Goal: Task Accomplishment & Management: Manage account settings

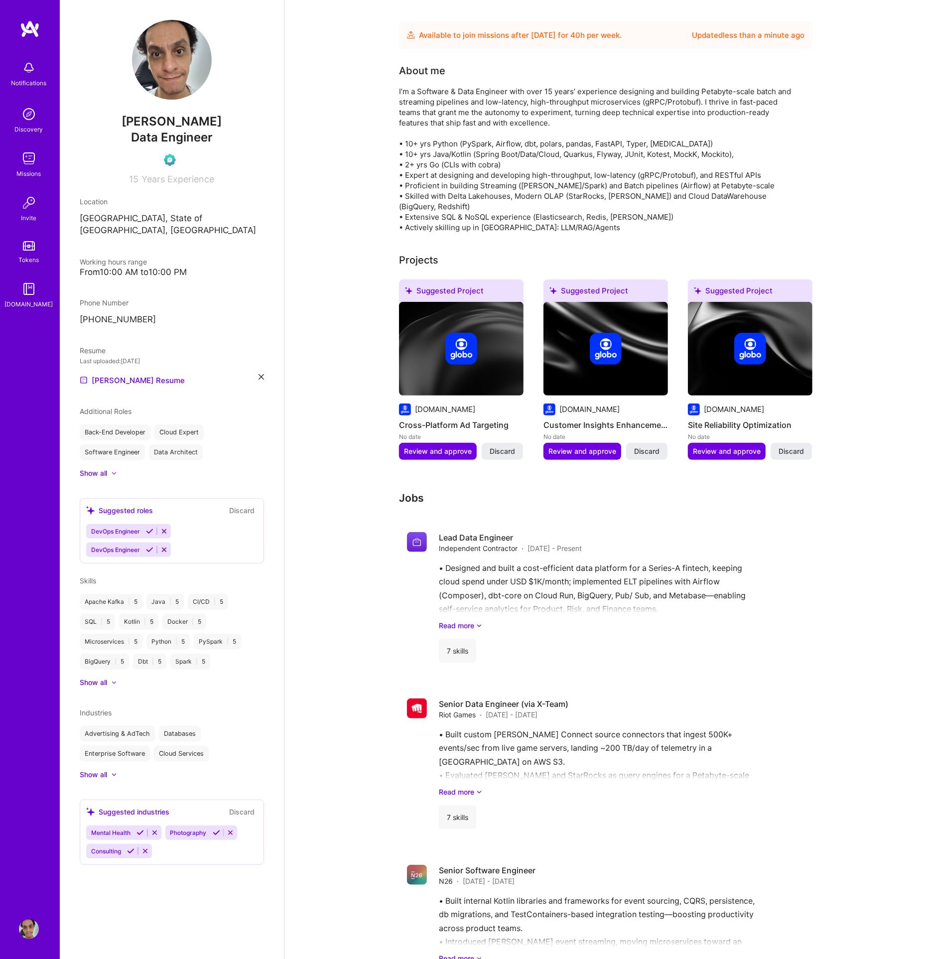
scroll to position [215, 0]
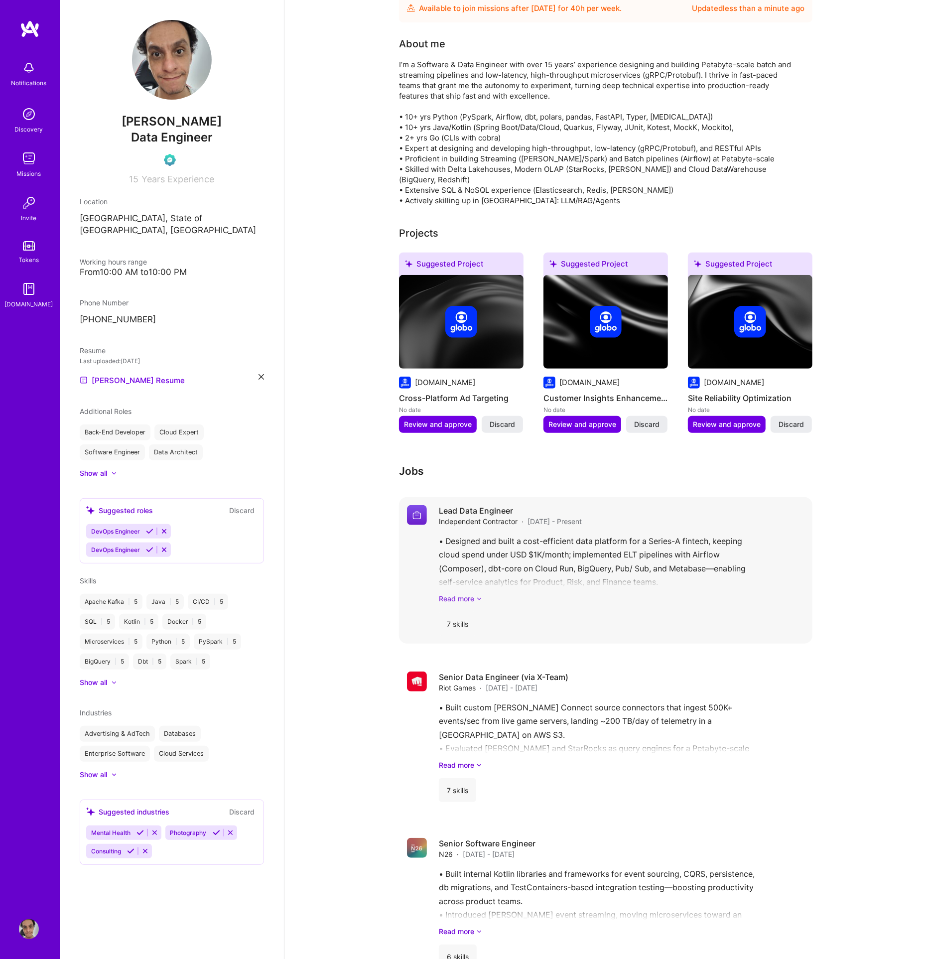
click at [453, 593] on link "Read more" at bounding box center [622, 598] width 366 height 10
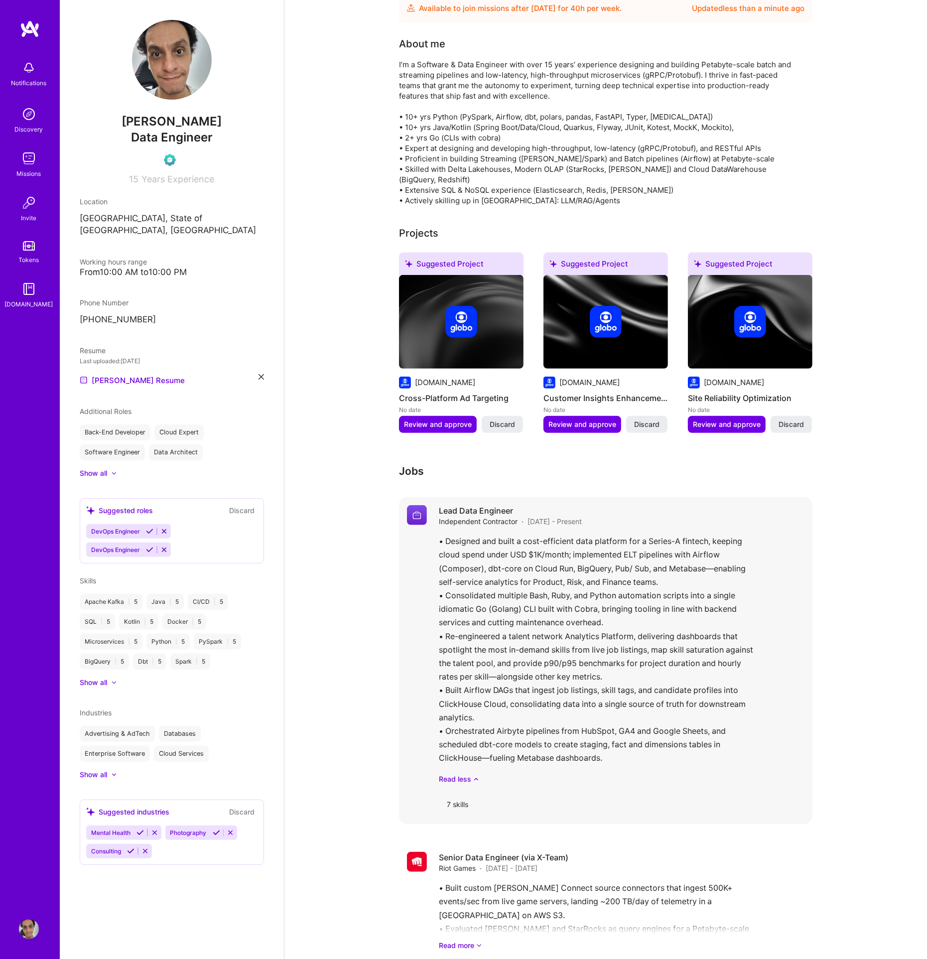
scroll to position [0, 0]
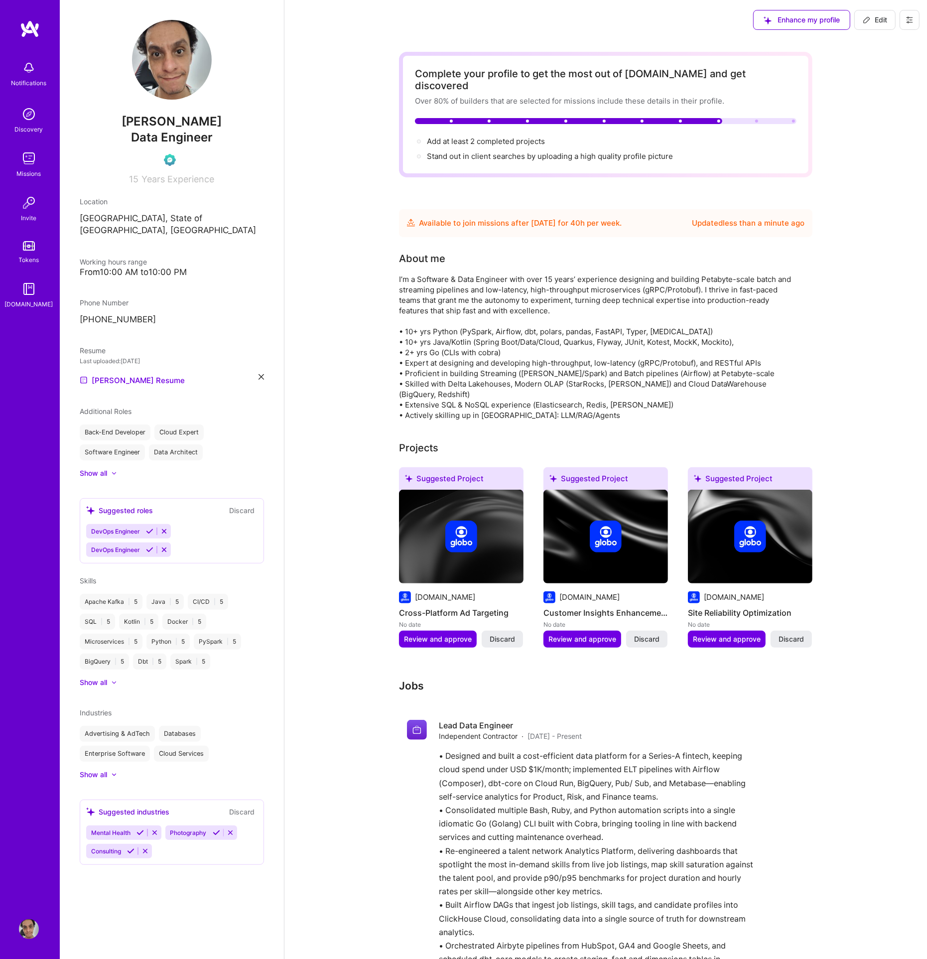
click at [719, 260] on div "About me" at bounding box center [598, 335] width 398 height 169
click at [698, 274] on div "I’m a Software & Data Engineer with over 15 years’ experience designing and bui…" at bounding box center [598, 347] width 398 height 146
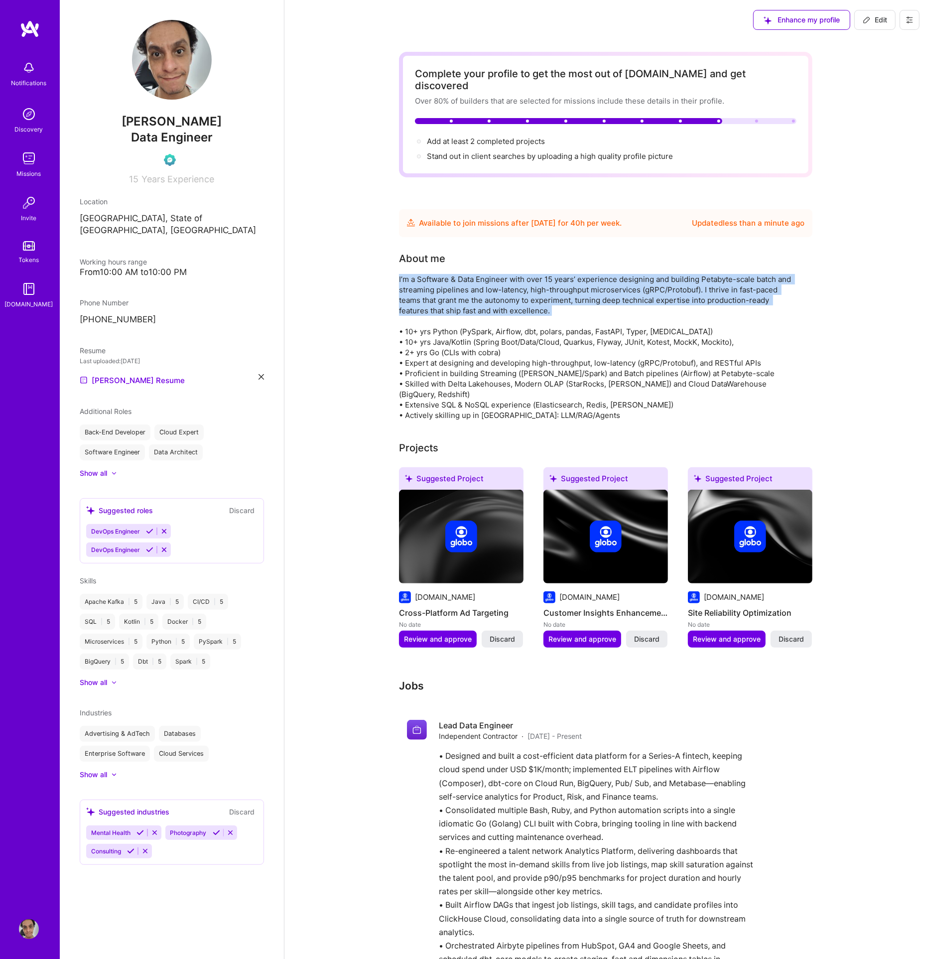
click at [698, 274] on div "I’m a Software & Data Engineer with over 15 years’ experience designing and bui…" at bounding box center [598, 347] width 398 height 146
click at [596, 306] on div "I’m a Software & Data Engineer with over 15 years’ experience designing and bui…" at bounding box center [598, 347] width 398 height 146
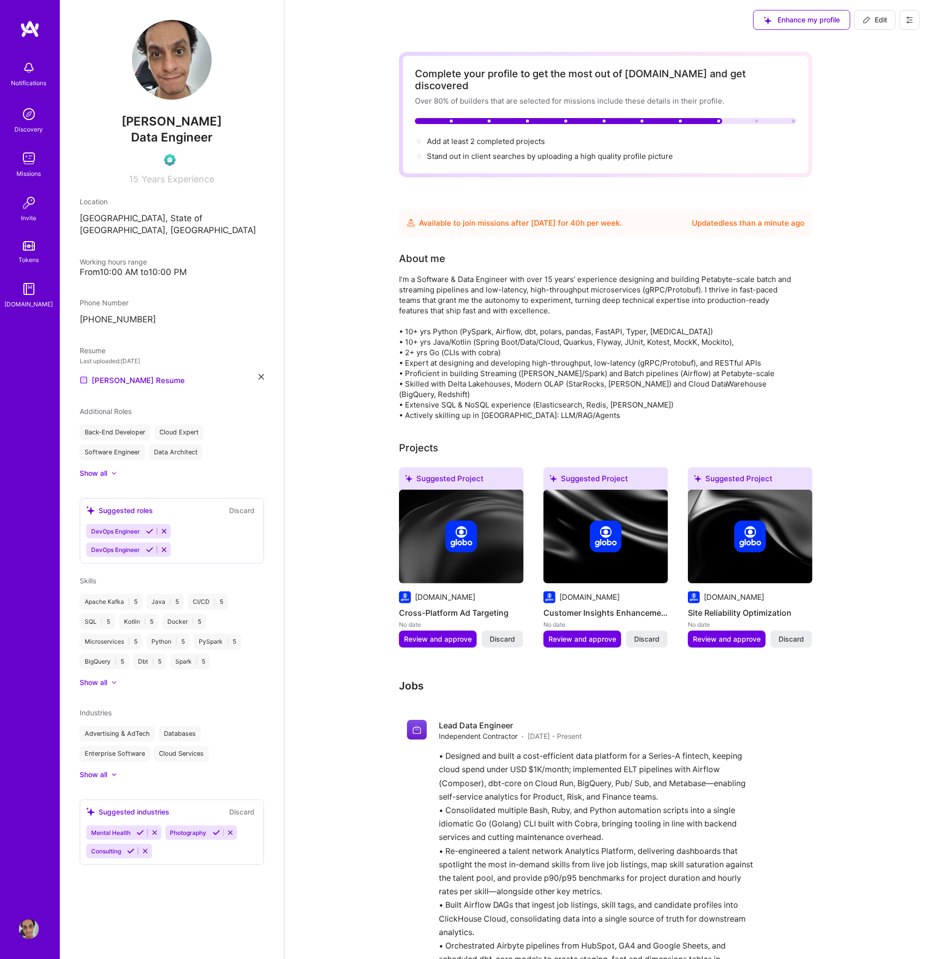
click at [595, 313] on div "I’m a Software & Data Engineer with over 15 years’ experience designing and bui…" at bounding box center [598, 347] width 398 height 146
click at [589, 322] on div "I’m a Software & Data Engineer with over 15 years’ experience designing and bui…" at bounding box center [598, 347] width 398 height 146
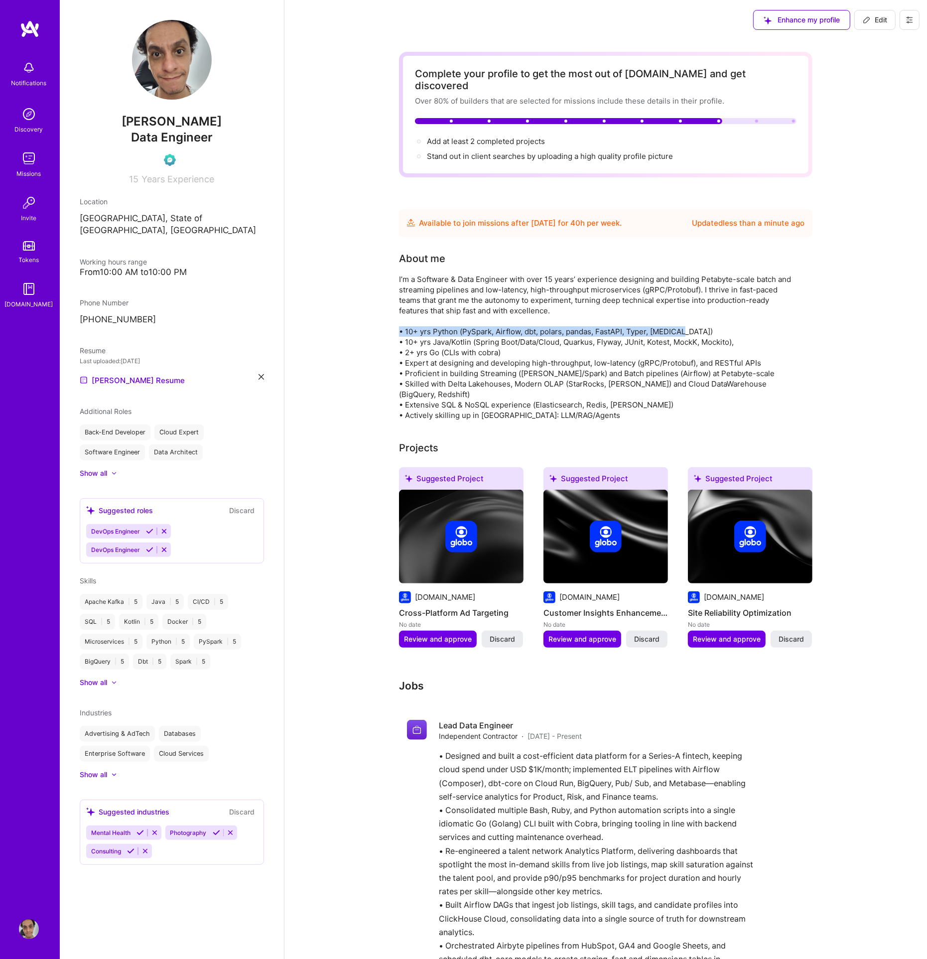
click at [589, 321] on div "I’m a Software & Data Engineer with over 15 years’ experience designing and bui…" at bounding box center [598, 347] width 398 height 146
click at [556, 374] on div "I’m a Software & Data Engineer with over 15 years’ experience designing and bui…" at bounding box center [598, 347] width 398 height 146
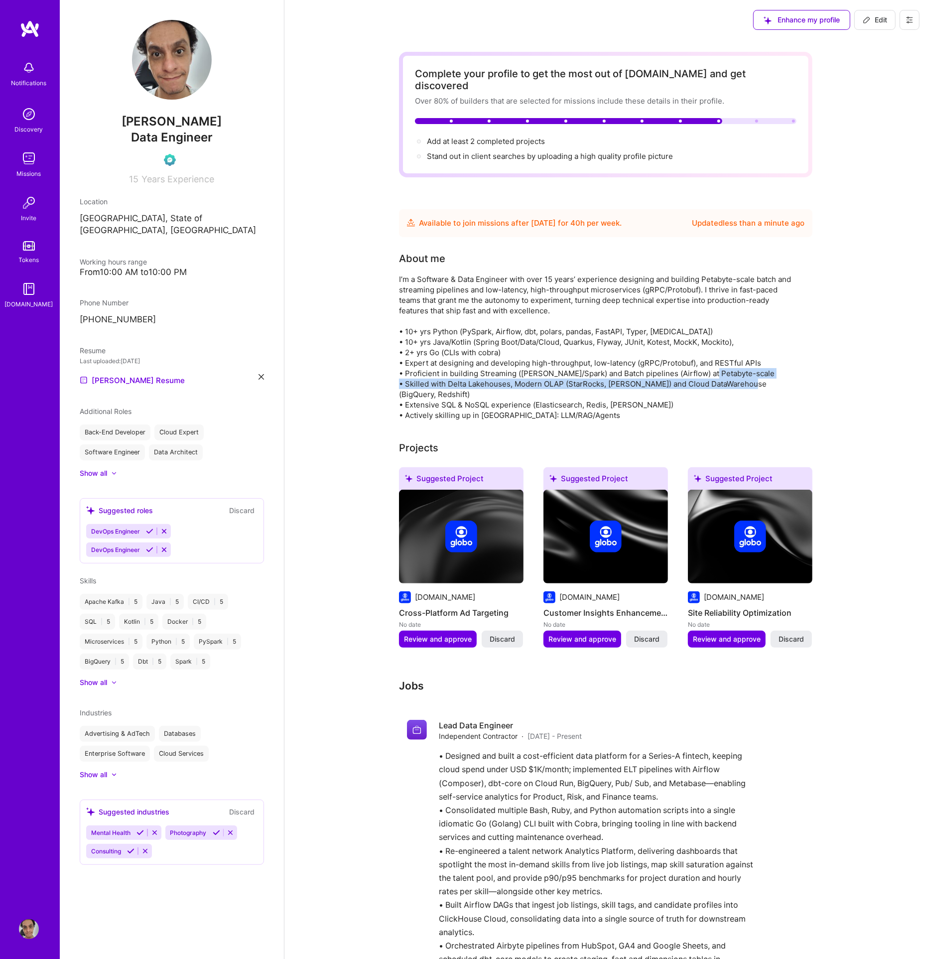
click at [556, 374] on div "I’m a Software & Data Engineer with over 15 years’ experience designing and bui…" at bounding box center [598, 347] width 398 height 146
click at [534, 394] on div "I’m a Software & Data Engineer with over 15 years’ experience designing and bui…" at bounding box center [598, 347] width 398 height 146
click at [534, 393] on div "I’m a Software & Data Engineer with over 15 years’ experience designing and bui…" at bounding box center [598, 347] width 398 height 146
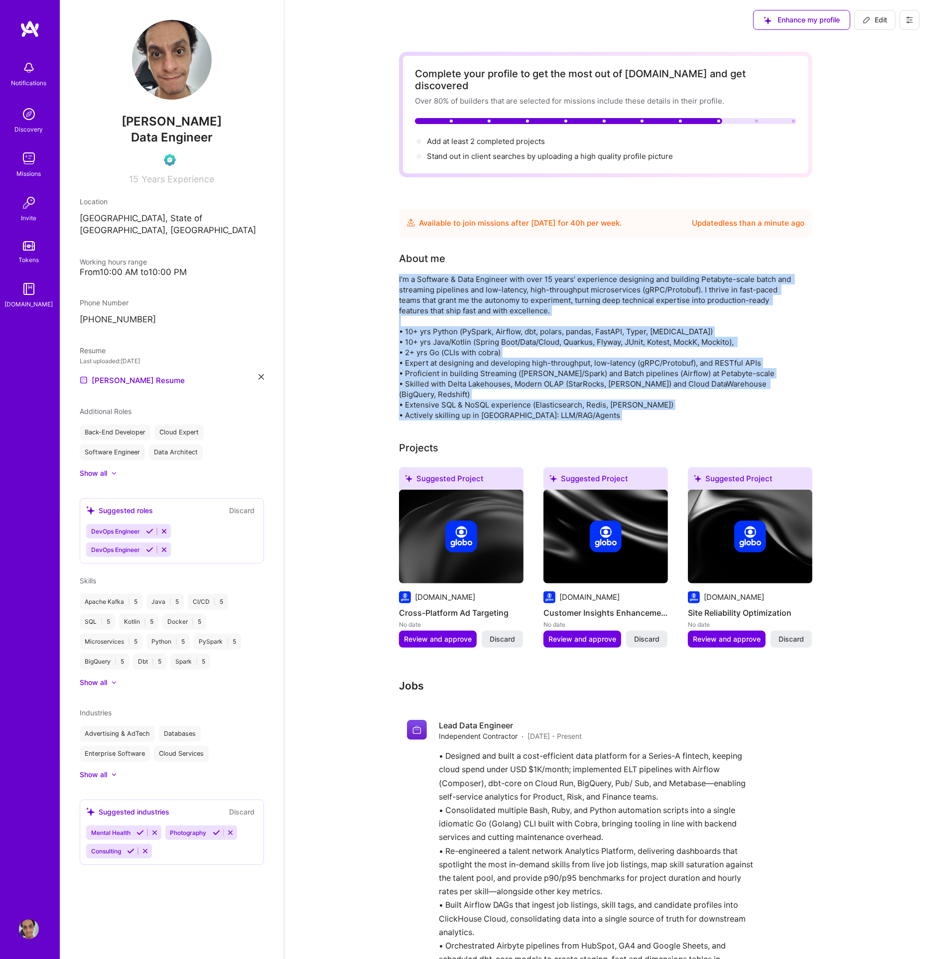
drag, startPoint x: 586, startPoint y: 412, endPoint x: 391, endPoint y: 266, distance: 243.5
click at [471, 283] on div "I’m a Software & Data Engineer with over 15 years’ experience designing and bui…" at bounding box center [598, 347] width 398 height 146
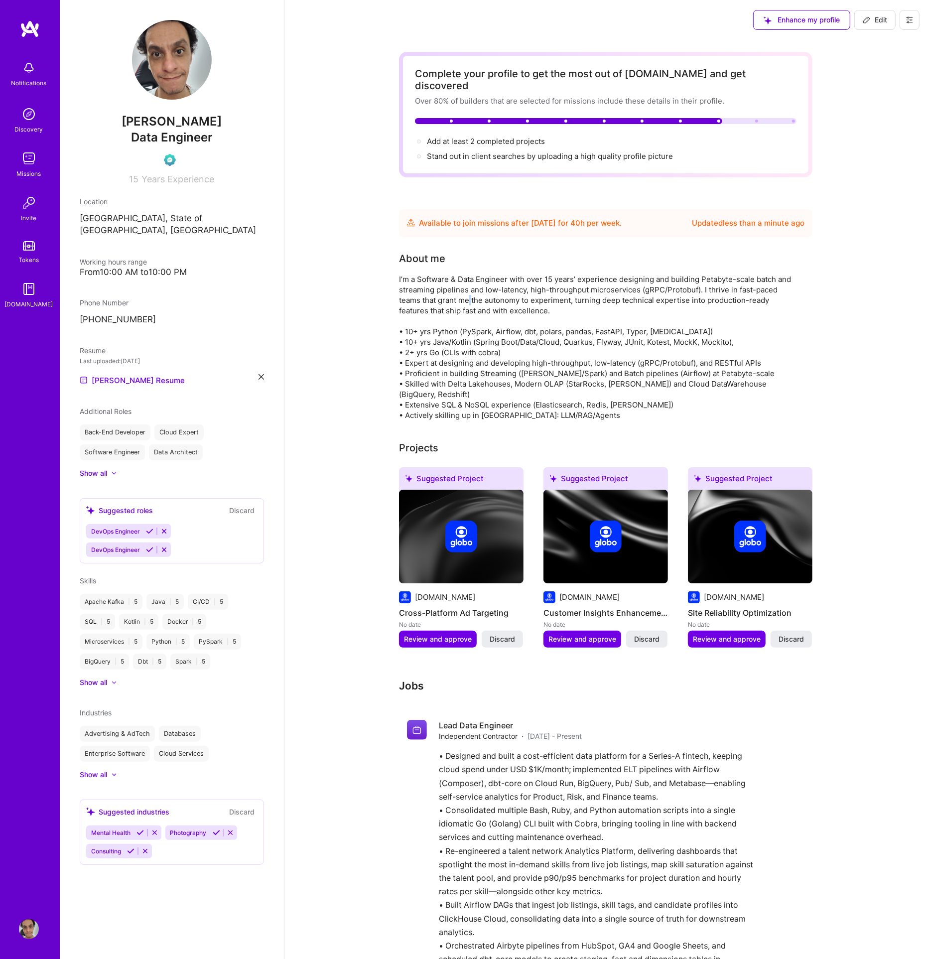
click at [471, 283] on div "I’m a Software & Data Engineer with over 15 years’ experience designing and bui…" at bounding box center [598, 347] width 398 height 146
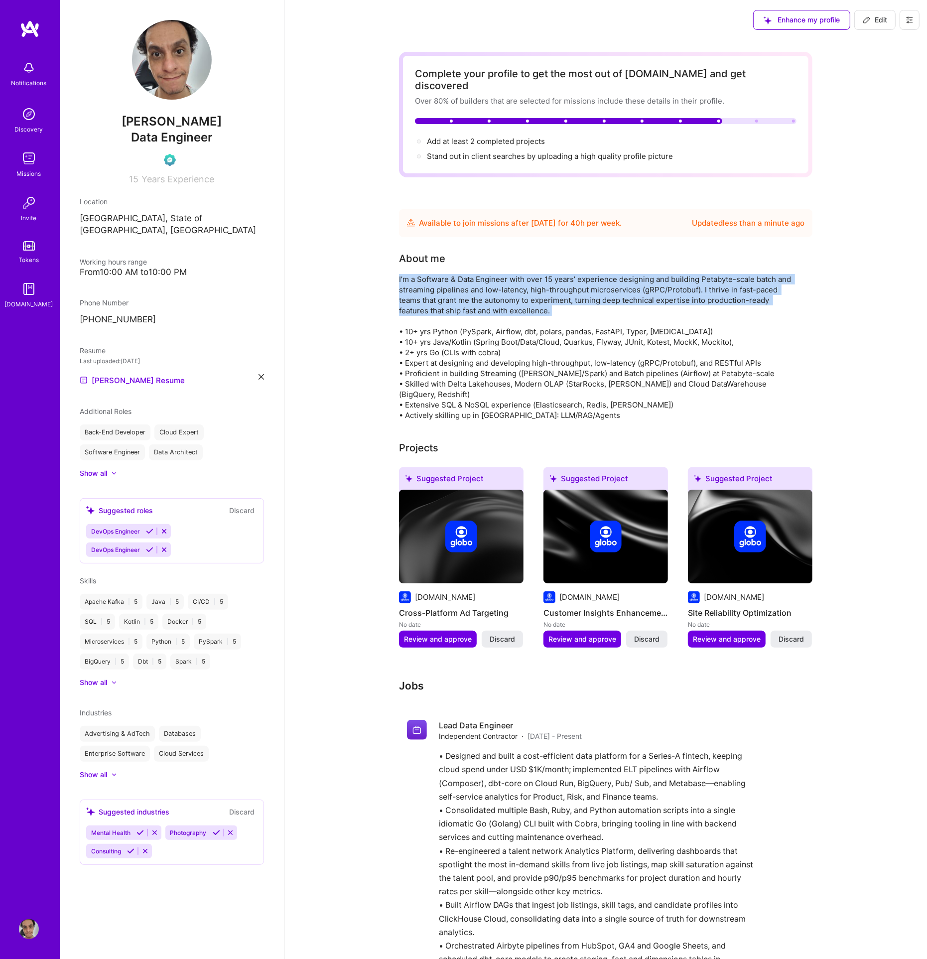
click at [471, 283] on div "I’m a Software & Data Engineer with over 15 years’ experience designing and bui…" at bounding box center [598, 347] width 398 height 146
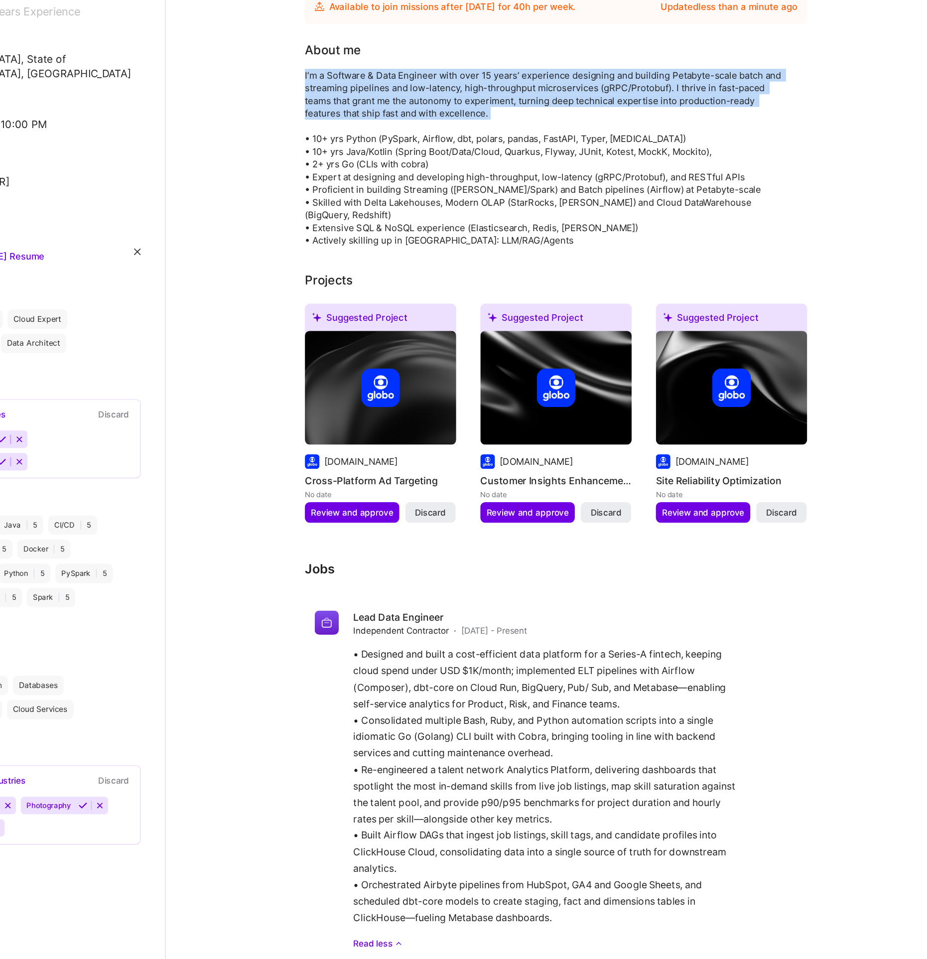
scroll to position [334, 0]
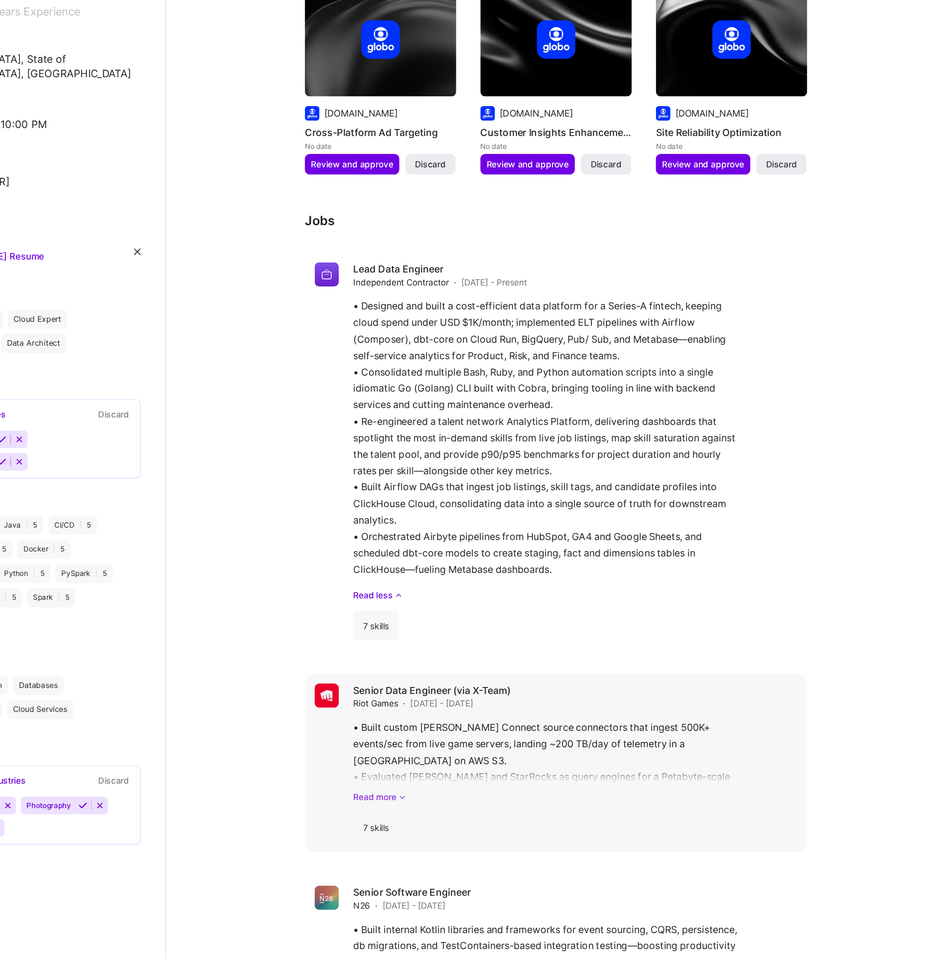
click at [473, 820] on link "Read more" at bounding box center [622, 825] width 366 height 10
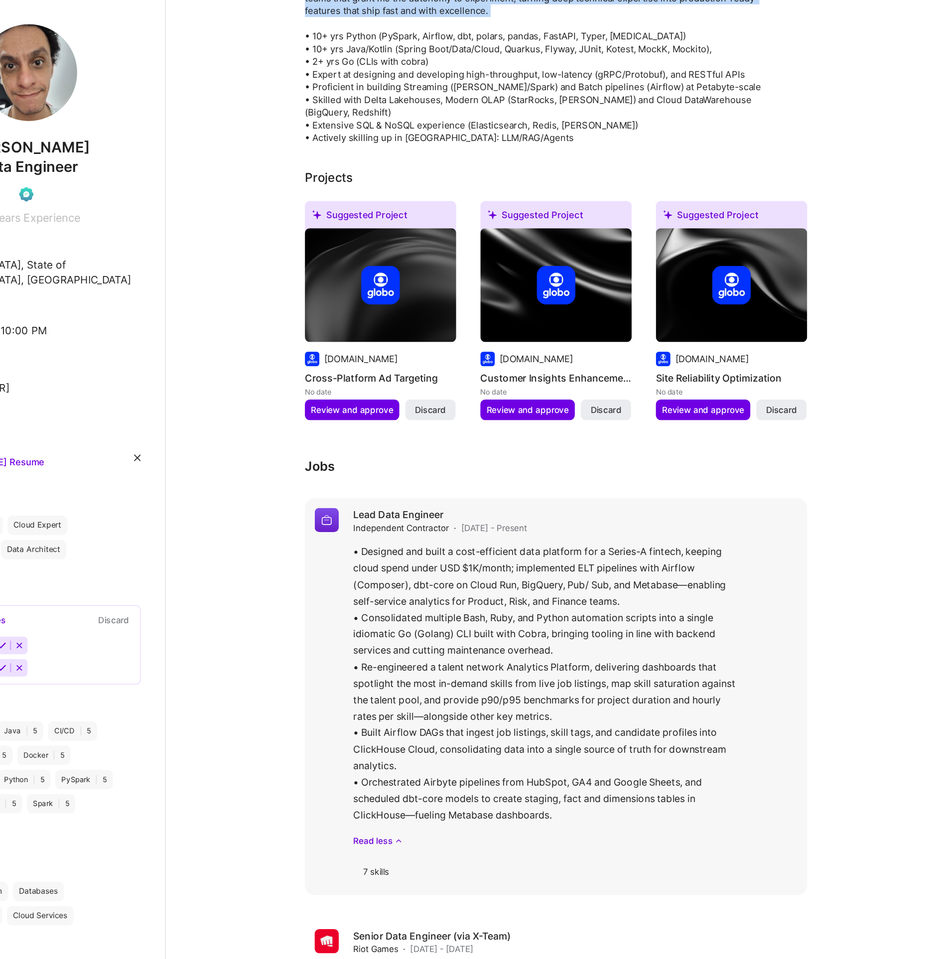
scroll to position [0, 0]
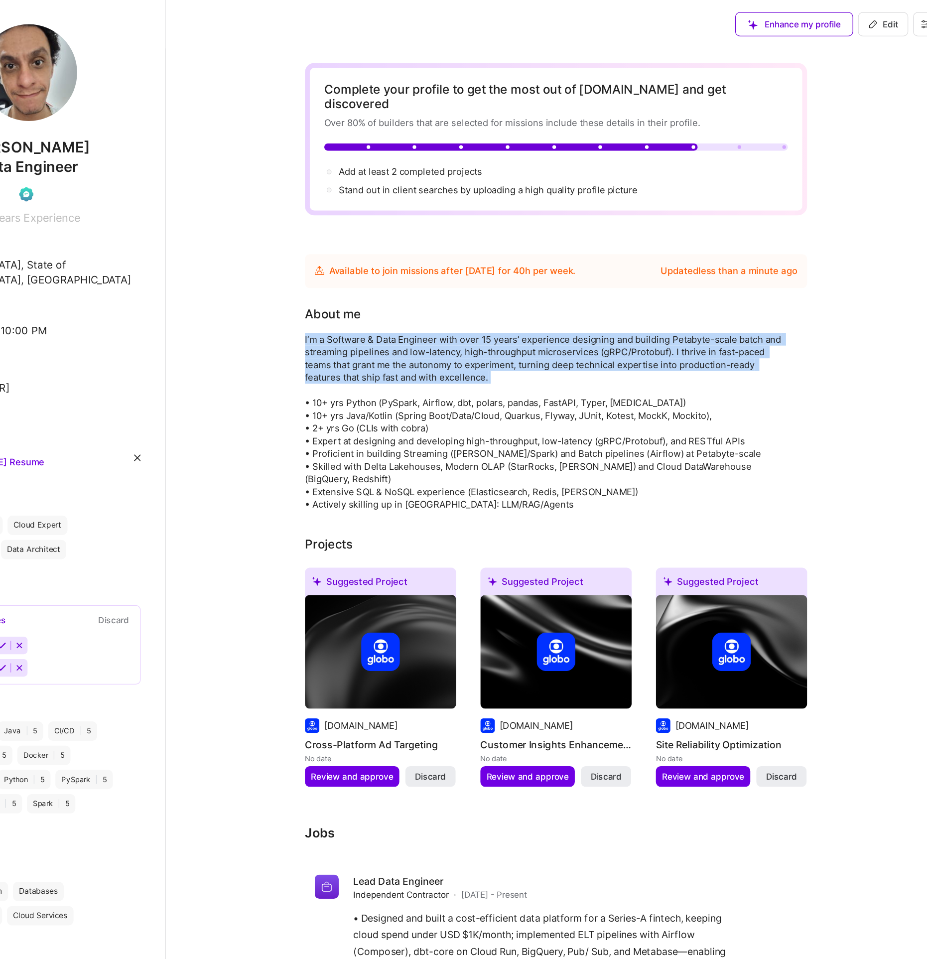
click at [748, 294] on div "I’m a Software & Data Engineer with over 15 years’ experience designing and bui…" at bounding box center [598, 347] width 398 height 146
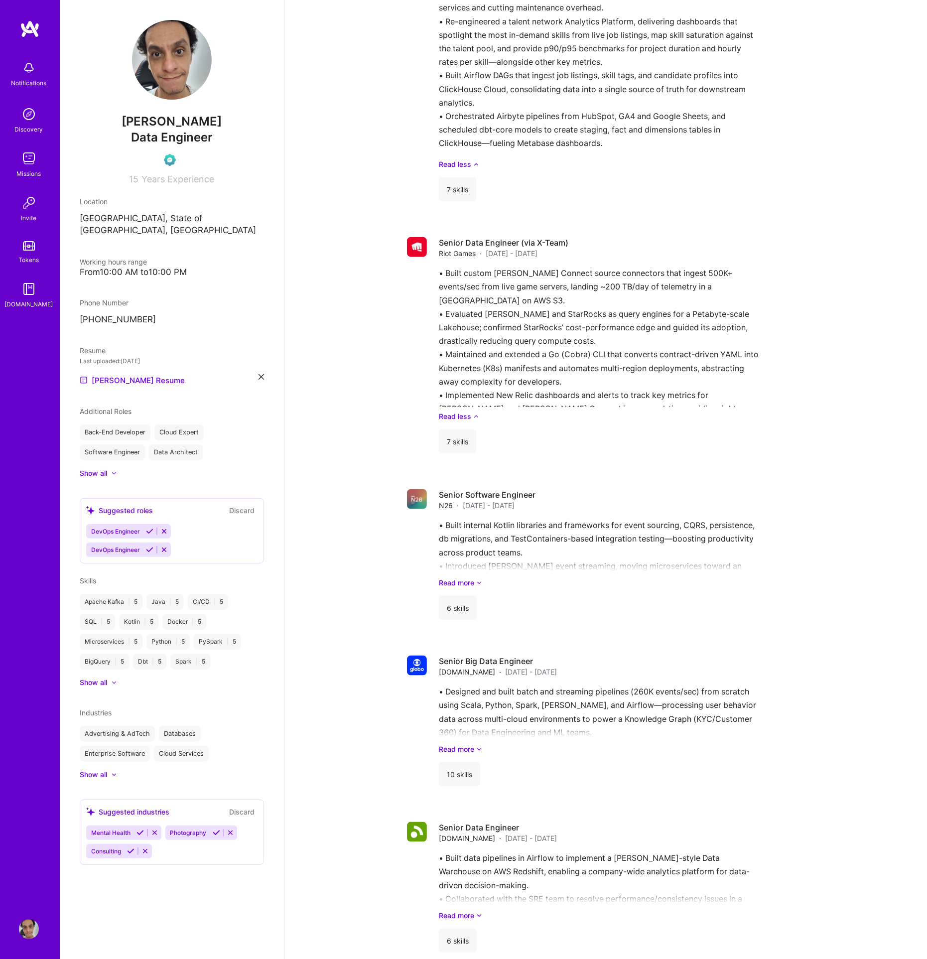
scroll to position [1514, 0]
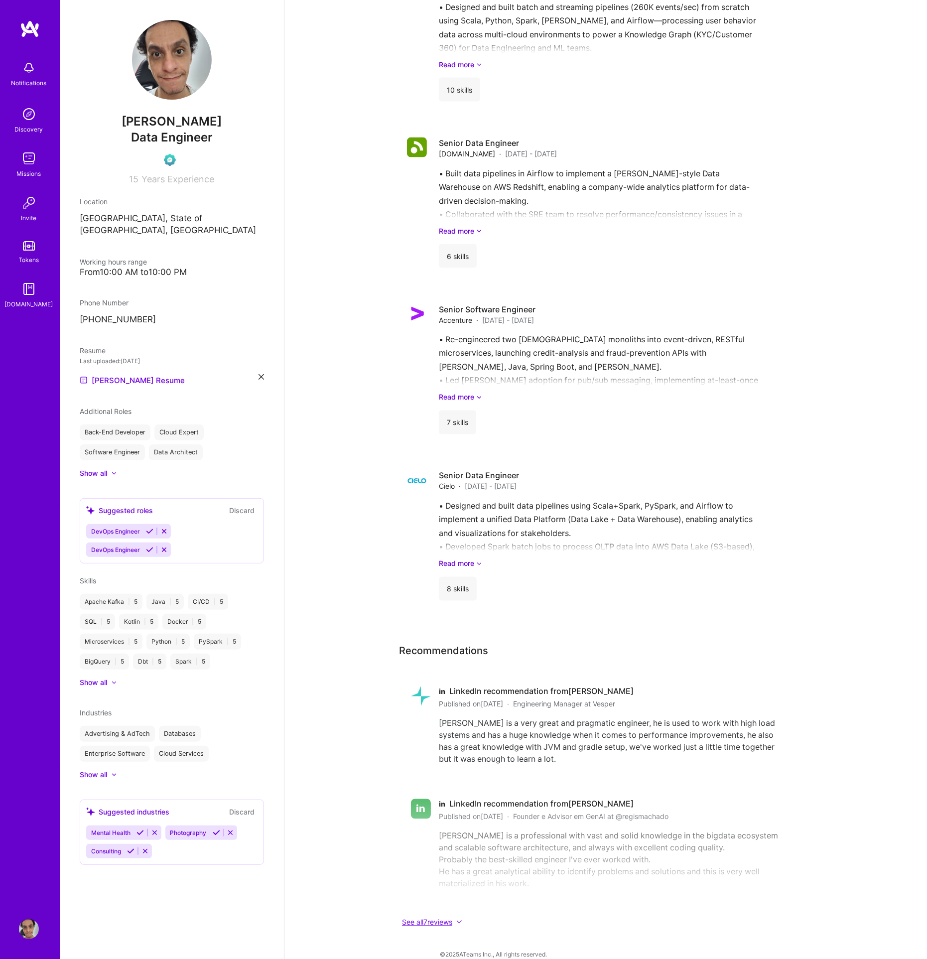
click at [442, 916] on button "See all 7 reviews" at bounding box center [598, 921] width 398 height 11
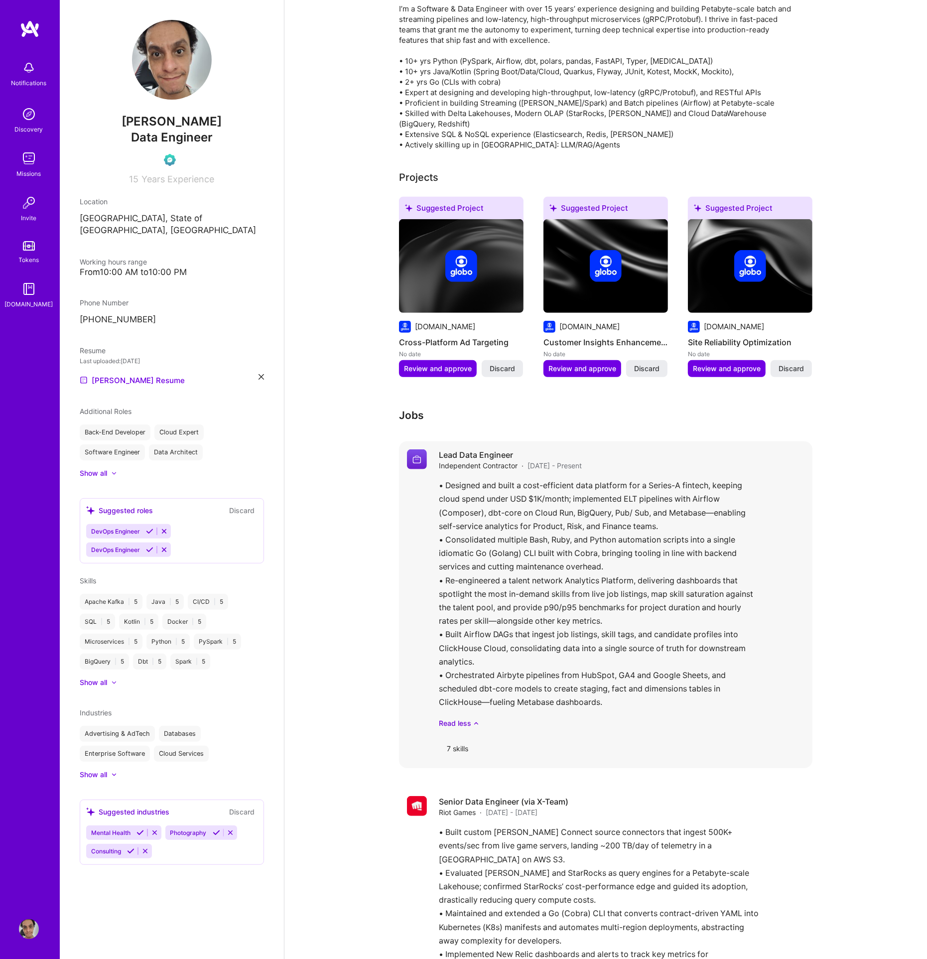
scroll to position [0, 0]
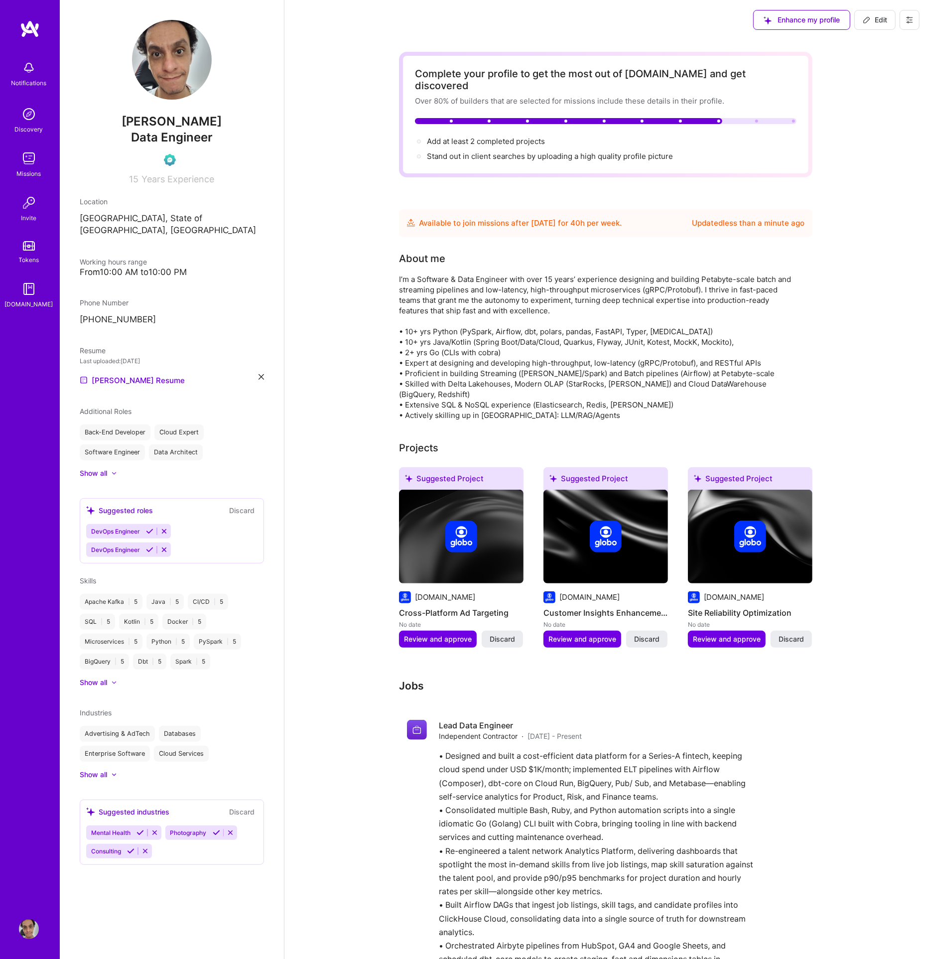
click at [23, 949] on div "Notifications Discovery Missions Invite Tokens A.Guide Profile" at bounding box center [30, 479] width 60 height 959
click at [25, 937] on img at bounding box center [29, 929] width 20 height 20
click at [27, 931] on img at bounding box center [29, 929] width 20 height 20
click at [28, 927] on img at bounding box center [29, 929] width 20 height 20
click at [27, 75] on img at bounding box center [29, 68] width 20 height 20
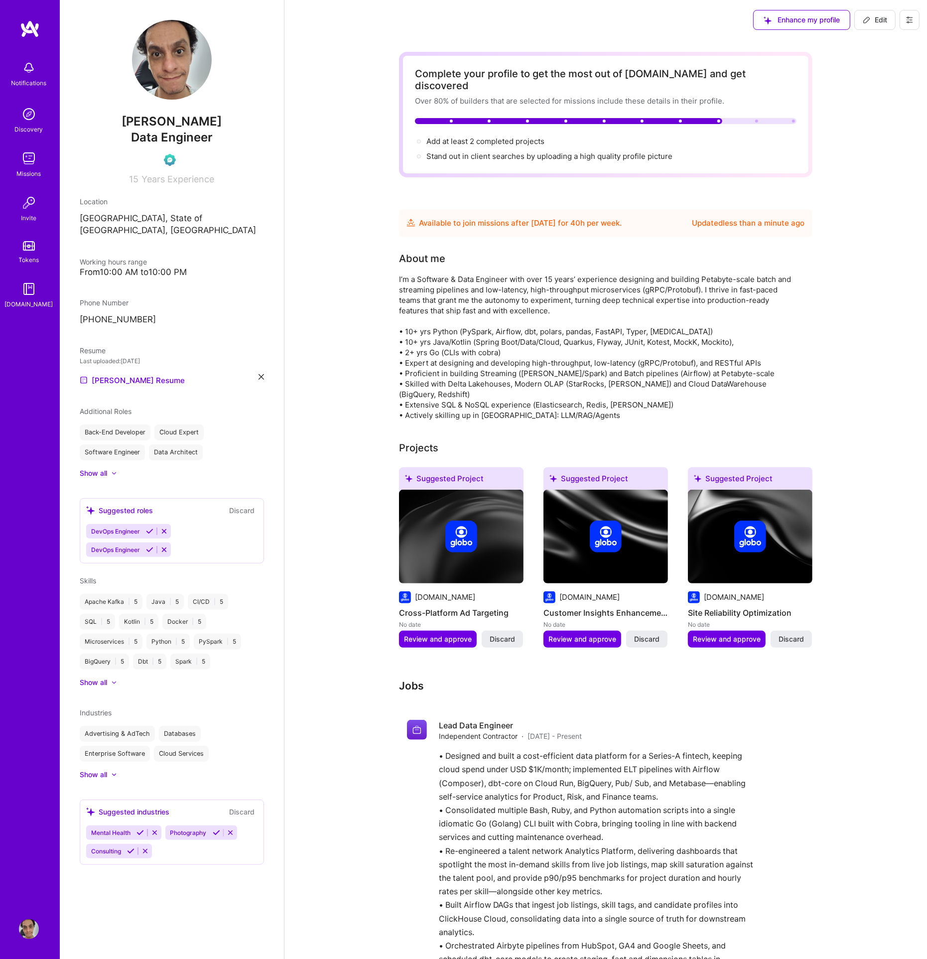
click at [35, 115] on img at bounding box center [29, 114] width 20 height 20
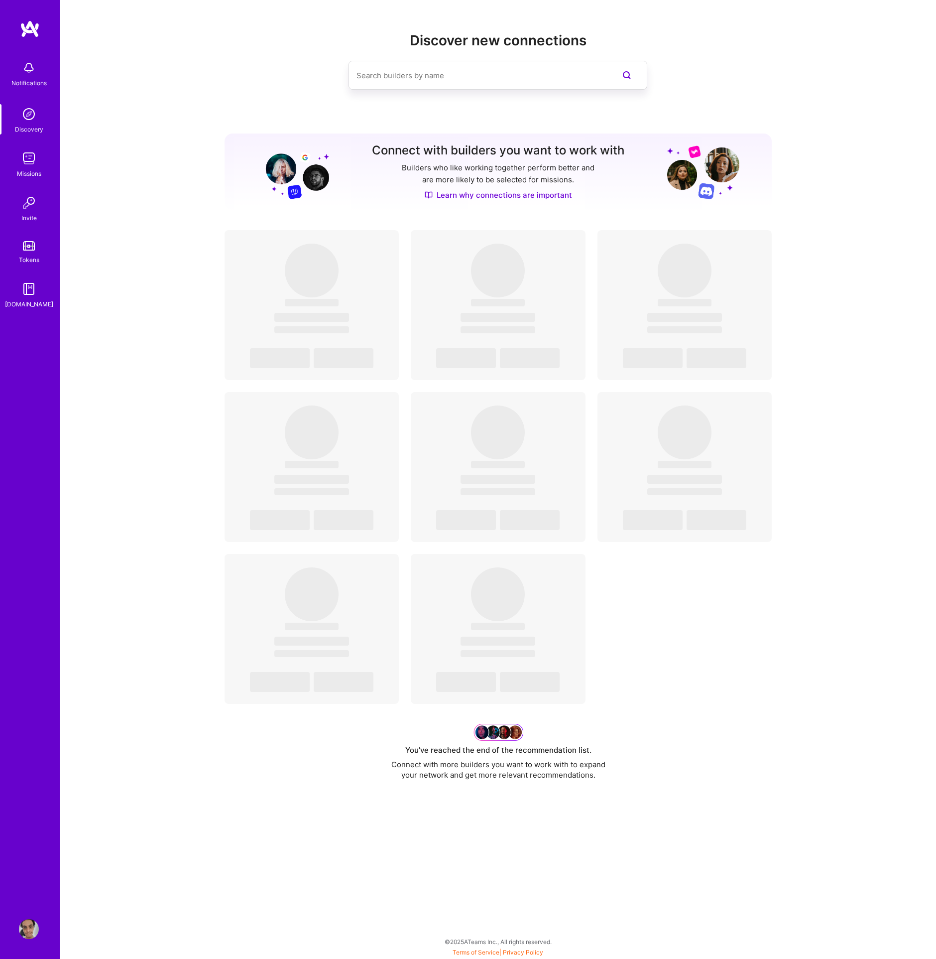
click at [31, 165] on img at bounding box center [29, 158] width 20 height 20
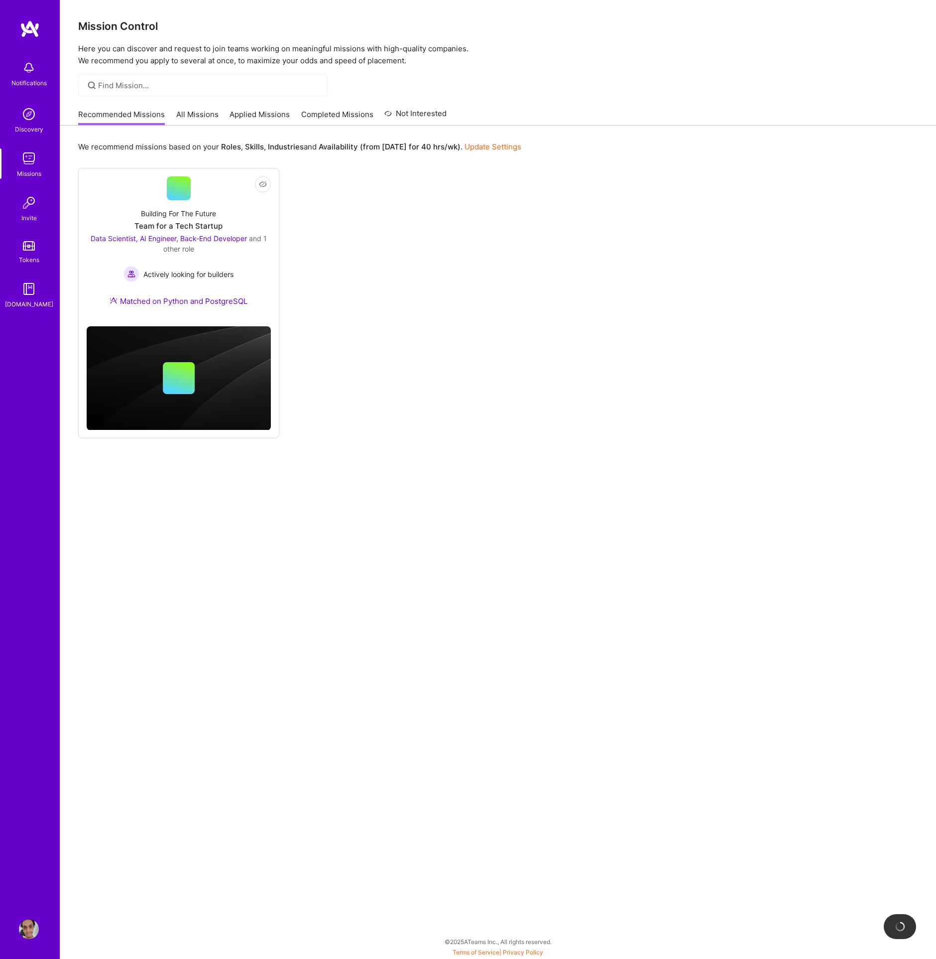
click at [197, 115] on link "All Missions" at bounding box center [197, 117] width 42 height 16
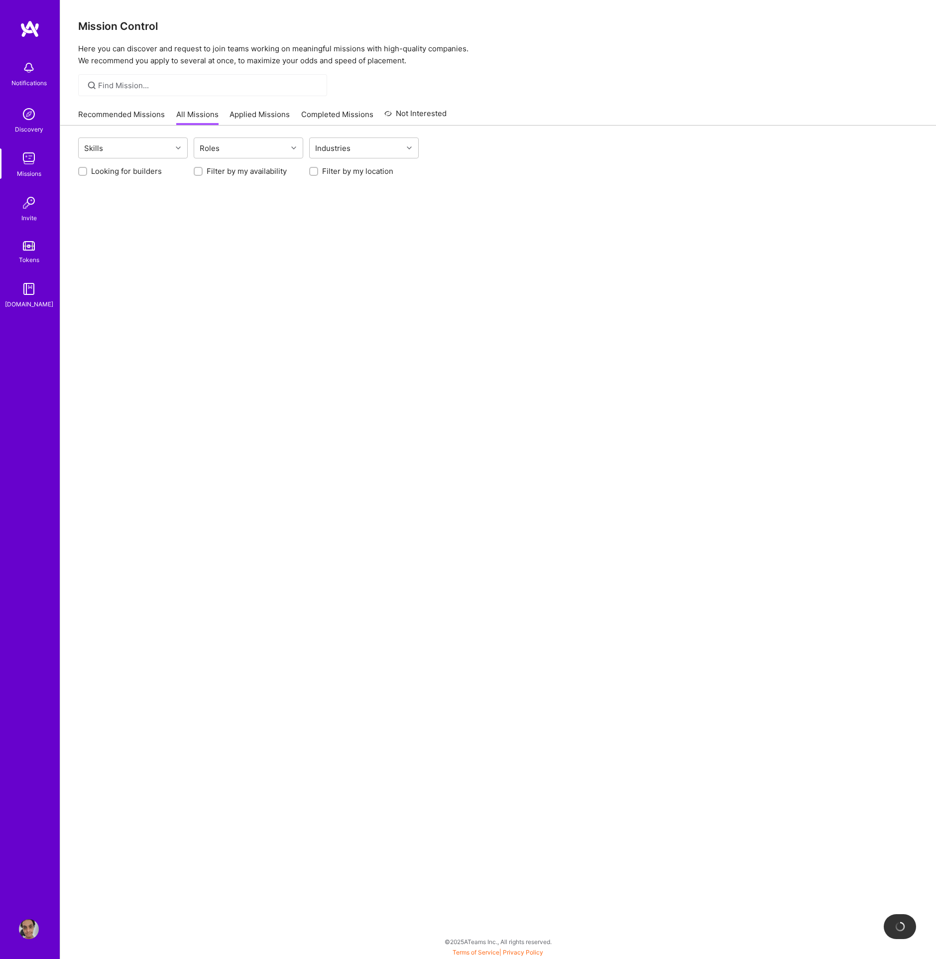
click at [99, 117] on link "Recommended Missions" at bounding box center [121, 117] width 87 height 16
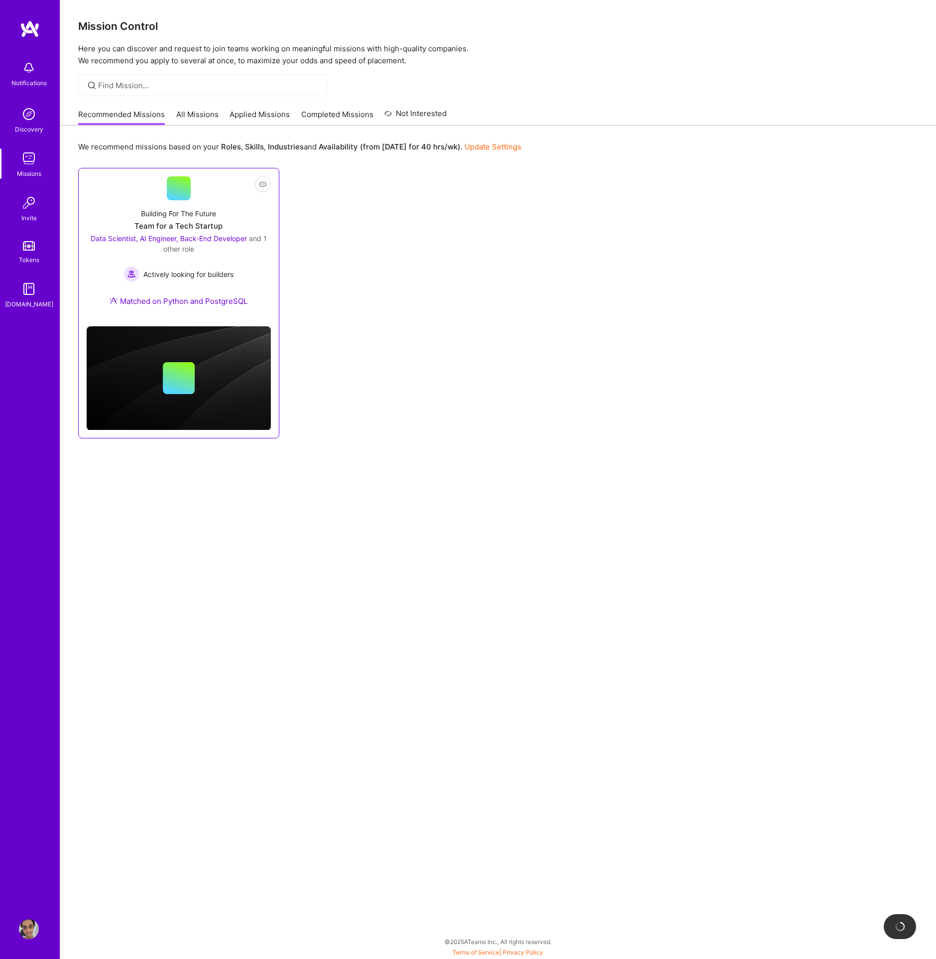
click at [208, 200] on div "Building For The Future Team for a Tech Startup Data Scientist, AI Engineer, Ba…" at bounding box center [179, 259] width 184 height 118
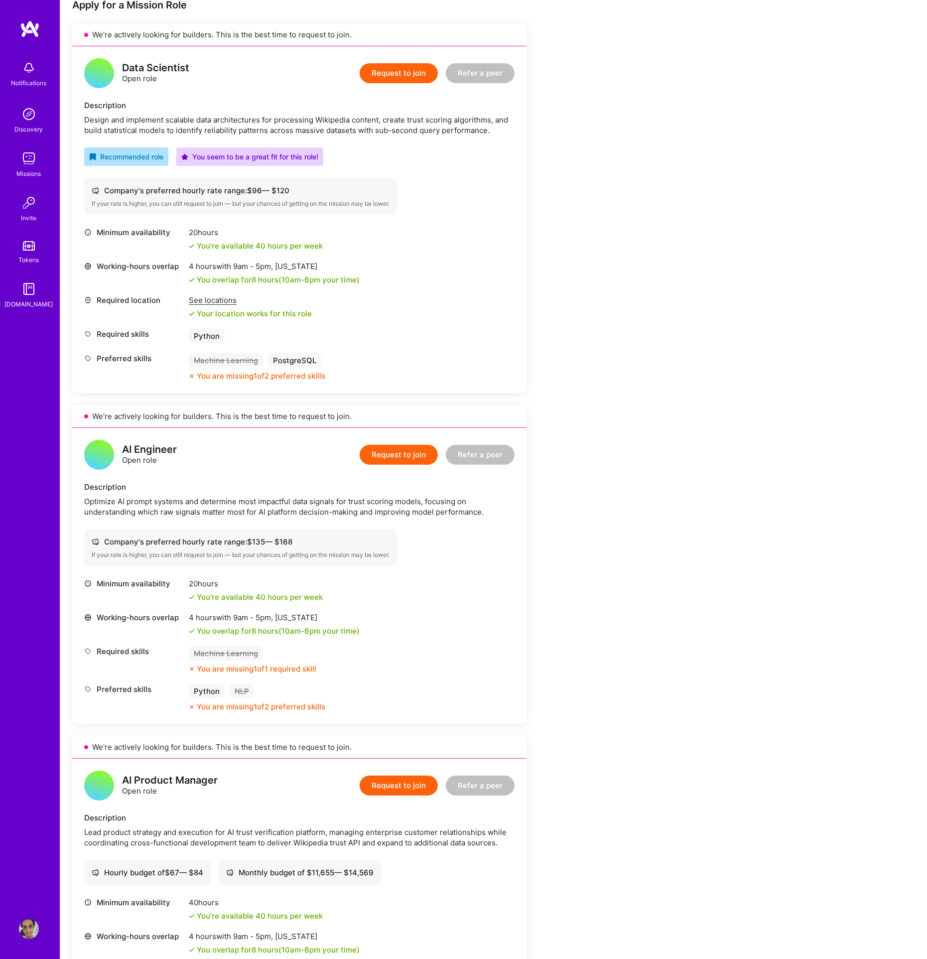
scroll to position [260, 0]
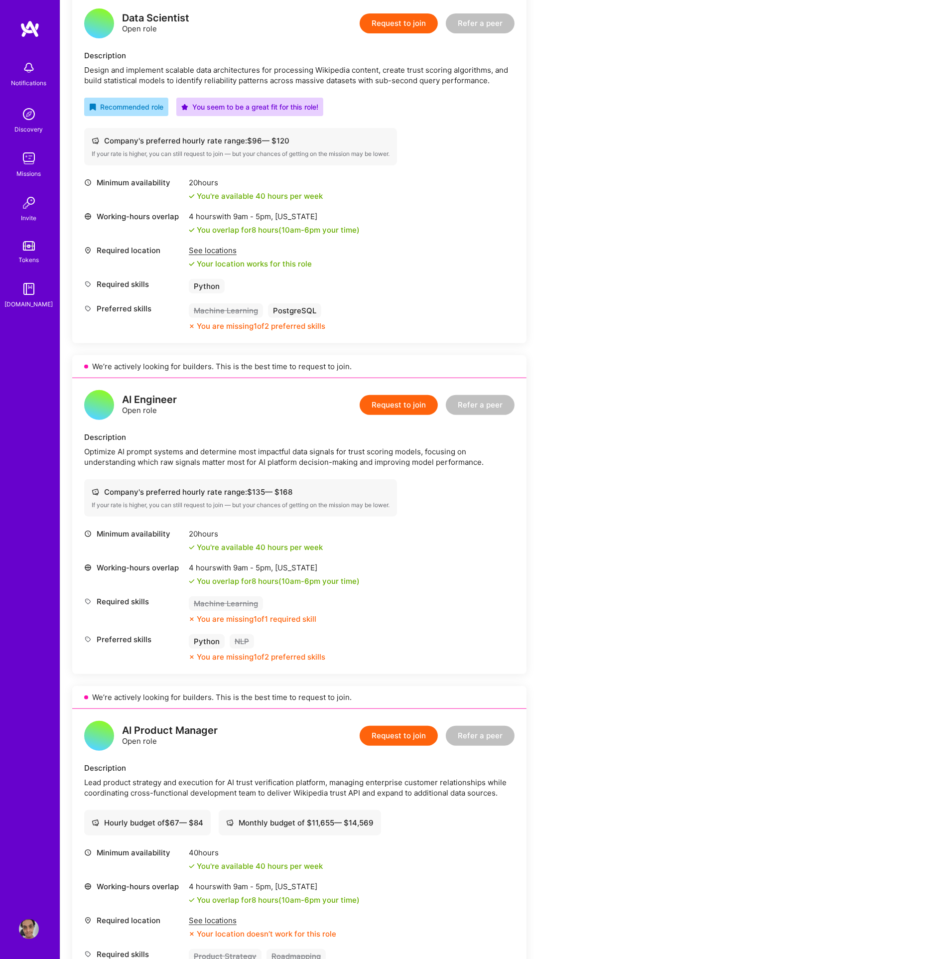
click at [35, 74] on img at bounding box center [29, 68] width 20 height 20
click at [35, 74] on div "Notifications Discovery Missions Invite Tokens A.Guide" at bounding box center [30, 183] width 60 height 254
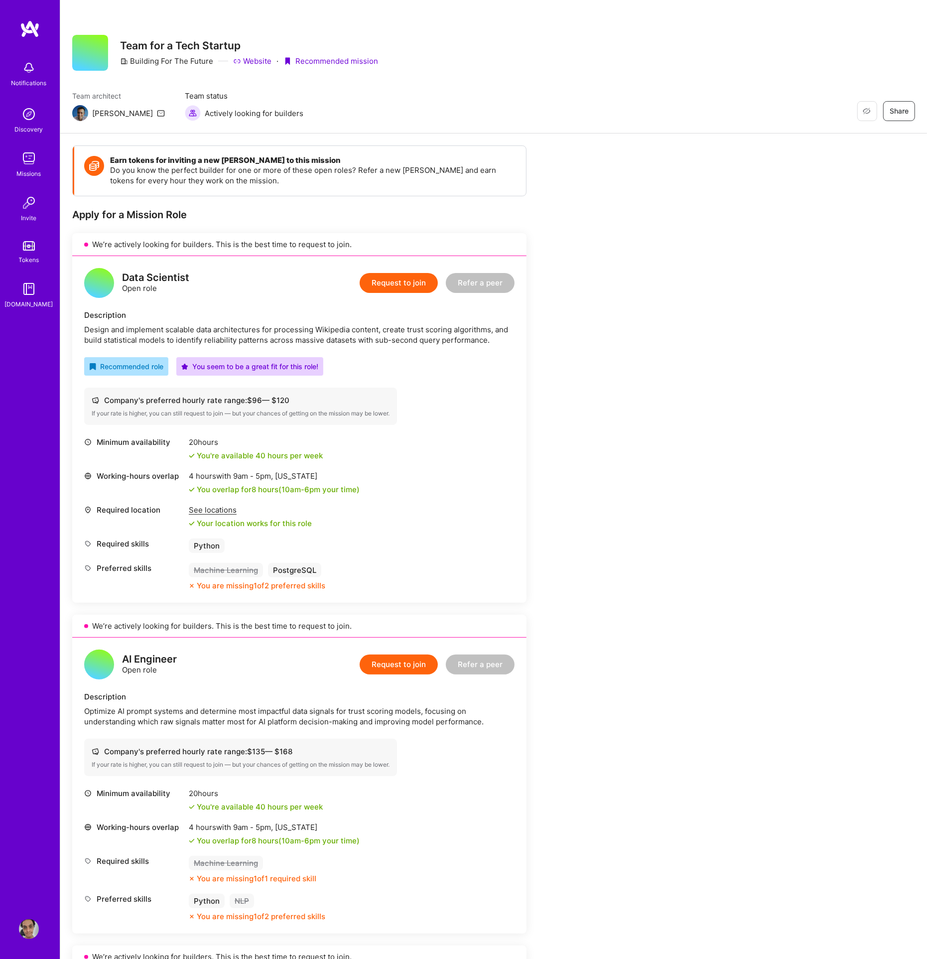
click at [31, 66] on img at bounding box center [29, 68] width 20 height 20
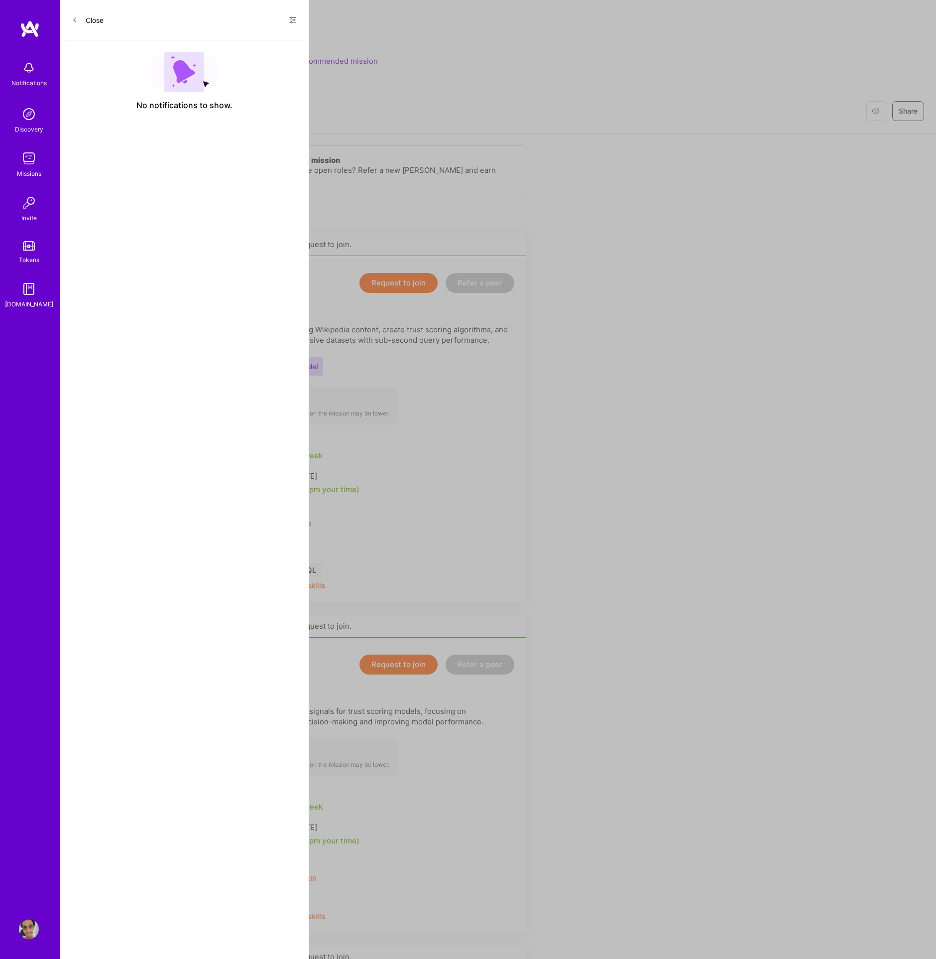
click at [29, 947] on div "Notifications Discovery Missions Invite Tokens A.Guide Profile" at bounding box center [30, 479] width 60 height 959
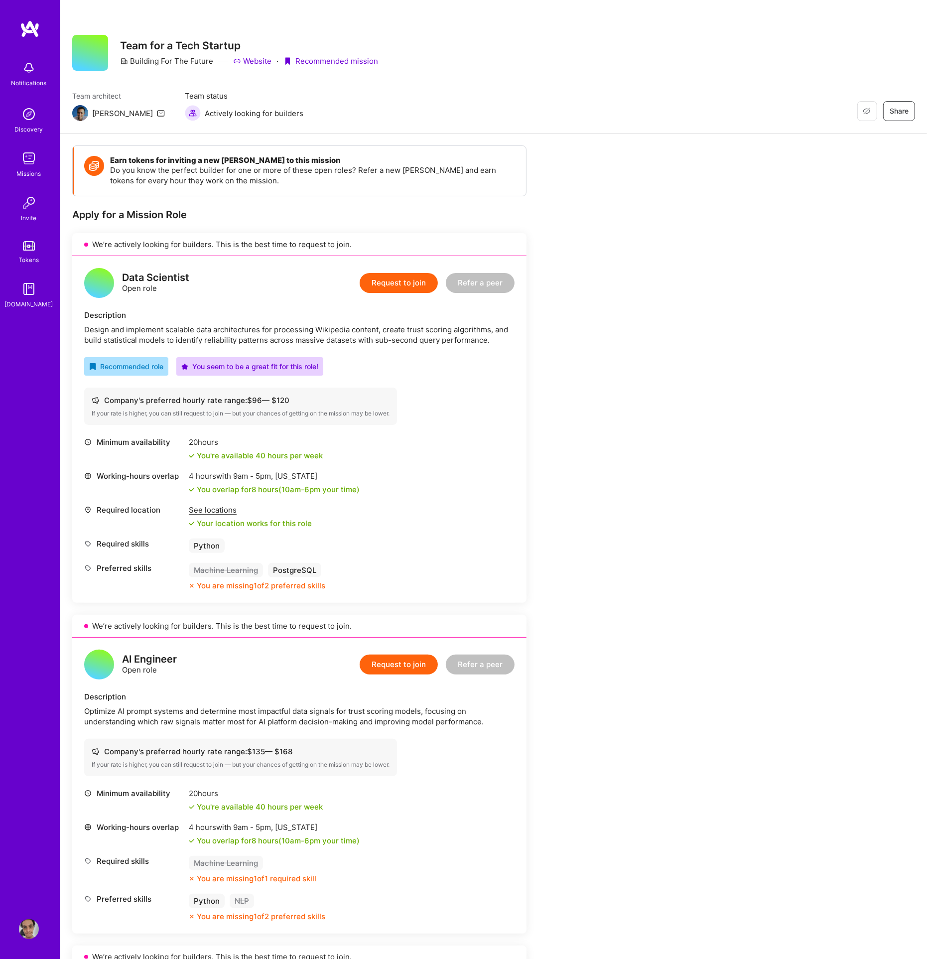
click at [28, 938] on div "Notifications Discovery Missions Invite Tokens A.Guide Profile" at bounding box center [30, 479] width 60 height 959
click at [27, 933] on img at bounding box center [29, 929] width 20 height 20
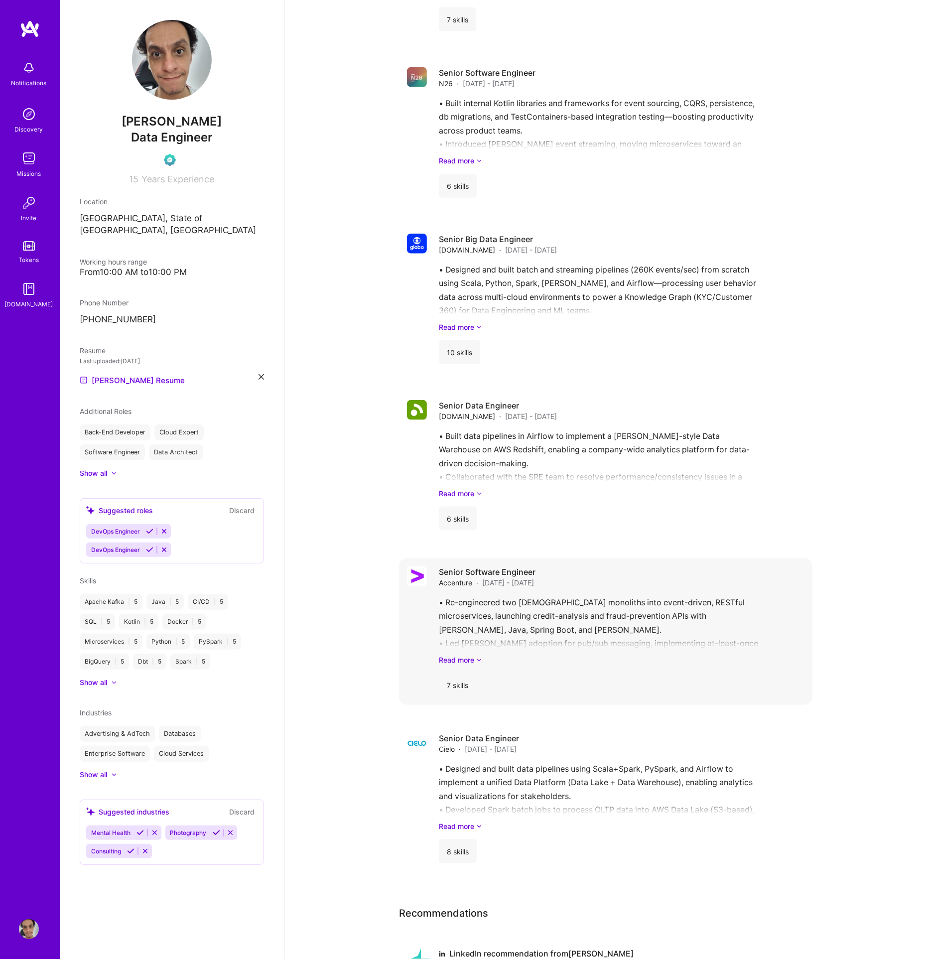
scroll to position [1248, 0]
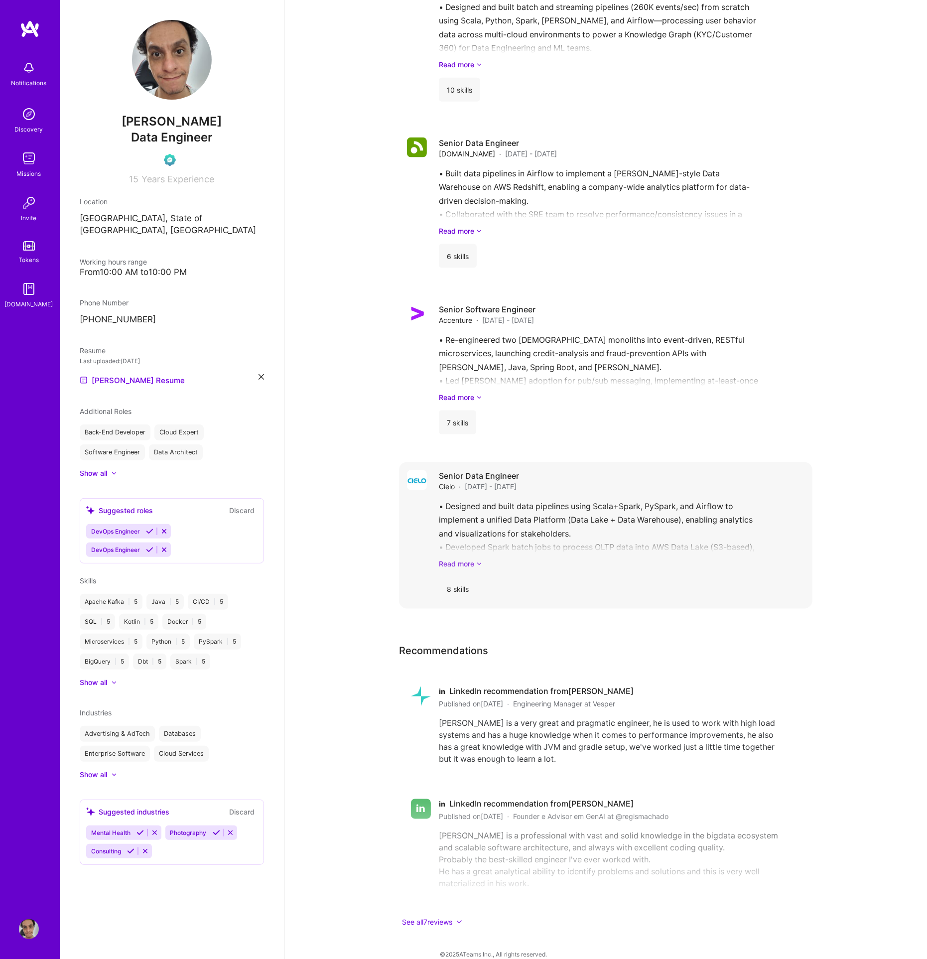
click at [470, 558] on link "Read more" at bounding box center [622, 563] width 366 height 10
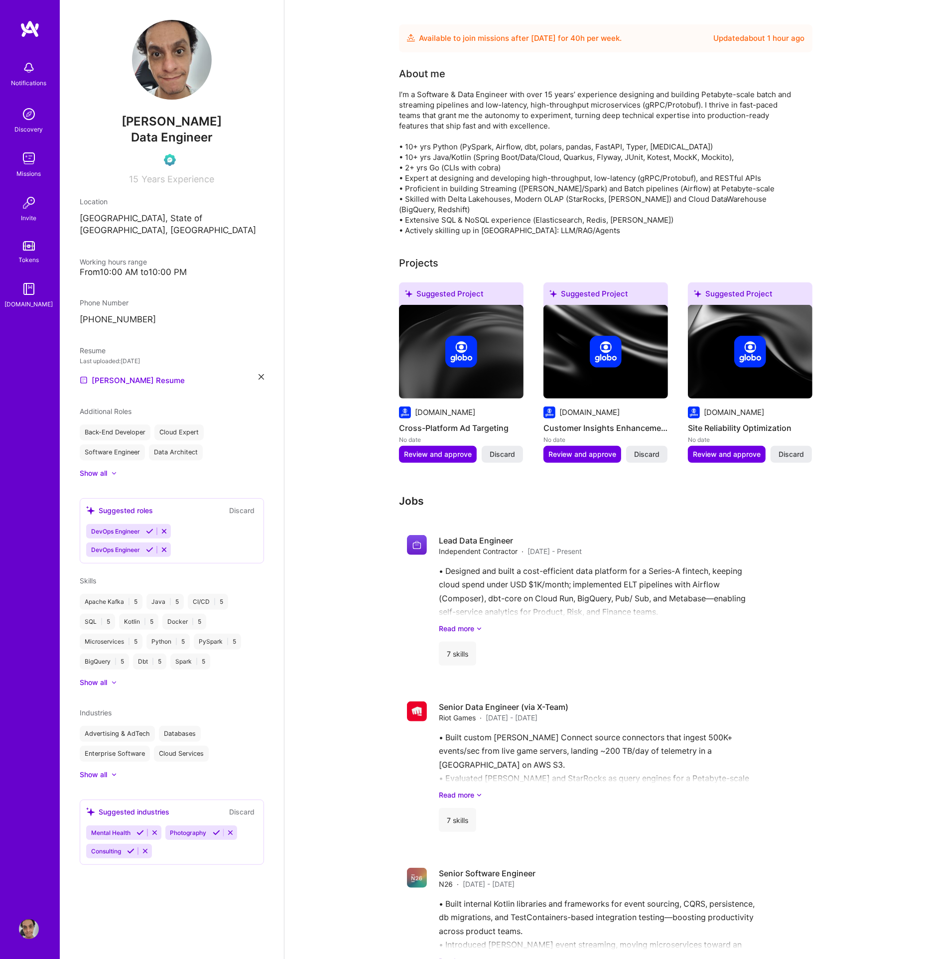
scroll to position [0, 0]
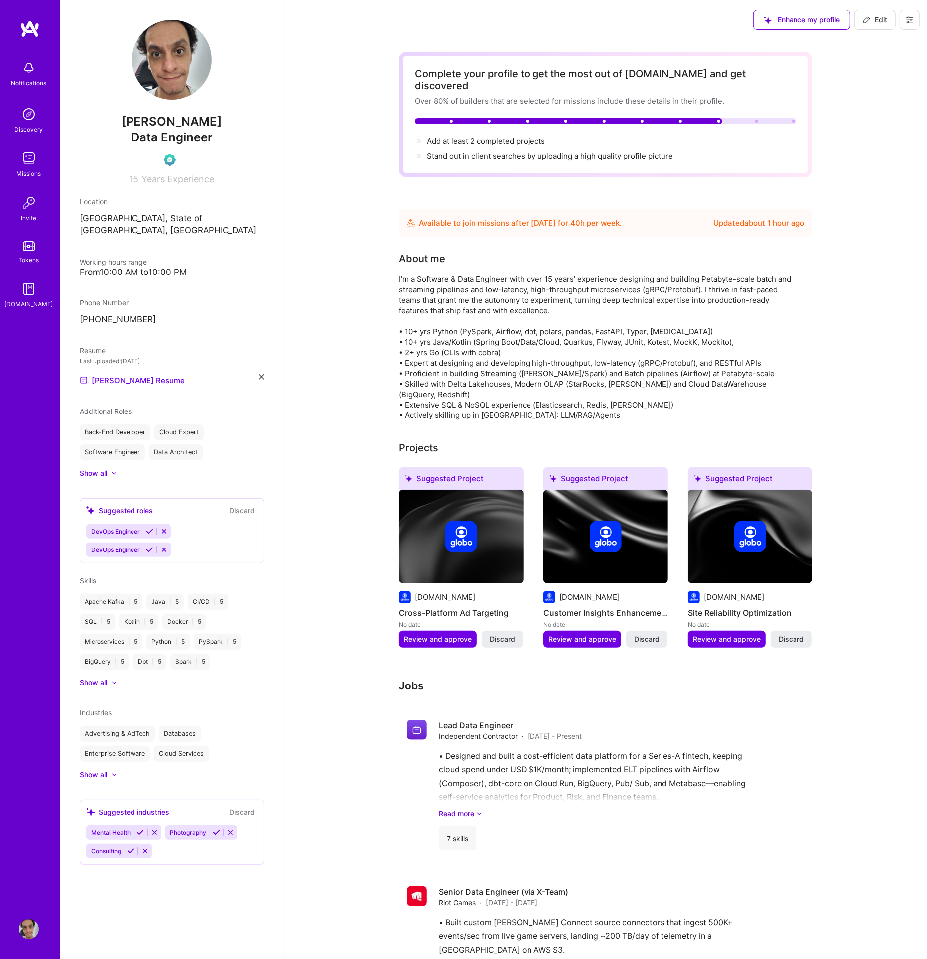
drag, startPoint x: 881, startPoint y: 19, endPoint x: 877, endPoint y: 34, distance: 15.6
click at [881, 19] on span "Edit" at bounding box center [875, 20] width 24 height 10
select select "BR"
select select "Future Date"
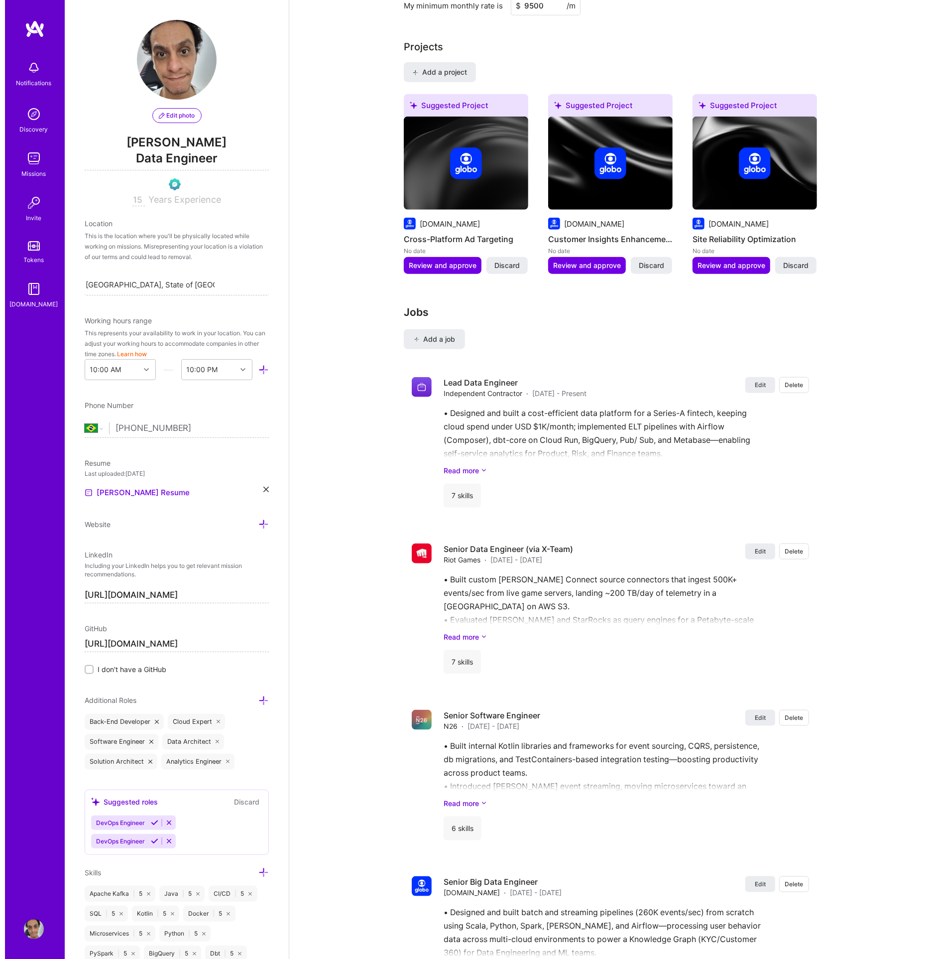
scroll to position [668, 0]
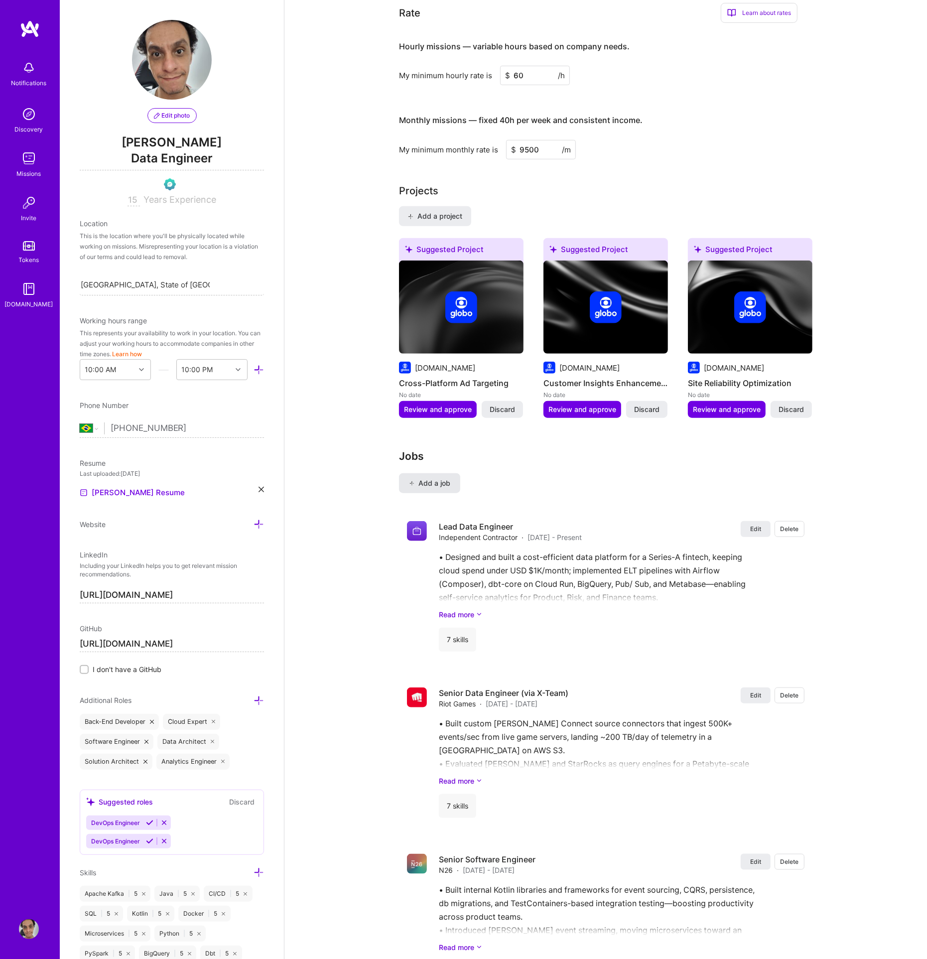
click at [436, 478] on span "Add a job" at bounding box center [429, 483] width 41 height 10
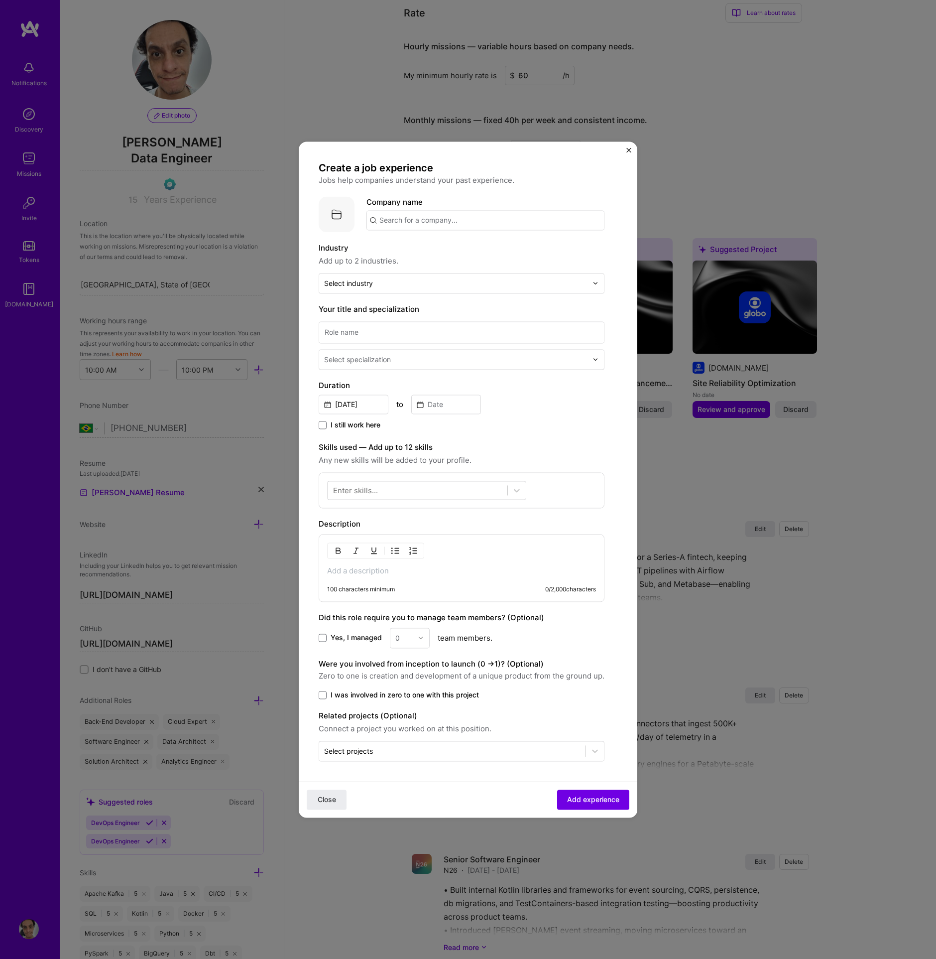
click at [383, 574] on p at bounding box center [461, 571] width 269 height 10
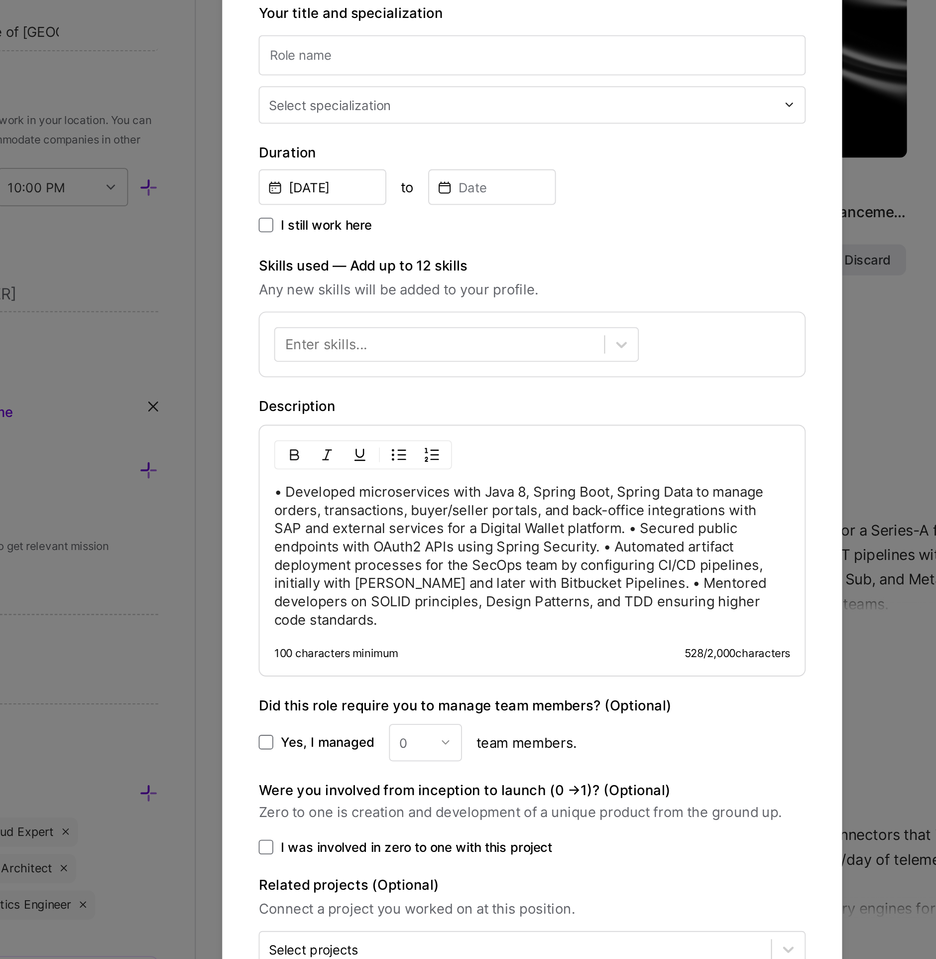
click at [519, 560] on p "• Developed microservices with Java 8, Spring Boot, Spring Data to manage order…" at bounding box center [468, 571] width 282 height 80
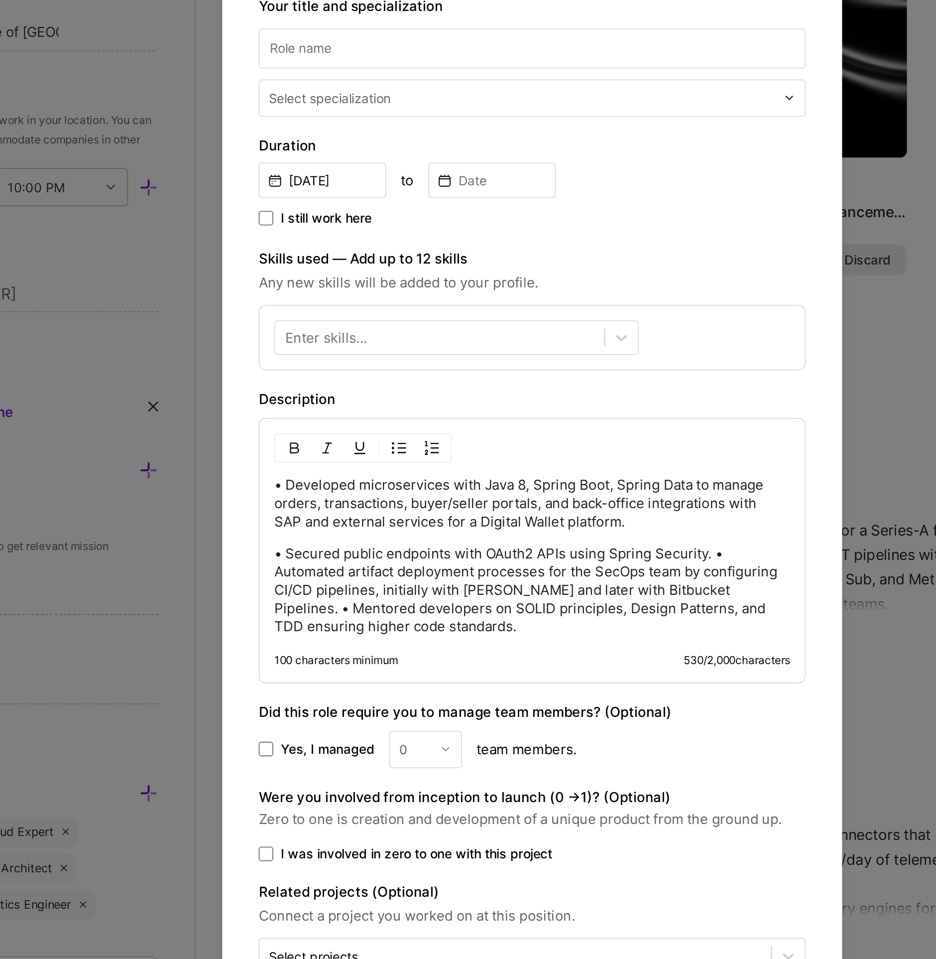
click at [573, 570] on p "• Secured public endpoints with OAuth2 APIs using Spring Security. • Automated …" at bounding box center [468, 589] width 282 height 50
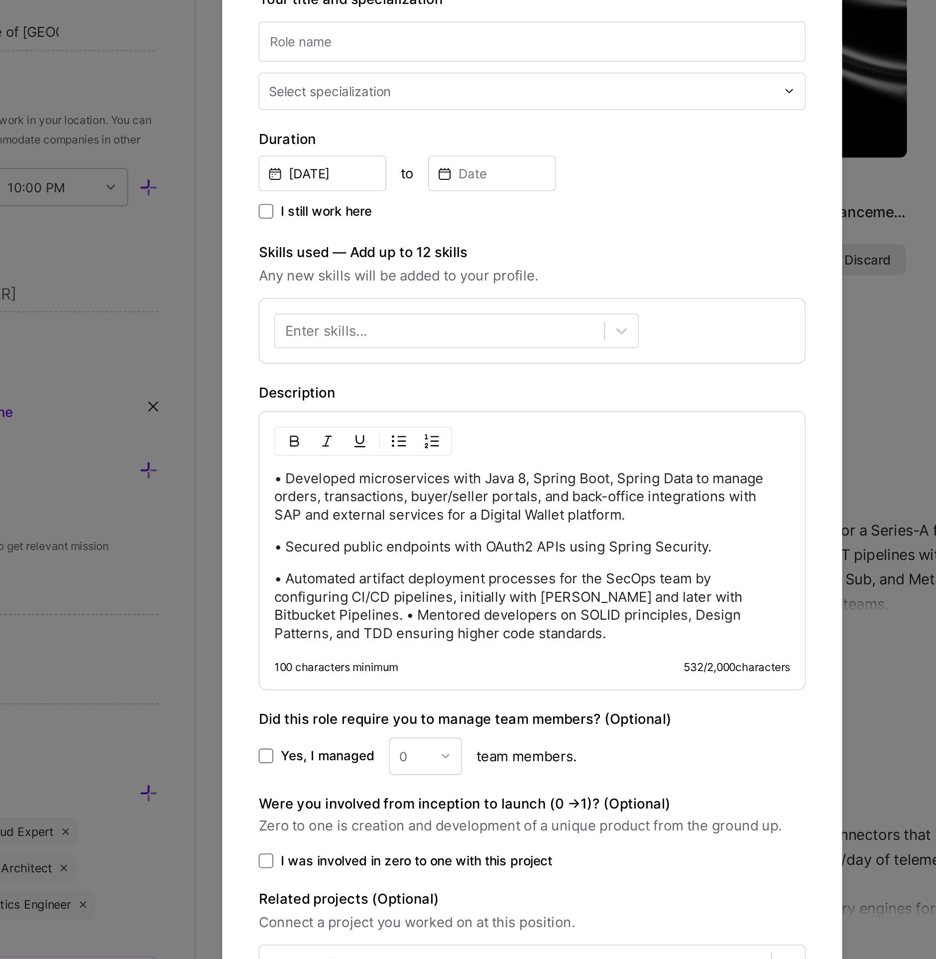
click at [582, 589] on p "• Automated artifact deployment processes for the SecOps team by configuring CI…" at bounding box center [468, 598] width 282 height 40
click at [359, 602] on p "• Automated artifact deployment processes for the SecOps team by configuring CI…" at bounding box center [468, 598] width 282 height 40
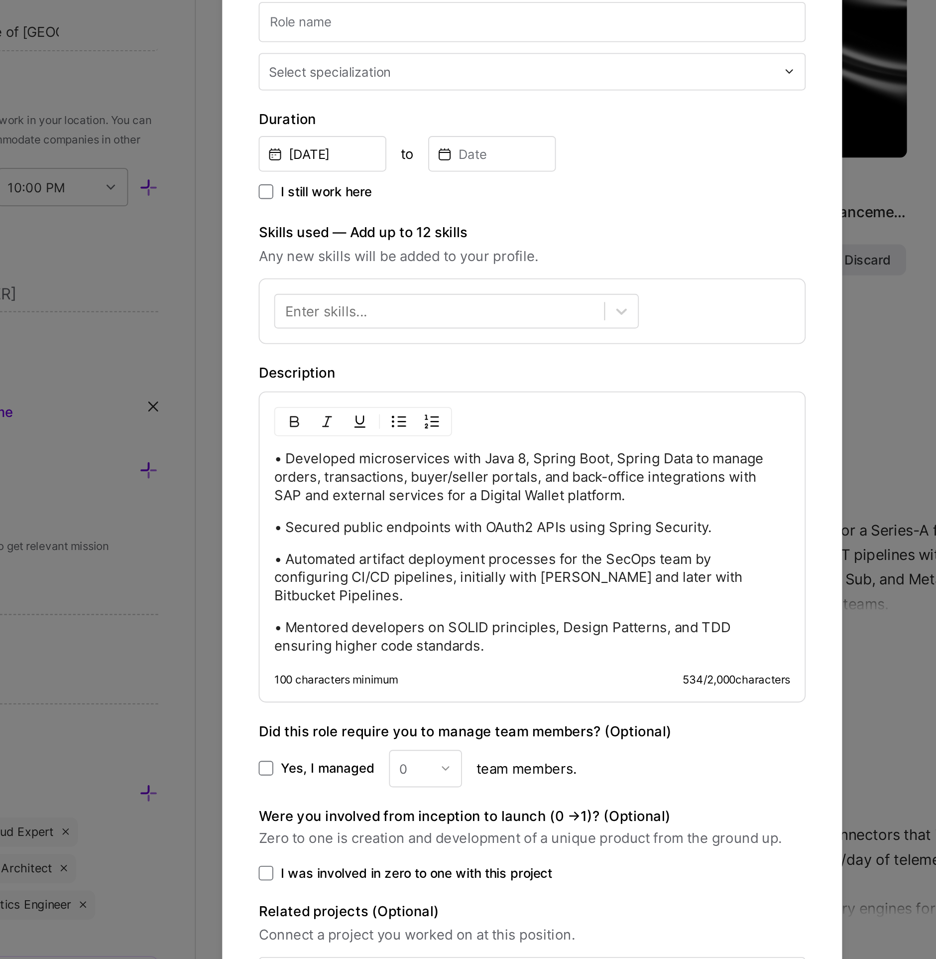
scroll to position [0, 0]
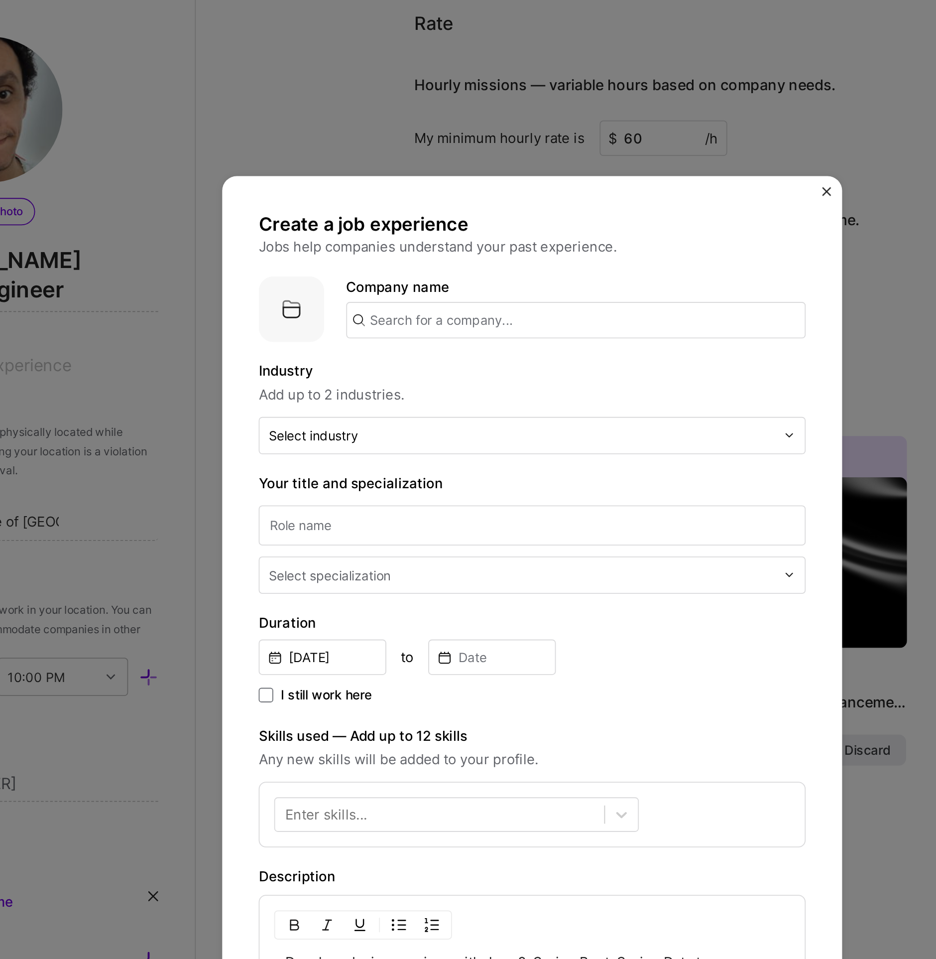
click at [403, 173] on input "text" at bounding box center [492, 175] width 251 height 20
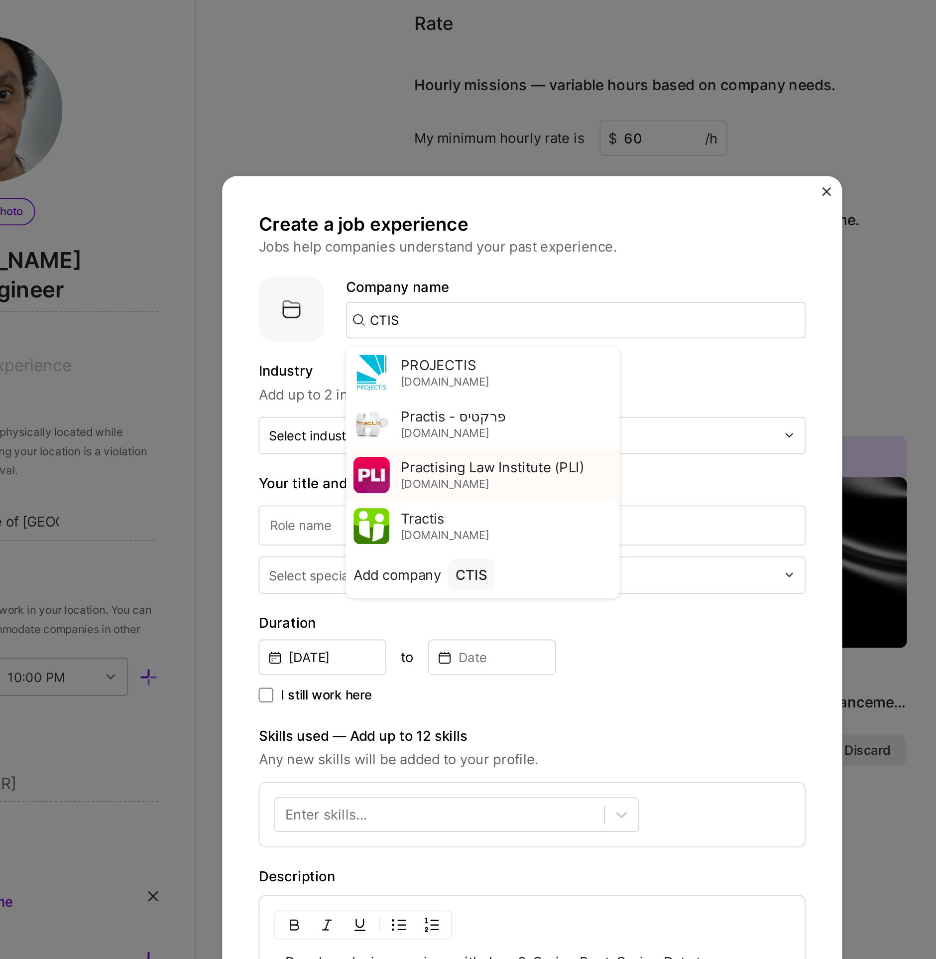
scroll to position [7, 0]
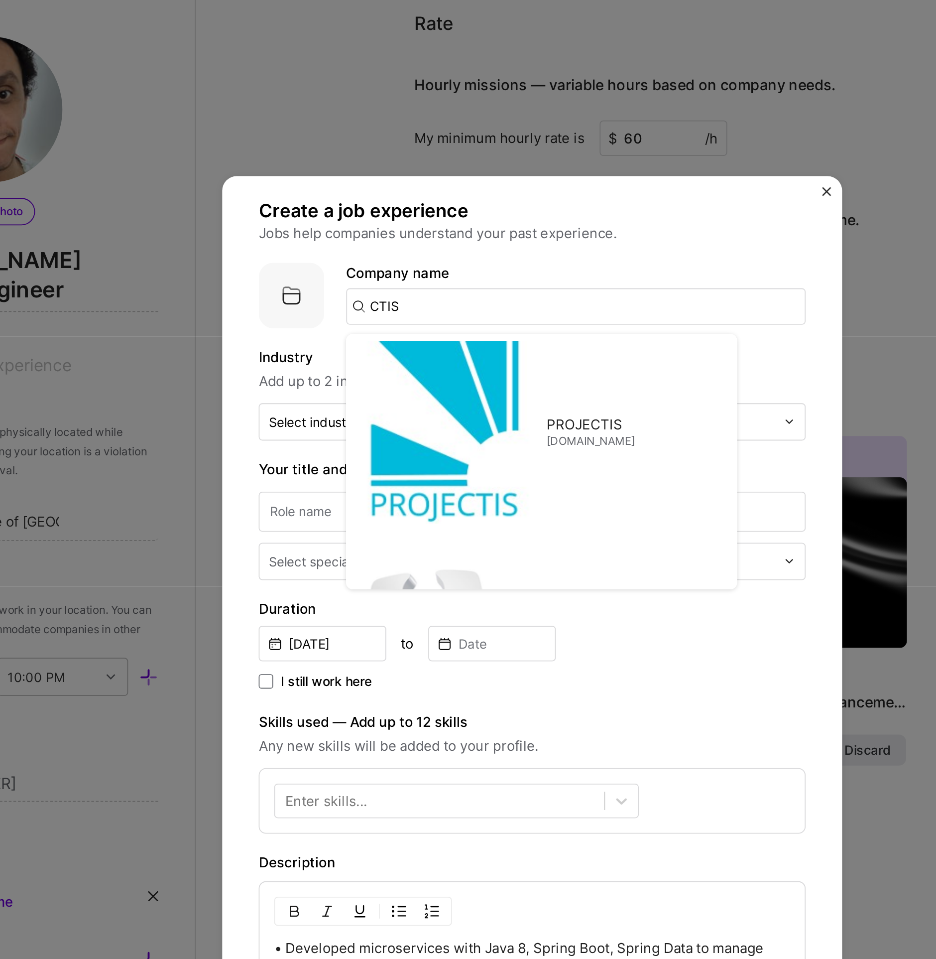
click at [444, 167] on input "CTIS" at bounding box center [492, 167] width 251 height 20
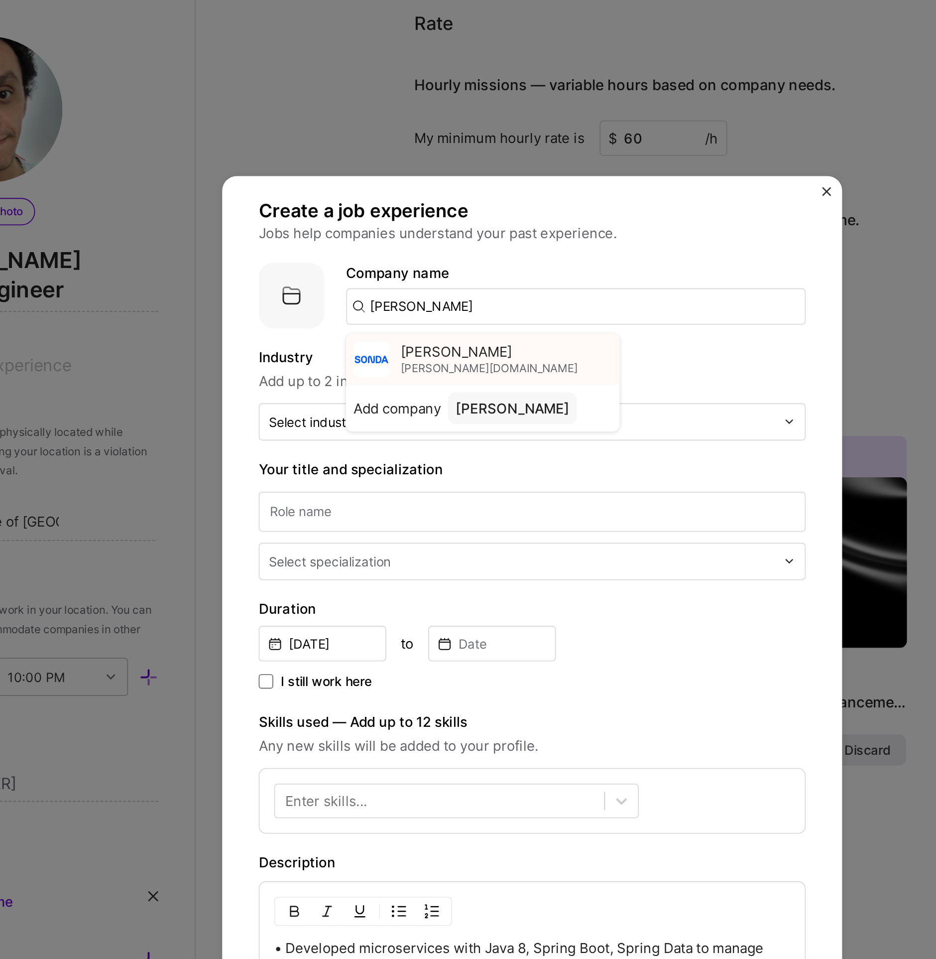
click at [428, 195] on div "Sonda sonda.com" at bounding box center [441, 196] width 149 height 28
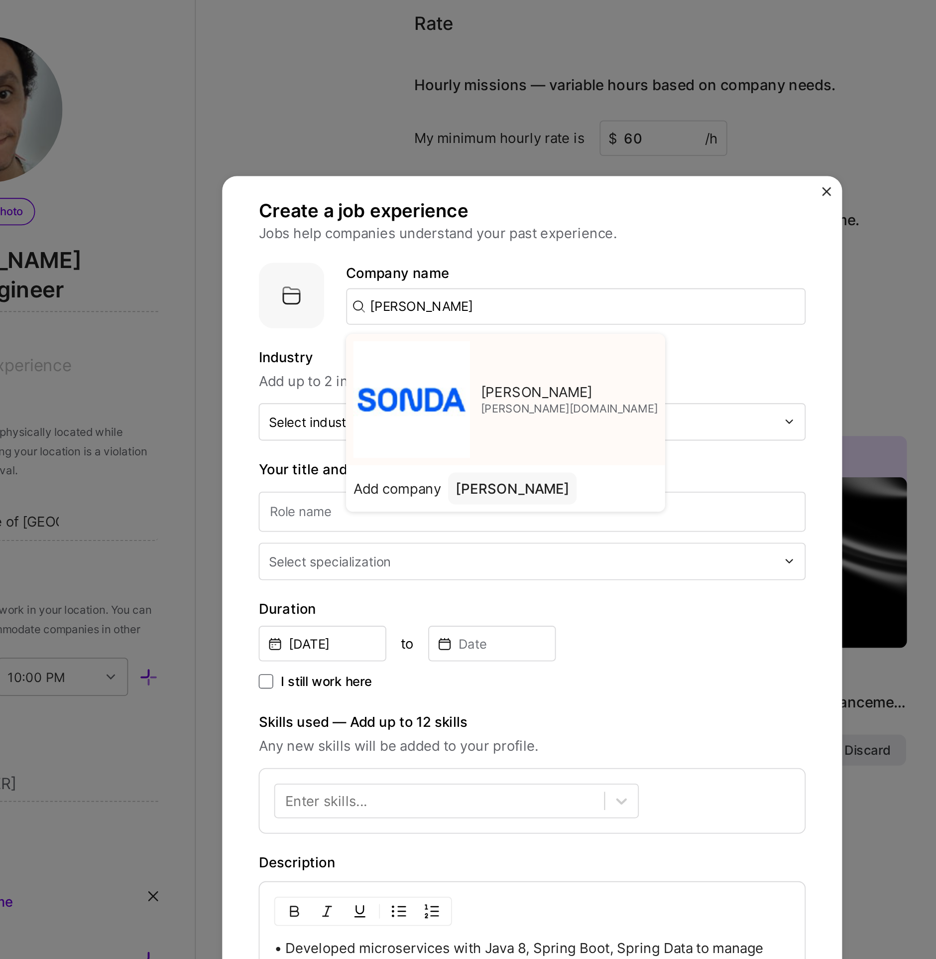
type input "Sonda"
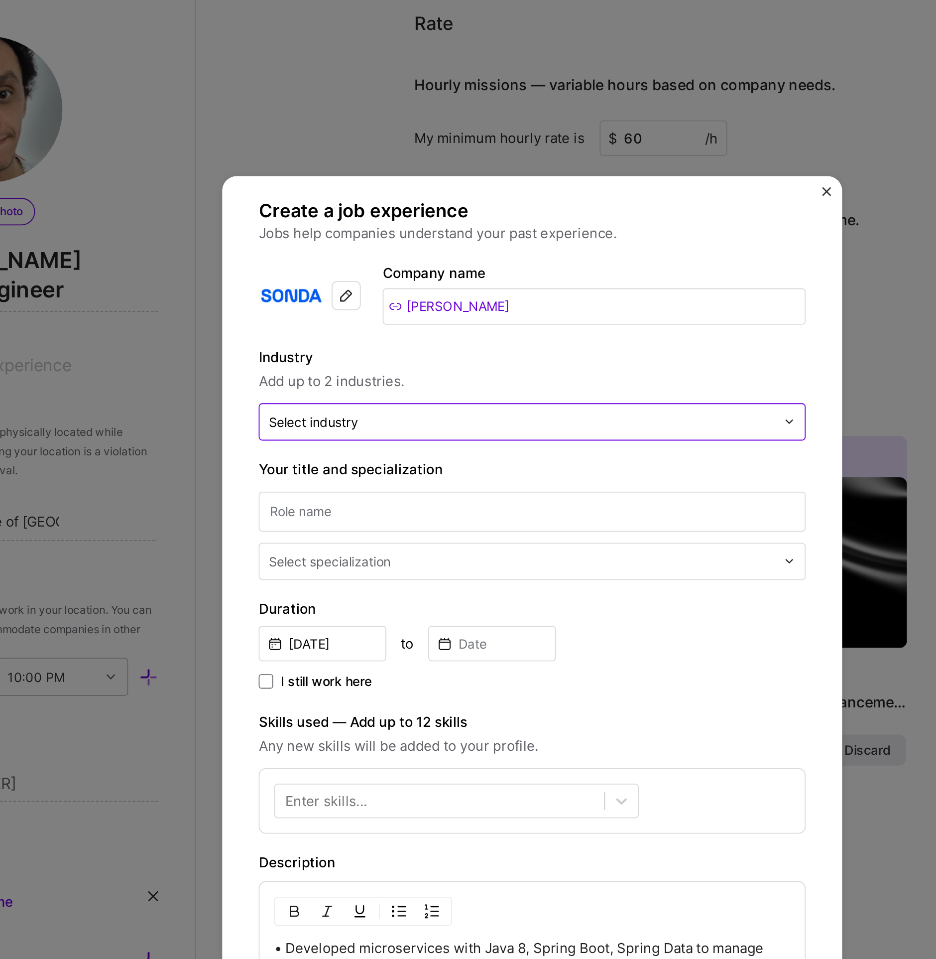
click at [364, 231] on div "Select industry 0" at bounding box center [348, 230] width 49 height 10
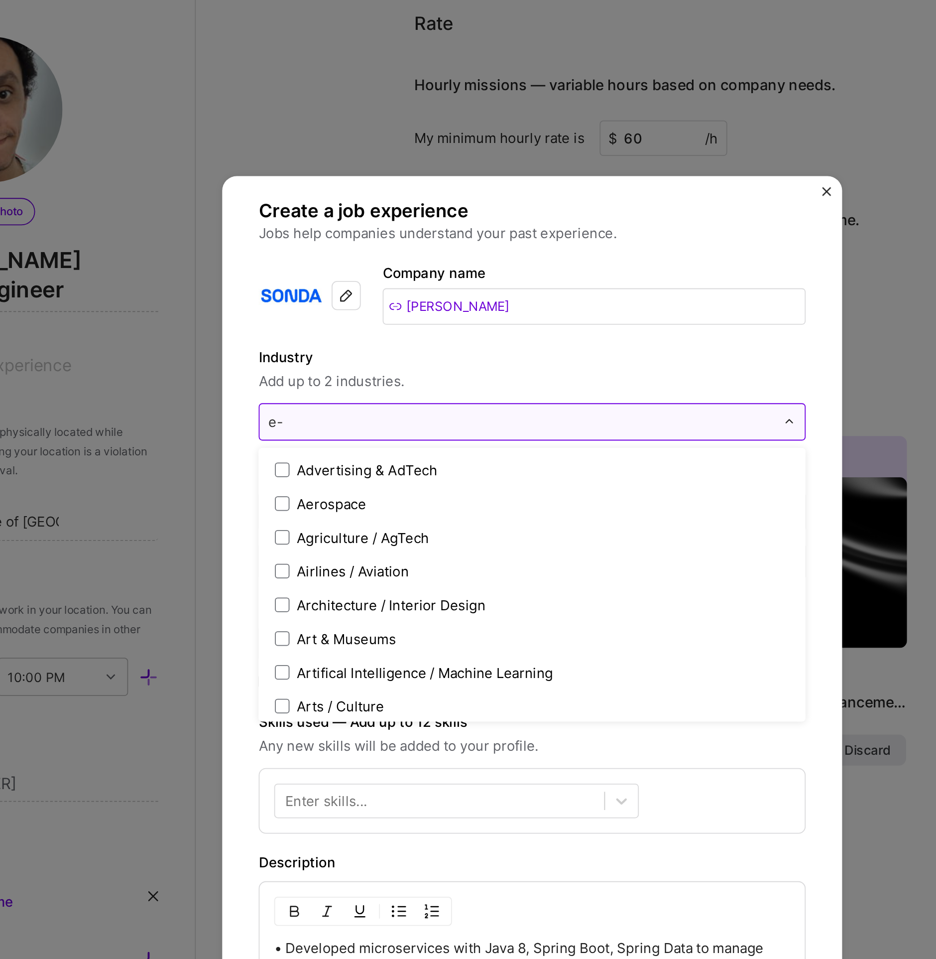
type input "e-c"
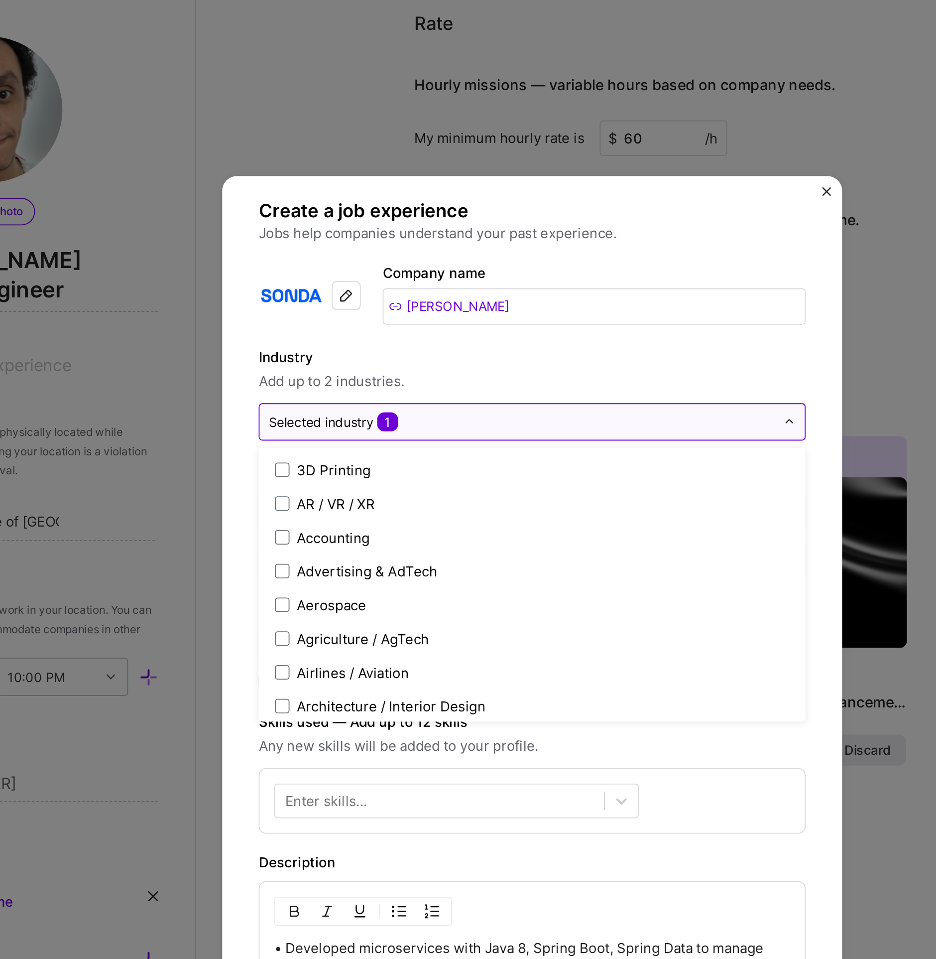
click at [449, 198] on label "Industry" at bounding box center [468, 195] width 299 height 12
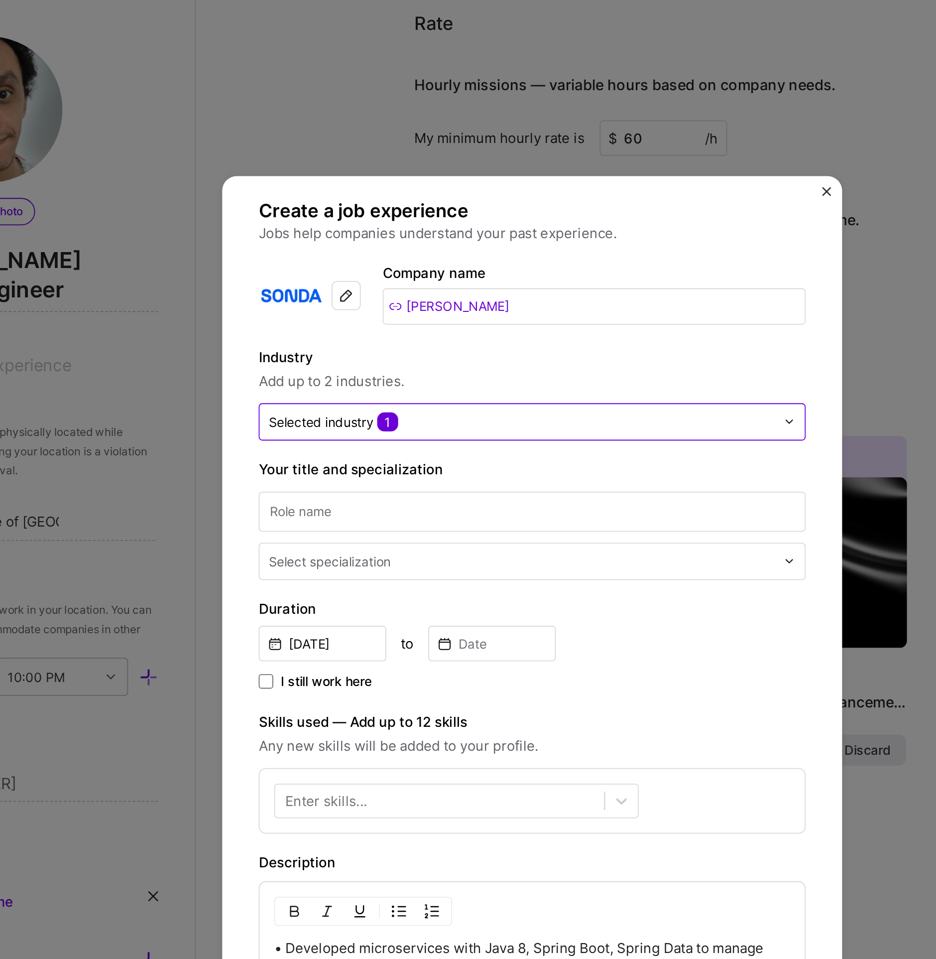
click at [398, 235] on input "text" at bounding box center [462, 230] width 276 height 10
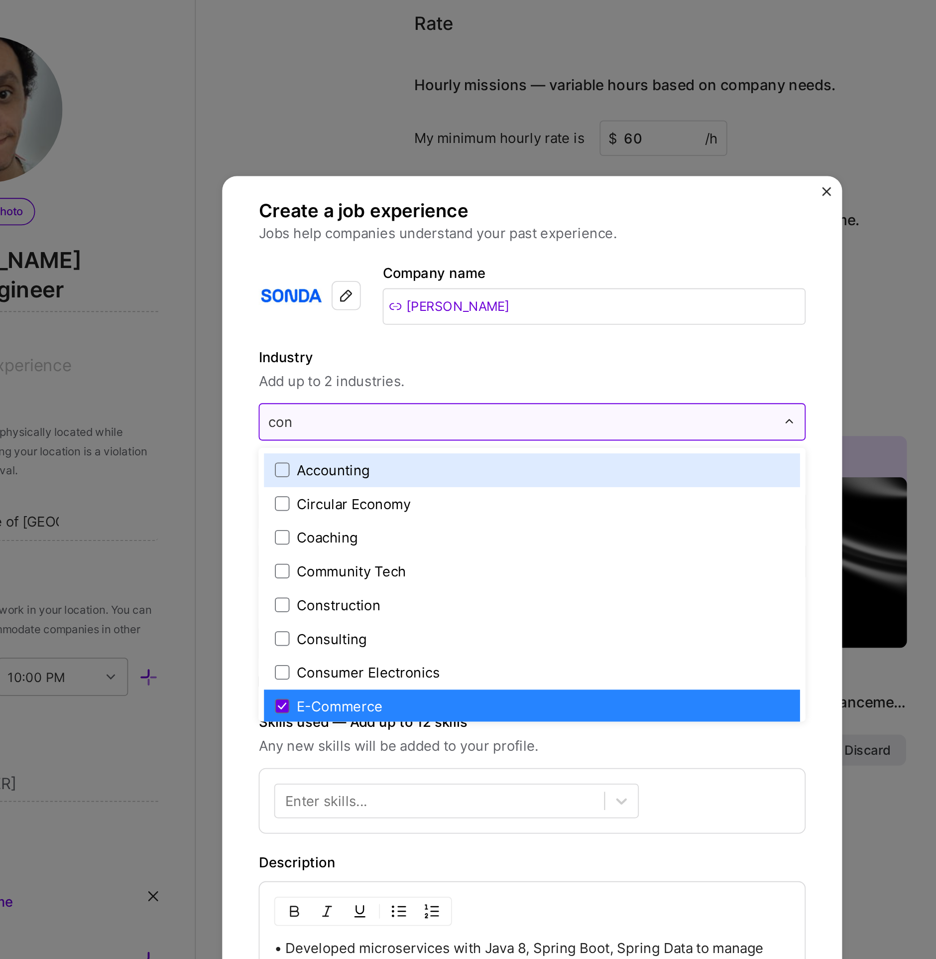
type input "cons"
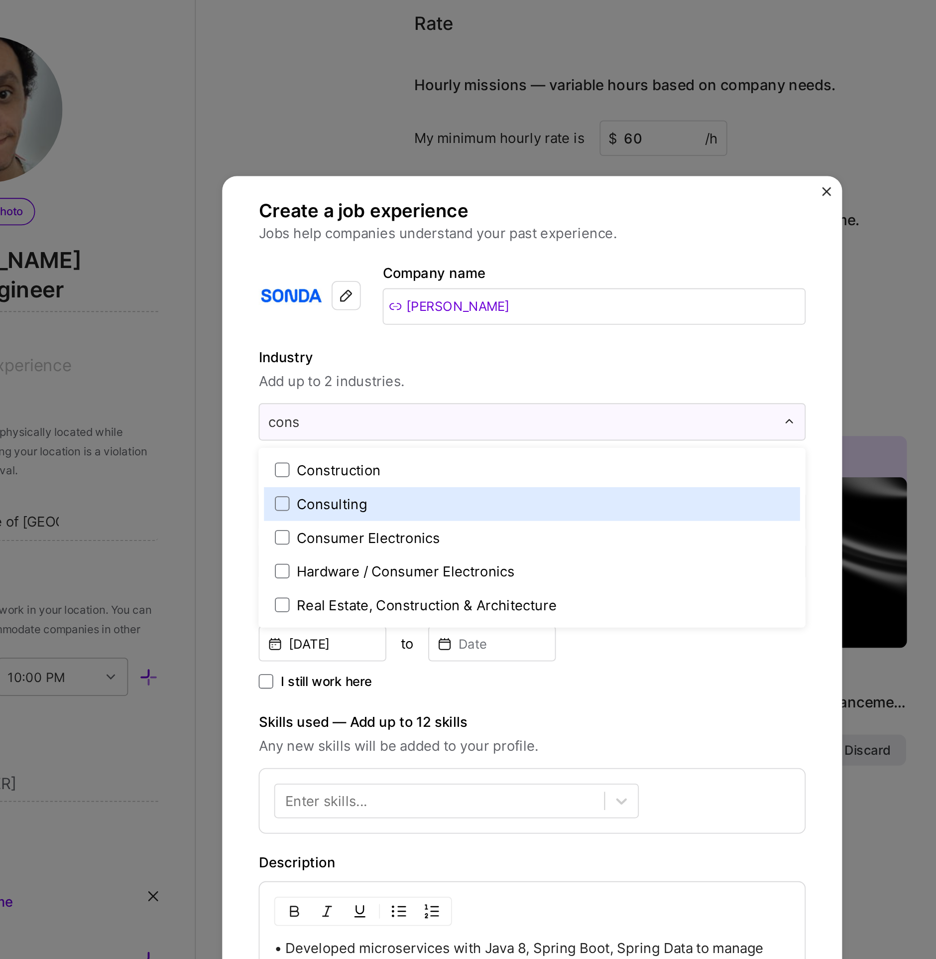
click at [369, 270] on div "Consulting" at bounding box center [359, 275] width 38 height 10
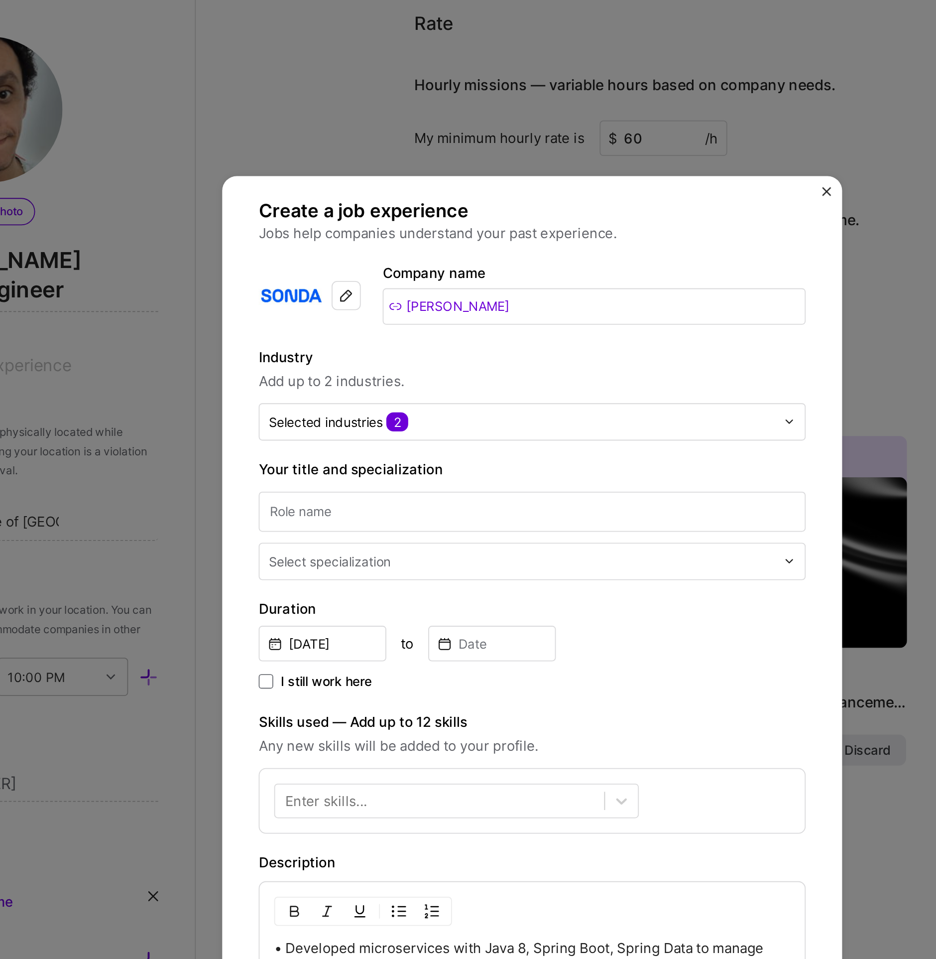
click at [543, 440] on div "Enter skills..." at bounding box center [468, 437] width 299 height 36
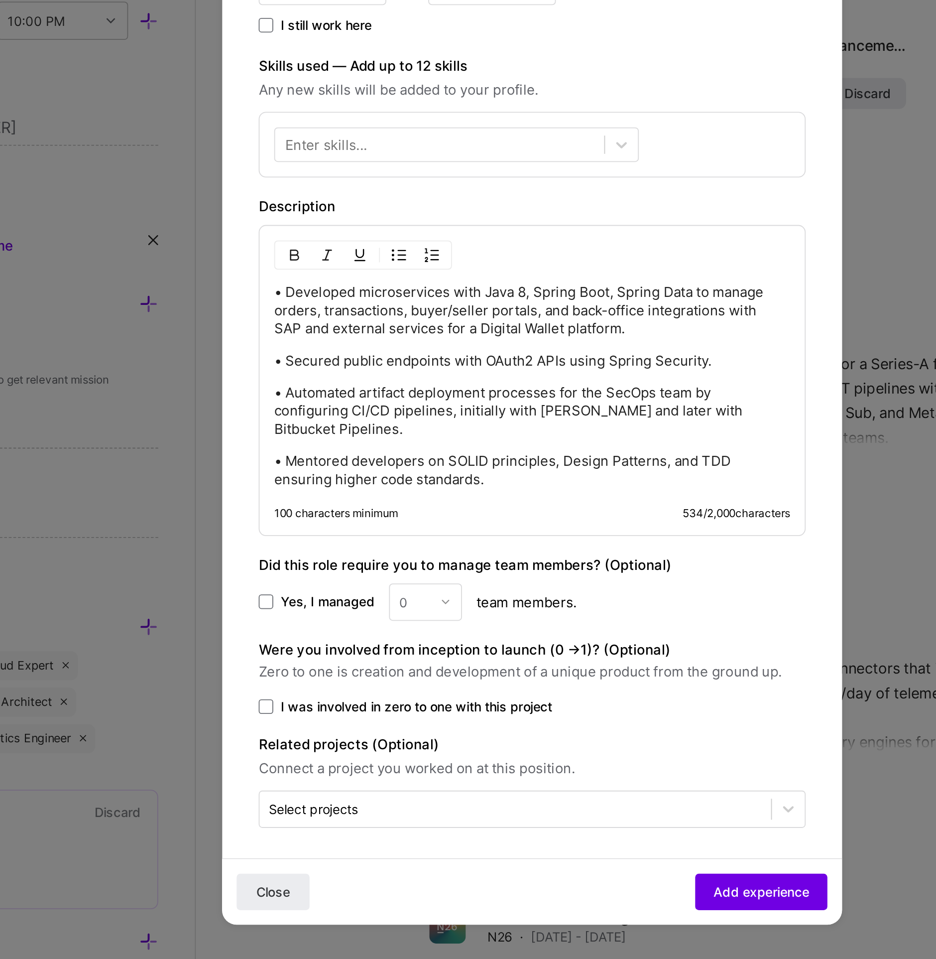
scroll to position [0, 0]
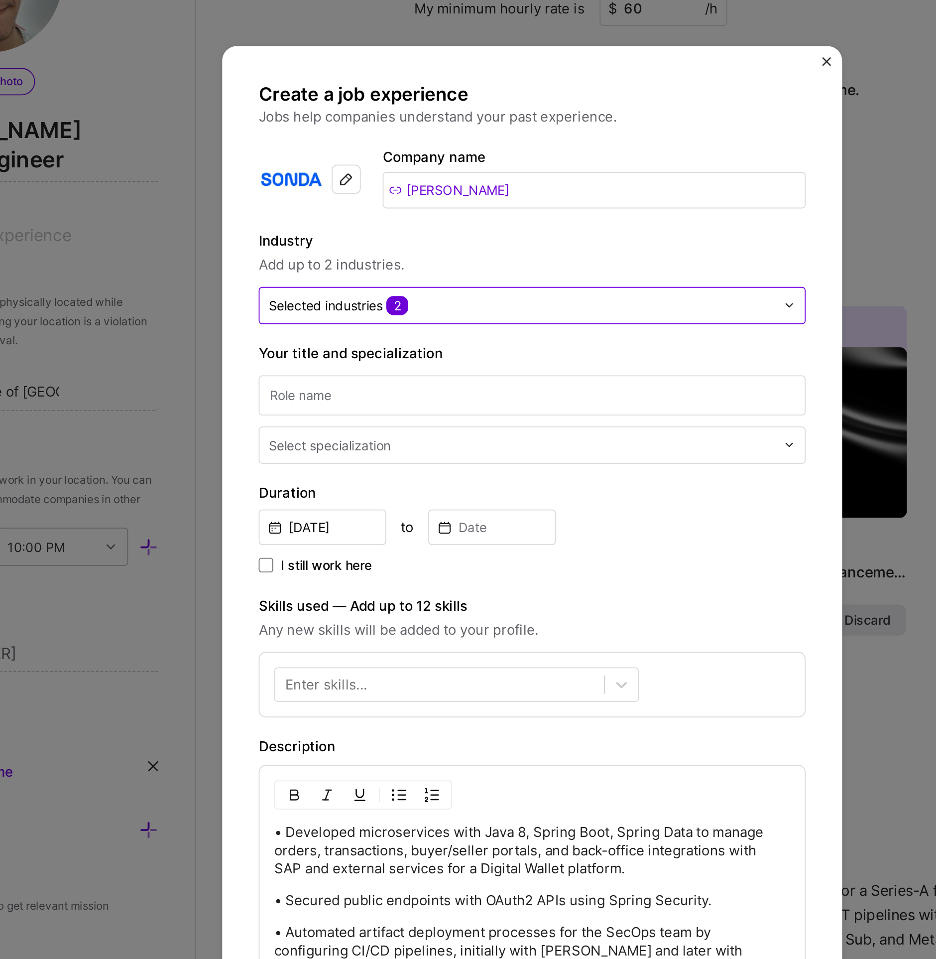
click at [417, 239] on input "text" at bounding box center [462, 238] width 276 height 10
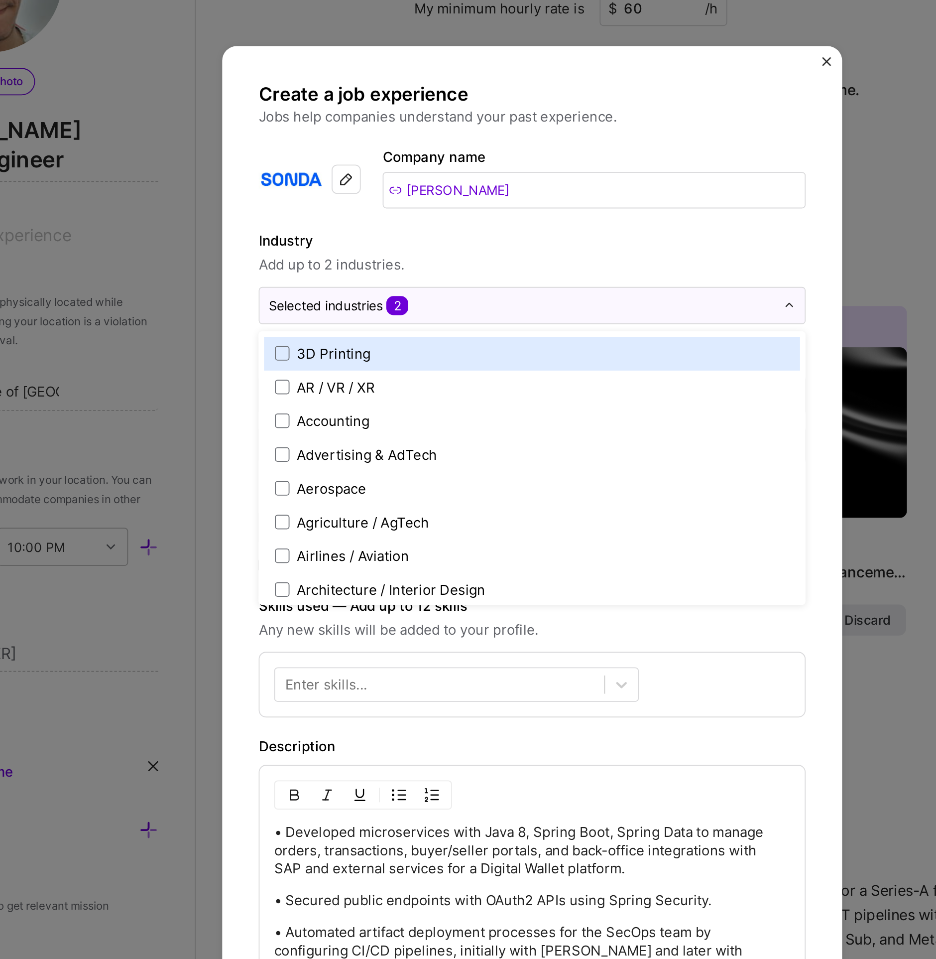
click at [448, 200] on label "Industry" at bounding box center [468, 203] width 299 height 12
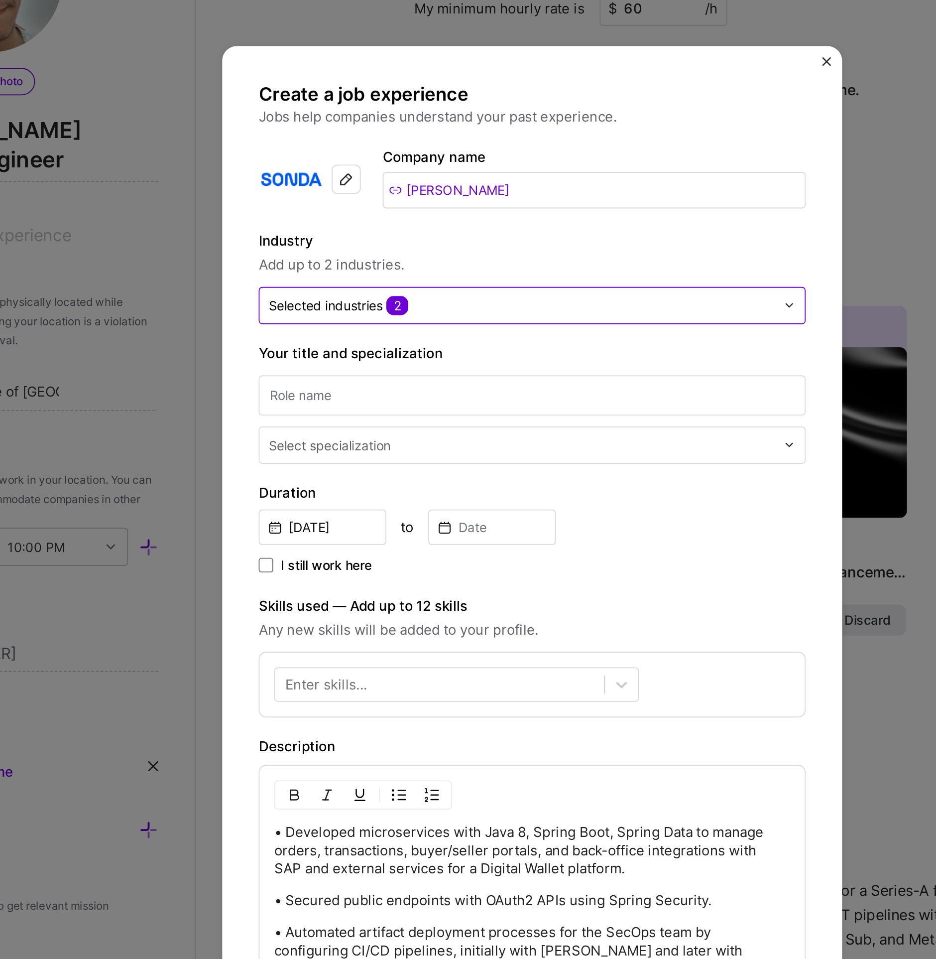
click at [381, 236] on div "Selected industries 2" at bounding box center [362, 238] width 76 height 10
click at [389, 219] on span "Add up to 2 industries." at bounding box center [468, 216] width 299 height 12
click at [368, 286] on input at bounding box center [468, 287] width 299 height 22
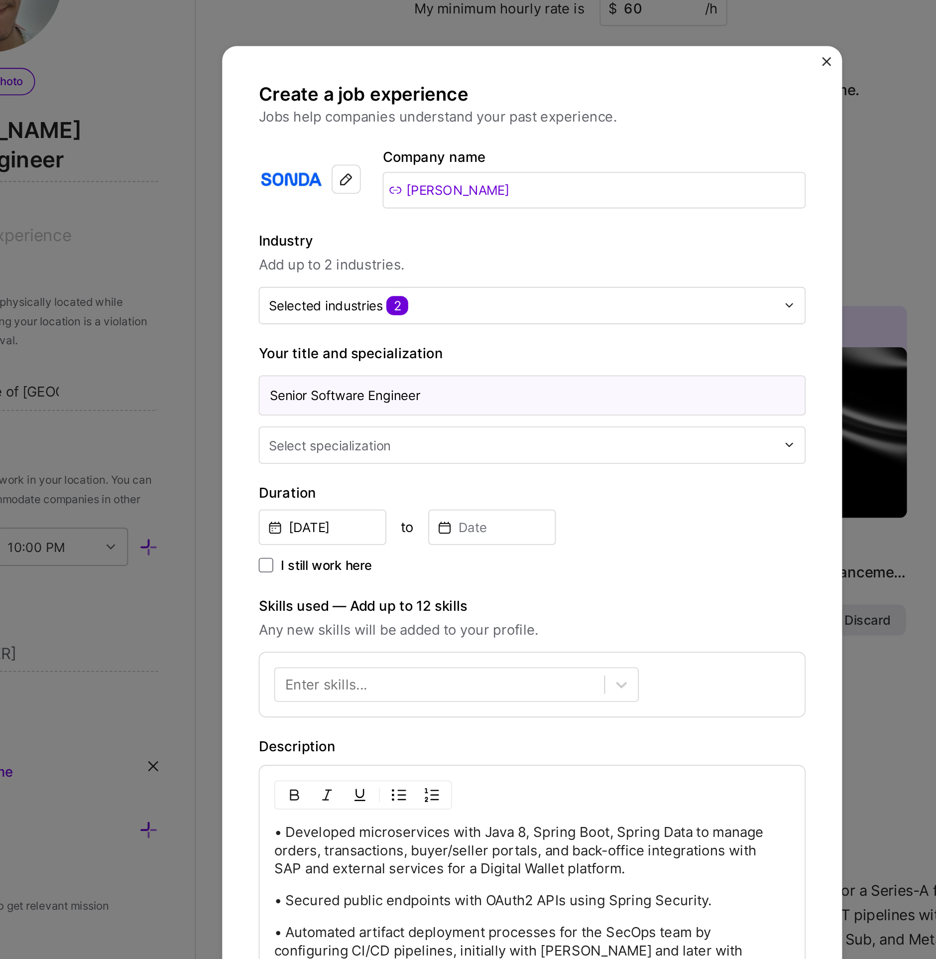
type input "Senior Software Engineer"
click at [363, 320] on div "Select specialization" at bounding box center [462, 313] width 286 height 19
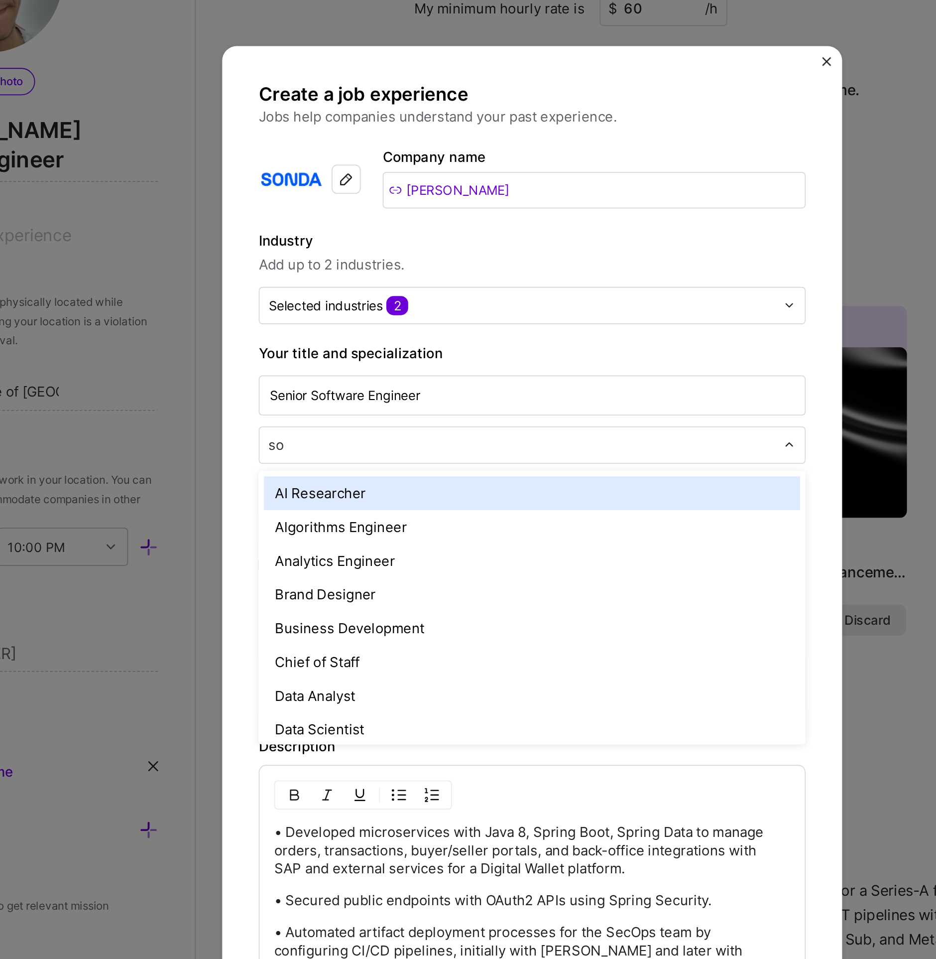
type input "sof"
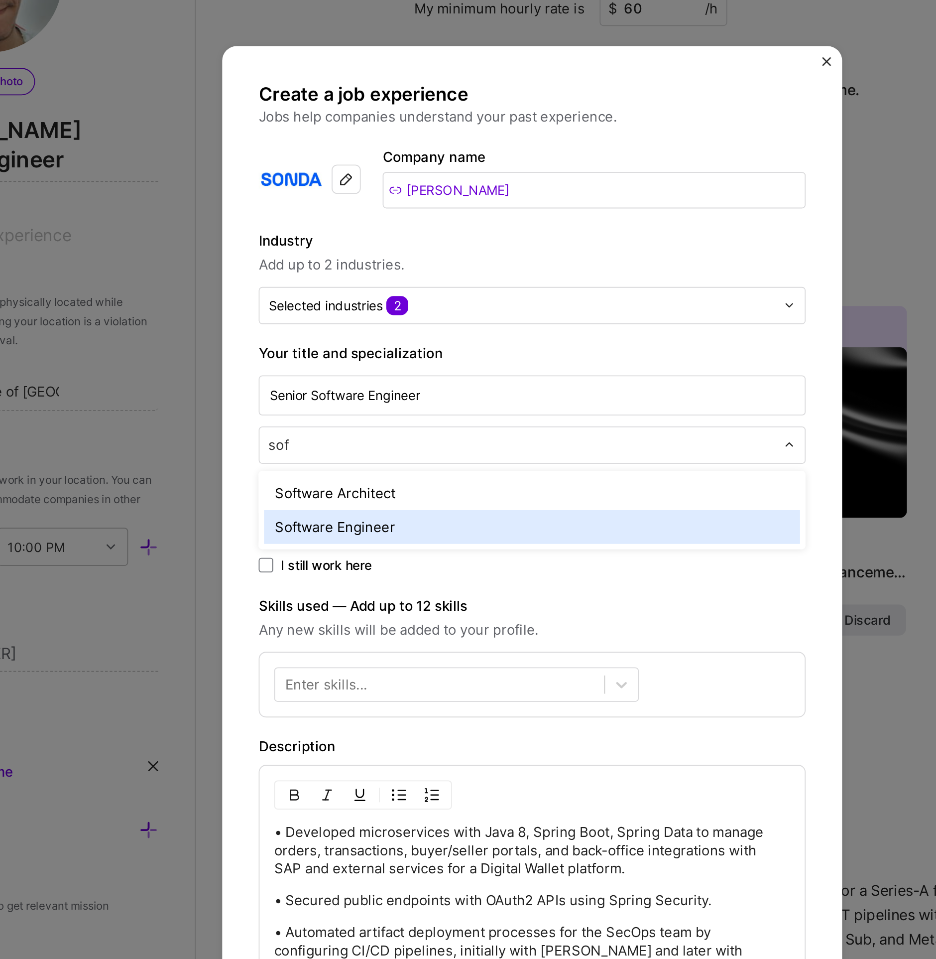
click at [358, 354] on div "Software Engineer" at bounding box center [468, 359] width 293 height 18
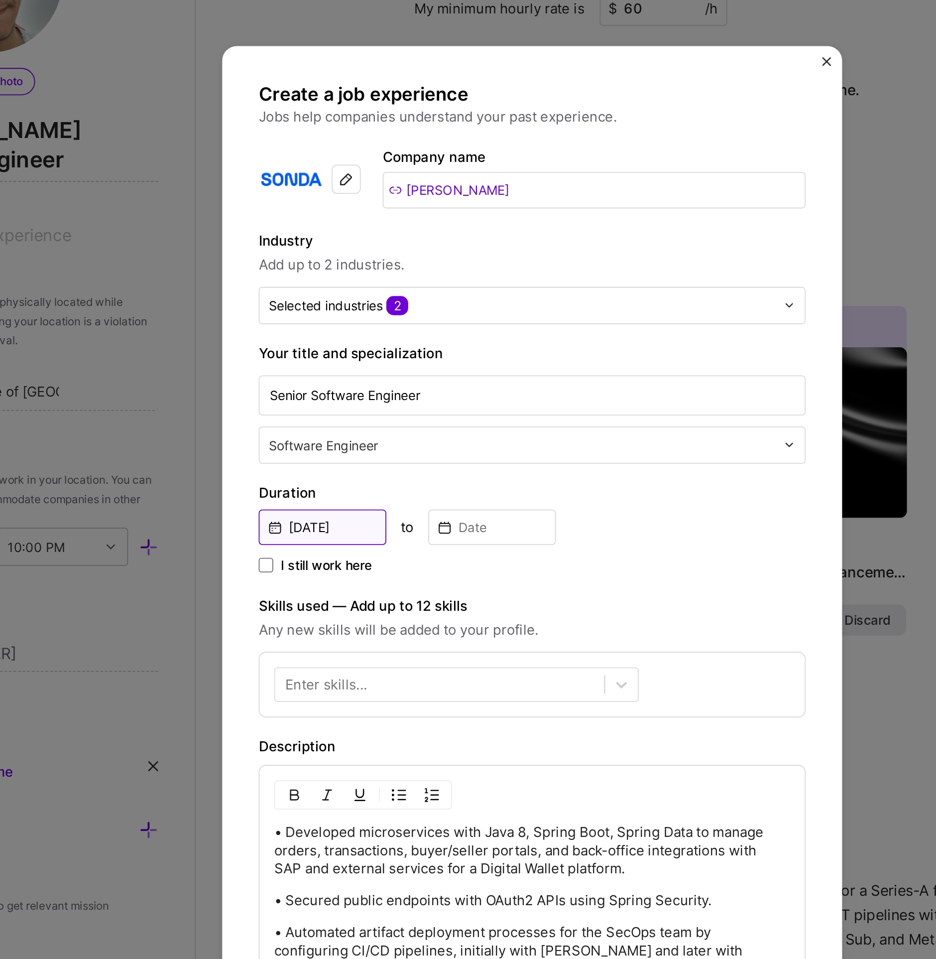
click at [360, 353] on input "Sep, 2025" at bounding box center [354, 358] width 70 height 19
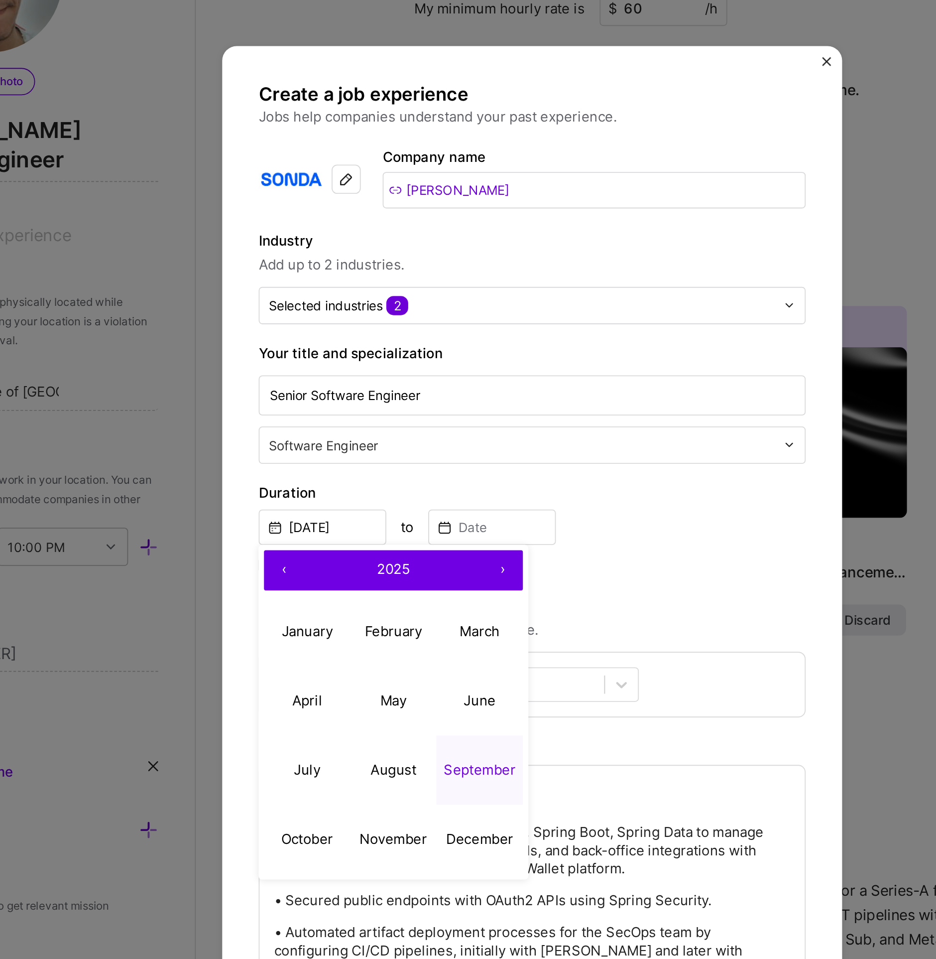
click at [399, 381] on span "2025" at bounding box center [393, 381] width 18 height 9
click at [325, 380] on button "‹" at bounding box center [333, 383] width 22 height 22
click at [428, 455] on button "2016" at bounding box center [439, 454] width 47 height 38
click at [353, 481] on button "July" at bounding box center [345, 492] width 47 height 38
type input "Jul, 2016"
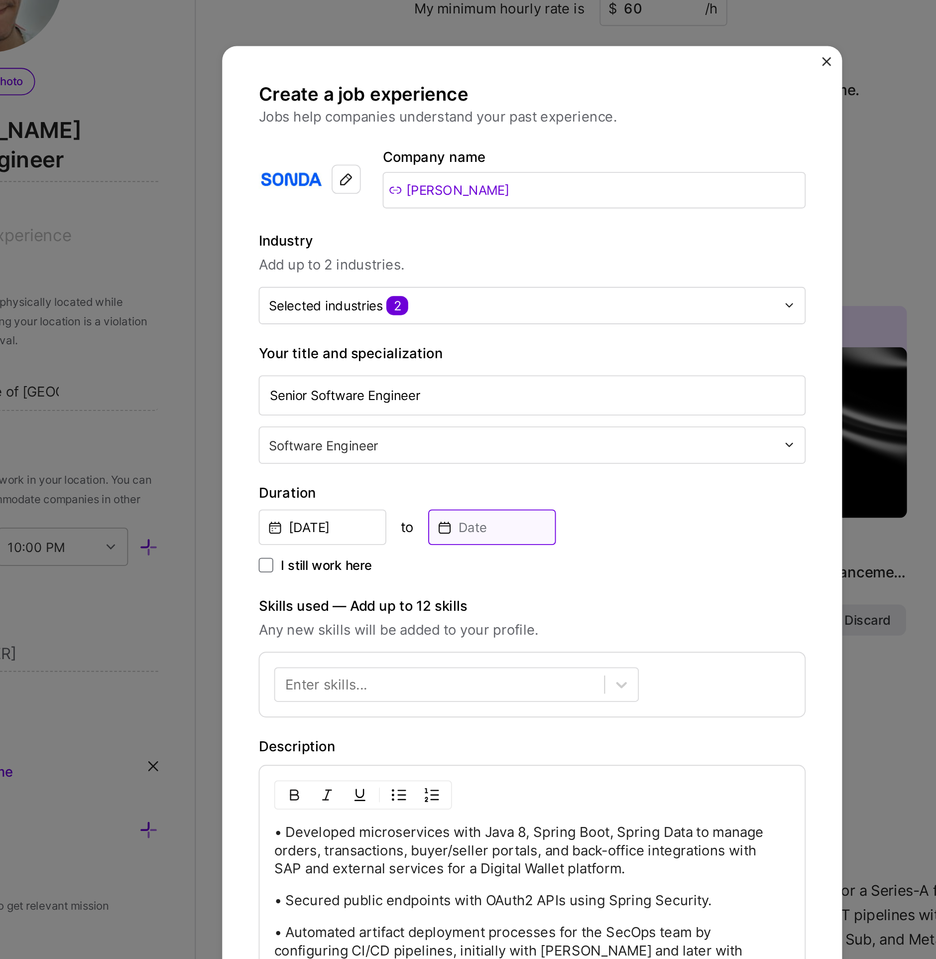
click at [426, 357] on input at bounding box center [446, 358] width 70 height 19
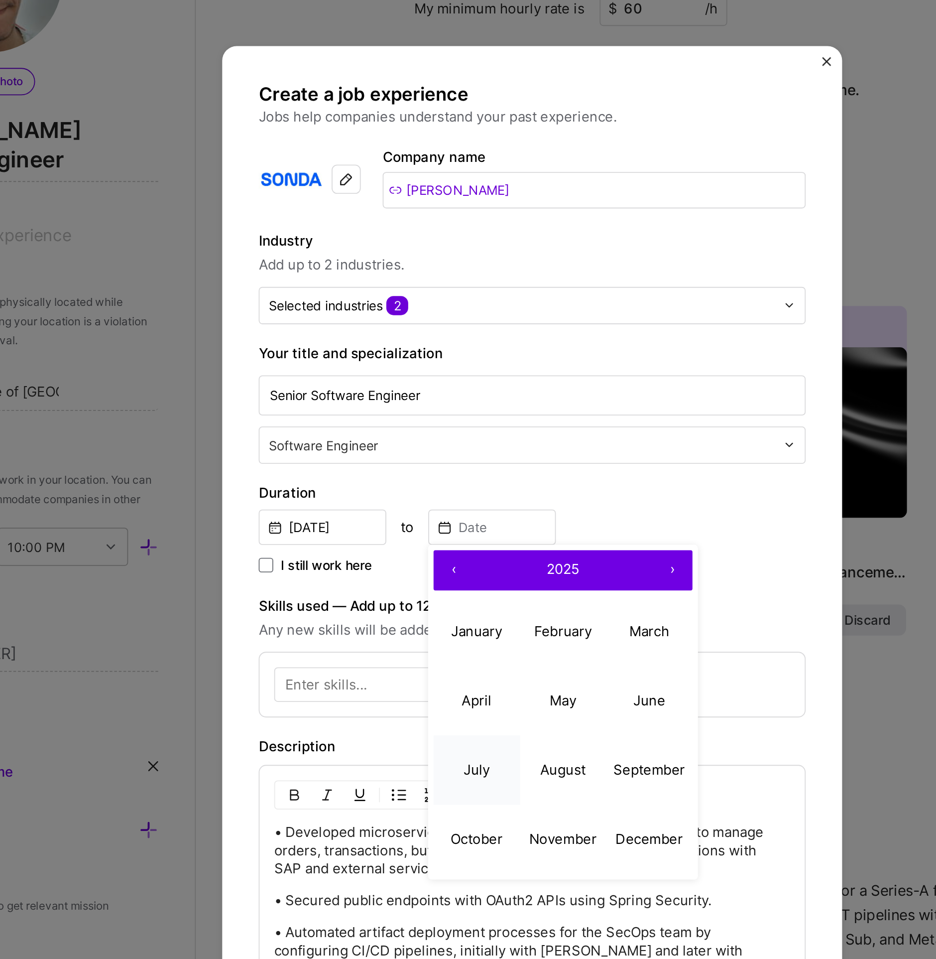
click at [441, 487] on abbr "July" at bounding box center [438, 491] width 14 height 9
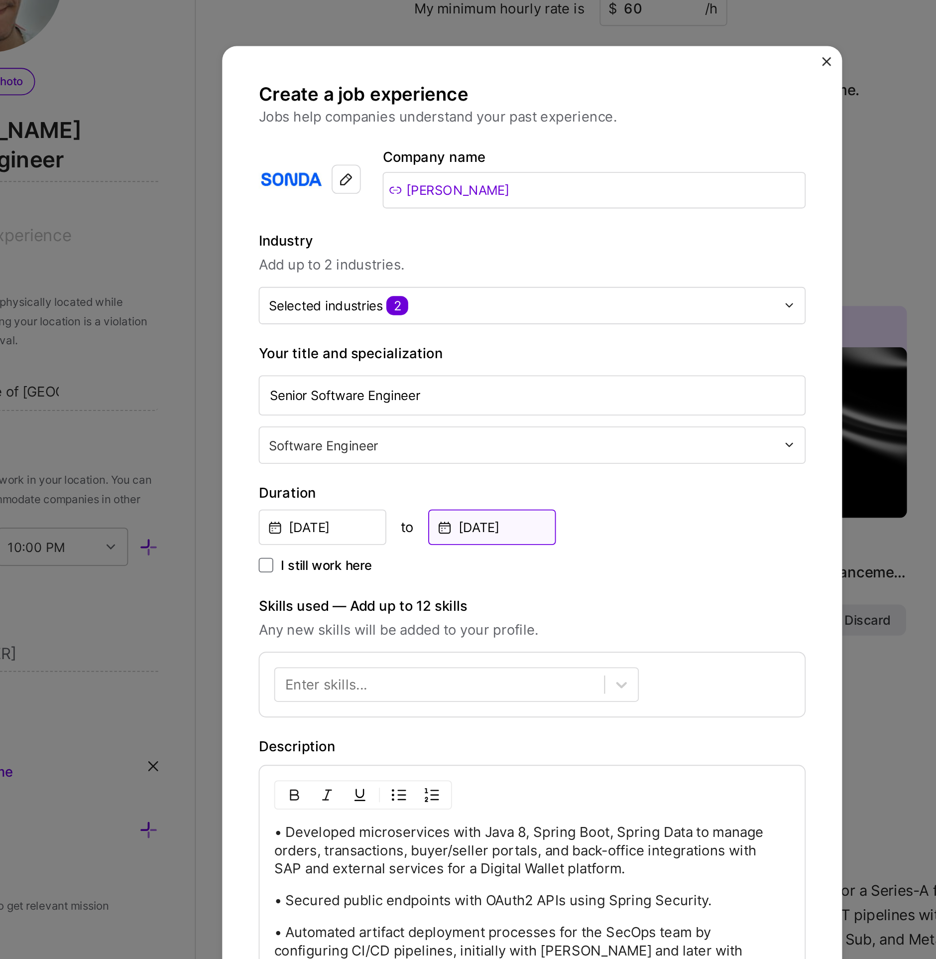
click at [454, 361] on input "Jul, 2025" at bounding box center [446, 358] width 70 height 19
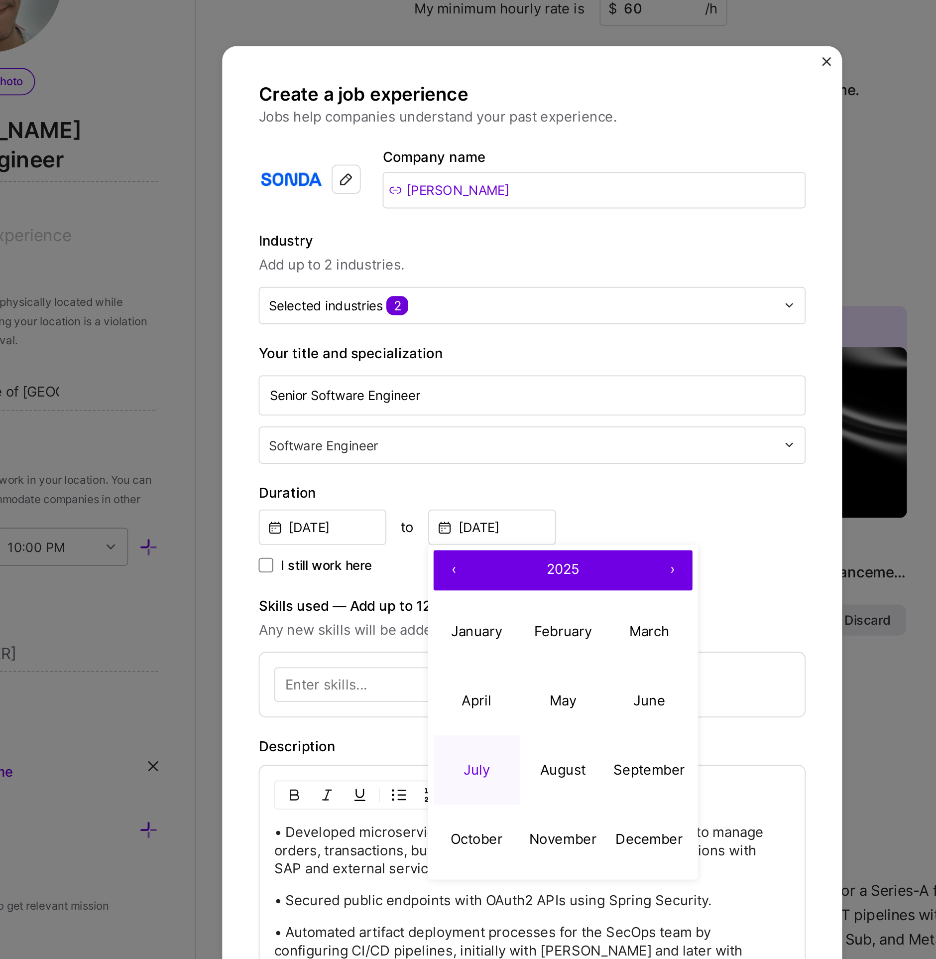
click at [486, 380] on span "2025" at bounding box center [485, 381] width 18 height 9
click at [426, 386] on button "‹" at bounding box center [425, 383] width 22 height 22
click at [441, 490] on button "2017" at bounding box center [437, 492] width 47 height 38
click at [439, 484] on button "July" at bounding box center [437, 492] width 47 height 38
type input "Jul, 2017"
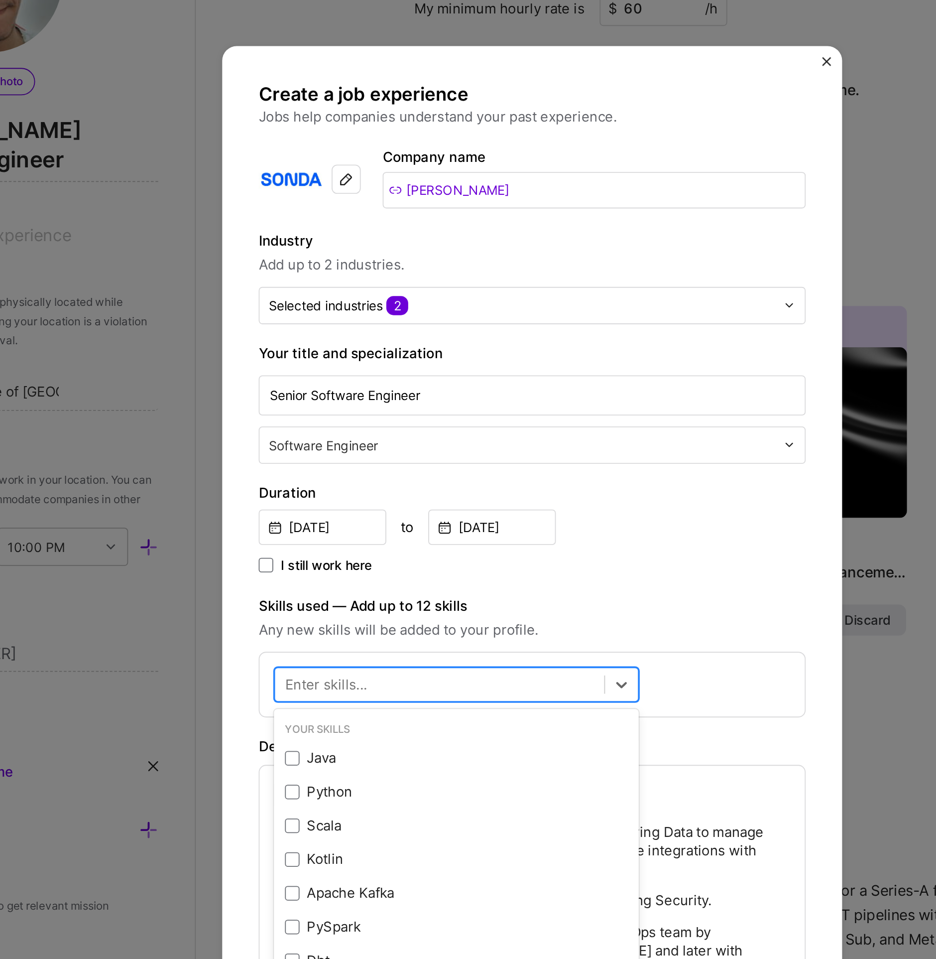
click at [390, 440] on div at bounding box center [418, 444] width 180 height 16
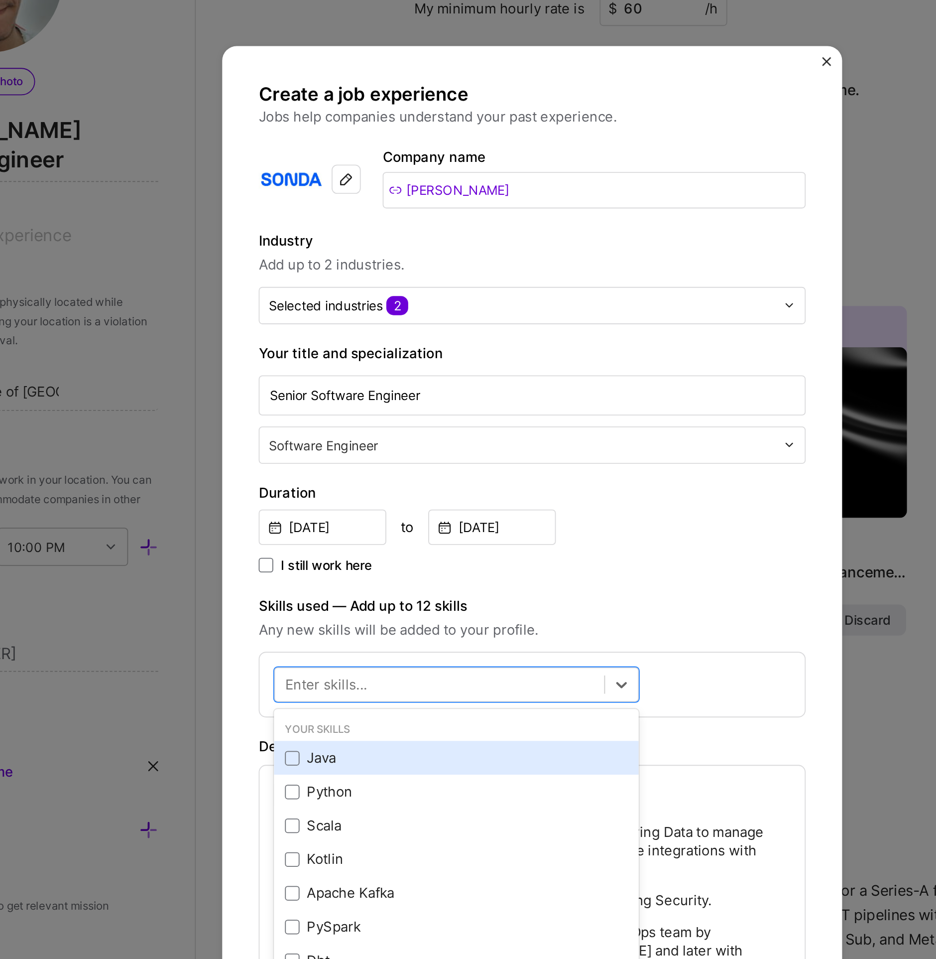
click at [391, 476] on div "Java" at bounding box center [426, 485] width 199 height 18
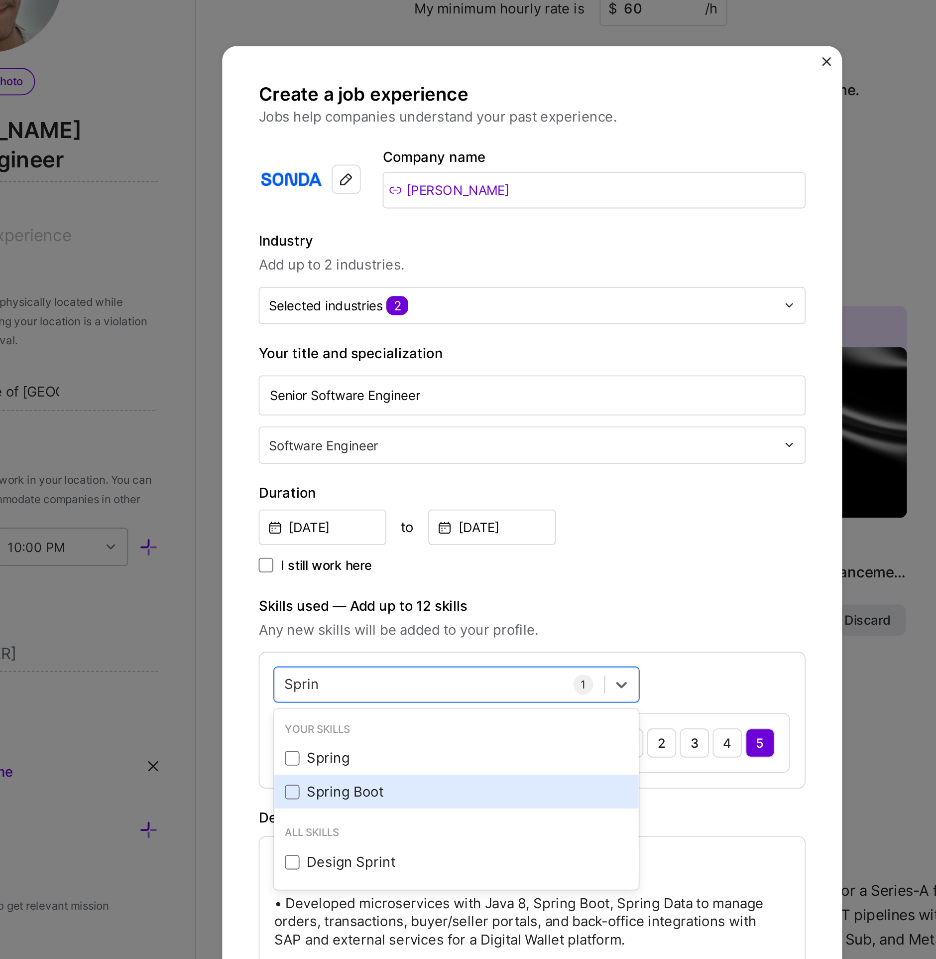
click at [376, 500] on div "Spring Boot" at bounding box center [426, 503] width 187 height 10
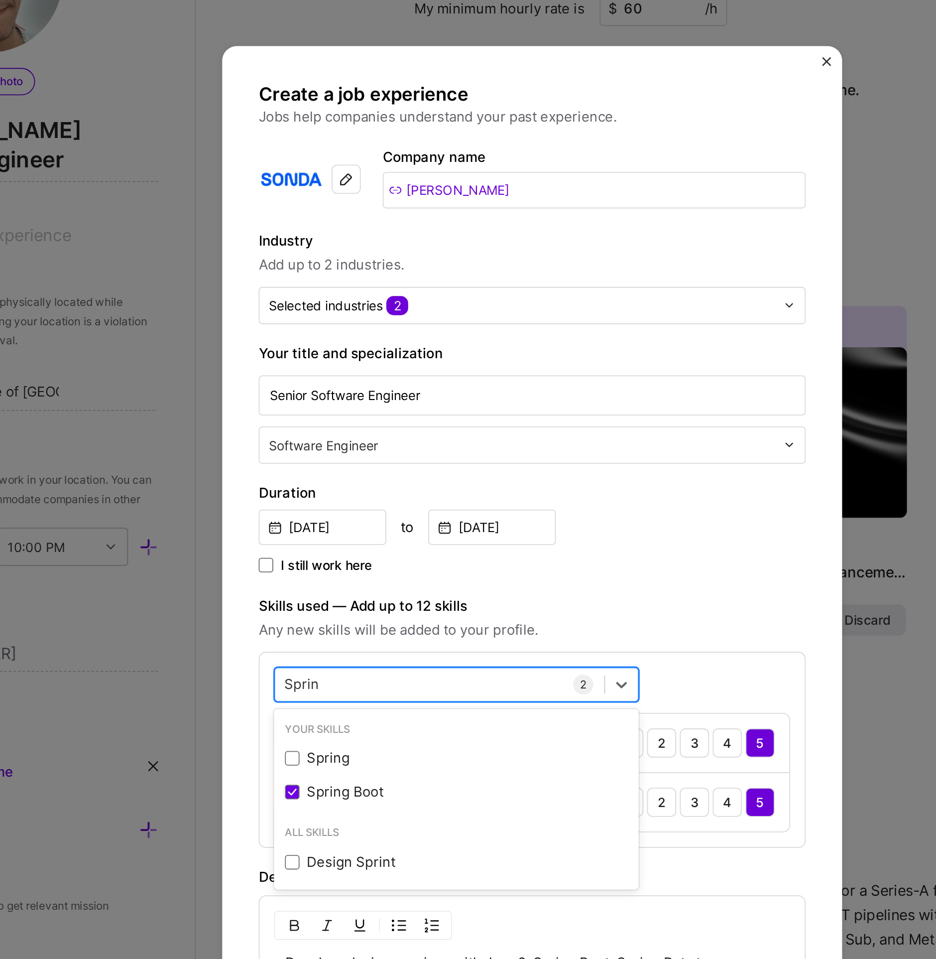
click at [382, 442] on div "Sprin Sprin" at bounding box center [418, 444] width 180 height 16
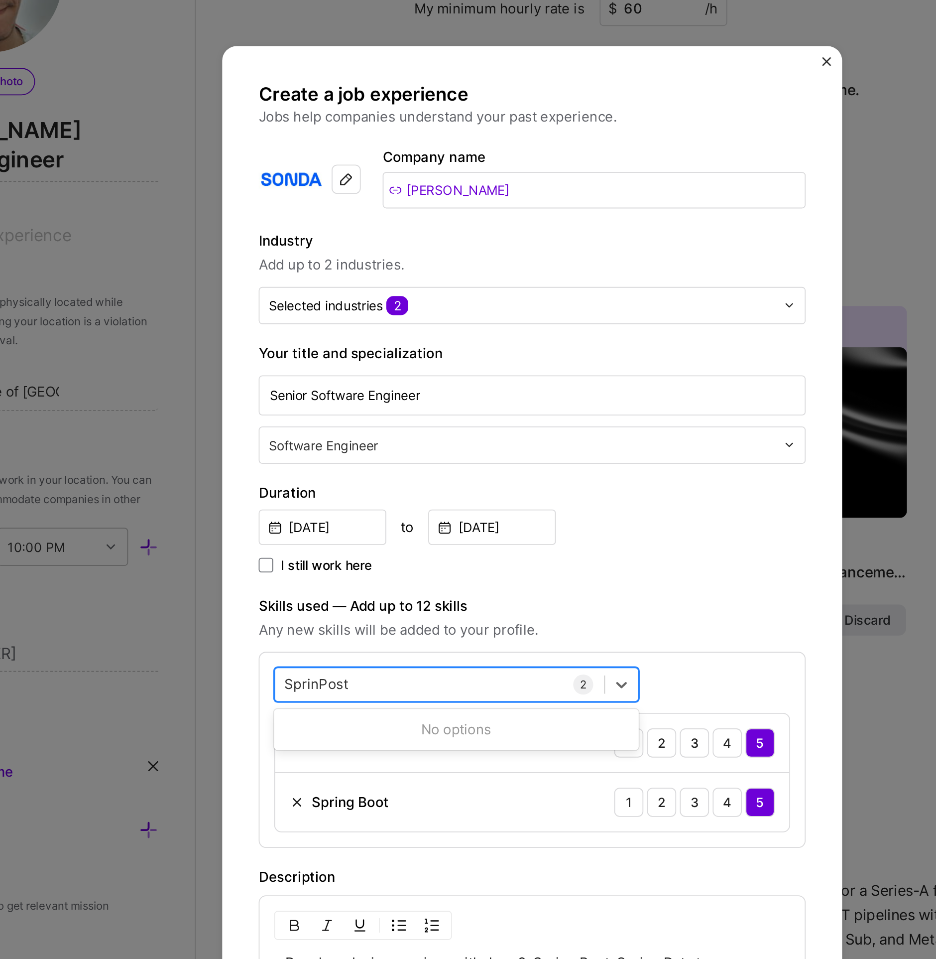
type input "SprinPostgr"
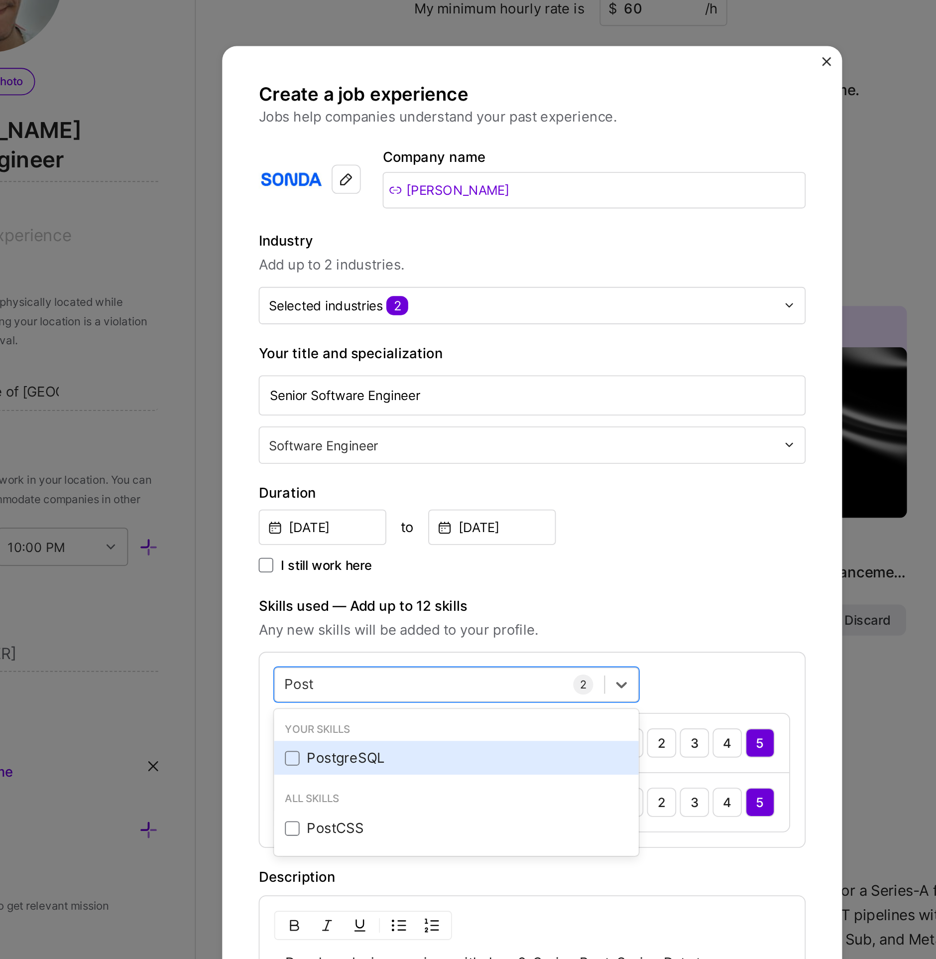
click at [395, 489] on div "PostgreSQL" at bounding box center [426, 485] width 199 height 18
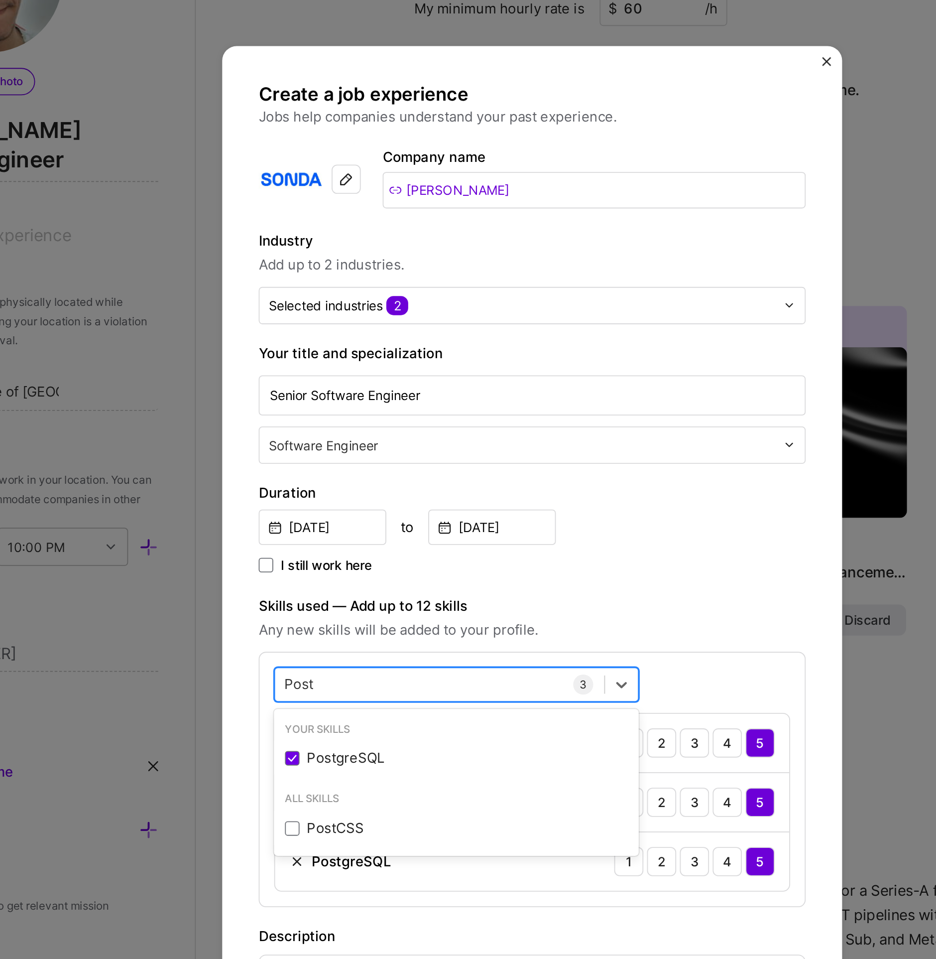
click at [379, 446] on div "Post Post" at bounding box center [418, 444] width 180 height 16
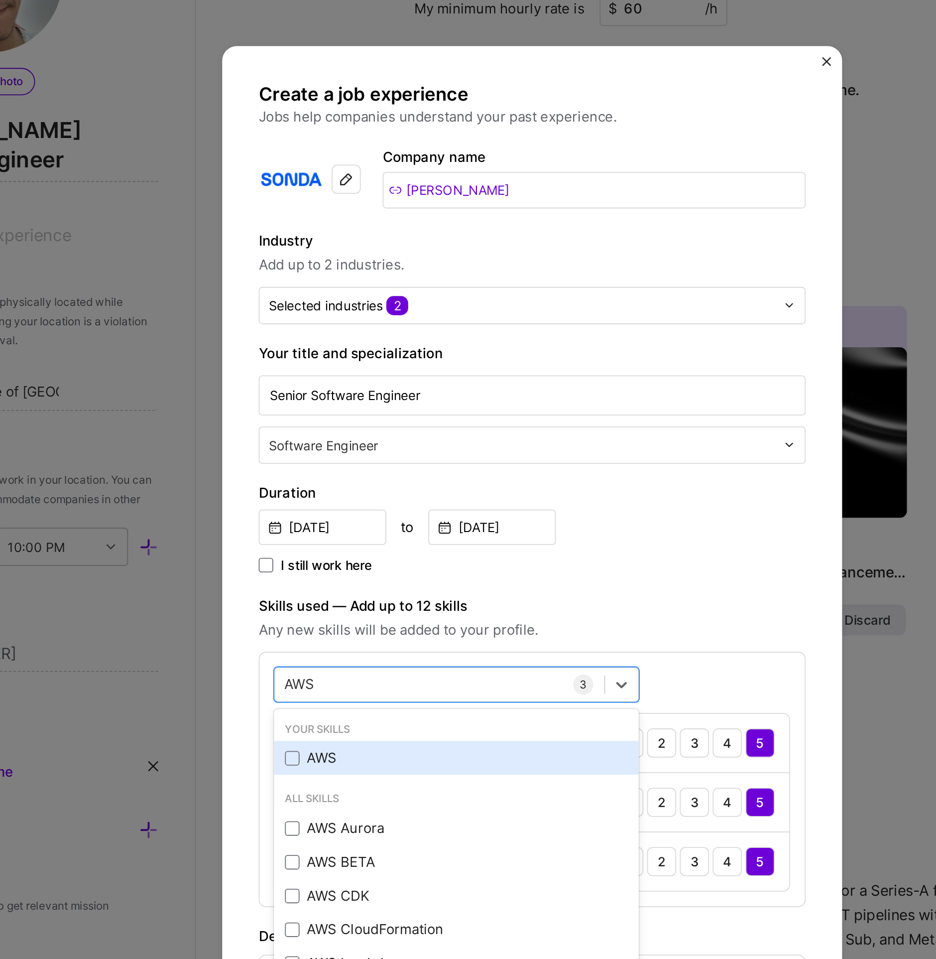
click at [382, 477] on div "AWS" at bounding box center [426, 485] width 199 height 18
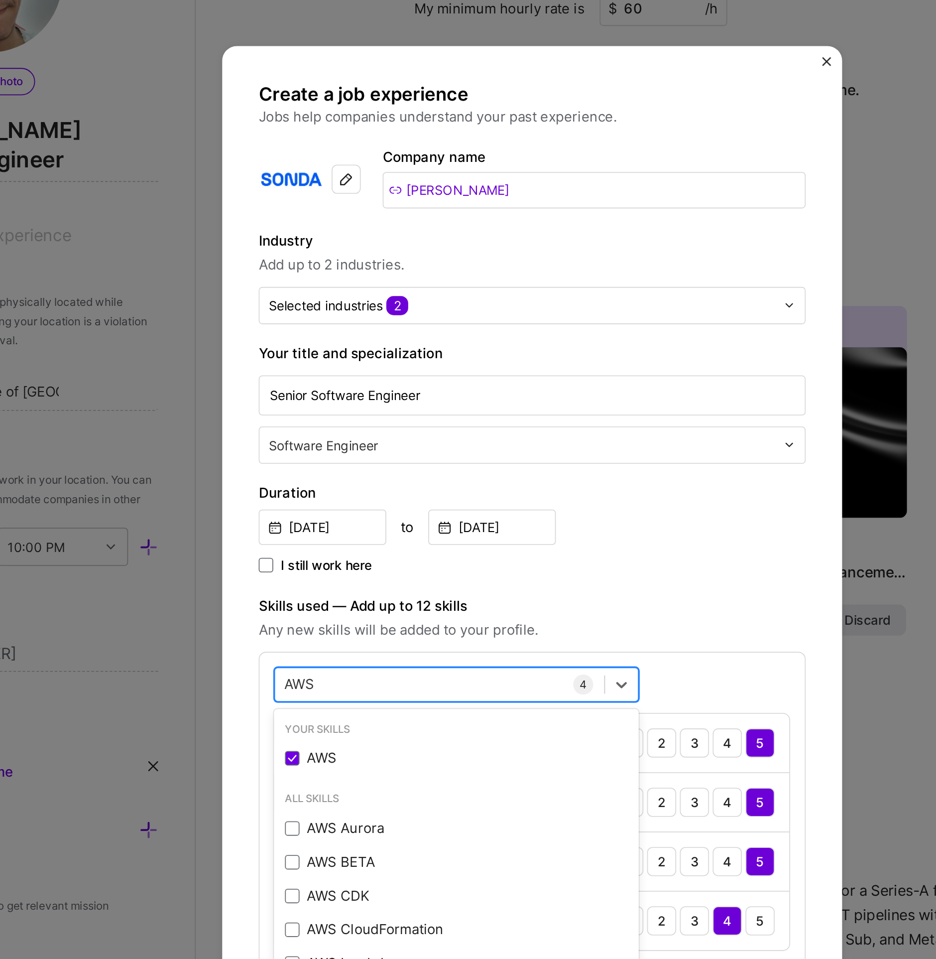
click at [379, 439] on div "AWS AWS" at bounding box center [418, 444] width 180 height 16
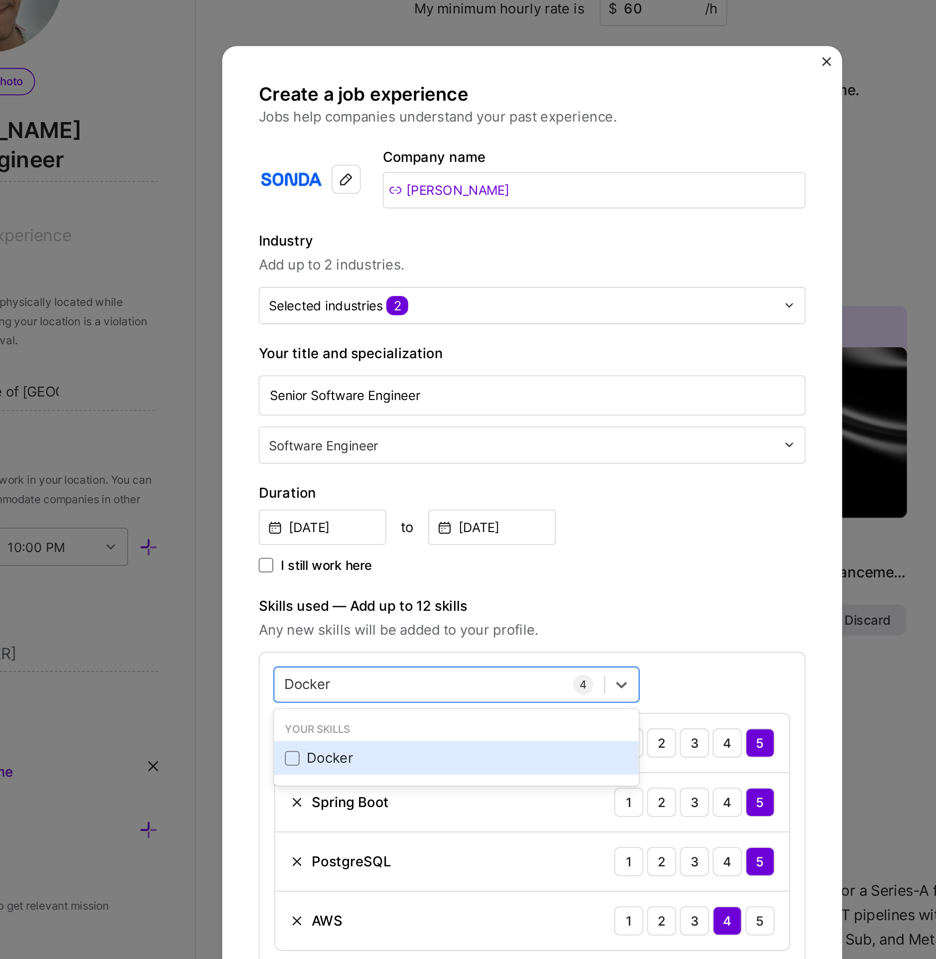
click at [388, 485] on div "Docker" at bounding box center [426, 485] width 187 height 10
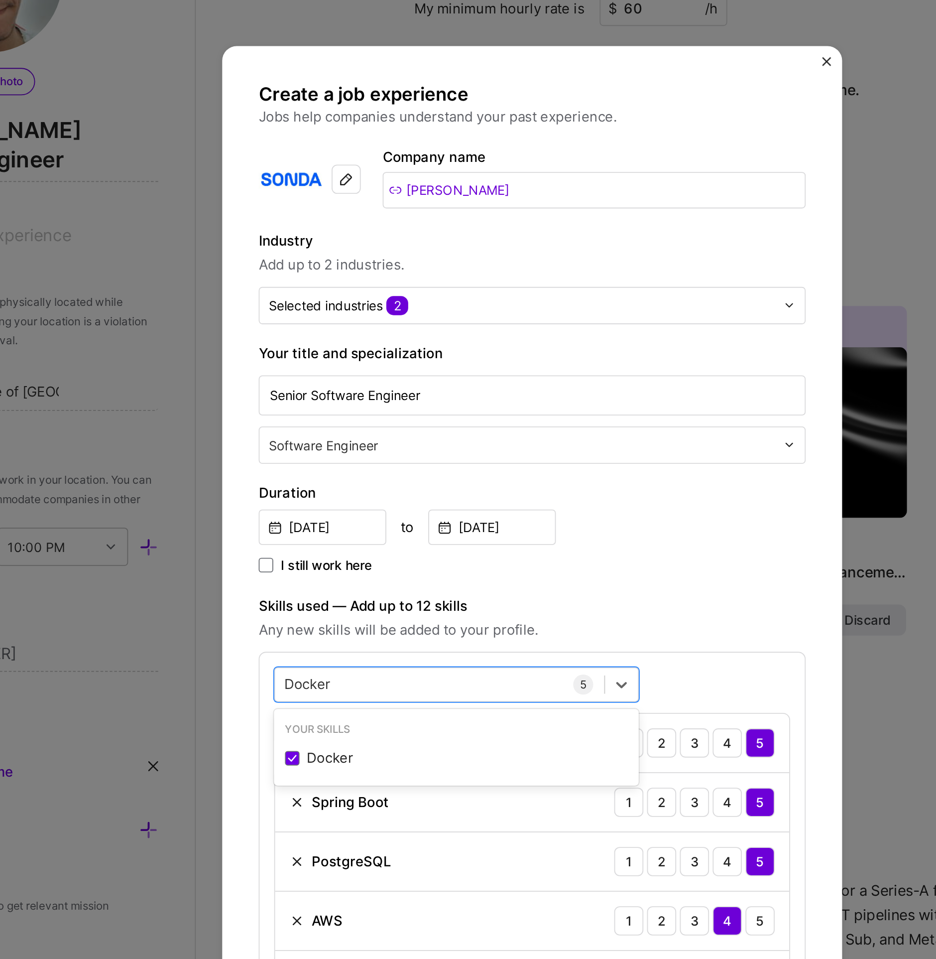
type input "Docker"
click at [526, 393] on div "Create a job experience Jobs help companies understand your past experience. Co…" at bounding box center [468, 551] width 299 height 870
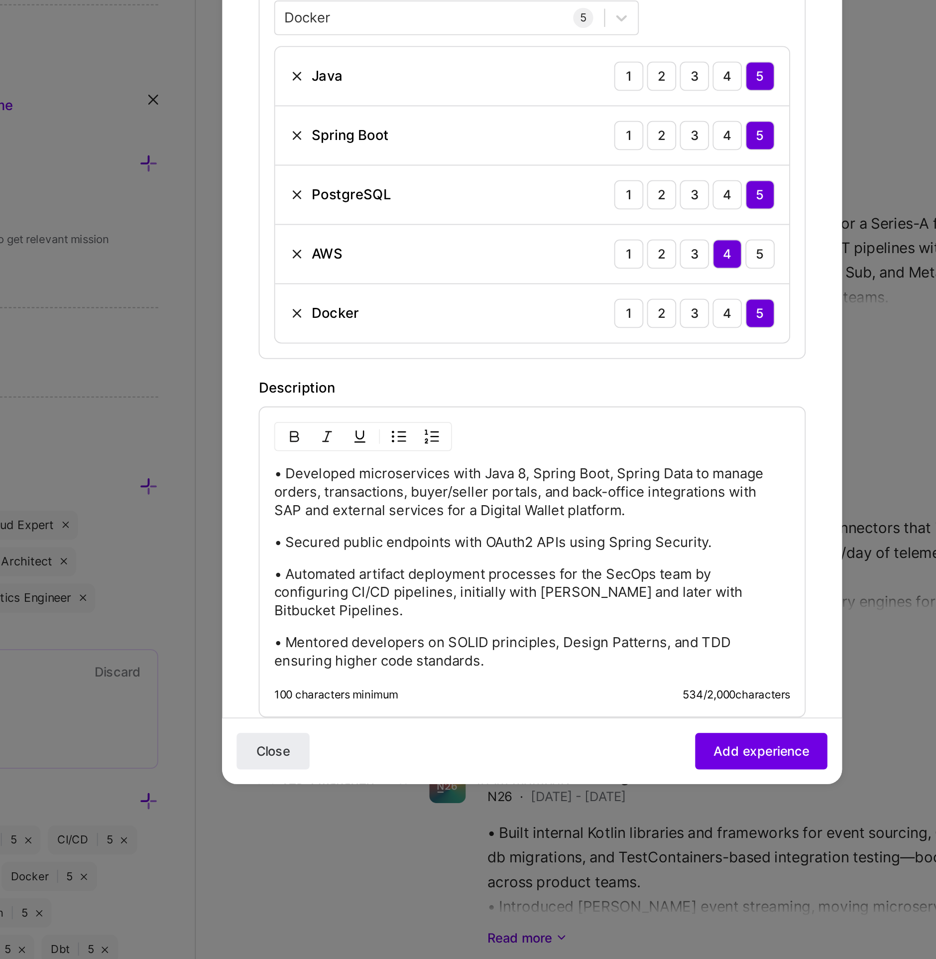
scroll to position [667, 0]
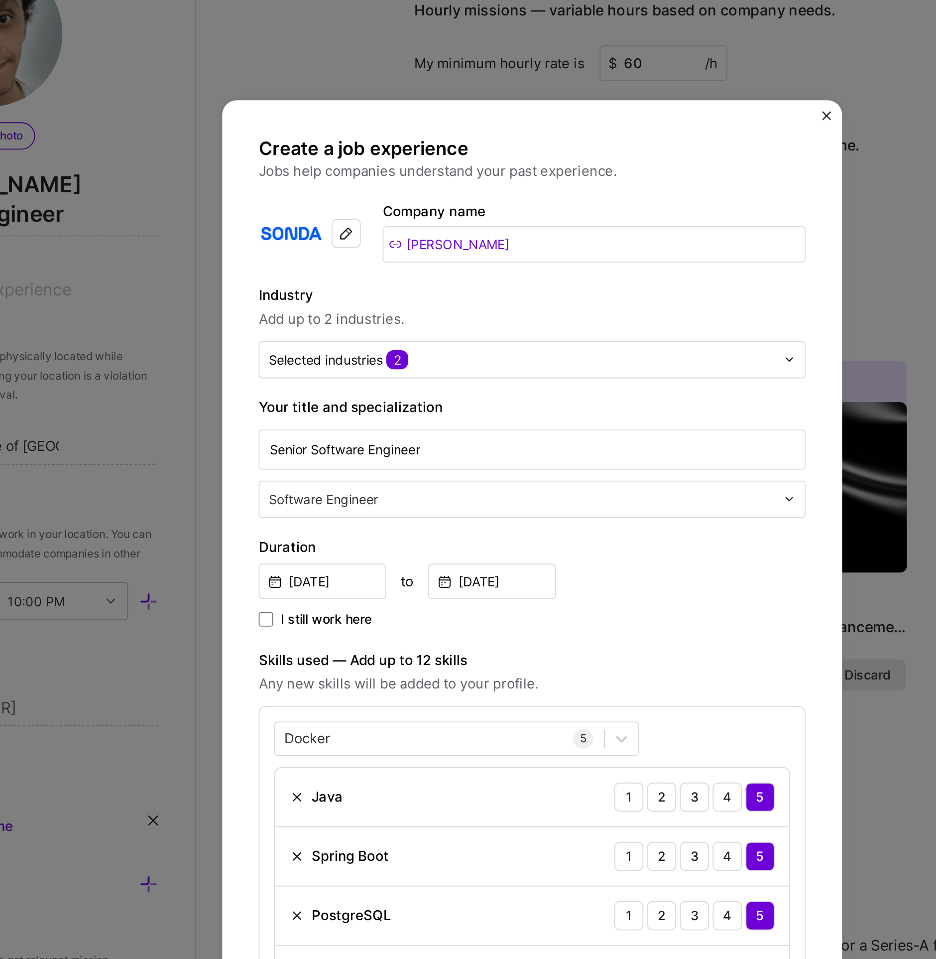
click at [436, 175] on input "Sonda" at bounding box center [502, 175] width 231 height 20
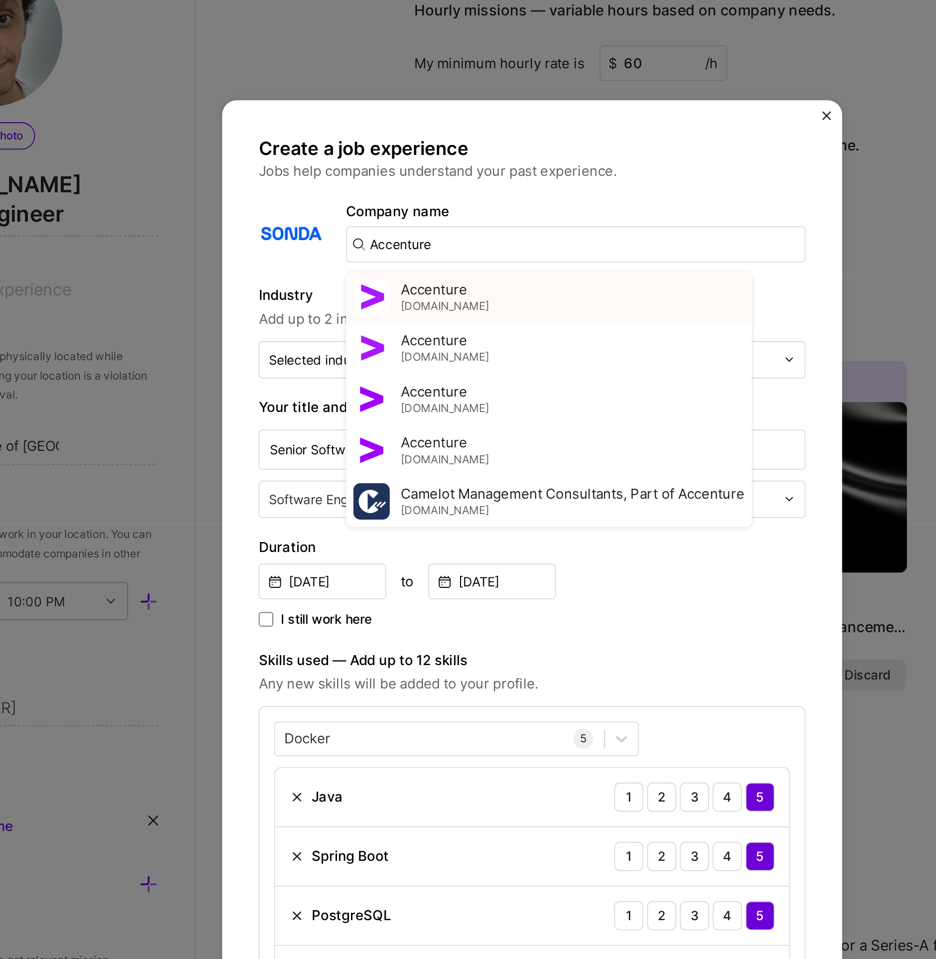
type input "Accenture"
click at [443, 195] on div "Accenture accenture.com" at bounding box center [478, 204] width 222 height 28
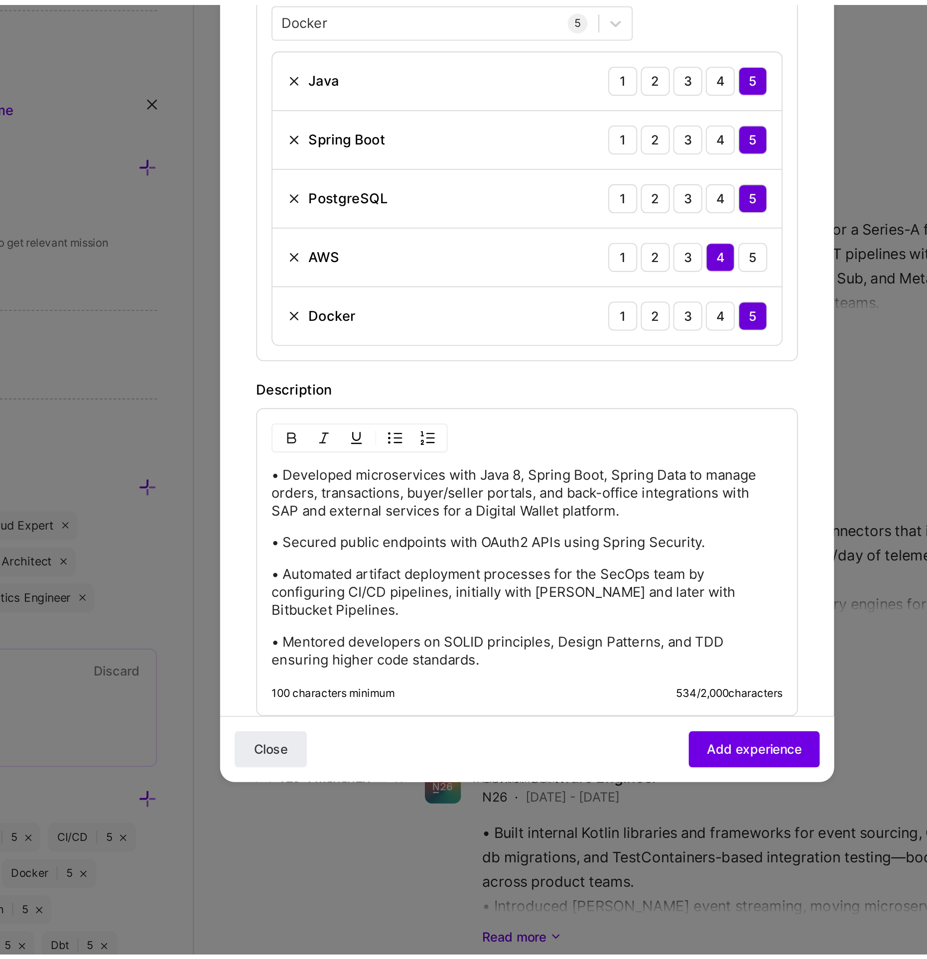
scroll to position [667, 0]
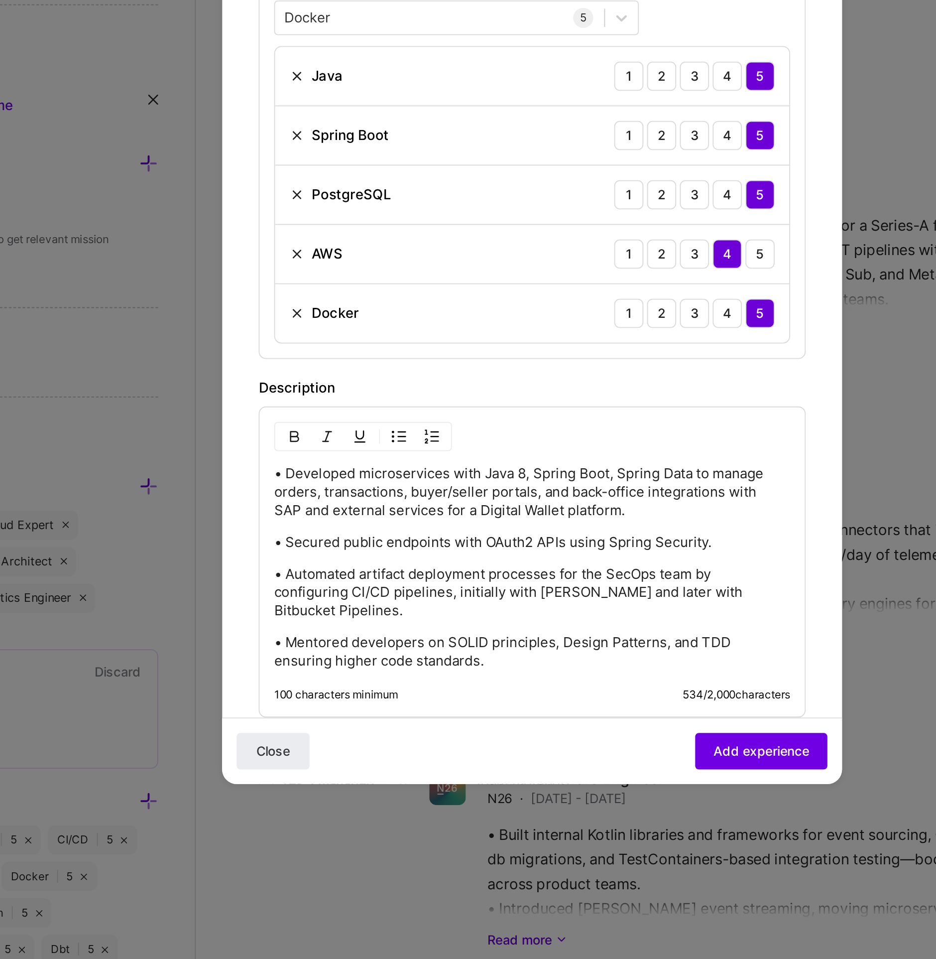
click at [567, 848] on span "Add experience" at bounding box center [593, 845] width 52 height 10
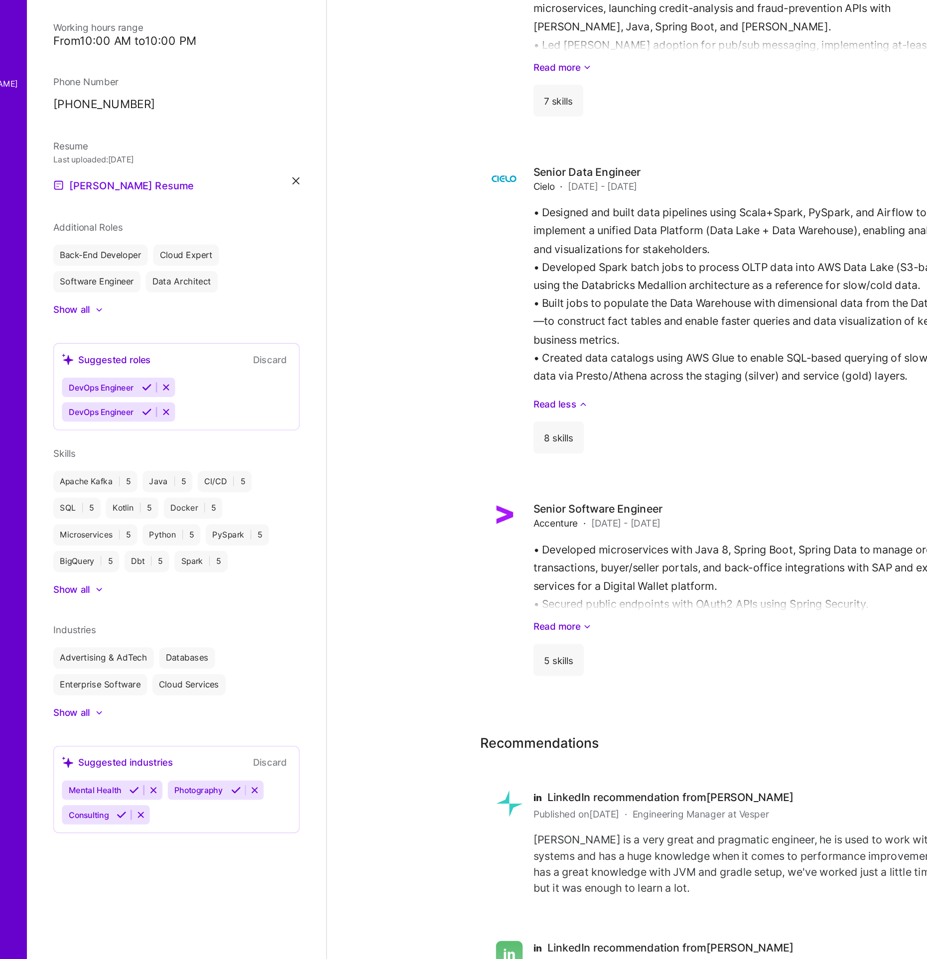
scroll to position [1500, 0]
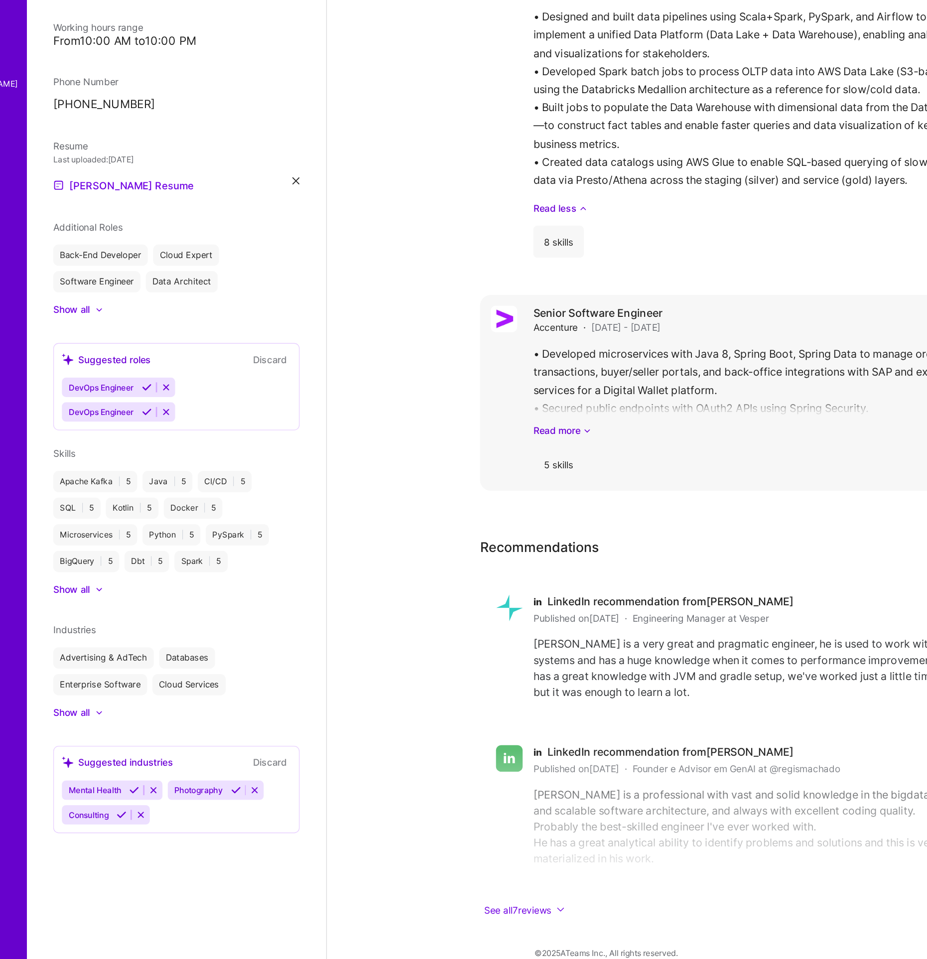
click at [463, 577] on div "5 skills" at bounding box center [458, 589] width 38 height 24
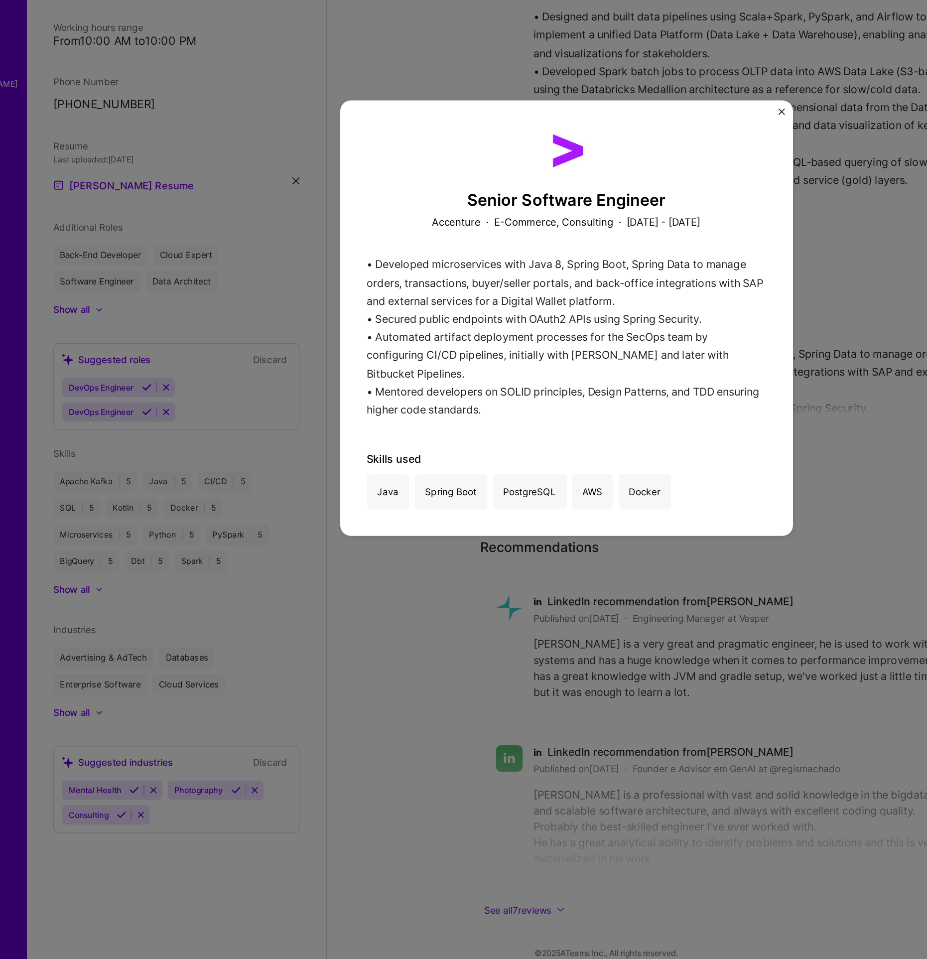
click at [351, 712] on div "Senior Software Engineer Accenture · E-Commerce, Consulting · July 2016 - July …" at bounding box center [463, 479] width 927 height 959
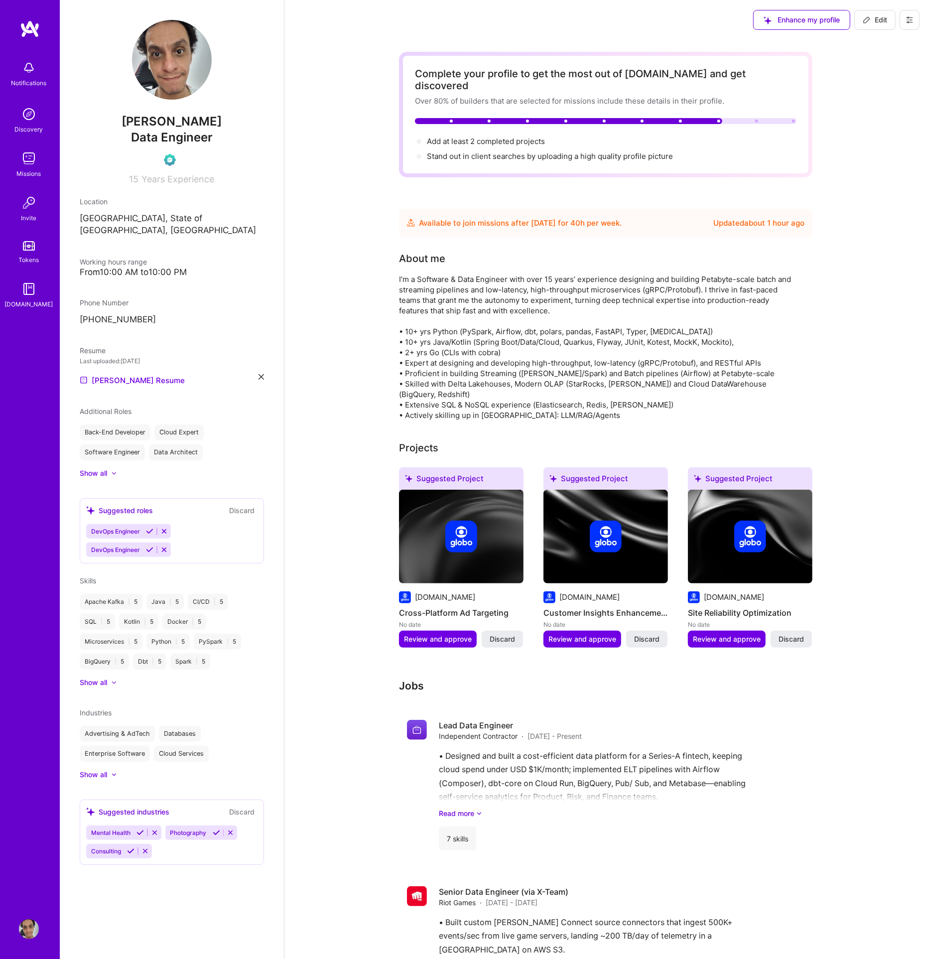
click at [871, 27] on button "Edit" at bounding box center [874, 20] width 41 height 20
select select "BR"
select select "Future Date"
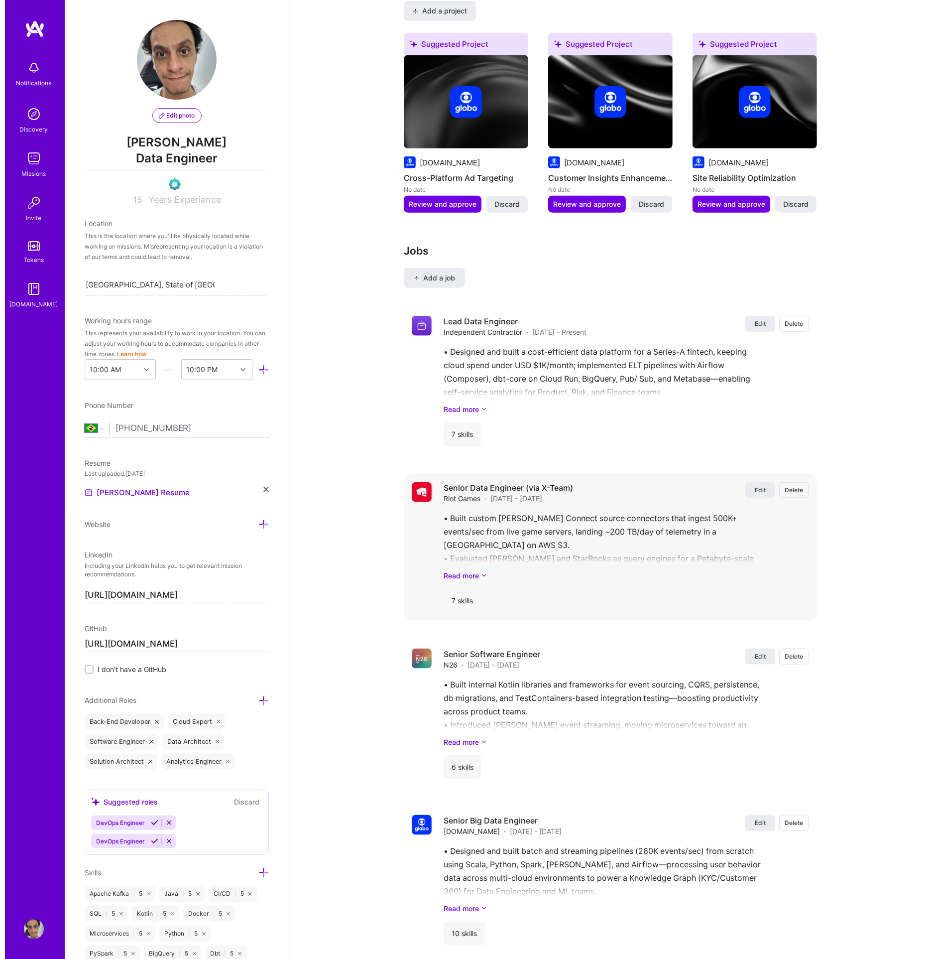
scroll to position [809, 0]
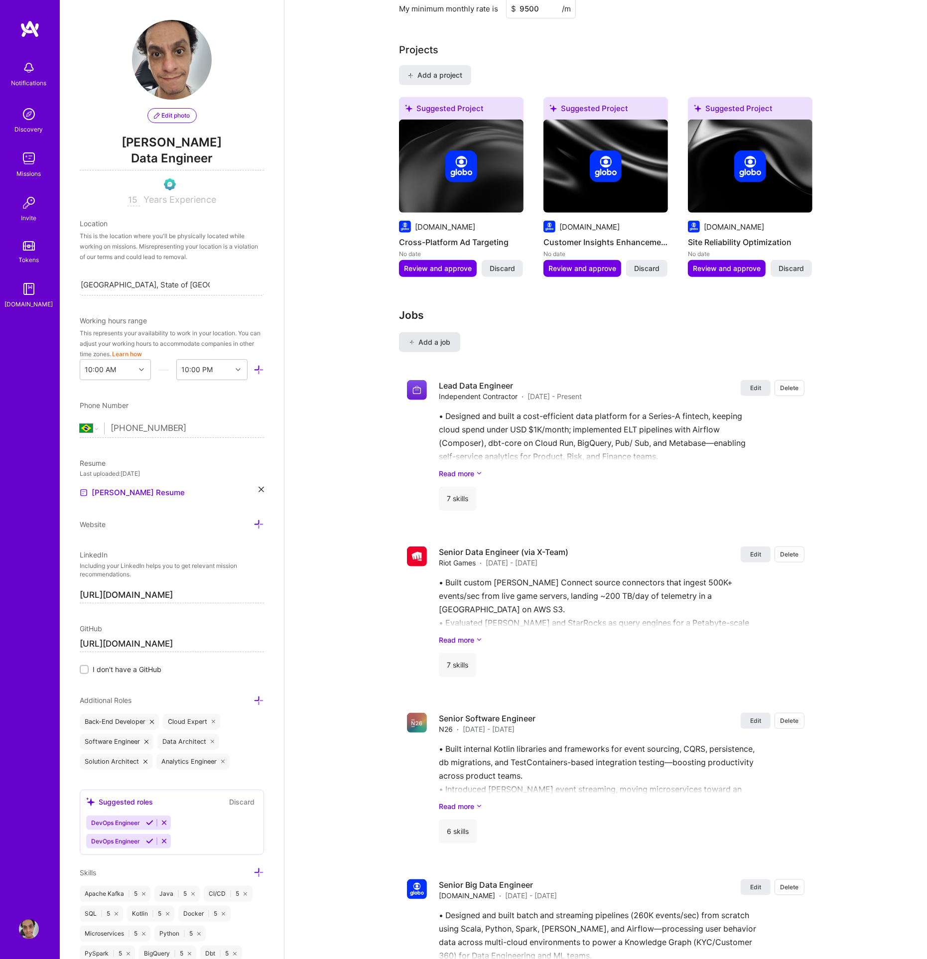
click at [417, 337] on span "Add a job" at bounding box center [429, 342] width 41 height 10
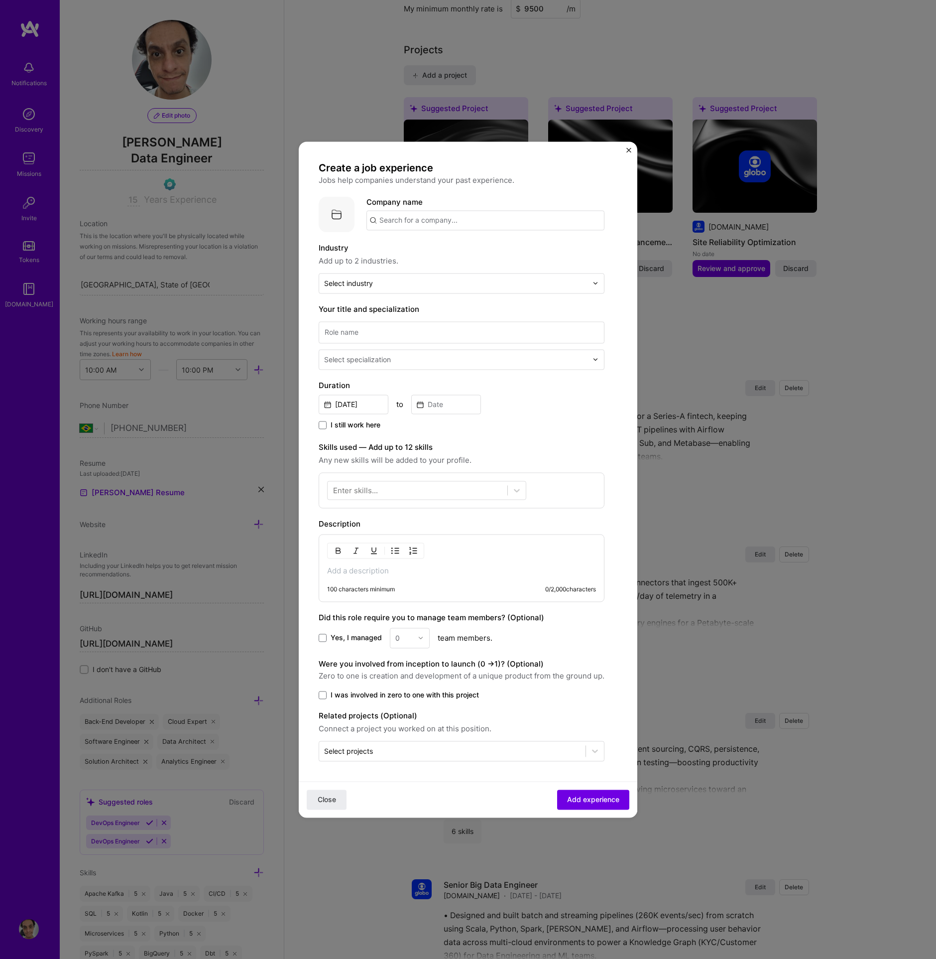
click at [399, 569] on p at bounding box center [461, 571] width 269 height 10
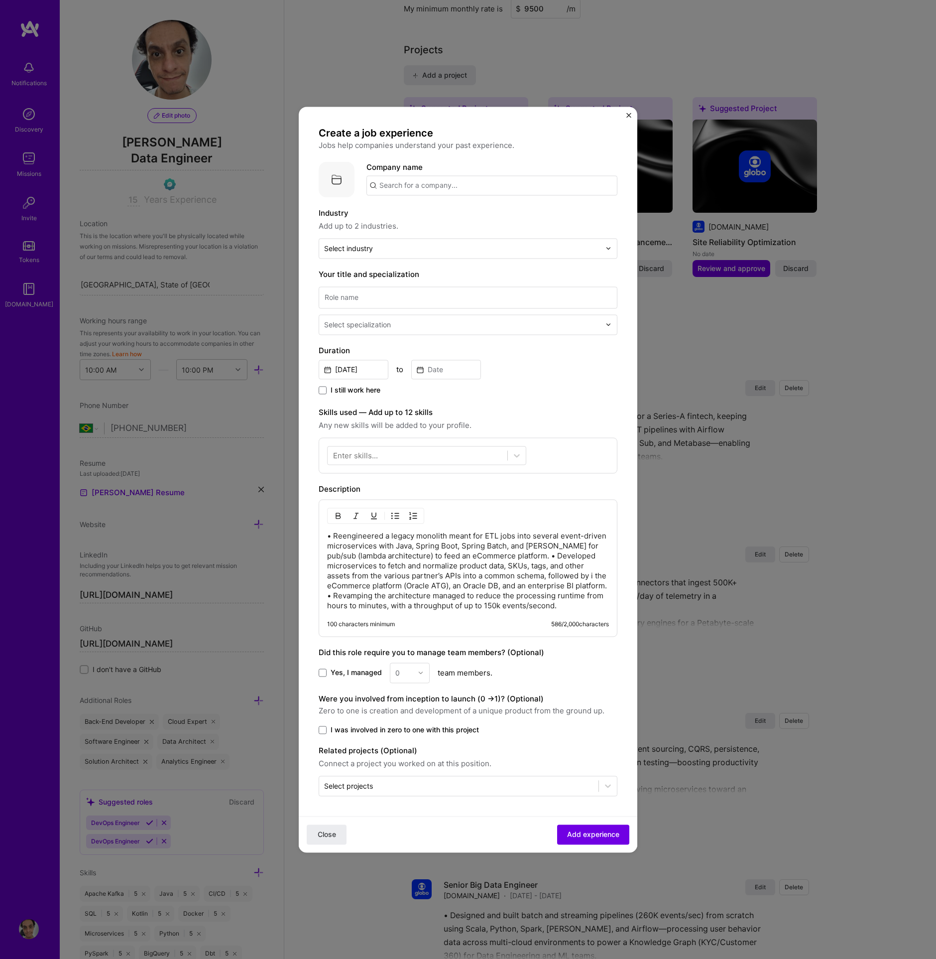
click at [526, 554] on p "• Reengineered a legacy monolith meant for ETL jobs into several event-driven m…" at bounding box center [468, 571] width 282 height 80
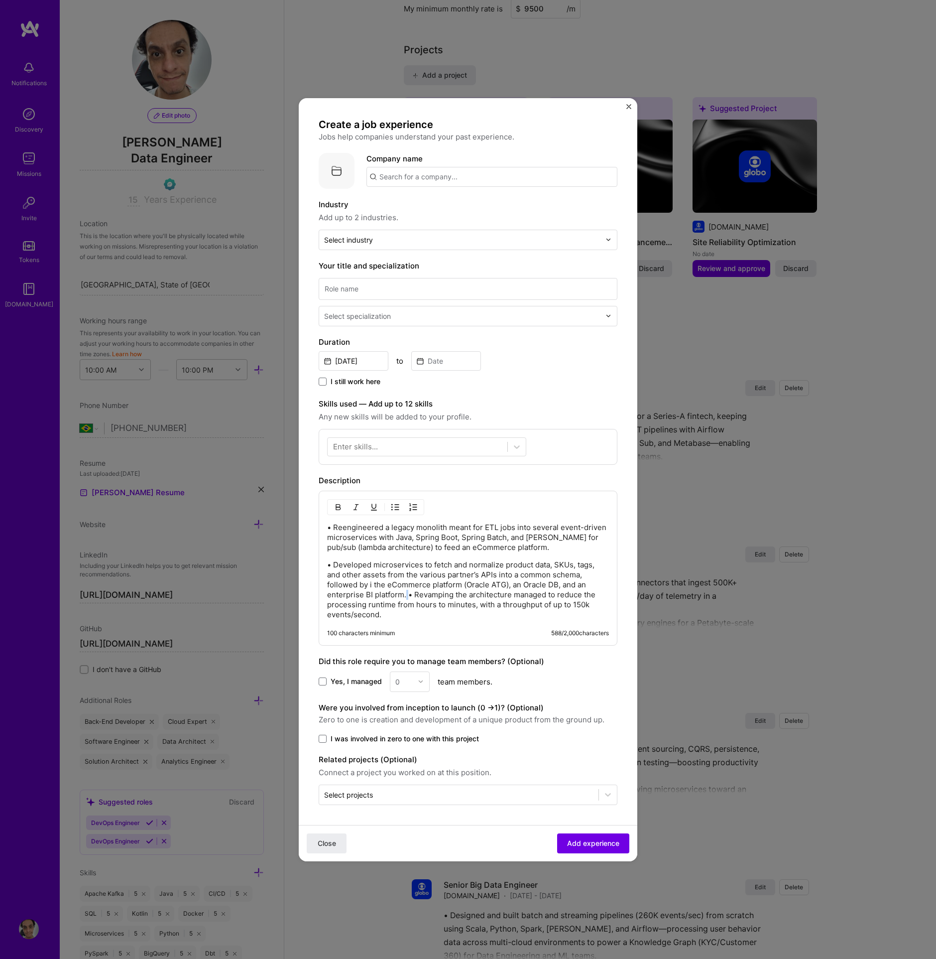
click at [407, 595] on p "• Developed microservices to fetch and normalize product data, SKUs, tags, and …" at bounding box center [468, 589] width 282 height 60
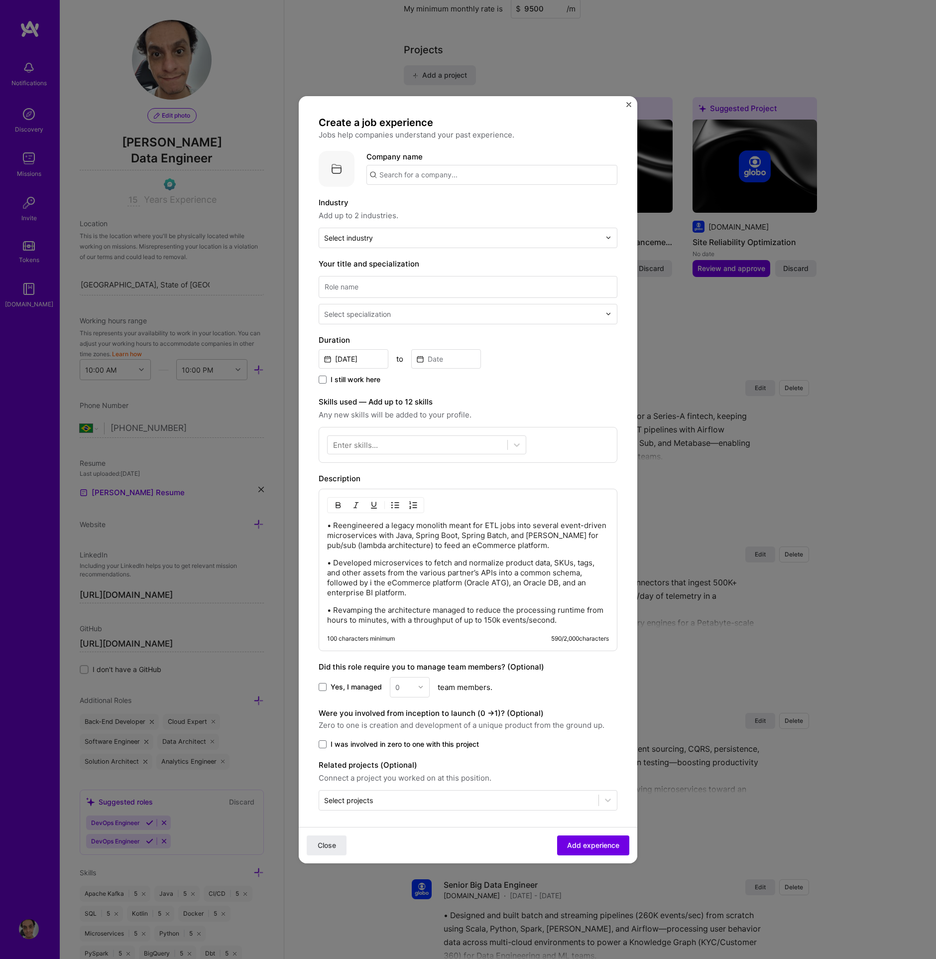
click at [431, 178] on input "text" at bounding box center [492, 175] width 251 height 20
click at [450, 206] on div "Sonda sonda.com" at bounding box center [441, 204] width 149 height 28
type input "Sonda"
click at [380, 239] on input "text" at bounding box center [462, 238] width 276 height 10
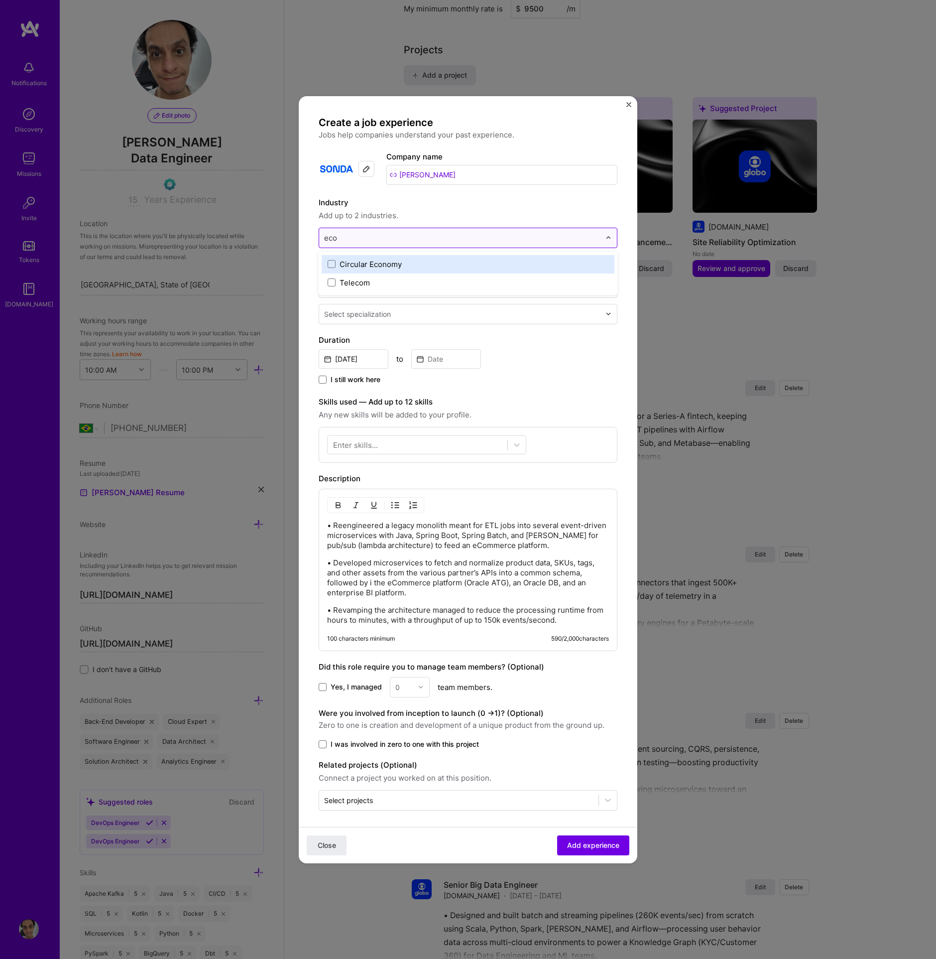
type input "-"
type input "e-co"
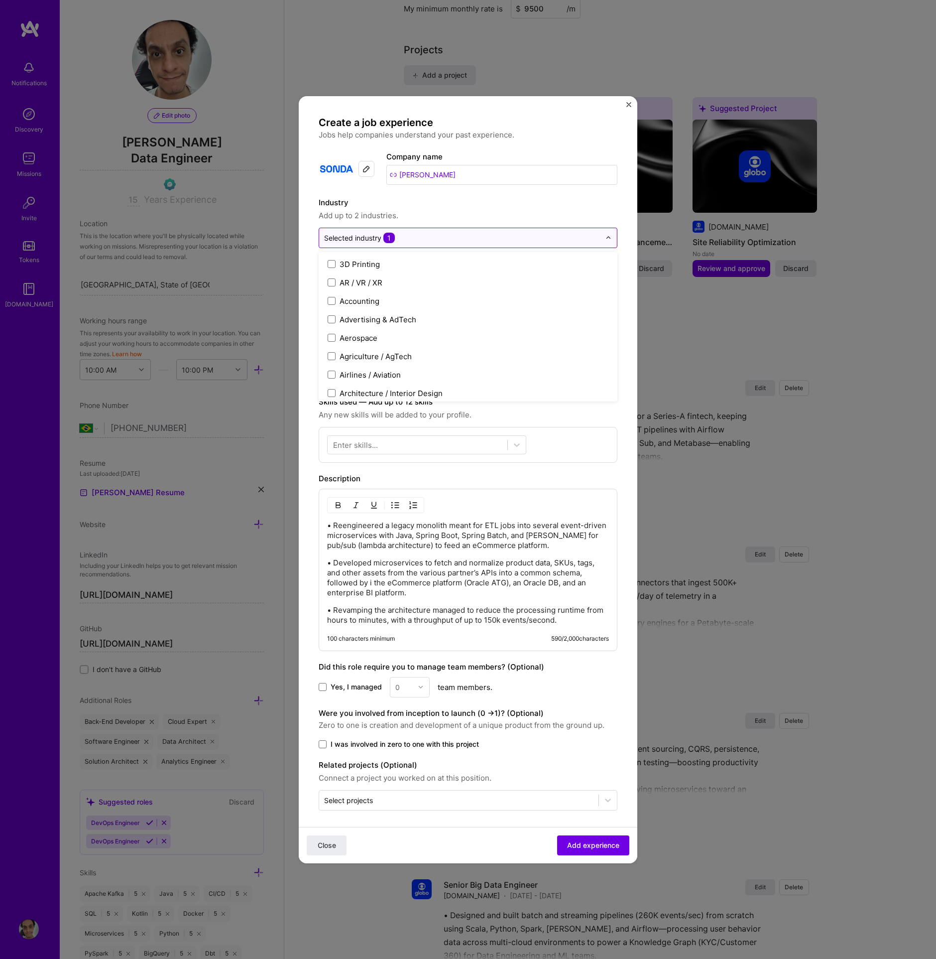
type input "D"
type input "Consu"
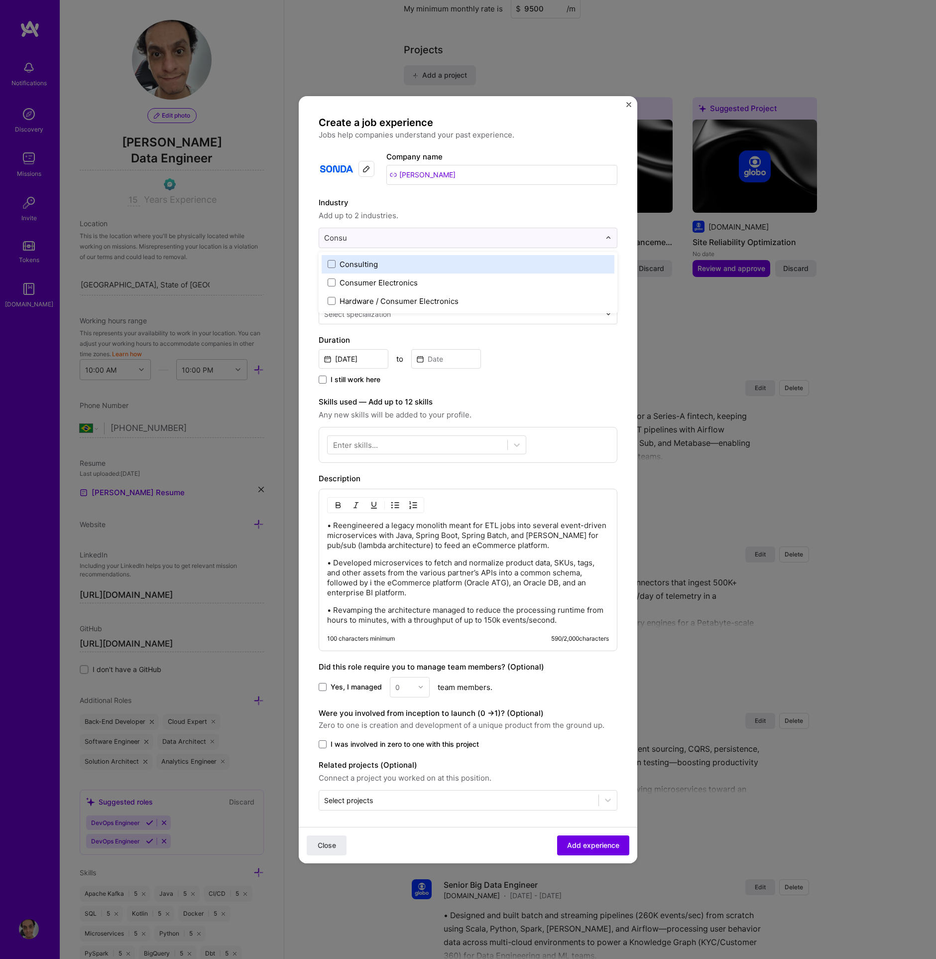
click at [384, 266] on label "Consulting" at bounding box center [468, 264] width 281 height 10
click at [498, 205] on label "Industry" at bounding box center [468, 203] width 299 height 12
click at [408, 286] on input at bounding box center [468, 287] width 299 height 22
click at [408, 283] on input at bounding box center [468, 287] width 299 height 22
type input "Software Engineer"
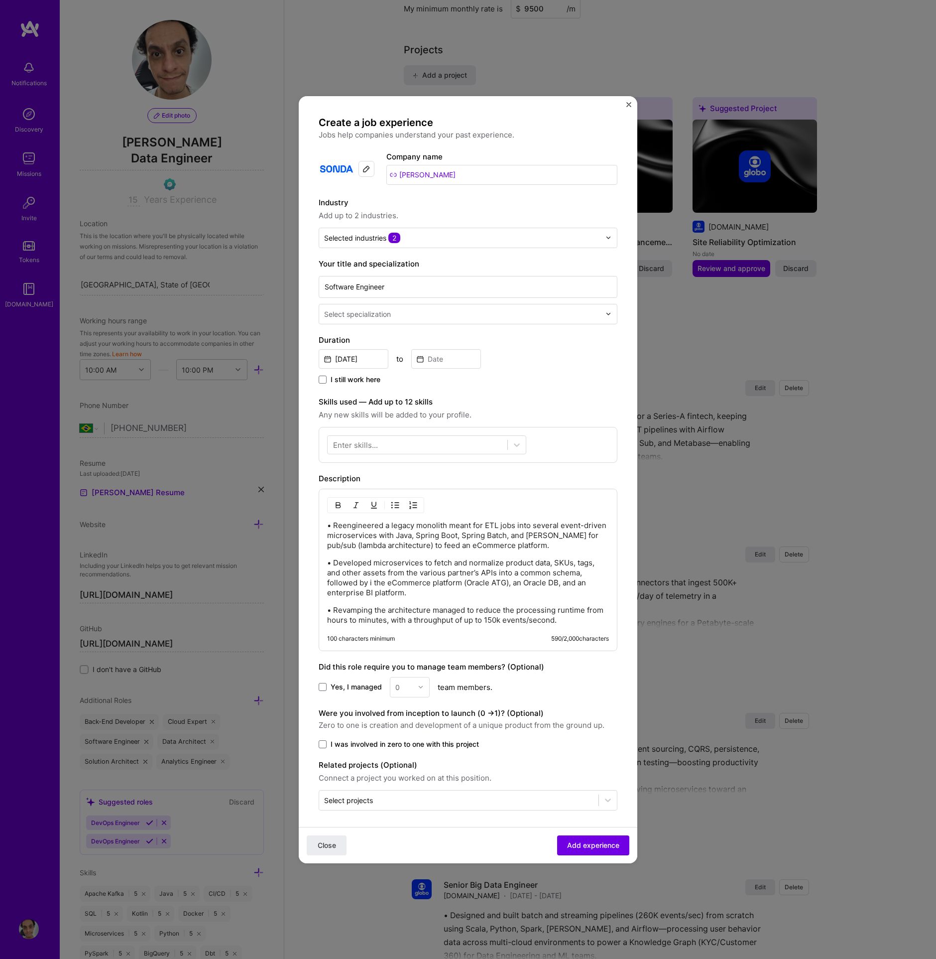
click at [413, 317] on input "text" at bounding box center [463, 314] width 278 height 10
type input "Sof"
click at [380, 358] on div "Software Engineer" at bounding box center [468, 359] width 293 height 18
click at [359, 359] on input "Sep, 2025" at bounding box center [354, 358] width 70 height 19
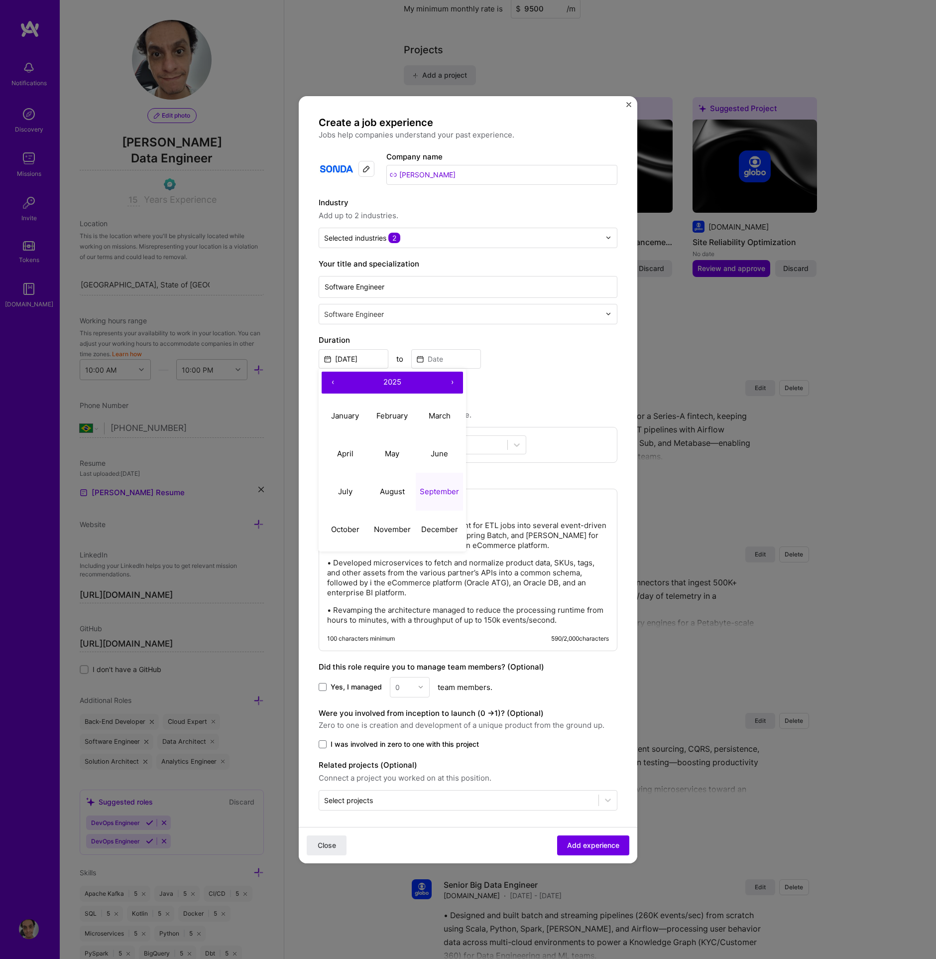
click at [389, 380] on span "2025" at bounding box center [393, 381] width 18 height 9
click at [330, 382] on button "‹" at bounding box center [333, 383] width 22 height 22
click at [358, 443] on button "2014" at bounding box center [345, 454] width 47 height 38
click at [431, 422] on button "March" at bounding box center [439, 416] width 47 height 38
type input "Mar, 2014"
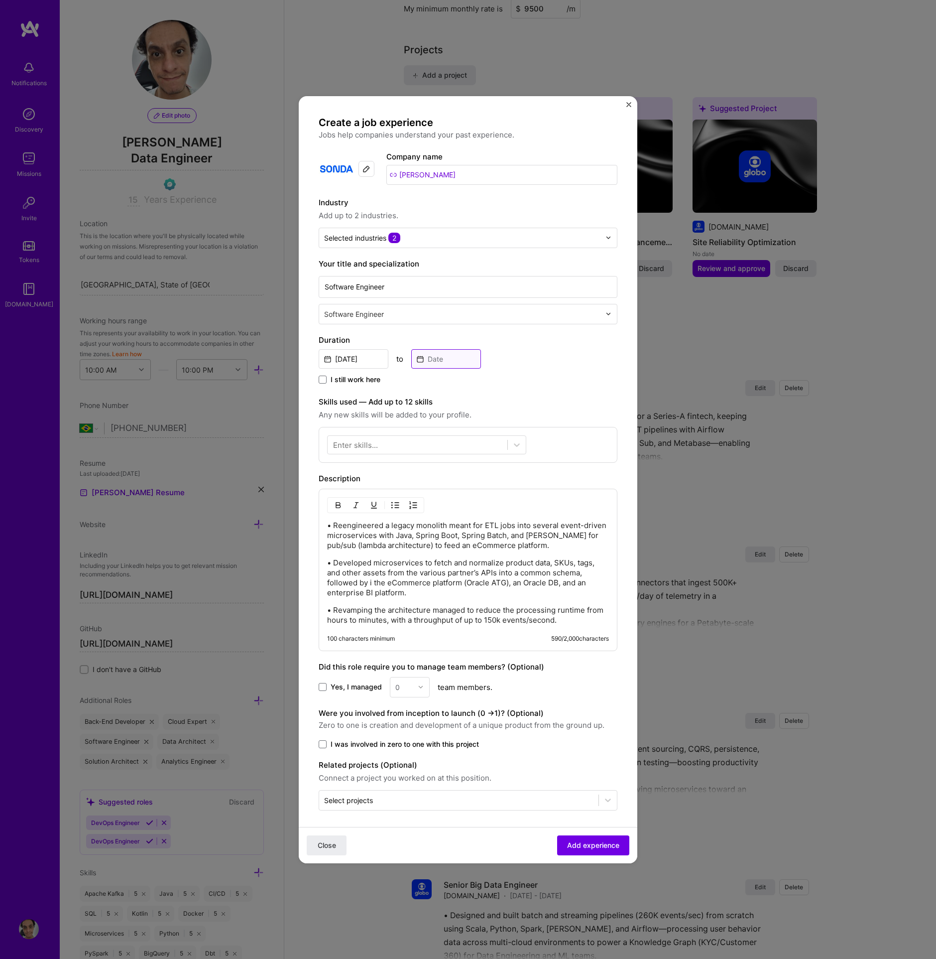
click at [448, 359] on input at bounding box center [446, 358] width 70 height 19
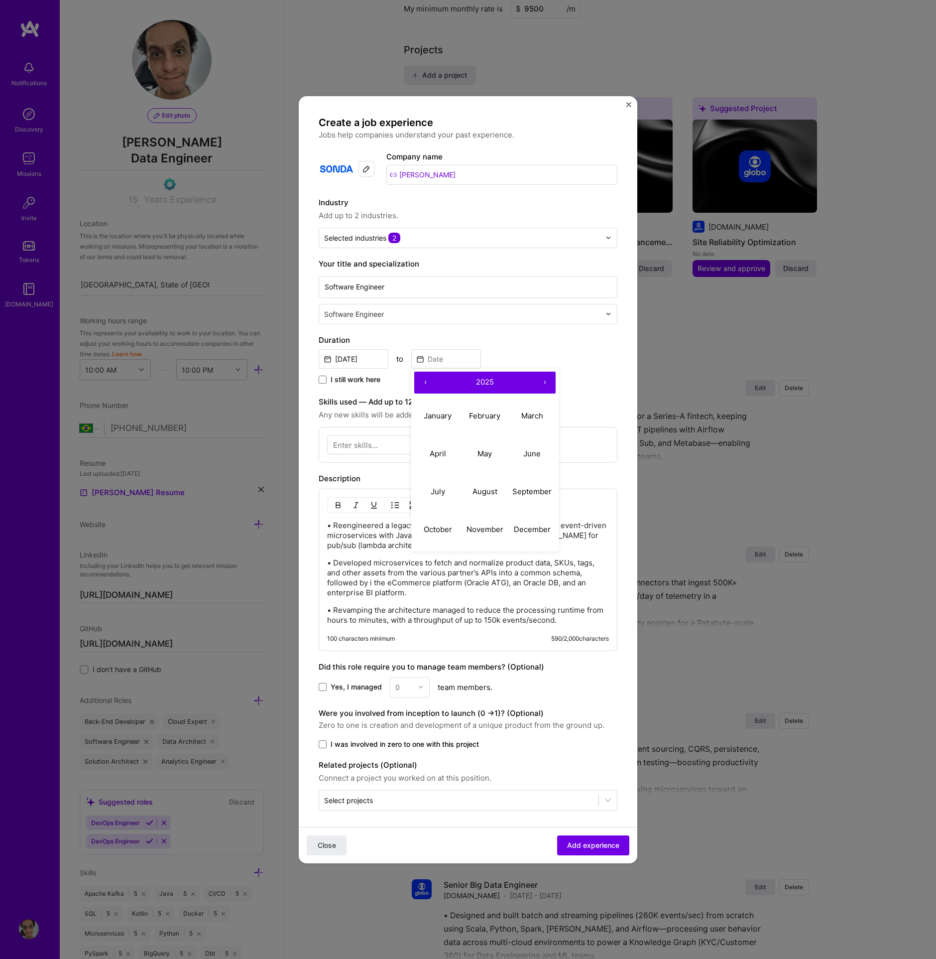
click at [480, 377] on span "2025" at bounding box center [485, 381] width 18 height 9
click at [426, 377] on button "‹" at bounding box center [425, 383] width 22 height 22
click at [524, 447] on button "2016" at bounding box center [532, 454] width 47 height 38
click at [521, 421] on button "March" at bounding box center [532, 416] width 47 height 38
type input "Mar, 2016"
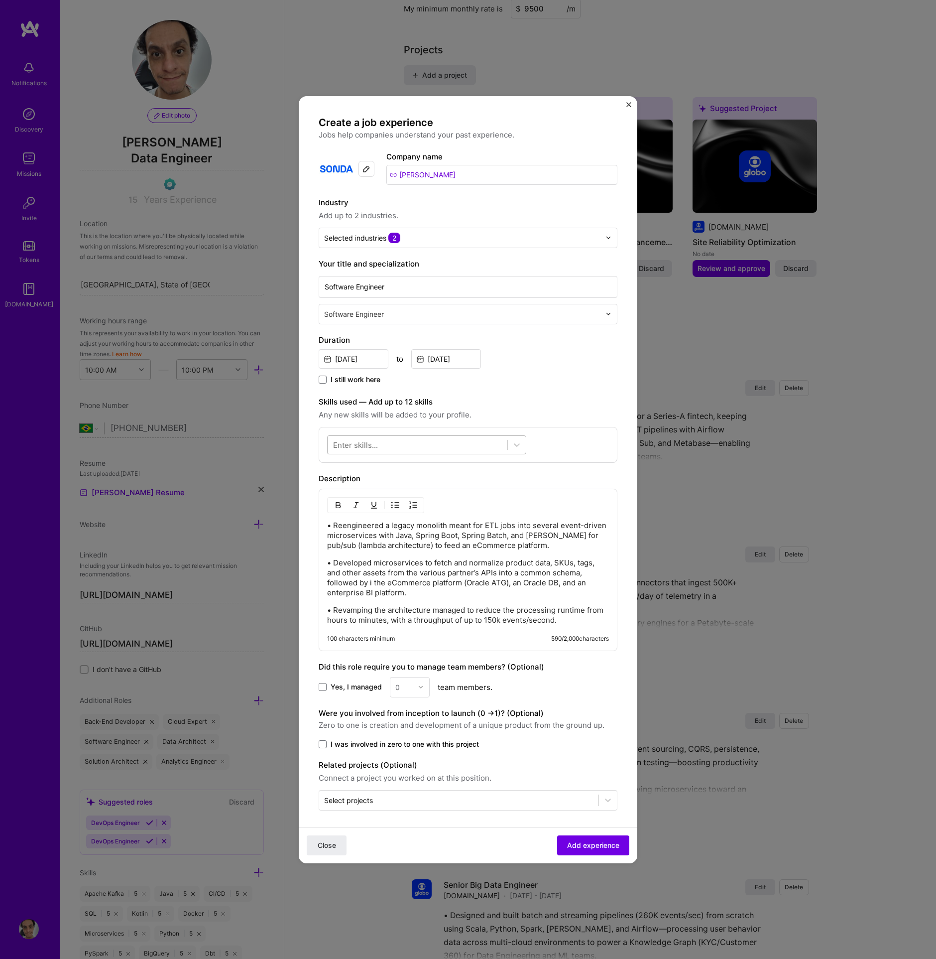
click at [389, 446] on div at bounding box center [418, 444] width 180 height 16
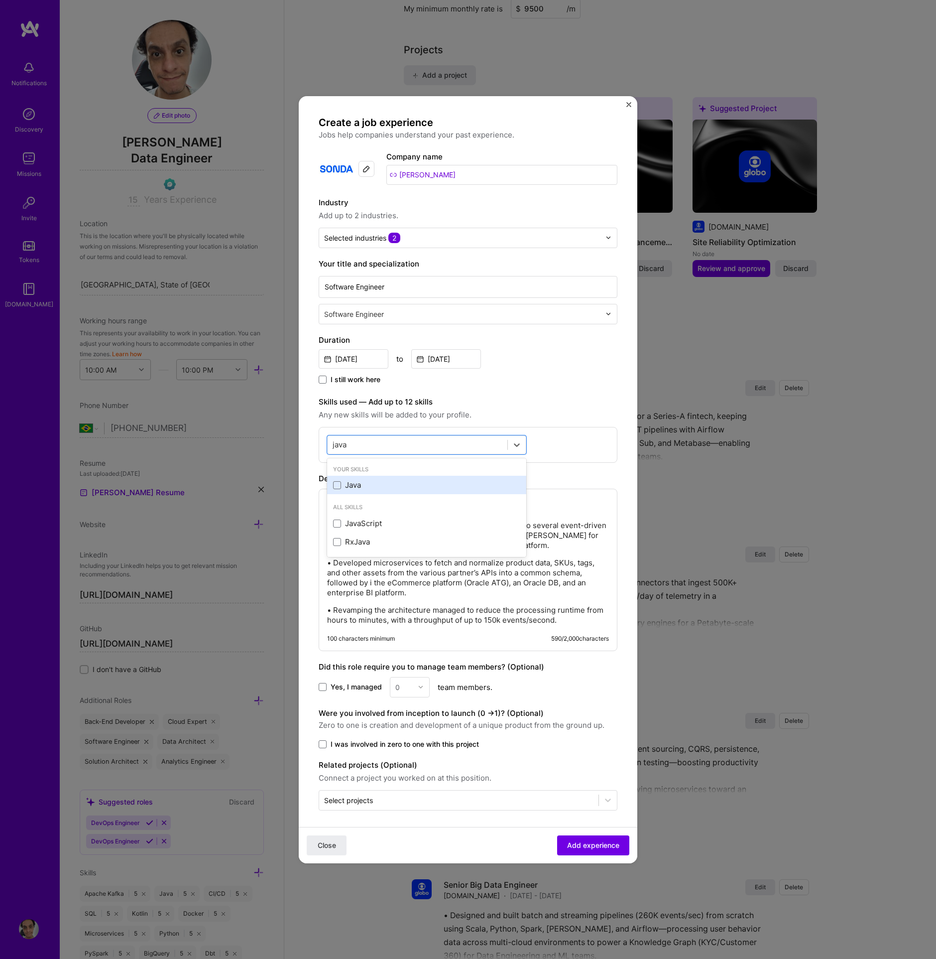
click at [392, 490] on div "Java" at bounding box center [426, 485] width 199 height 18
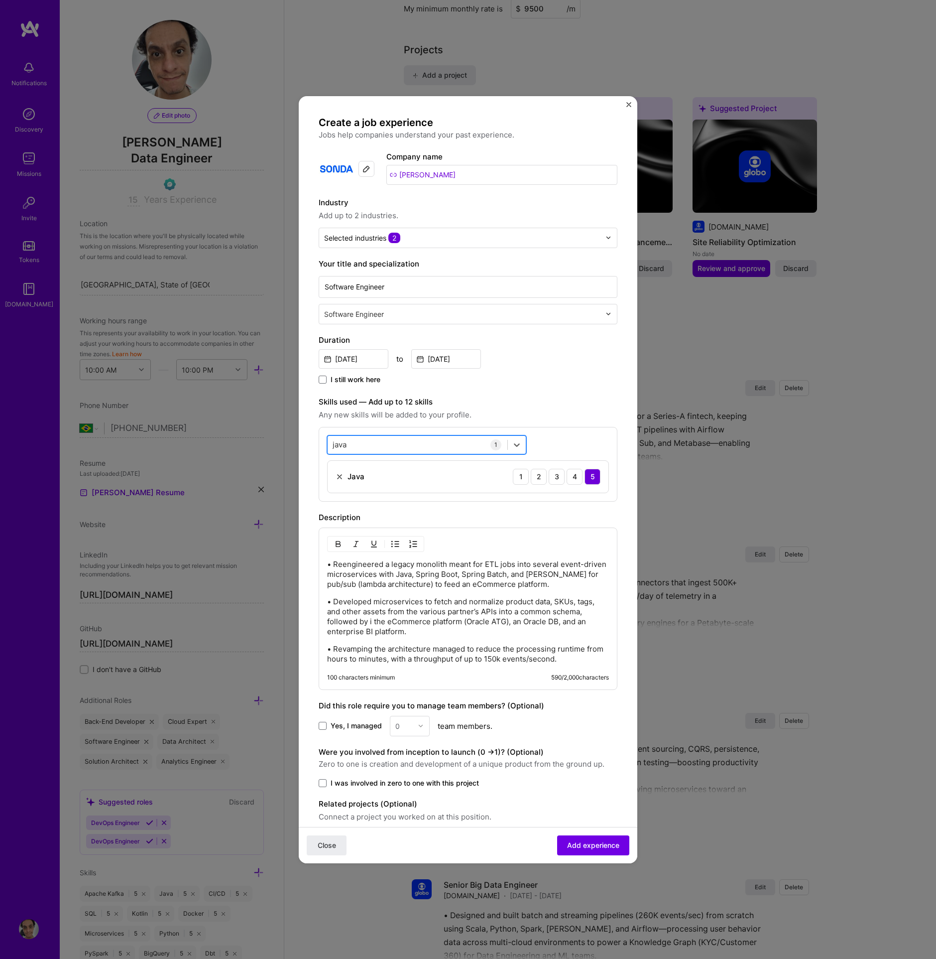
click at [388, 445] on div "java java" at bounding box center [418, 444] width 180 height 16
click at [387, 443] on div "java java" at bounding box center [418, 444] width 180 height 16
click at [372, 482] on div "Spring" at bounding box center [426, 485] width 187 height 10
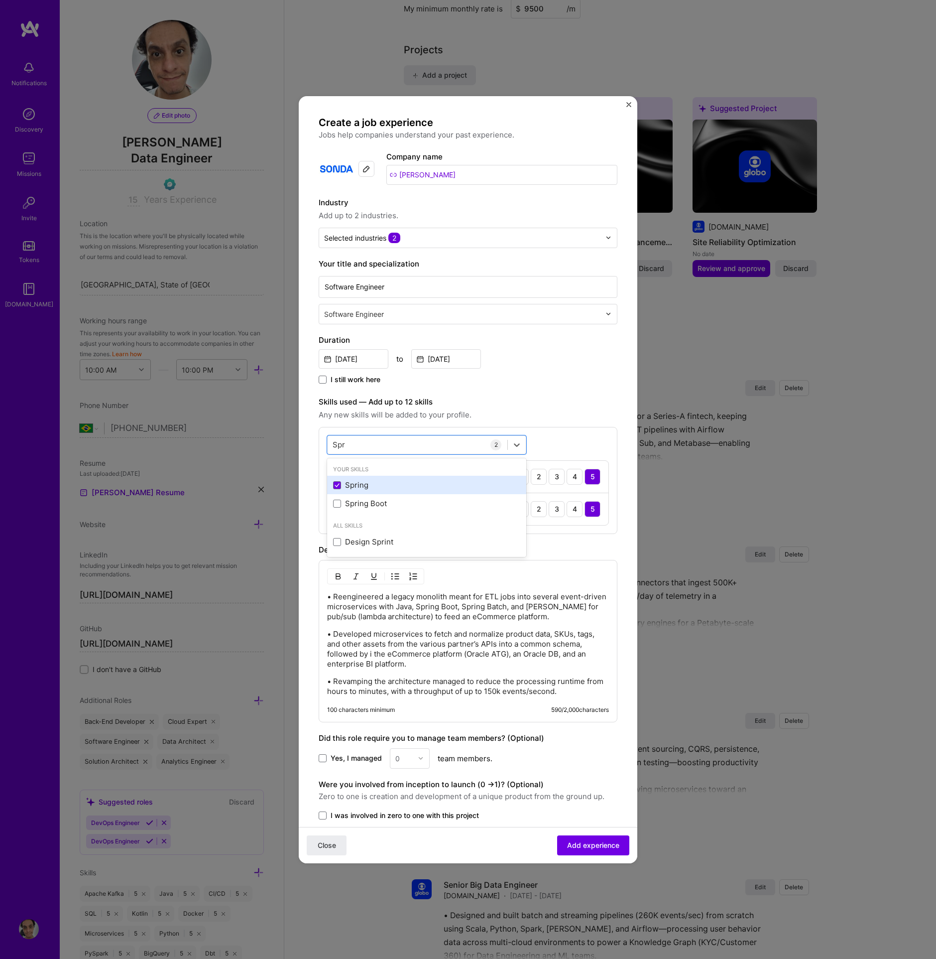
click at [372, 482] on div "Spring" at bounding box center [426, 485] width 187 height 10
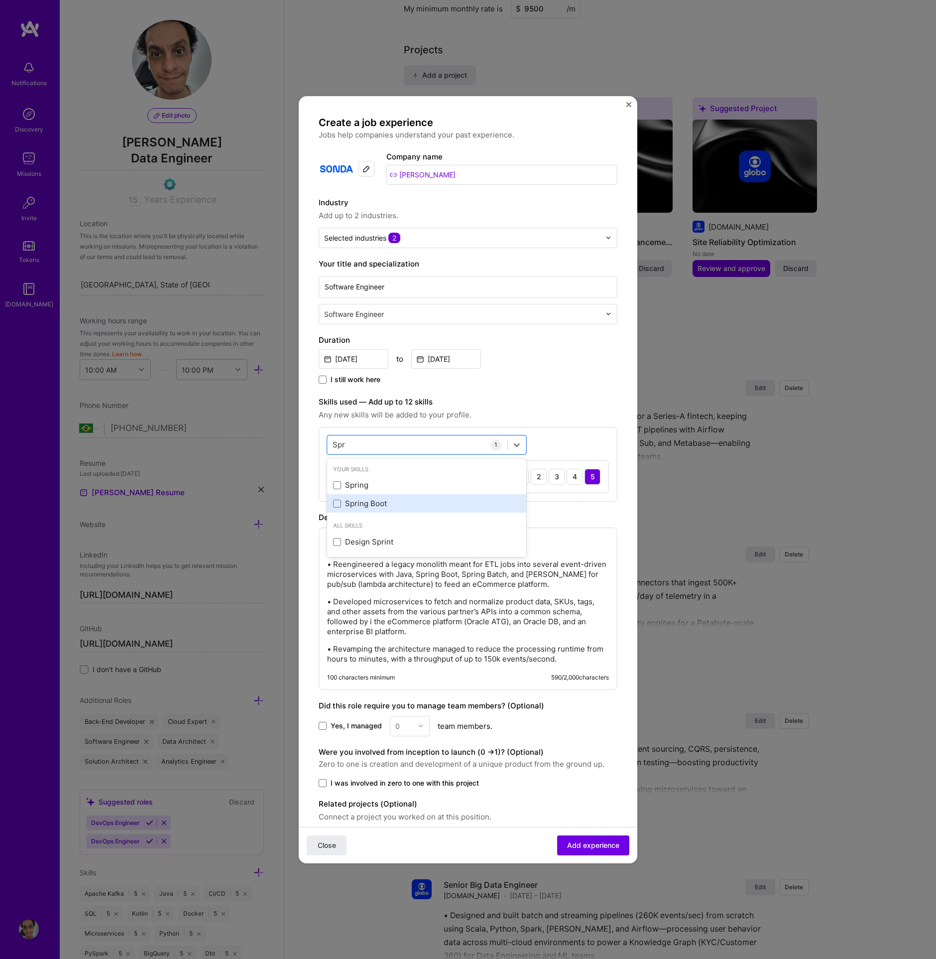
click at [371, 500] on div "Spring Boot" at bounding box center [426, 503] width 187 height 10
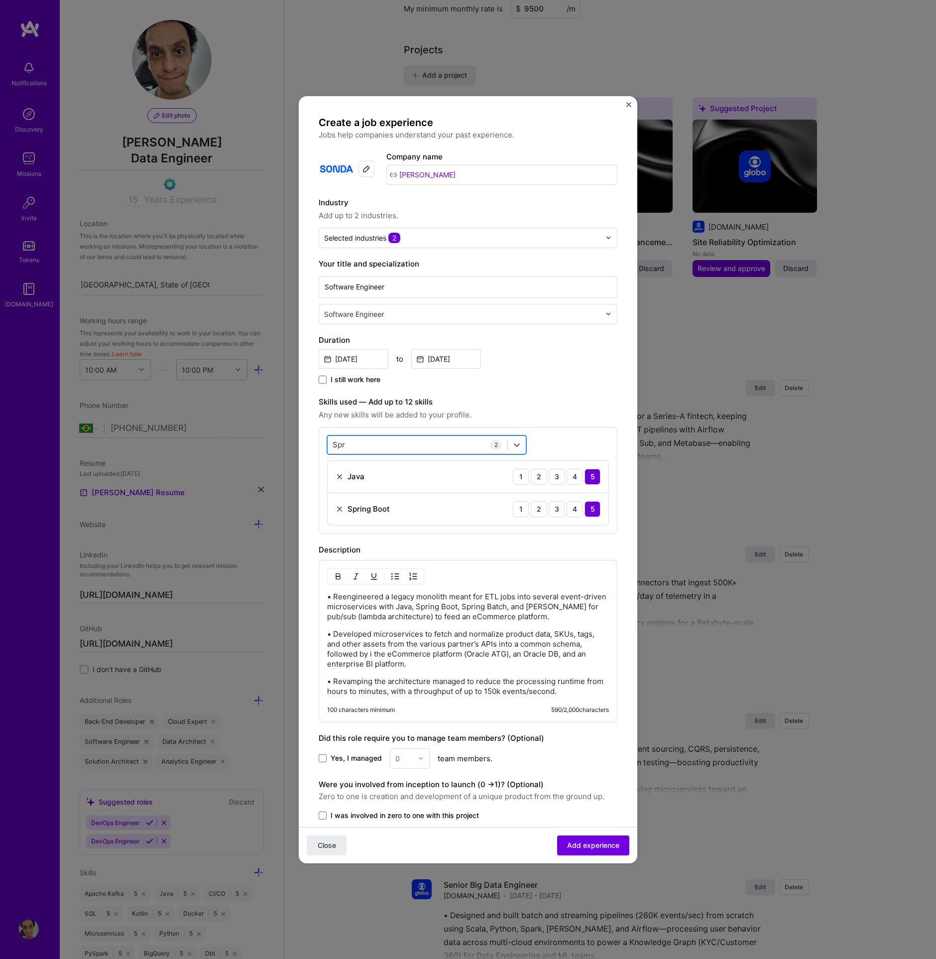
click at [389, 438] on div "Spr Spr" at bounding box center [418, 444] width 180 height 16
click at [378, 503] on div "Kafka" at bounding box center [426, 503] width 187 height 10
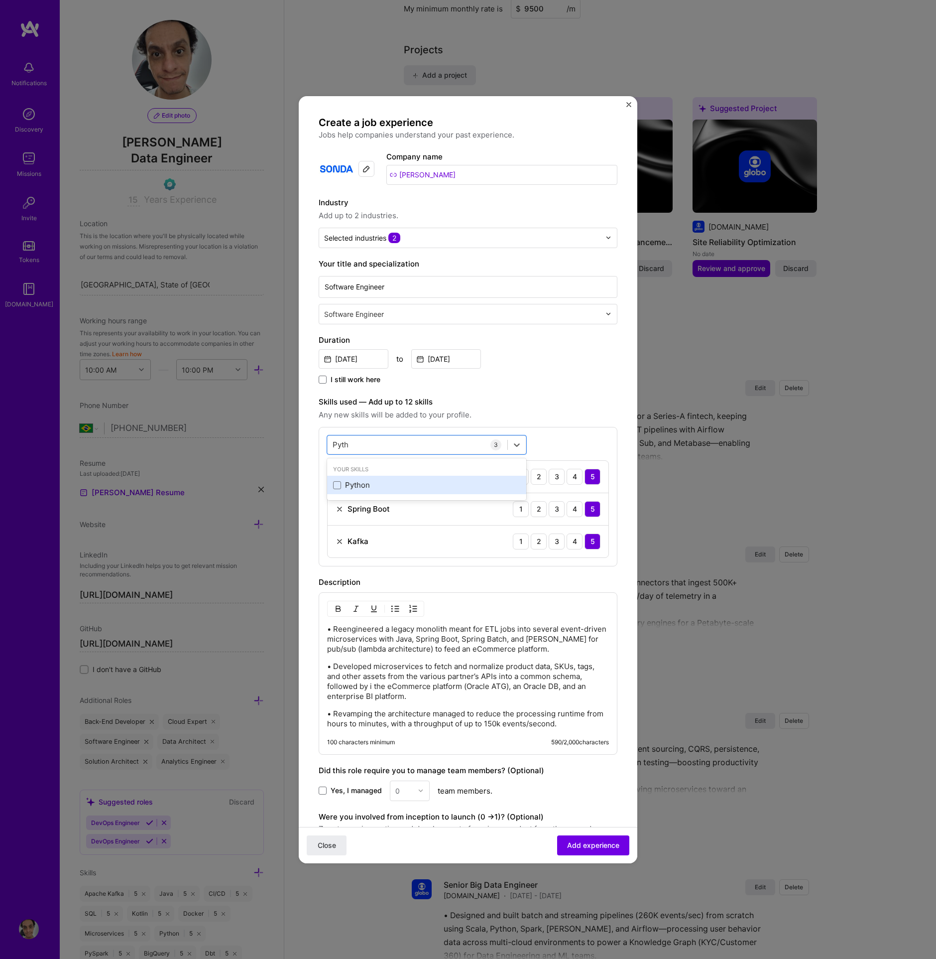
click at [416, 483] on div "Python" at bounding box center [426, 485] width 187 height 10
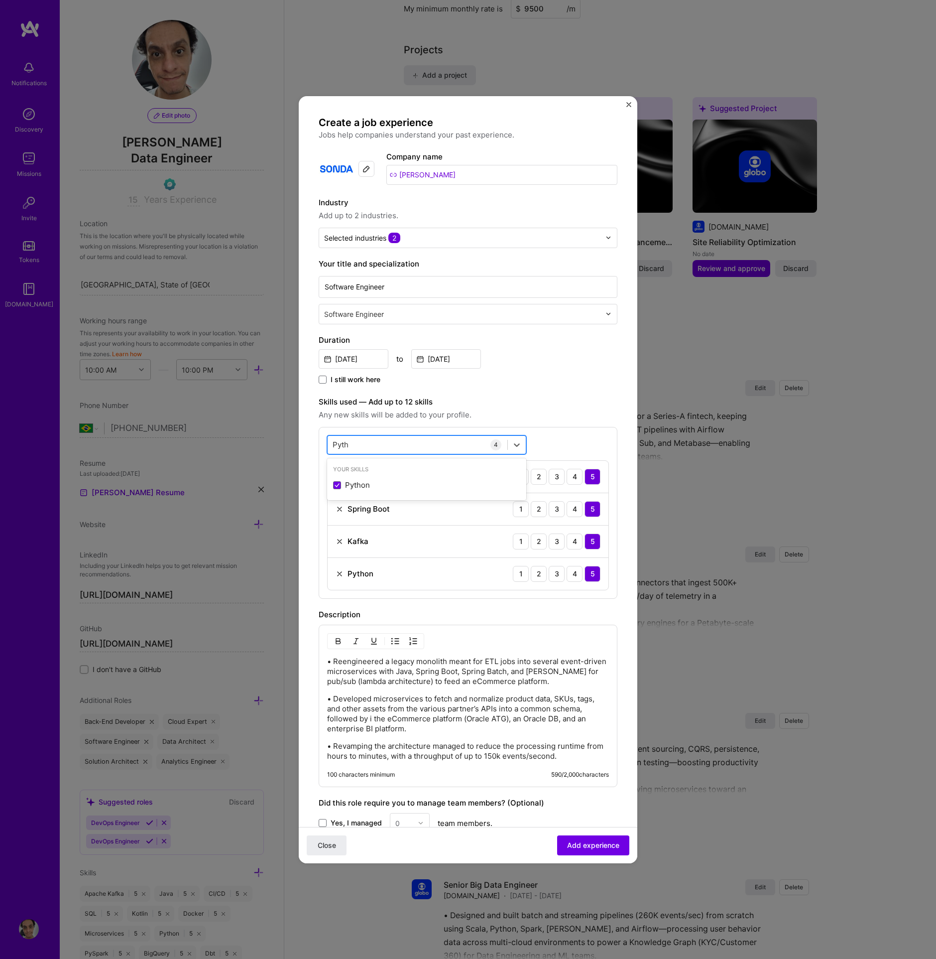
click at [409, 443] on div "Pyth Pyth" at bounding box center [418, 444] width 180 height 16
click at [446, 484] on div "Docker" at bounding box center [426, 485] width 187 height 10
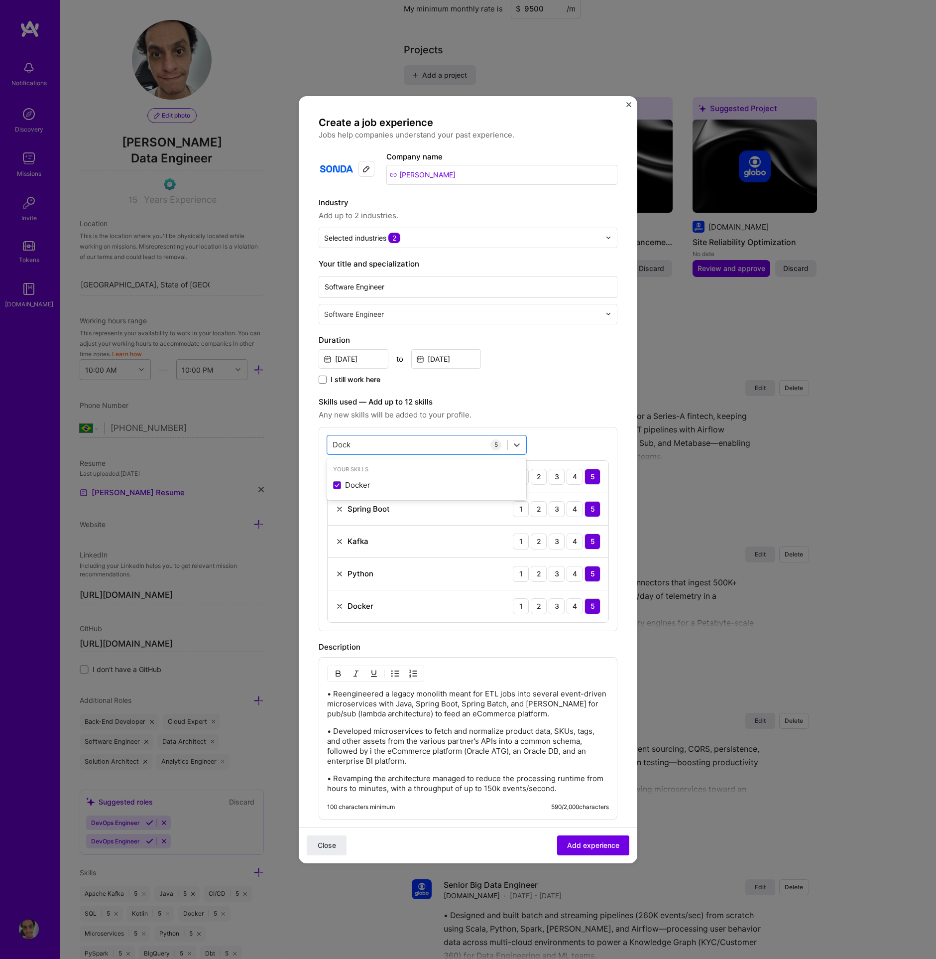
type input "Dock"
click at [449, 798] on div "• Reengineered a legacy monolith meant for ETL jobs into several event-driven m…" at bounding box center [468, 738] width 299 height 162
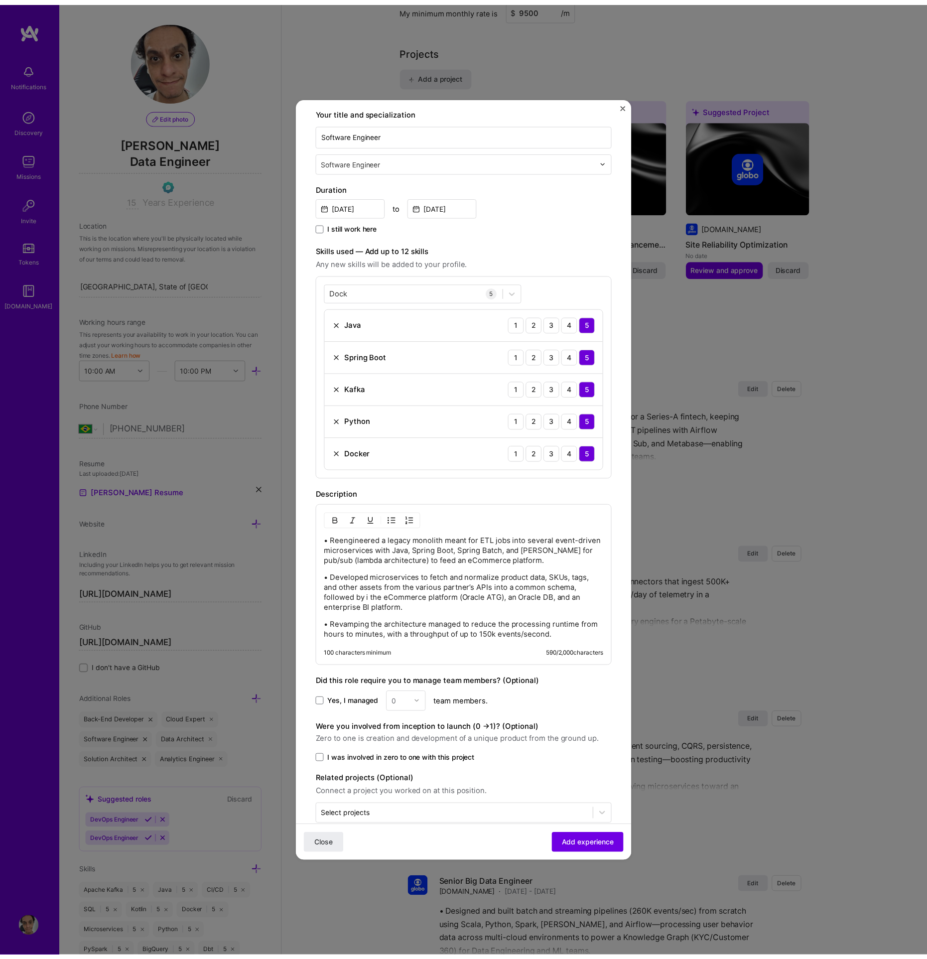
scroll to position [167, 0]
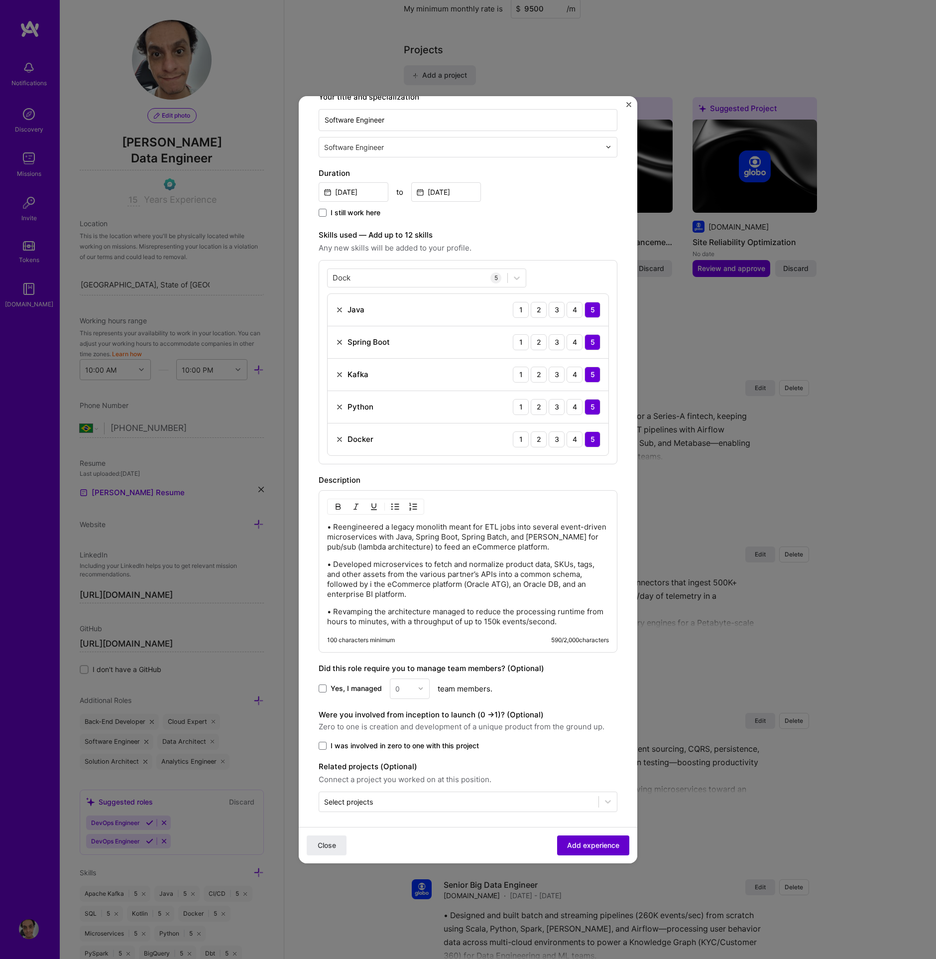
click at [576, 843] on span "Add experience" at bounding box center [593, 845] width 52 height 10
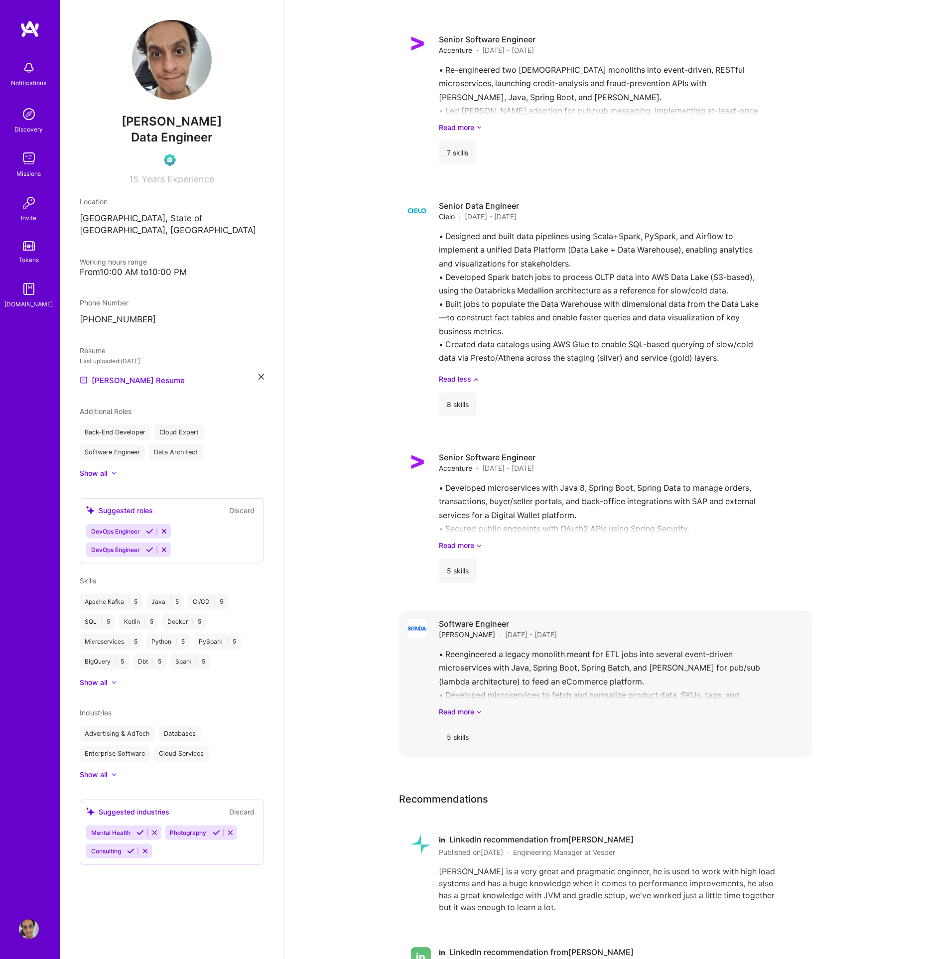
scroll to position [1454, 0]
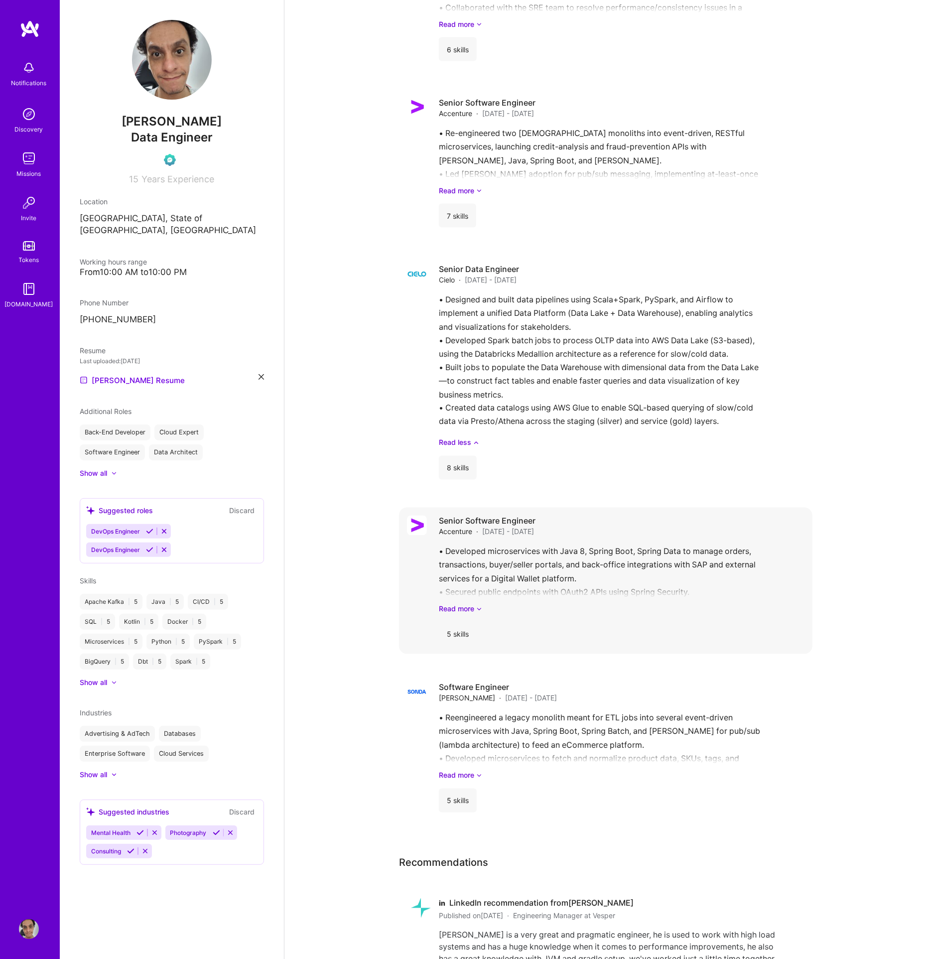
click at [458, 622] on div "5 skills" at bounding box center [458, 634] width 38 height 24
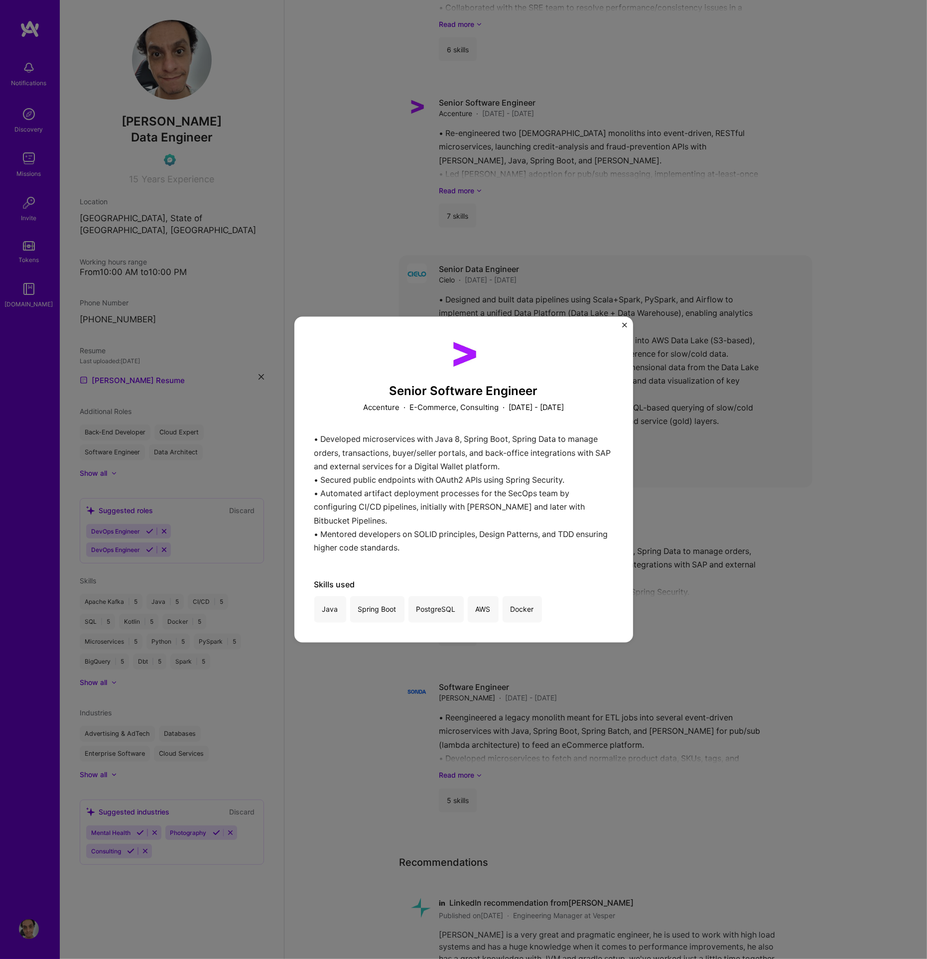
click at [740, 439] on div "Senior Software Engineer Accenture · E-Commerce, Consulting · July 2016 - July …" at bounding box center [463, 479] width 927 height 959
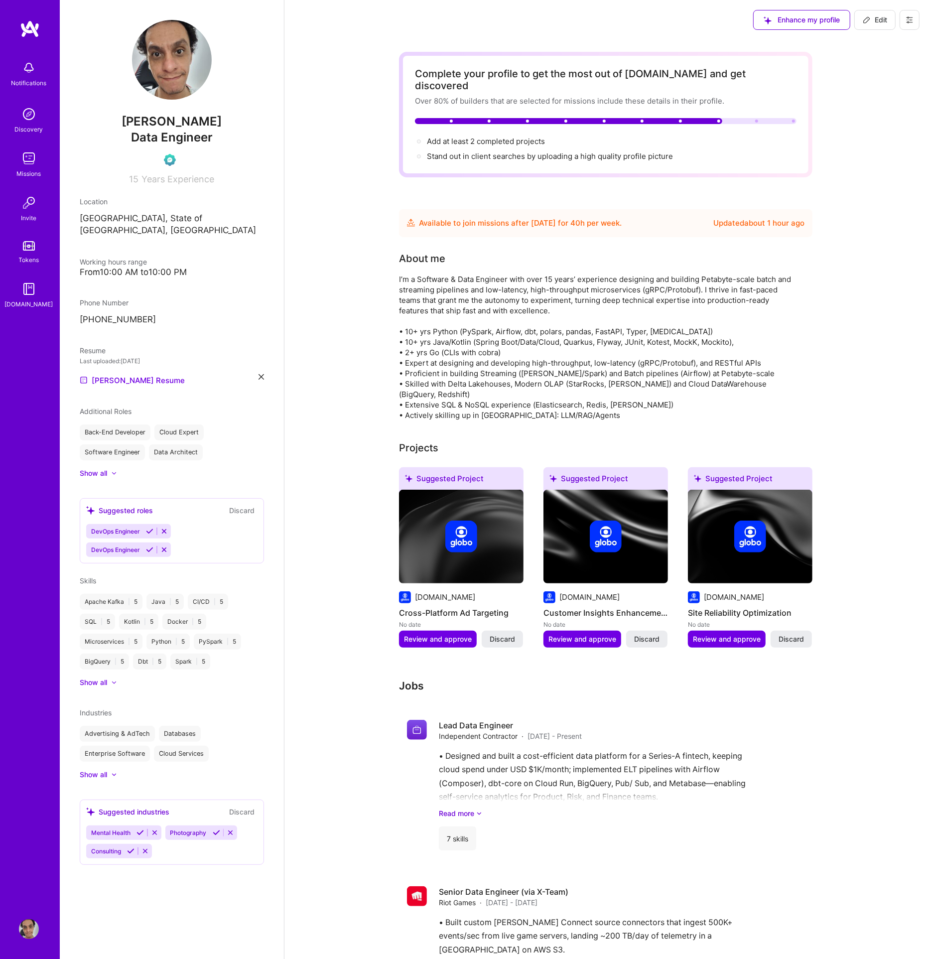
click at [876, 18] on span "Edit" at bounding box center [875, 20] width 24 height 10
select select "BR"
select select "Future Date"
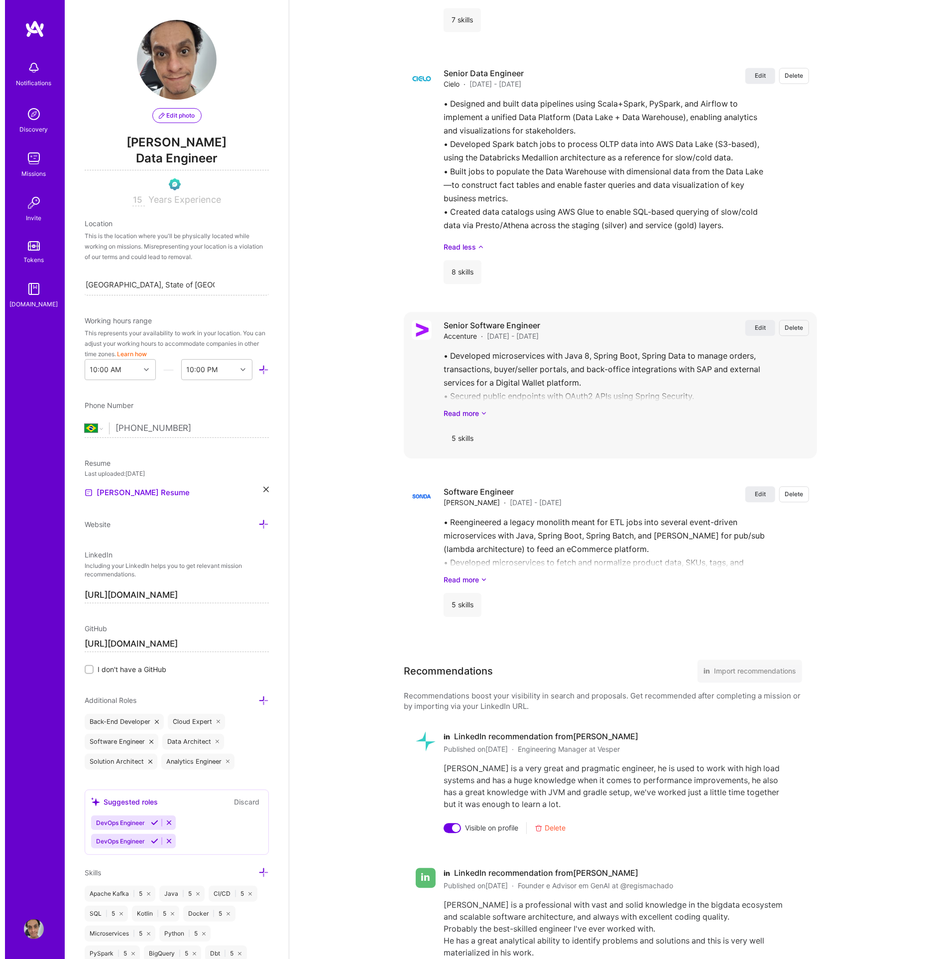
scroll to position [2093, 0]
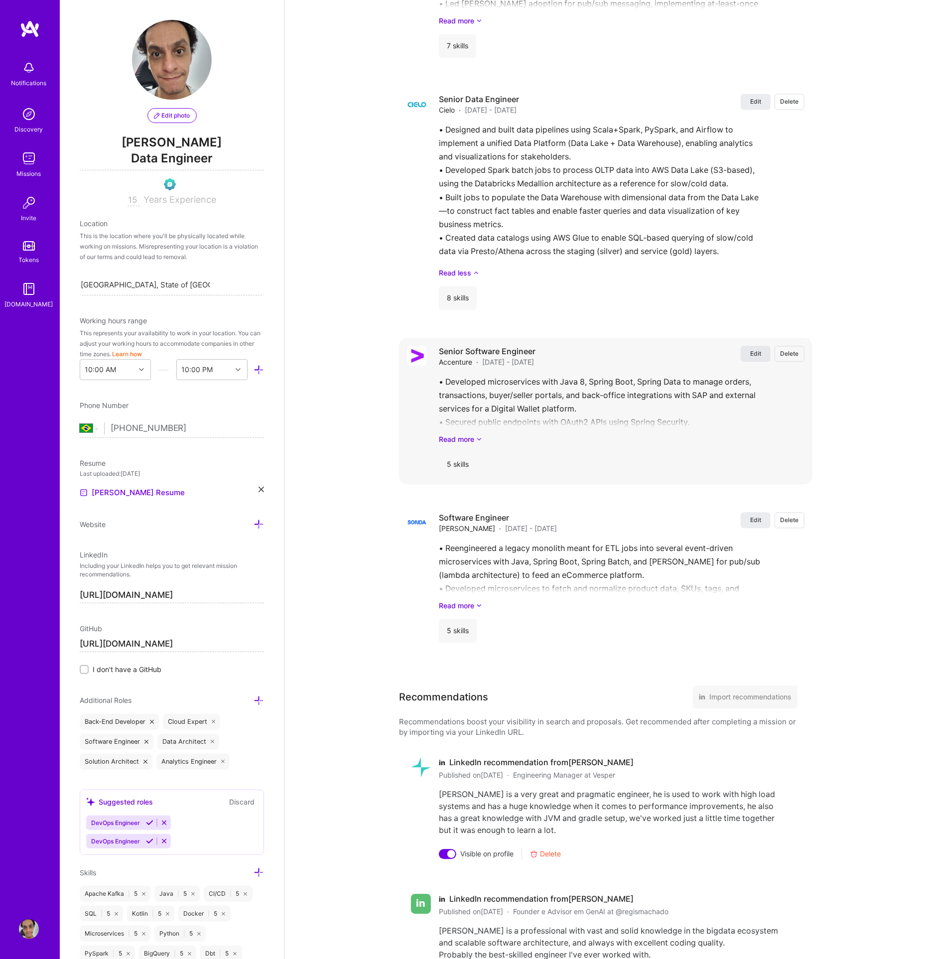
click at [763, 346] on button "Edit" at bounding box center [756, 354] width 30 height 16
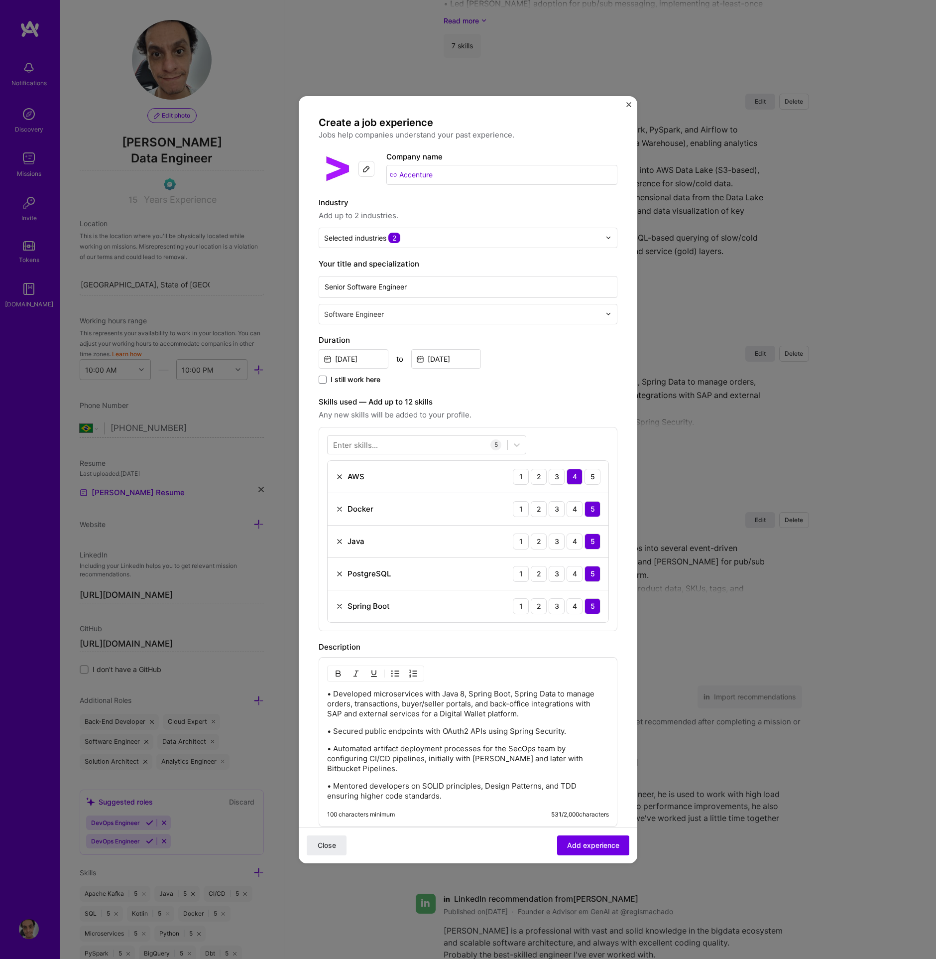
click at [460, 172] on input "Accenture" at bounding box center [502, 175] width 231 height 20
click at [446, 244] on div "Selected industries 2" at bounding box center [462, 237] width 286 height 19
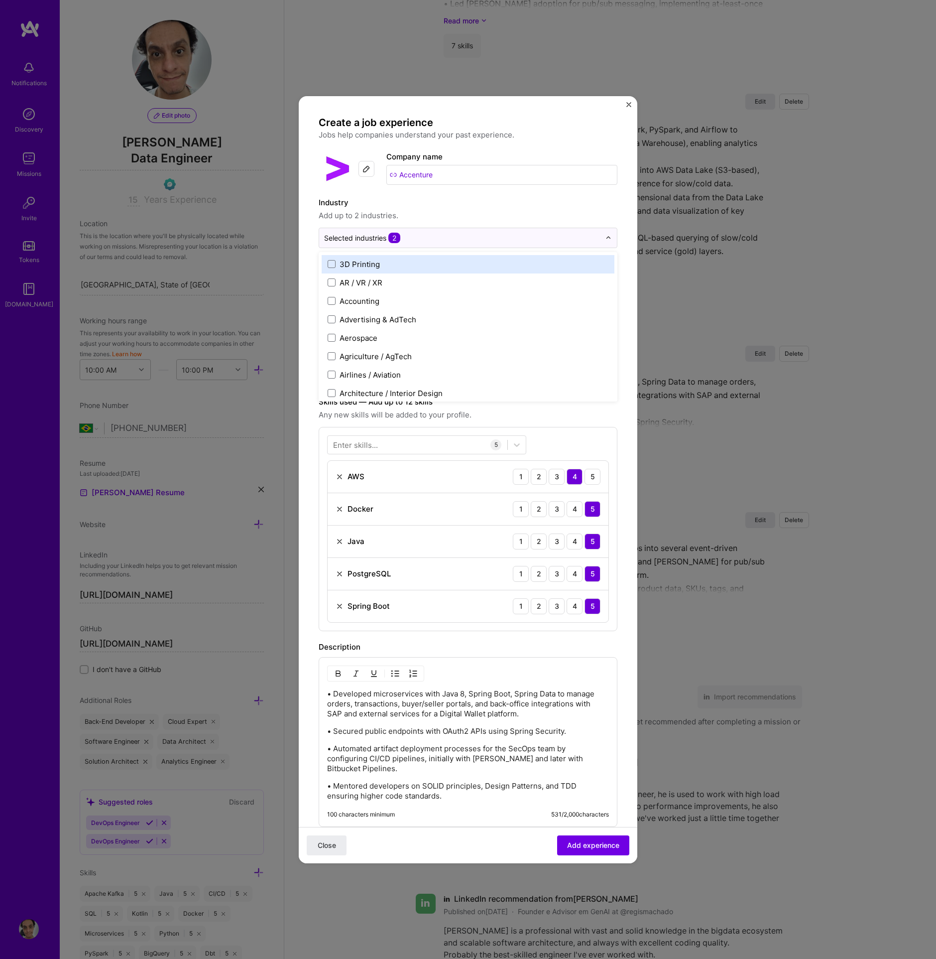
click at [459, 222] on div "Industry Add up to 2 industries. option 3D Printing focused, 1 of 120. 120 resu…" at bounding box center [468, 222] width 299 height 51
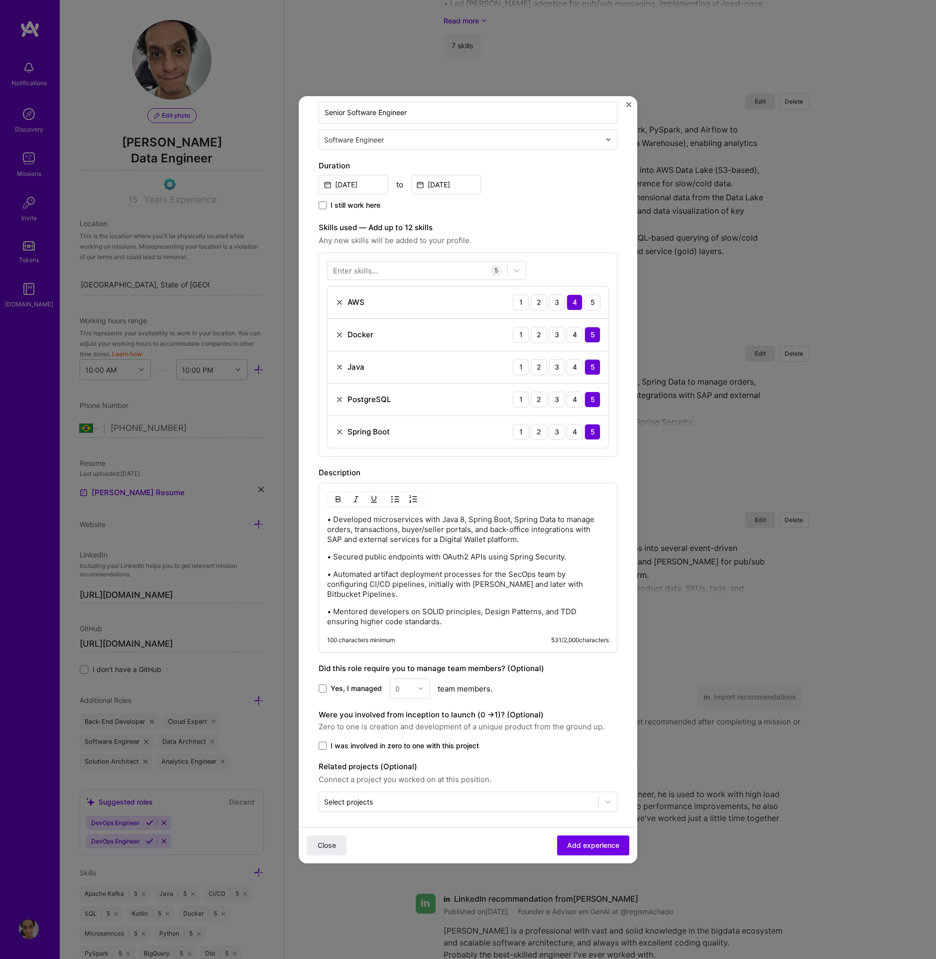
scroll to position [0, 0]
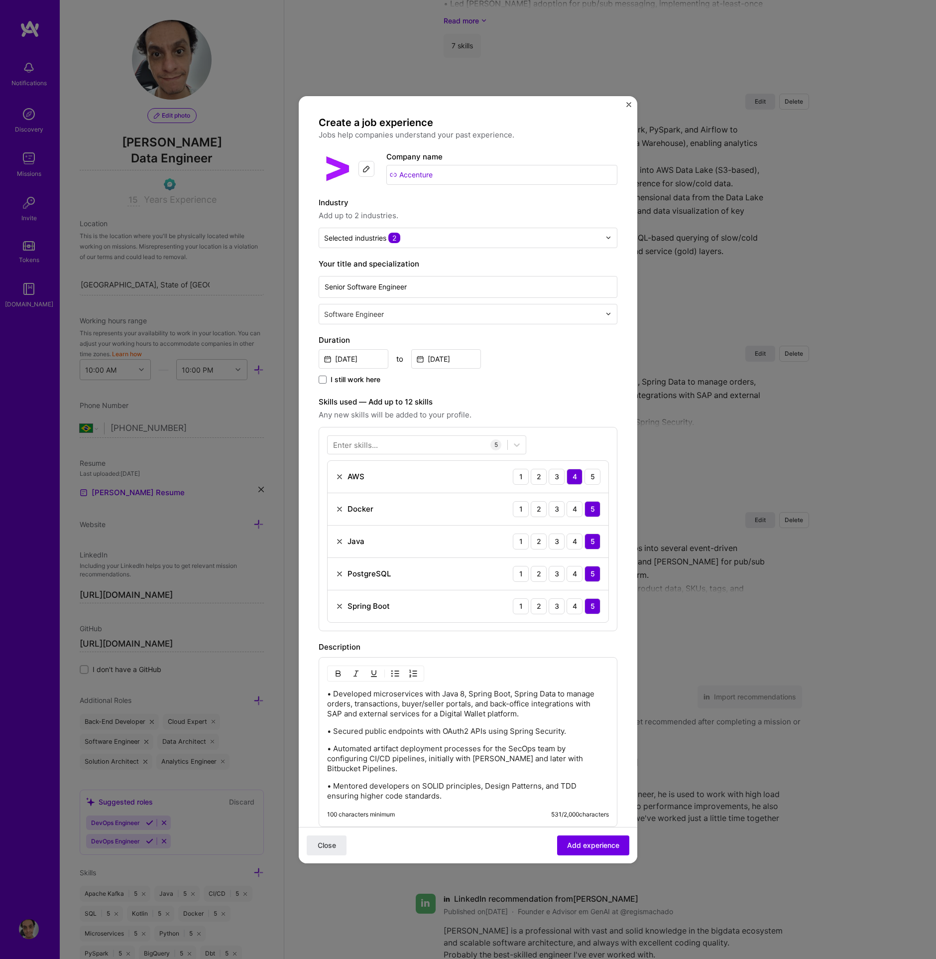
click at [418, 255] on div "Create a job experience Jobs help companies understand your past experience. Co…" at bounding box center [468, 551] width 299 height 870
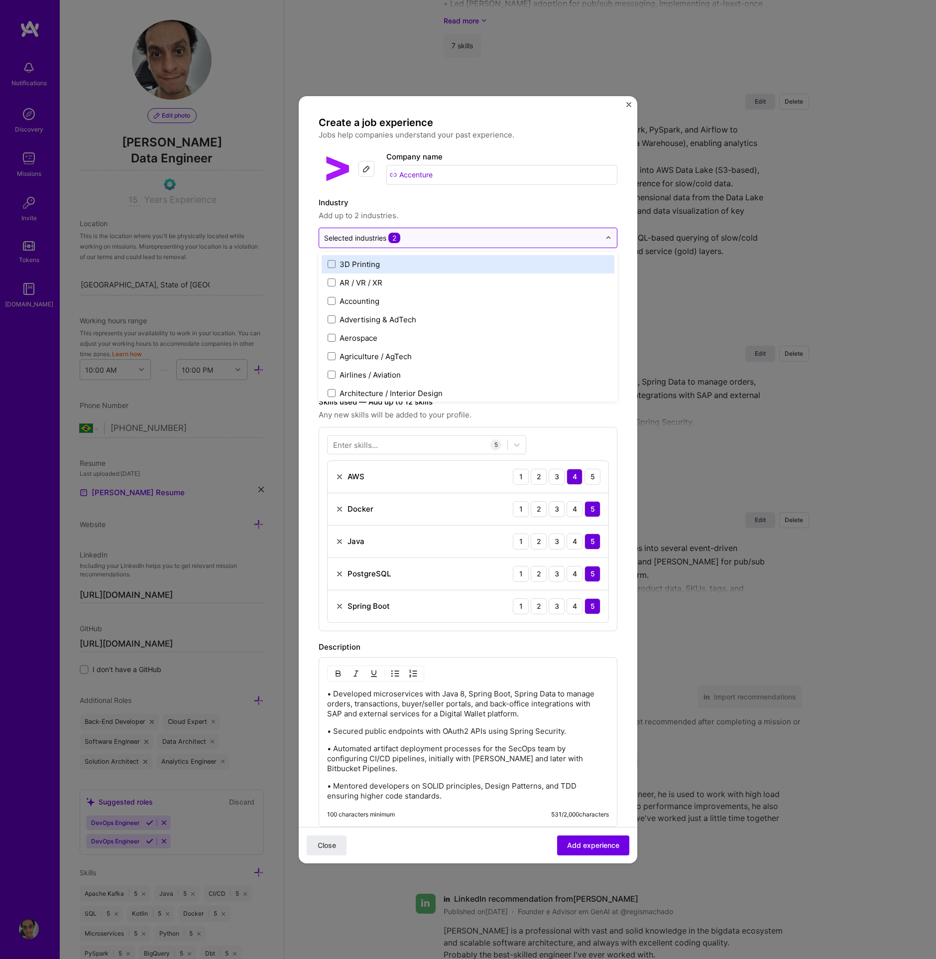
click at [424, 243] on div at bounding box center [462, 238] width 276 height 12
click at [507, 205] on label "Industry" at bounding box center [468, 203] width 299 height 12
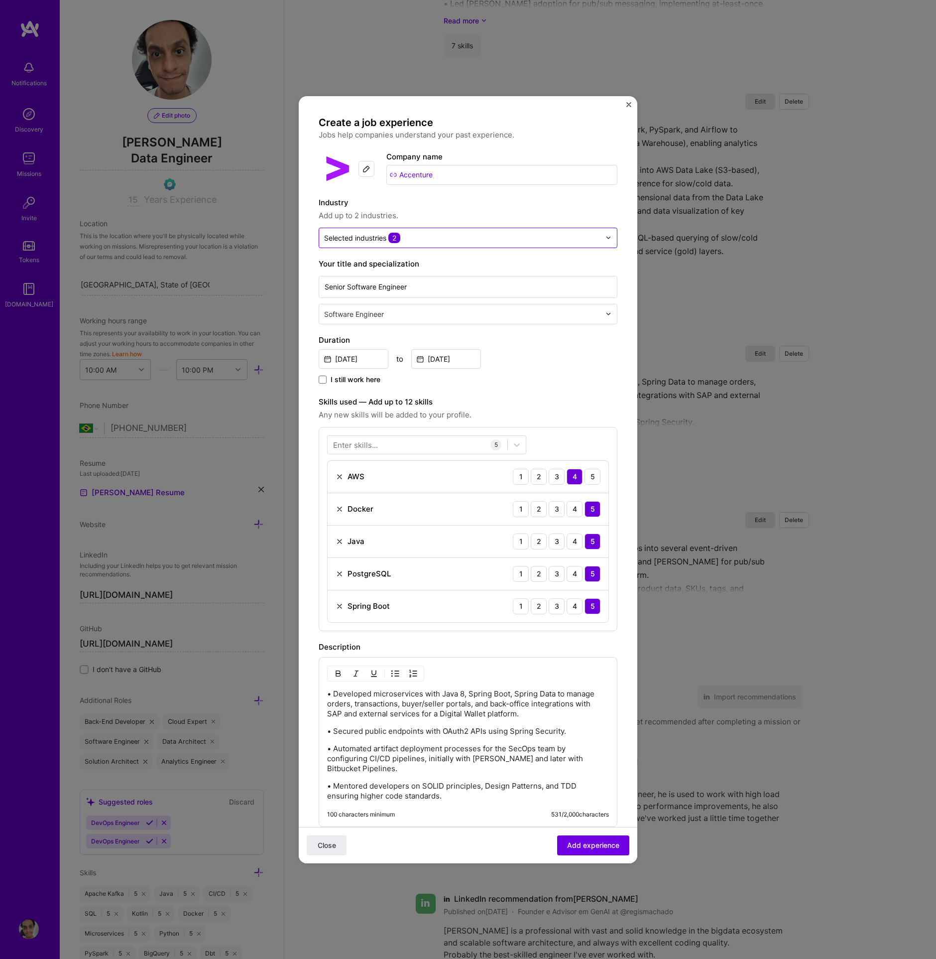
click at [497, 235] on input "text" at bounding box center [462, 238] width 276 height 10
type input "Fina"
click at [473, 263] on label "Financial Services / Fintech" at bounding box center [468, 264] width 281 height 10
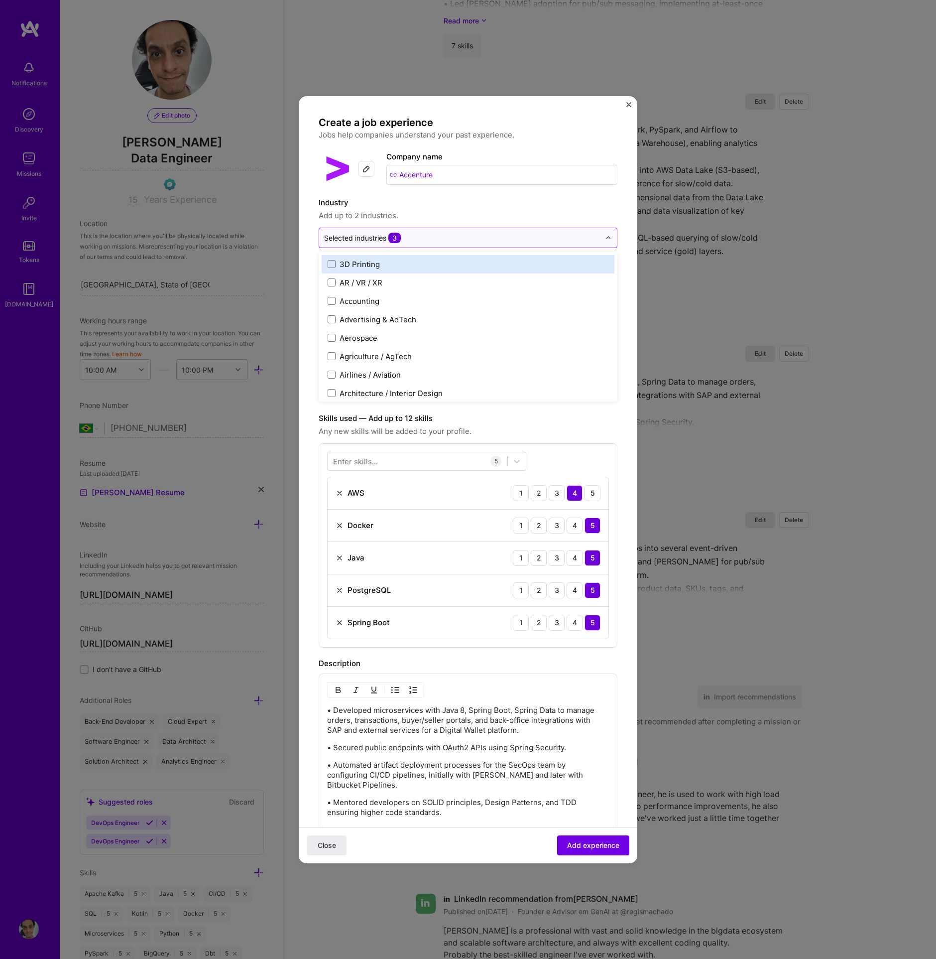
click at [475, 238] on input "text" at bounding box center [462, 238] width 276 height 10
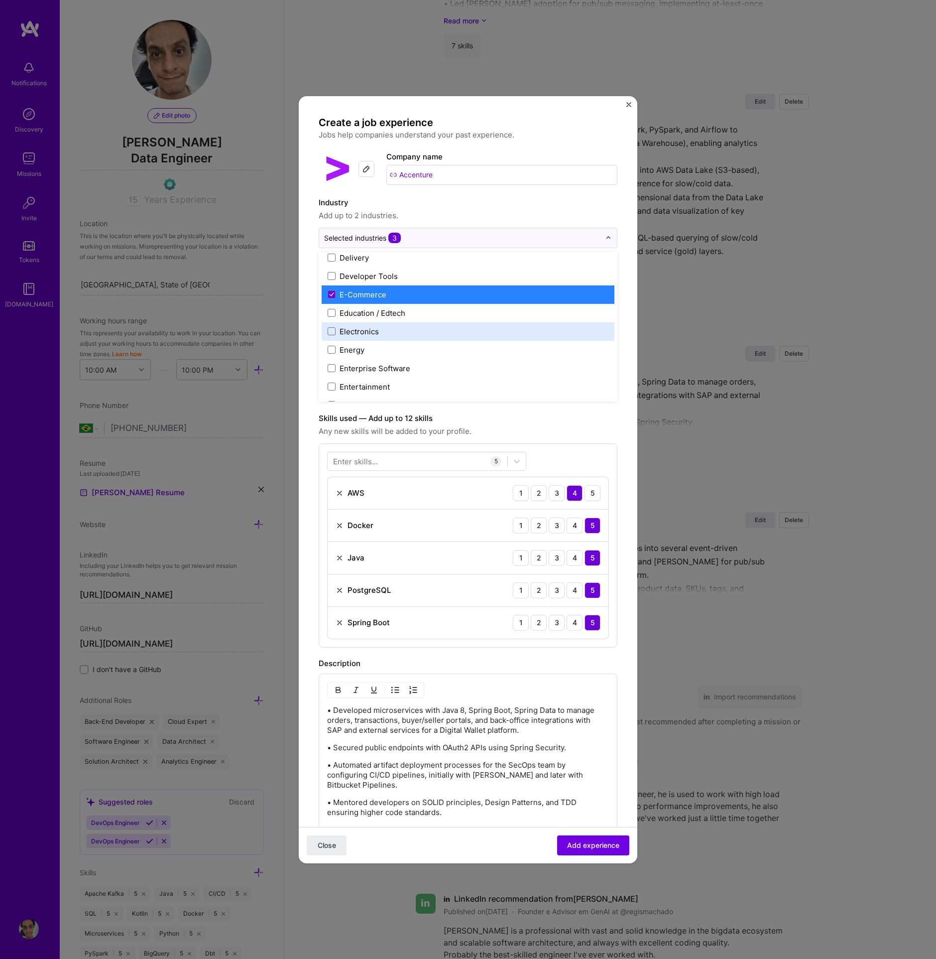
scroll to position [838, 0]
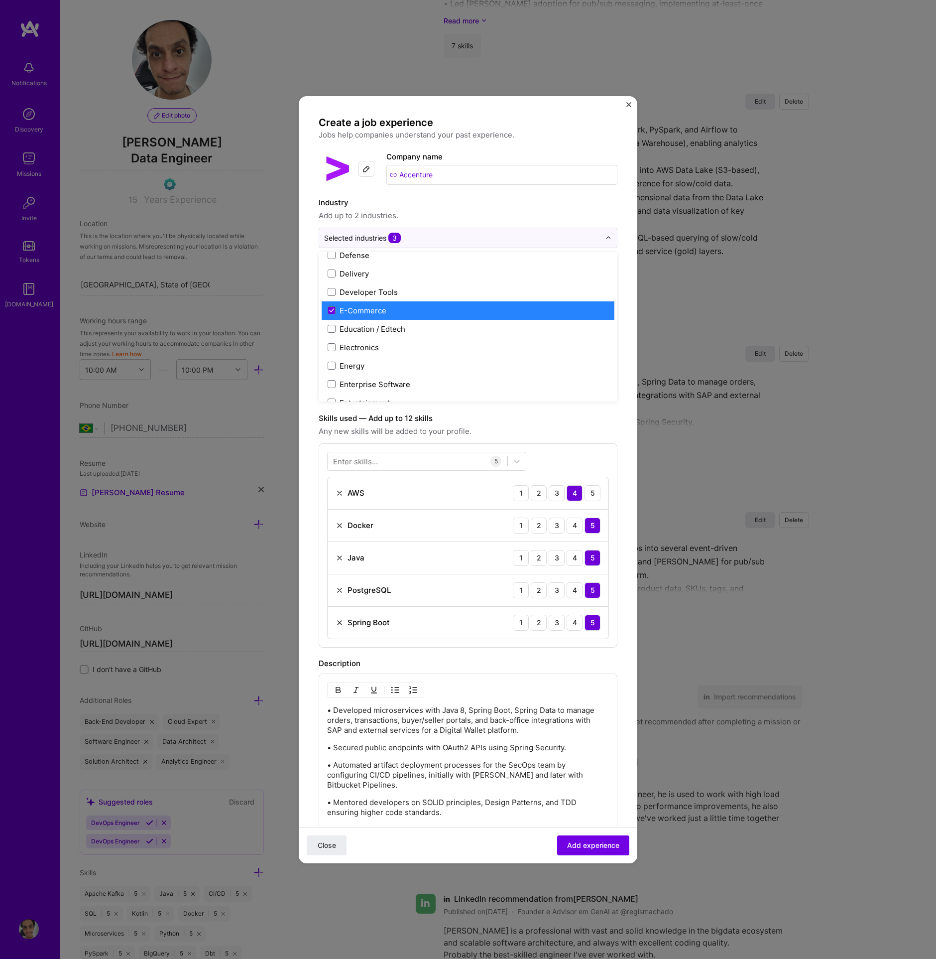
click at [411, 315] on div "E-Commerce" at bounding box center [468, 310] width 293 height 18
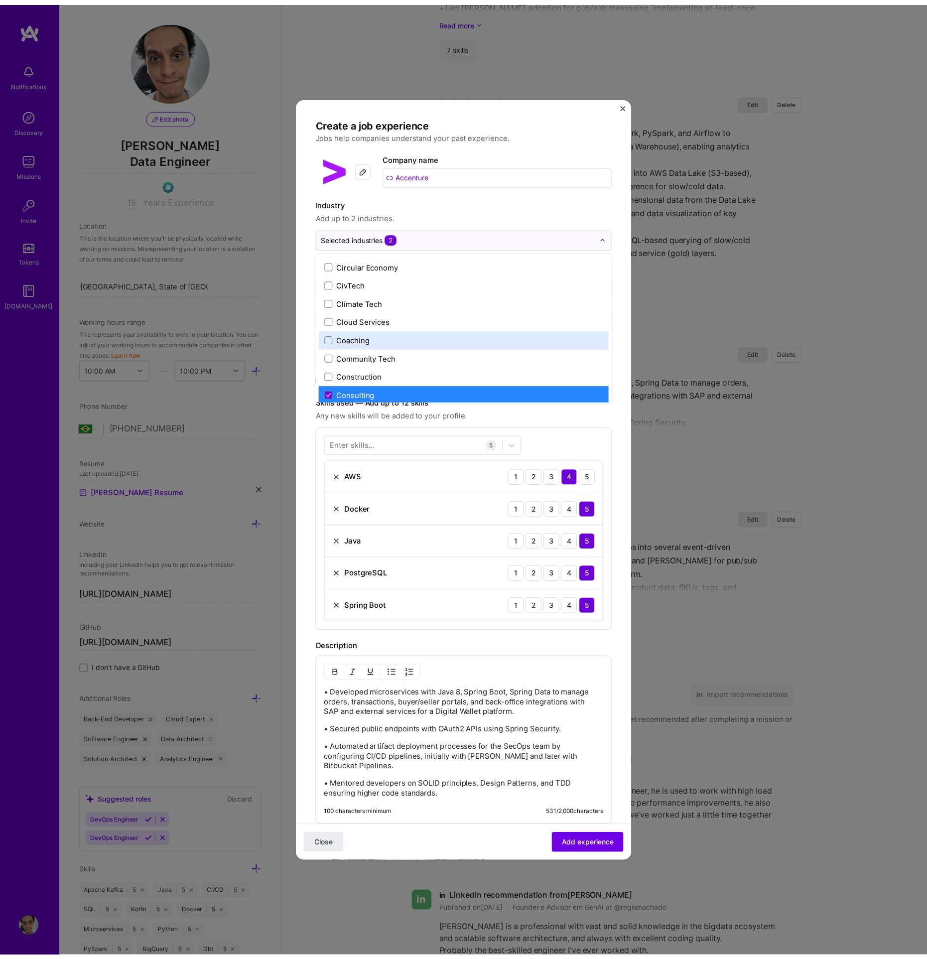
scroll to position [541, 0]
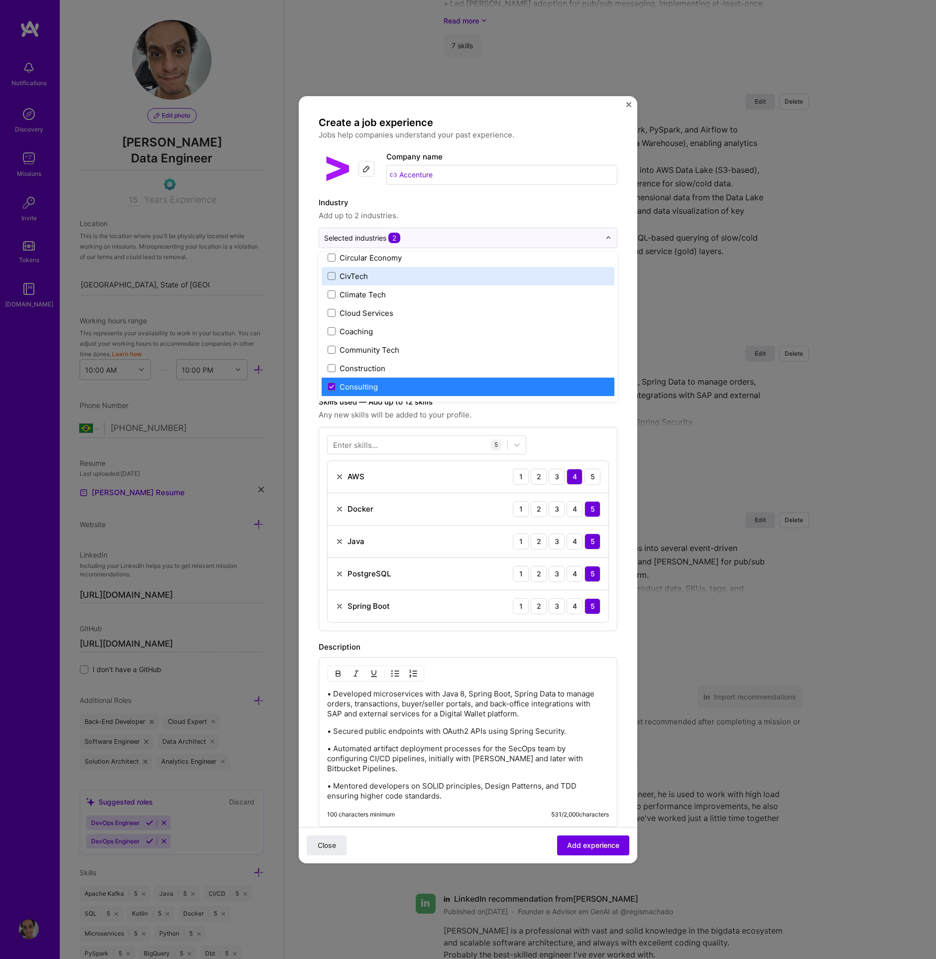
click at [503, 215] on span "Add up to 2 industries." at bounding box center [468, 216] width 299 height 12
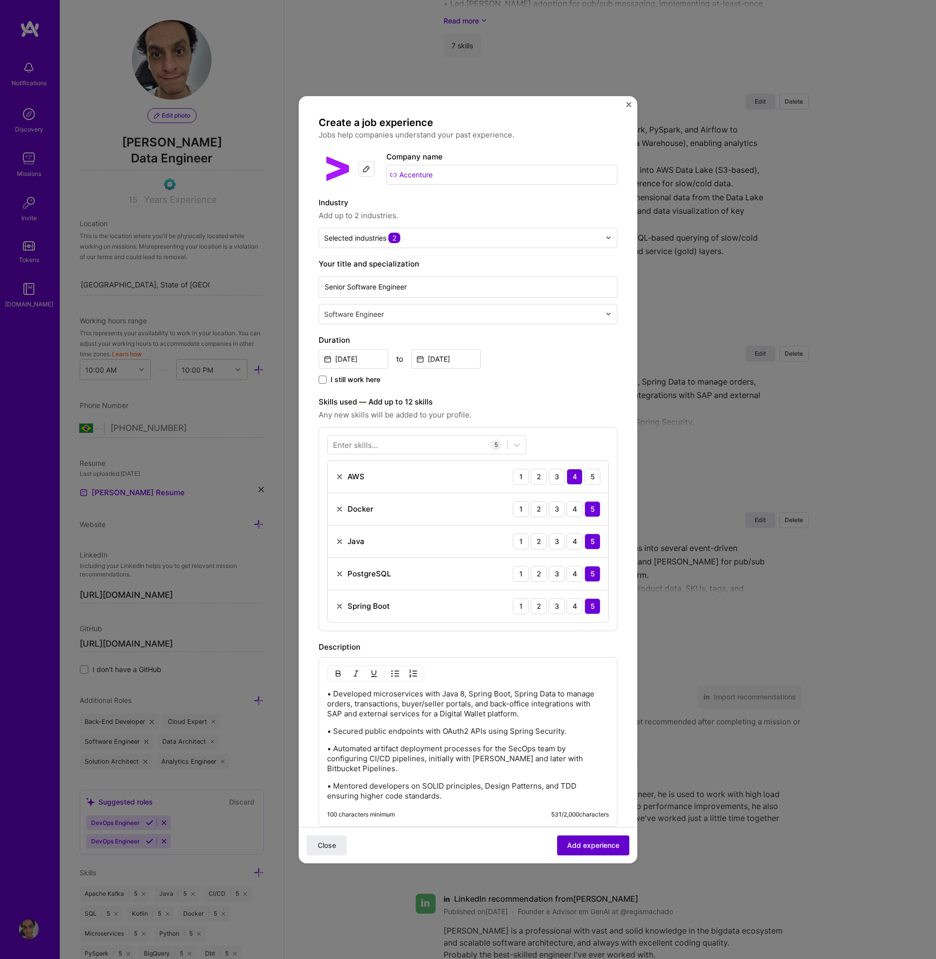
click at [588, 845] on span "Add experience" at bounding box center [593, 845] width 52 height 10
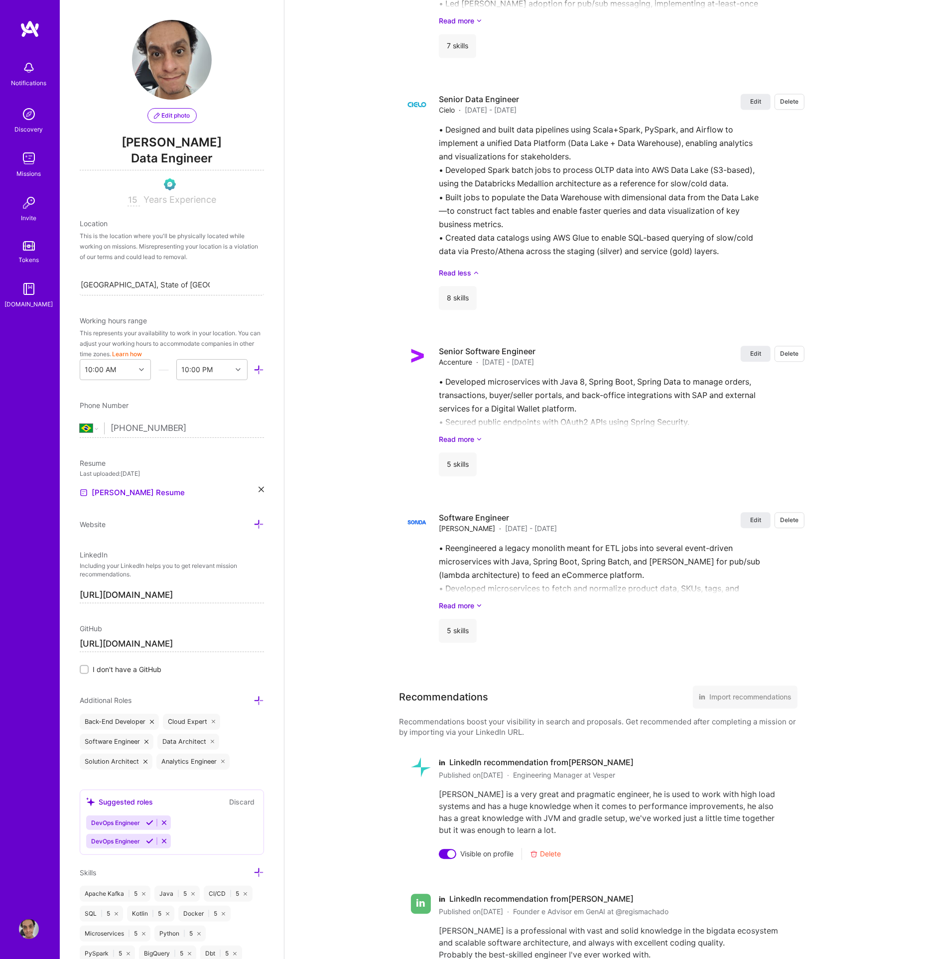
scroll to position [2210, 0]
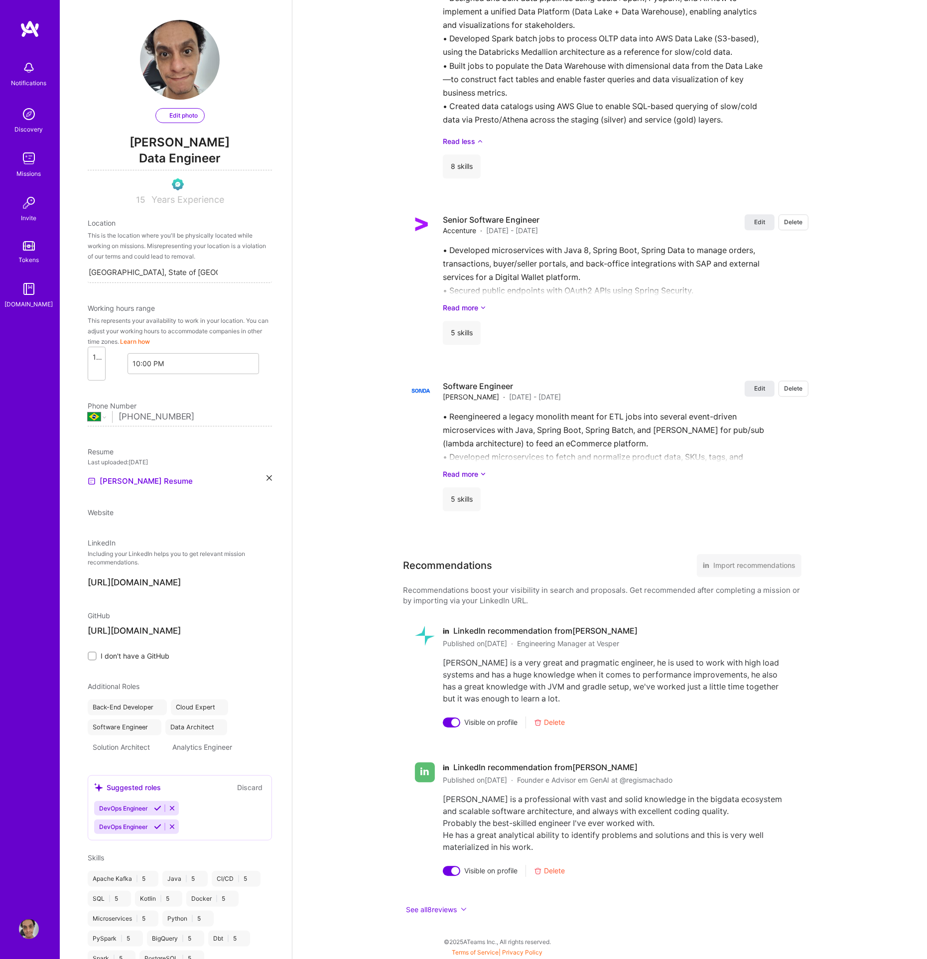
select select "BR"
select select "Future Date"
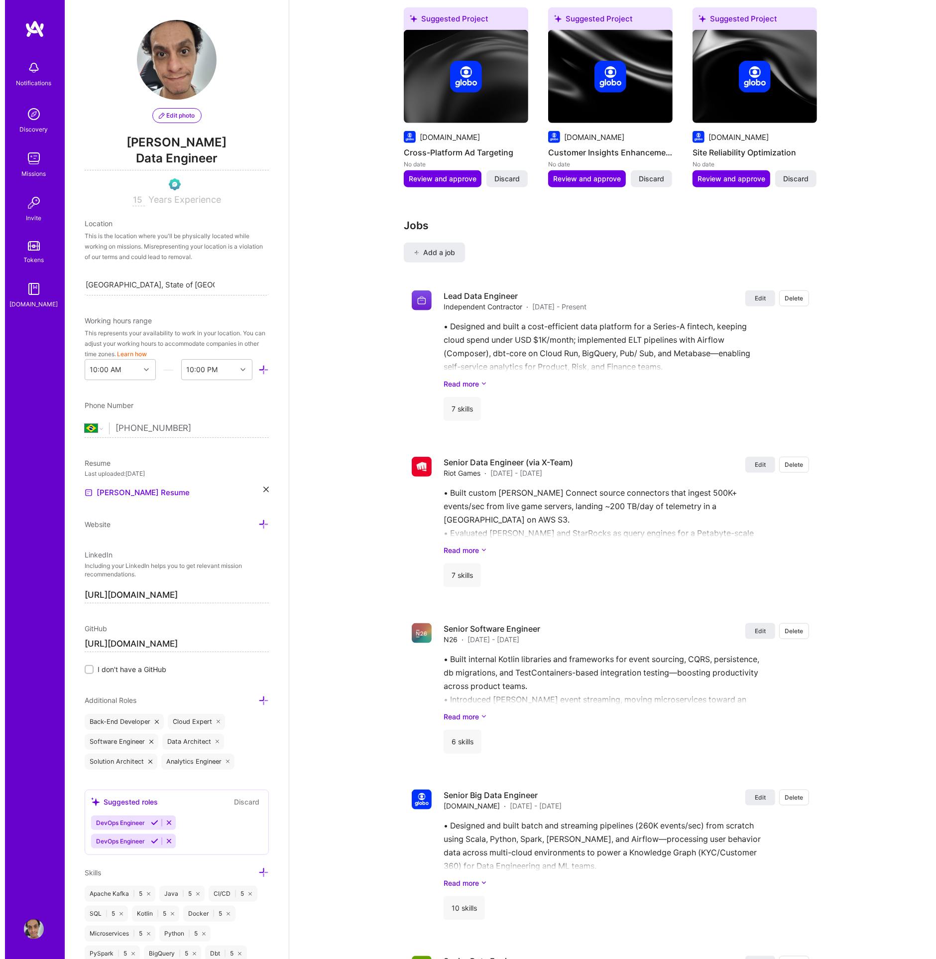
scroll to position [834, 0]
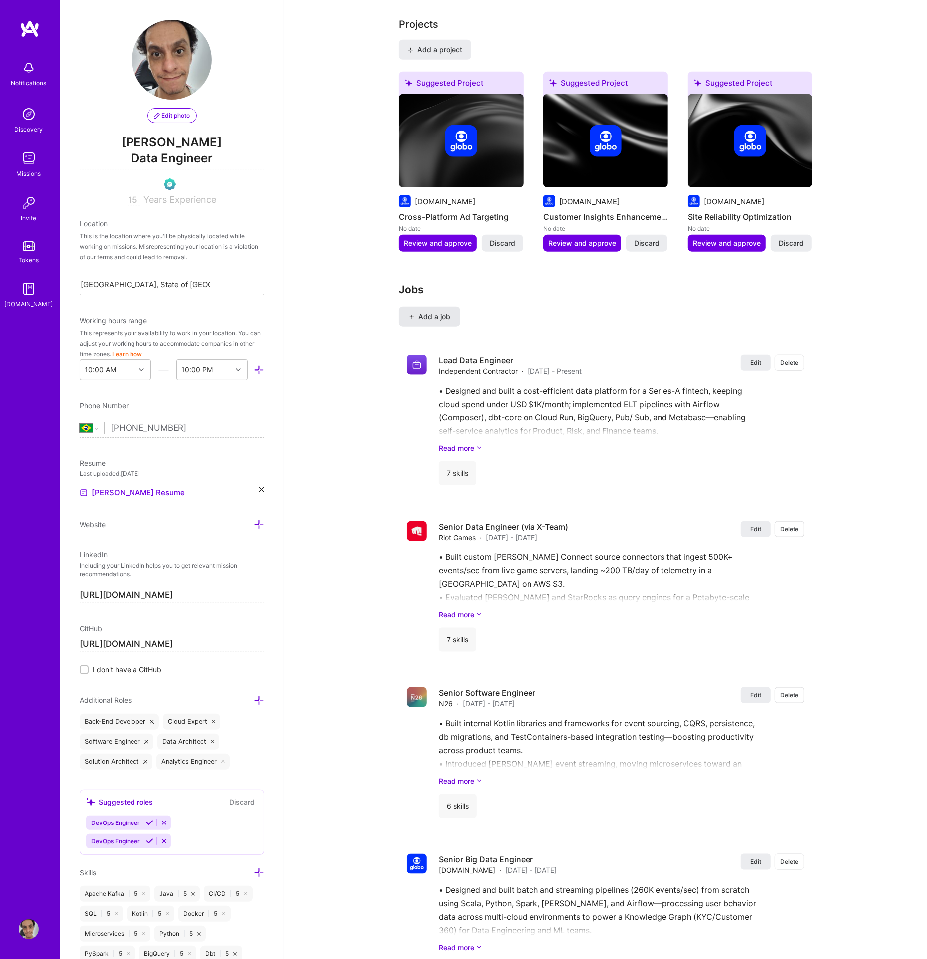
click at [423, 312] on span "Add a job" at bounding box center [429, 317] width 41 height 10
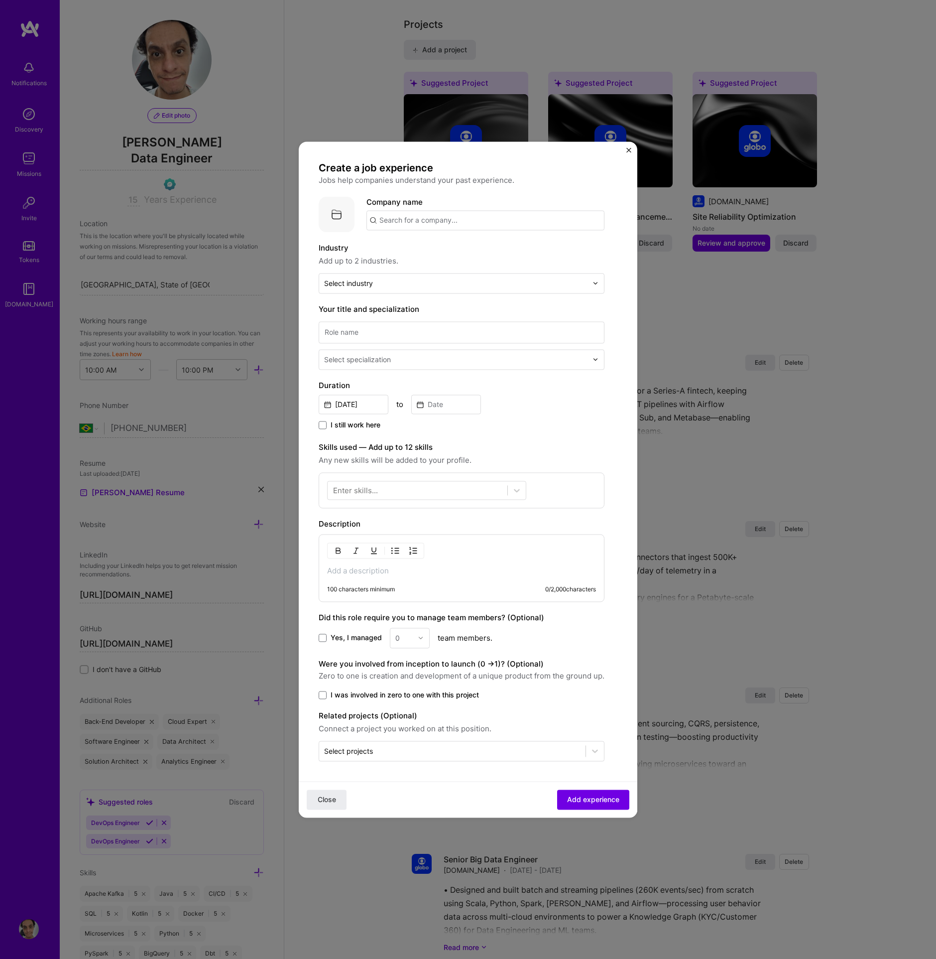
click at [408, 560] on div "100 characters minimum 0 / 2,000 characters" at bounding box center [462, 568] width 286 height 68
click at [407, 566] on p at bounding box center [461, 571] width 269 height 10
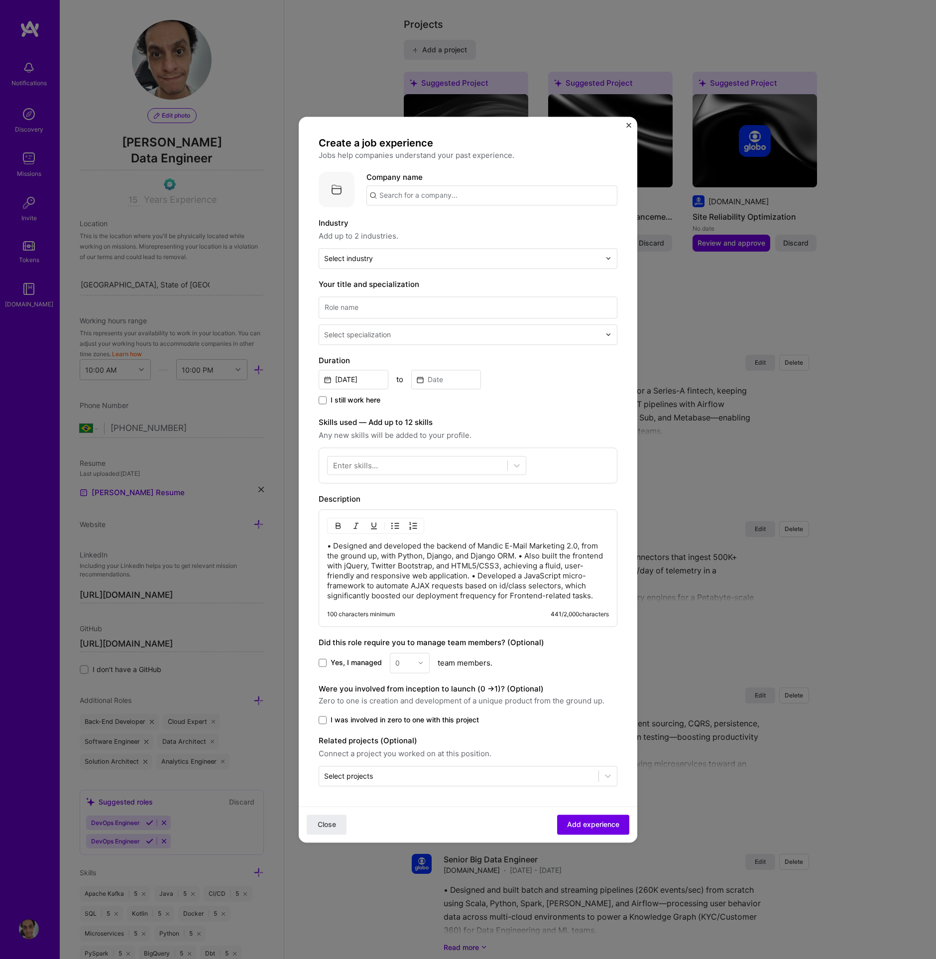
click at [520, 558] on p "• Designed and developed the backend of Mandic E-Mail Marketing 2.0, from the g…" at bounding box center [468, 571] width 282 height 60
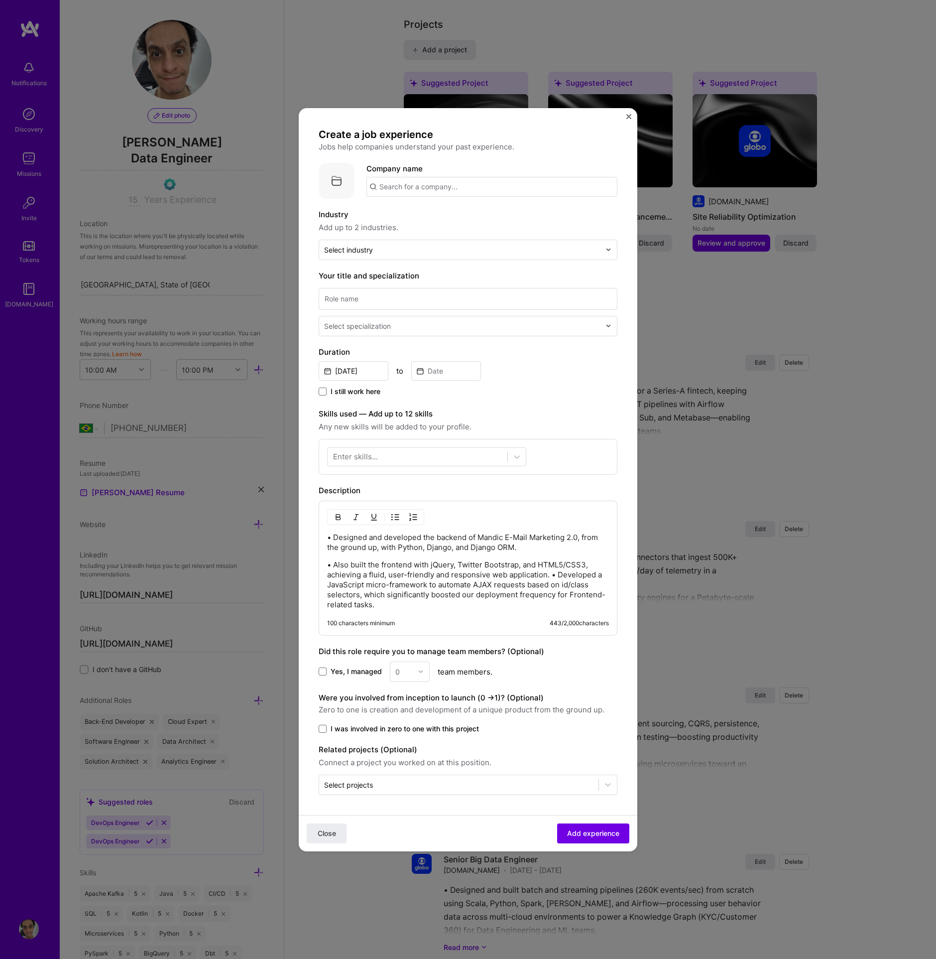
click at [544, 576] on p "• Also built the frontend with jQuery, Twitter Bootstrap, and HTML5/CSS3, achie…" at bounding box center [468, 584] width 282 height 50
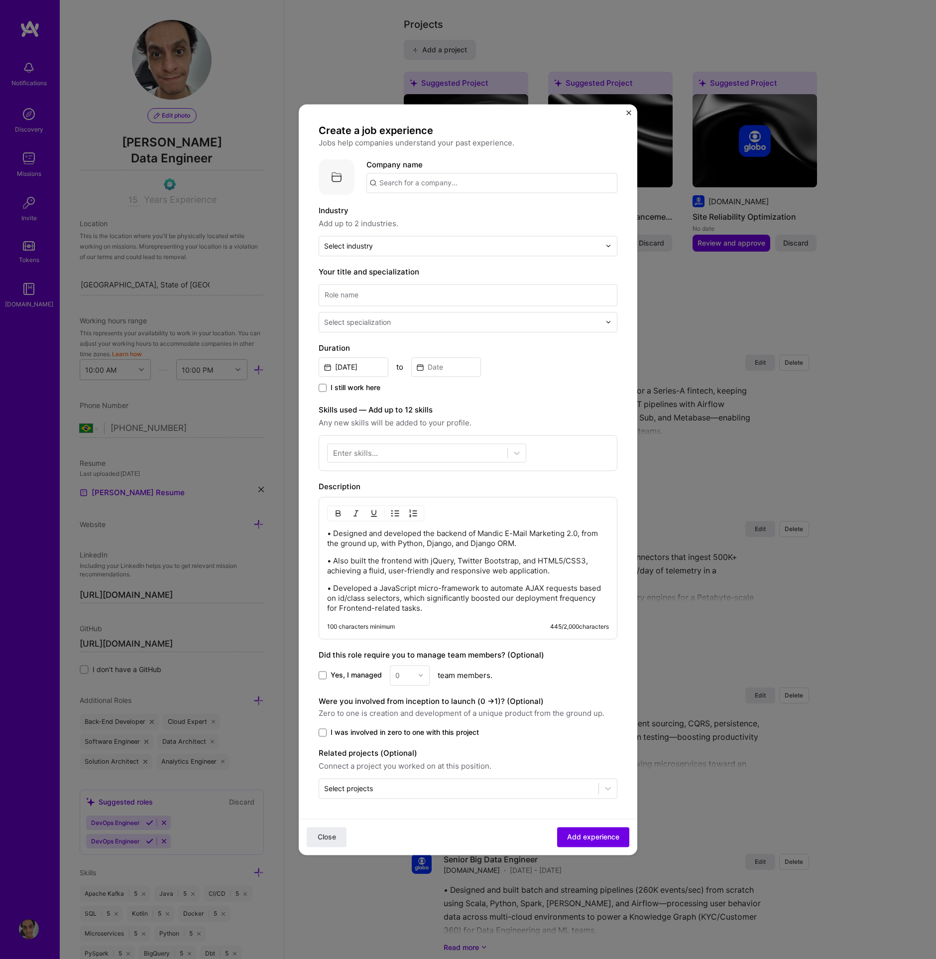
click at [473, 186] on input "text" at bounding box center [492, 183] width 251 height 20
click at [447, 211] on span "Claranet Brasil" at bounding box center [450, 207] width 108 height 10
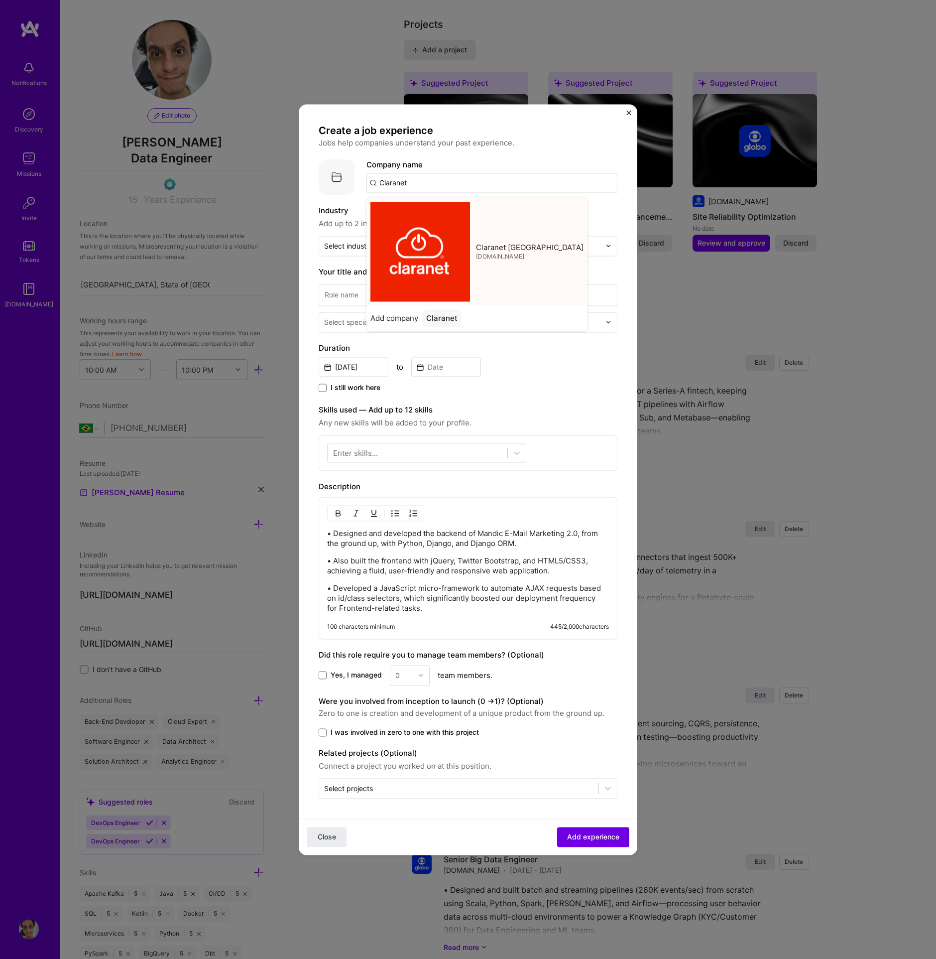
type input "Claranet Brasil"
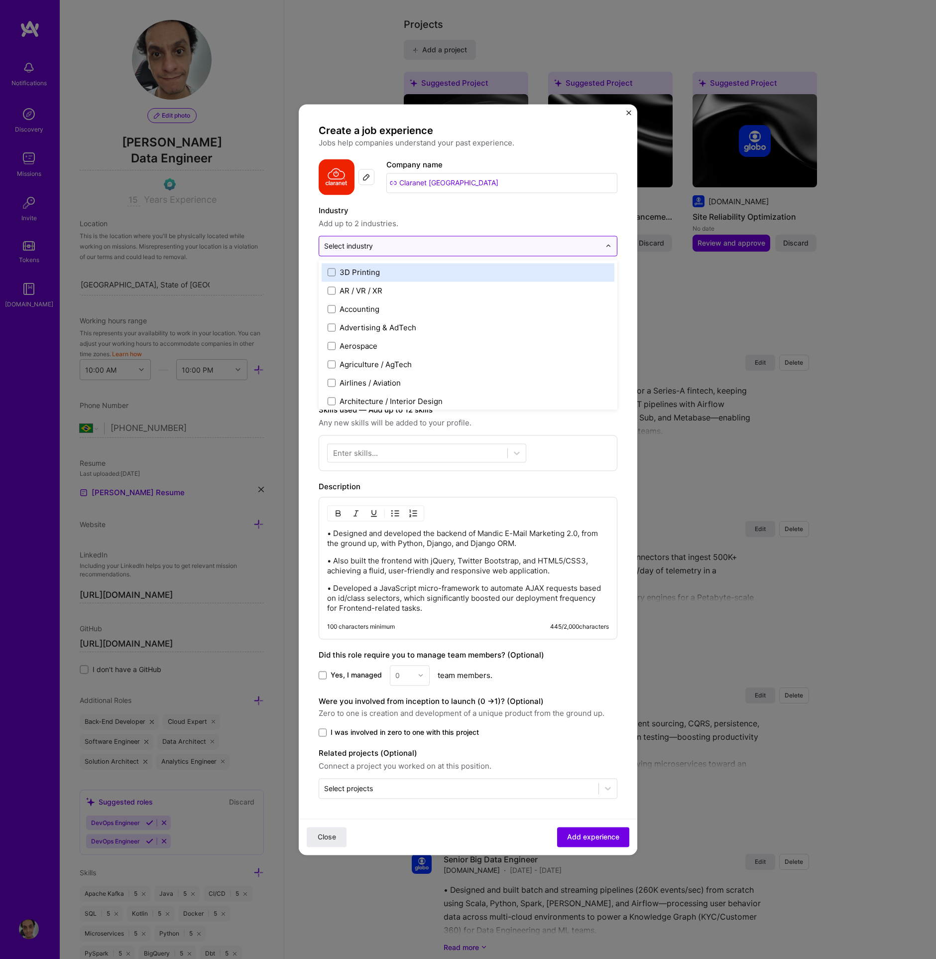
click at [418, 247] on input "text" at bounding box center [462, 246] width 276 height 10
type input "clo"
click at [398, 272] on label "Cloud Services" at bounding box center [468, 272] width 281 height 10
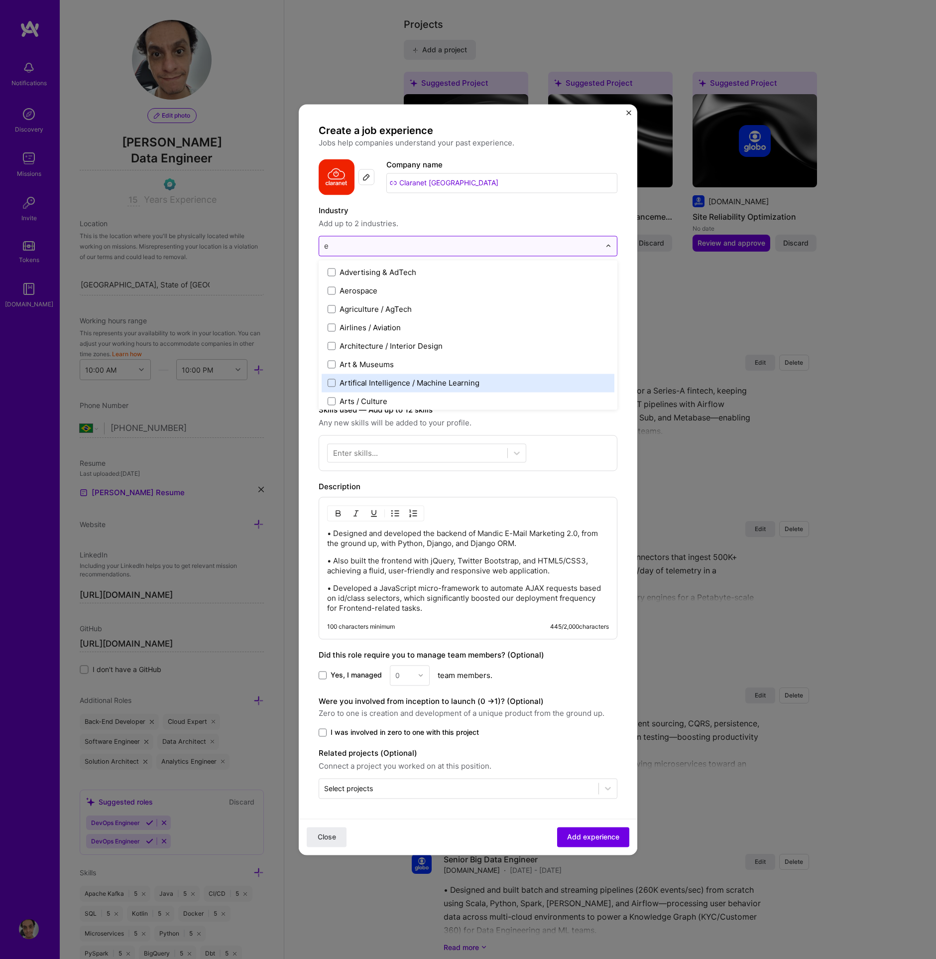
type input "e-"
type input "Mark"
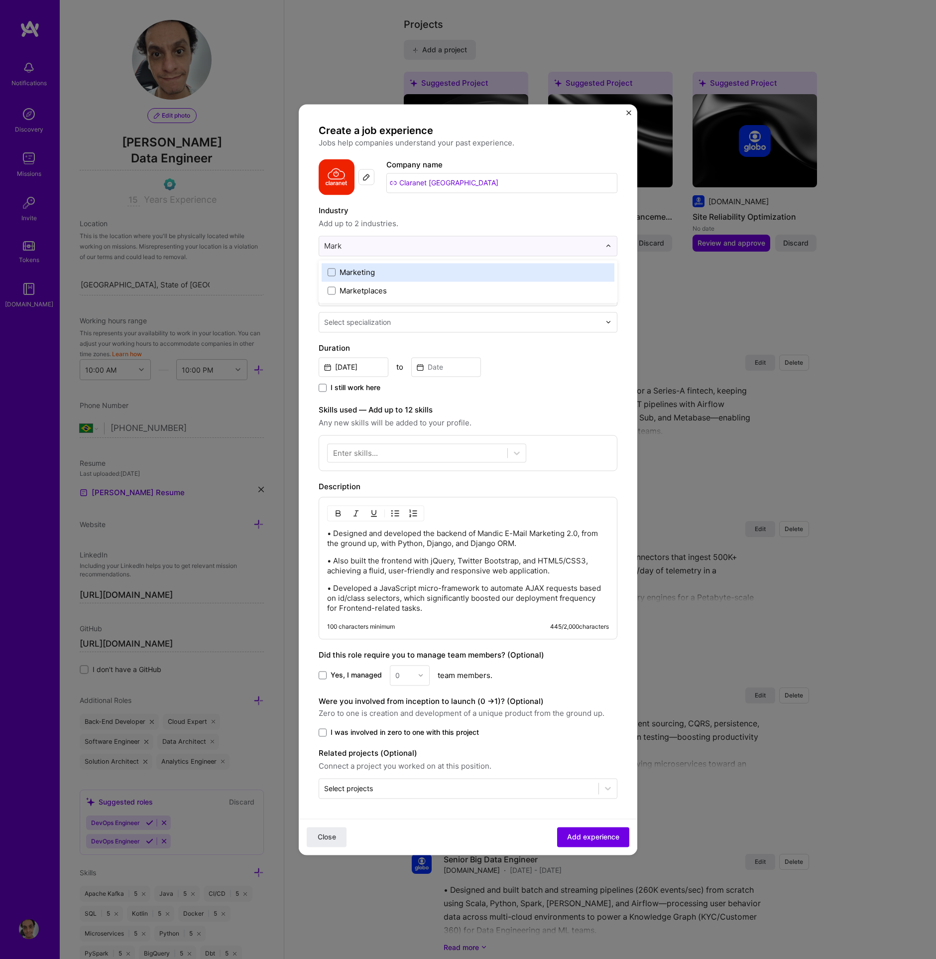
click at [426, 275] on label "Marketing" at bounding box center [468, 272] width 281 height 10
click at [477, 222] on span "Add up to 2 industries." at bounding box center [468, 224] width 299 height 12
click at [382, 302] on input at bounding box center [468, 295] width 299 height 22
type input "Web Developer"
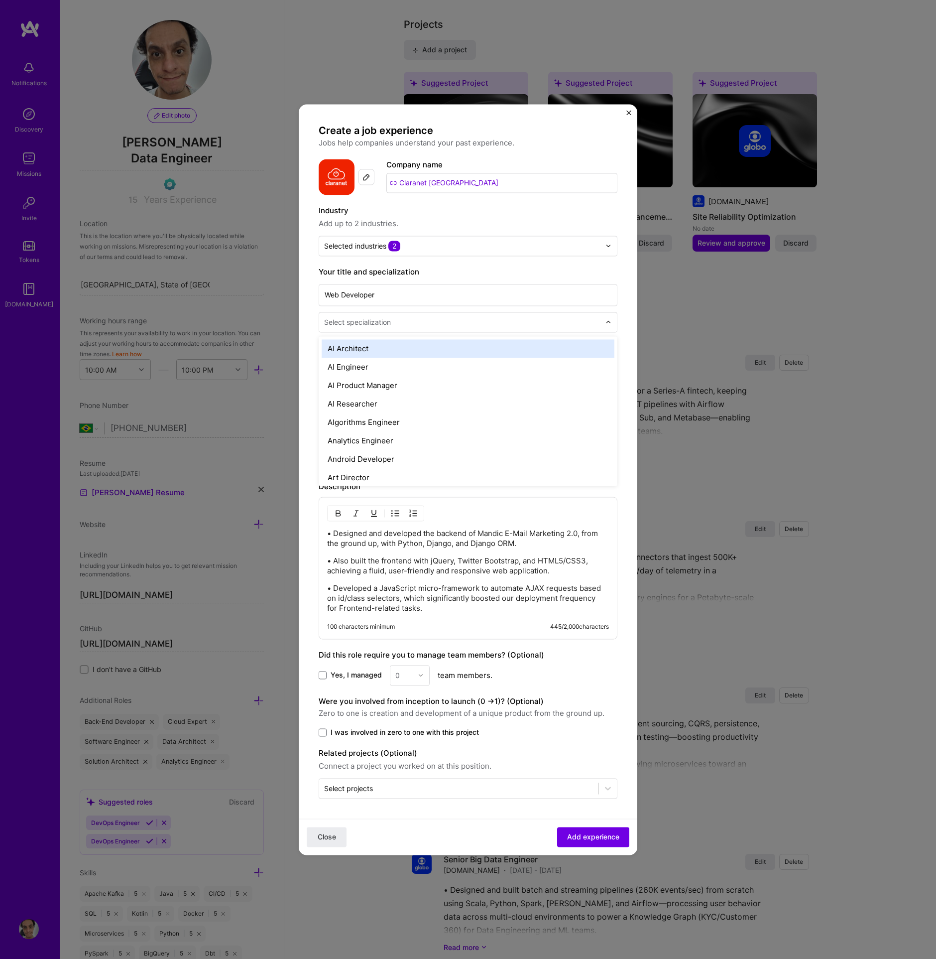
click at [336, 327] on div "Select specialization" at bounding box center [357, 322] width 67 height 10
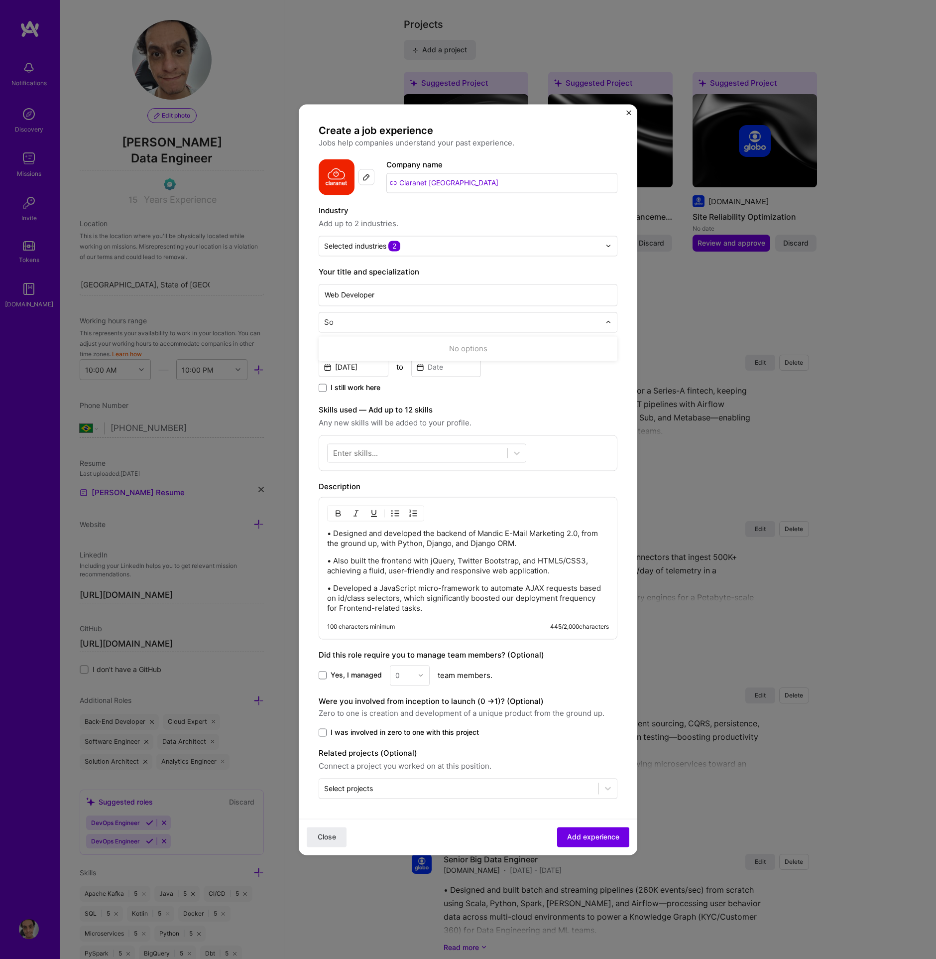
type input "Sof"
click at [353, 366] on div "Software Engineer" at bounding box center [468, 367] width 293 height 18
click at [370, 370] on input "Sep, 2025" at bounding box center [354, 366] width 70 height 19
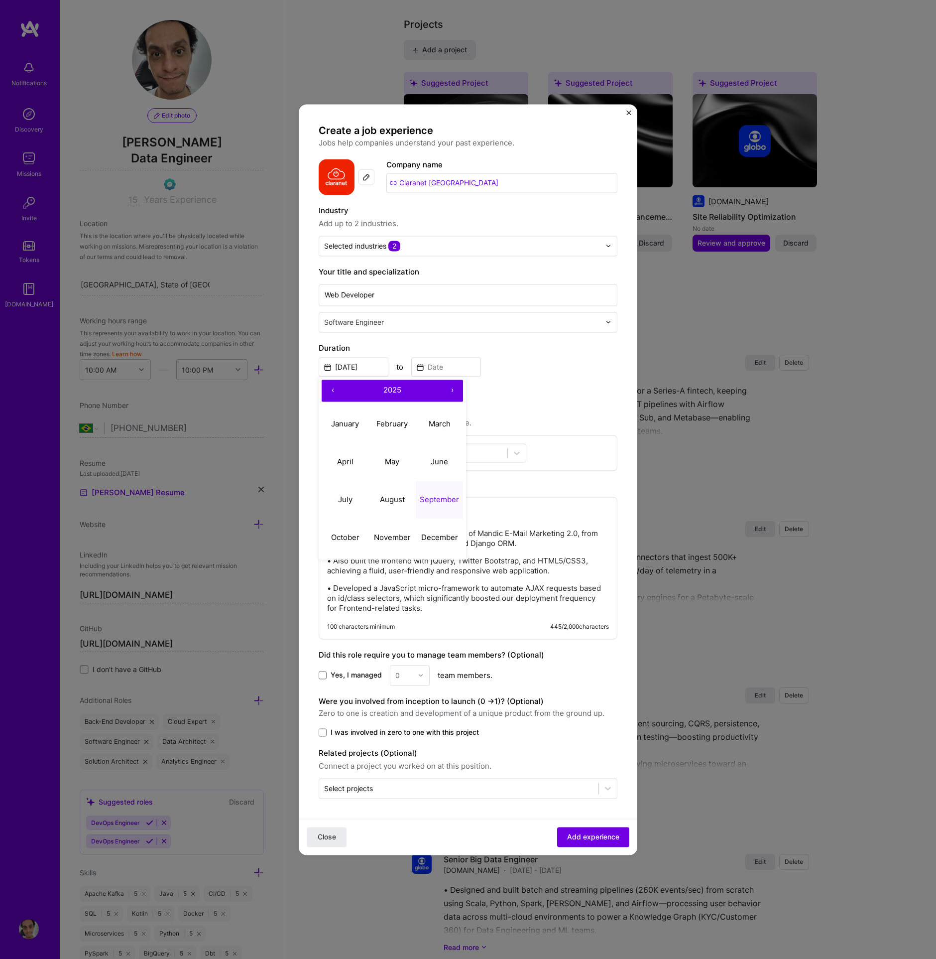
click at [384, 390] on span "2025" at bounding box center [393, 390] width 18 height 9
click at [333, 389] on button "‹" at bounding box center [333, 391] width 22 height 22
click at [431, 423] on button "2013" at bounding box center [439, 424] width 47 height 38
click at [392, 465] on abbr "May" at bounding box center [392, 461] width 14 height 9
type input "May, 2013"
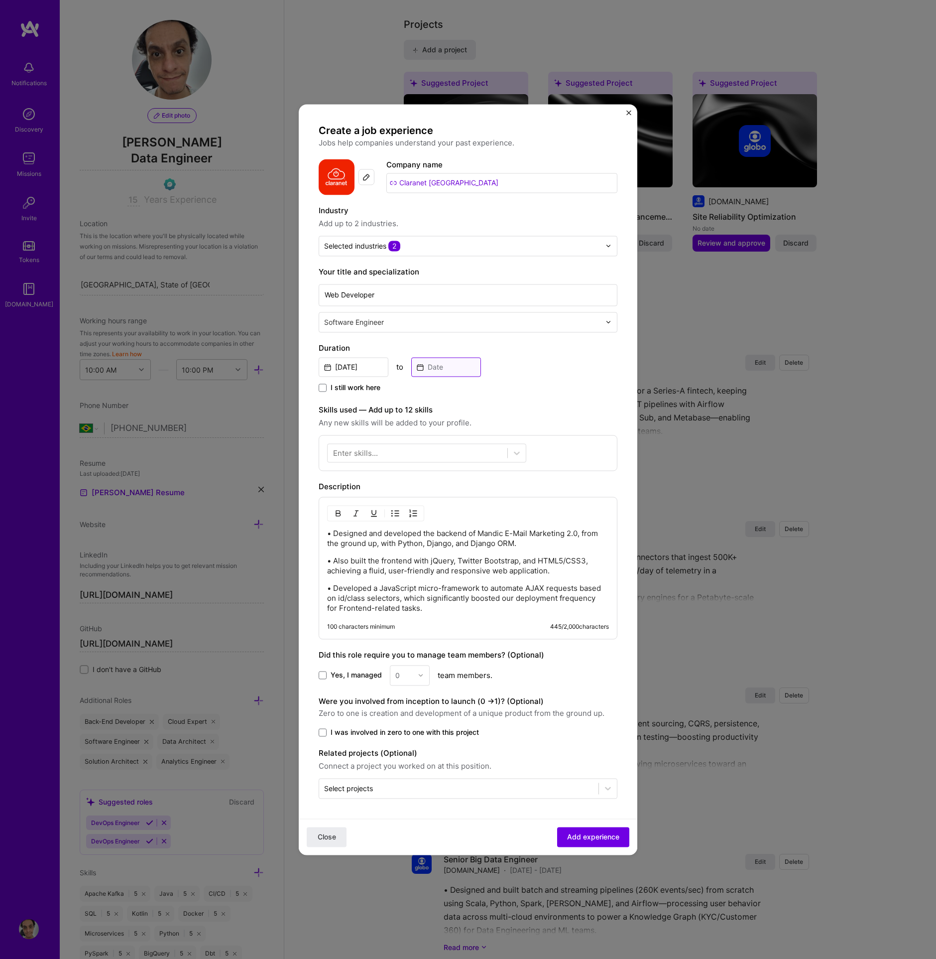
click at [436, 370] on input at bounding box center [446, 366] width 70 height 19
click at [476, 391] on span "2025" at bounding box center [485, 390] width 18 height 9
click at [422, 394] on button "‹" at bounding box center [425, 391] width 22 height 22
click at [534, 428] on button "2013" at bounding box center [532, 424] width 47 height 38
click at [525, 529] on button "December" at bounding box center [532, 538] width 47 height 38
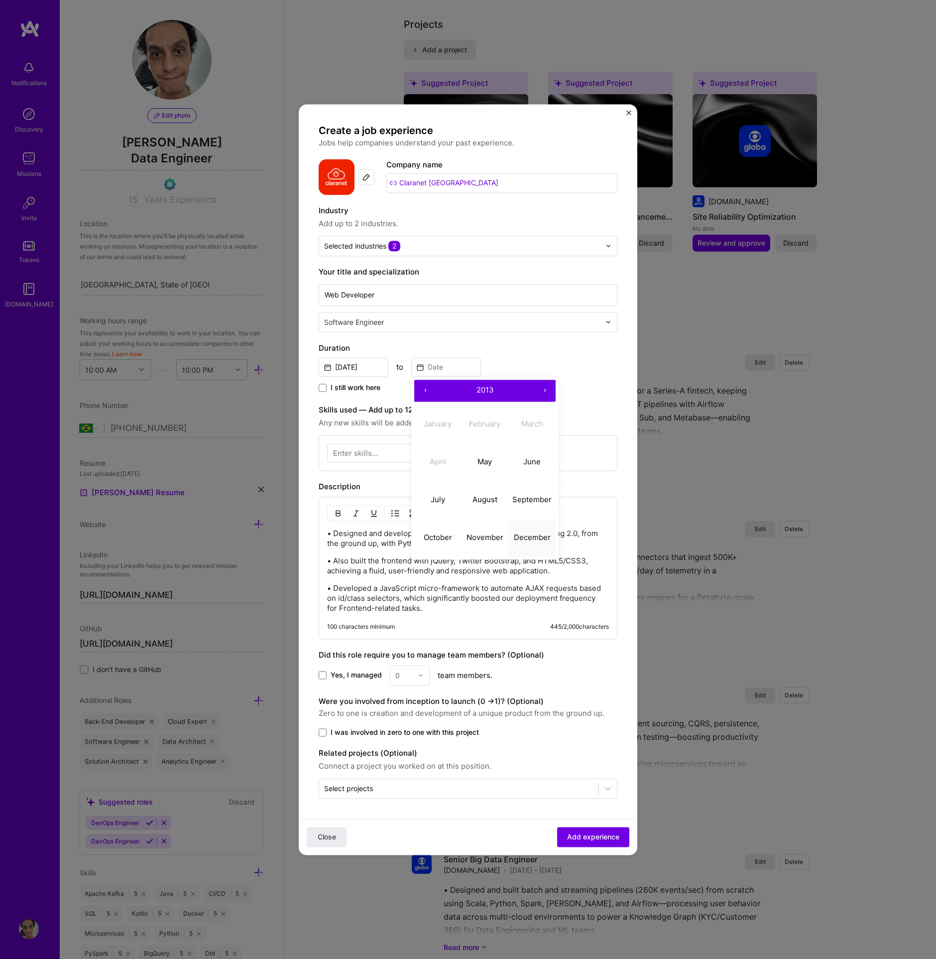
type input "Dec, 2013"
click at [509, 452] on div at bounding box center [517, 453] width 18 height 18
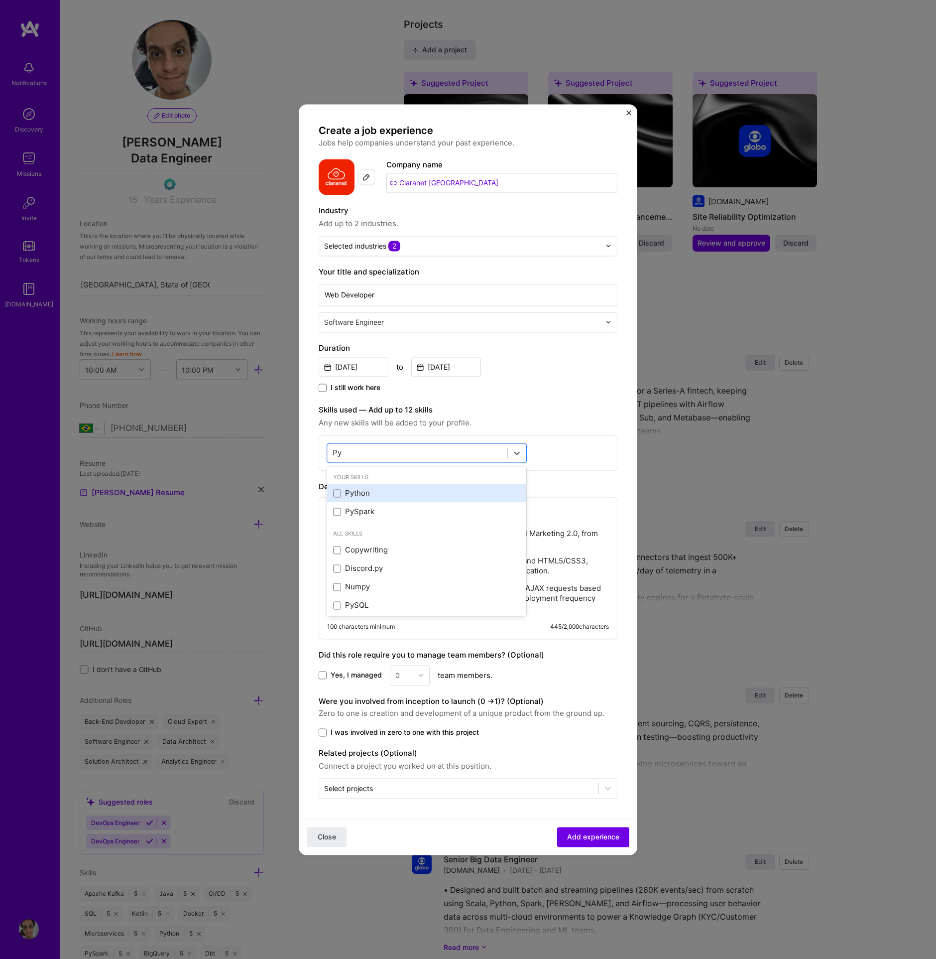
click at [418, 498] on div "Python" at bounding box center [426, 493] width 187 height 10
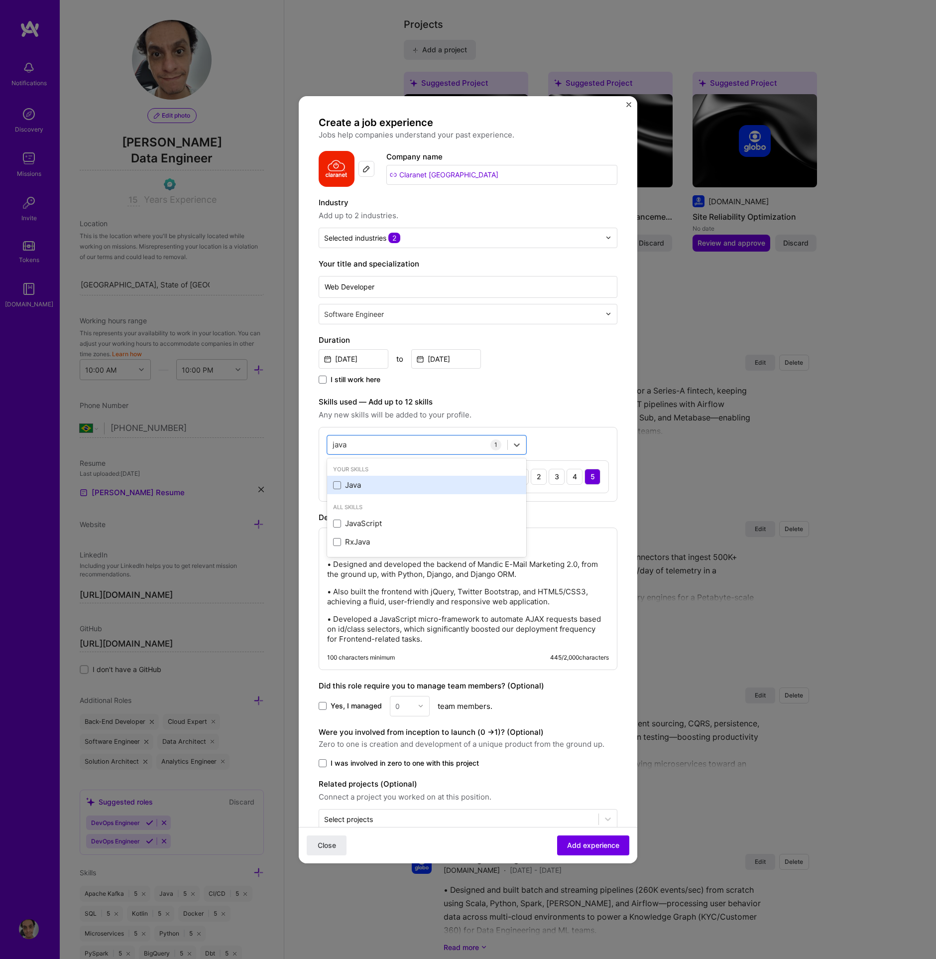
click at [380, 480] on div "Java" at bounding box center [426, 485] width 187 height 10
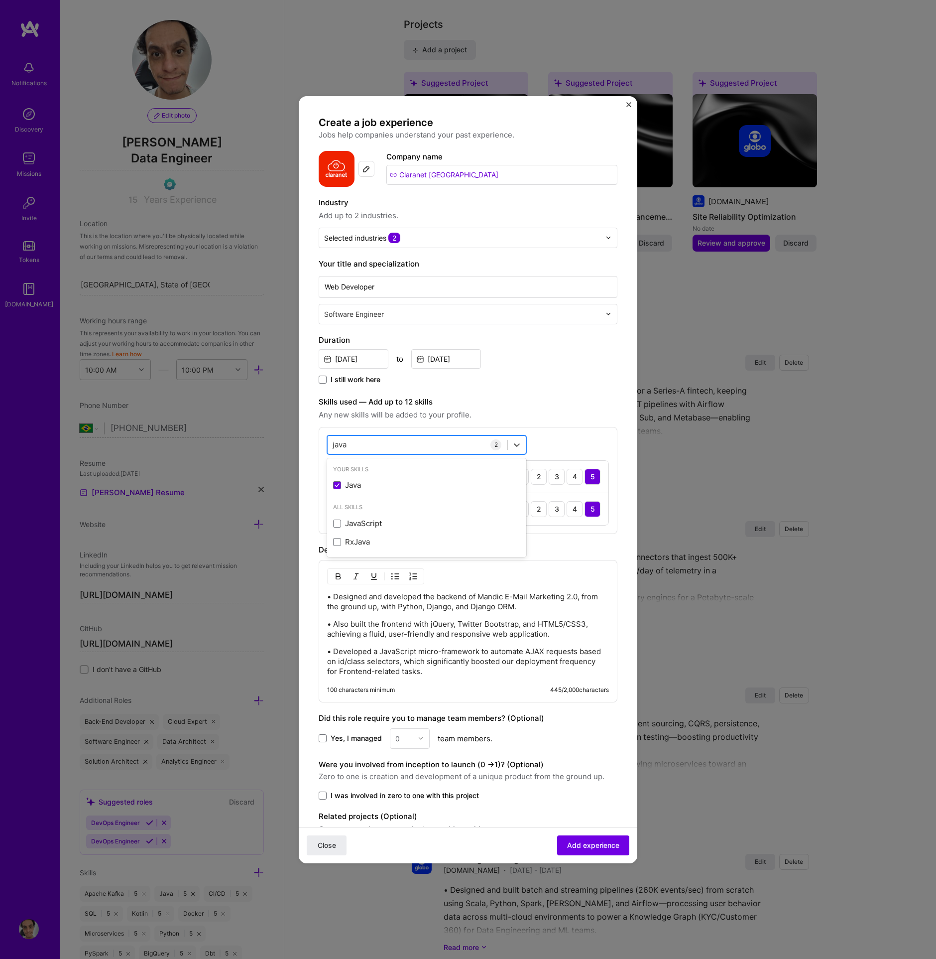
click at [389, 438] on div "java java" at bounding box center [418, 444] width 180 height 16
click at [393, 485] on div "PostgreSQL" at bounding box center [426, 485] width 187 height 10
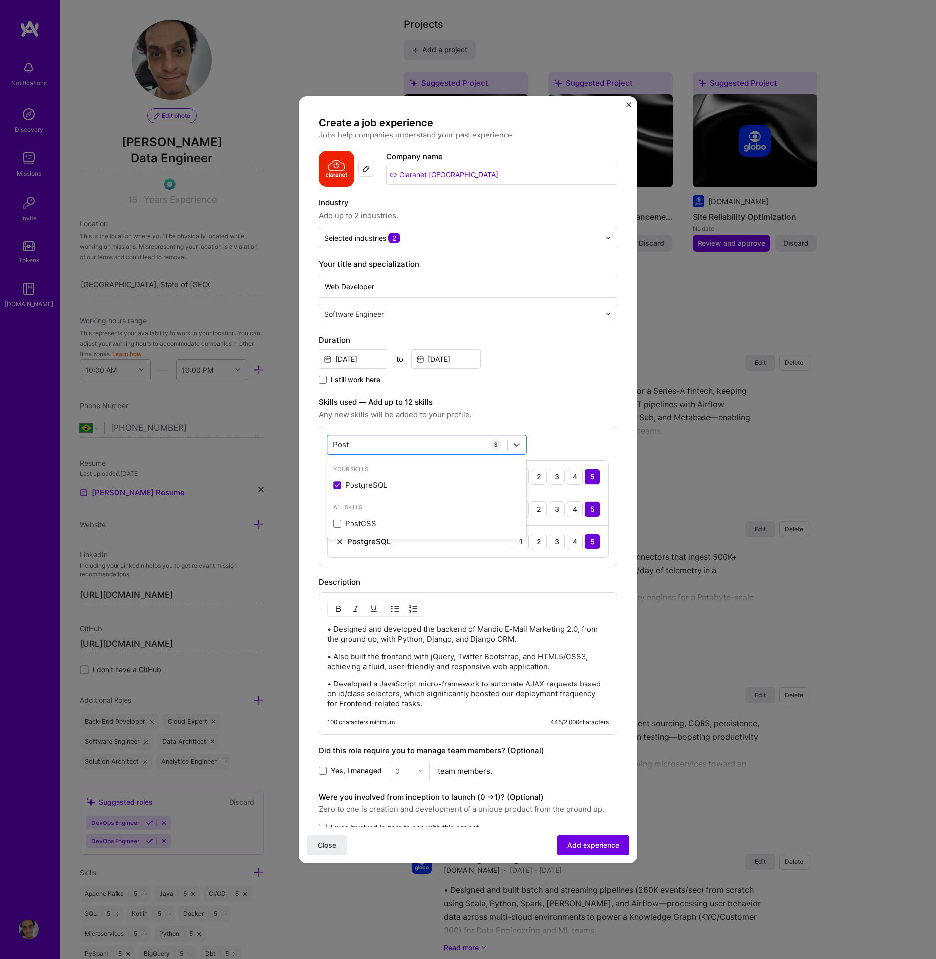
type input "Post"
click at [486, 721] on div "100 characters minimum 445 / 2,000 characters" at bounding box center [468, 722] width 282 height 8
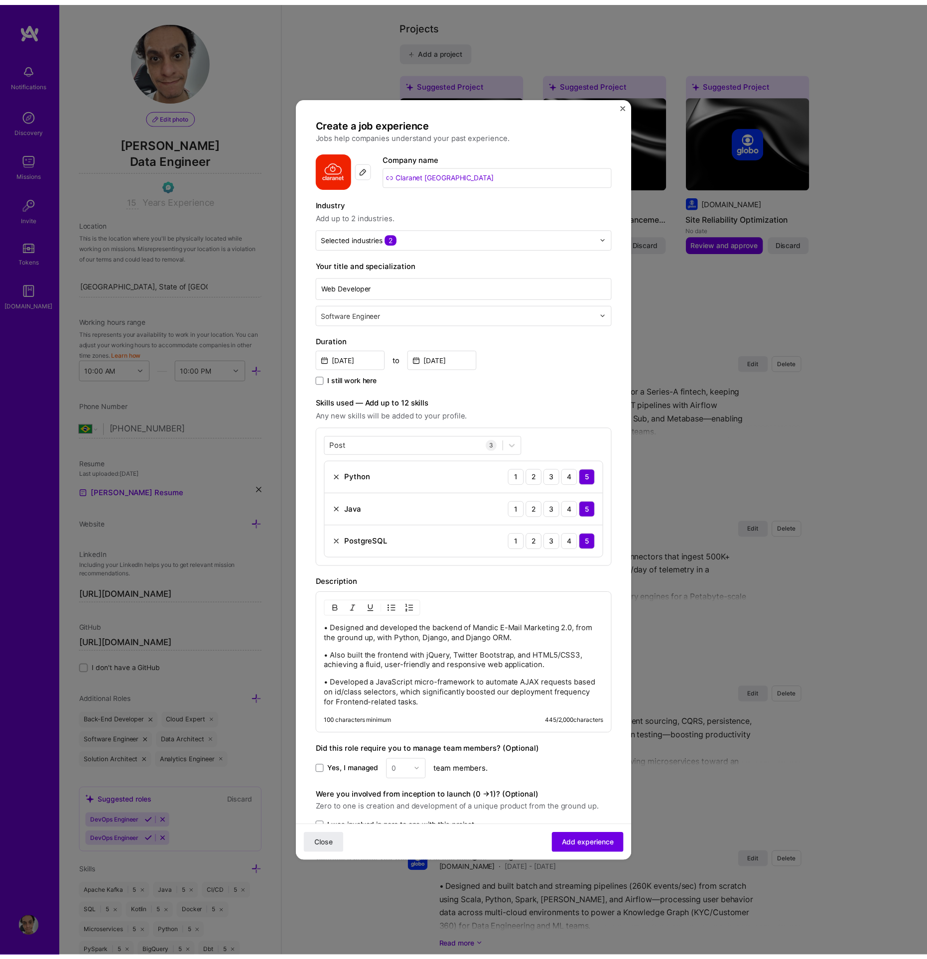
scroll to position [83, 0]
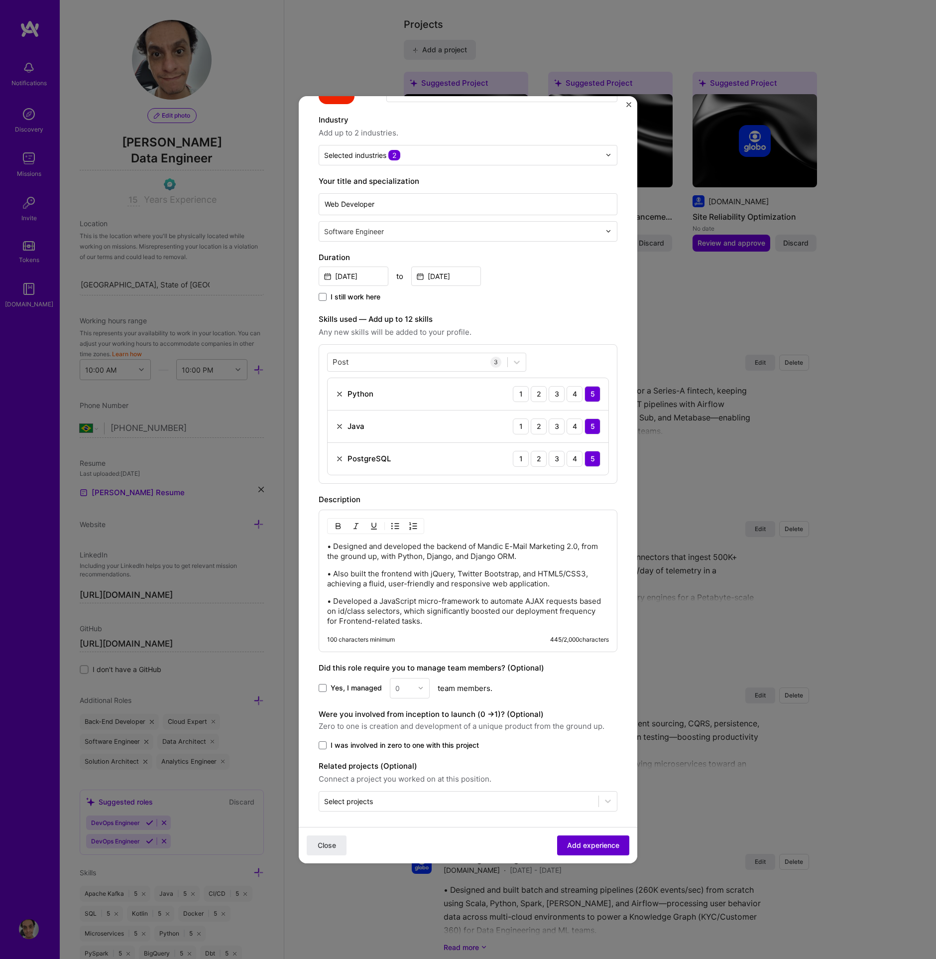
click at [582, 840] on span "Add experience" at bounding box center [593, 845] width 52 height 10
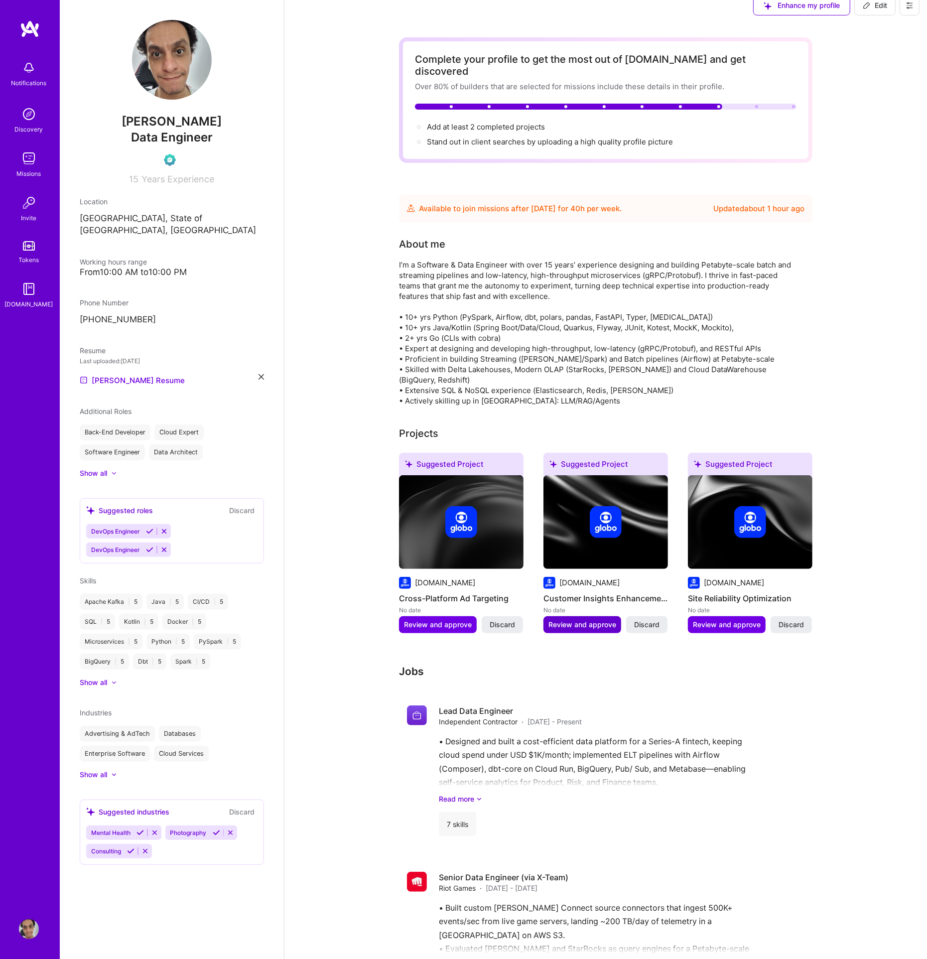
scroll to position [0, 0]
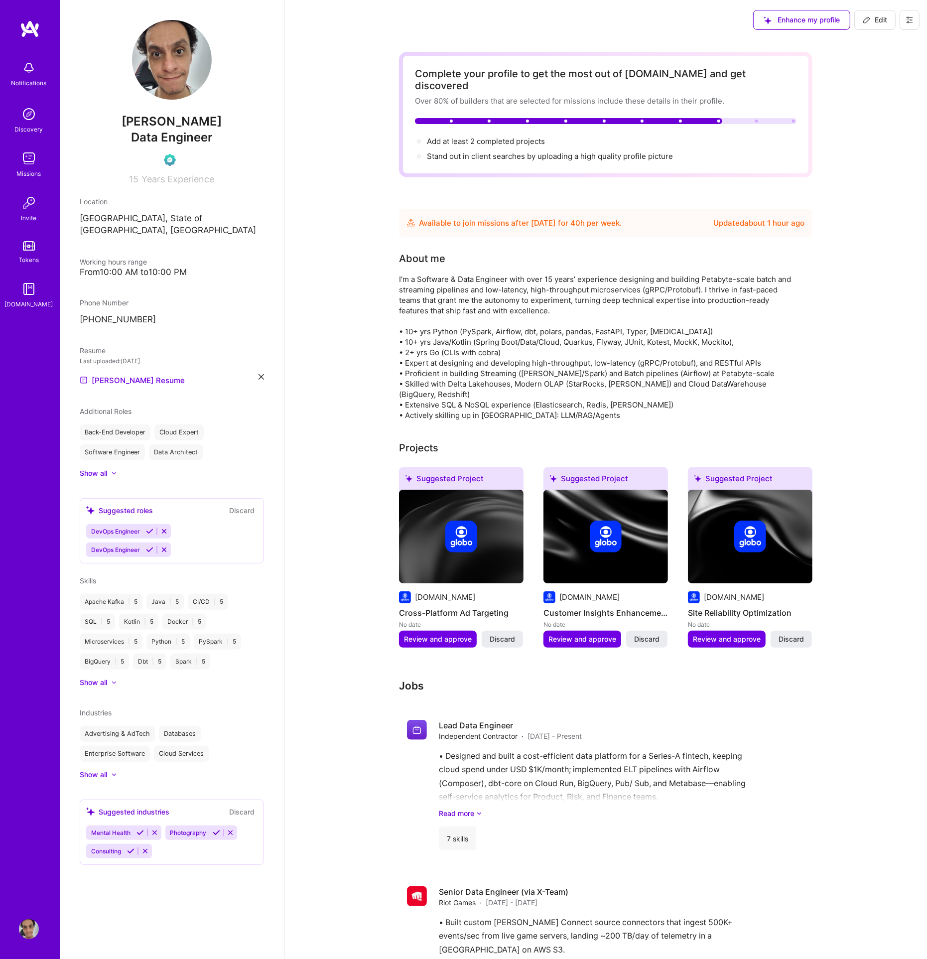
click at [865, 23] on icon at bounding box center [867, 20] width 8 height 8
select select "BR"
select select "Future Date"
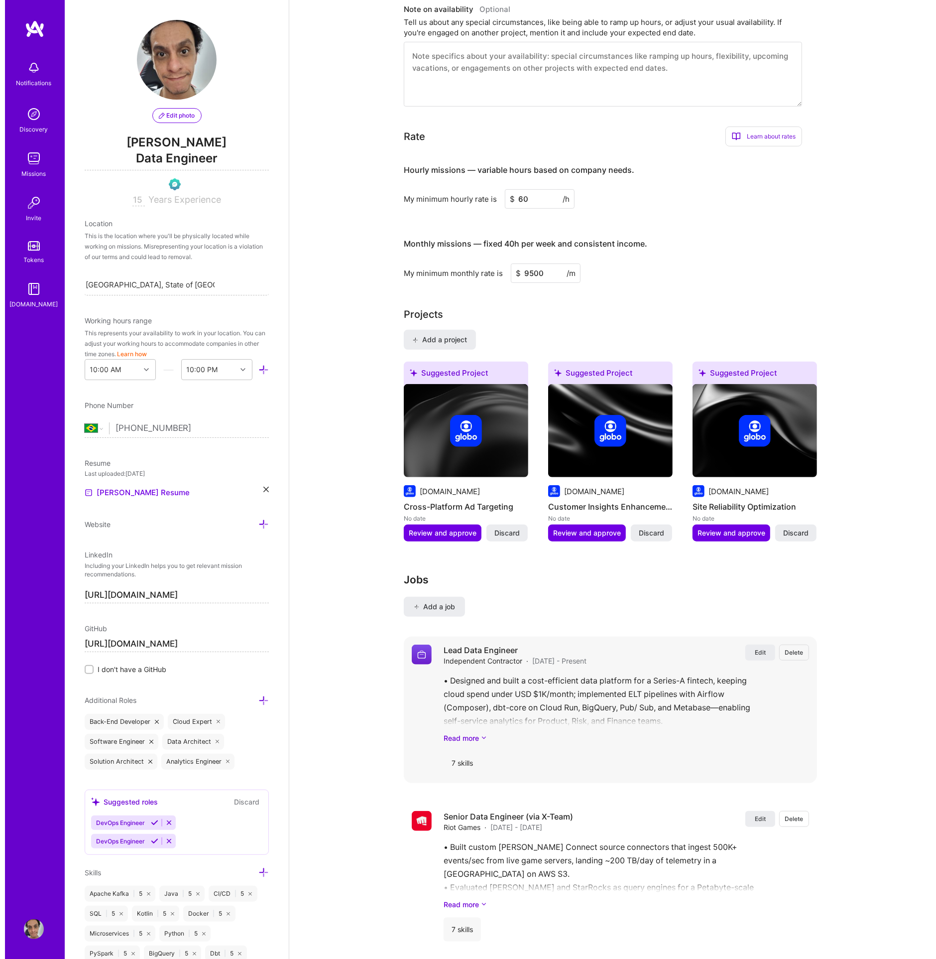
scroll to position [609, 0]
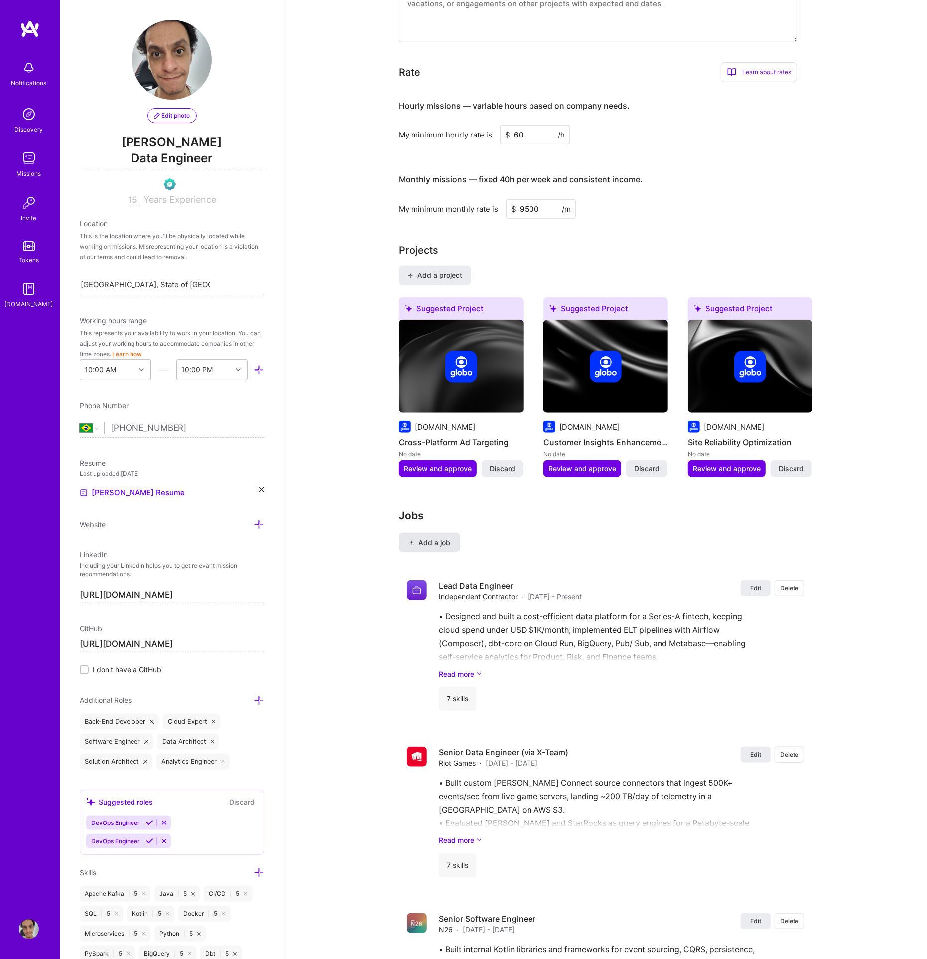
click at [444, 537] on span "Add a job" at bounding box center [429, 542] width 41 height 10
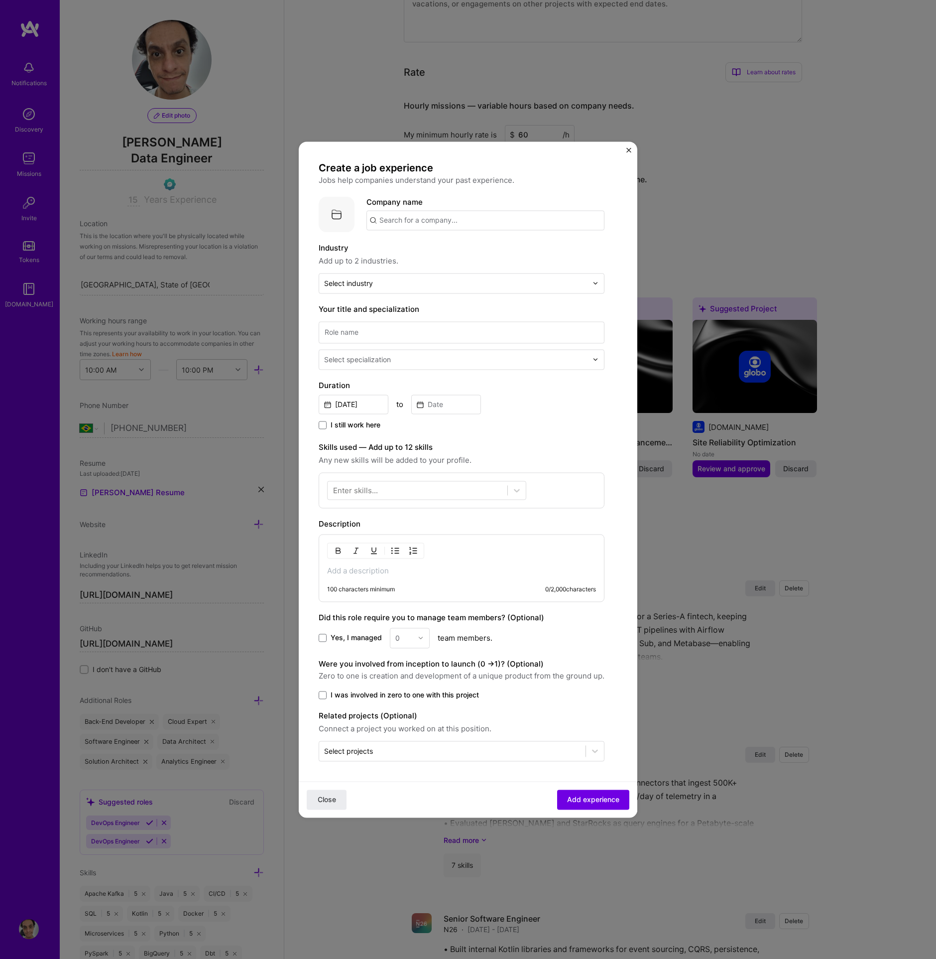
click at [454, 225] on input "text" at bounding box center [486, 220] width 238 height 20
type input "CA Techlogies"
type input "c"
type input "C"
click at [452, 224] on input "C" at bounding box center [486, 220] width 238 height 20
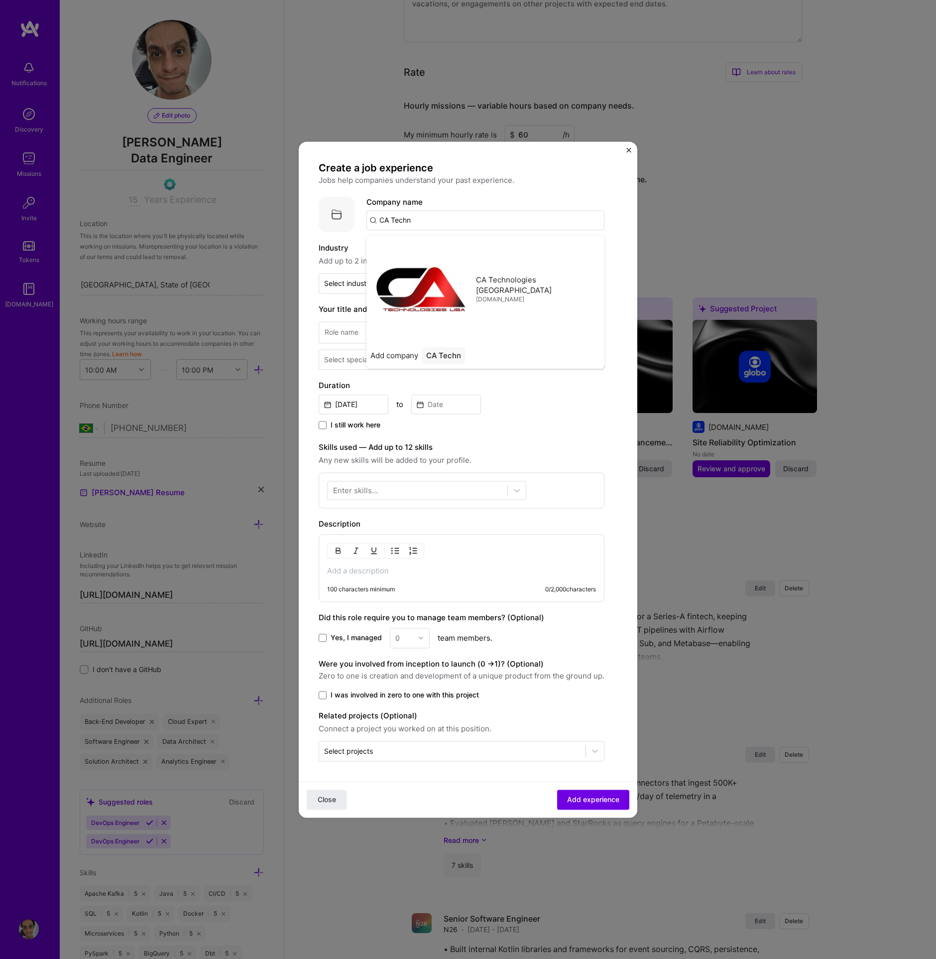
click at [473, 223] on input "CA Techn" at bounding box center [486, 220] width 238 height 20
click at [477, 213] on input "Broadcom" at bounding box center [486, 220] width 238 height 20
paste input "https://www.broadcom.com/"
type input "https://www.broadcom.com/"
type input "Broadcom Inc"
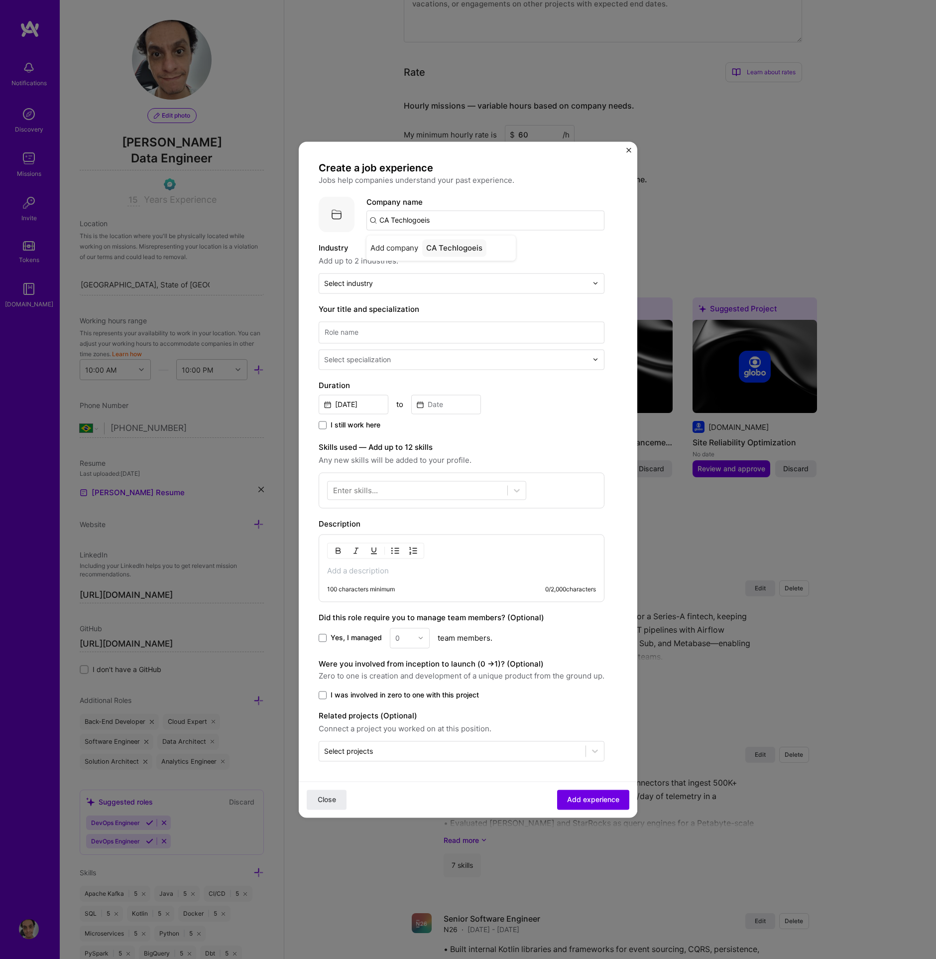
paste input "https://www.linkedin.com/company/broadcom/"
type input "CA Technologies"
click at [465, 279] on div "CA Technologies" at bounding box center [456, 275] width 69 height 17
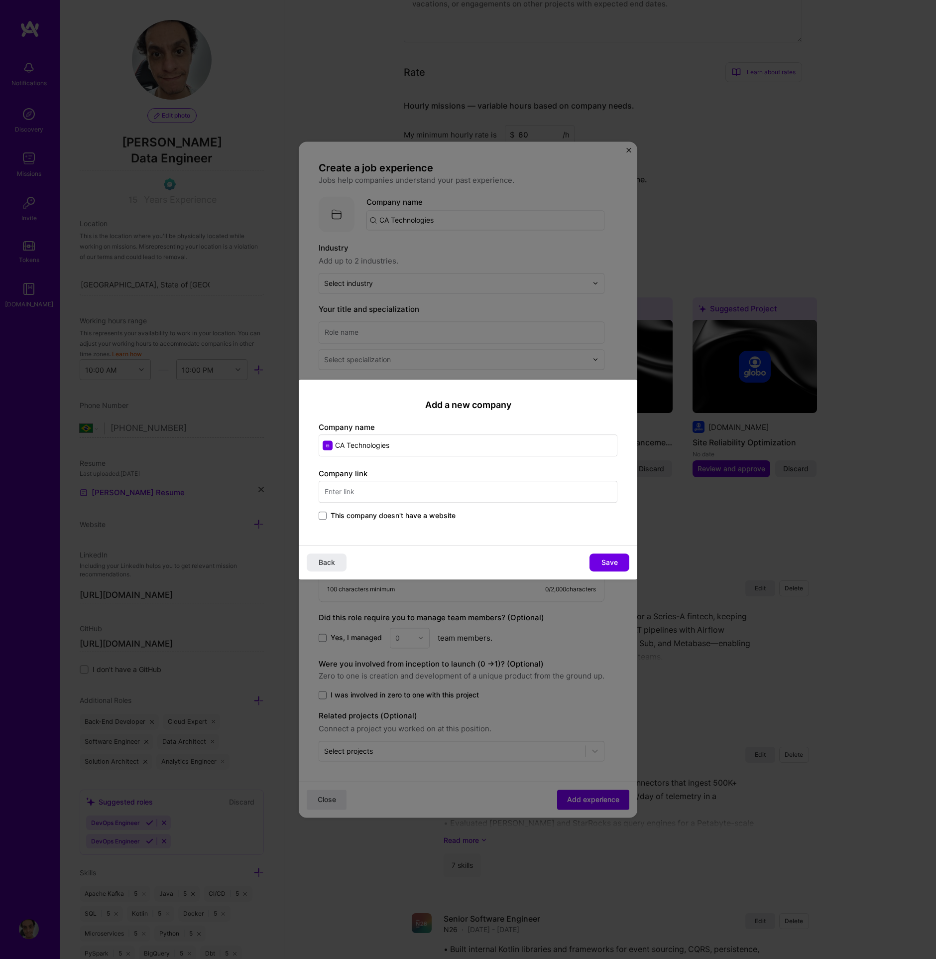
click at [391, 499] on input "text" at bounding box center [468, 492] width 299 height 22
paste input "https://www.linkedin.com/company/broadcom/"
click at [493, 494] on input "https://www.linkedin.com/company/broadcom/" at bounding box center [468, 492] width 299 height 22
paste input "broadcom."
click at [391, 516] on span "This company doesn't have a website" at bounding box center [393, 516] width 125 height 10
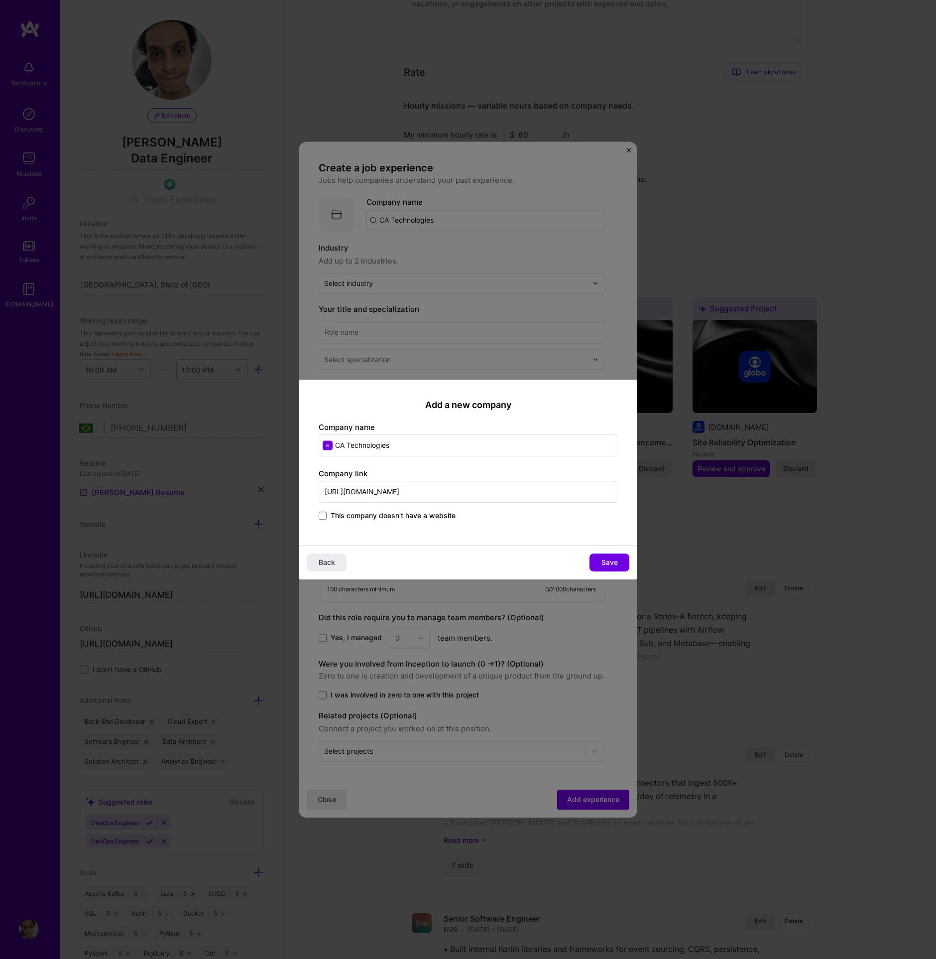
click at [0, 0] on input "This company doesn't have a website" at bounding box center [0, 0] width 0 height 0
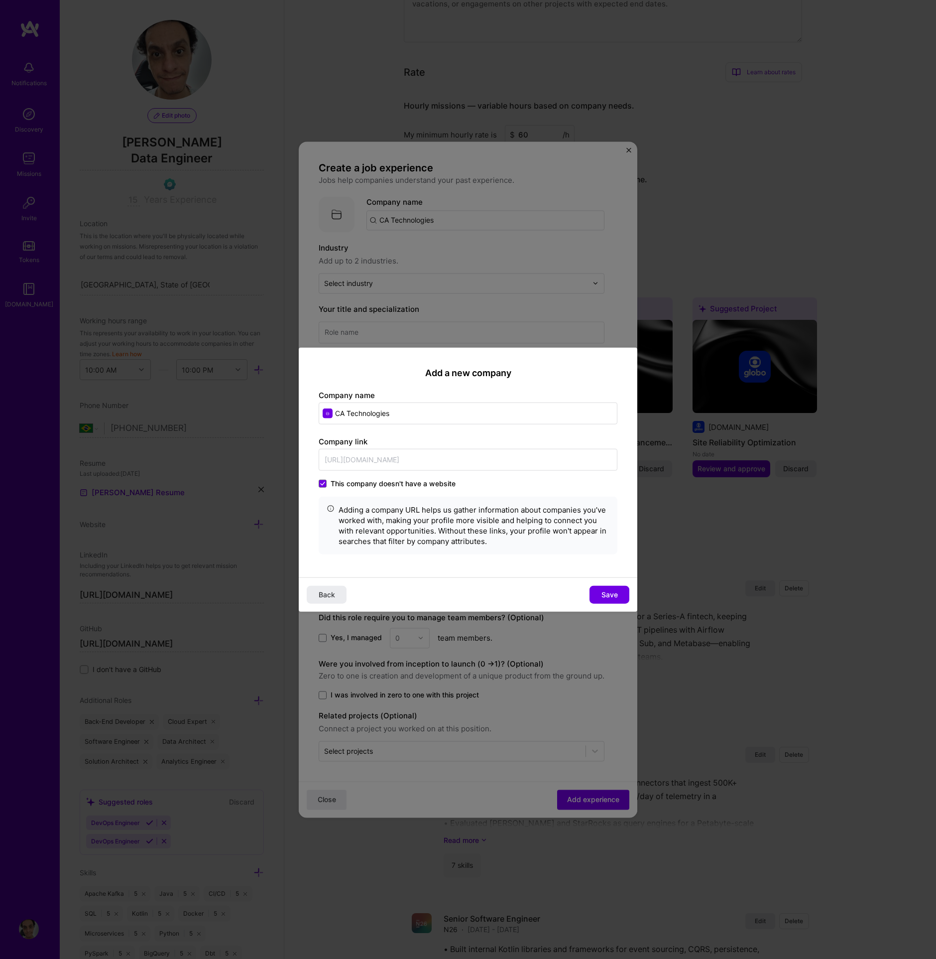
click at [408, 481] on span "This company doesn't have a website" at bounding box center [393, 484] width 125 height 10
click at [0, 0] on input "This company doesn't have a website" at bounding box center [0, 0] width 0 height 0
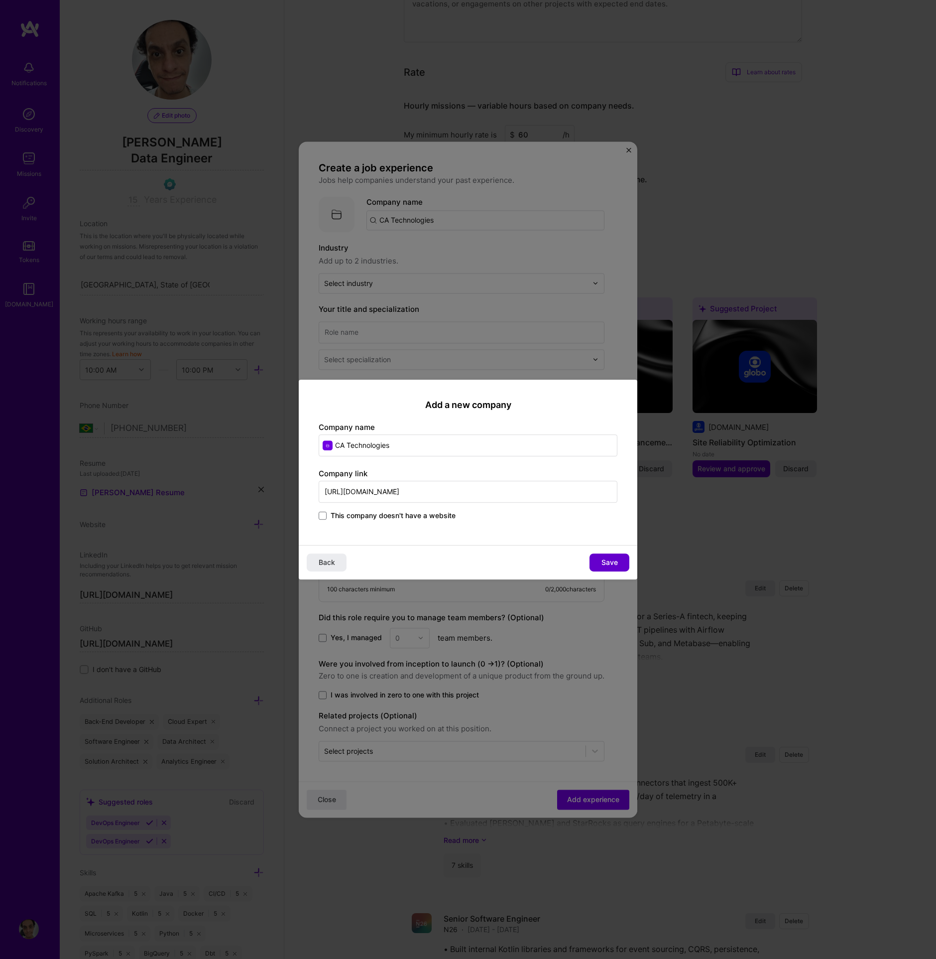
click at [610, 569] on button "Save" at bounding box center [610, 562] width 40 height 18
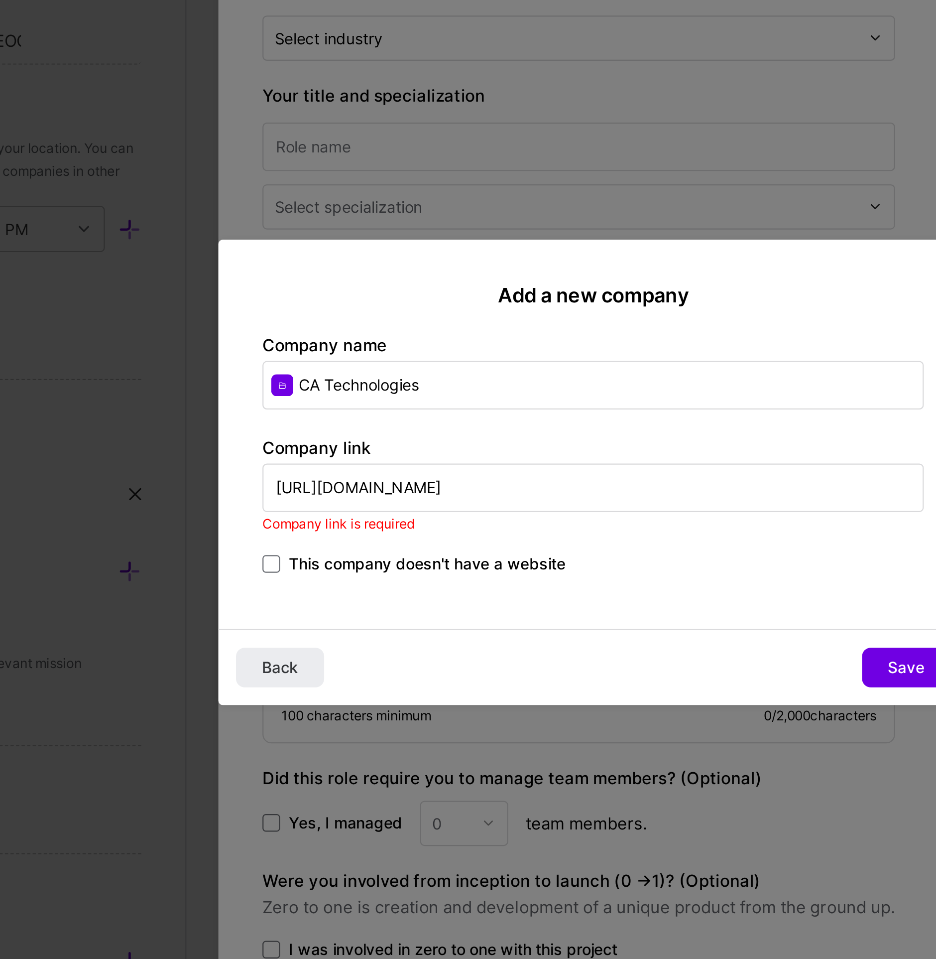
click at [377, 488] on input "https://www.broadcom.com/" at bounding box center [468, 487] width 299 height 22
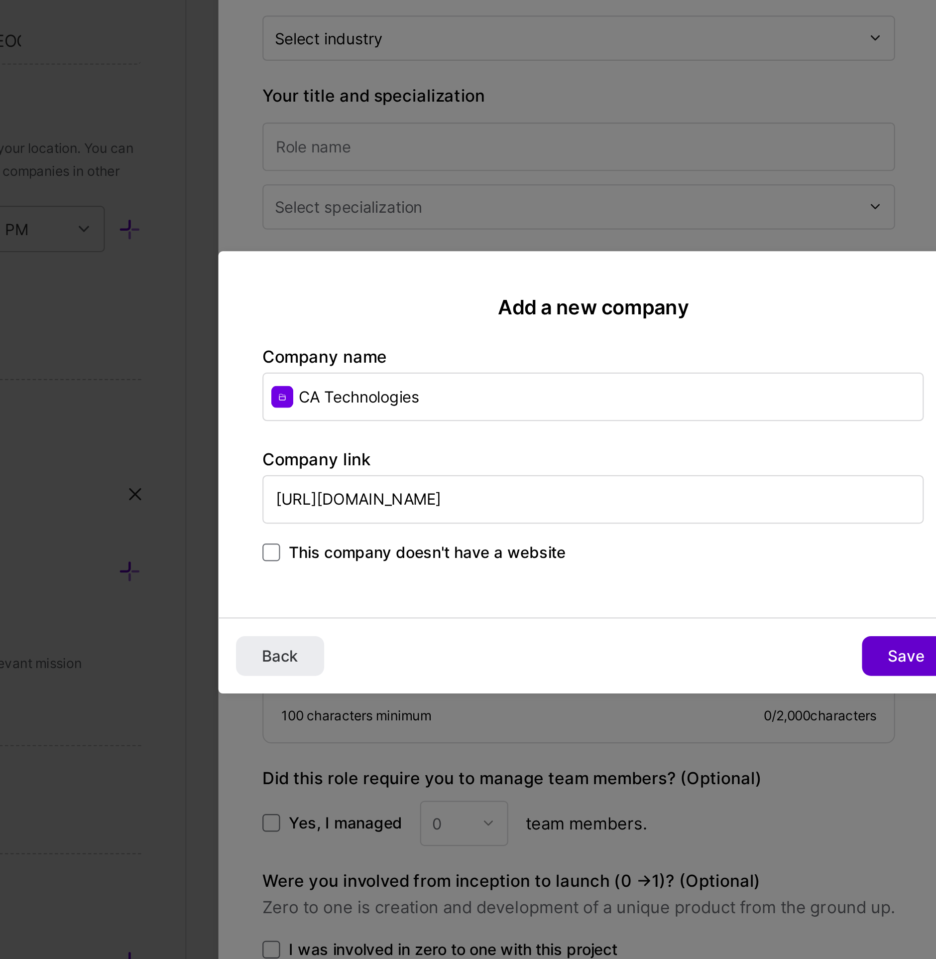
type input "https://broadcom.com/"
click at [609, 567] on button "Save" at bounding box center [610, 562] width 40 height 18
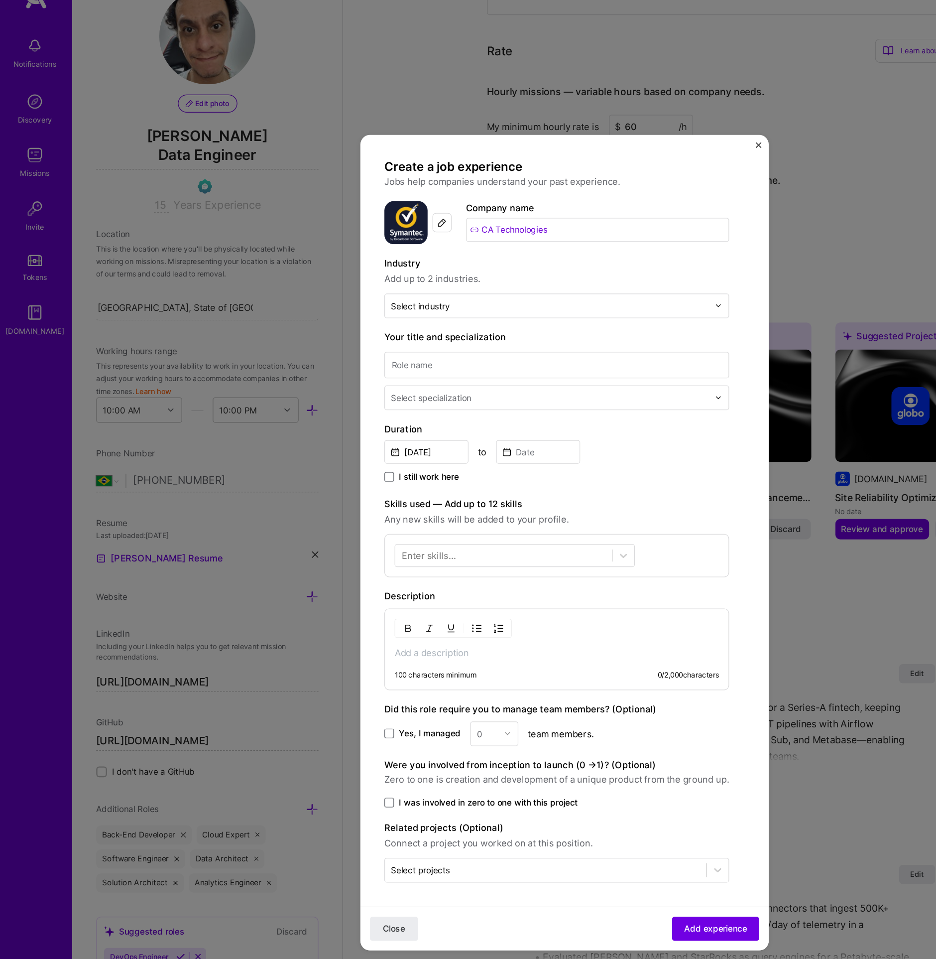
click at [338, 226] on img at bounding box center [337, 214] width 36 height 36
click at [367, 218] on img at bounding box center [367, 214] width 8 height 8
click at [471, 221] on input "CA Technologies" at bounding box center [496, 220] width 218 height 20
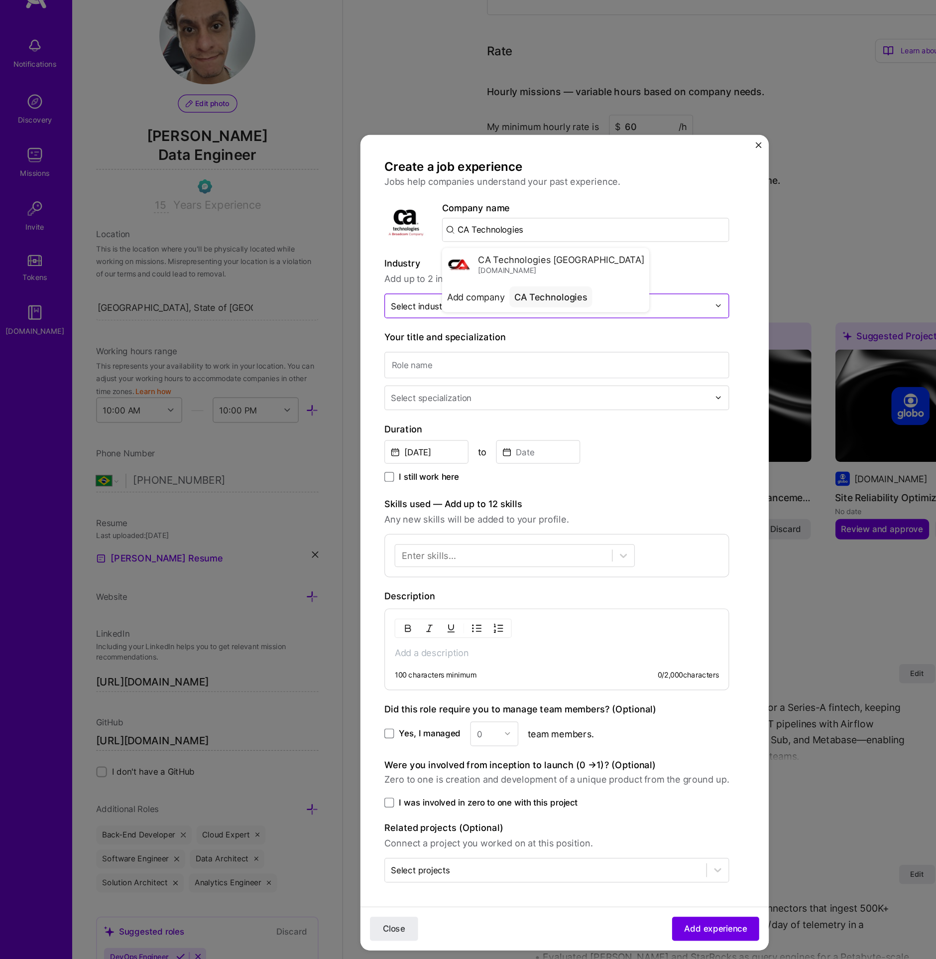
type input "CA Technologies"
click at [449, 274] on div "CA Technologies" at bounding box center [456, 275] width 69 height 17
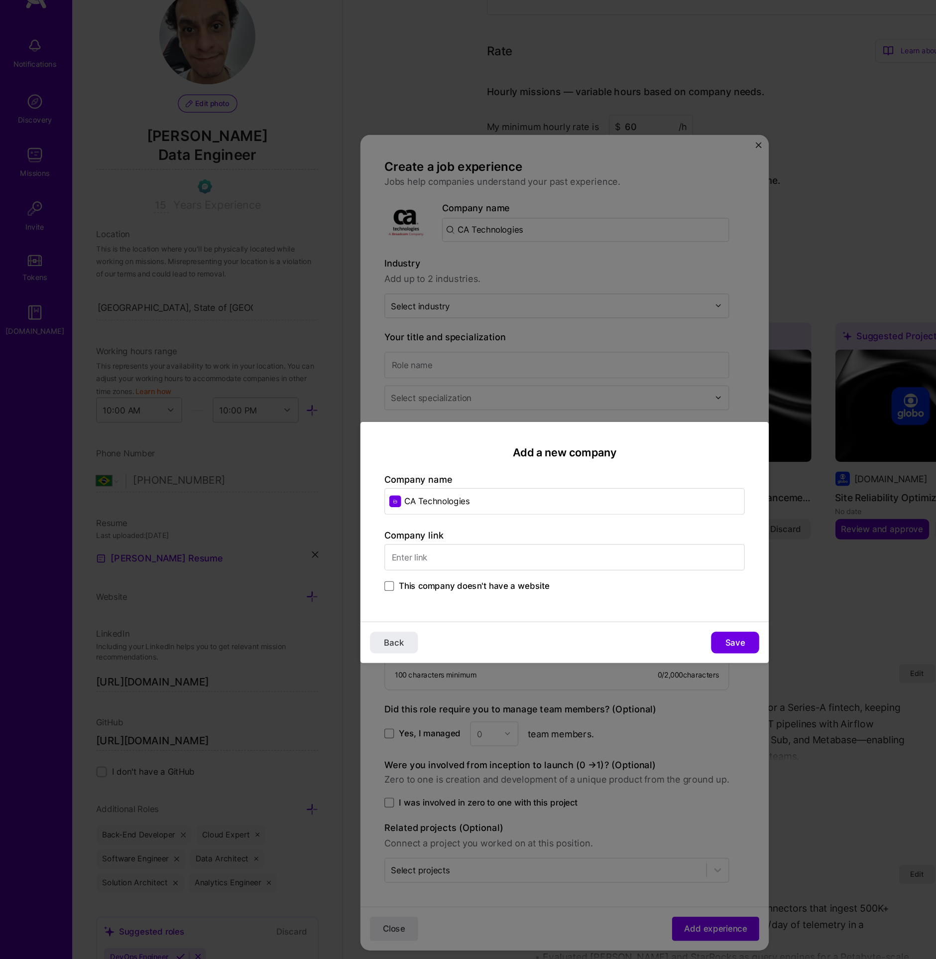
click at [369, 493] on input "text" at bounding box center [468, 492] width 299 height 22
click at [424, 433] on div "Company name CA Technologies" at bounding box center [468, 439] width 299 height 34
click at [426, 446] on input "CA Technologies" at bounding box center [468, 445] width 299 height 22
type input "CA Technologies (acquired by Broadcom)"
click at [449, 499] on input "text" at bounding box center [468, 492] width 299 height 22
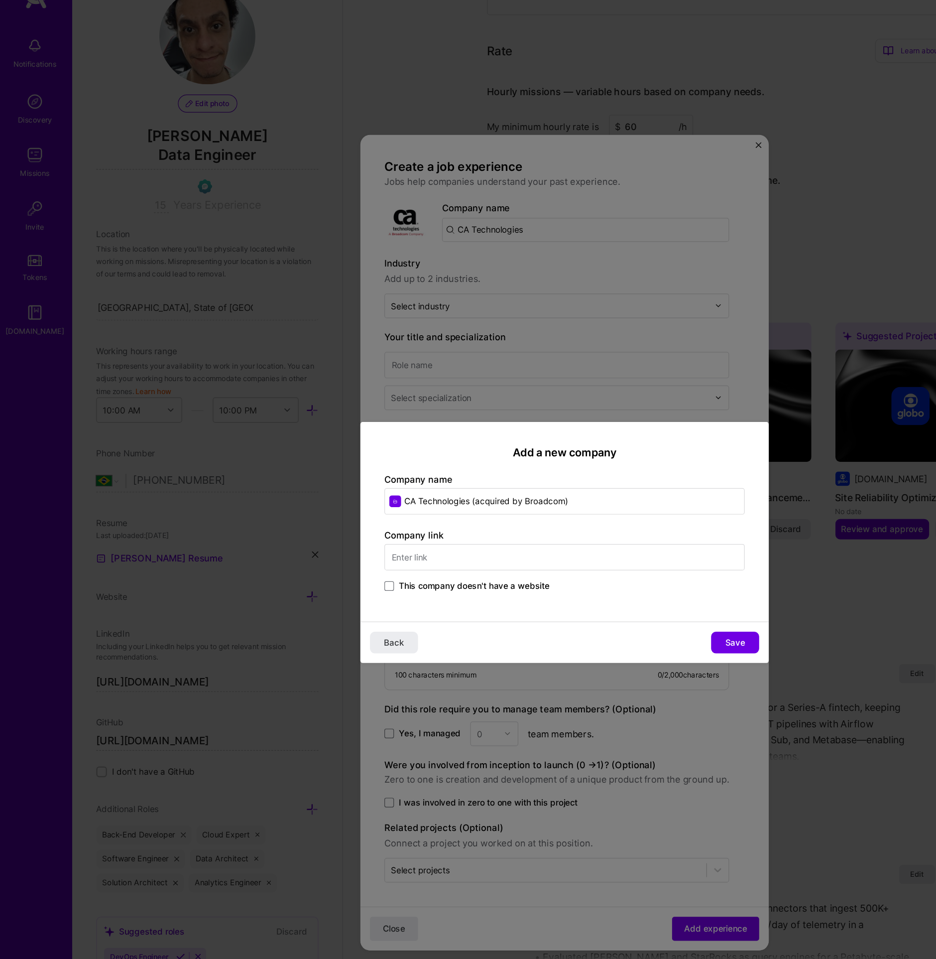
paste input "https://www.broadcom.com/"
click at [449, 493] on input "https://www.broadcom.com/" at bounding box center [468, 492] width 299 height 22
paste input "ca.com/us.html"
type input "https://www.ca.com/us.html"
click at [616, 567] on span "Save" at bounding box center [610, 562] width 16 height 10
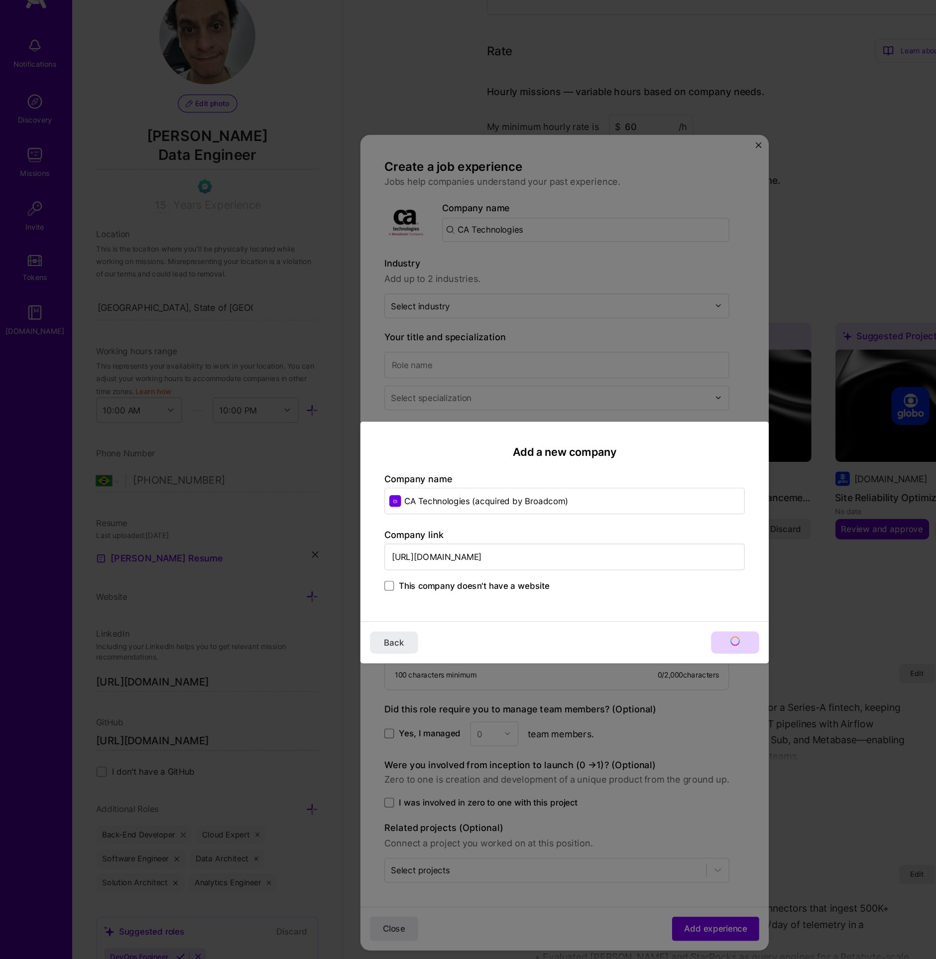
type input "CA Technologies (acquired by Broadcom)"
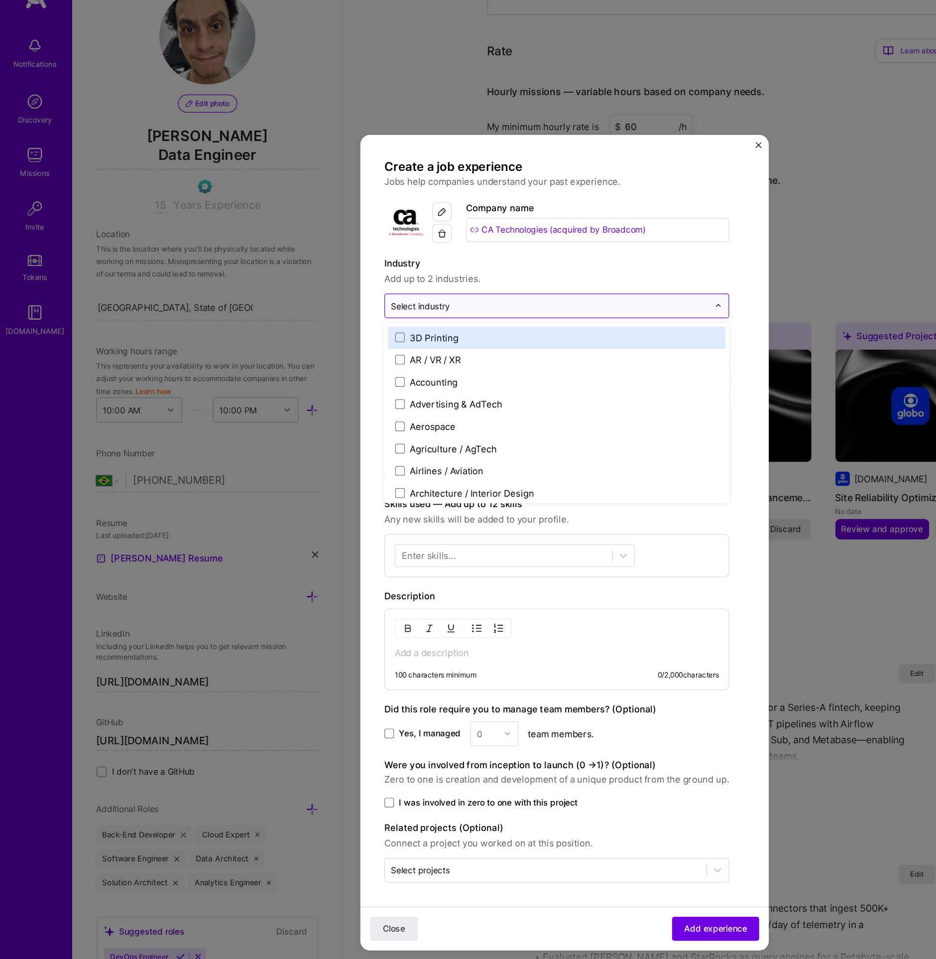
click at [347, 286] on div "Select industry 0" at bounding box center [348, 283] width 49 height 10
type input "con"
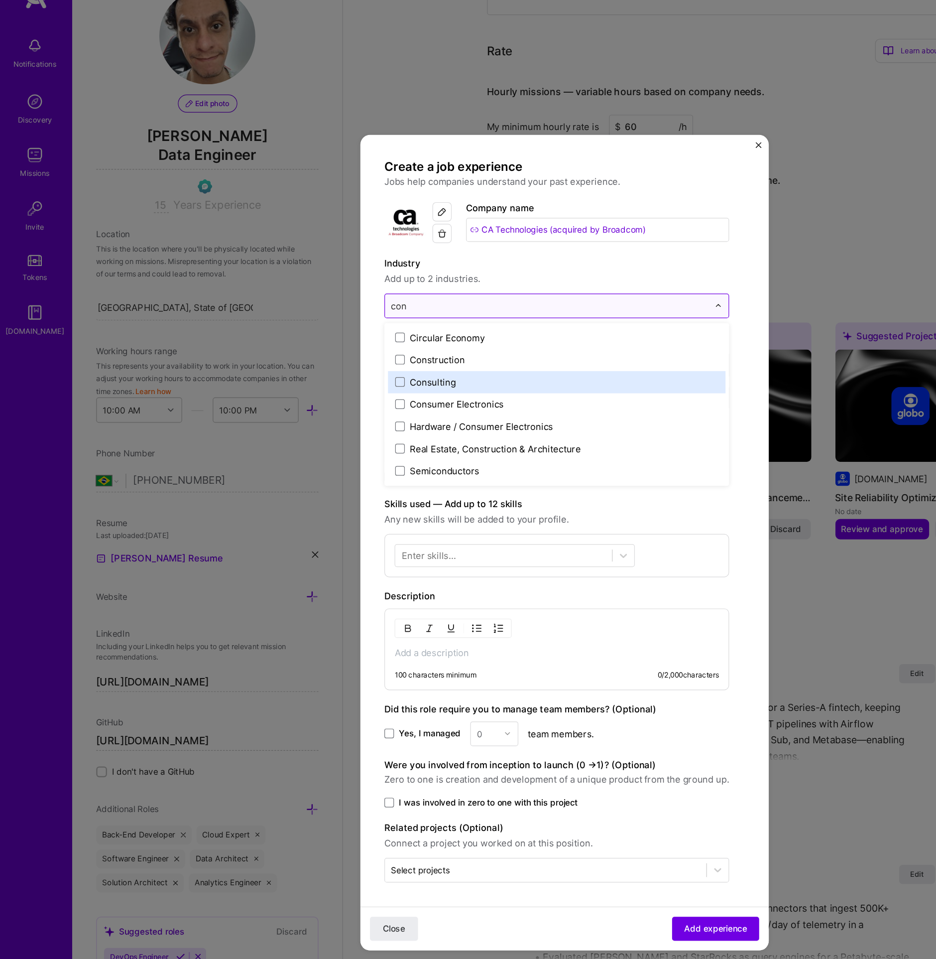
click at [384, 351] on label "Consulting" at bounding box center [462, 346] width 268 height 10
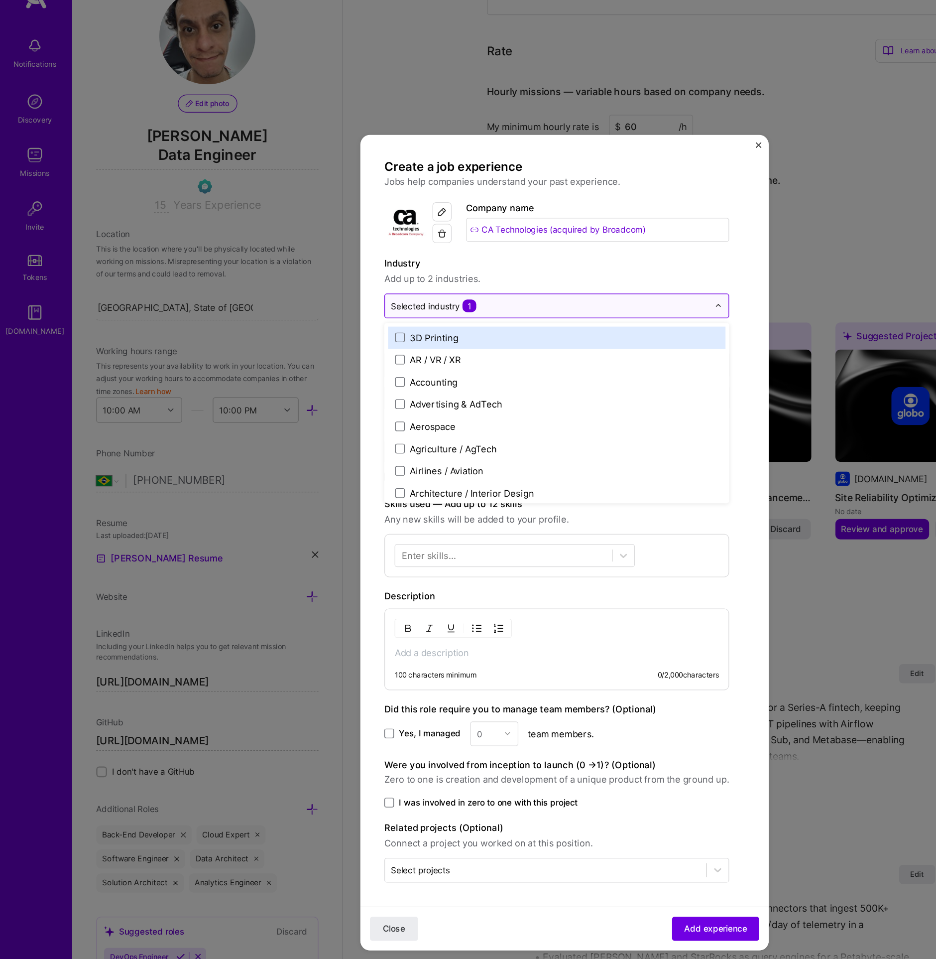
click at [398, 286] on input "text" at bounding box center [455, 283] width 263 height 10
type input "AP<"
type input "A"
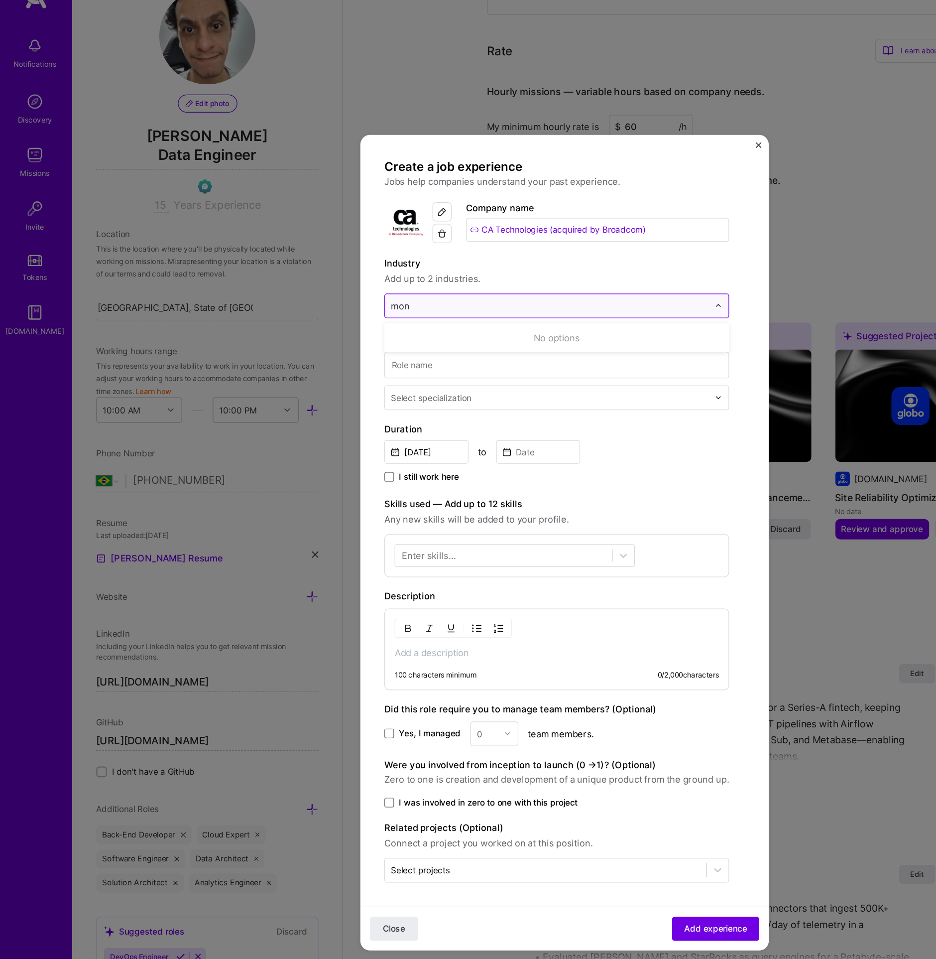
type input "mo"
type input "Dev"
type input "I"
type input "Mo"
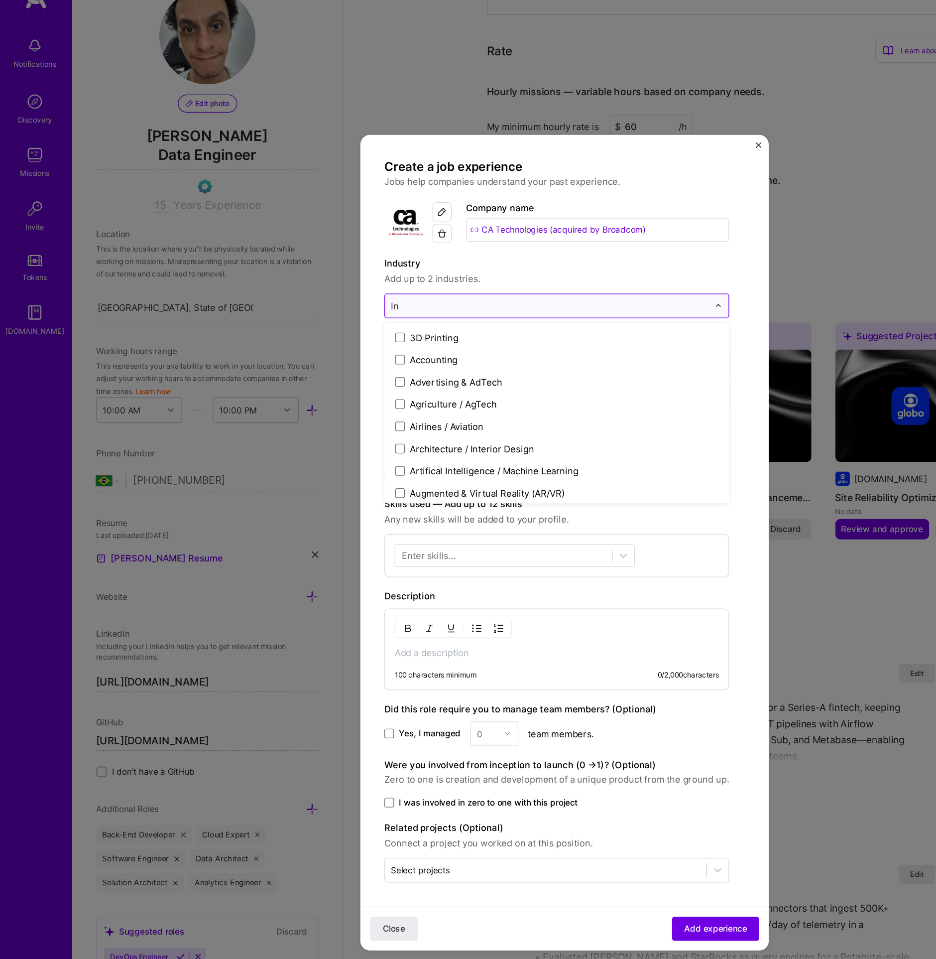
type input "Inf"
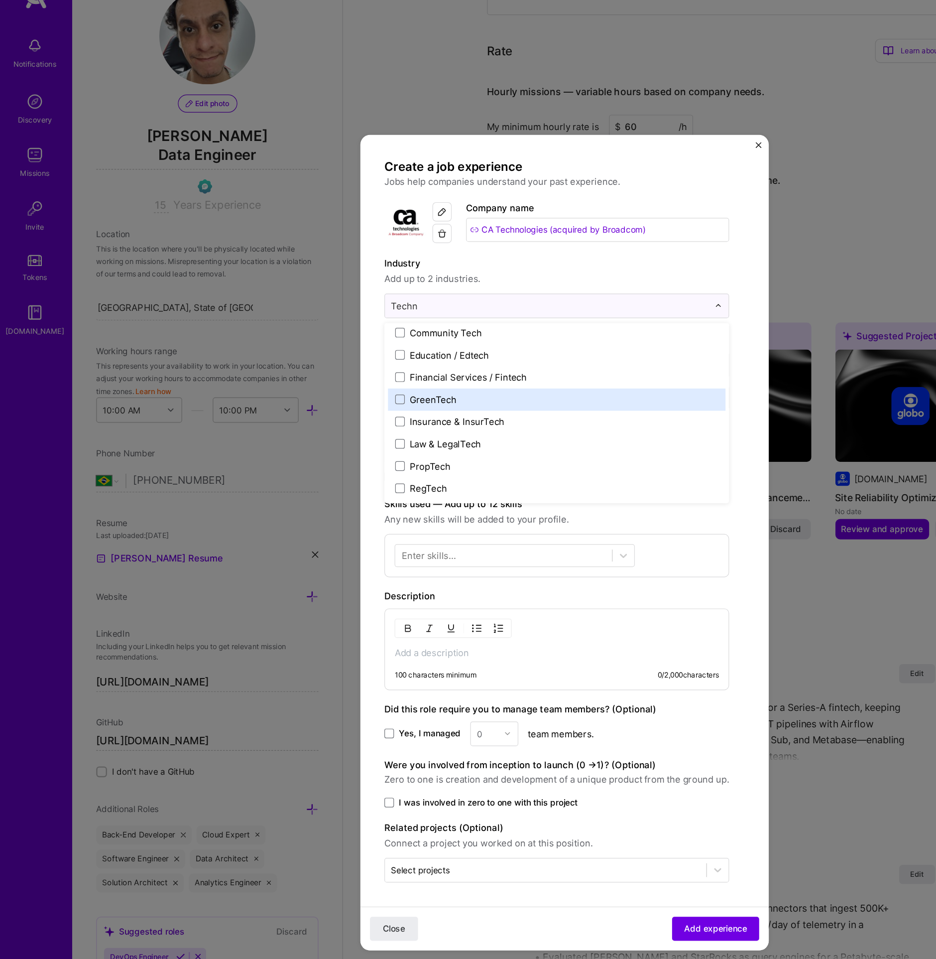
scroll to position [0, 0]
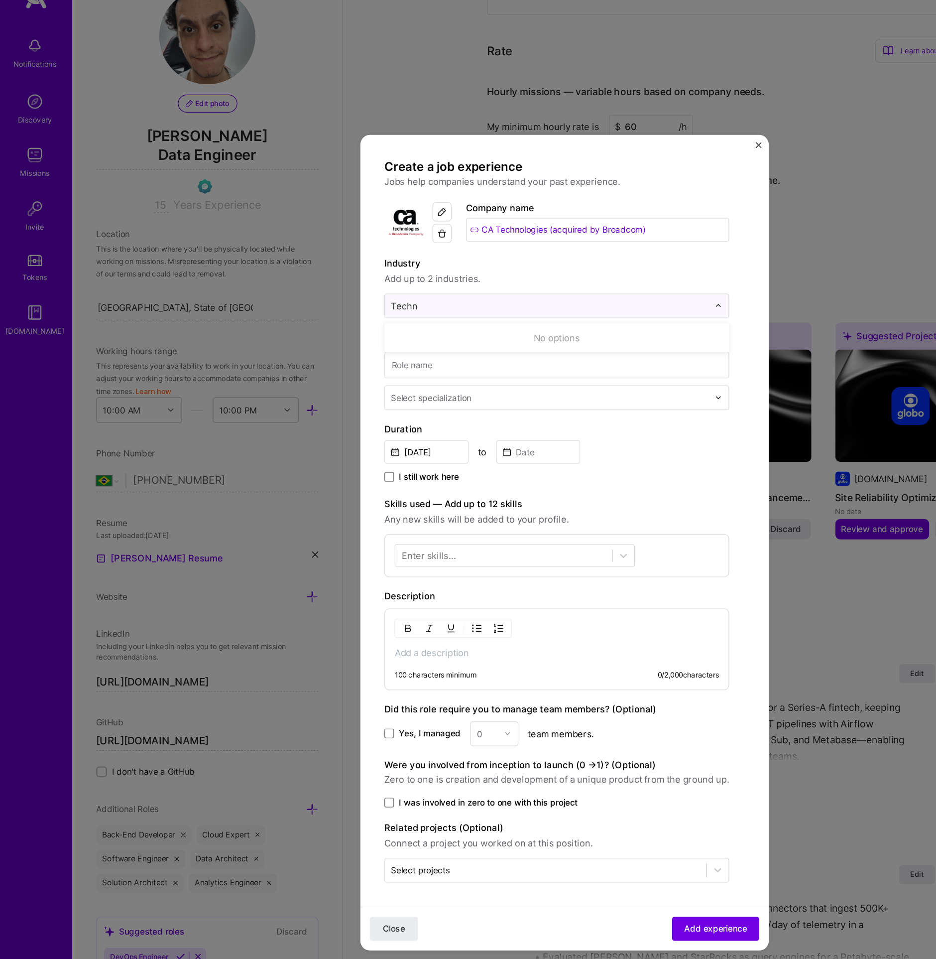
type input "Techno"
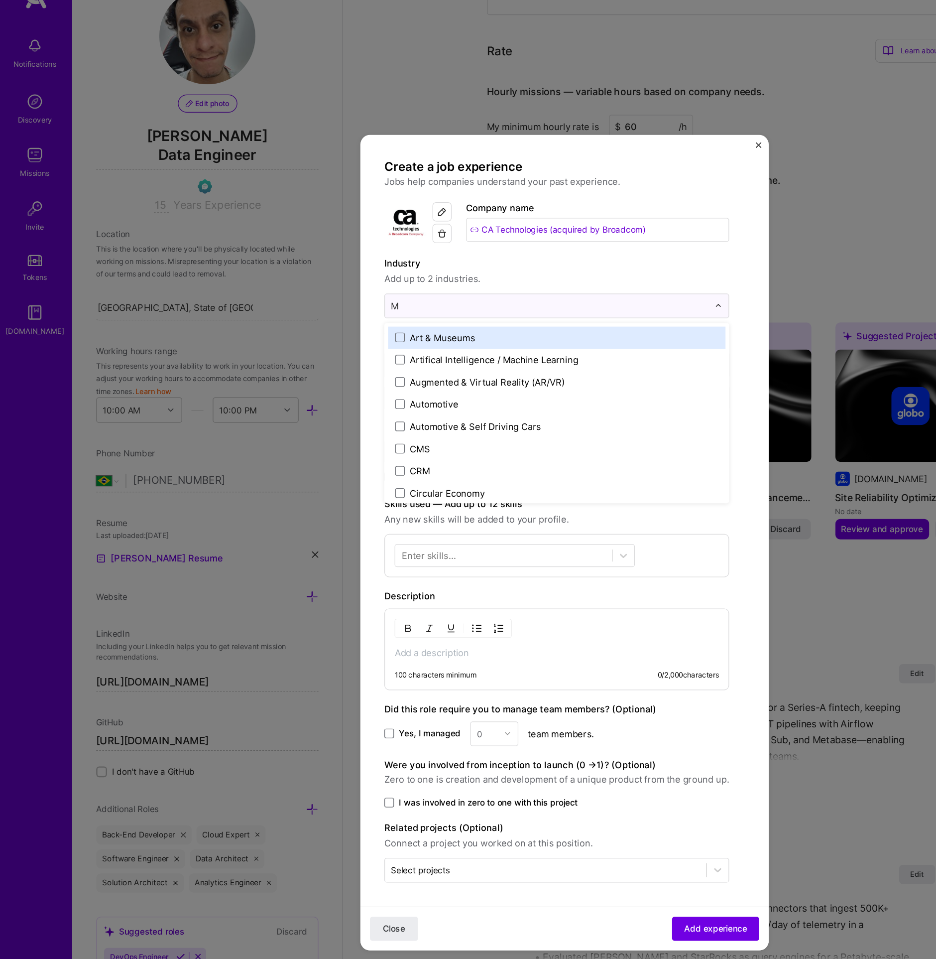
type input "Mo"
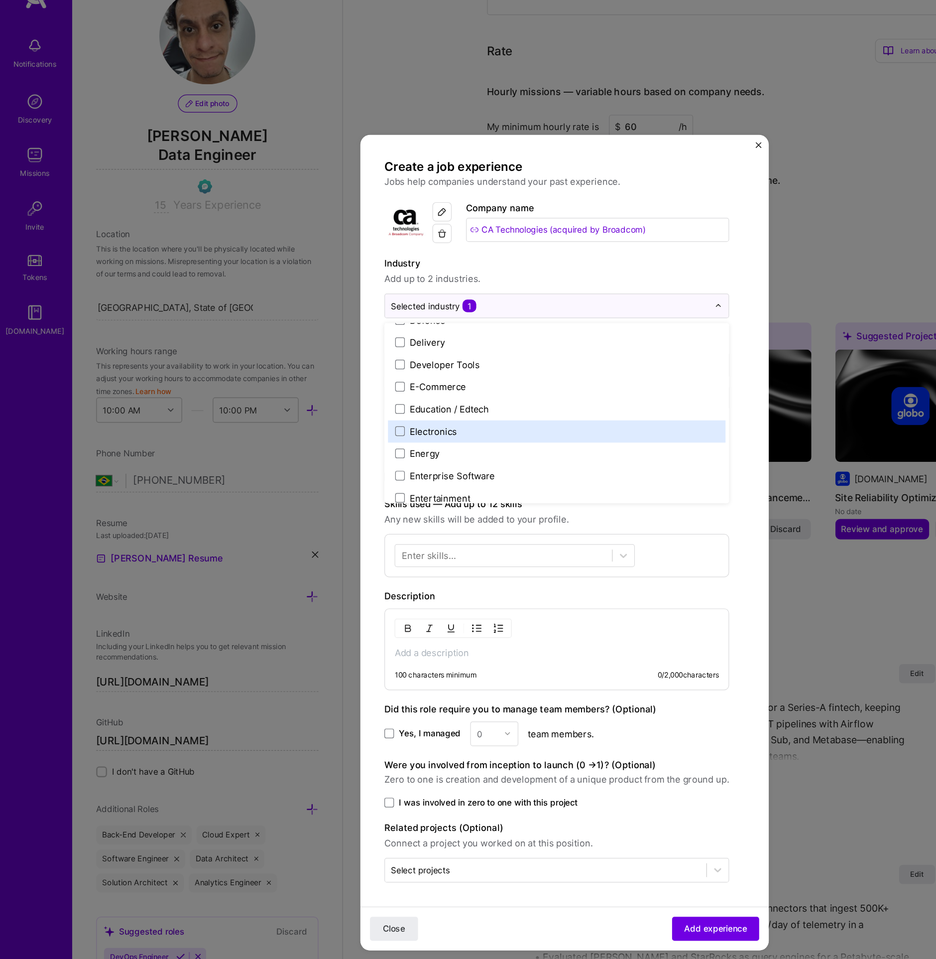
scroll to position [857, 0]
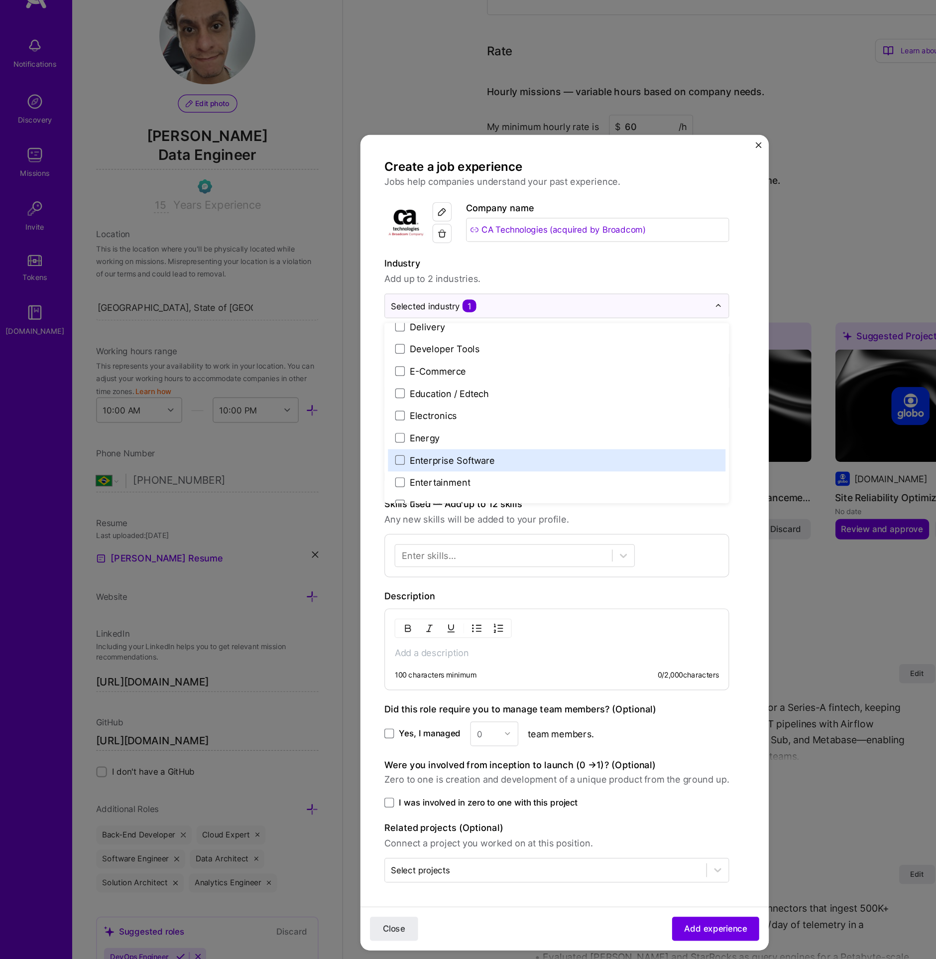
click at [414, 412] on label "Enterprise Software" at bounding box center [462, 411] width 268 height 10
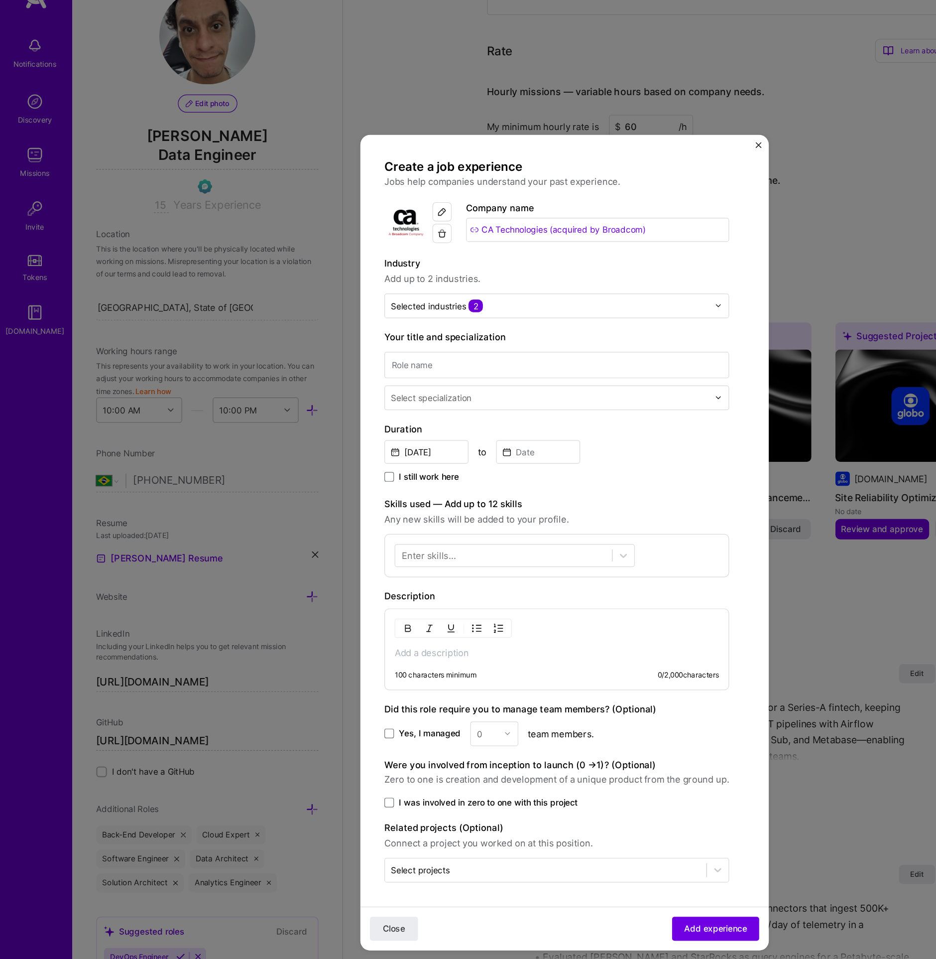
click at [448, 247] on label "Industry" at bounding box center [462, 248] width 286 height 12
click at [393, 335] on input at bounding box center [462, 332] width 286 height 22
type input "Software Developer"
click at [386, 363] on div "Select specialization" at bounding box center [357, 359] width 67 height 10
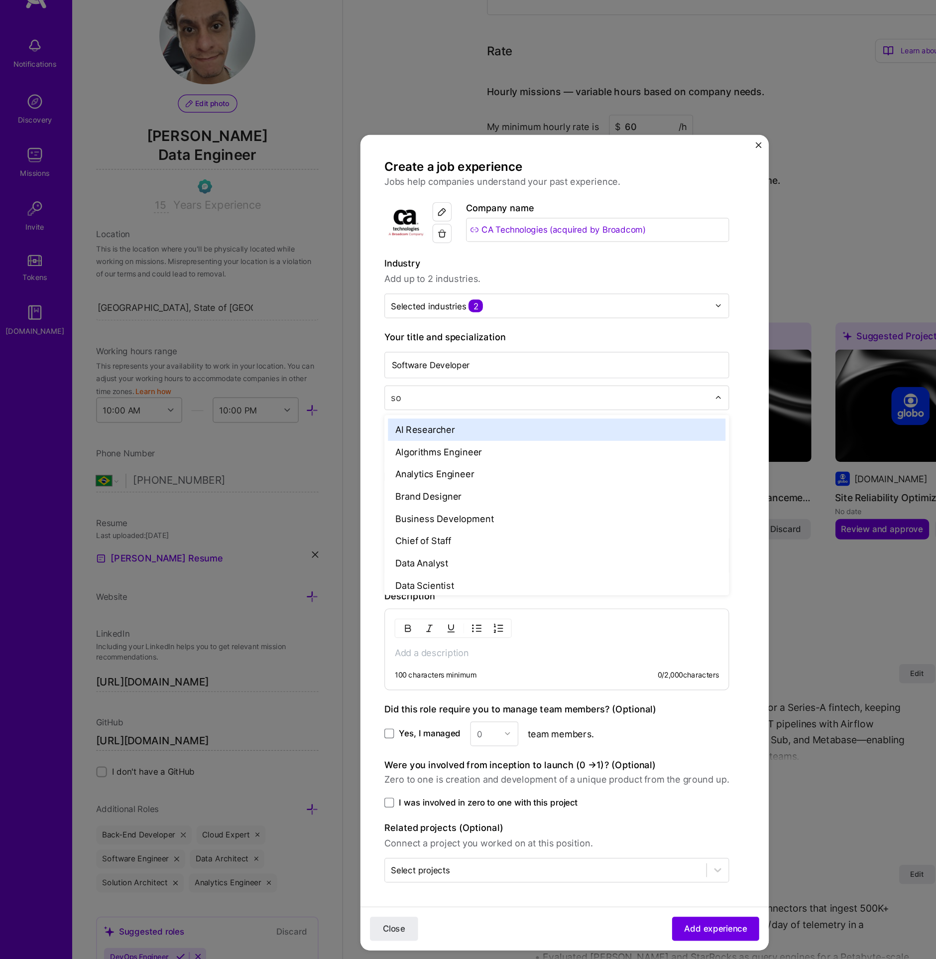
type input "sof"
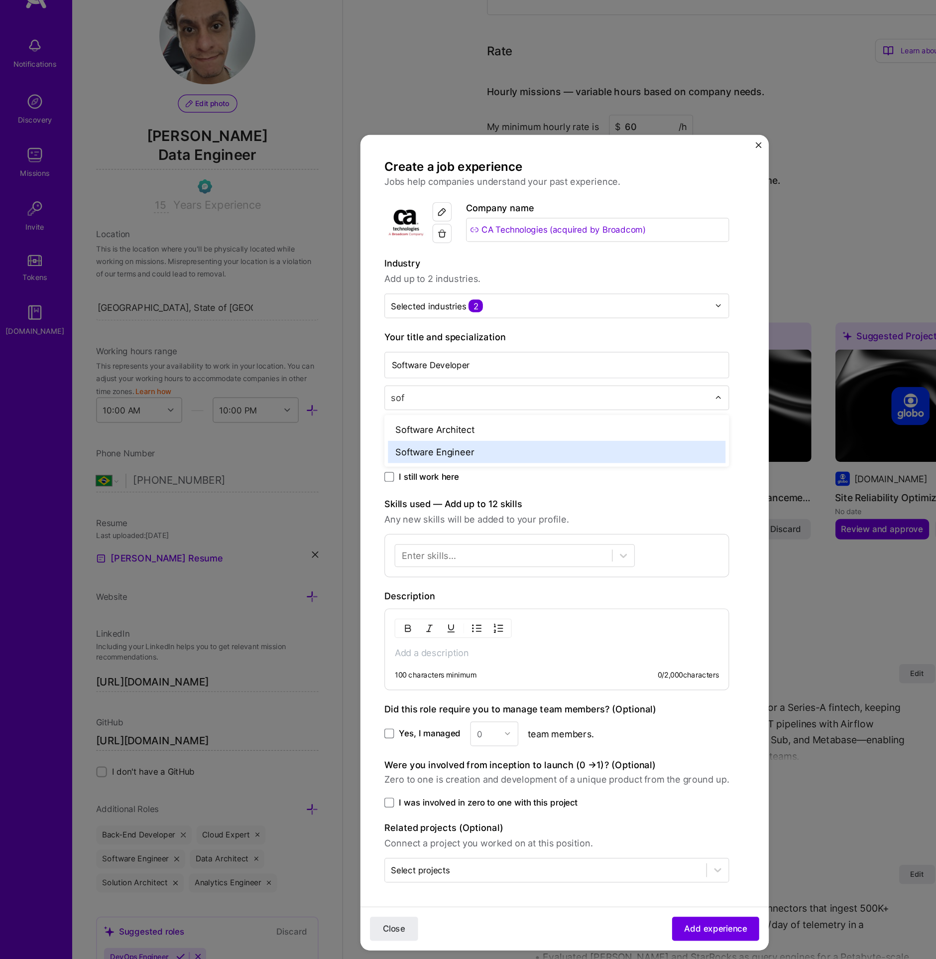
click at [374, 401] on div "Software Engineer" at bounding box center [462, 404] width 280 height 18
click at [374, 561] on div "100 characters minimum 0 / 2,000 characters" at bounding box center [462, 568] width 286 height 68
click at [376, 566] on p at bounding box center [461, 571] width 269 height 10
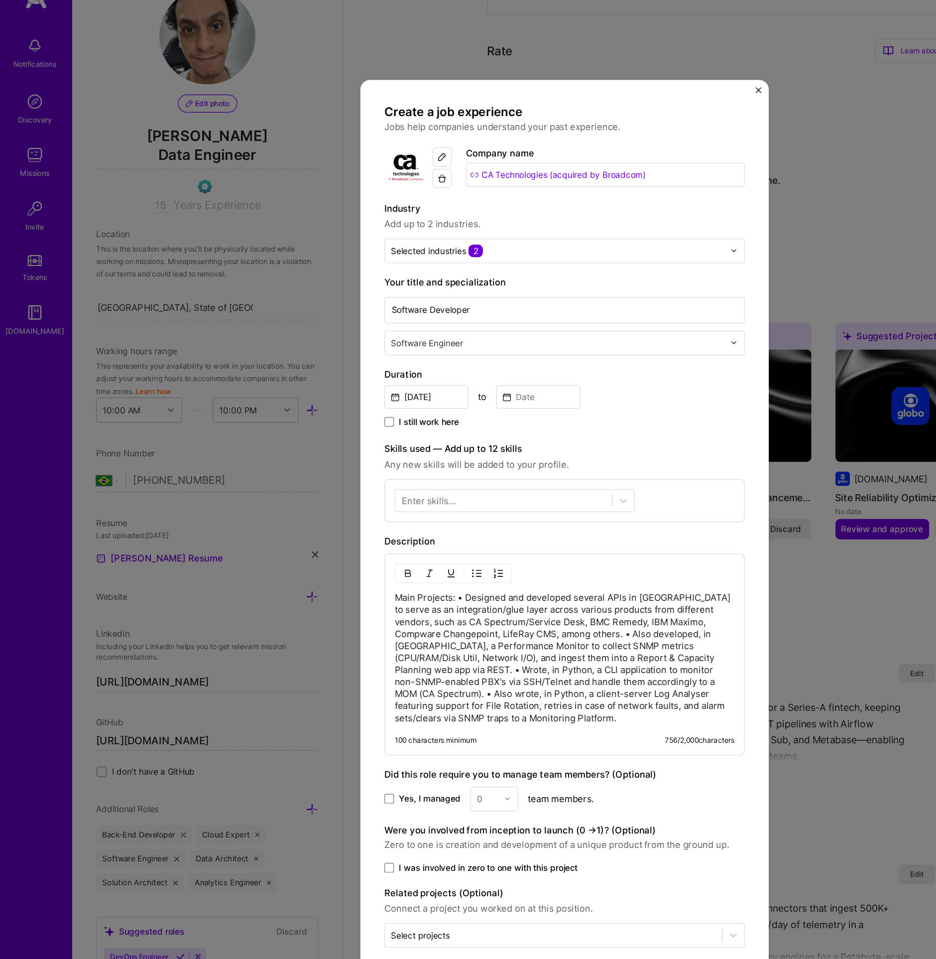
drag, startPoint x: 380, startPoint y: 525, endPoint x: 405, endPoint y: 519, distance: 26.2
click at [380, 525] on p "Main Projects: • Designed and developed several APIs in Java to serve as an int…" at bounding box center [468, 576] width 282 height 110
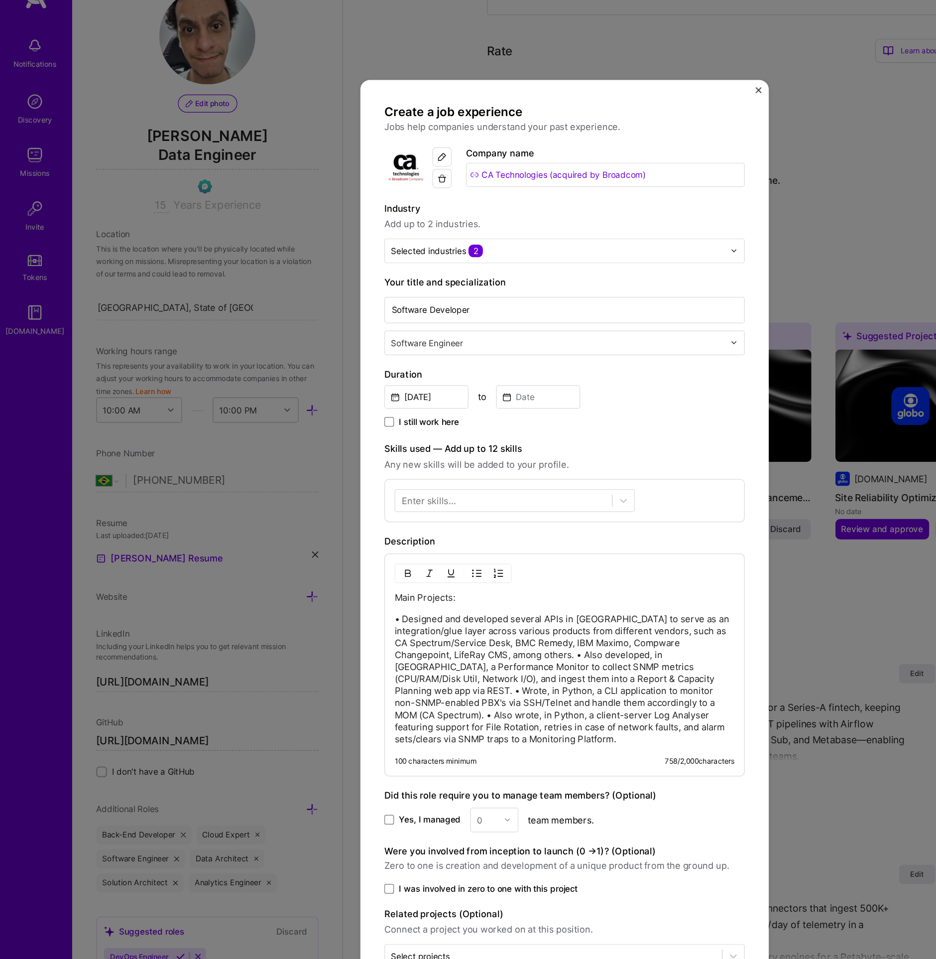
click at [482, 574] on p "• Designed and developed several APIs in Java to serve as an integration/glue l…" at bounding box center [468, 593] width 282 height 110
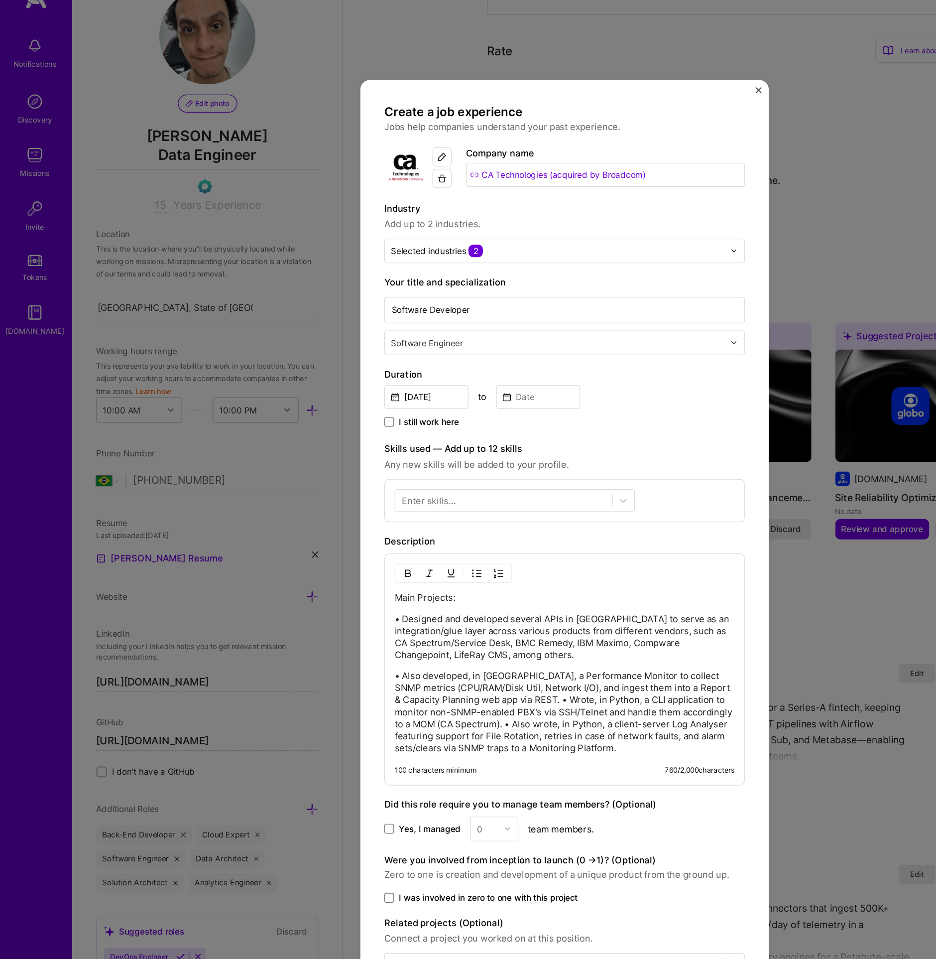
click at [427, 609] on p "• Also developed, in Java, a Performance Monitor to collect SNMP metrics (CPU/R…" at bounding box center [468, 620] width 282 height 70
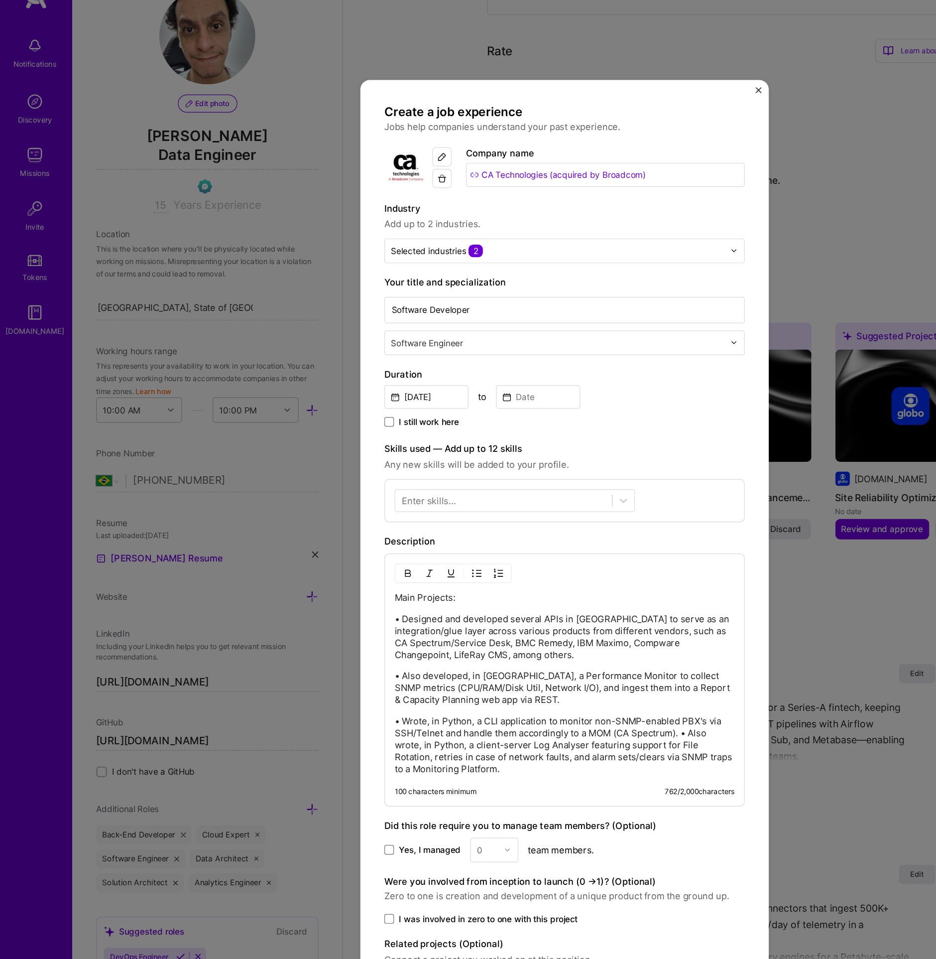
click at [580, 638] on p "• Wrote, in Python, a CLI application to monitor non-SNMP-enabled PBX's via SSH…" at bounding box center [468, 648] width 282 height 50
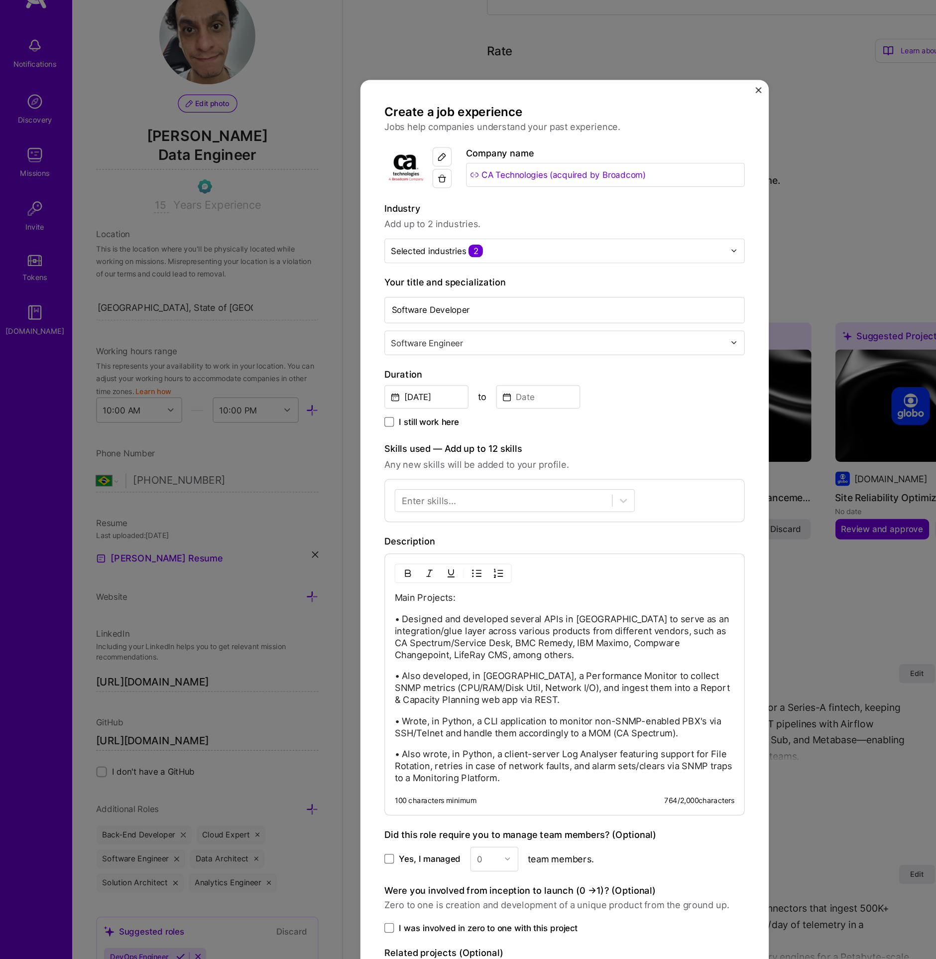
click at [365, 367] on div "Duration Sep, 2025 to I still work here" at bounding box center [468, 360] width 299 height 52
click at [365, 352] on input "Sep, 2025" at bounding box center [354, 358] width 70 height 19
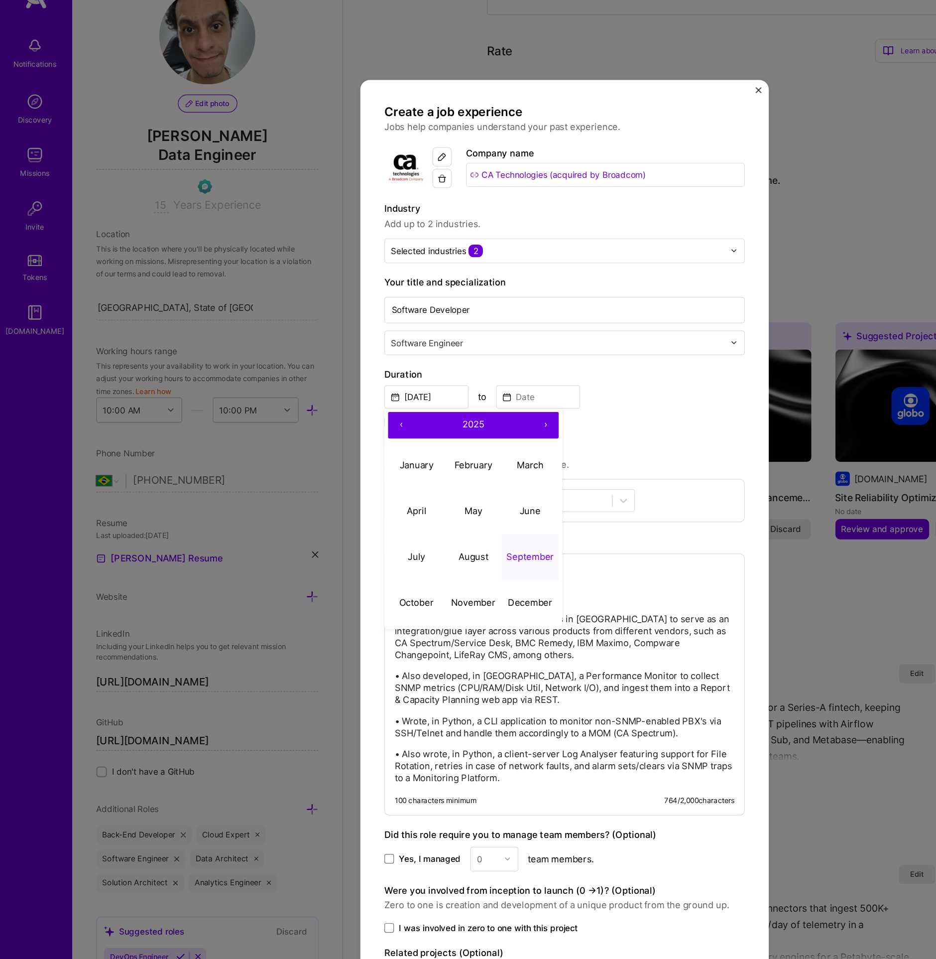
click at [386, 381] on span "2025" at bounding box center [393, 381] width 18 height 9
click at [331, 384] on button "‹" at bounding box center [333, 383] width 22 height 22
click at [438, 493] on button "2009" at bounding box center [439, 492] width 47 height 38
click at [403, 522] on button "November" at bounding box center [392, 530] width 47 height 38
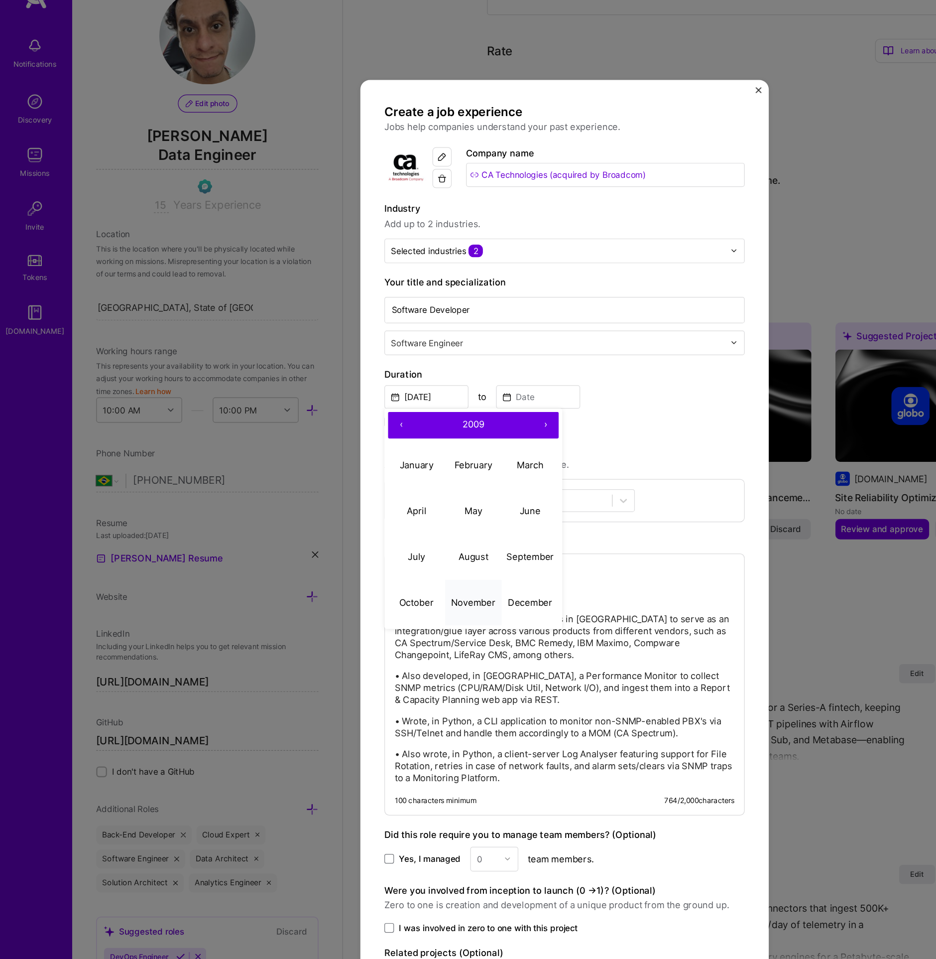
type input "Nov, 2009"
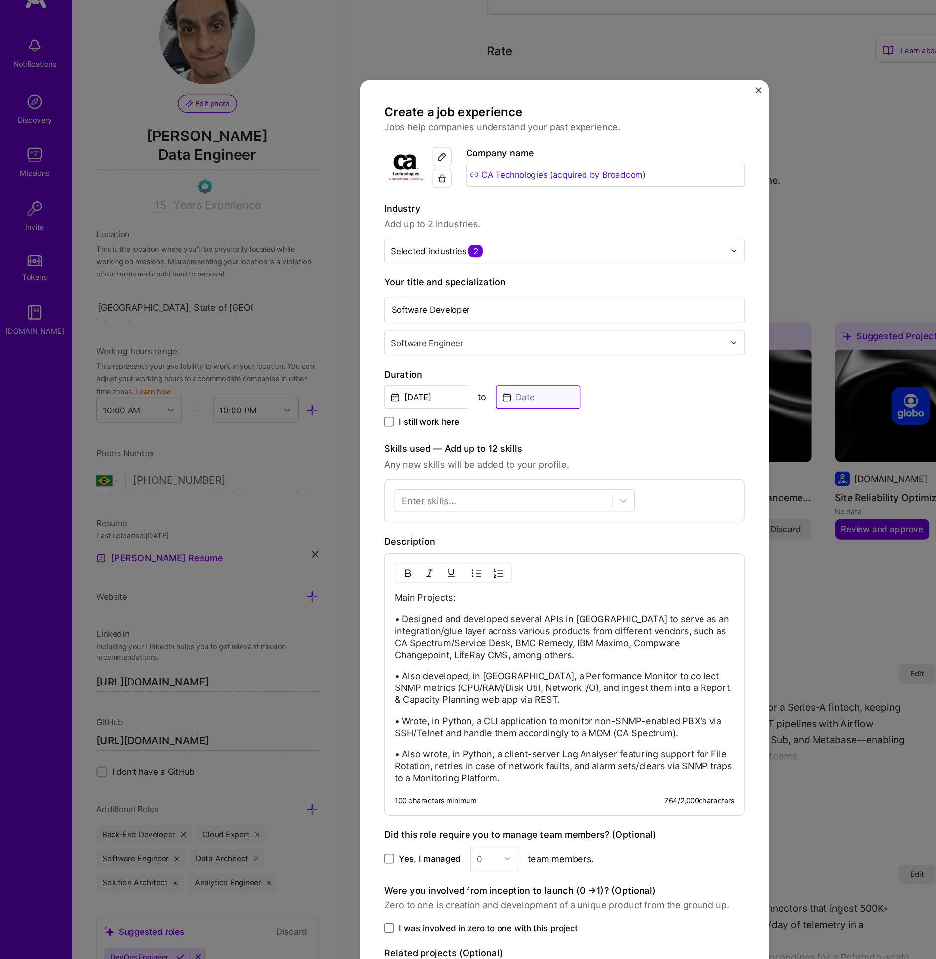
click at [429, 364] on input at bounding box center [446, 358] width 70 height 19
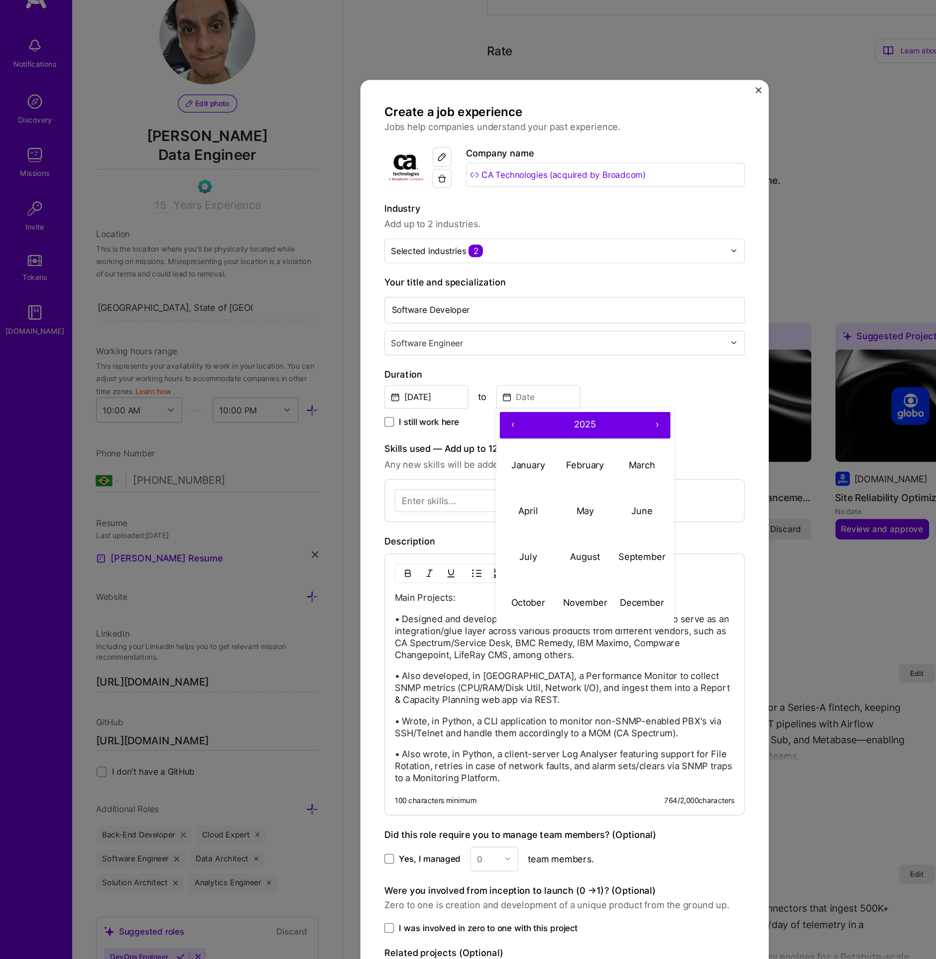
click at [483, 381] on span "2025" at bounding box center [485, 381] width 18 height 9
click at [422, 385] on button "‹" at bounding box center [425, 383] width 22 height 22
click at [529, 414] on button "2013" at bounding box center [532, 416] width 47 height 38
click at [444, 449] on abbr "April" at bounding box center [438, 453] width 16 height 9
type input "Apr, 2013"
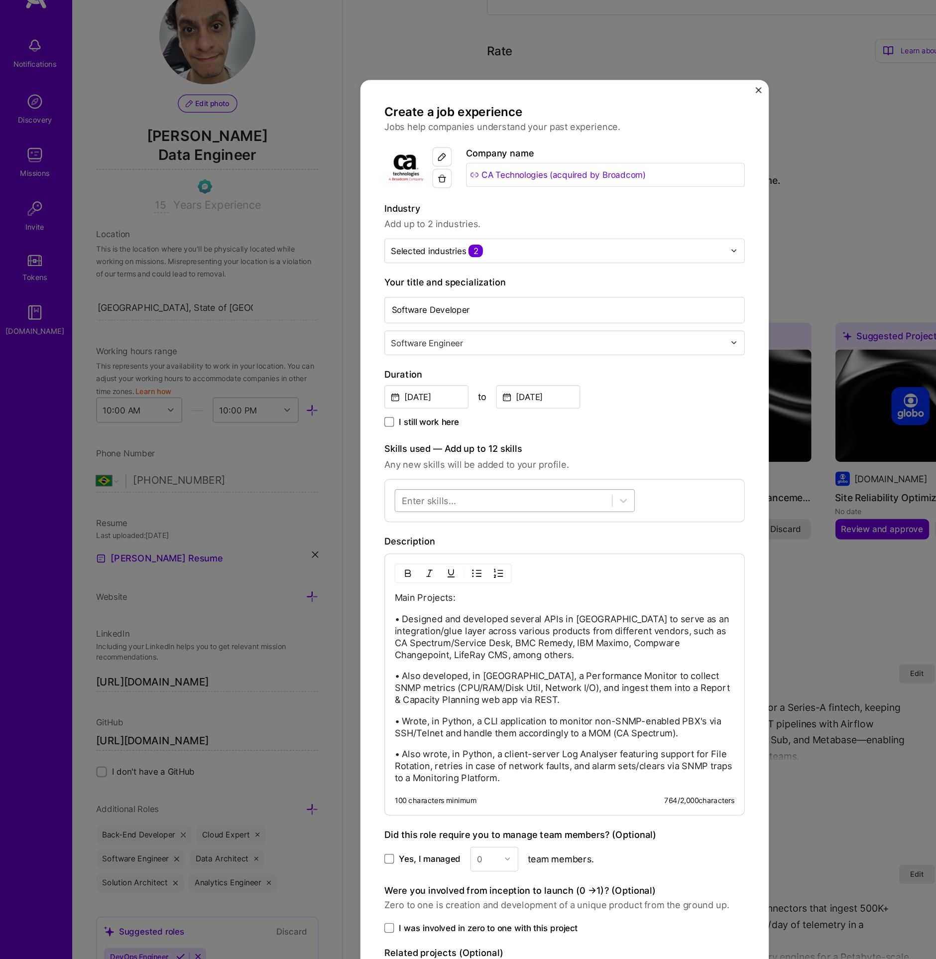
click at [382, 436] on div at bounding box center [418, 444] width 180 height 16
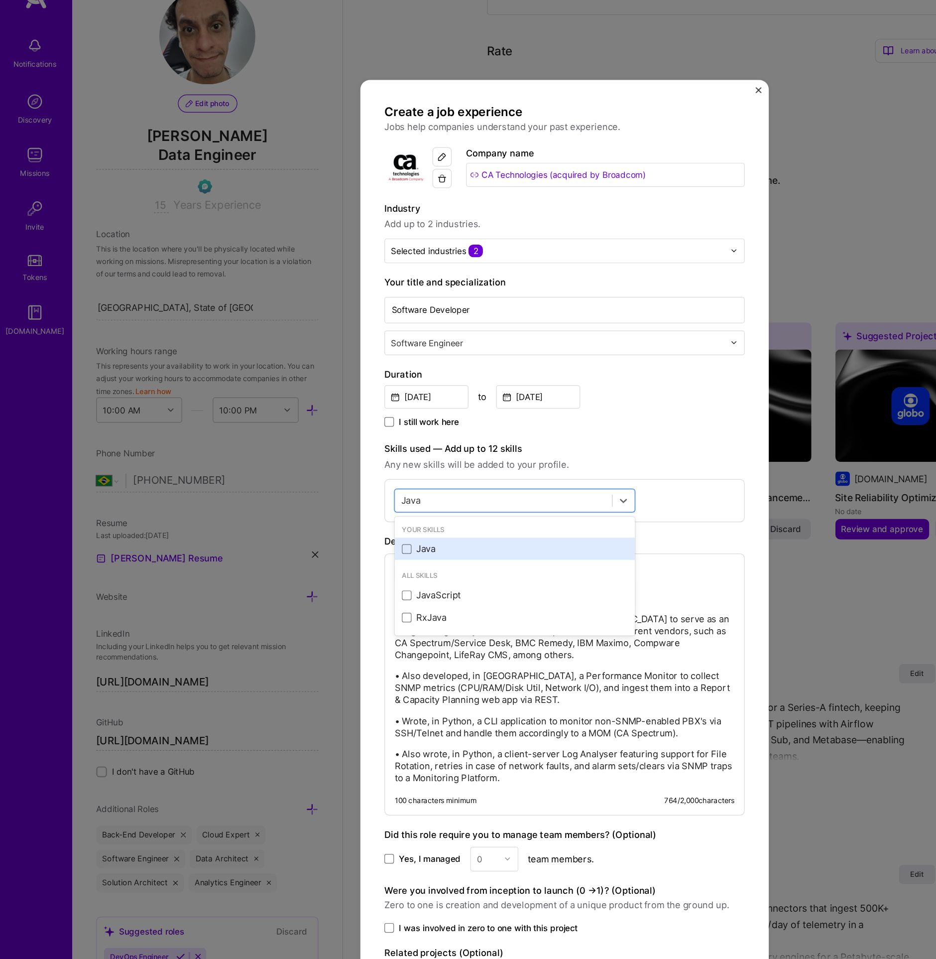
click at [380, 478] on div "Java" at bounding box center [426, 485] width 199 height 18
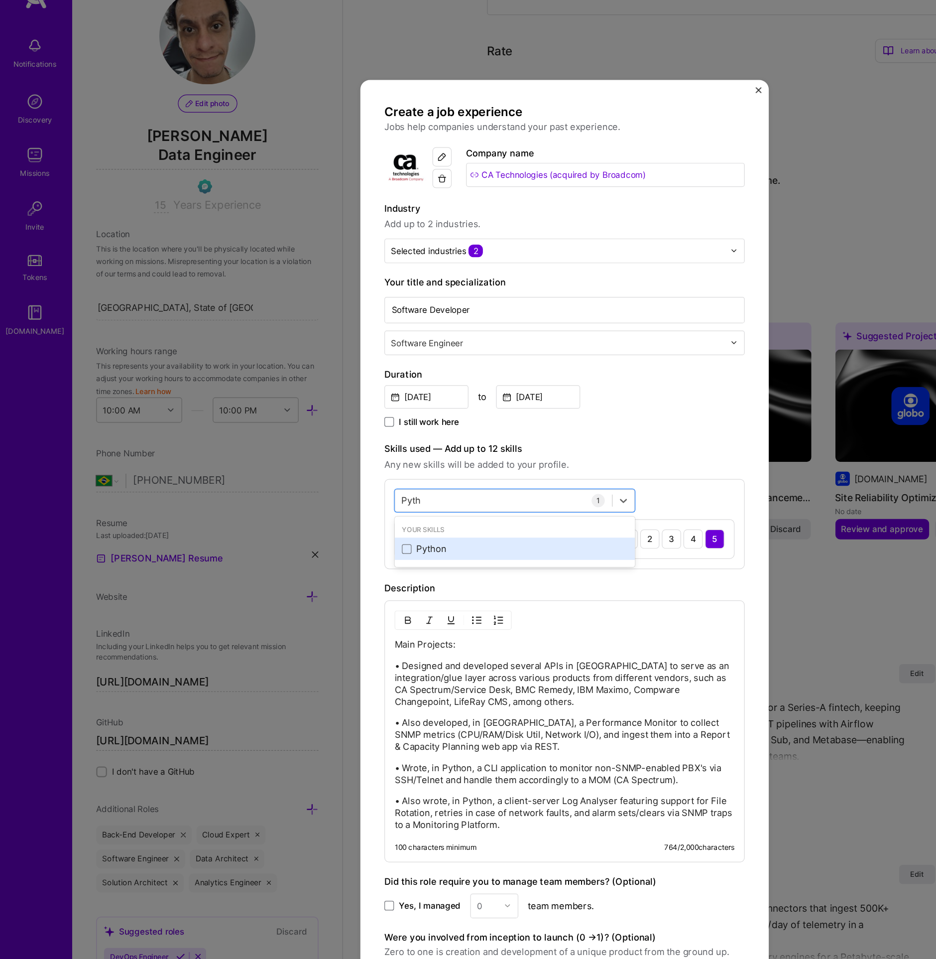
click at [375, 482] on div "Python" at bounding box center [426, 485] width 187 height 10
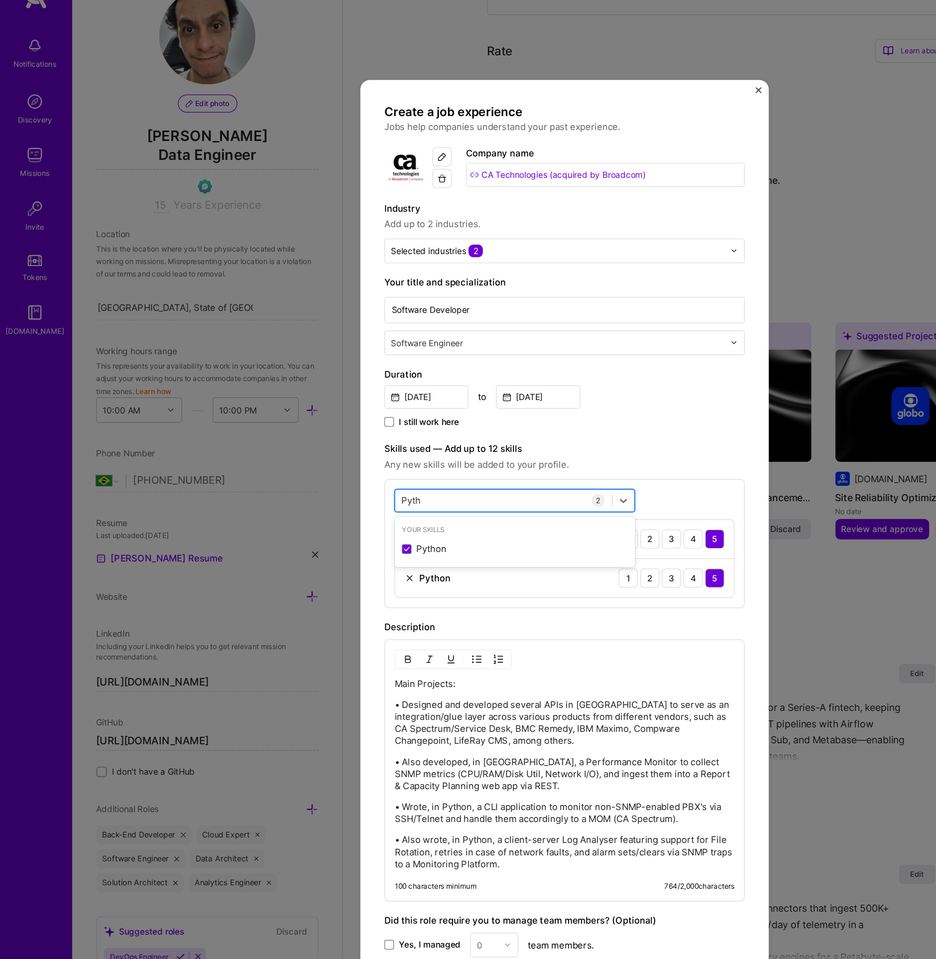
click at [373, 442] on div "Pyth Pyth" at bounding box center [418, 444] width 180 height 16
type input "Spri"
click at [375, 490] on div "Spring" at bounding box center [426, 485] width 199 height 18
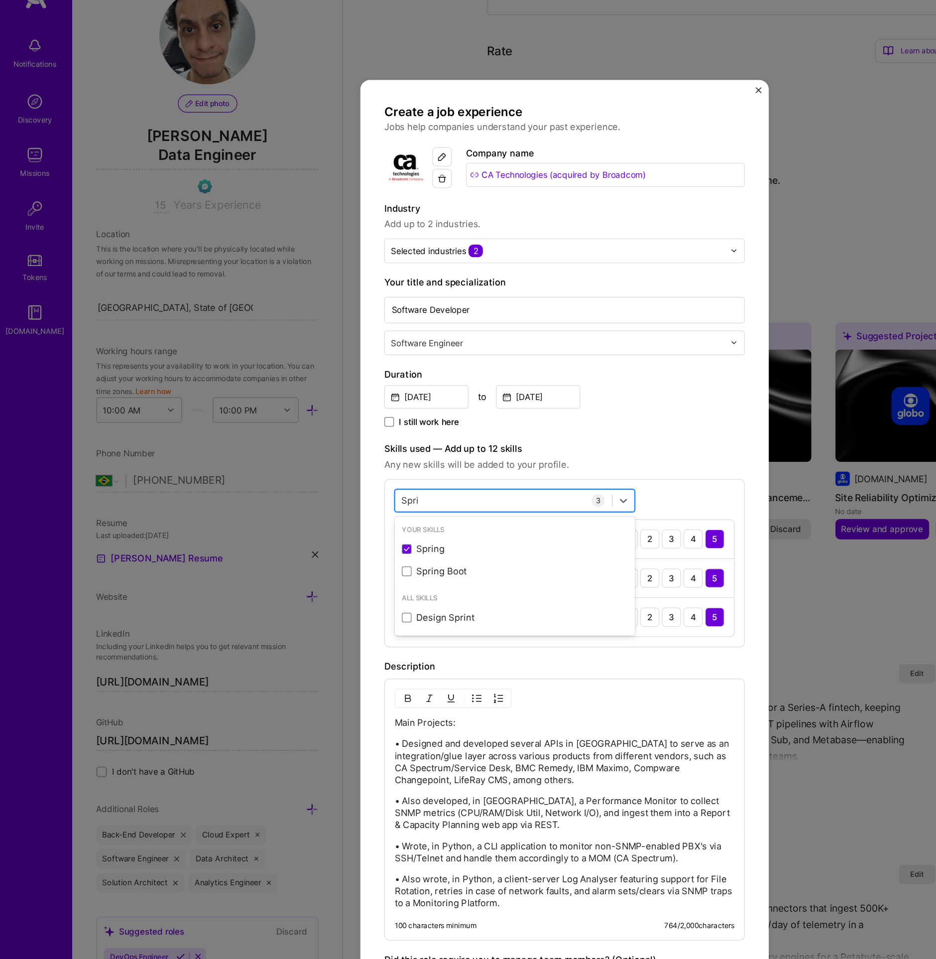
click at [388, 441] on div "Spri Spri" at bounding box center [418, 444] width 180 height 16
click at [390, 443] on div "Spri Spri" at bounding box center [418, 444] width 180 height 16
click at [376, 482] on div "PostgreSQL" at bounding box center [426, 485] width 187 height 10
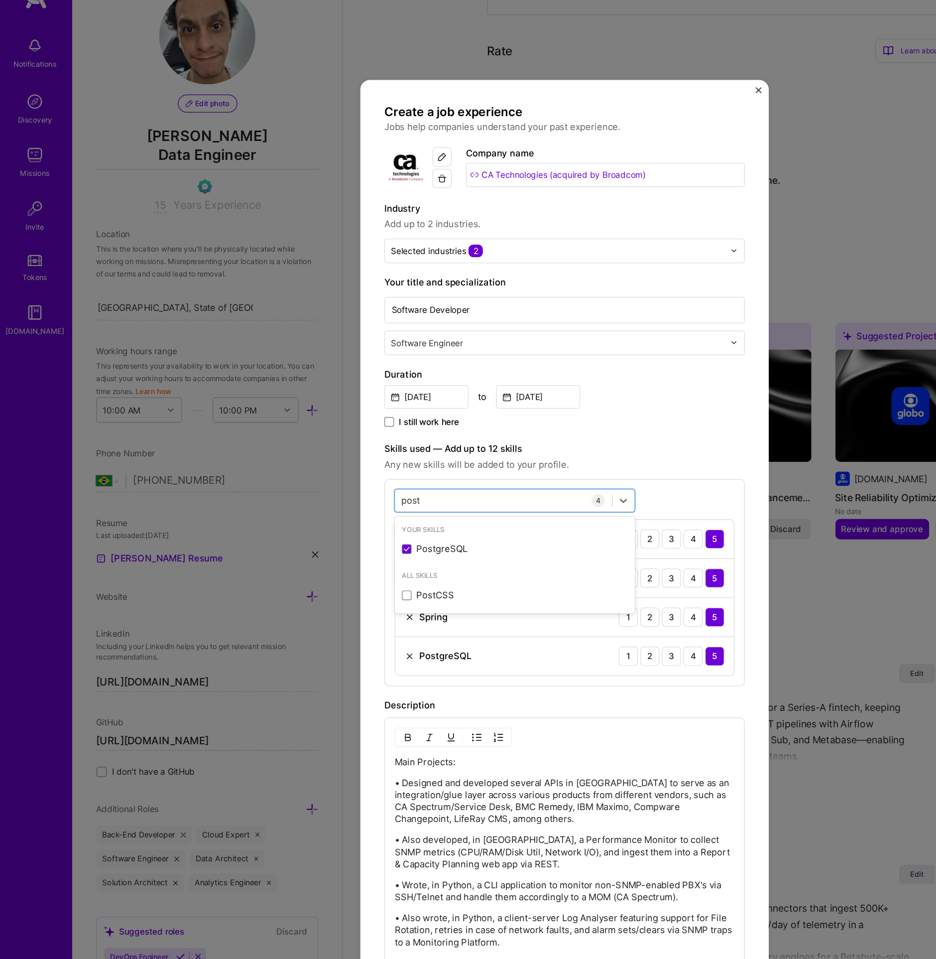
type input "post"
drag, startPoint x: 487, startPoint y: 717, endPoint x: 486, endPoint y: 711, distance: 6.6
click at [487, 717] on div "Main Projects: • Designed and developed several APIs in Java to serve as an int…" at bounding box center [468, 735] width 282 height 159
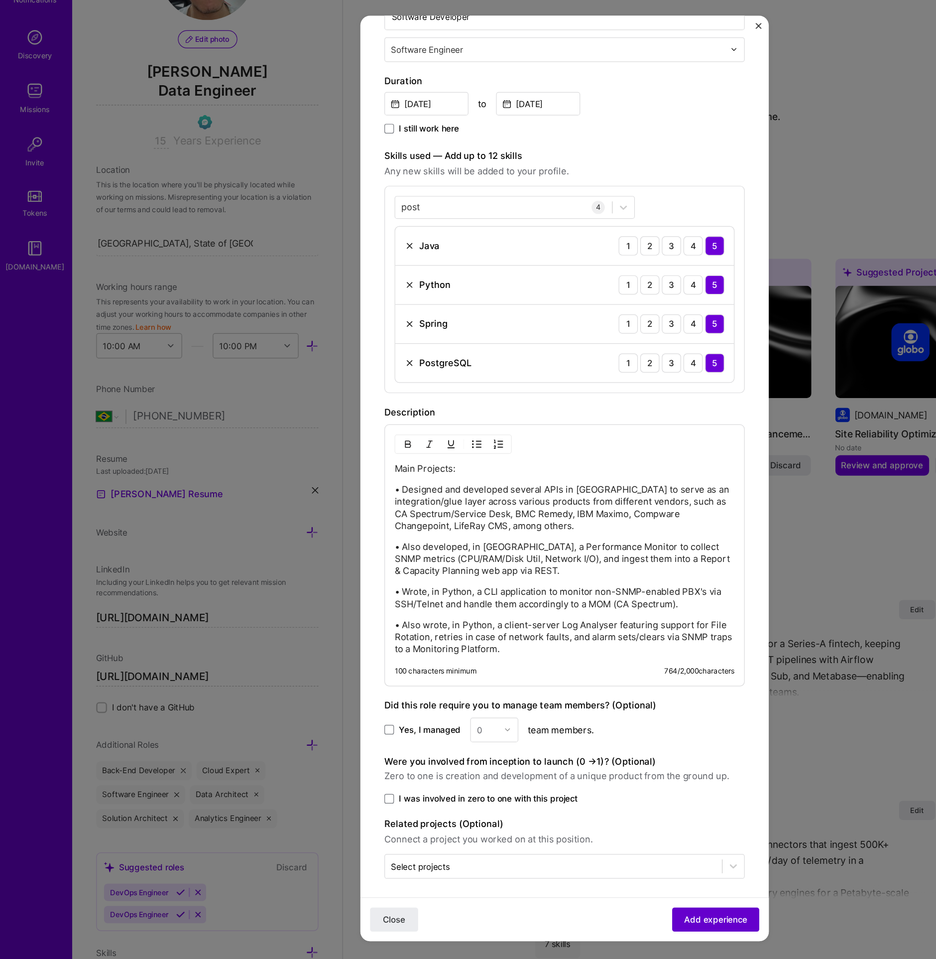
click at [584, 841] on span "Add experience" at bounding box center [593, 845] width 52 height 10
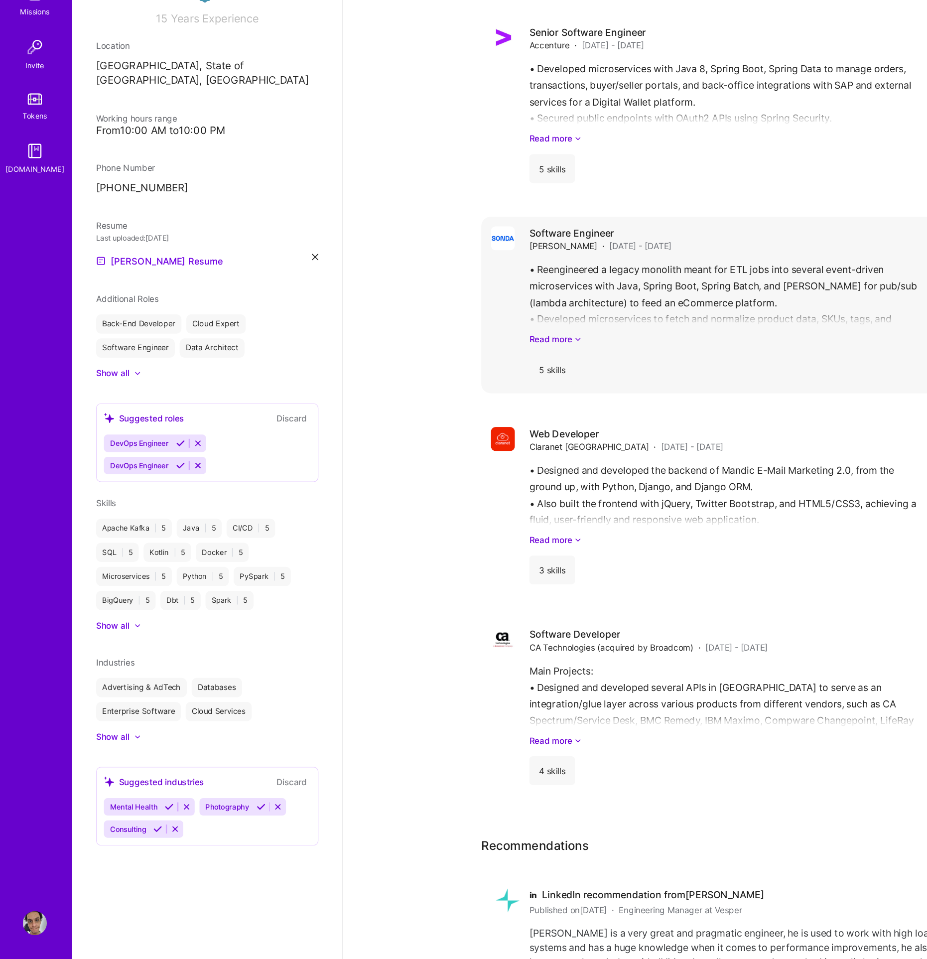
scroll to position [1999, 0]
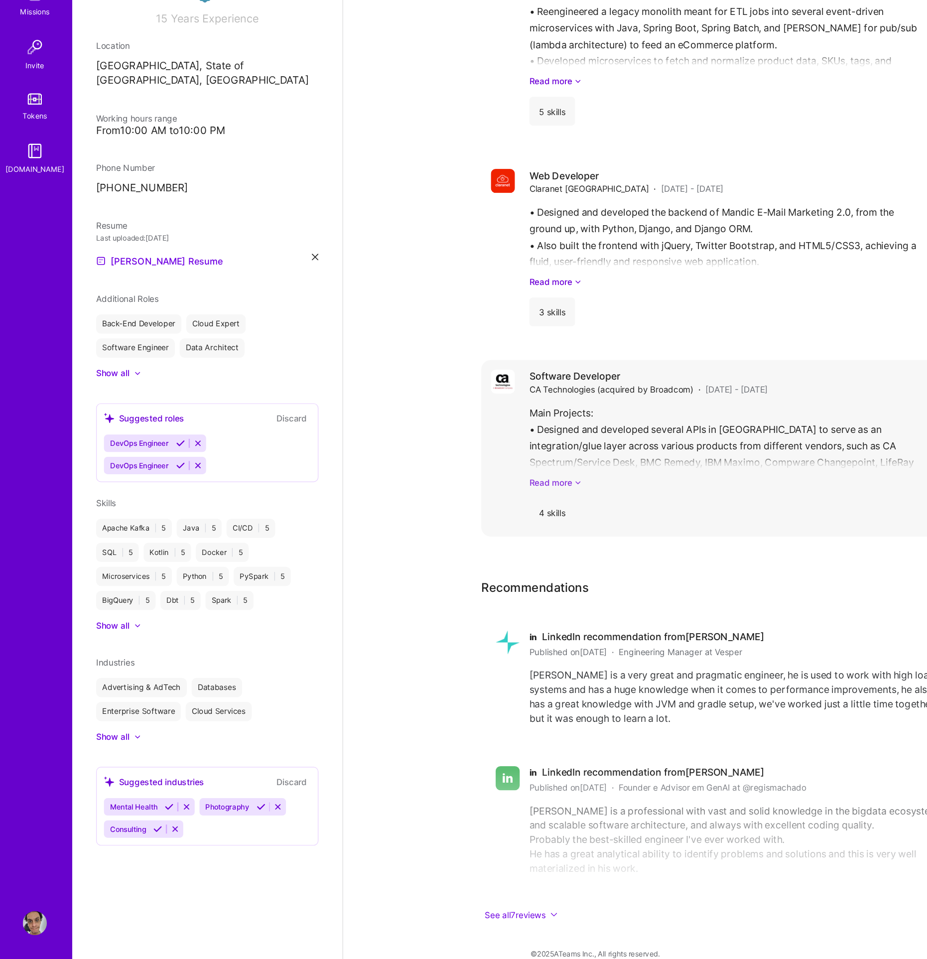
click at [475, 558] on link "Read more" at bounding box center [622, 563] width 366 height 10
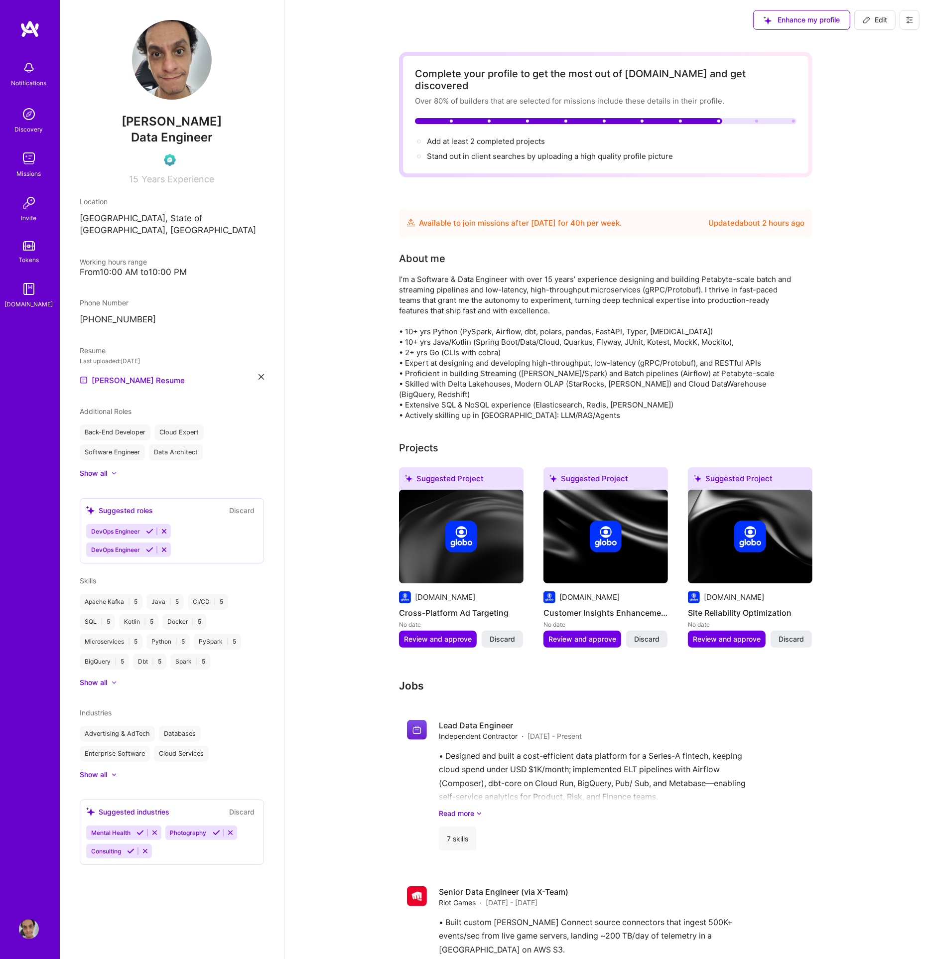
scroll to position [279, 0]
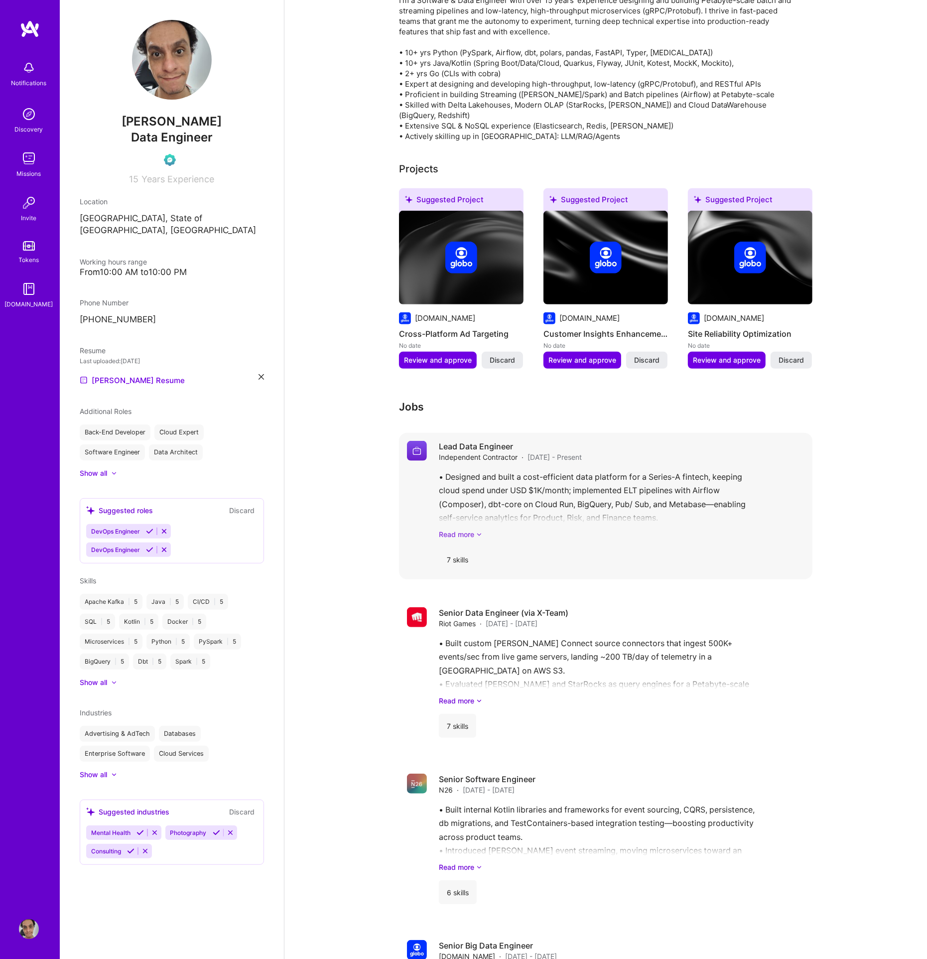
click at [475, 529] on link "Read more" at bounding box center [622, 534] width 366 height 10
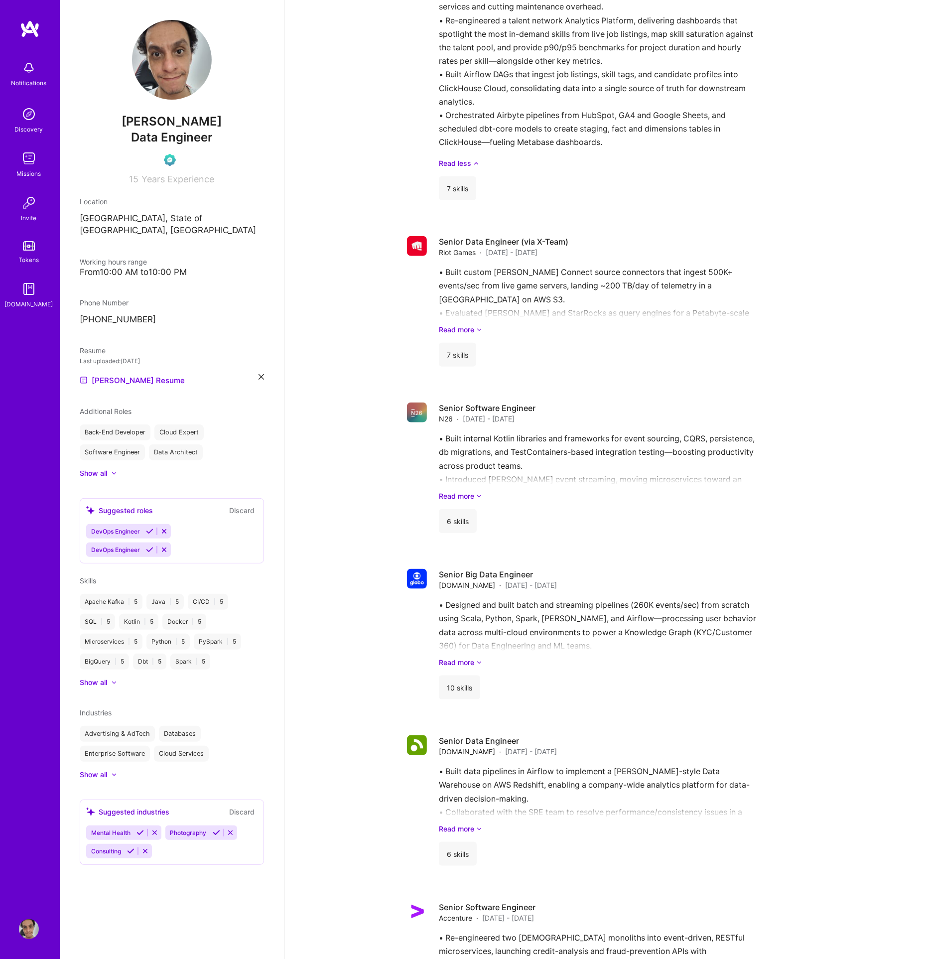
scroll to position [0, 0]
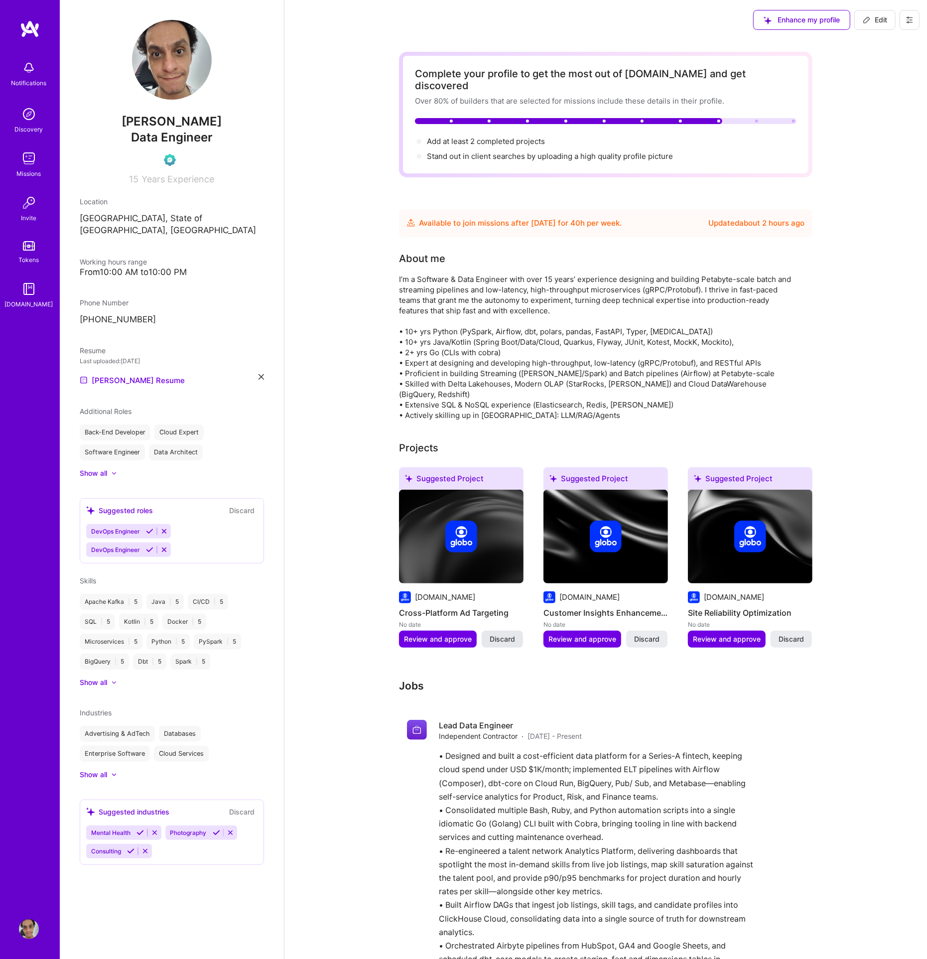
click at [512, 634] on span "Discard" at bounding box center [502, 639] width 25 height 10
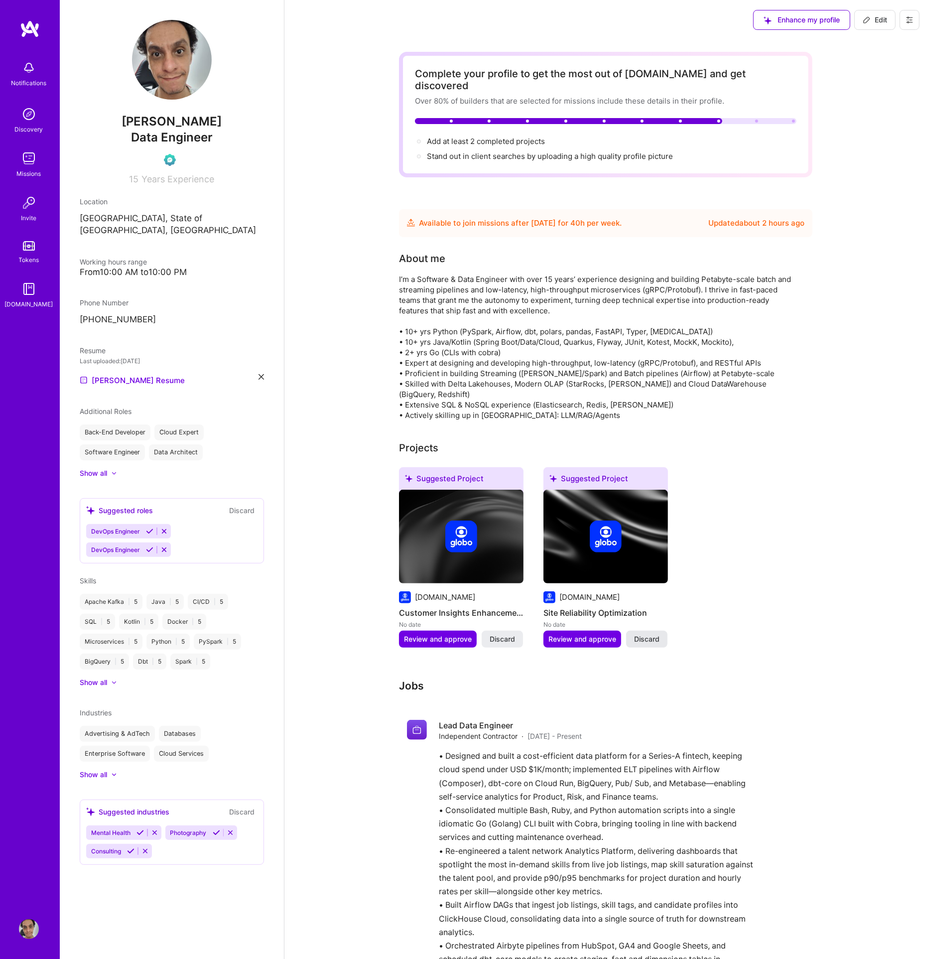
click at [643, 634] on span "Discard" at bounding box center [646, 639] width 25 height 10
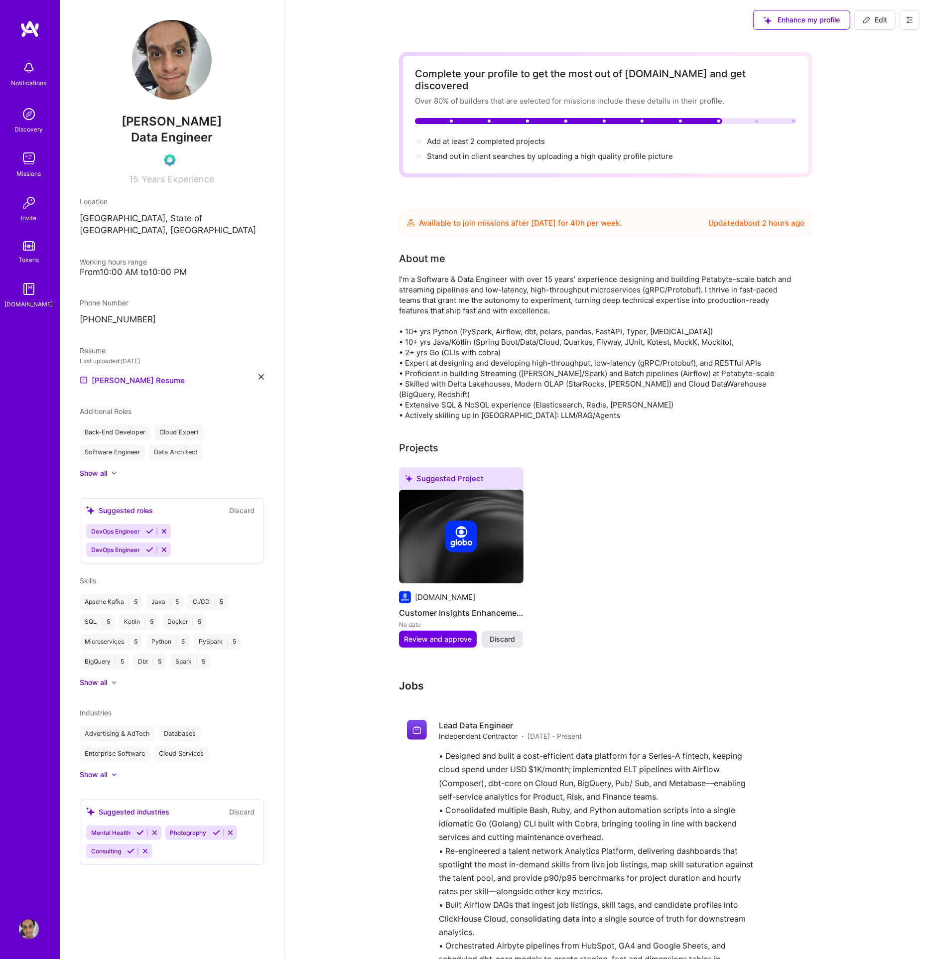
click at [503, 632] on button "Discard" at bounding box center [502, 639] width 41 height 17
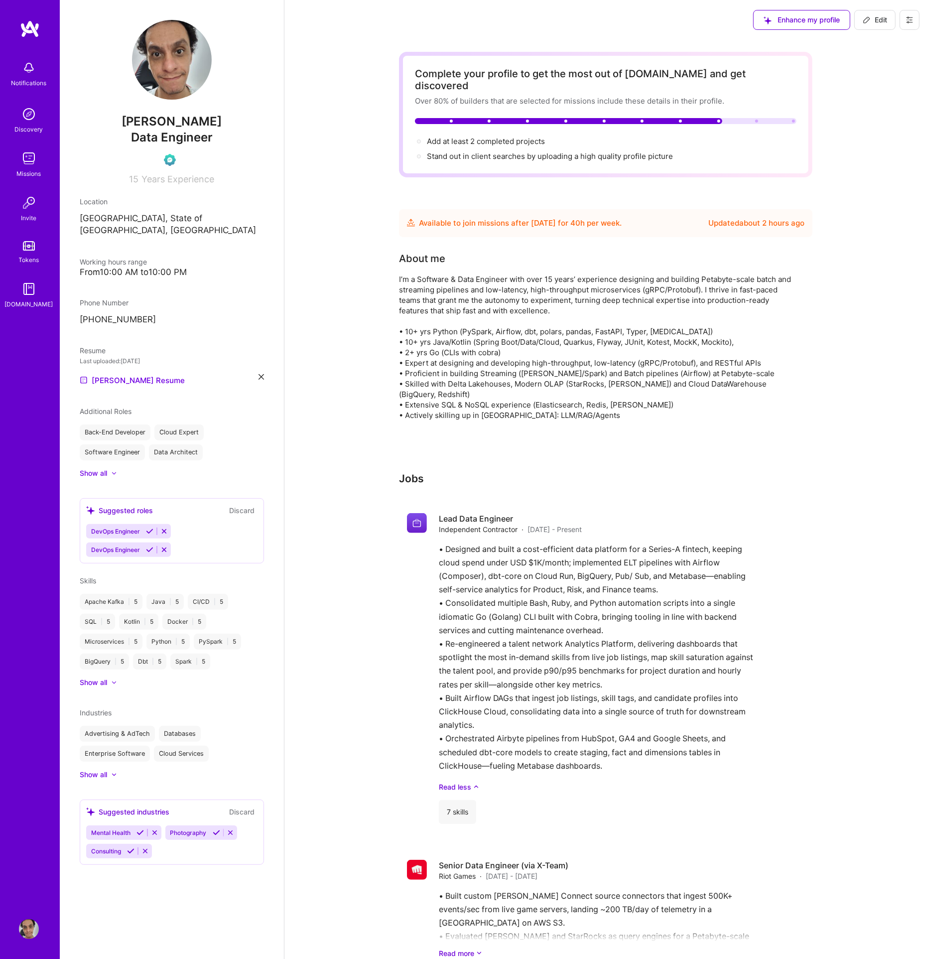
click at [876, 22] on span "Edit" at bounding box center [875, 20] width 24 height 10
select select "BR"
select select "Future Date"
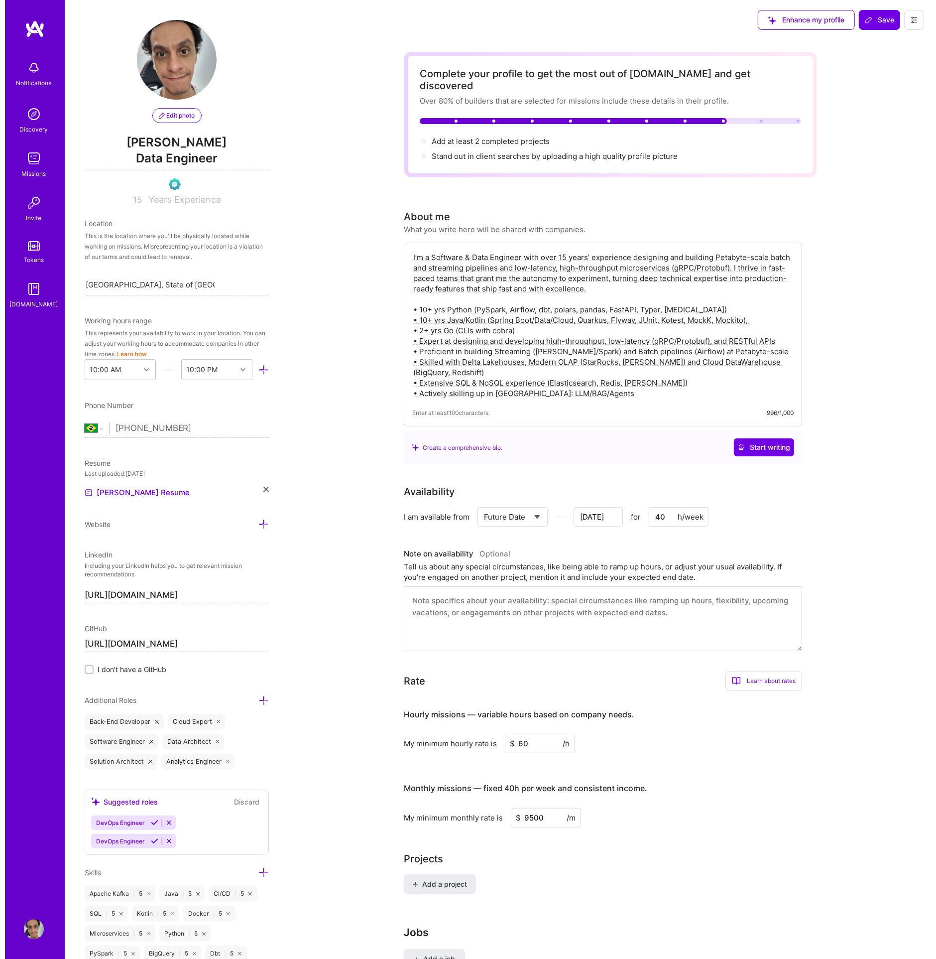
scroll to position [207, 0]
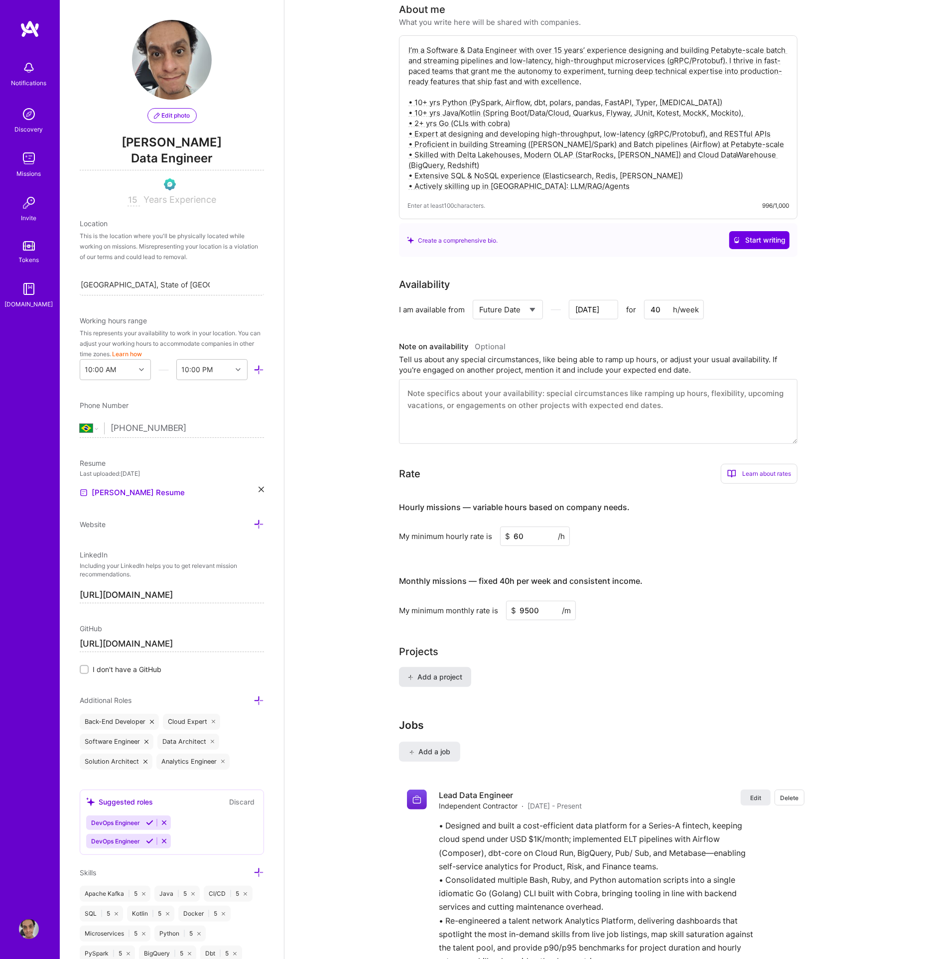
click at [449, 672] on span "Add a project" at bounding box center [435, 677] width 54 height 10
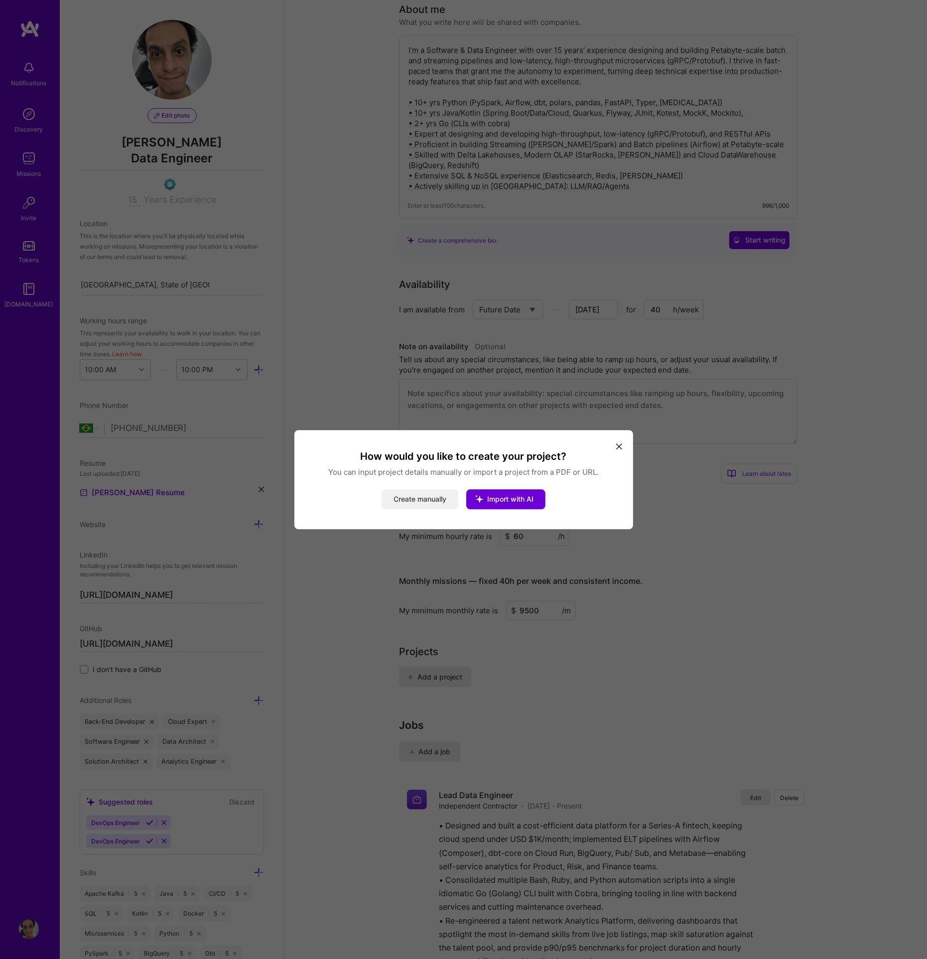
click at [432, 496] on button "Create manually" at bounding box center [420, 499] width 77 height 20
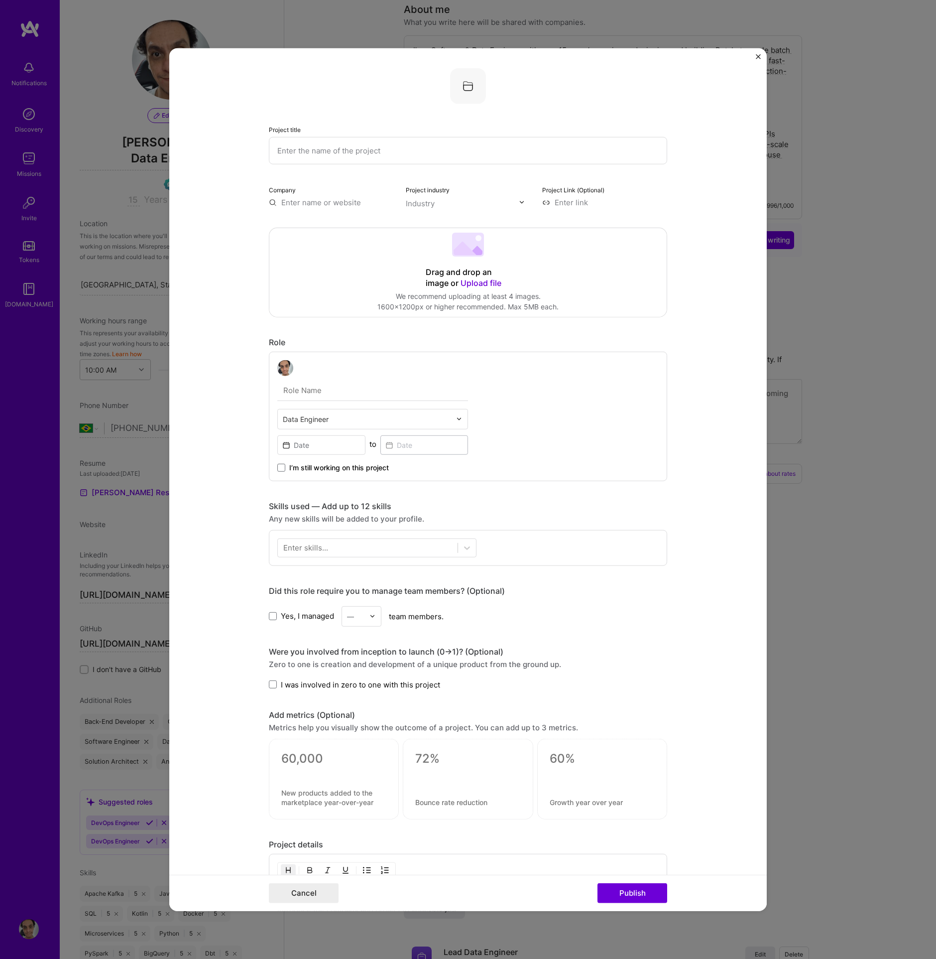
click at [333, 143] on input "text" at bounding box center [468, 149] width 398 height 27
type input "Globo's Knowledge Graph"
click at [317, 200] on input "text" at bounding box center [331, 202] width 125 height 10
paste input "globo.com"
click at [358, 224] on div "Globo globo.com" at bounding box center [343, 226] width 149 height 28
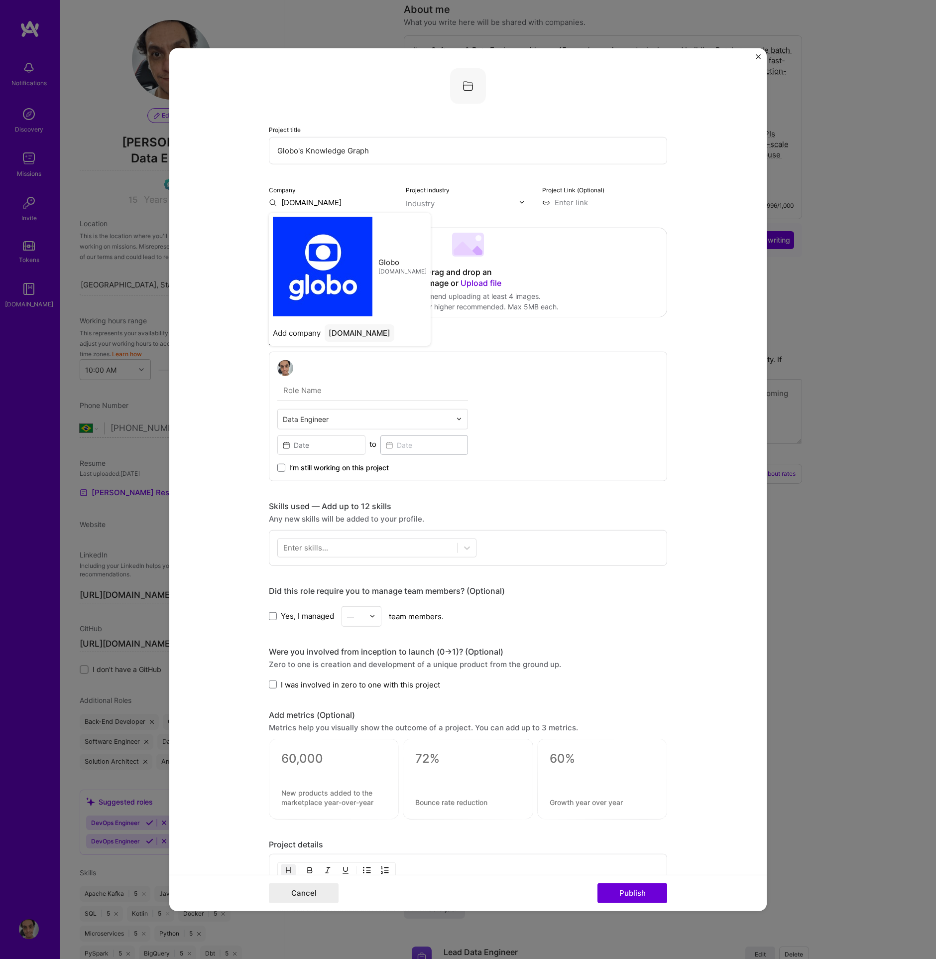
type input "Globo"
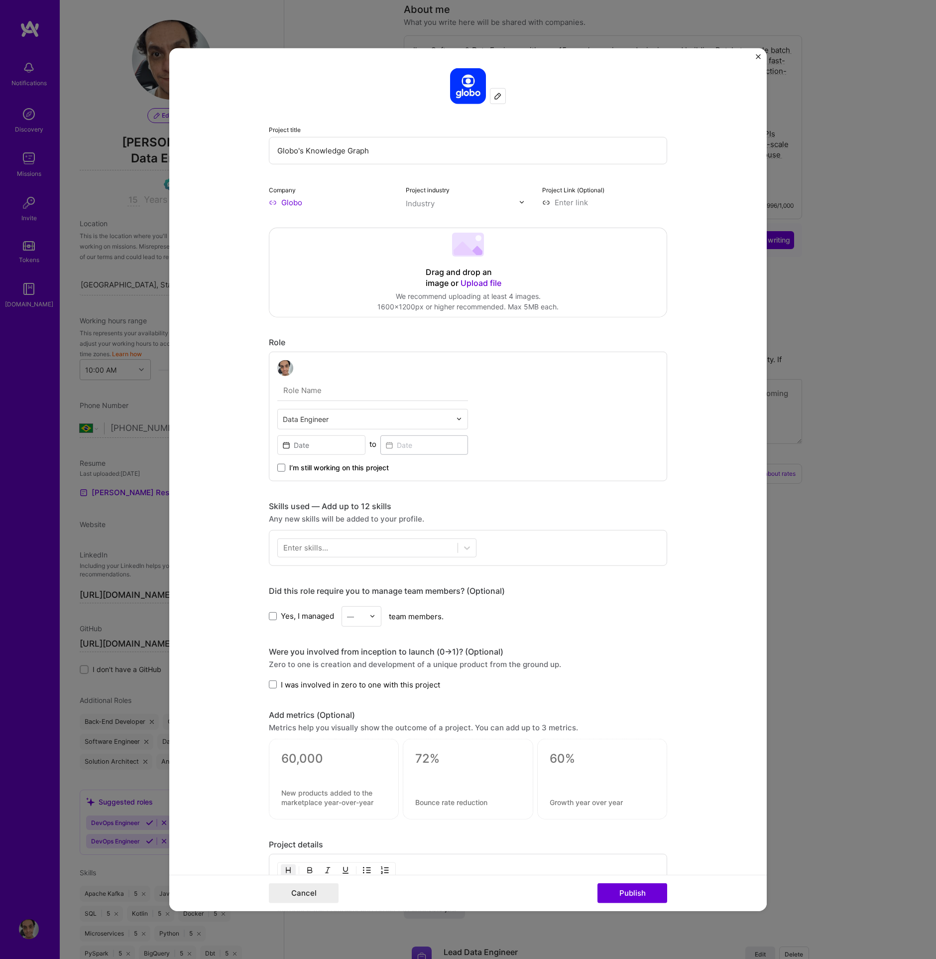
click at [448, 205] on input "text" at bounding box center [463, 203] width 114 height 10
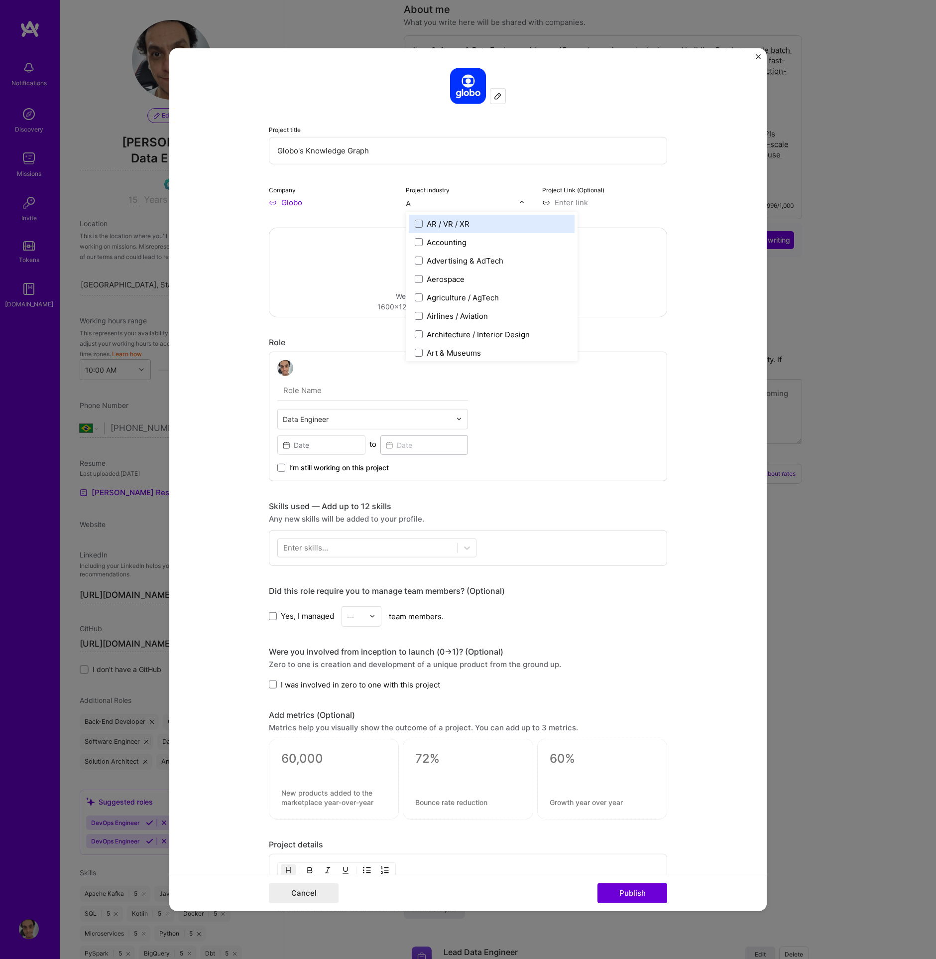
type input "Ad"
click at [452, 222] on div "Advertising & AdTech" at bounding box center [465, 223] width 77 height 10
type input "Medi"
click at [431, 220] on div "Media" at bounding box center [437, 223] width 21 height 10
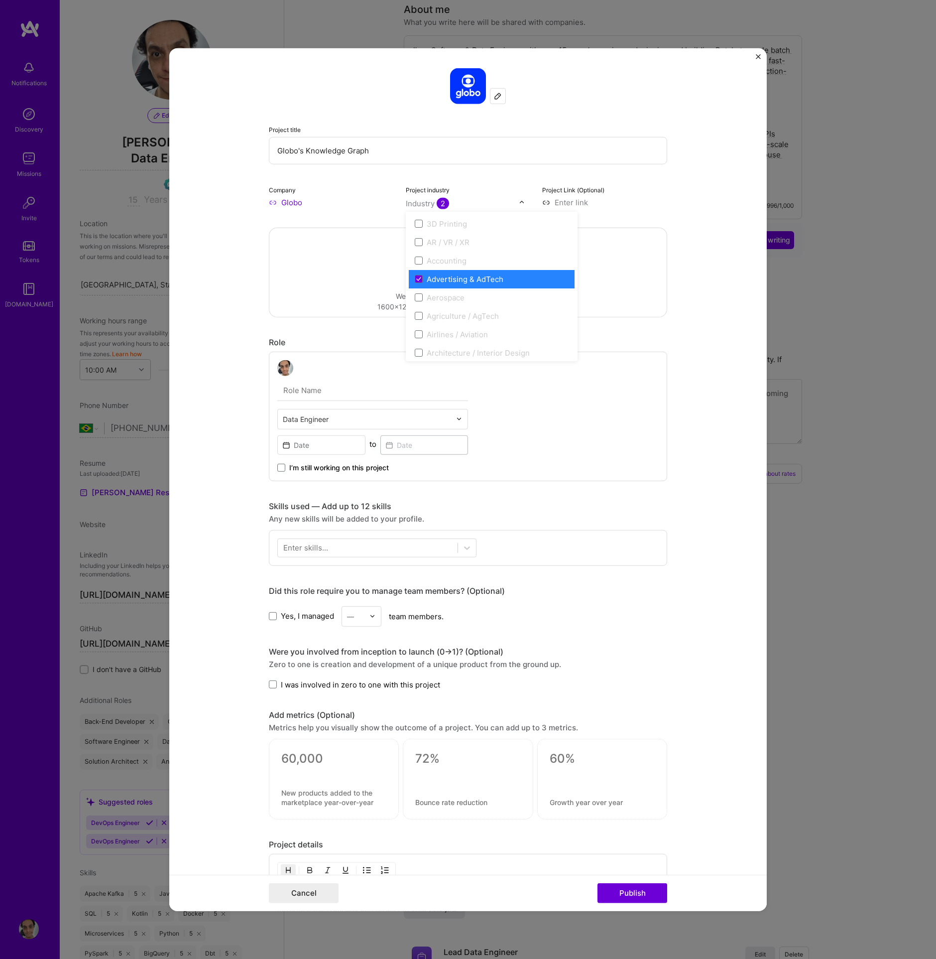
click at [656, 214] on div "Project title Globo's Knowledge Graph Company Globo Project industry option Med…" at bounding box center [468, 601] width 398 height 1067
click at [479, 284] on span "Upload file" at bounding box center [481, 282] width 41 height 10
click at [338, 398] on input "text" at bounding box center [372, 390] width 191 height 21
type input "Senior Data Engineer"
click at [370, 683] on span "I was involved in zero to one with this project" at bounding box center [360, 684] width 159 height 10
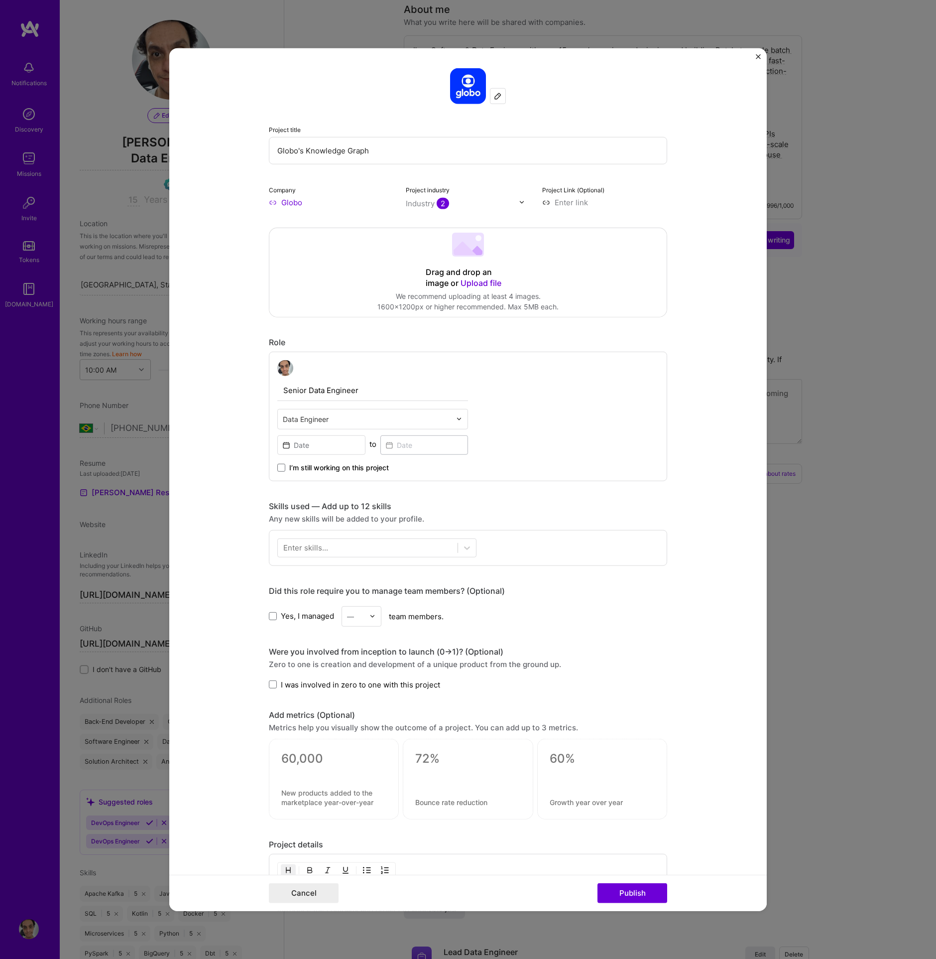
click at [0, 0] on input "I was involved in zero to one with this project" at bounding box center [0, 0] width 0 height 0
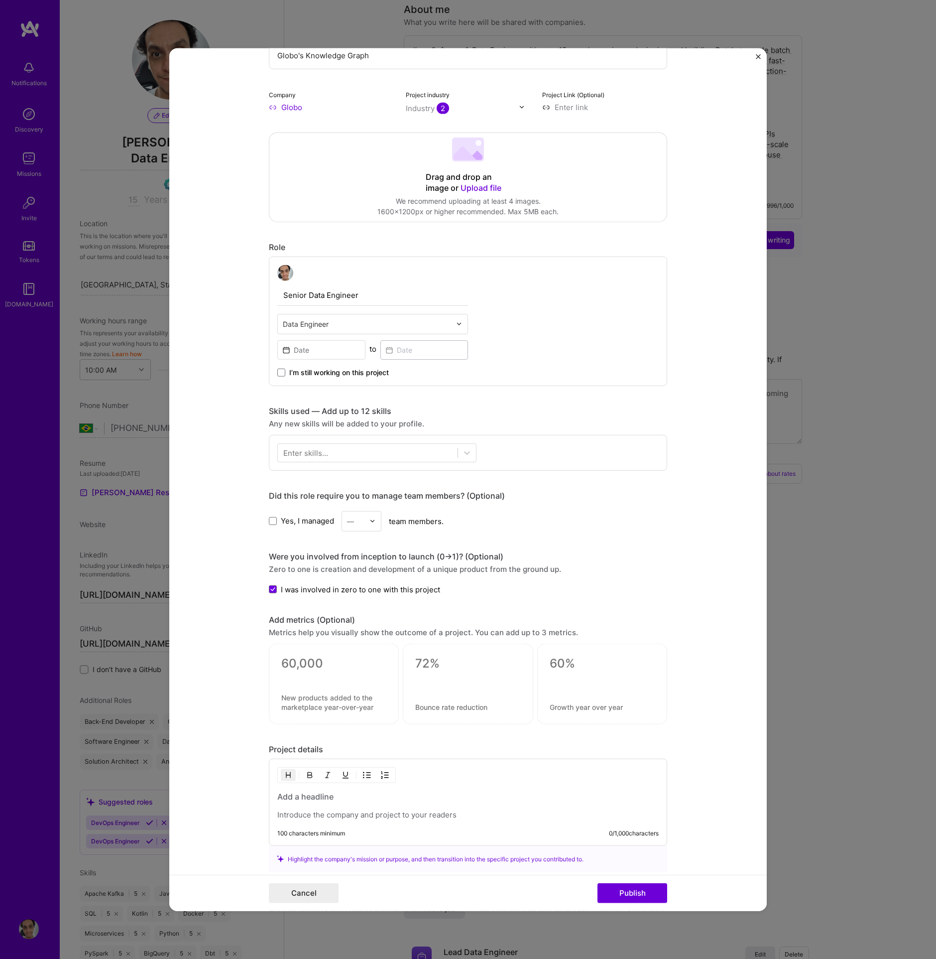
click at [318, 675] on div at bounding box center [333, 676] width 105 height 10
drag, startPoint x: 287, startPoint y: 661, endPoint x: 343, endPoint y: 690, distance: 62.8
click at [326, 672] on div "0 / 30 characters" at bounding box center [334, 684] width 130 height 81
click at [346, 696] on textarea at bounding box center [333, 702] width 105 height 19
click at [306, 664] on textarea at bounding box center [333, 663] width 105 height 15
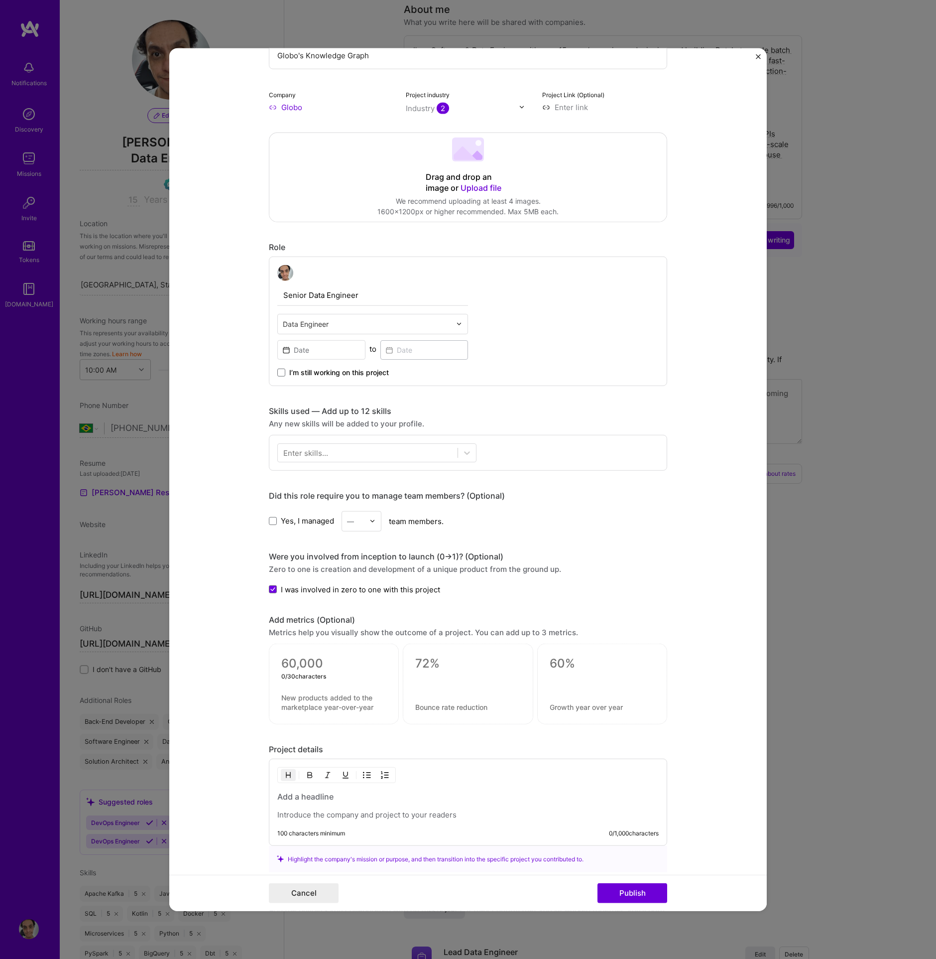
click at [427, 657] on textarea at bounding box center [467, 663] width 105 height 15
type textarea "e"
type textarea "D"
click at [302, 659] on textarea at bounding box center [333, 663] width 105 height 15
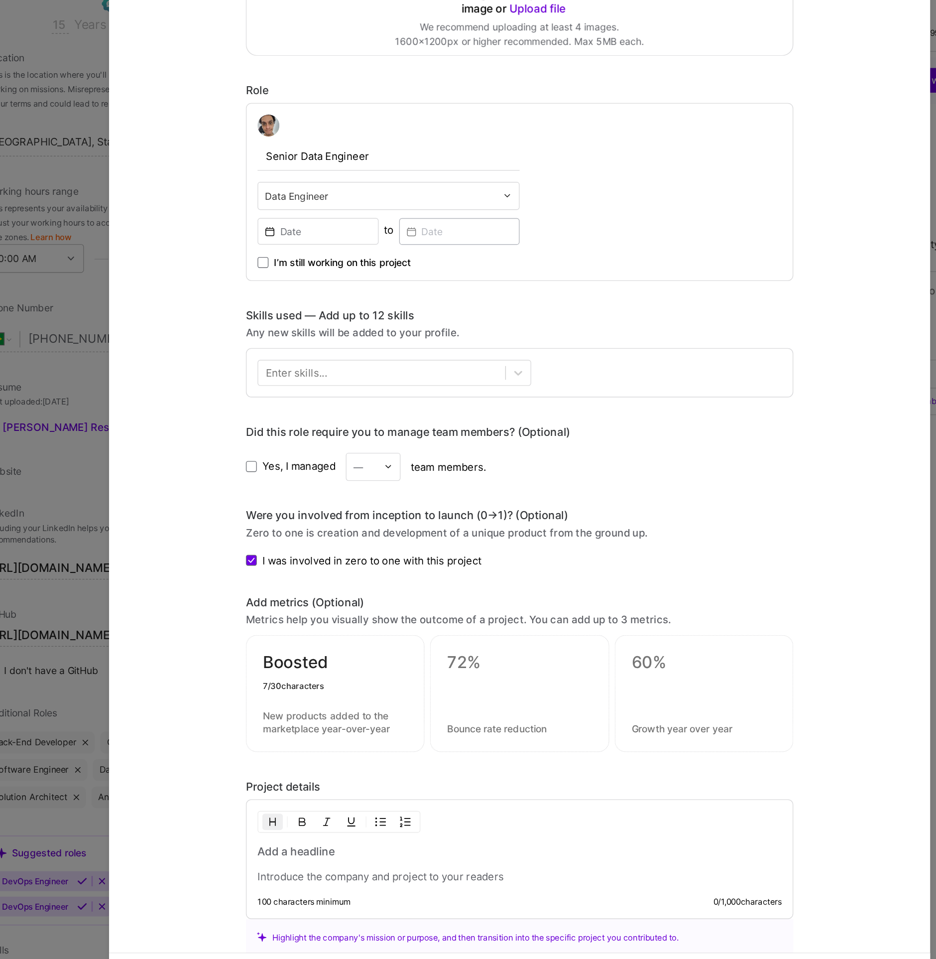
type textarea "Boosted"
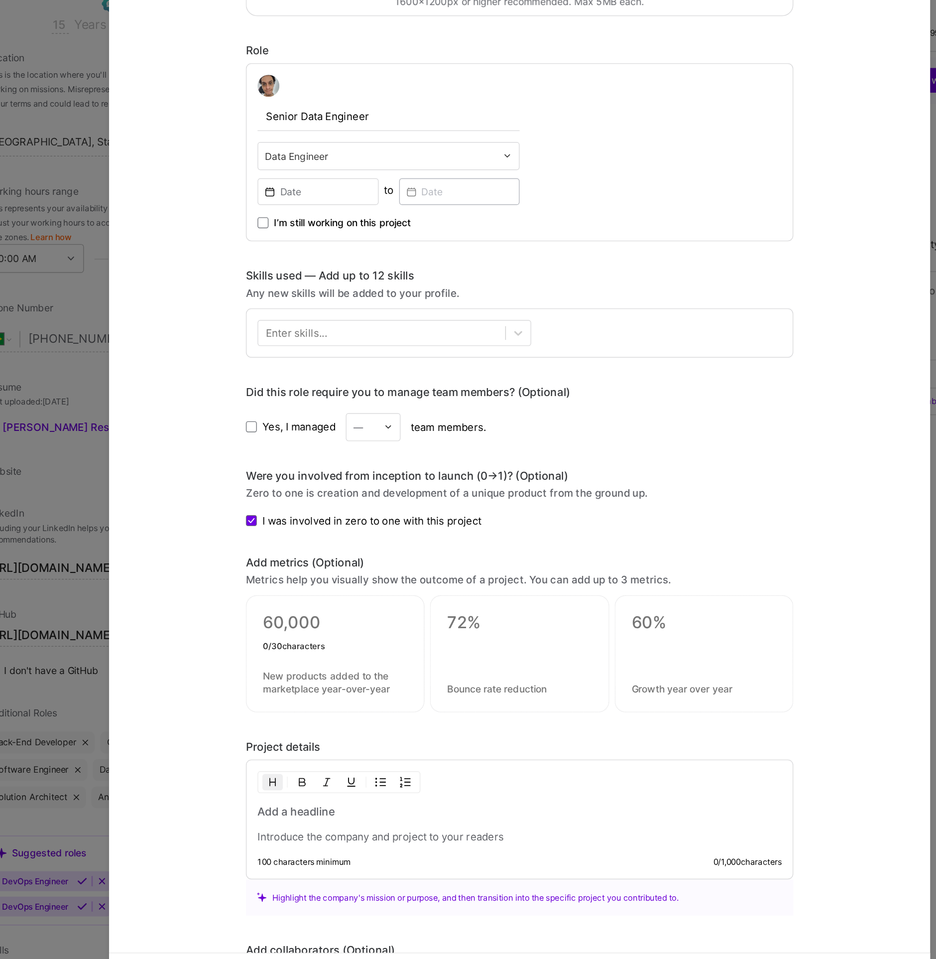
scroll to position [130, 0]
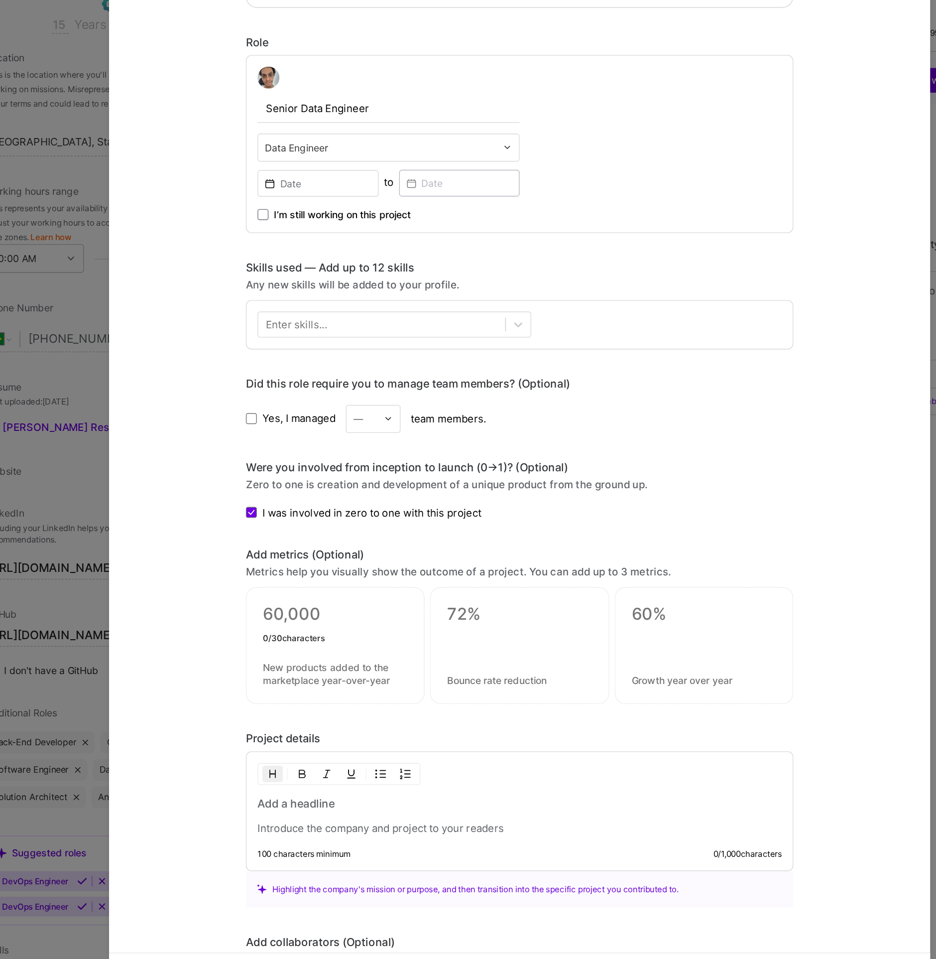
click at [326, 769] on div at bounding box center [468, 775] width 382 height 29
click at [334, 761] on h3 at bounding box center [468, 766] width 382 height 11
click at [325, 782] on p at bounding box center [468, 785] width 382 height 10
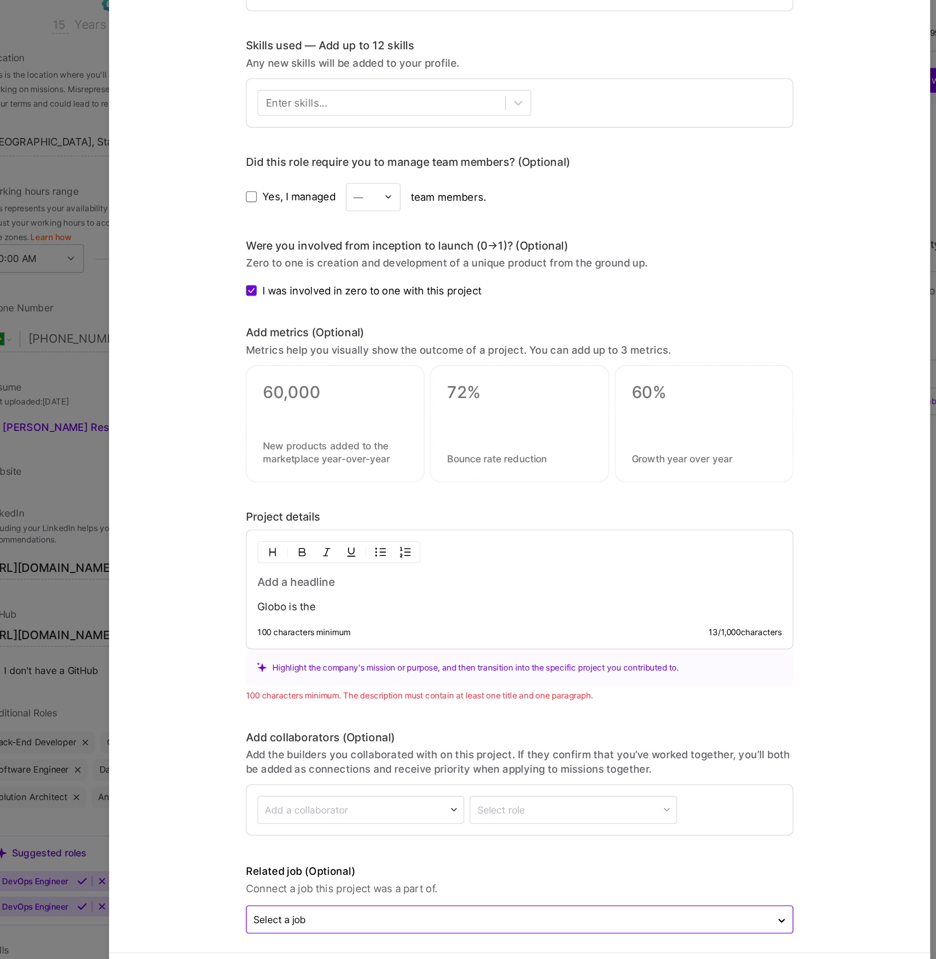
scroll to position [207, 0]
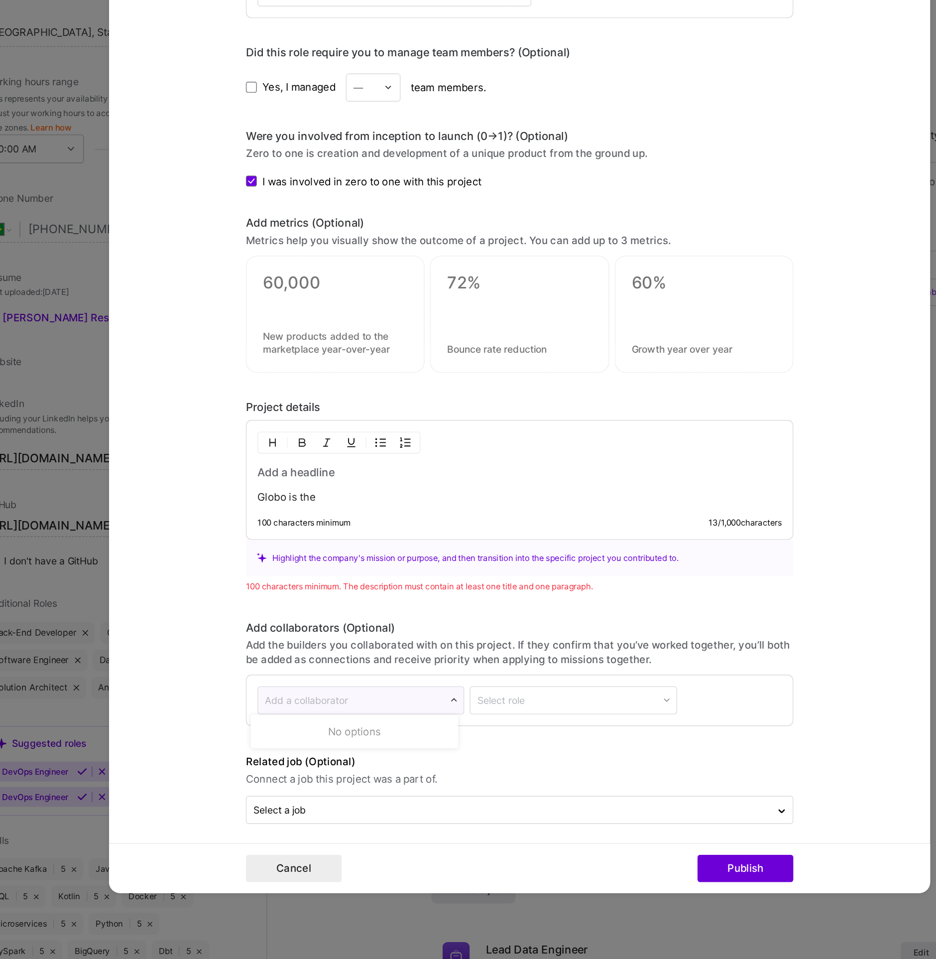
click at [385, 766] on input "text" at bounding box center [346, 771] width 126 height 10
click at [433, 715] on div "Add collaborators (Optional)" at bounding box center [468, 718] width 398 height 10
click at [333, 845] on input "text" at bounding box center [460, 850] width 372 height 10
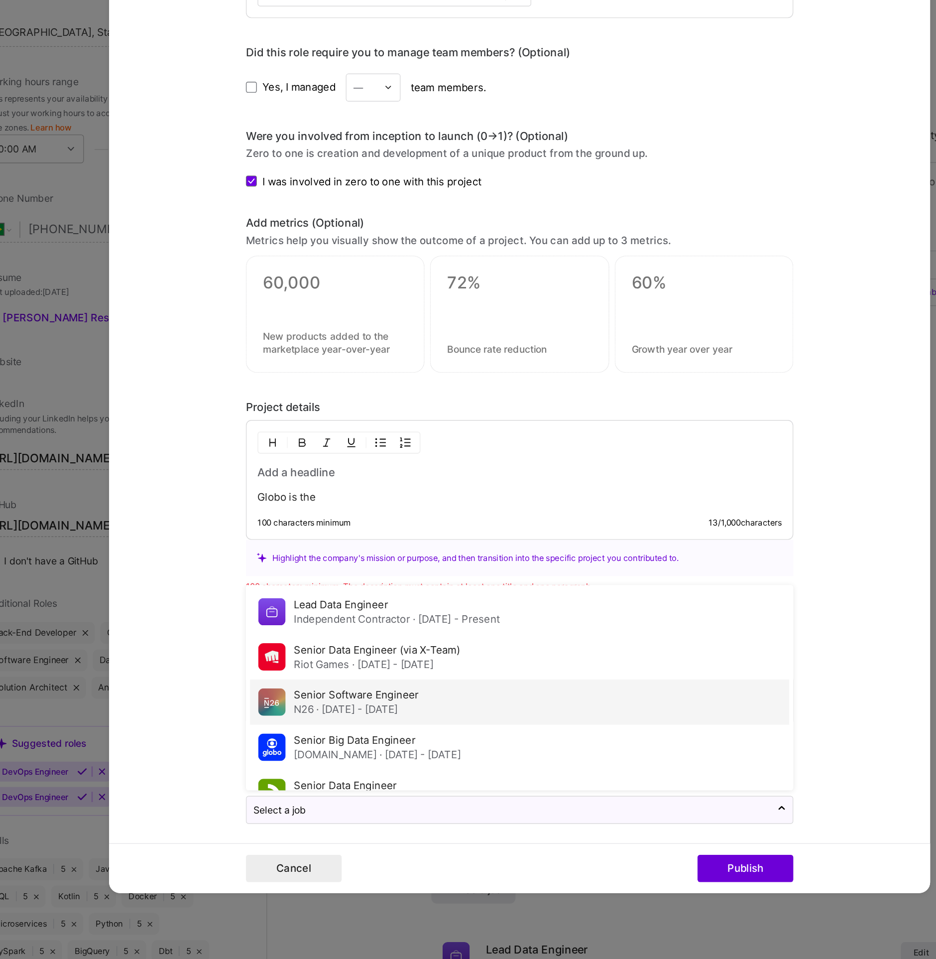
scroll to position [11, 0]
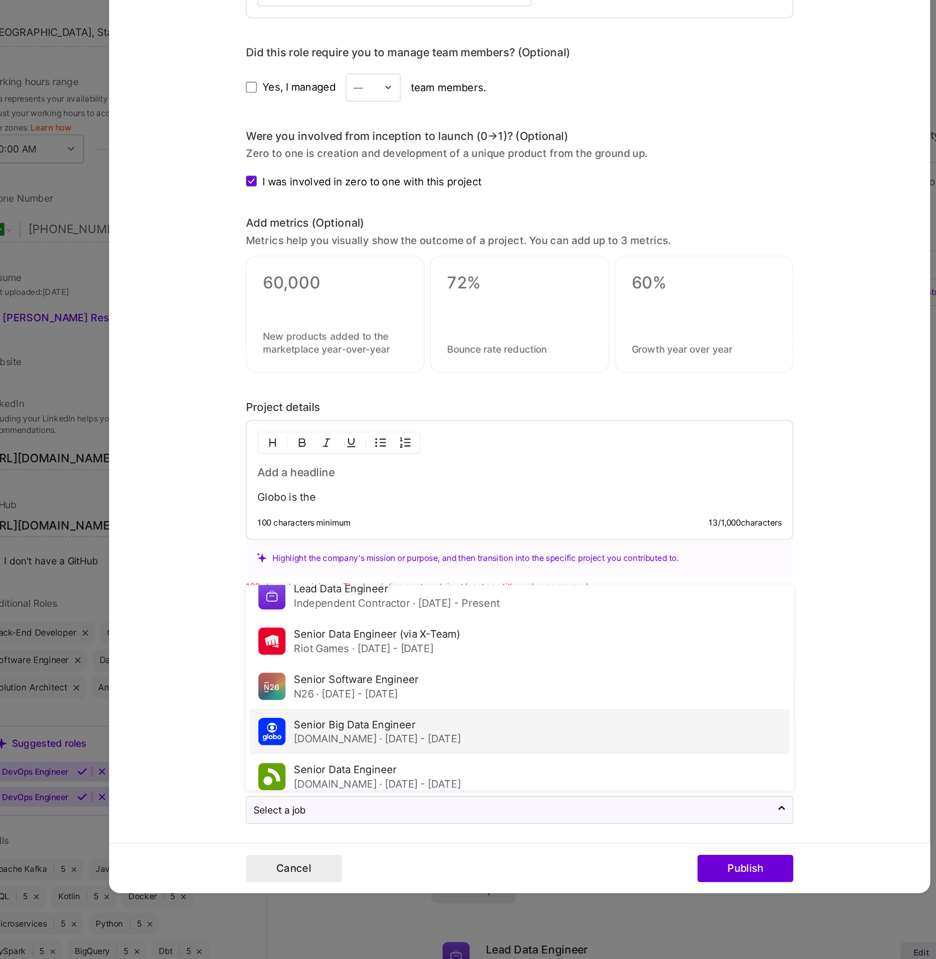
click at [366, 794] on span "· Apr 2020 - Sep 2021" at bounding box center [395, 798] width 59 height 9
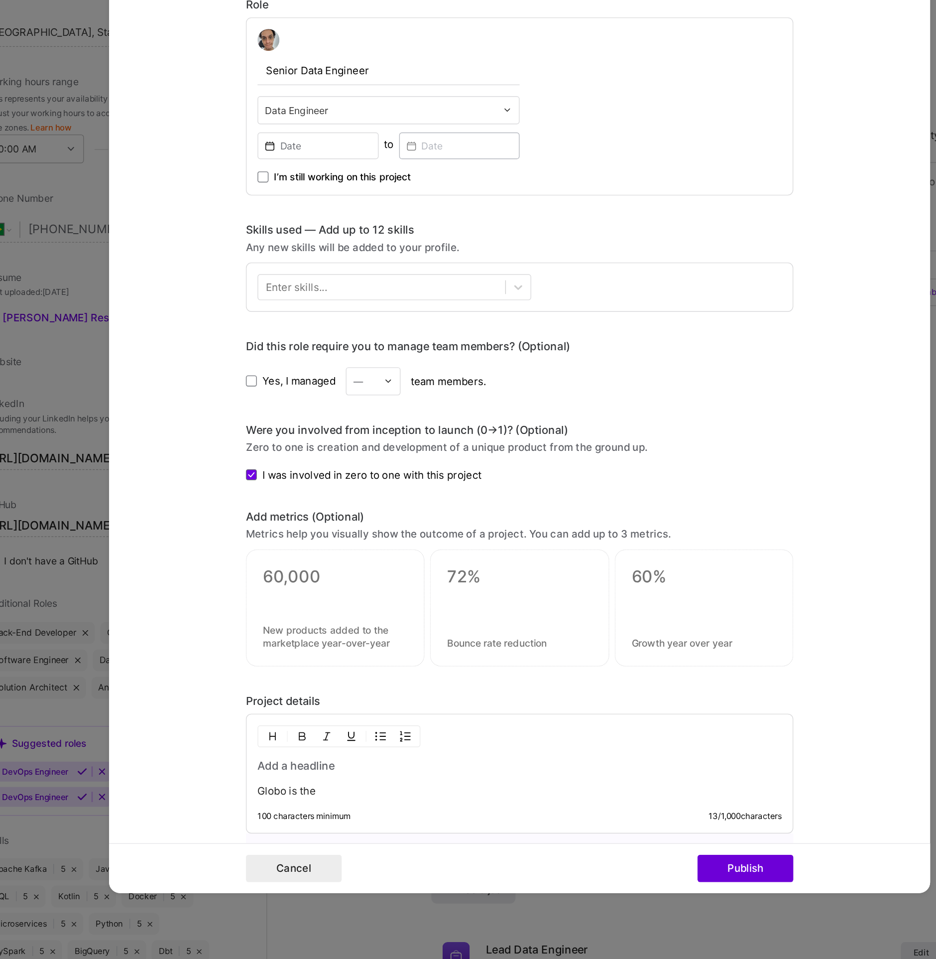
scroll to position [31, 0]
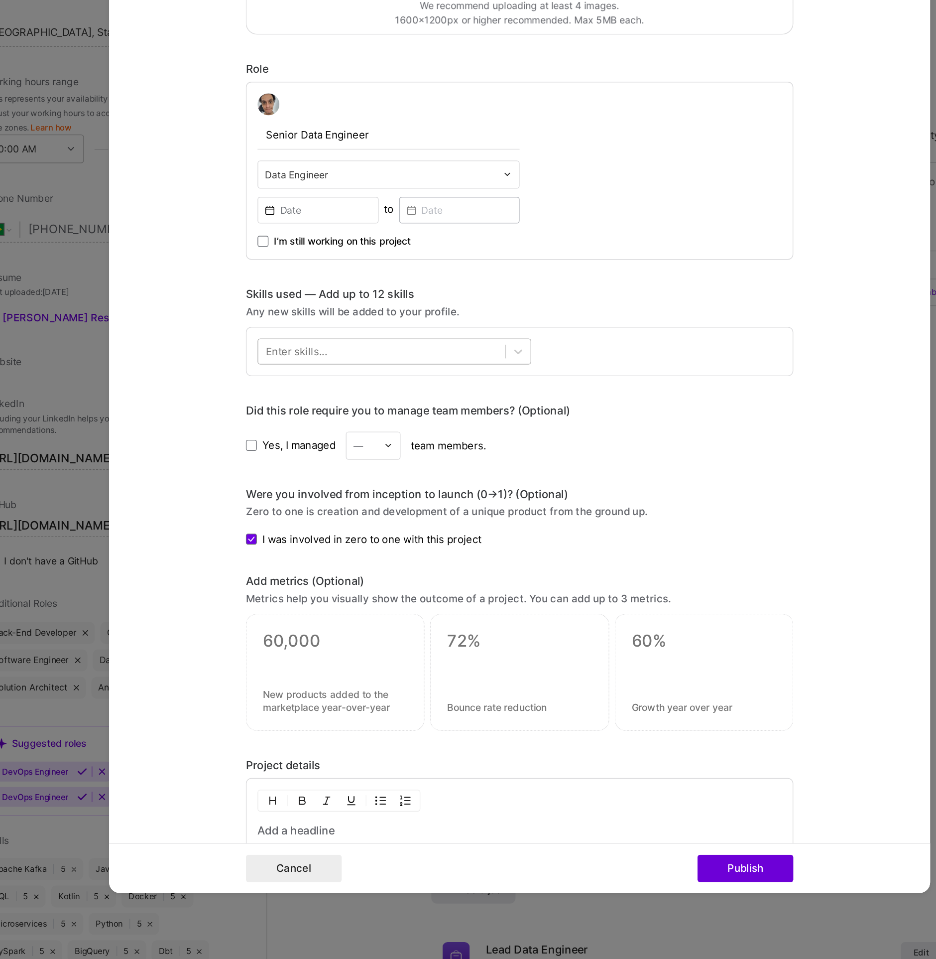
click at [325, 513] on div at bounding box center [368, 517] width 180 height 16
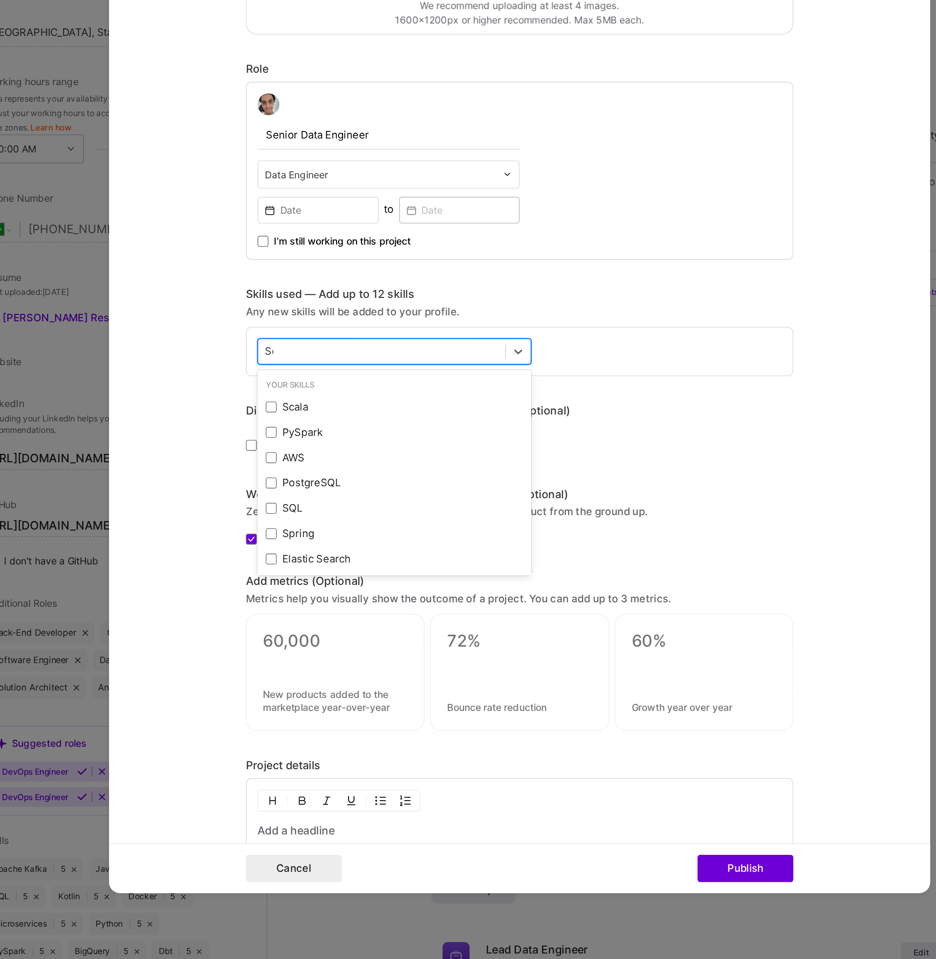
type input "Sca"
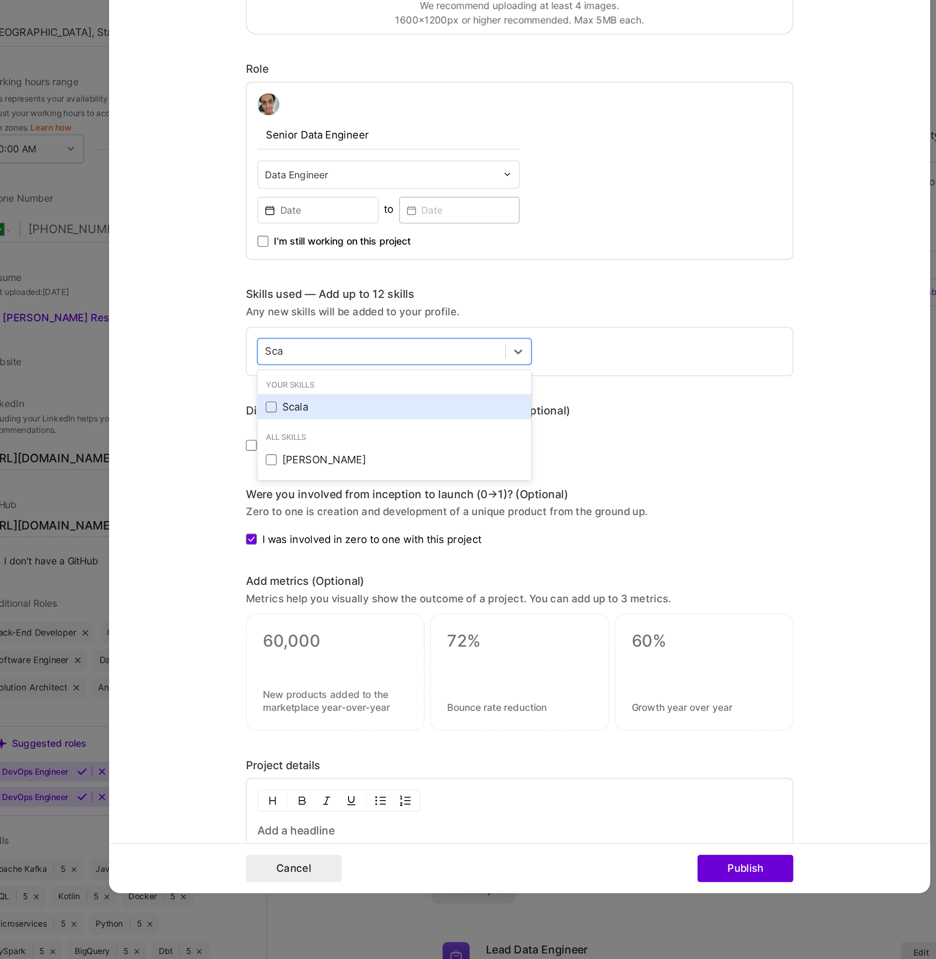
click at [339, 552] on div "Scala" at bounding box center [376, 557] width 187 height 10
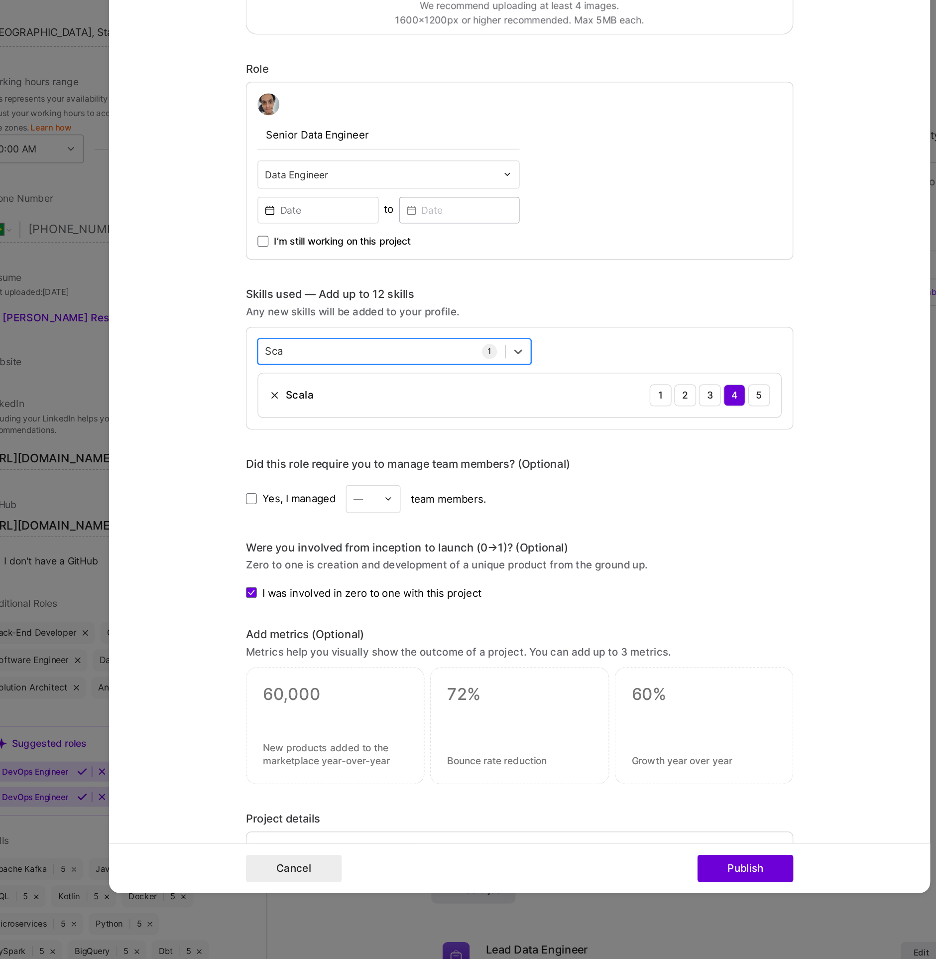
click at [316, 509] on div "Sca Sca" at bounding box center [368, 517] width 180 height 16
click at [330, 514] on div "Sca Sca" at bounding box center [368, 517] width 180 height 16
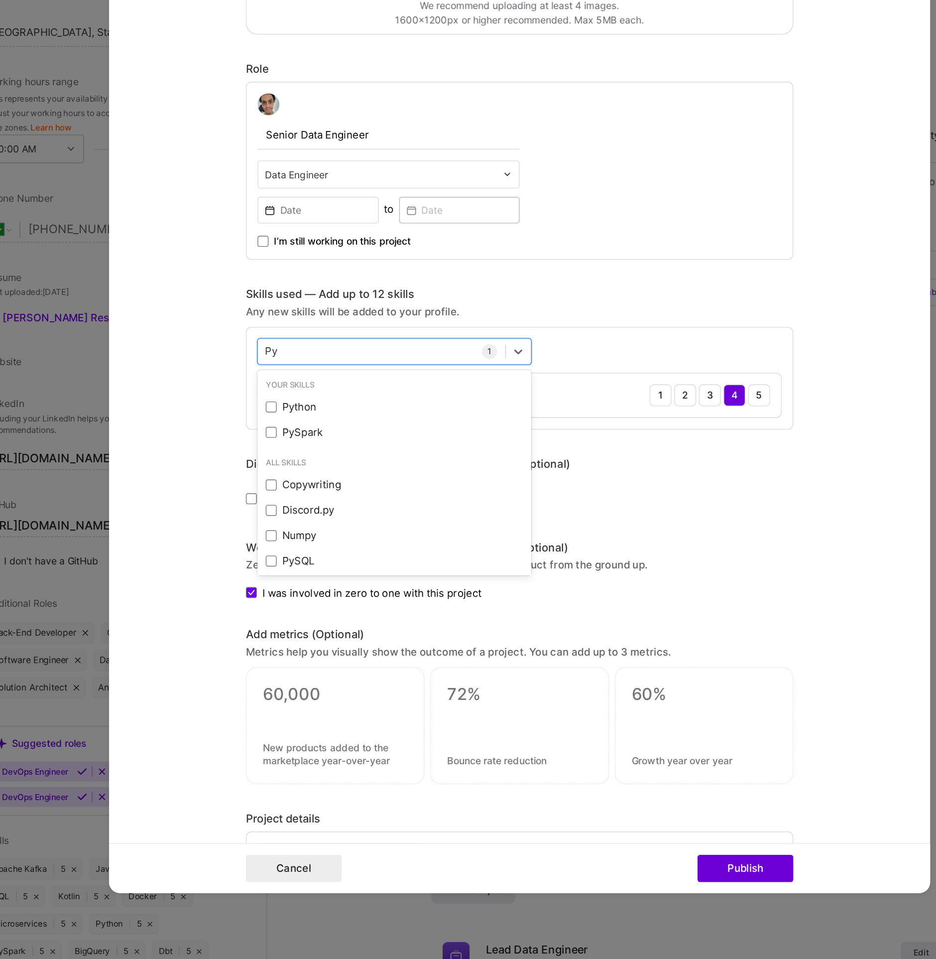
drag, startPoint x: 294, startPoint y: 551, endPoint x: 300, endPoint y: 539, distance: 13.1
click at [294, 552] on div "Python" at bounding box center [376, 557] width 187 height 10
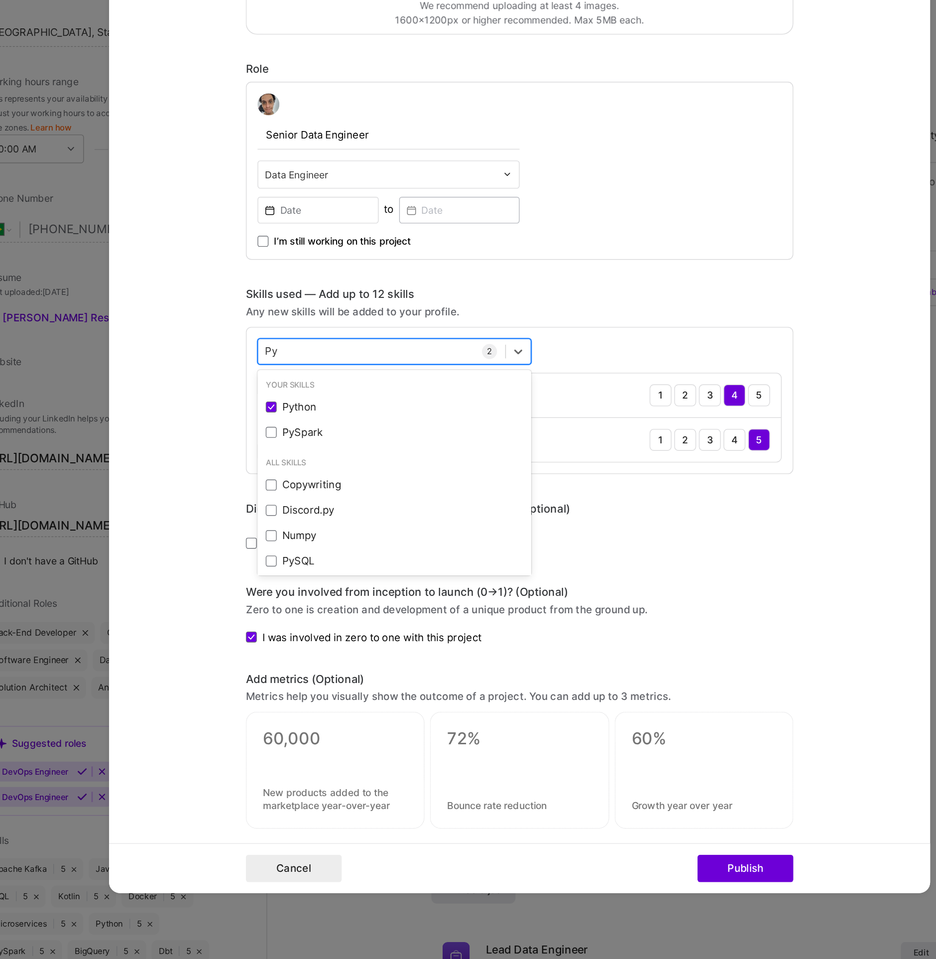
click at [310, 515] on div "Py Py" at bounding box center [368, 517] width 180 height 16
click at [308, 513] on div "Py Py" at bounding box center [368, 517] width 180 height 16
type input "P"
type input "Spa"
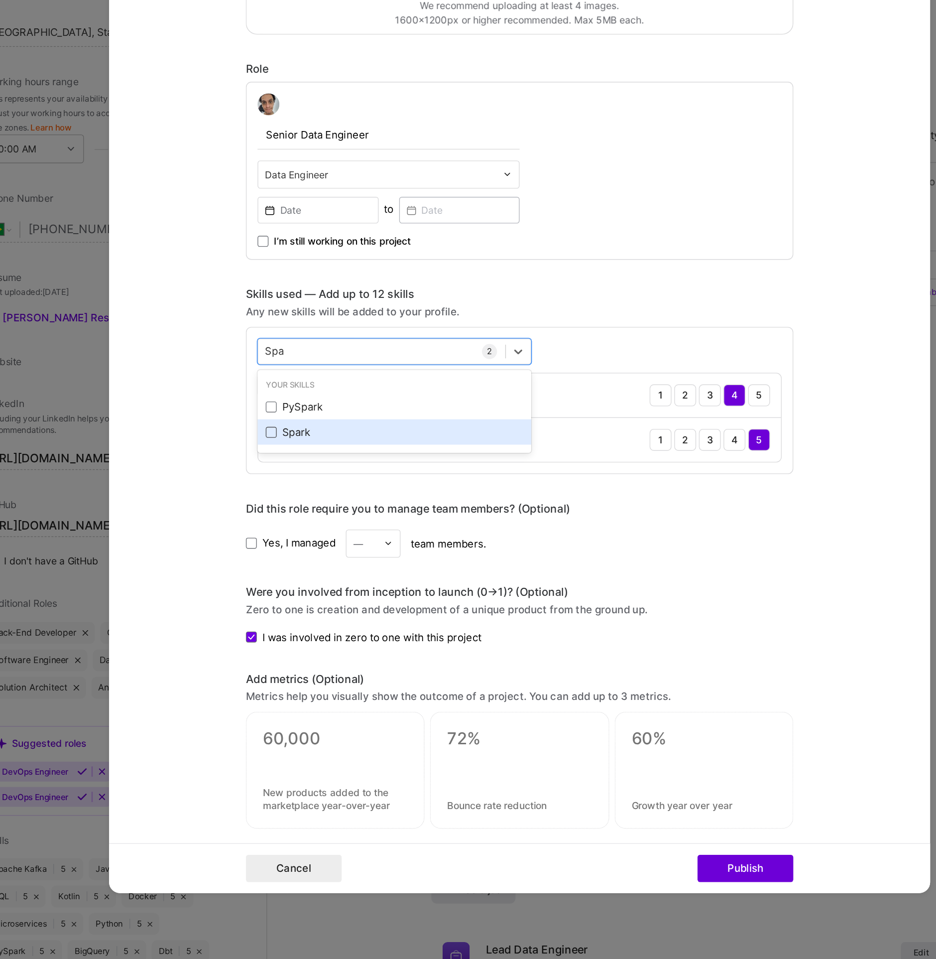
click at [286, 573] on span at bounding box center [287, 576] width 8 height 8
click at [0, 0] on input "checkbox" at bounding box center [0, 0] width 0 height 0
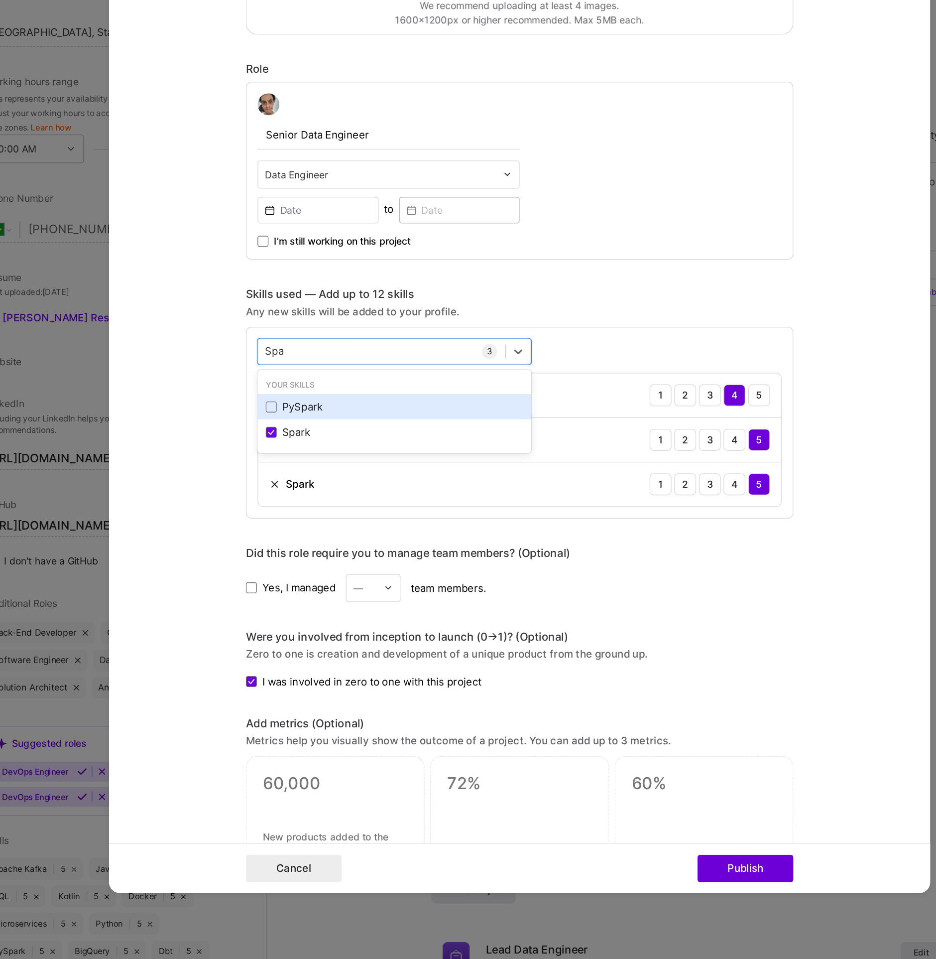
click at [286, 556] on div "PySpark" at bounding box center [376, 557] width 187 height 10
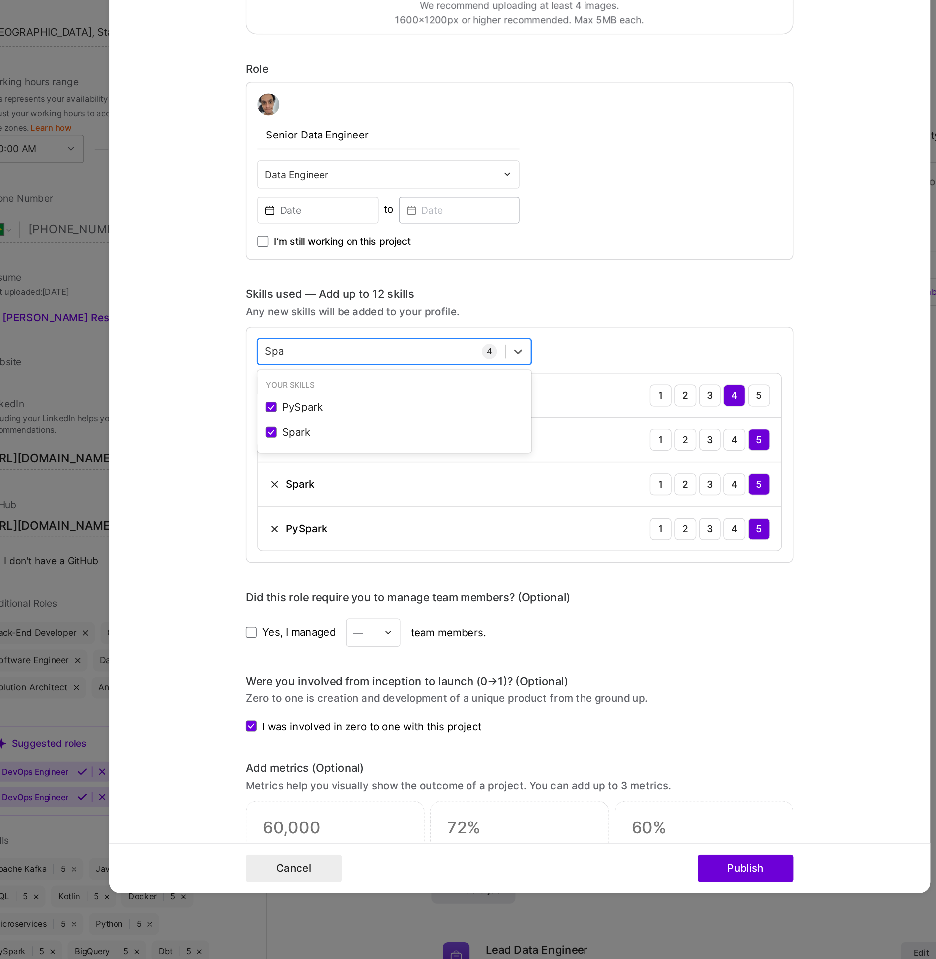
click at [321, 517] on div "Spa Spa" at bounding box center [368, 517] width 180 height 16
click at [284, 577] on span at bounding box center [287, 576] width 8 height 8
click at [0, 0] on input "checkbox" at bounding box center [0, 0] width 0 height 0
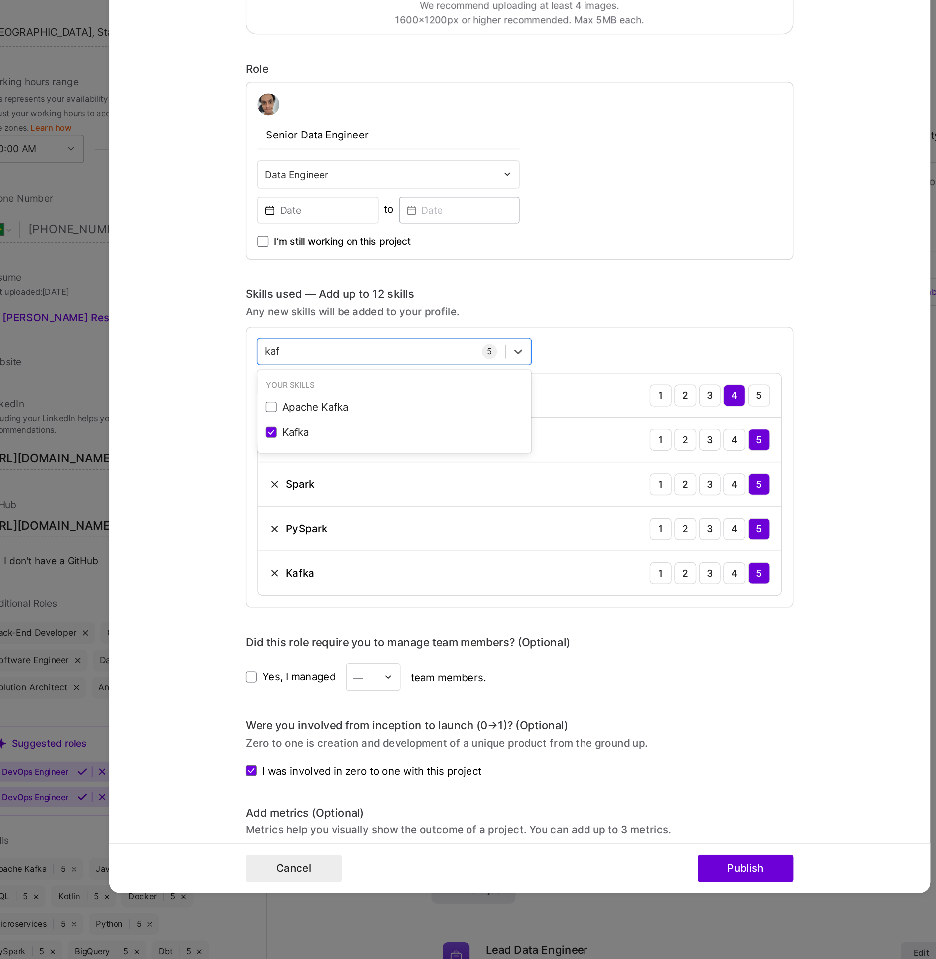
drag, startPoint x: 320, startPoint y: 663, endPoint x: 329, endPoint y: 657, distance: 10.4
click at [320, 663] on div "Kafka 1 2 3 4 5" at bounding box center [468, 678] width 381 height 32
click at [286, 612] on img at bounding box center [290, 613] width 8 height 8
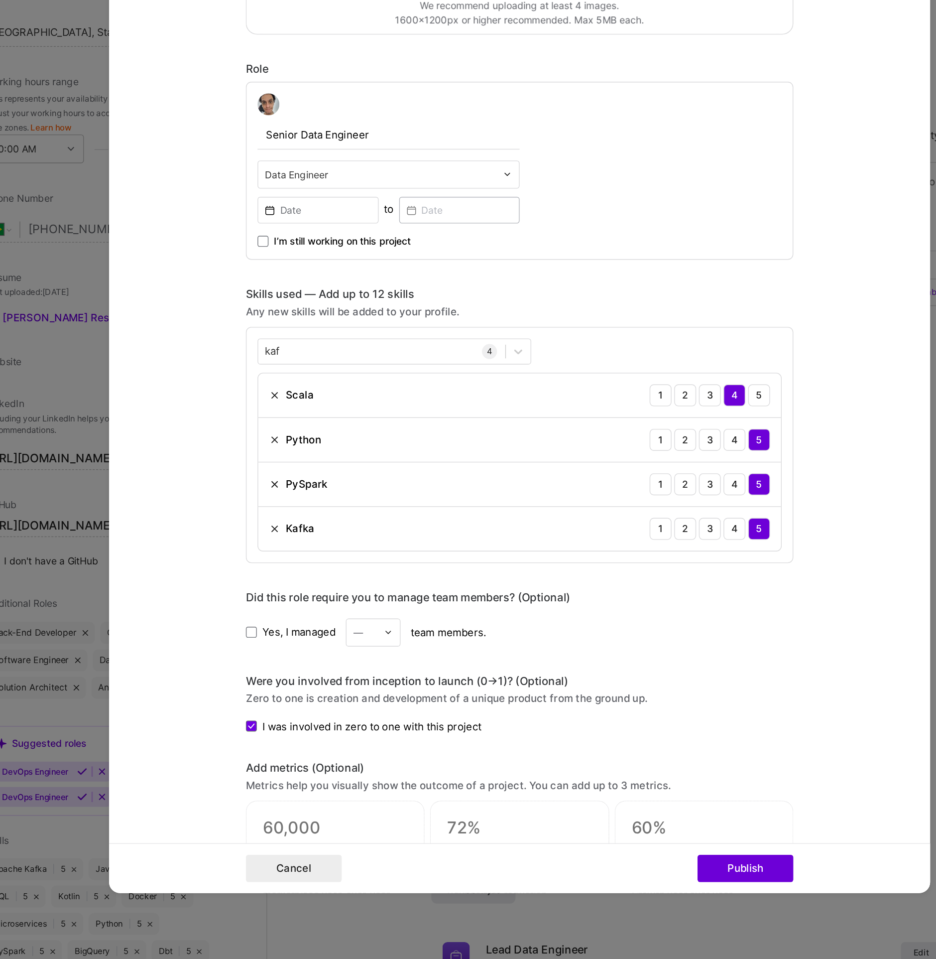
click at [286, 612] on img at bounding box center [290, 613] width 8 height 8
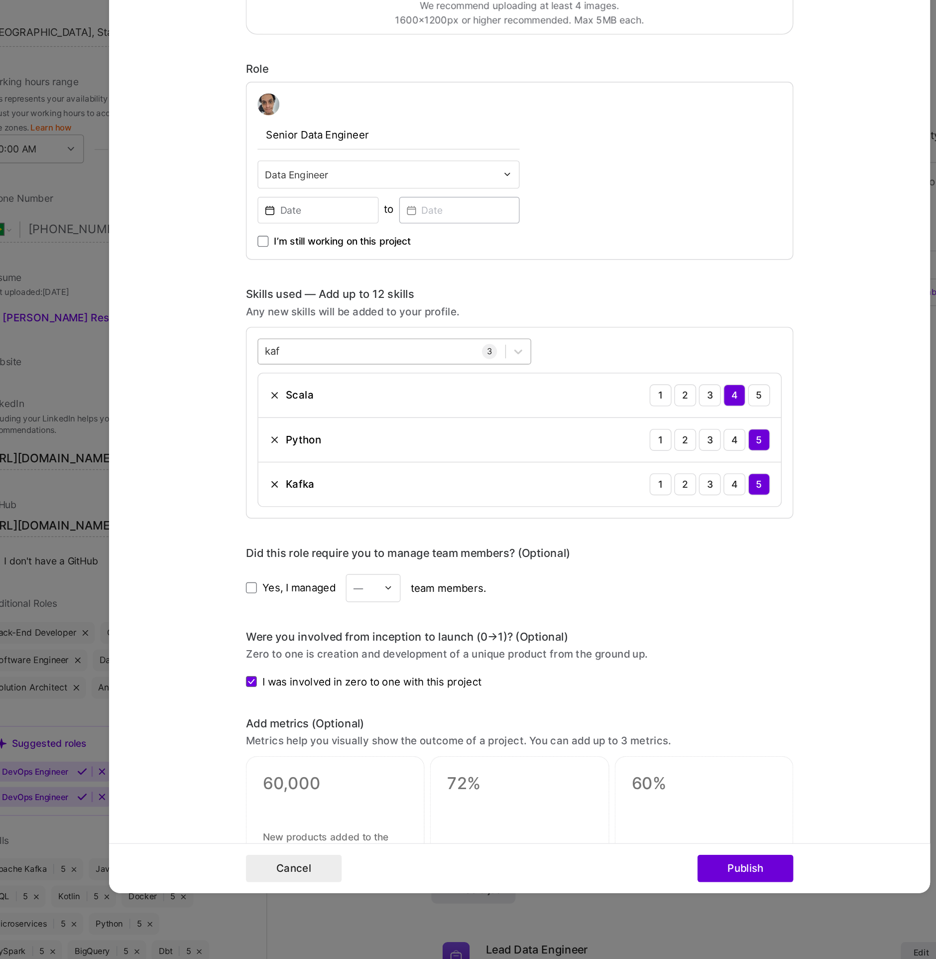
click at [324, 513] on div "kaf kaf" at bounding box center [368, 517] width 180 height 16
type input "kaf"
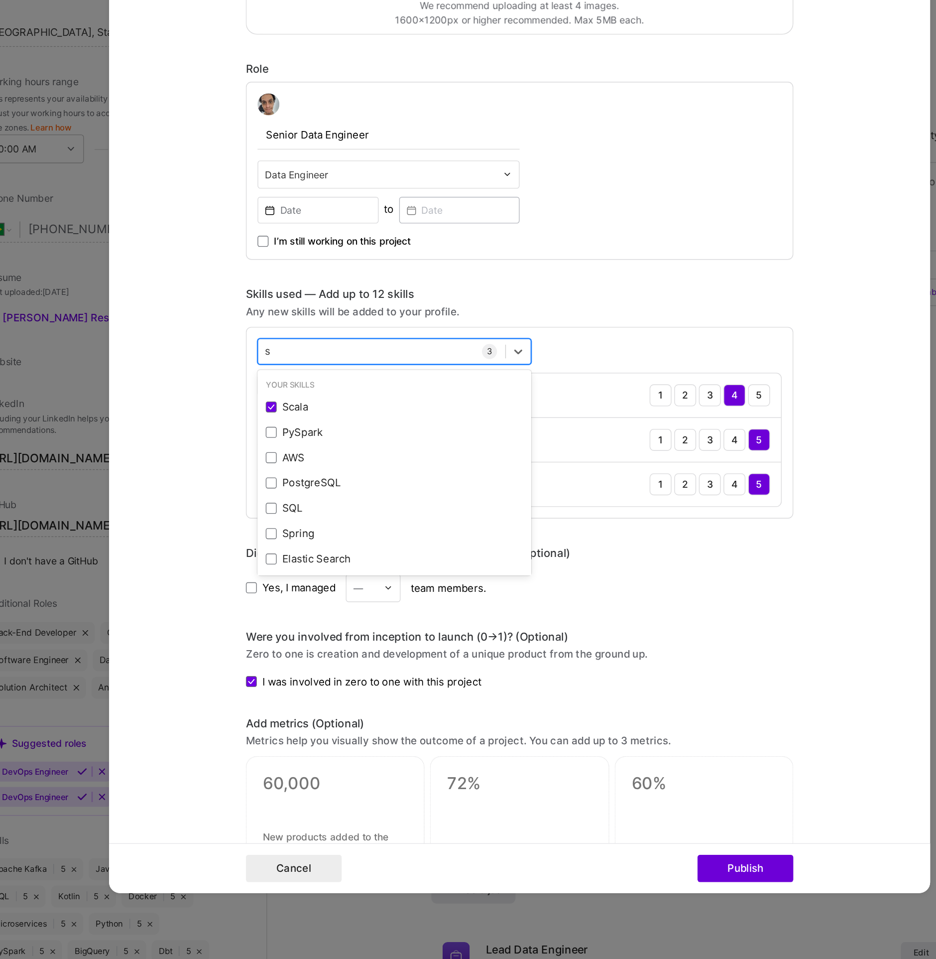
type input "sp"
type input "Spa"
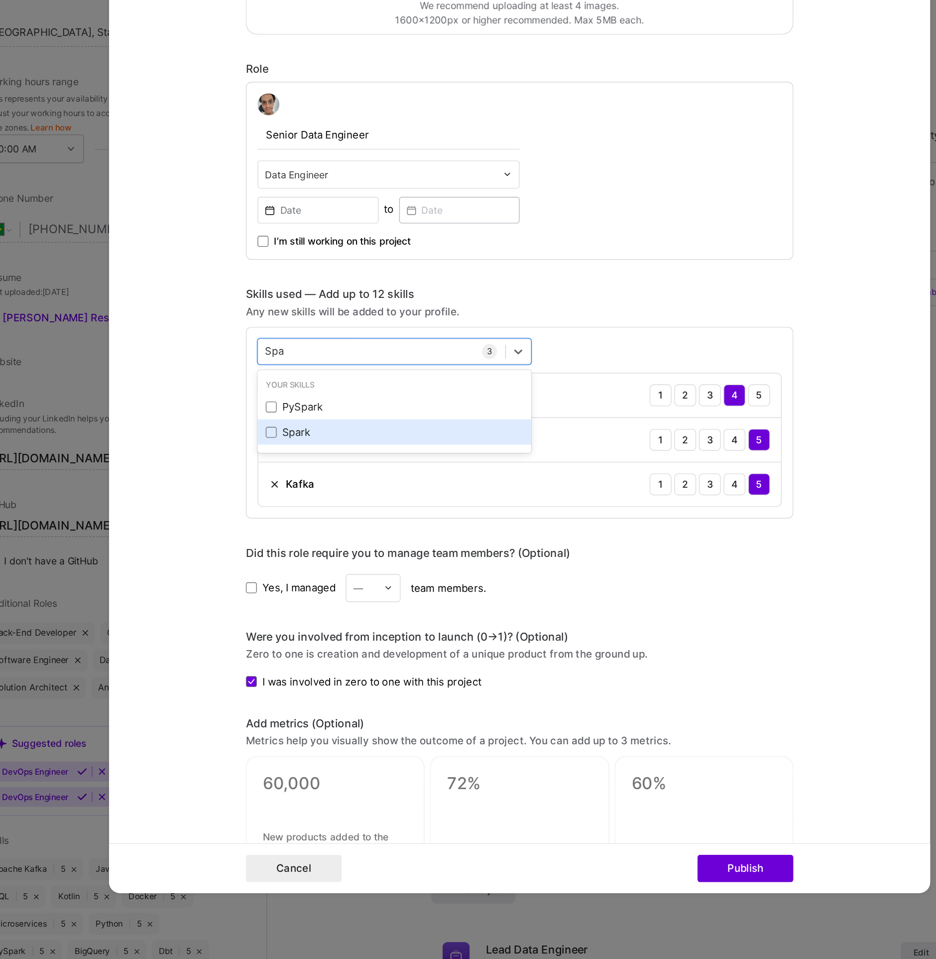
click at [295, 578] on div "Spark" at bounding box center [376, 575] width 187 height 10
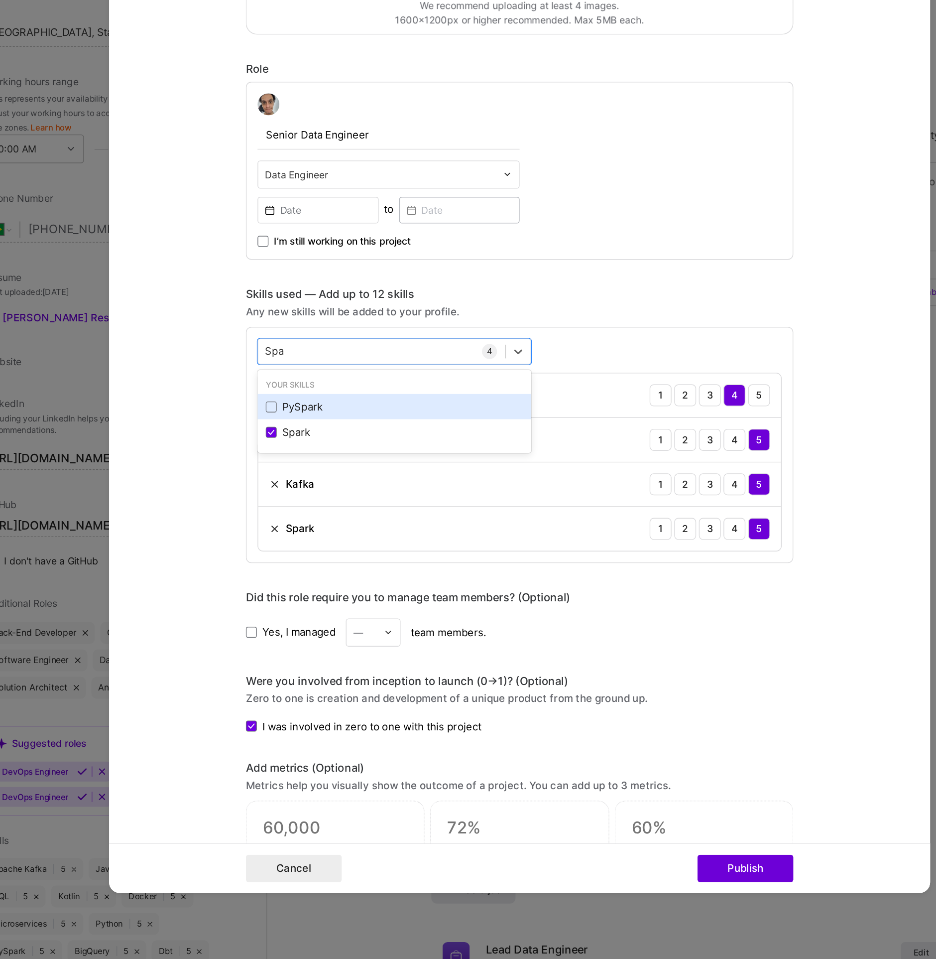
click at [299, 563] on div "PySpark" at bounding box center [376, 557] width 199 height 18
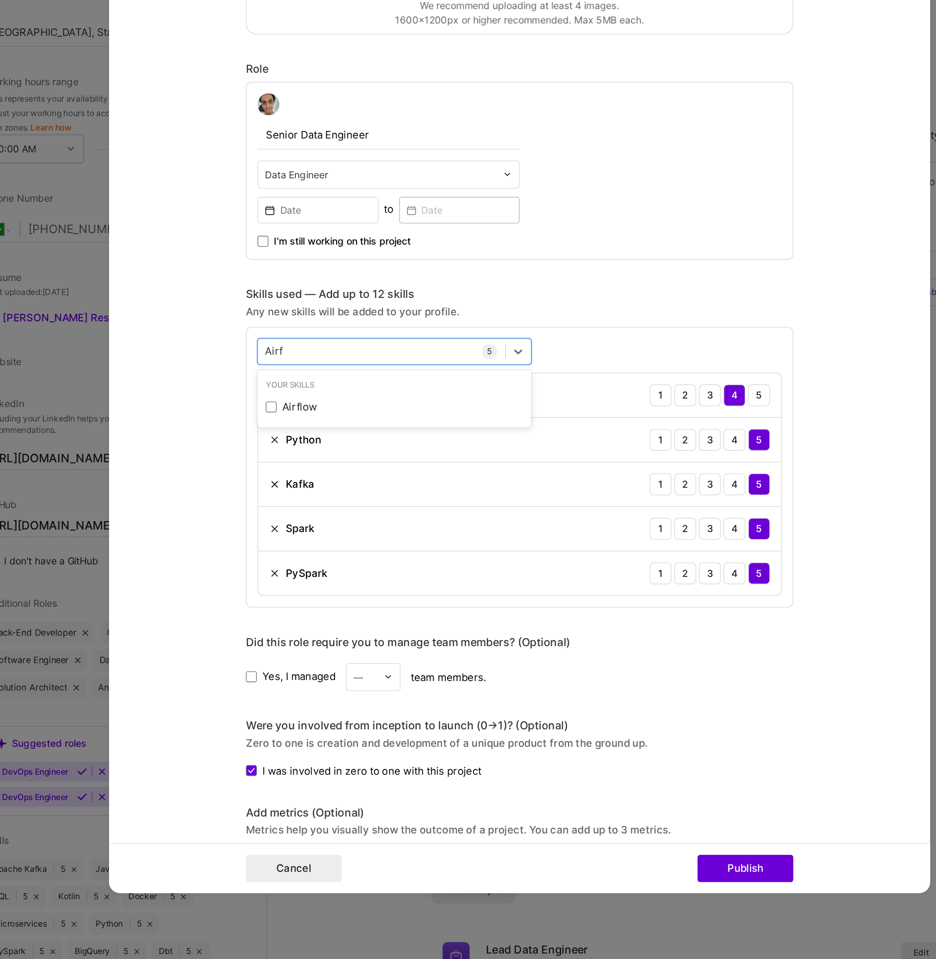
drag, startPoint x: 350, startPoint y: 548, endPoint x: 323, endPoint y: 530, distance: 31.9
click at [350, 548] on div "Airflow" at bounding box center [376, 557] width 199 height 18
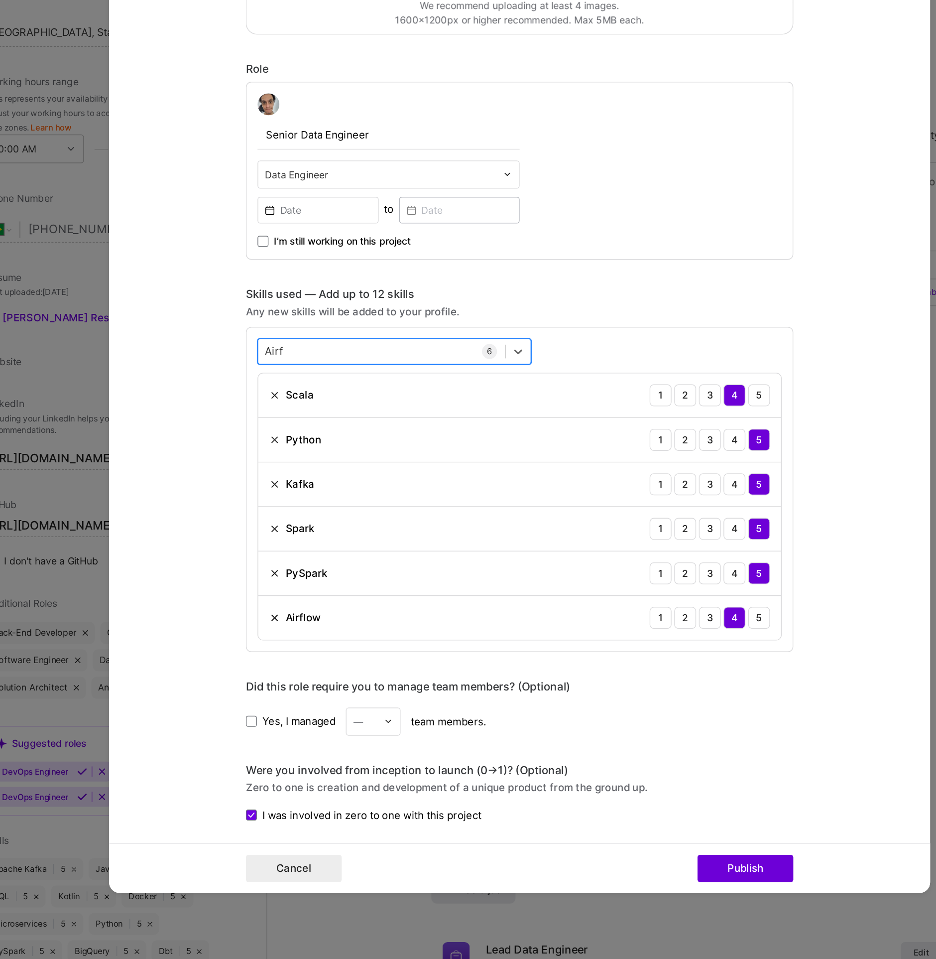
click at [317, 513] on div "Airf Airf" at bounding box center [368, 517] width 180 height 16
click at [312, 511] on div "Airf Airf" at bounding box center [368, 517] width 180 height 16
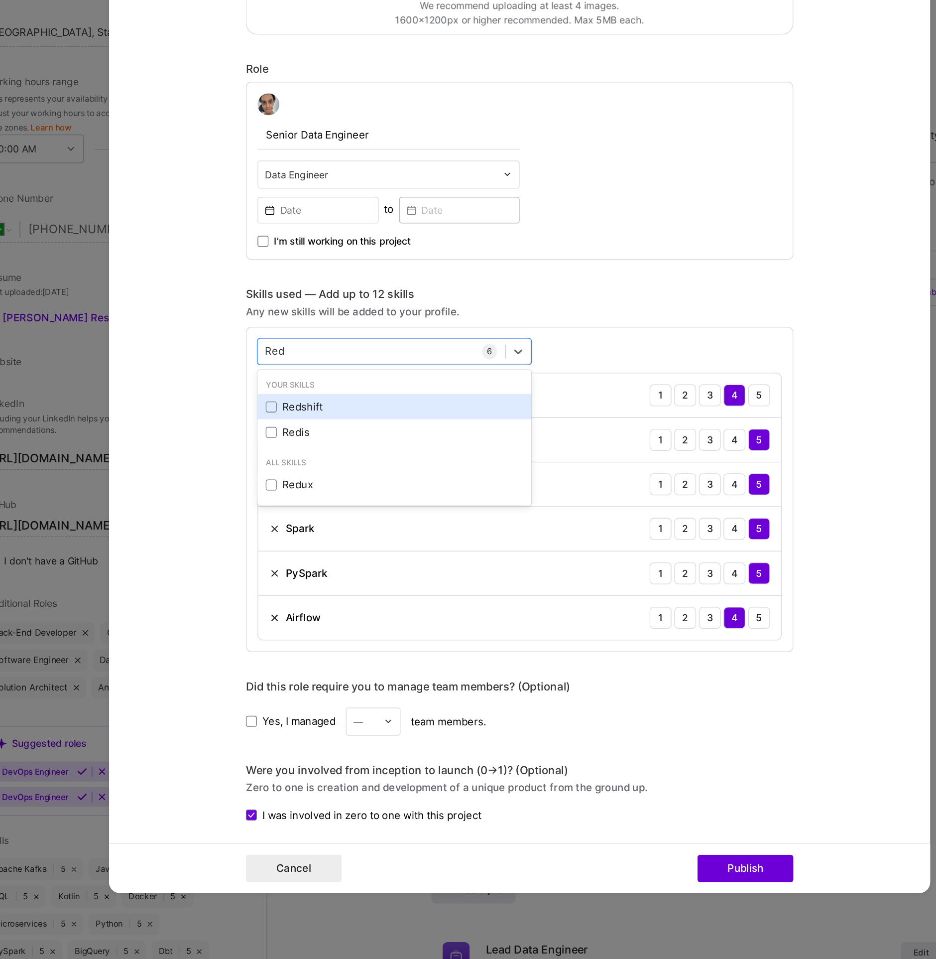
click at [315, 548] on div "Redshift" at bounding box center [376, 557] width 199 height 18
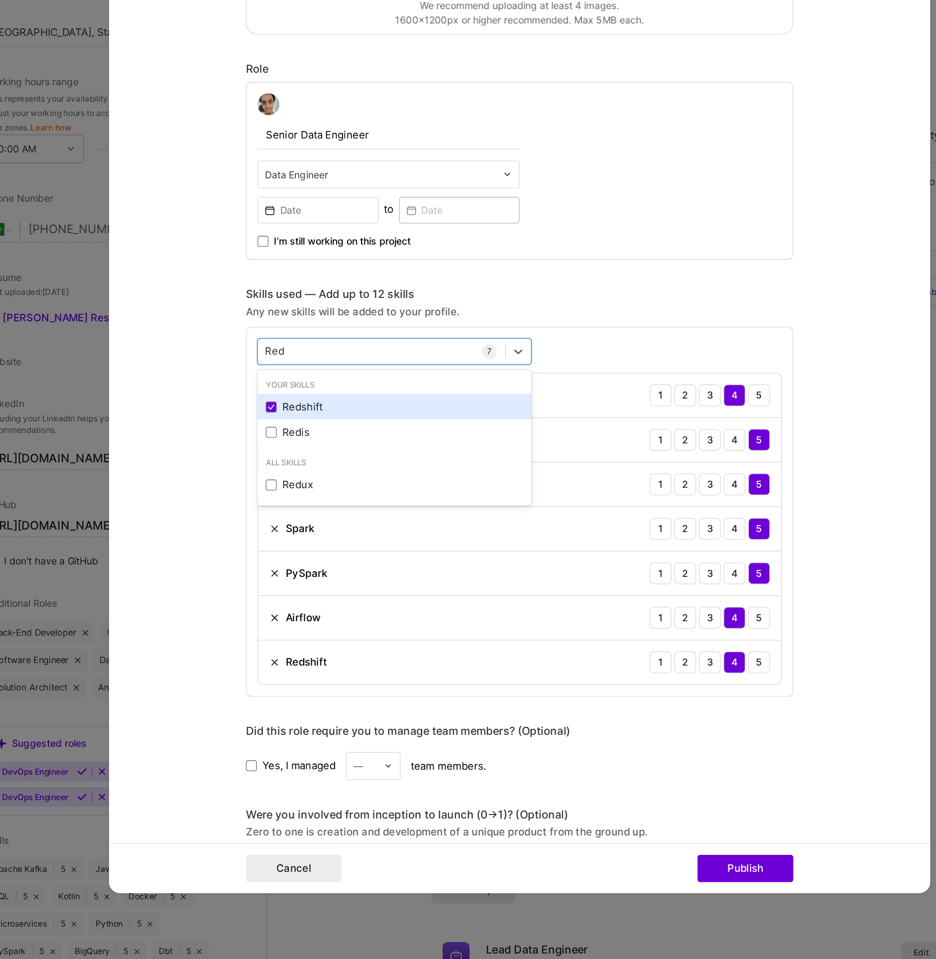
click at [311, 549] on div "Redshift" at bounding box center [376, 557] width 199 height 18
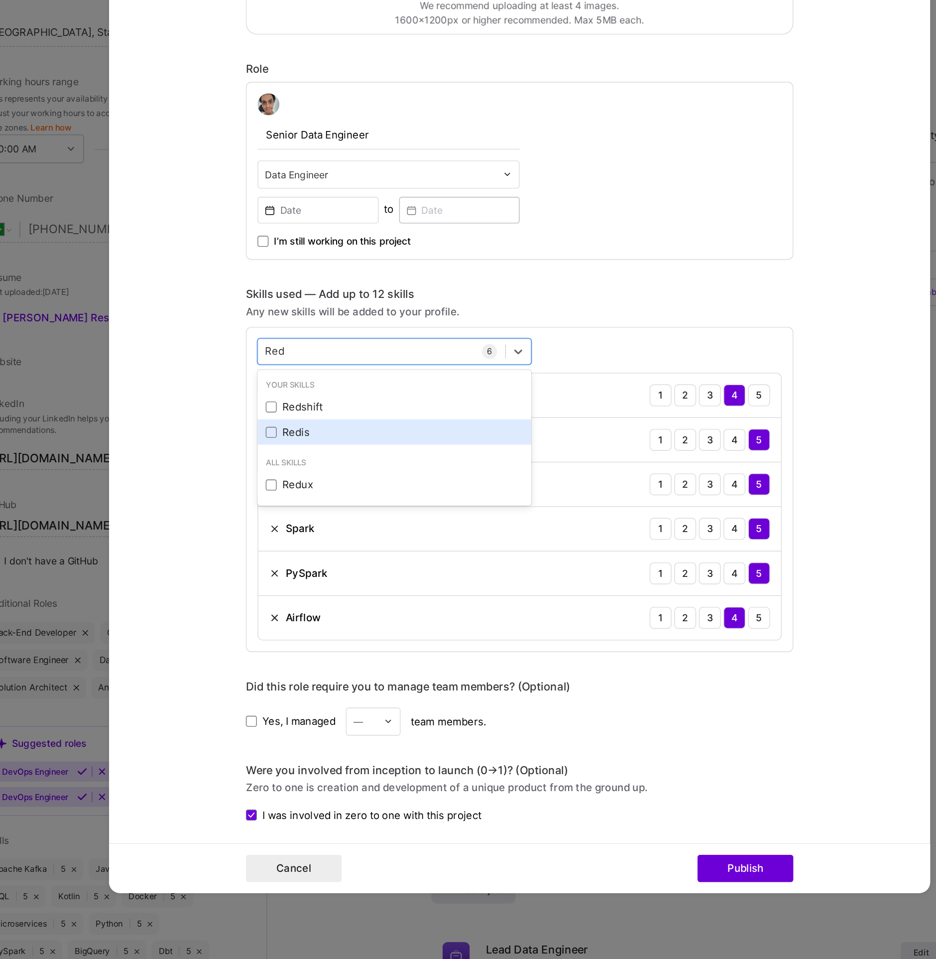
click at [310, 570] on div "Redis" at bounding box center [376, 575] width 187 height 10
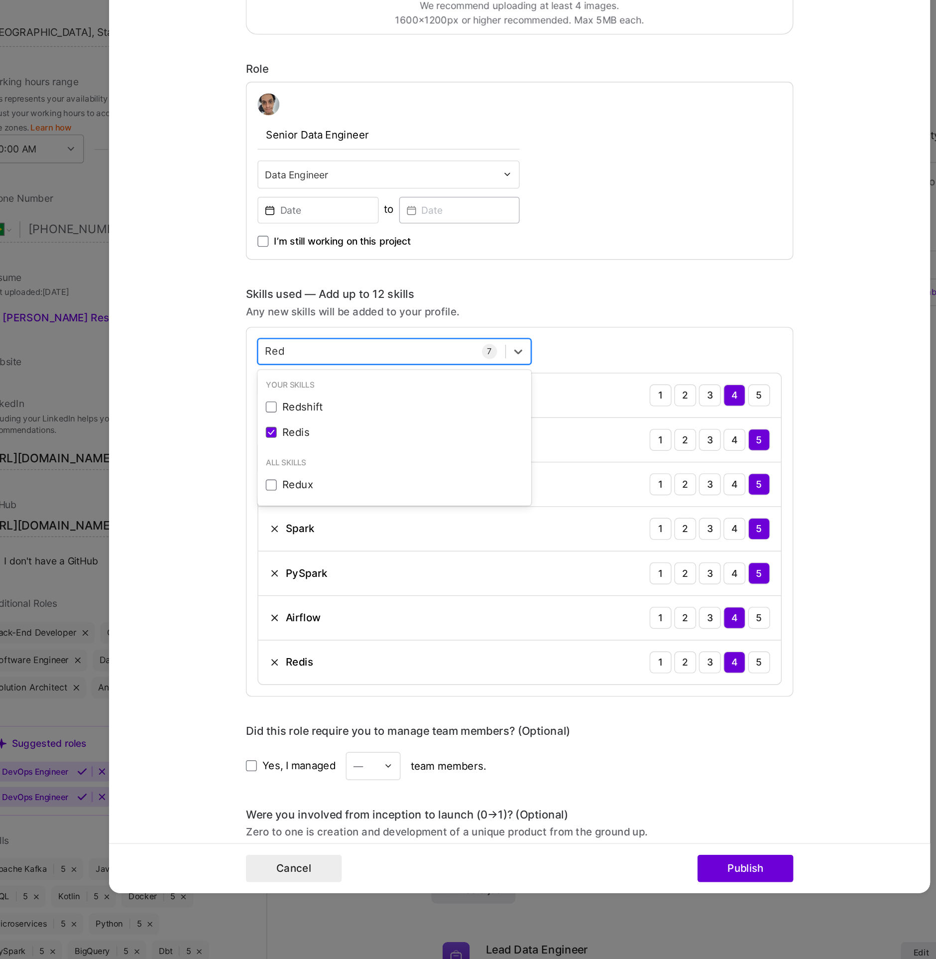
click at [304, 512] on div "Red Red" at bounding box center [368, 517] width 180 height 16
type input "Elas"
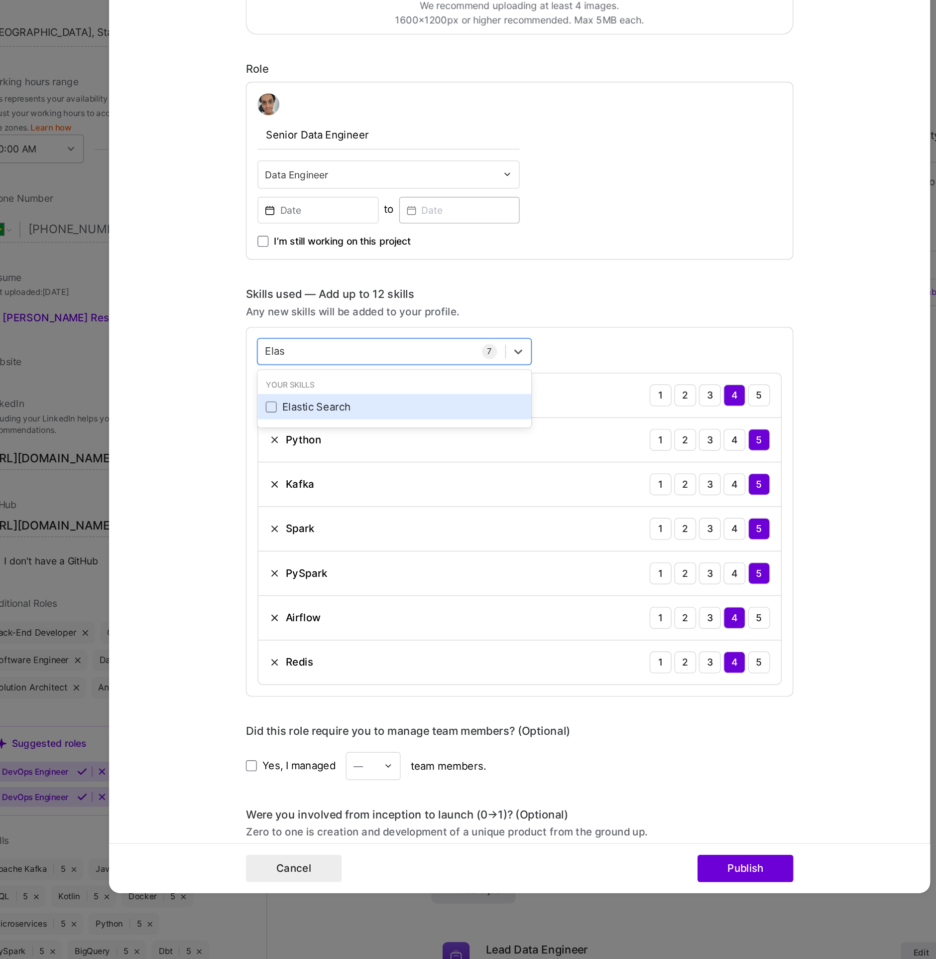
drag, startPoint x: 313, startPoint y: 555, endPoint x: 311, endPoint y: 549, distance: 6.2
click at [313, 555] on div "Elastic Search" at bounding box center [376, 557] width 187 height 10
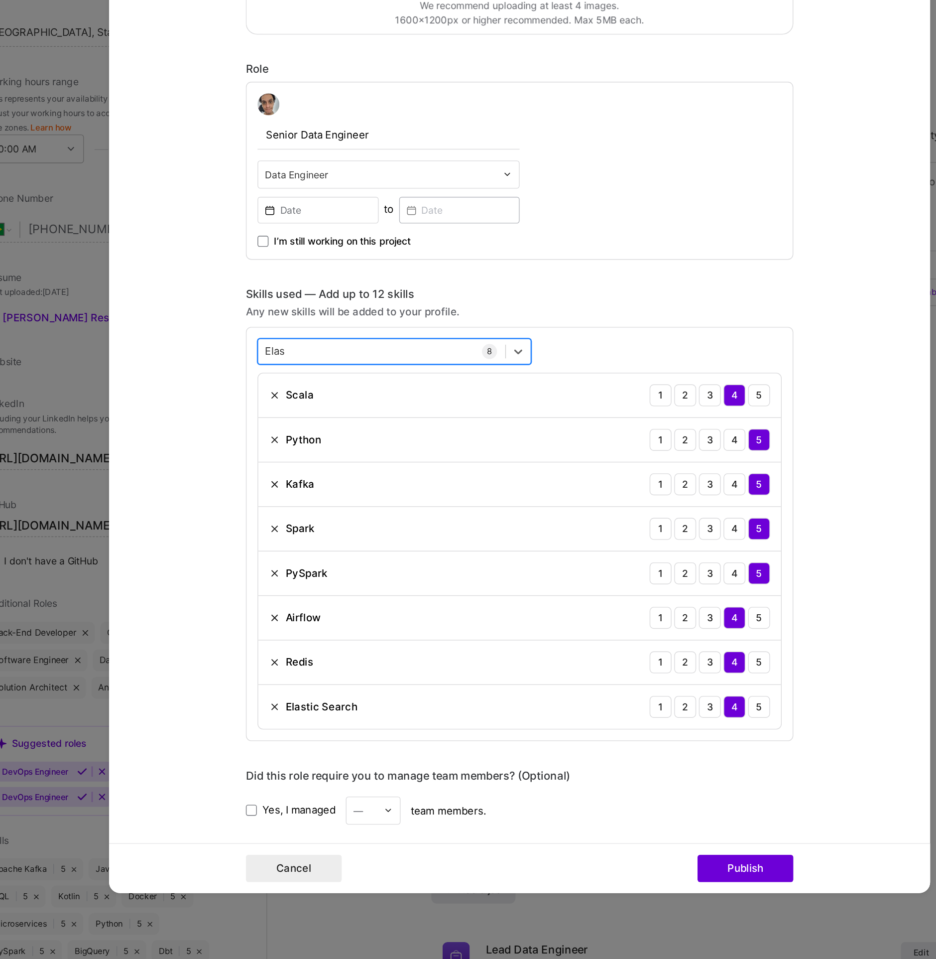
click at [309, 515] on div "Elas Elas" at bounding box center [368, 517] width 180 height 16
click at [306, 515] on div "Elas Elas" at bounding box center [368, 517] width 180 height 16
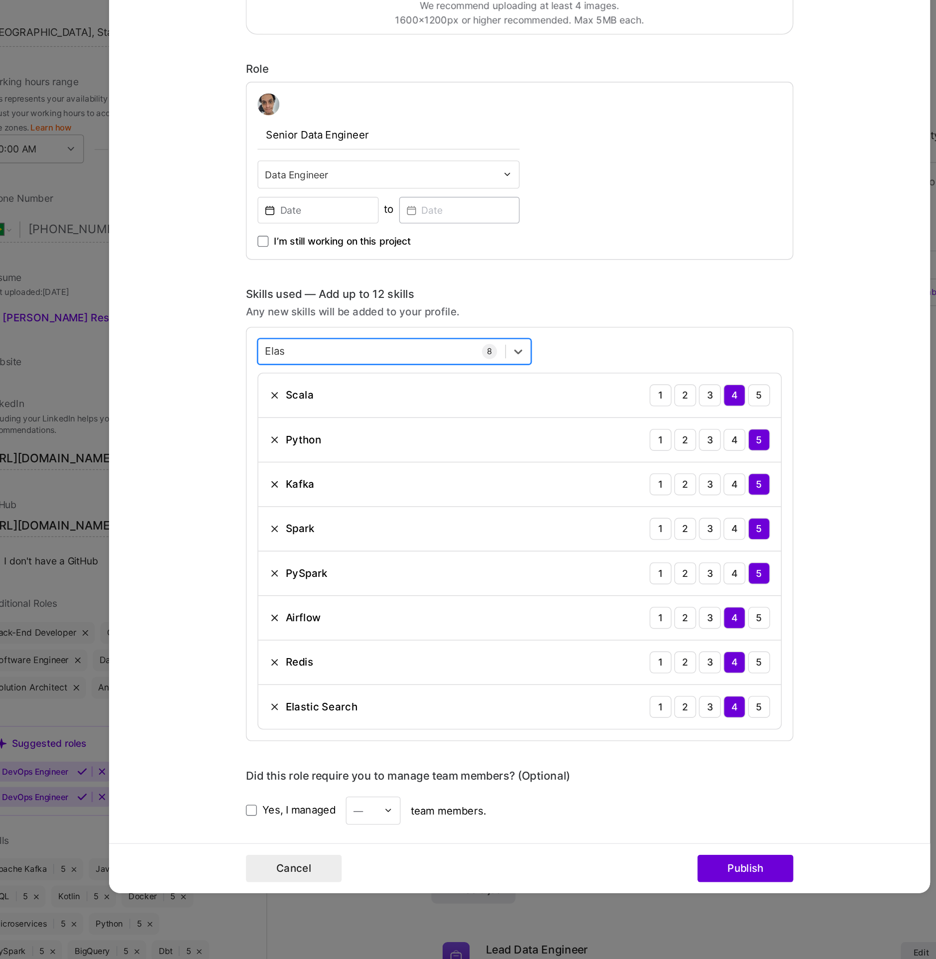
click at [306, 515] on div "Elas Elas" at bounding box center [368, 517] width 180 height 16
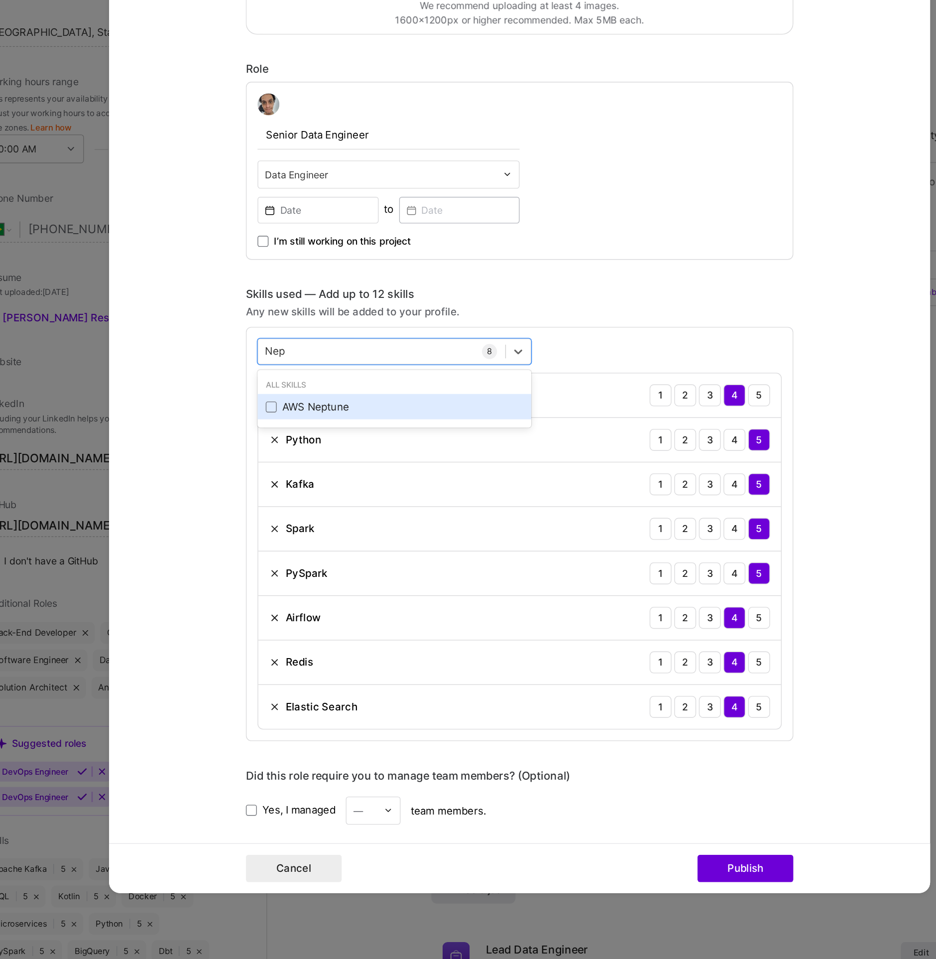
click at [301, 557] on div "AWS Neptune" at bounding box center [376, 557] width 187 height 10
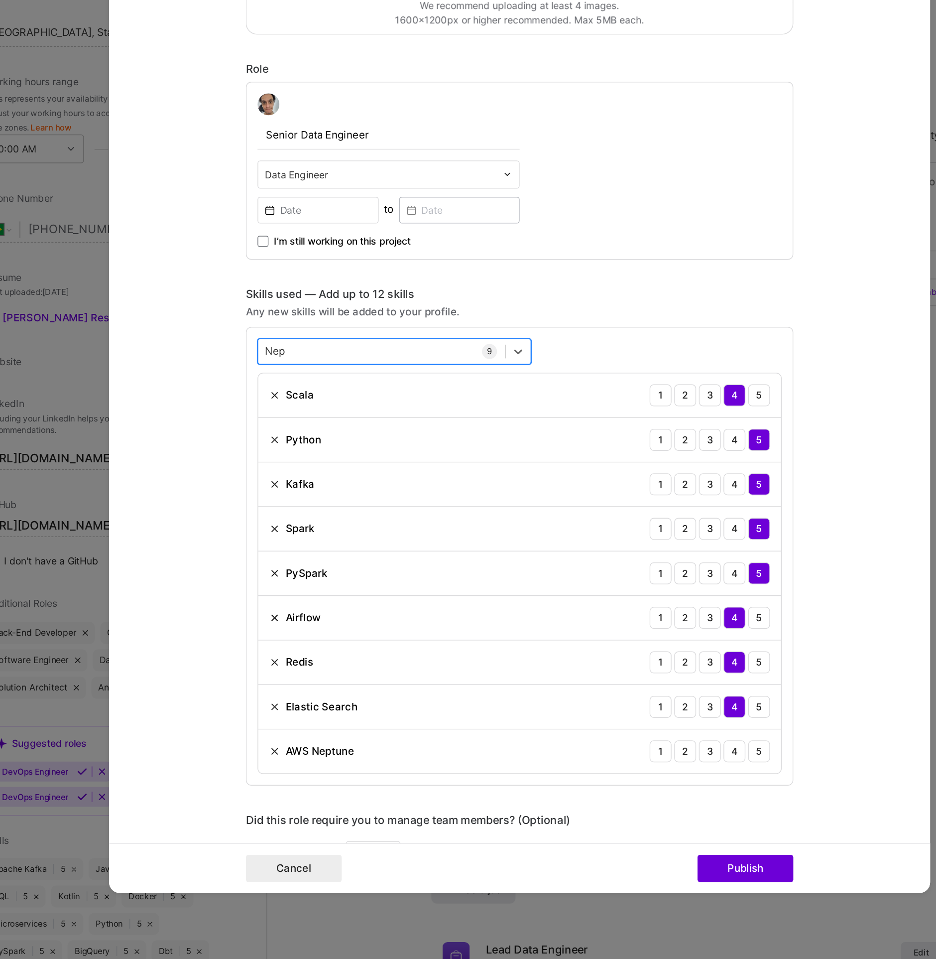
click at [302, 517] on div "Nep Nep" at bounding box center [368, 517] width 180 height 16
click at [306, 518] on div "Nep Nep" at bounding box center [368, 517] width 180 height 16
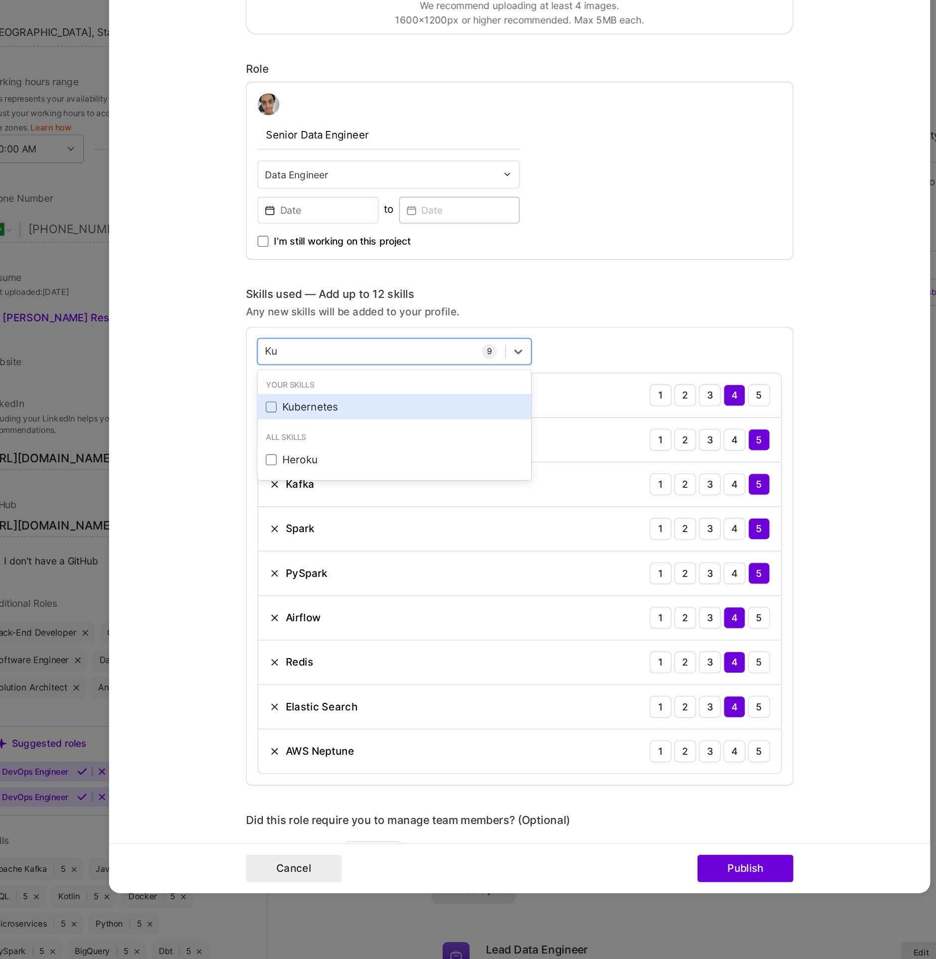
click at [305, 554] on div "Kubernetes" at bounding box center [376, 557] width 187 height 10
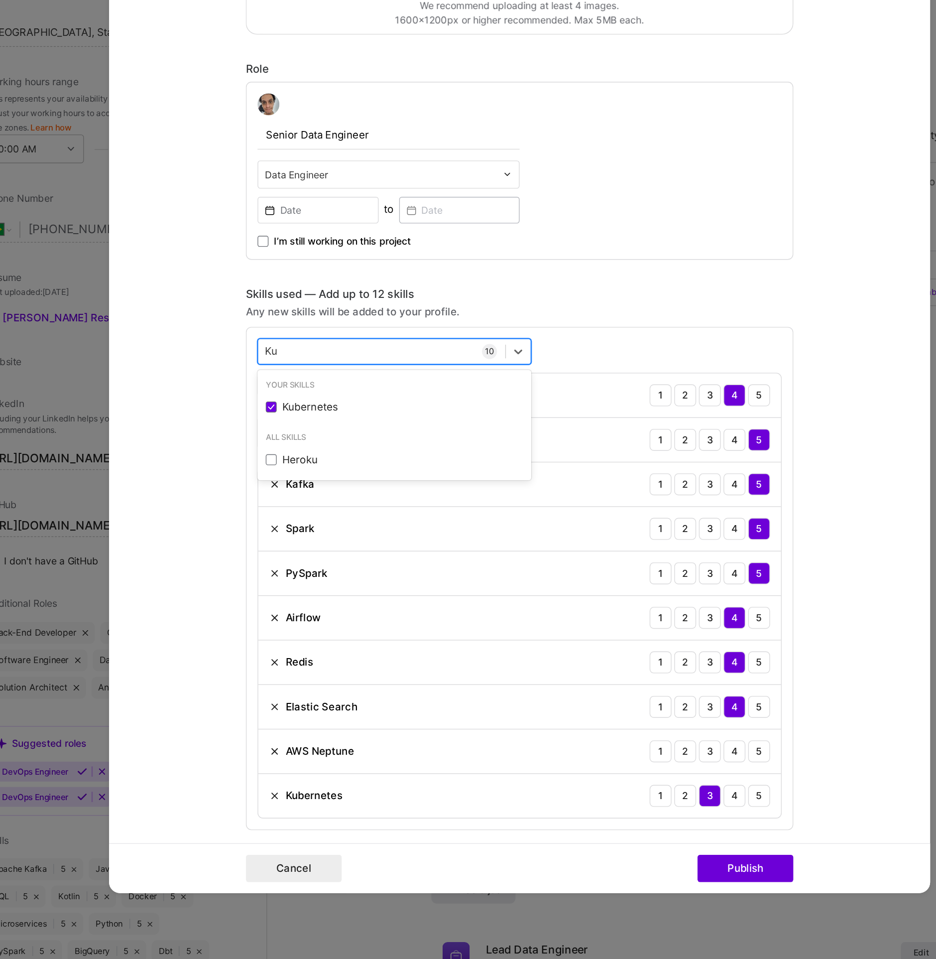
click at [312, 515] on div "Ku Ku" at bounding box center [368, 517] width 180 height 16
drag, startPoint x: 312, startPoint y: 553, endPoint x: 310, endPoint y: 541, distance: 12.1
click at [312, 553] on div "AWS" at bounding box center [376, 557] width 187 height 10
click at [309, 516] on div "AWS AWS" at bounding box center [368, 517] width 180 height 16
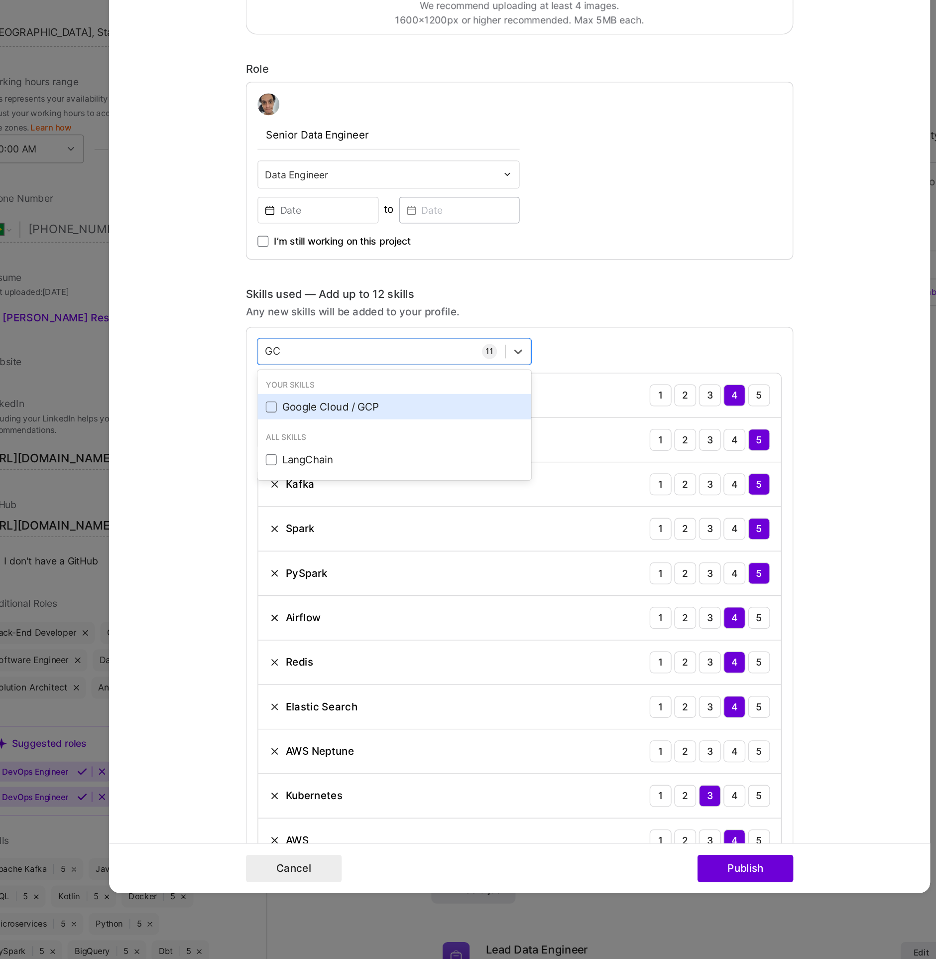
click at [363, 552] on div "Google Cloud / GCP" at bounding box center [376, 557] width 187 height 10
type input "GC"
click at [508, 490] on div "Any new skills will be added to your profile." at bounding box center [468, 487] width 398 height 10
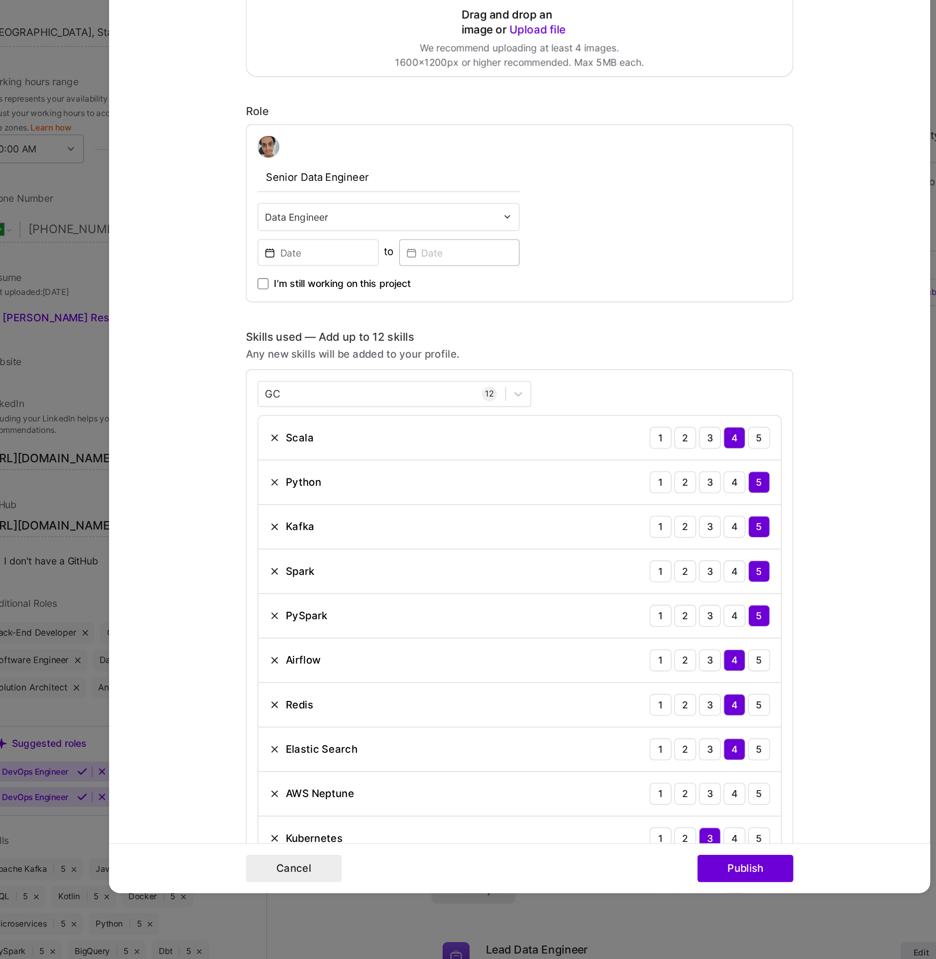
scroll to position [207, 0]
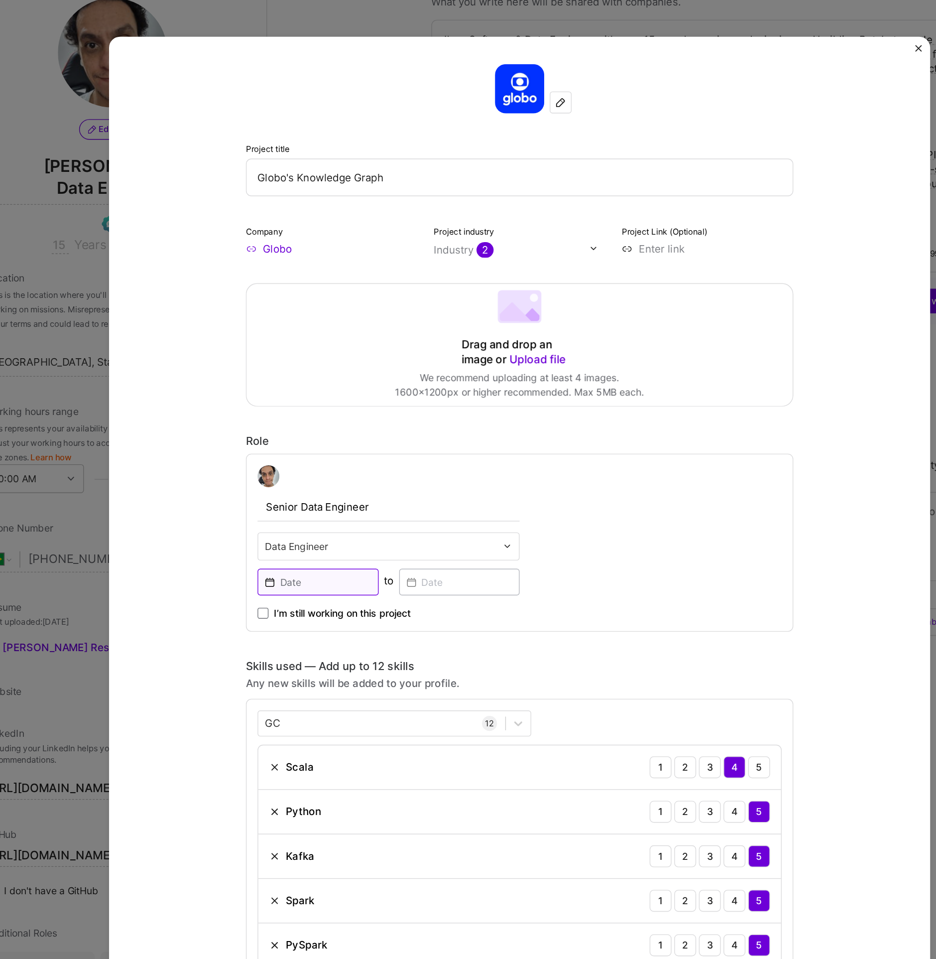
click at [299, 444] on input at bounding box center [321, 444] width 88 height 19
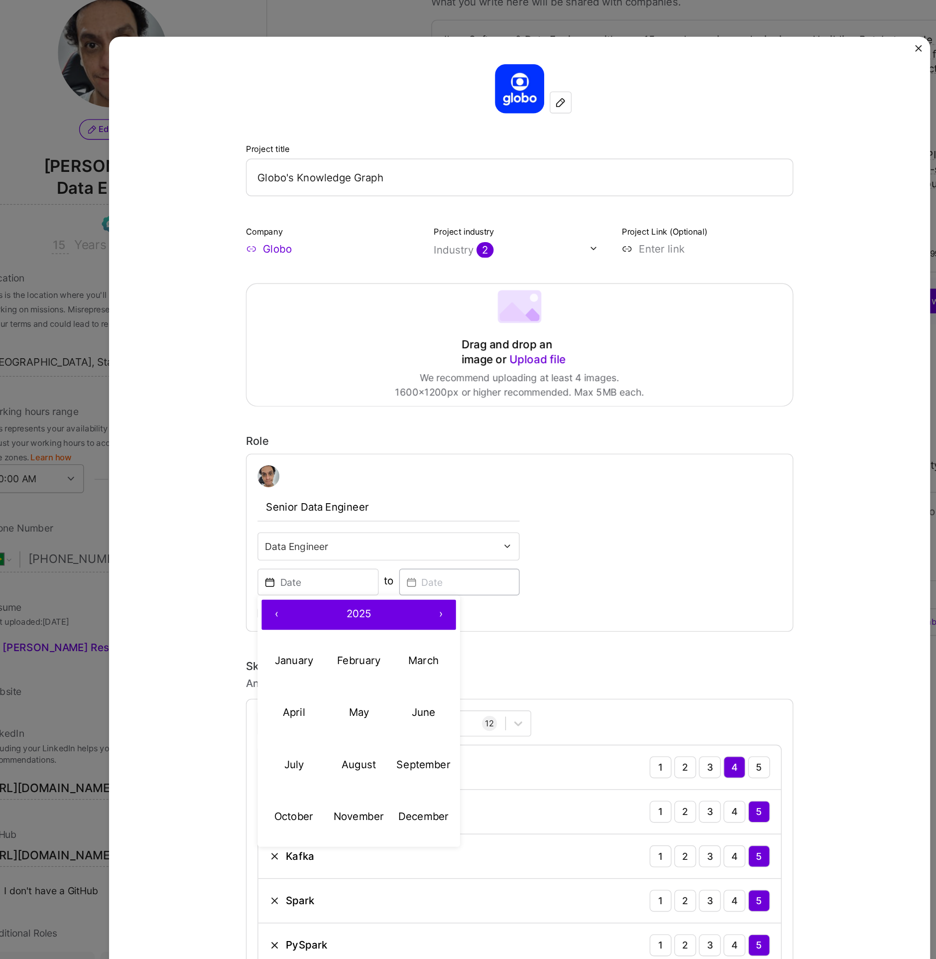
click at [343, 468] on span "2025" at bounding box center [351, 467] width 18 height 9
click at [287, 471] on button "‹" at bounding box center [291, 468] width 22 height 22
click at [307, 617] on button "2020" at bounding box center [303, 616] width 47 height 38
click at [303, 537] on abbr "April" at bounding box center [304, 539] width 16 height 9
type input "Apr, 2020"
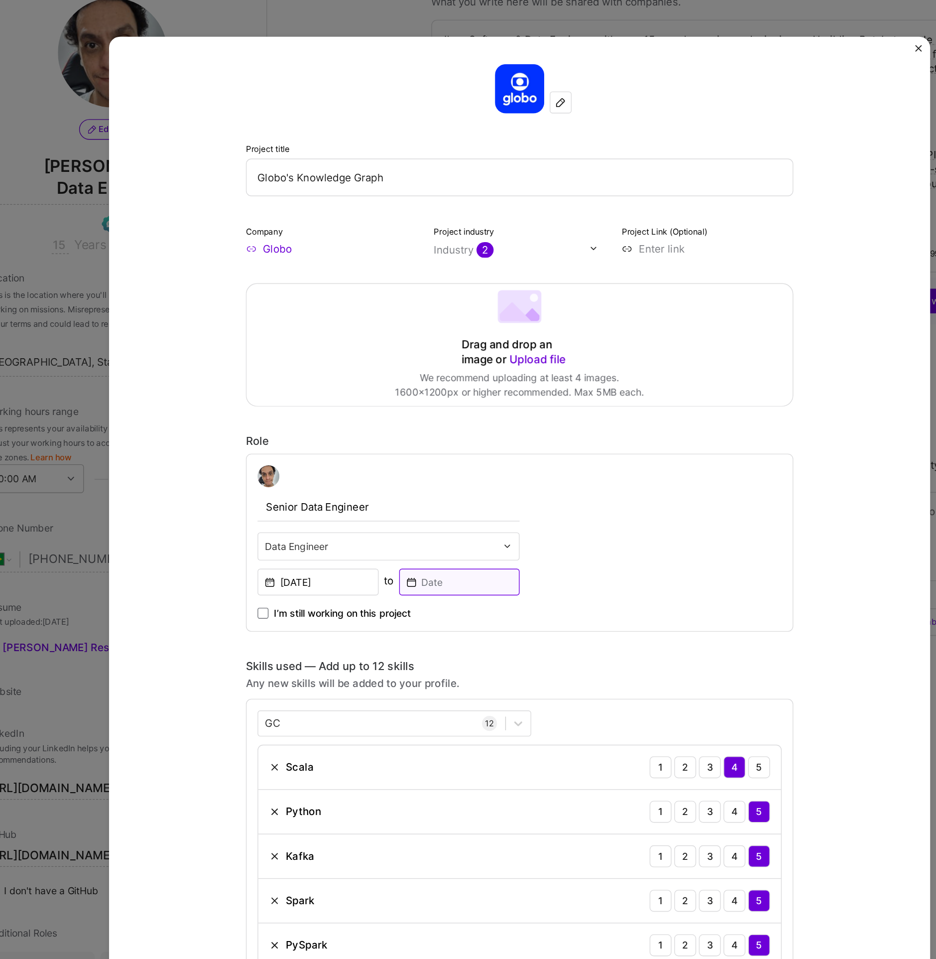
click at [401, 448] on input at bounding box center [425, 444] width 88 height 19
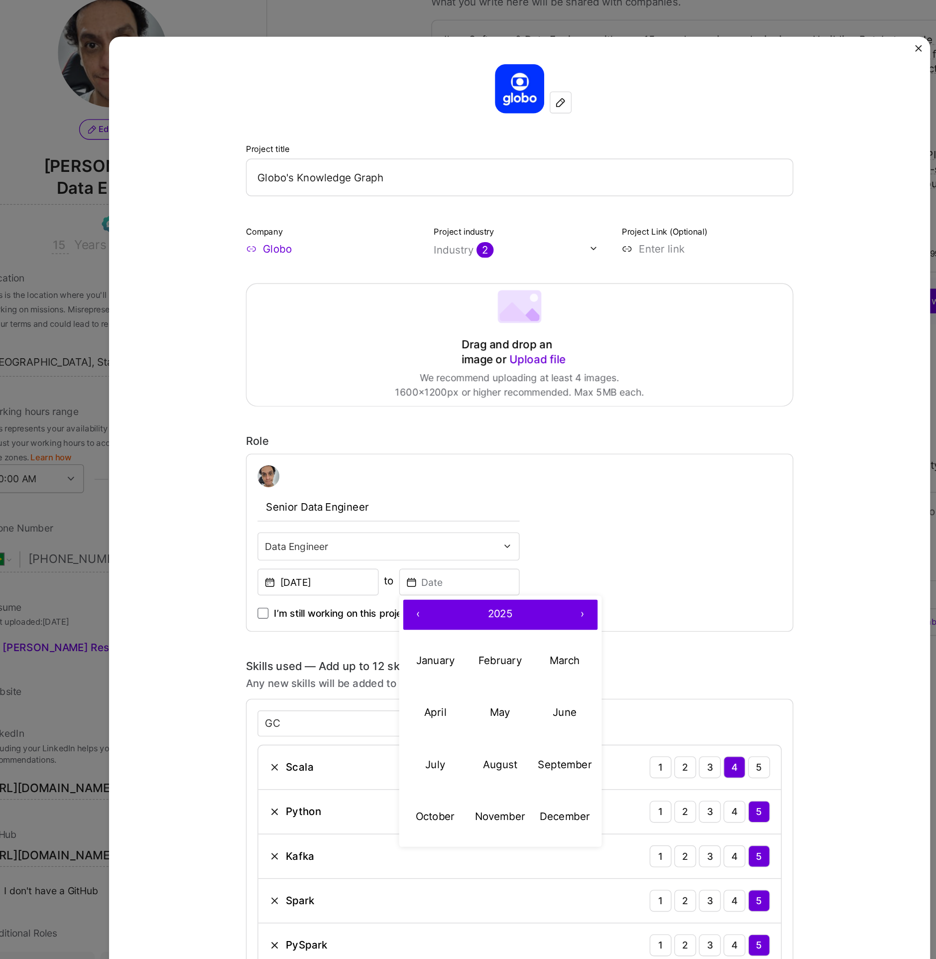
click at [393, 466] on button "‹" at bounding box center [395, 468] width 22 height 22
click at [387, 464] on button "‹" at bounding box center [395, 468] width 22 height 22
click at [483, 569] on button "September" at bounding box center [501, 578] width 47 height 38
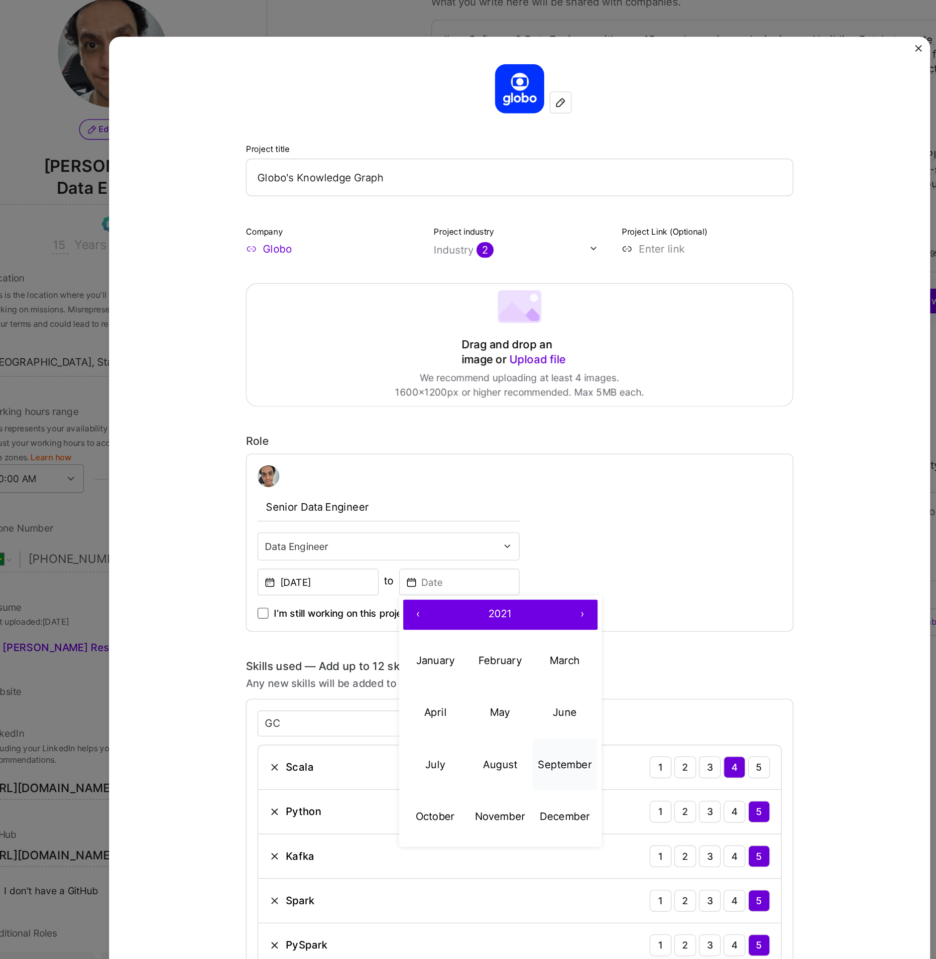
type input "Sep, 2021"
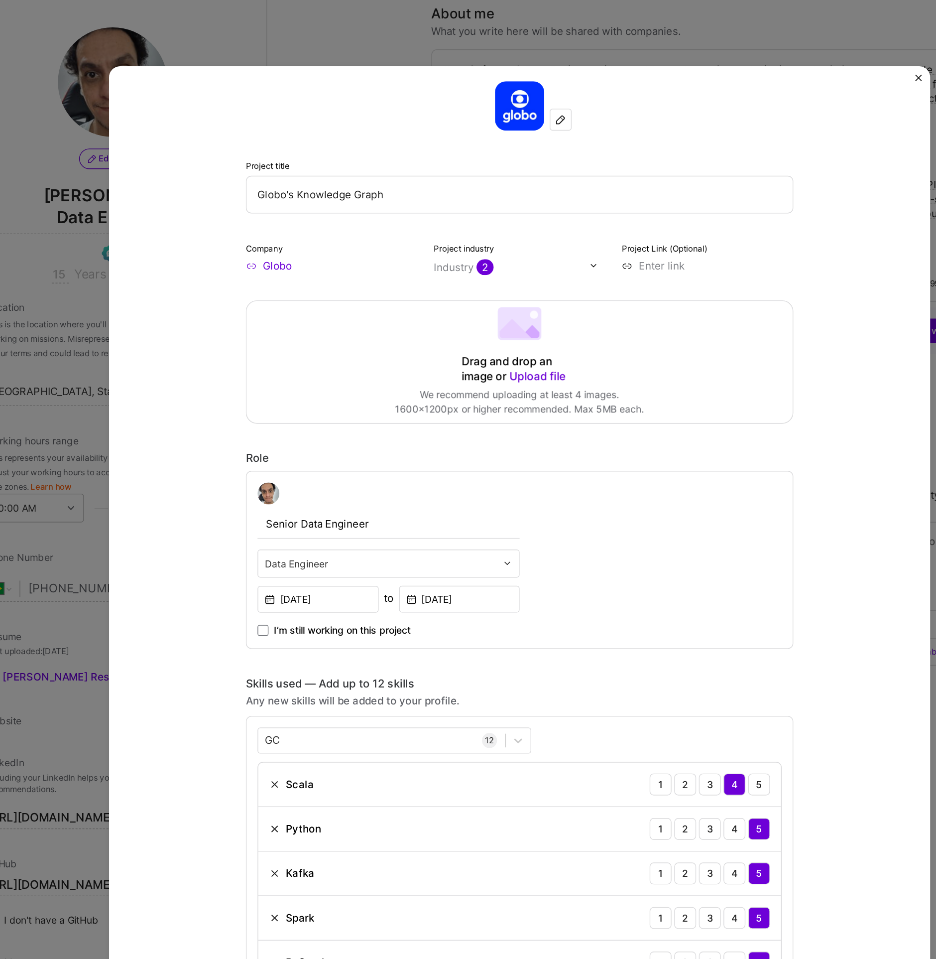
scroll to position [0, 0]
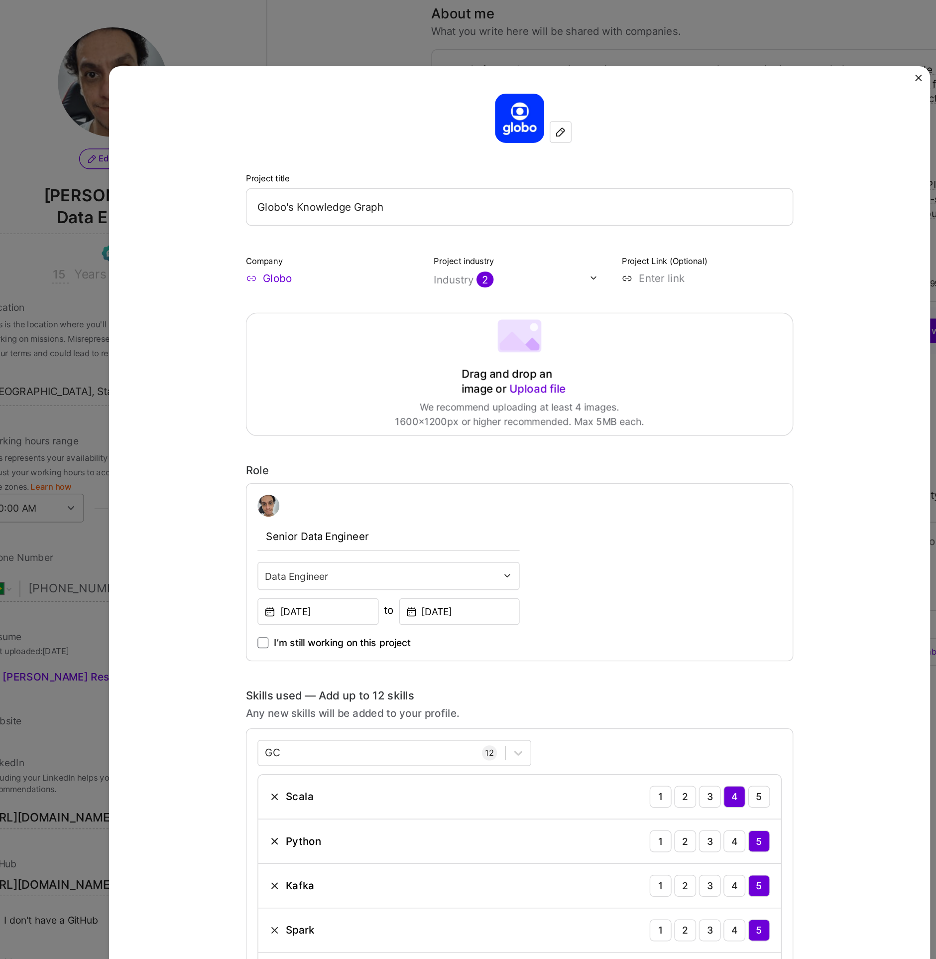
click at [399, 155] on input "Globo's Knowledge Graph" at bounding box center [468, 149] width 398 height 27
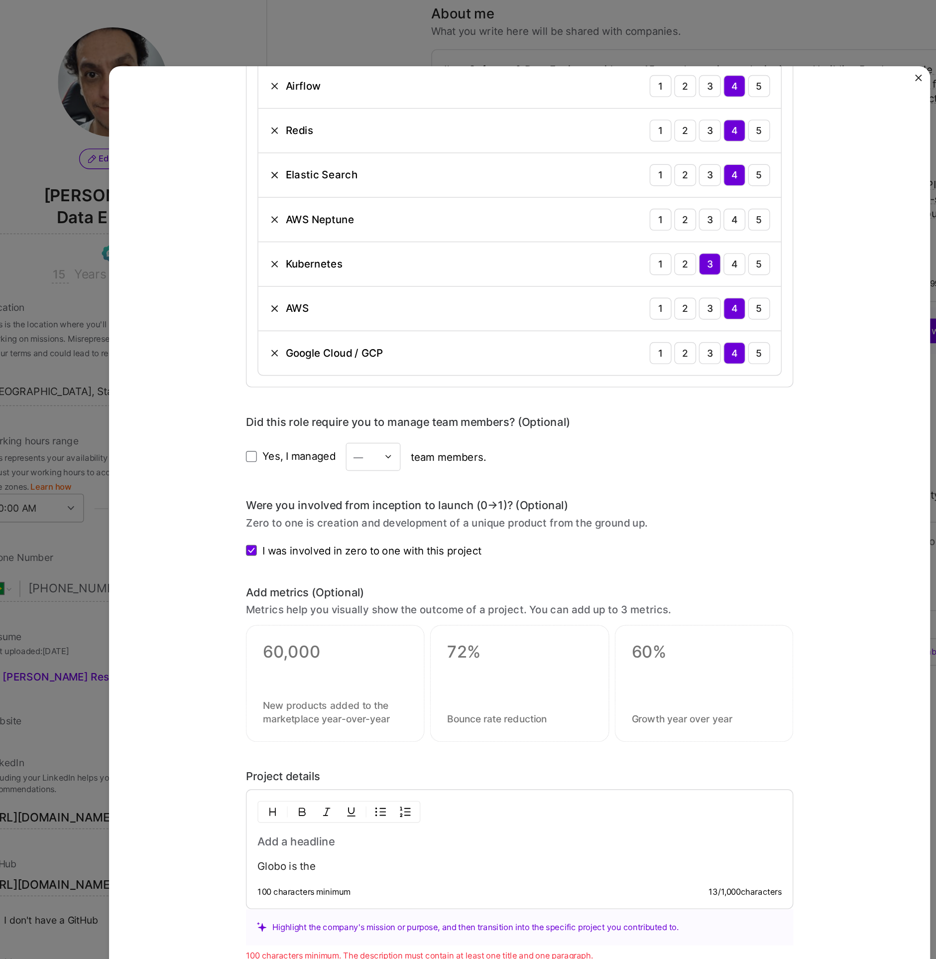
scroll to position [684, 0]
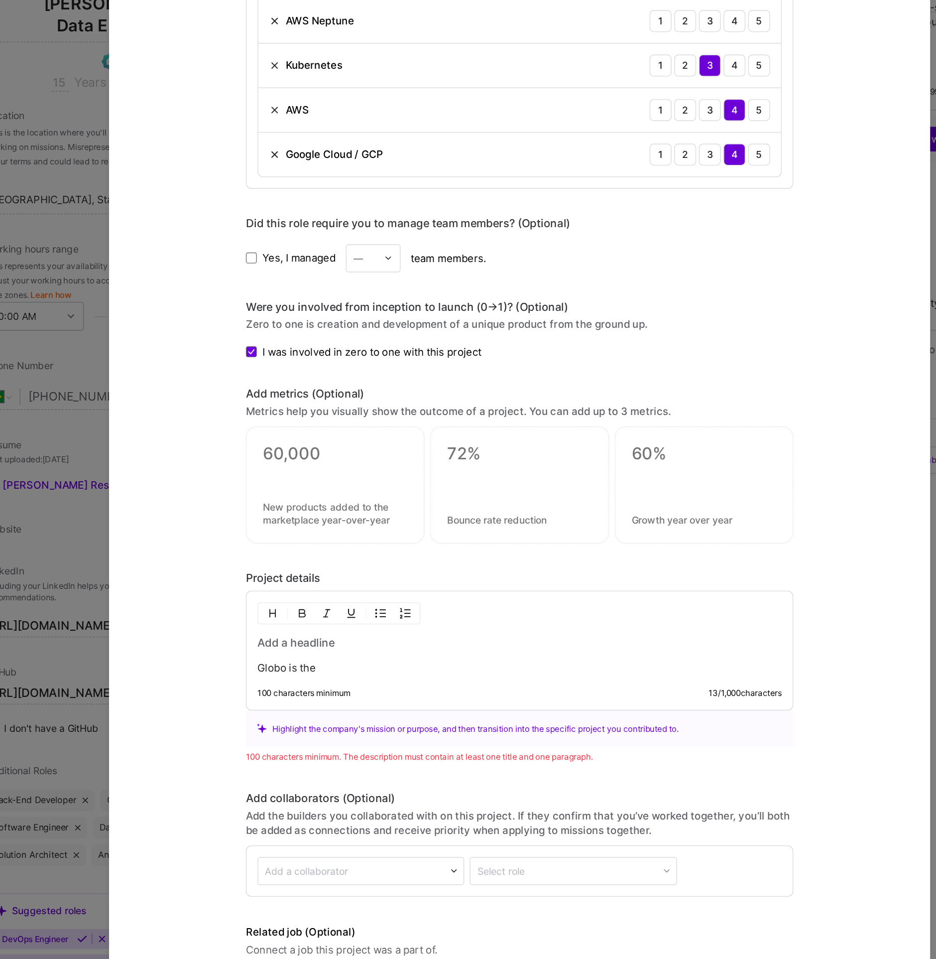
click at [351, 610] on div "Globo is the" at bounding box center [468, 616] width 382 height 29
click at [345, 603] on h3 at bounding box center [468, 607] width 382 height 11
click at [341, 621] on p "Globo is the" at bounding box center [468, 626] width 382 height 10
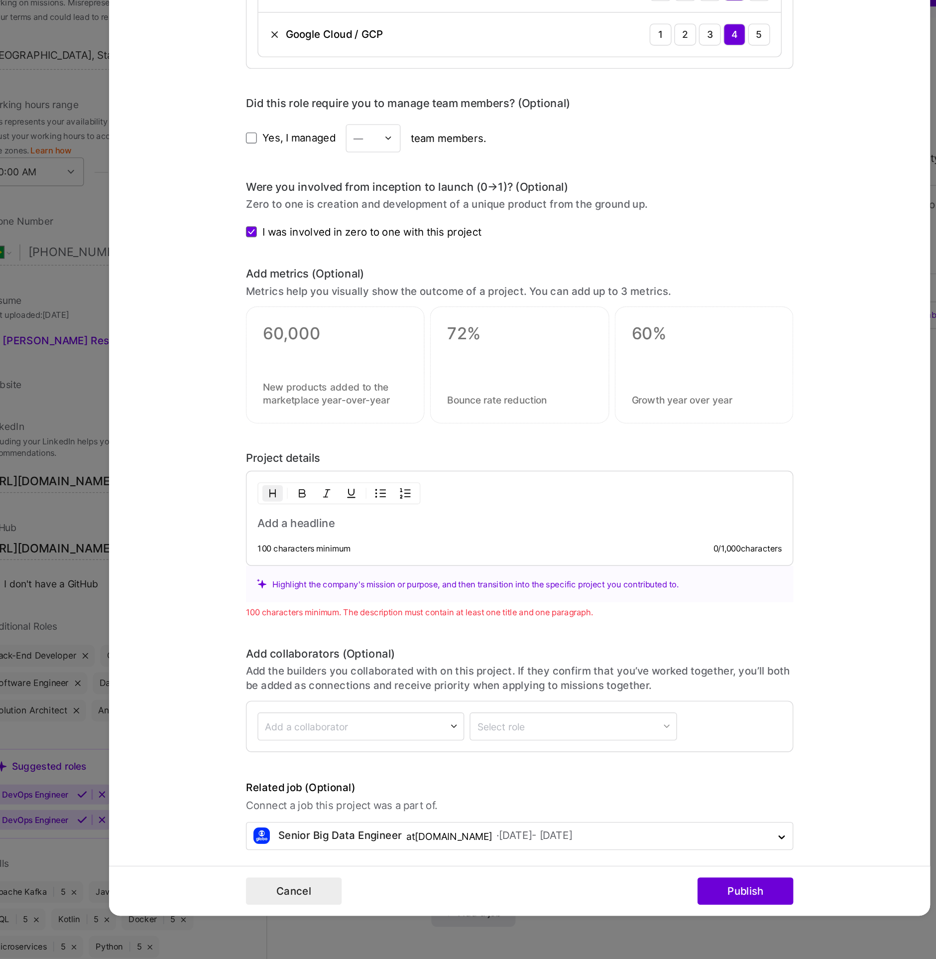
scroll to position [207, 0]
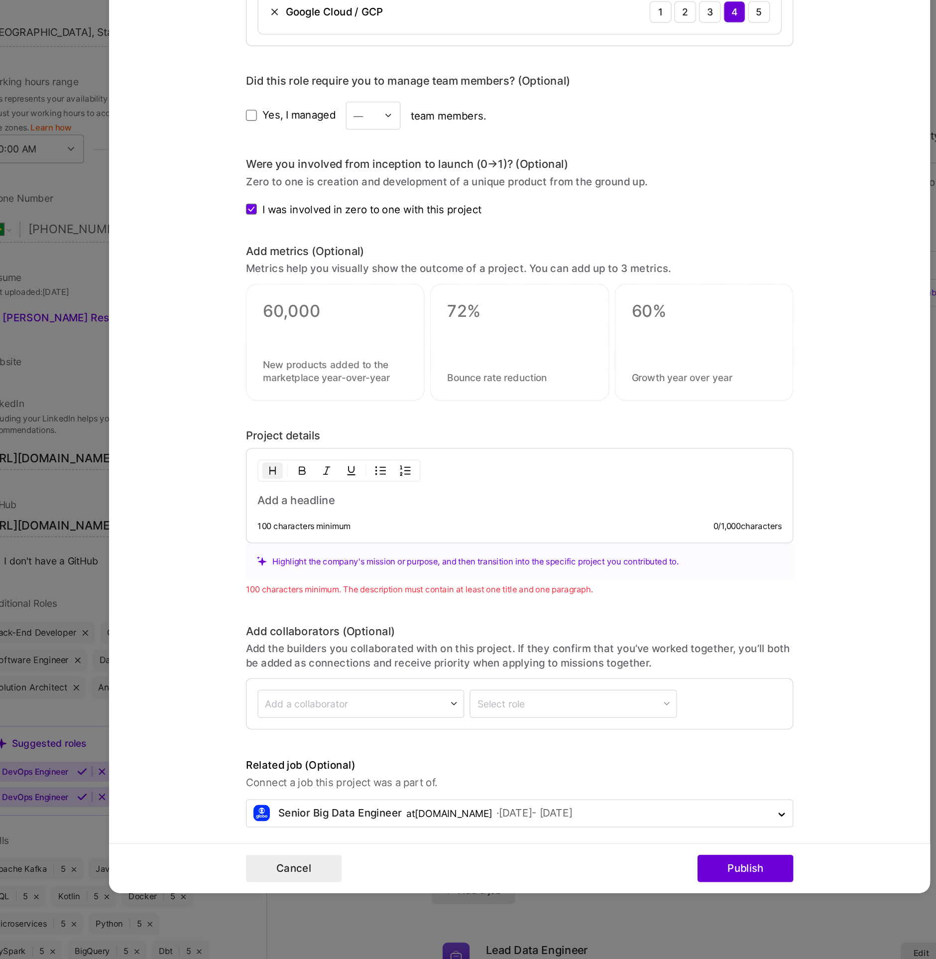
click at [396, 621] on h3 at bounding box center [468, 625] width 382 height 11
click at [391, 640] on div "100 characters minimum 0 / 1,000 characters" at bounding box center [468, 644] width 382 height 8
type input "Globo's Knowledge Graph of User's Behavior (KYC"
click at [351, 640] on div "100 characters minimum 0 / 1,000 characters" at bounding box center [468, 644] width 382 height 8
click at [341, 624] on div "100 characters minimum 0 / 1,000 characters" at bounding box center [468, 621] width 398 height 69
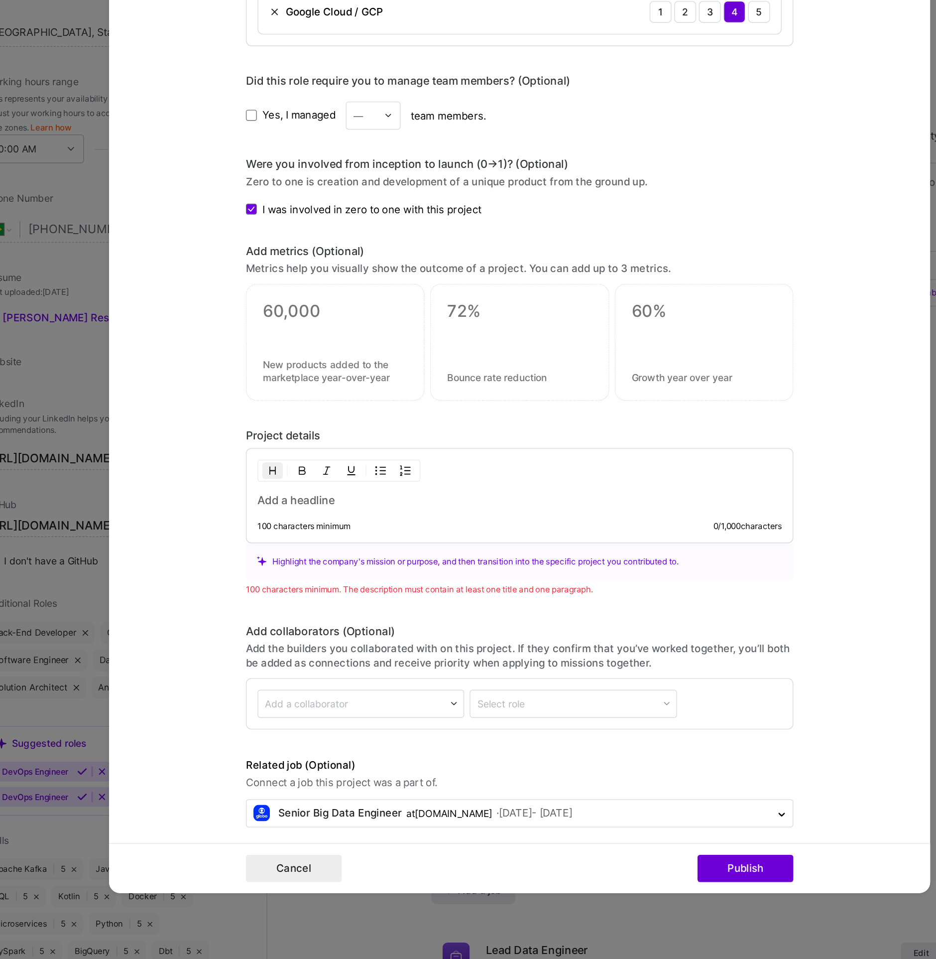
click at [338, 621] on h3 at bounding box center [468, 625] width 382 height 11
click at [618, 889] on button "Publish" at bounding box center [633, 893] width 70 height 20
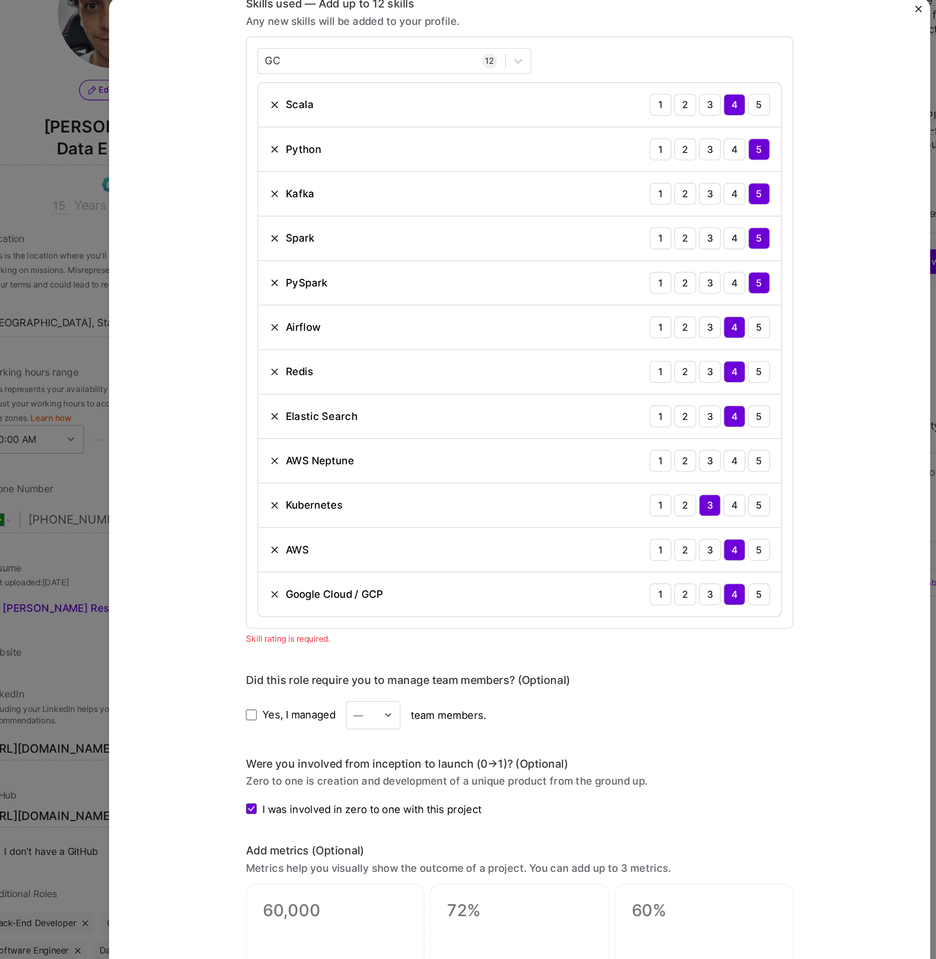
scroll to position [451, 0]
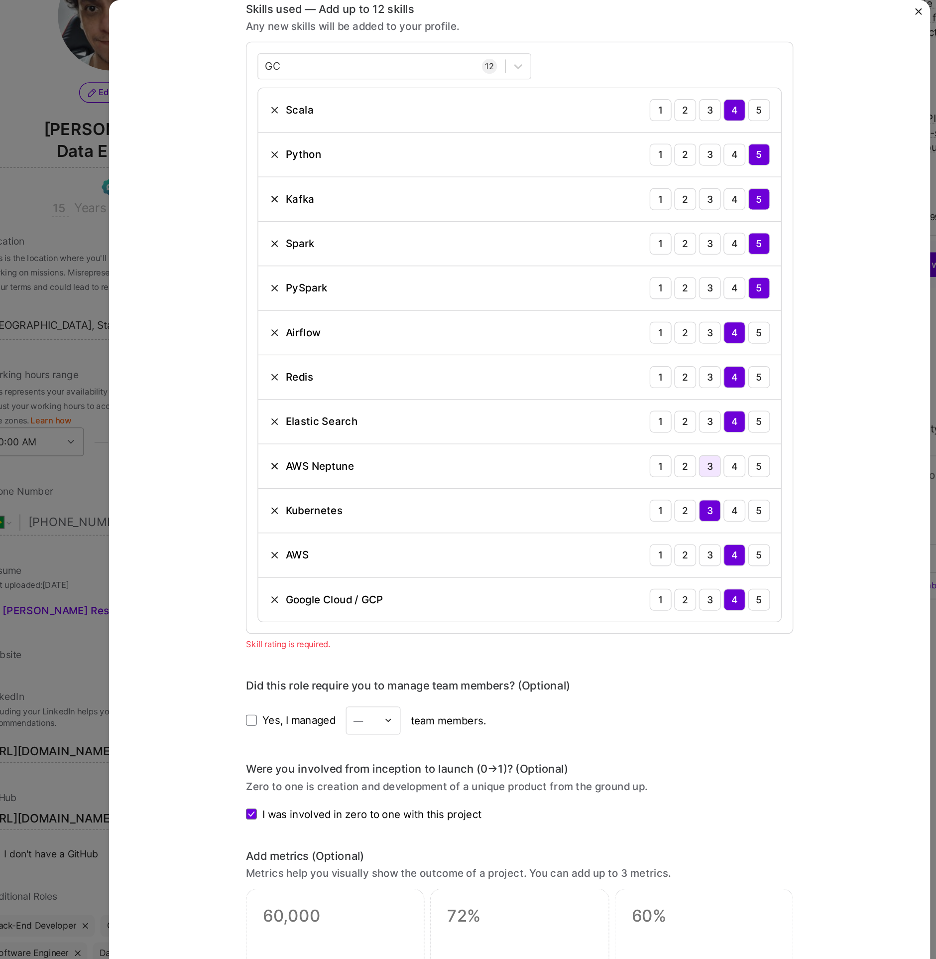
click at [602, 385] on div "3" at bounding box center [607, 387] width 16 height 16
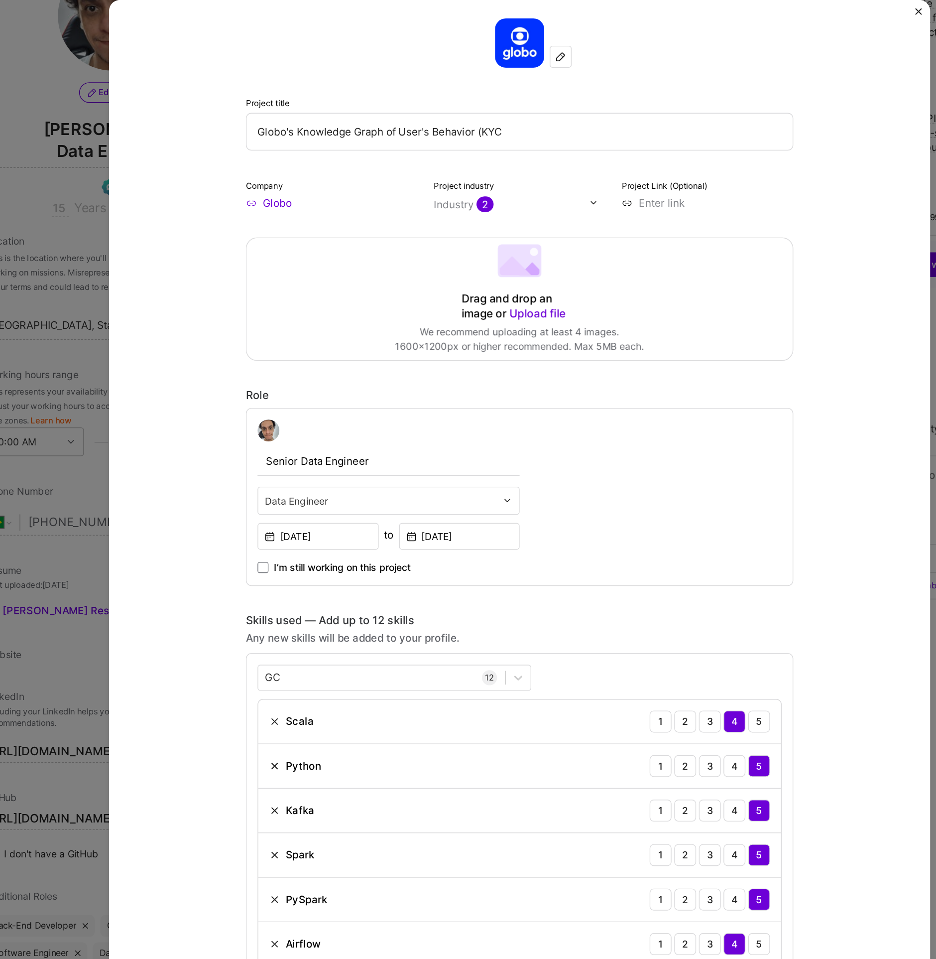
scroll to position [0, 0]
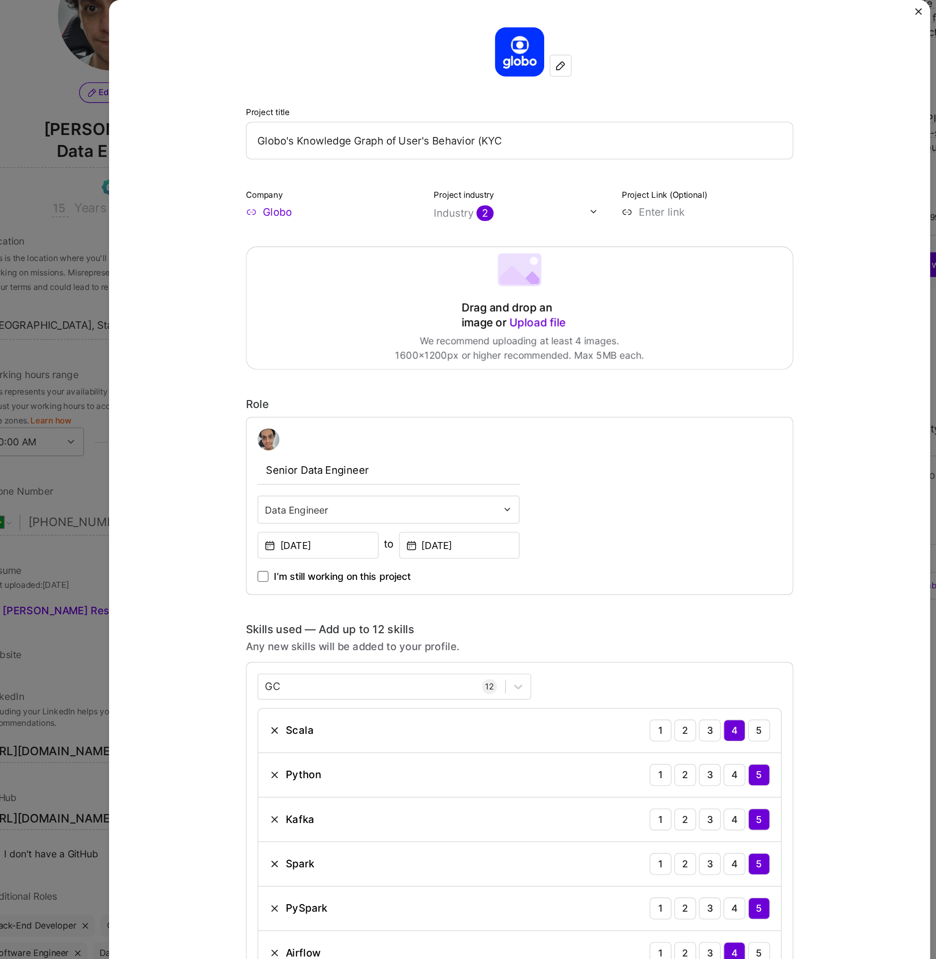
click at [580, 200] on input at bounding box center [604, 202] width 125 height 10
paste input "https://drive.google.com/file/d/1s62wMDfM-AJIL2kb6MOVFiQAGWMG8quF/view"
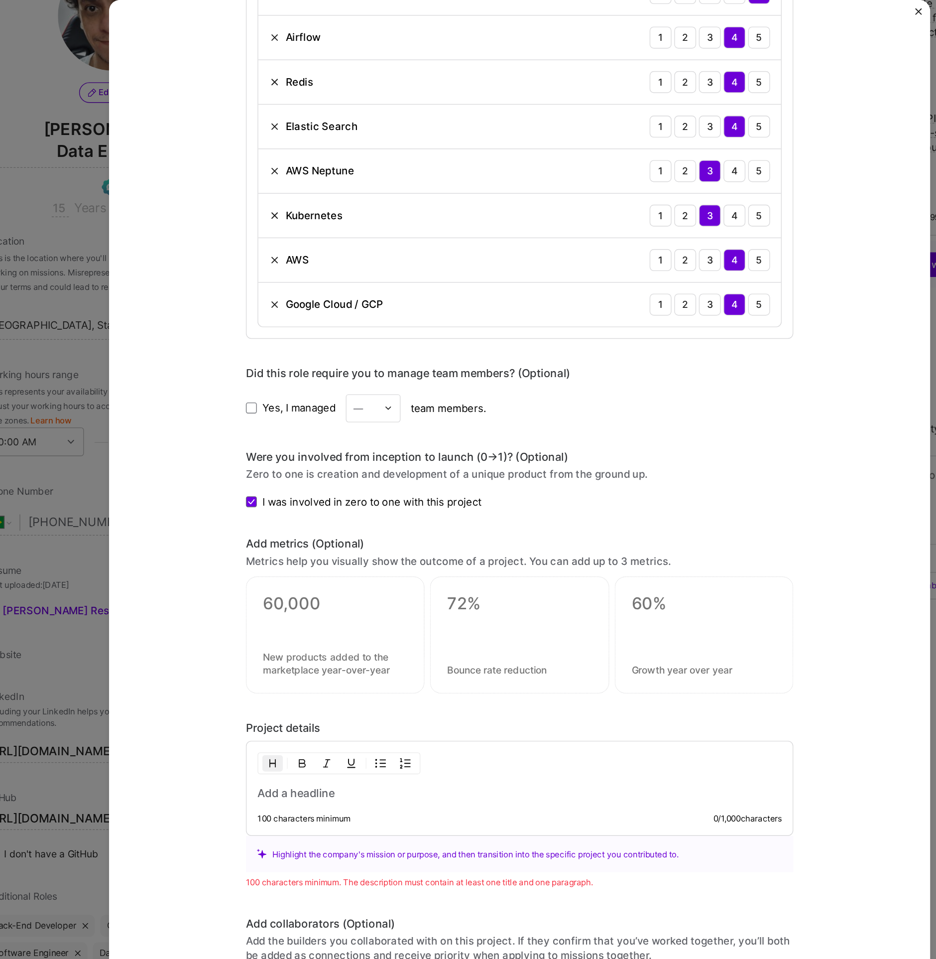
scroll to position [207, 0]
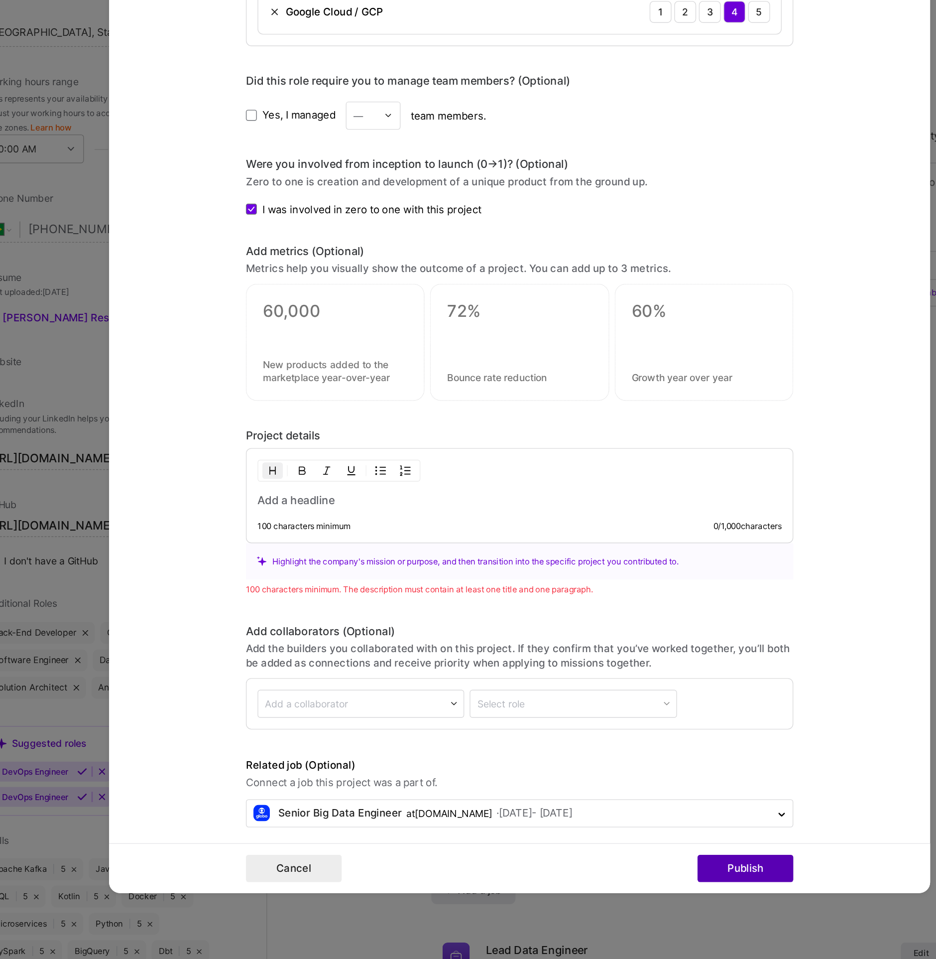
type input "https://drive.google.com/file/d/1s62wMDfM-AJIL2kb6MOVFiQAGWMG8quF/view"
click at [643, 897] on button "Publish" at bounding box center [633, 893] width 70 height 20
click at [358, 686] on div "100 characters minimum. The description must contain at least one title and one…" at bounding box center [468, 690] width 398 height 10
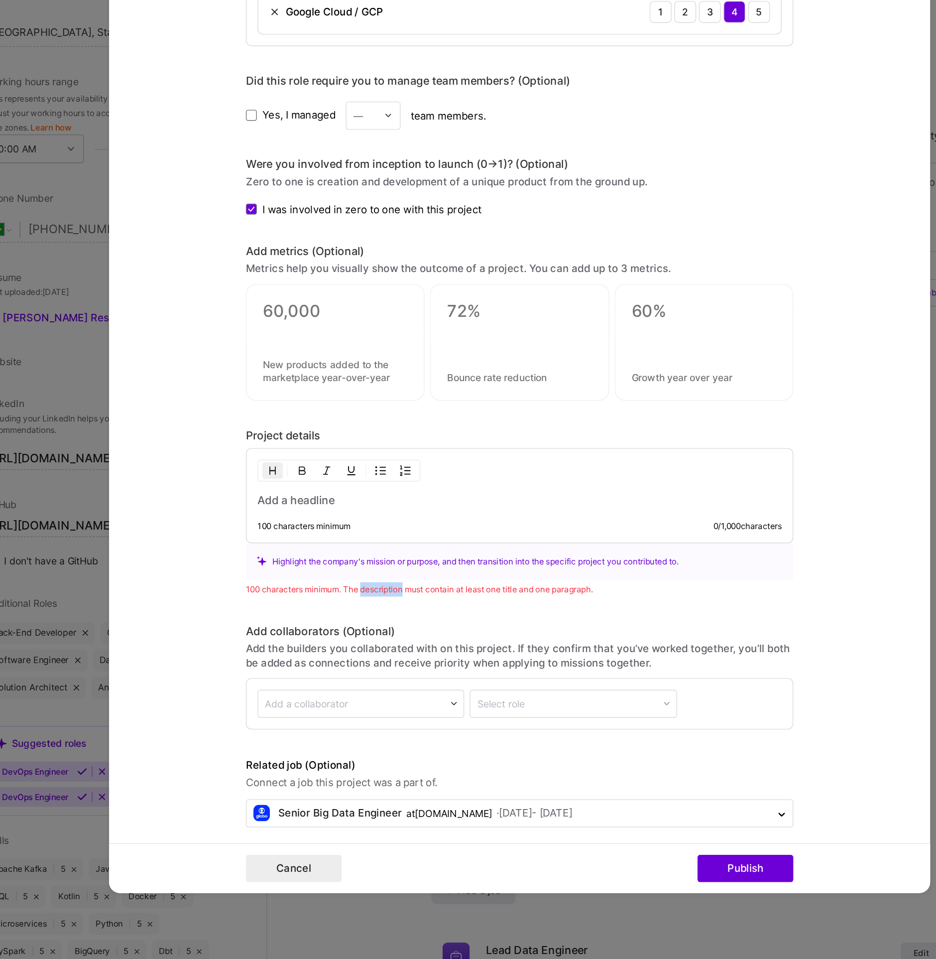
click at [358, 686] on div "100 characters minimum. The description must contain at least one title and one…" at bounding box center [468, 690] width 398 height 10
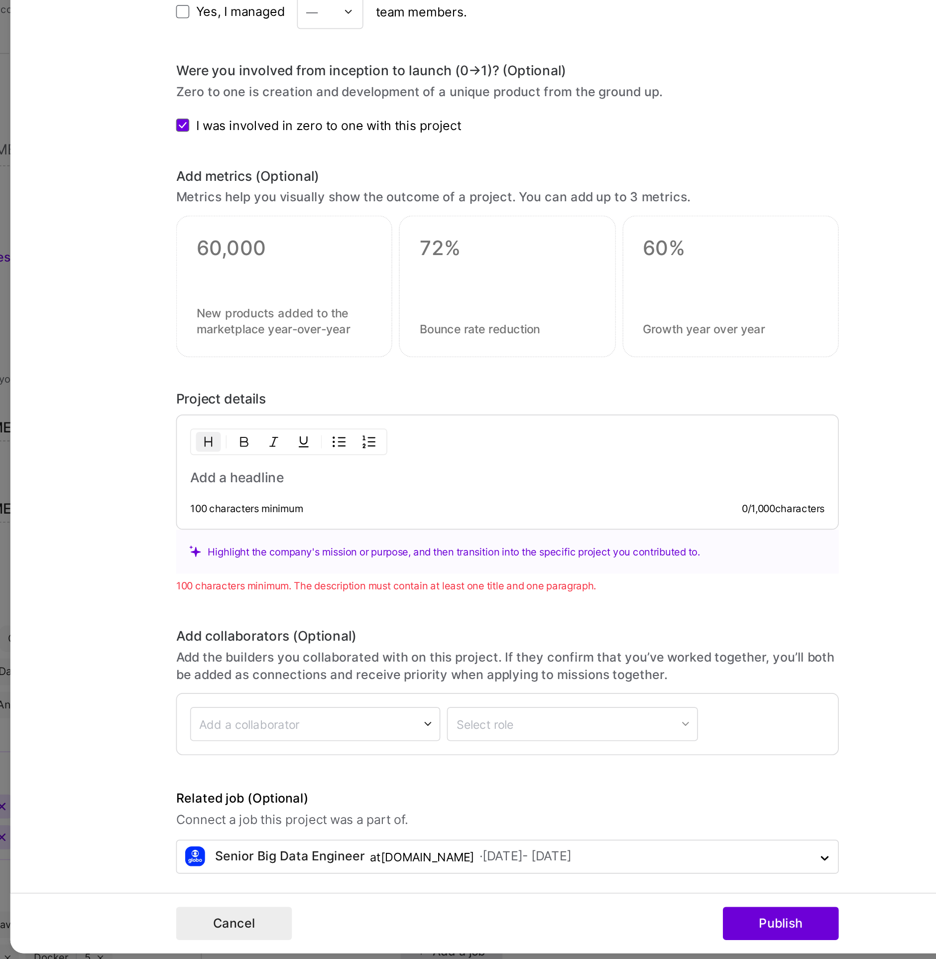
click at [318, 621] on h3 at bounding box center [468, 625] width 382 height 11
click at [313, 640] on div "100 characters minimum" at bounding box center [311, 644] width 68 height 8
click at [306, 640] on div "100 characters minimum" at bounding box center [311, 644] width 68 height 8
click at [380, 627] on div "Globo's Knowledge Graph for Data & AI Team 100 characters minimum 42 / 1,000 ch…" at bounding box center [468, 621] width 398 height 69
click at [338, 640] on div "100 characters minimum" at bounding box center [311, 644] width 68 height 8
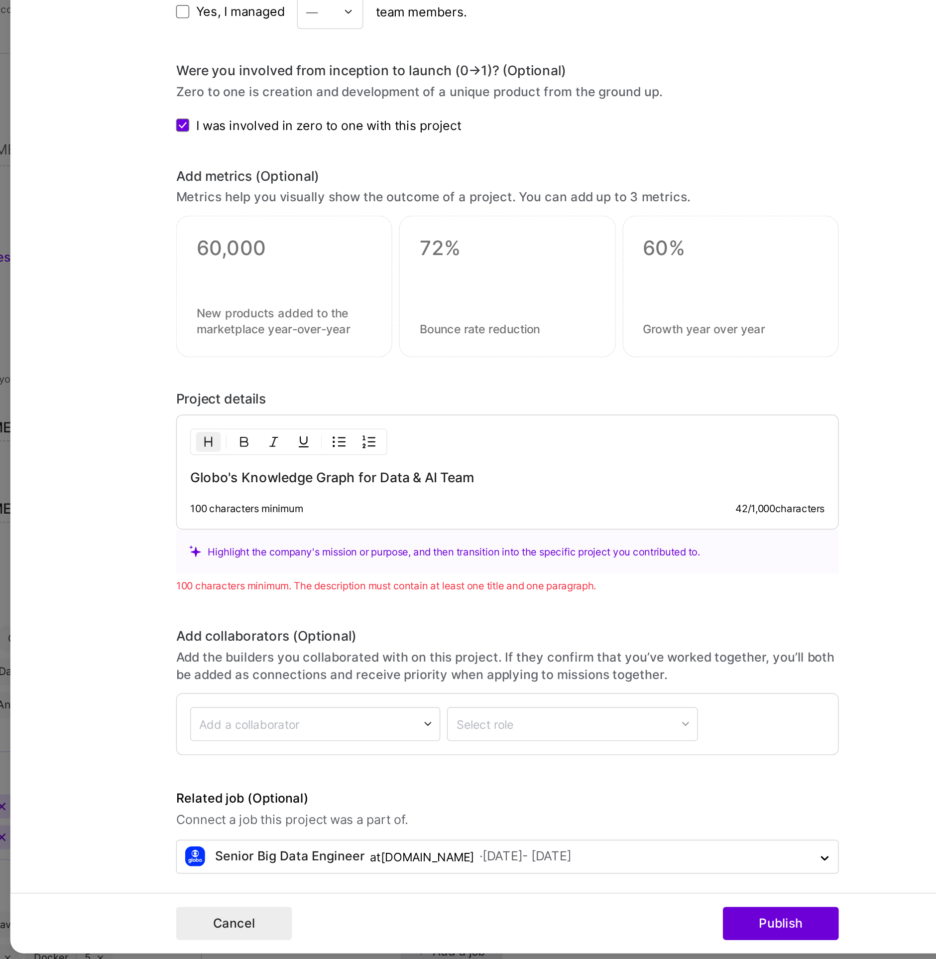
drag, startPoint x: 468, startPoint y: 625, endPoint x: 456, endPoint y: 617, distance: 15.1
click at [468, 625] on div "Globo's Knowledge Graph for Data & AI Team 100 characters minimum 42 / 1,000 ch…" at bounding box center [468, 621] width 398 height 69
click at [454, 620] on h3 "Globo's Knowledge Graph for Data & AI Team" at bounding box center [468, 625] width 382 height 11
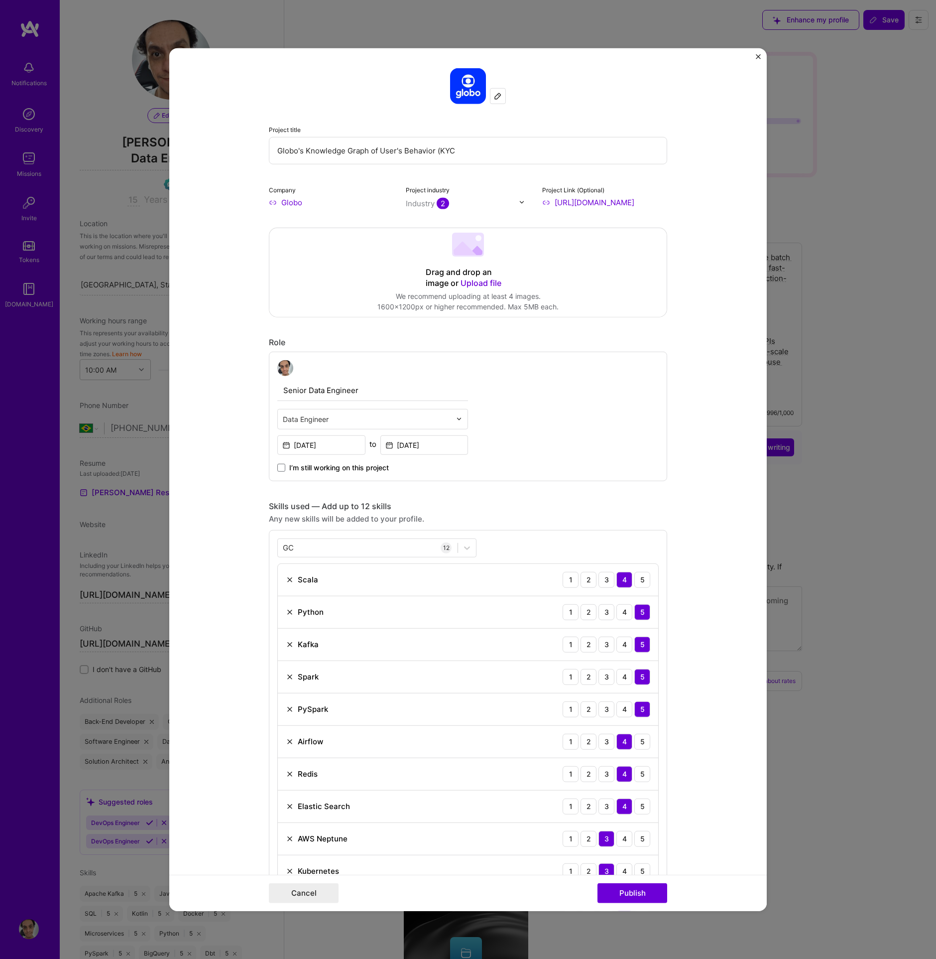
select select "BR"
select select "Future Date"
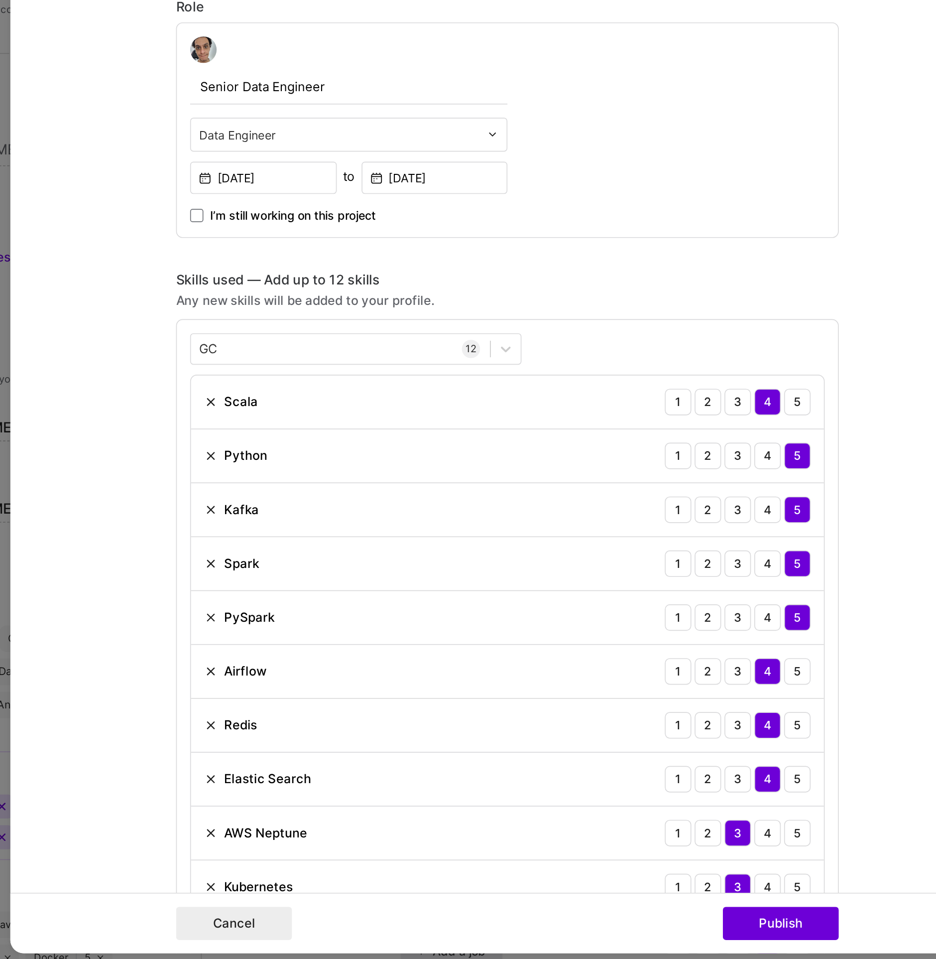
scroll to position [666, 0]
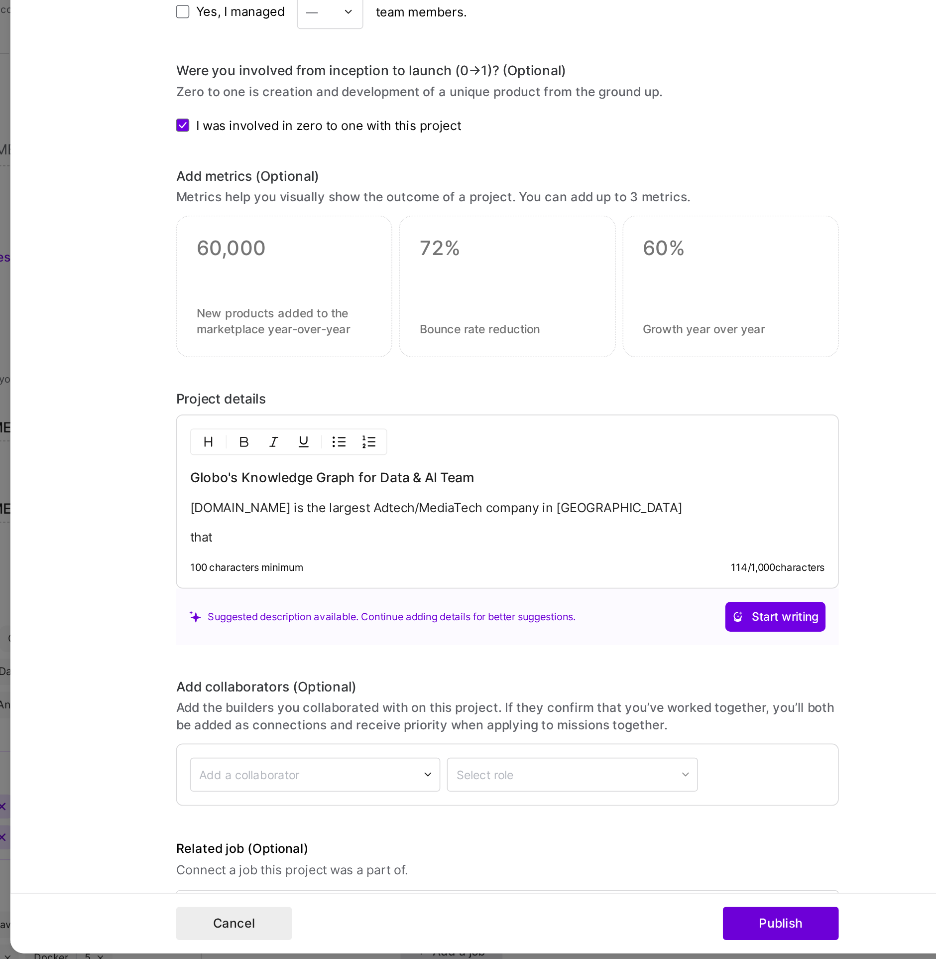
click at [306, 656] on p "that" at bounding box center [468, 661] width 382 height 10
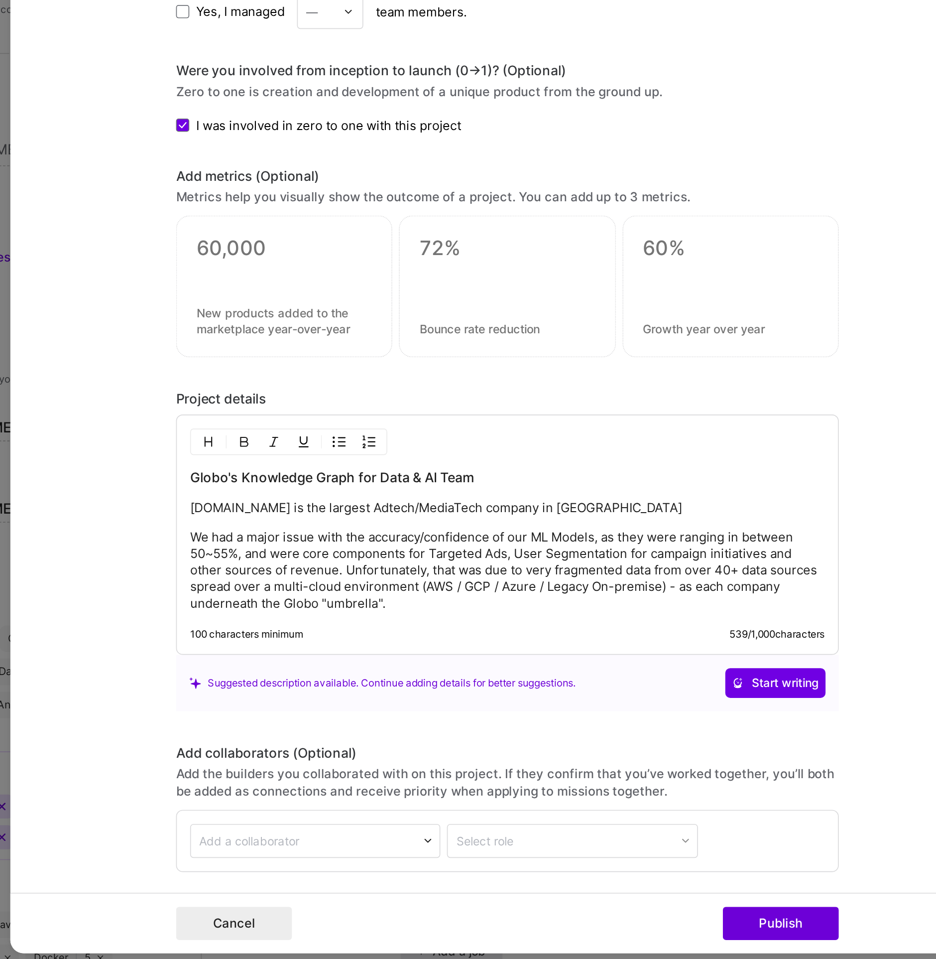
click at [333, 656] on p "We had a major issue with the accuracy/confidence of our ML Models, as they wer…" at bounding box center [468, 681] width 382 height 50
click at [363, 600] on img "button" at bounding box center [367, 604] width 8 height 8
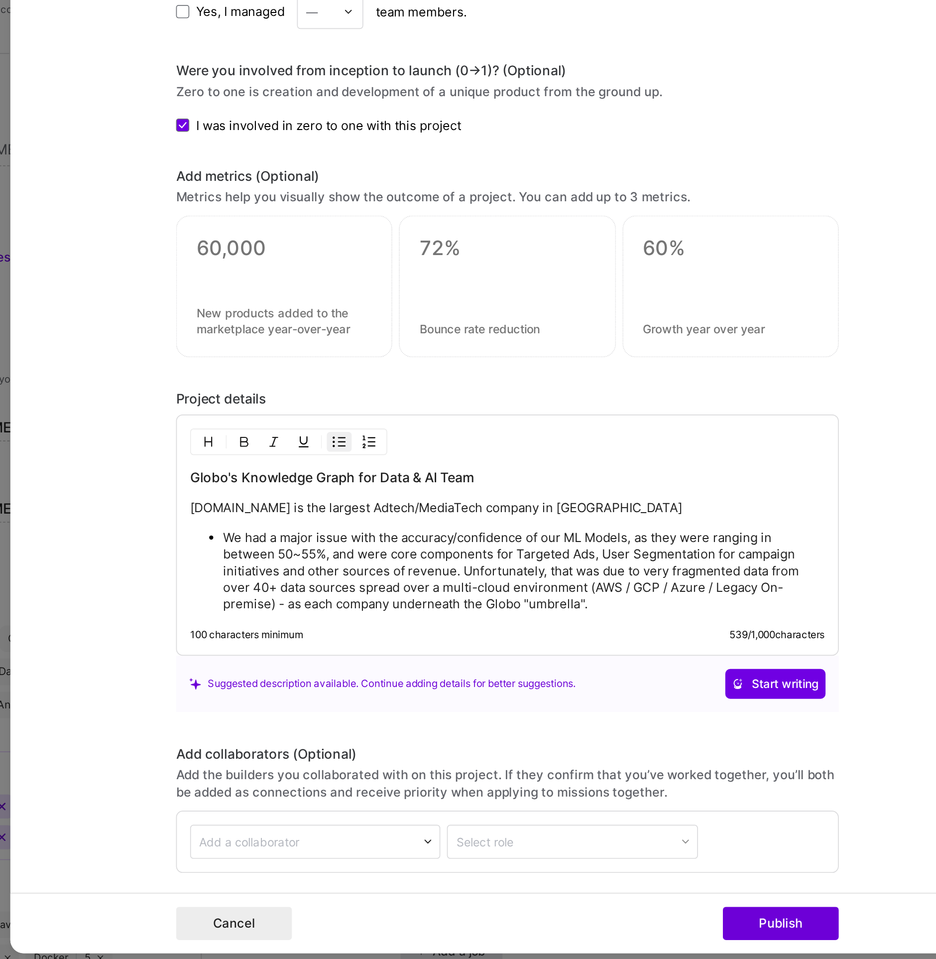
click at [520, 695] on p "We had a major issue with the accuracy/confidence of our ML Models, as they wer…" at bounding box center [478, 681] width 362 height 50
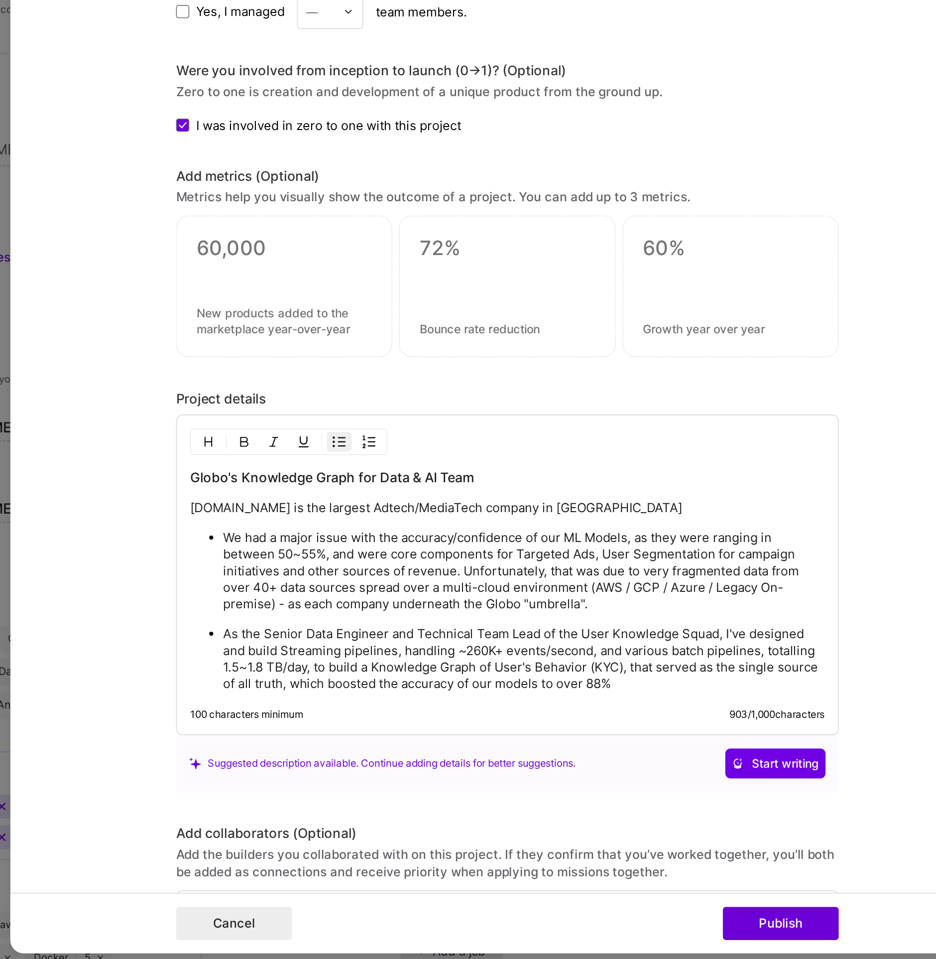
drag, startPoint x: 637, startPoint y: 722, endPoint x: 648, endPoint y: 720, distance: 11.6
click at [637, 722] on p "As the Senior Data Engineer and Technical Team Lead of the User Knowledge Squad…" at bounding box center [478, 734] width 362 height 40
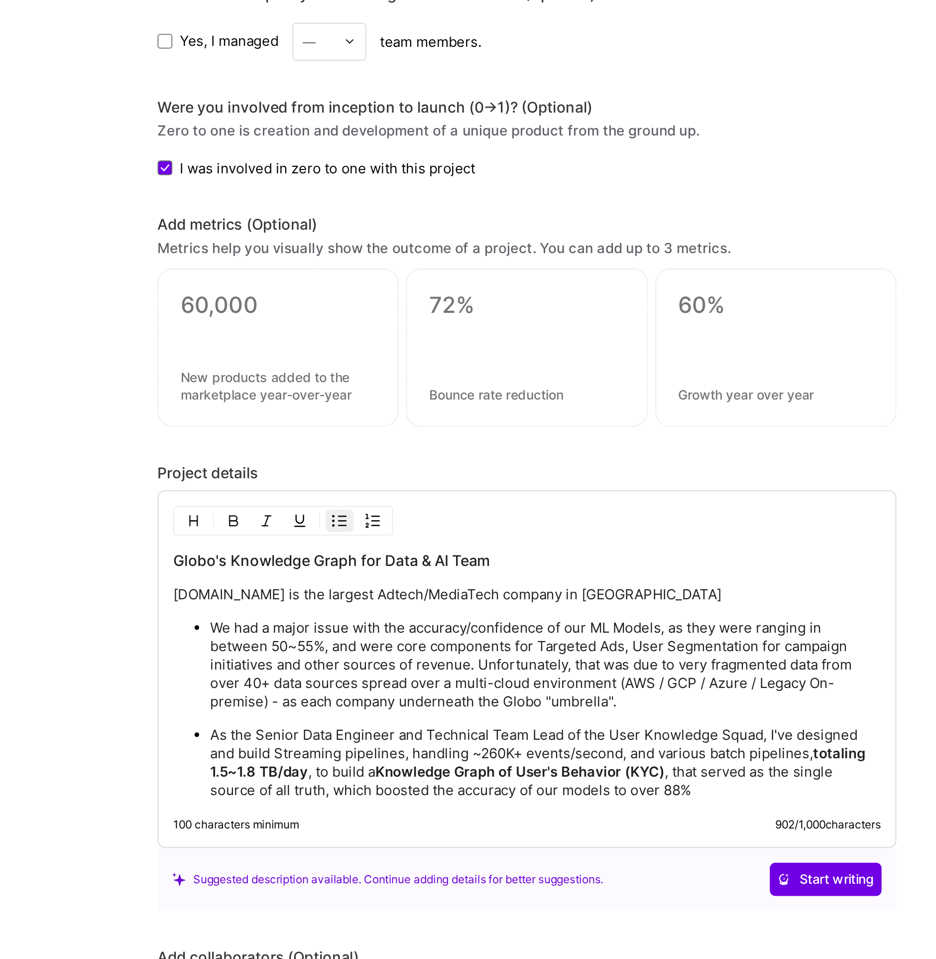
click at [416, 656] on p "We had a major issue with the accuracy/confidence of our ML Models, as they wer…" at bounding box center [478, 681] width 362 height 50
click at [372, 673] on p "We had a major issue with the accuracy /confidence of our ML Models, as they we…" at bounding box center [478, 681] width 362 height 50
drag, startPoint x: 538, startPoint y: 745, endPoint x: 557, endPoint y: 743, distance: 18.5
click at [557, 743] on p "As the Senior Data Engineer and Technical Team Lead of the User Knowledge Squad…" at bounding box center [478, 734] width 362 height 40
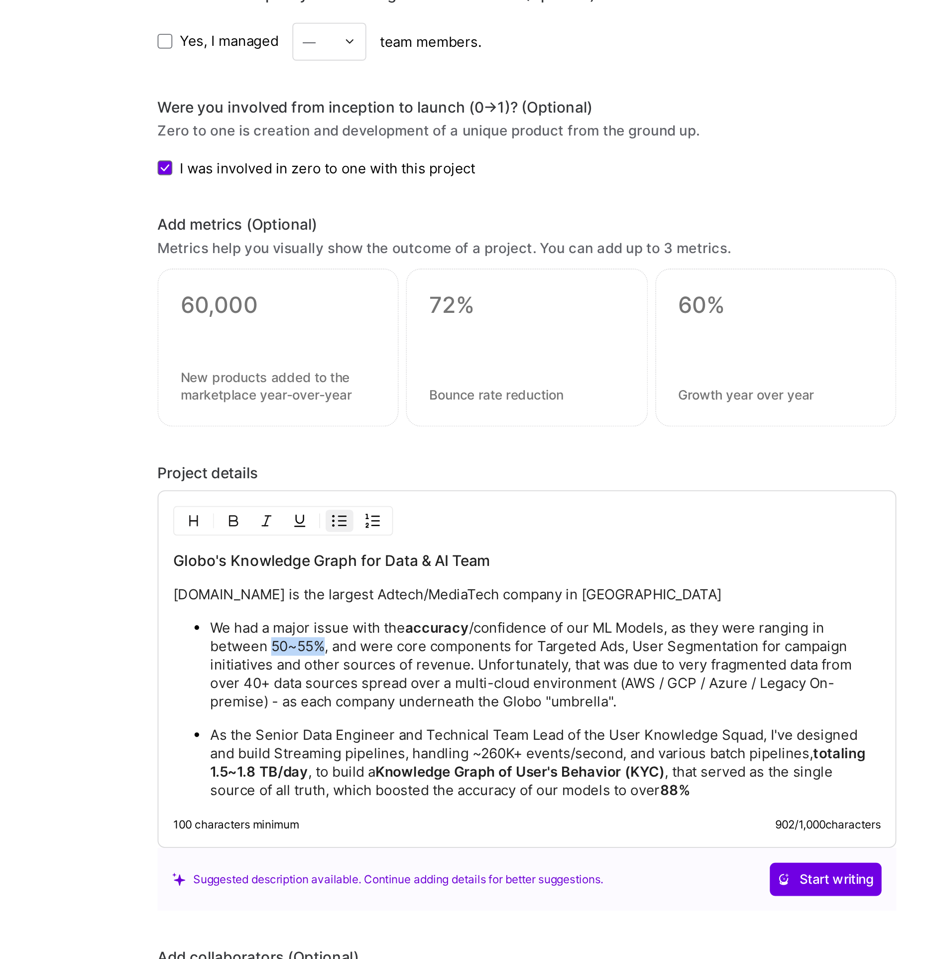
drag, startPoint x: 327, startPoint y: 666, endPoint x: 353, endPoint y: 666, distance: 25.9
click at [353, 666] on p "We had a major issue with the accuracy /confidence of our ML Models, as they we…" at bounding box center [478, 681] width 362 height 50
click at [466, 694] on p "We had a major issue with the accuracy /confidence of our ML Models, as they we…" at bounding box center [478, 681] width 362 height 50
click at [576, 744] on p "As the Senior Data Engineer and Technical Team Lead of the User Knowledge Squad…" at bounding box center [478, 734] width 362 height 40
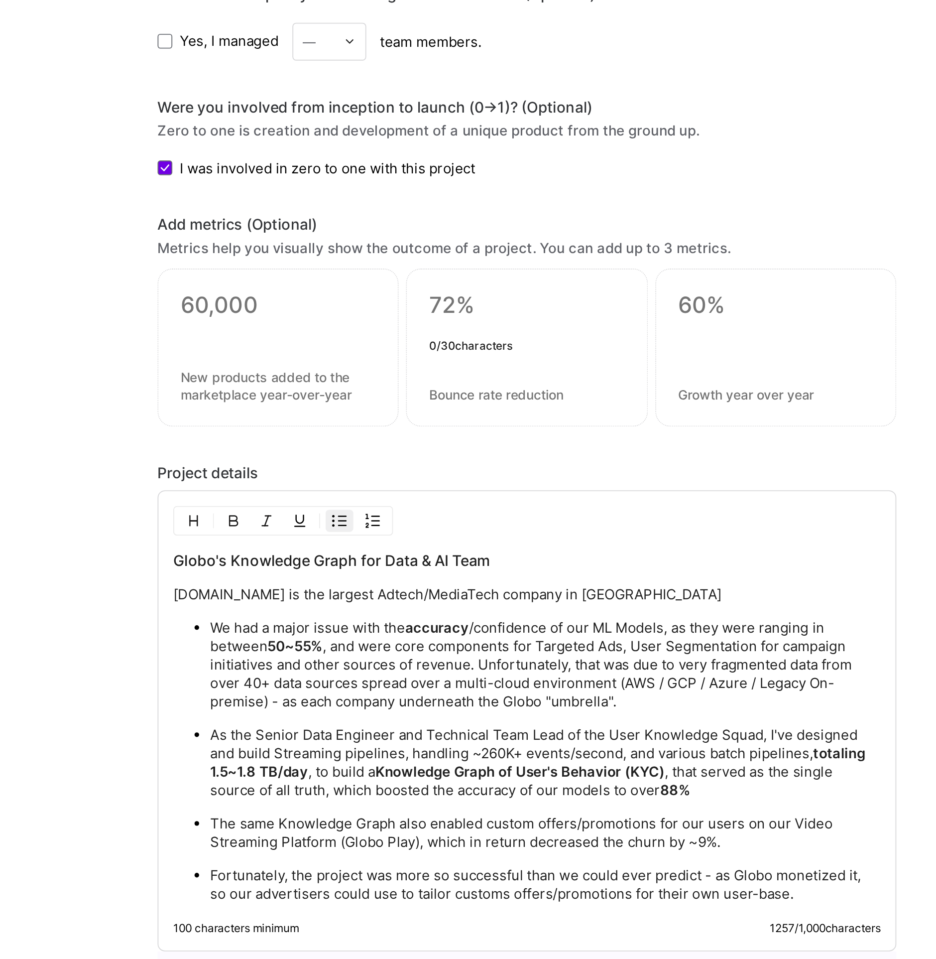
click at [415, 480] on textarea at bounding box center [467, 489] width 105 height 19
type textarea "9%"
click at [423, 531] on textarea at bounding box center [467, 535] width 105 height 9
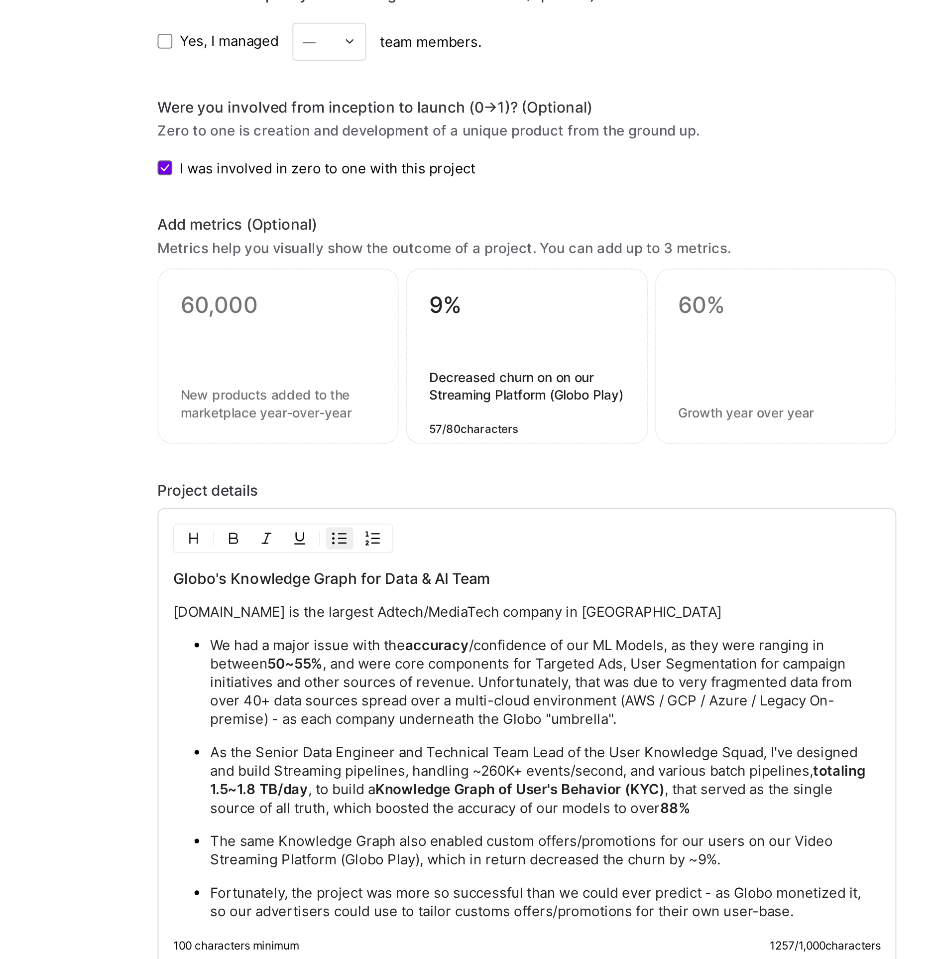
type textarea "Decreased churn on on our Streaming Platform (Globo Play)"
click at [446, 500] on div at bounding box center [467, 505] width 105 height 10
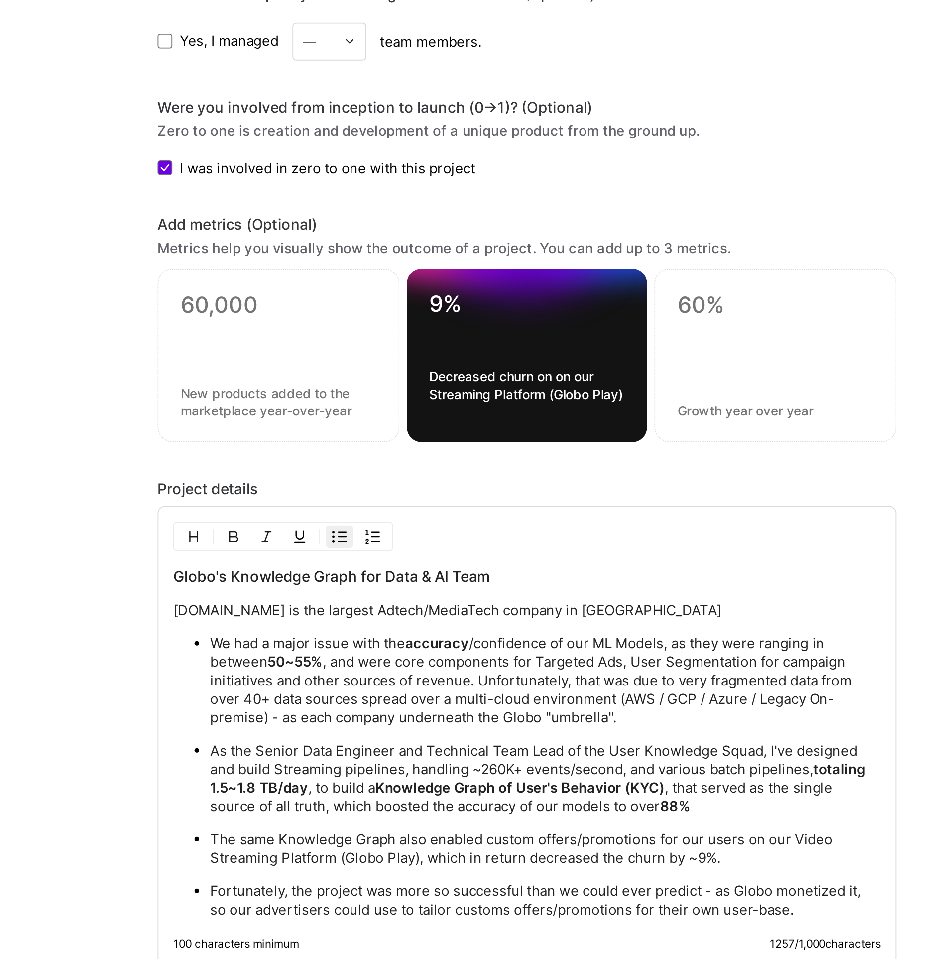
click at [338, 506] on div at bounding box center [334, 509] width 106 height 10
click at [281, 480] on textarea at bounding box center [334, 489] width 106 height 19
type textarea "88%"
click at [282, 530] on textarea at bounding box center [334, 539] width 106 height 19
type textarea "Accuracy in"
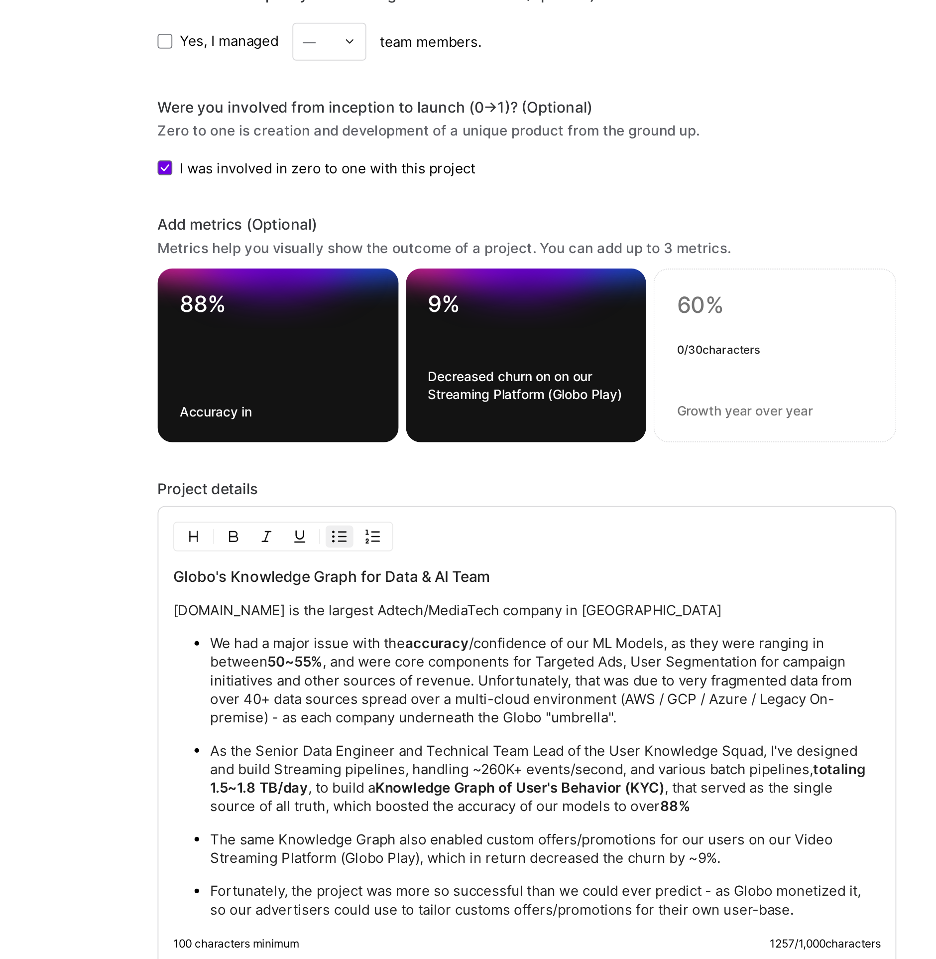
click at [550, 485] on textarea at bounding box center [602, 487] width 106 height 15
type textarea "1.5~1.8 TB/day (260k events/s)"
click at [317, 540] on textarea "Accuracy in" at bounding box center [334, 544] width 106 height 9
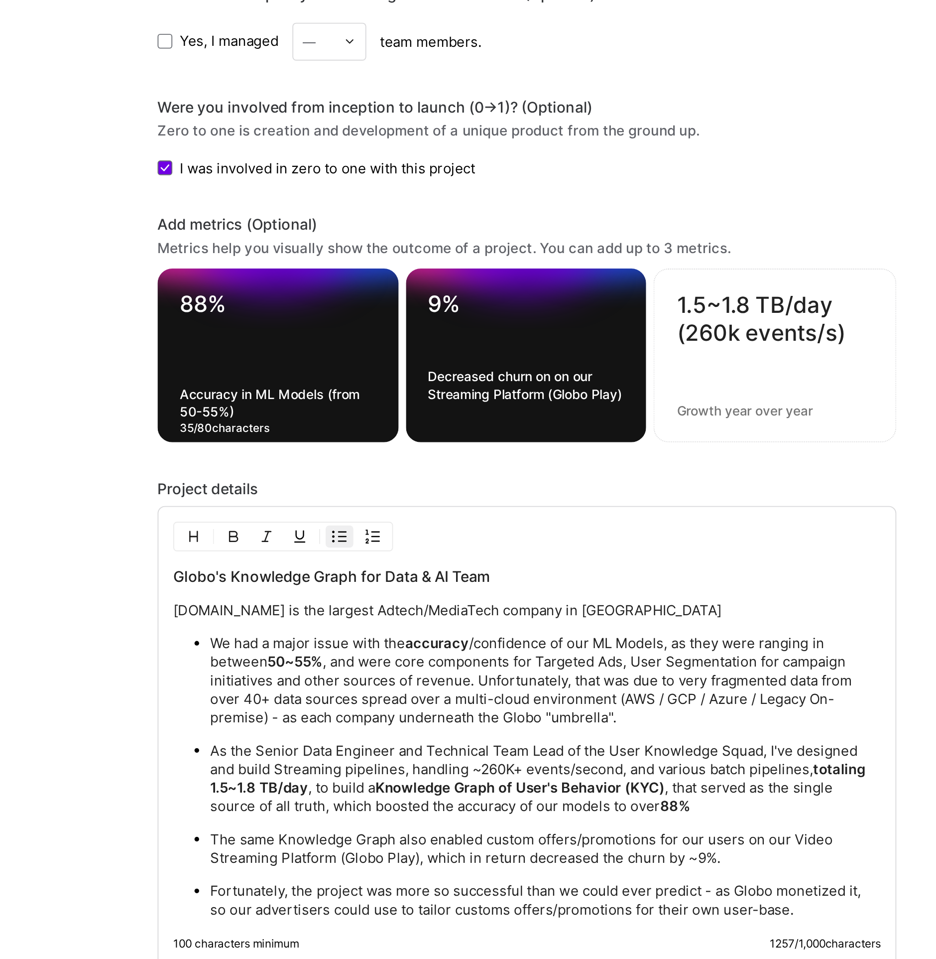
type textarea "Accuracy in ML Models (from 50-55%)"
click at [575, 497] on textarea "1.5~1.8 TB/day (260k events/s)" at bounding box center [602, 495] width 106 height 30
type textarea "1.5~1.8 TB/day (260k events/s)"
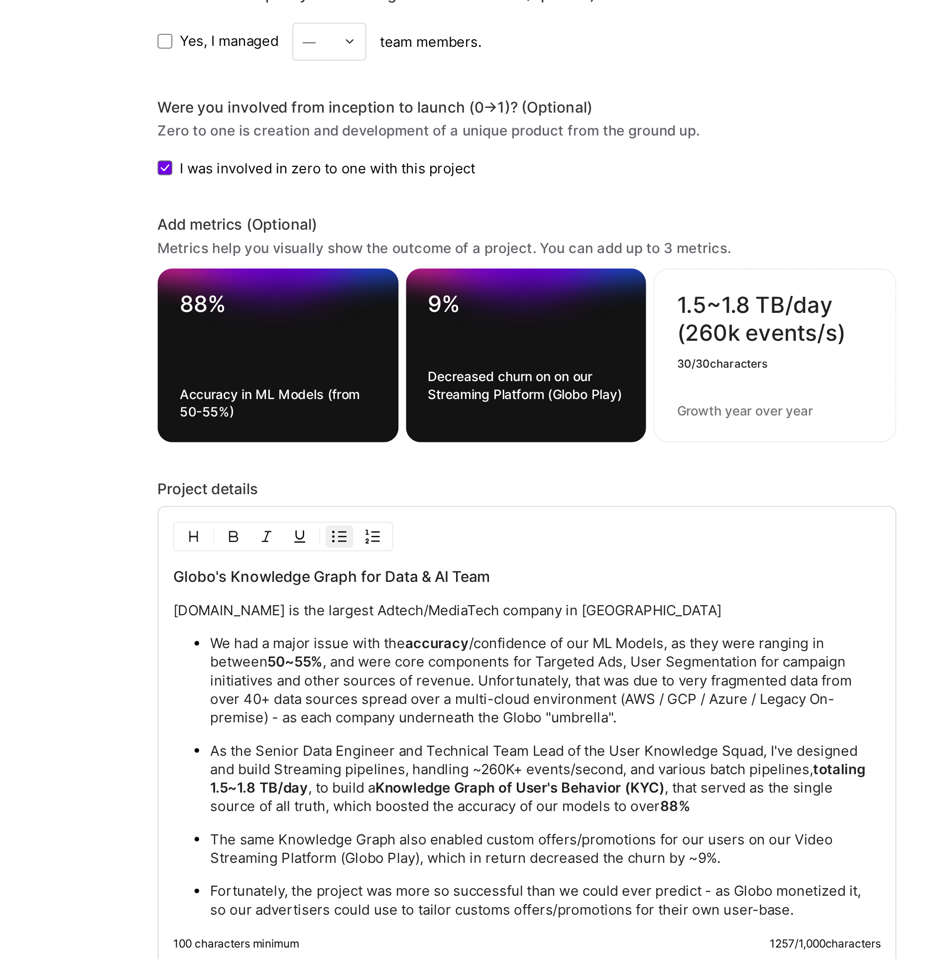
click at [575, 531] on div "1.5~1.8 TB/day (260k events/s) 30 / 30 characters" at bounding box center [601, 515] width 131 height 94
click at [577, 539] on textarea at bounding box center [602, 543] width 106 height 9
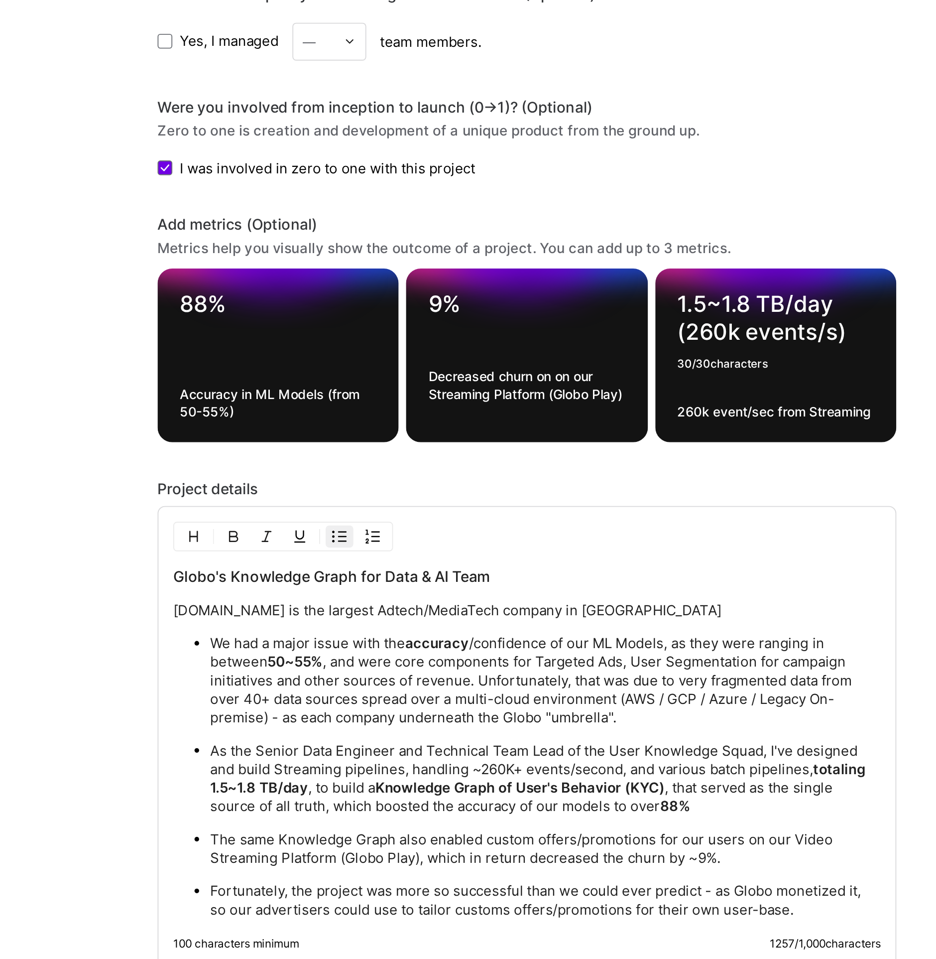
click at [605, 501] on textarea "1.5~1.8 TB/day (260k events/s)" at bounding box center [602, 495] width 106 height 30
click at [614, 502] on textarea "1.5~1.8 TB/day (260k events/s)" at bounding box center [602, 495] width 106 height 30
click at [579, 542] on textarea "260k event/sec from Streaming" at bounding box center [602, 544] width 106 height 9
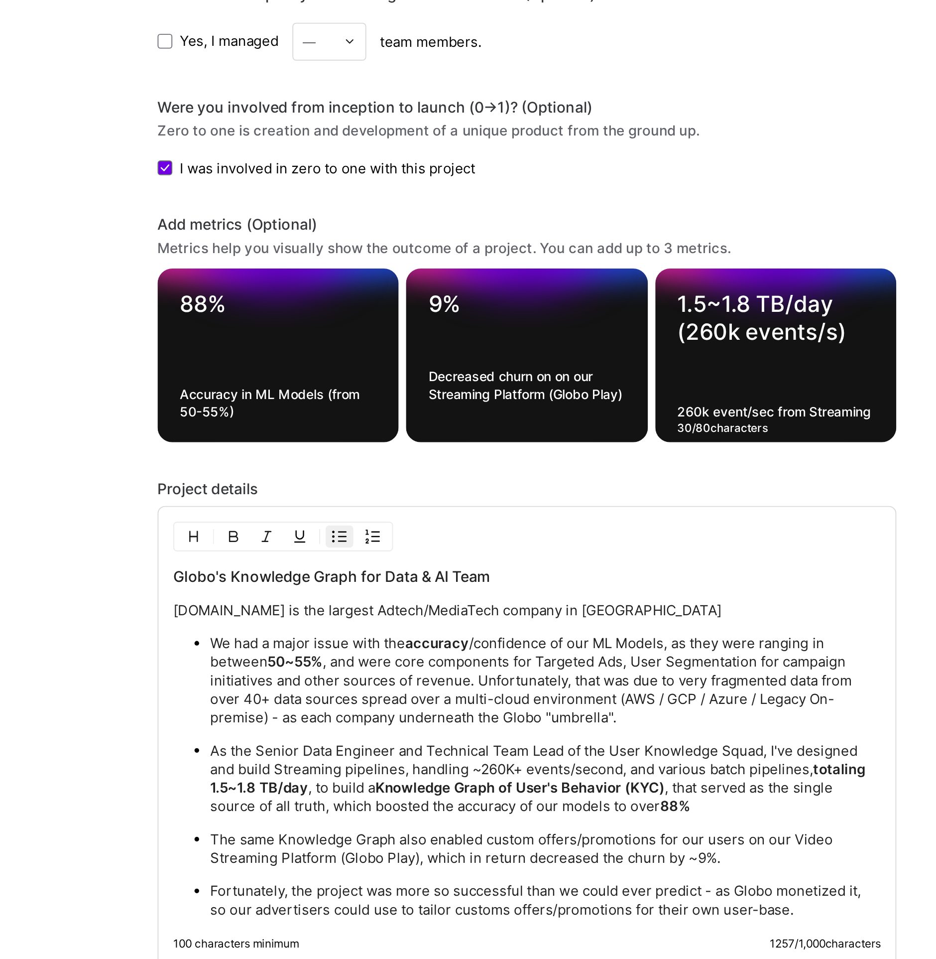
drag, startPoint x: 617, startPoint y: 539, endPoint x: 534, endPoint y: 539, distance: 82.2
click at [537, 539] on div "1.5~1.8 TB/day (260k events/s) 260k event/sec from Streaming 30 / 80 characters" at bounding box center [602, 515] width 130 height 94
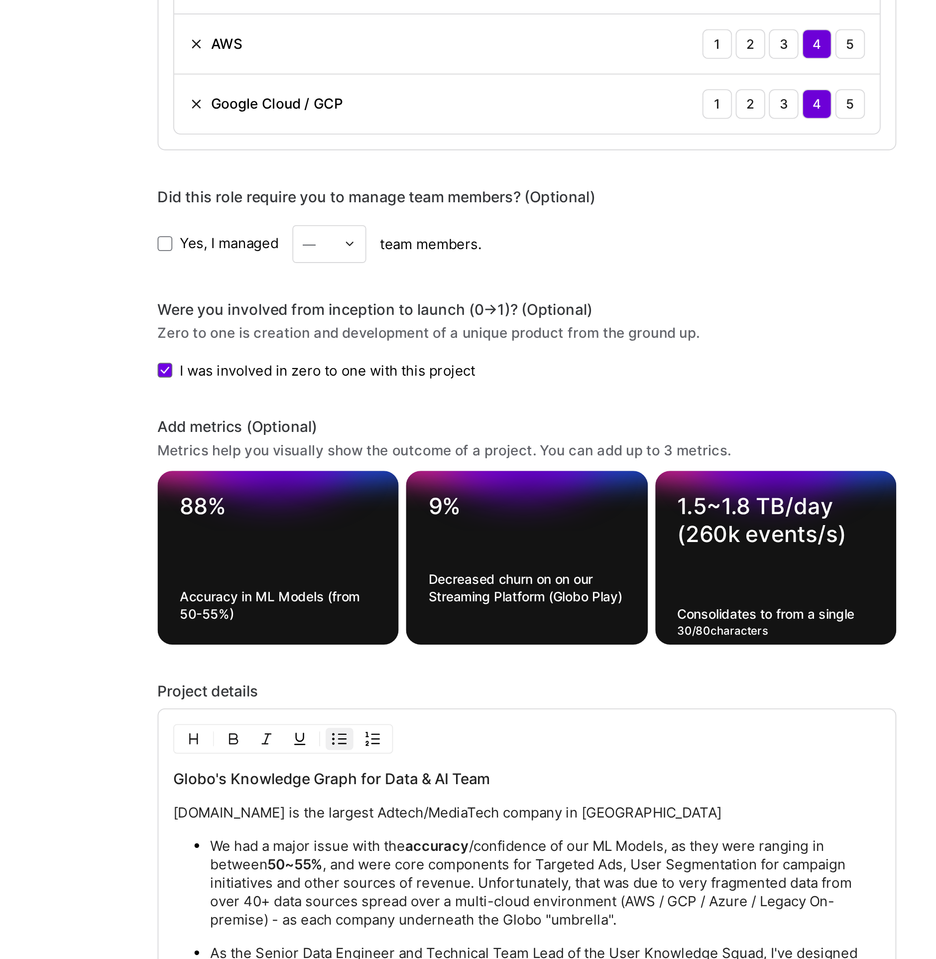
click at [374, 641] on textarea "Accuracy in ML Models (from 50-55%)" at bounding box center [334, 649] width 106 height 19
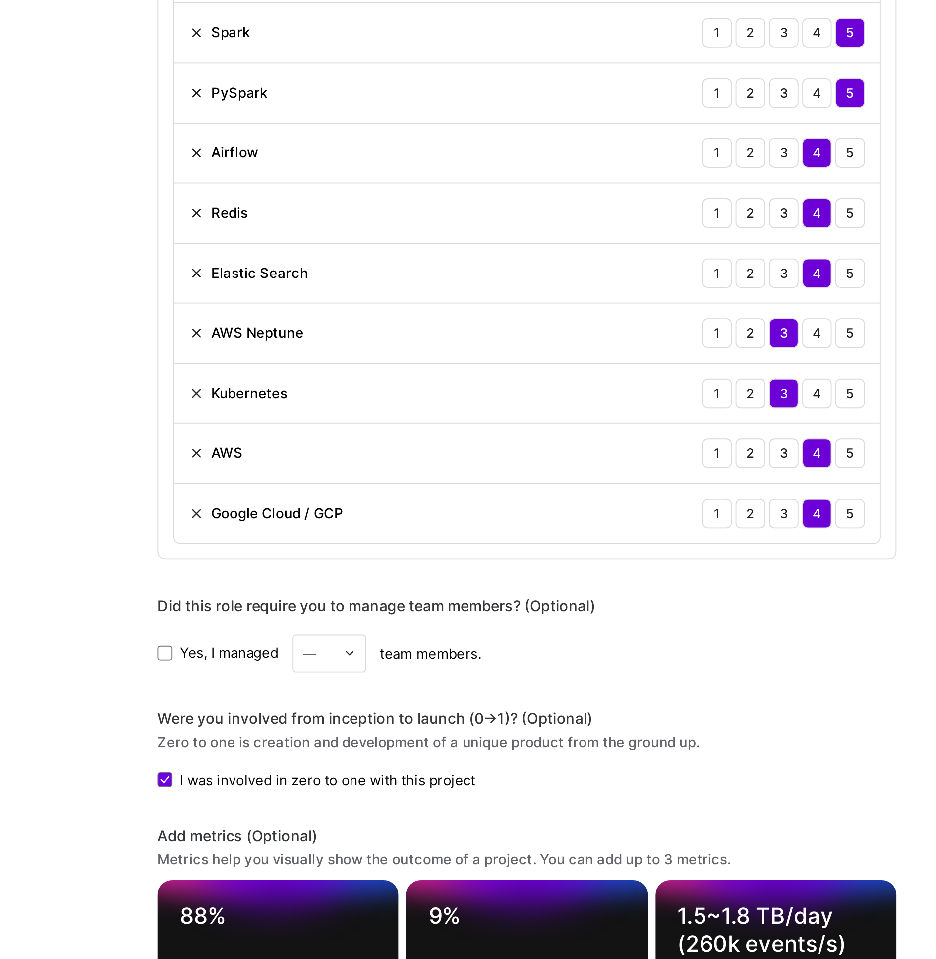
scroll to position [486, 0]
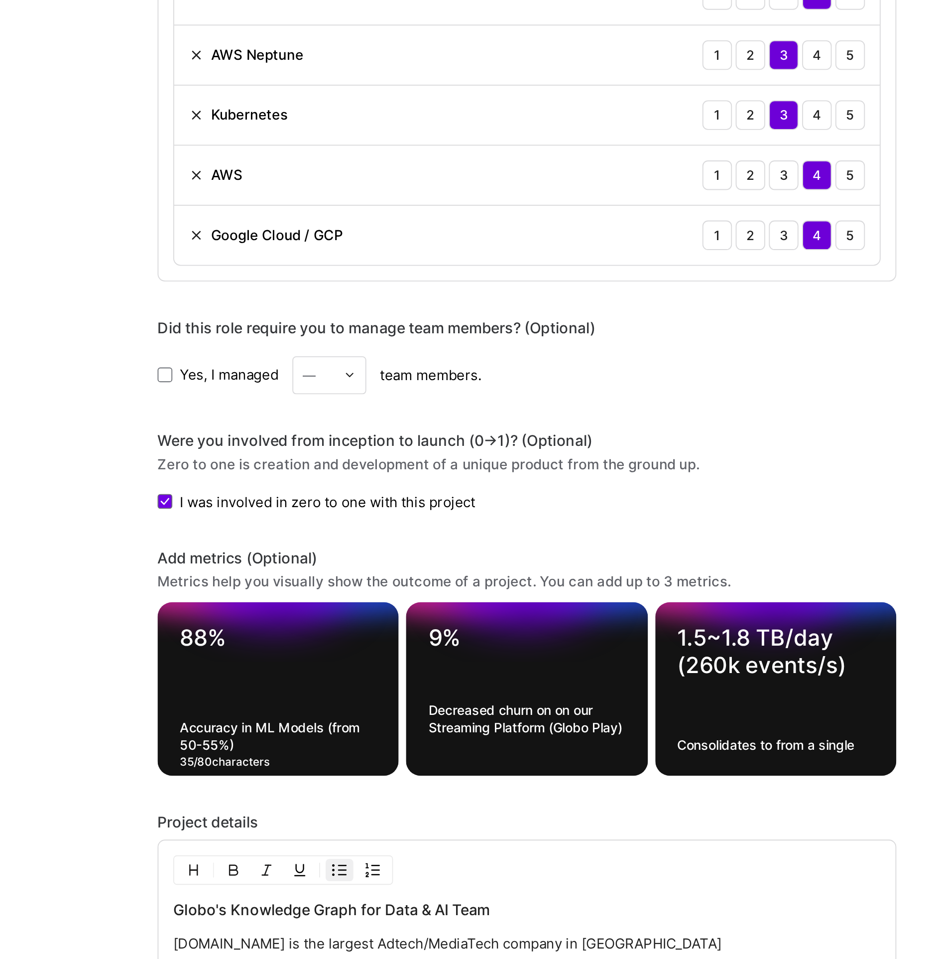
click at [315, 715] on textarea "Accuracy in ML Models (from 50-55%)" at bounding box center [334, 719] width 106 height 19
click at [590, 720] on textarea "Consolidates to from a single" at bounding box center [602, 724] width 106 height 9
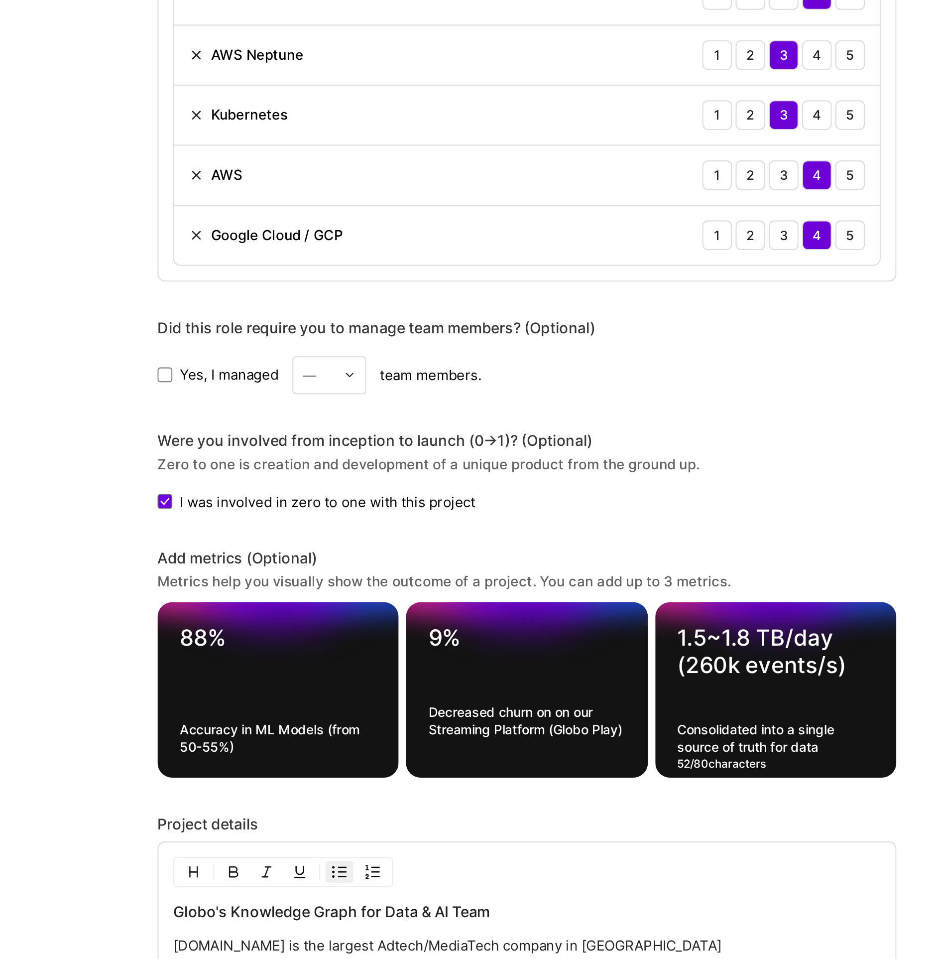
scroll to position [491, 0]
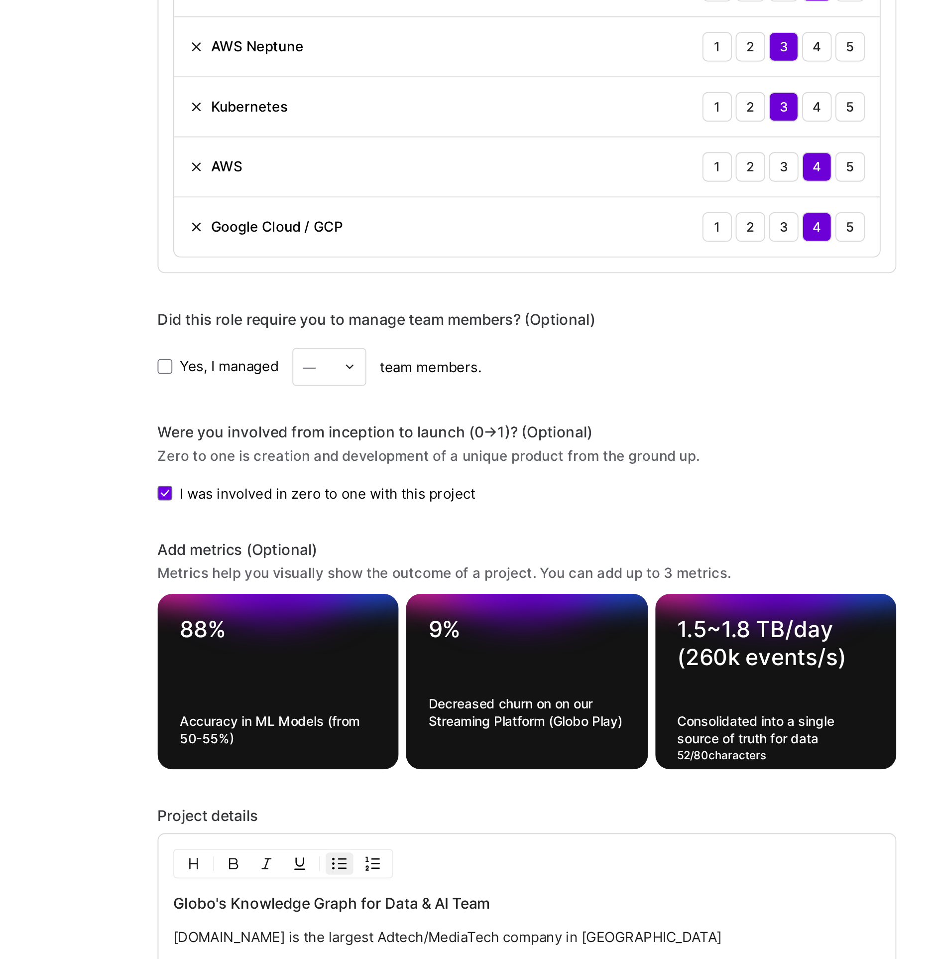
type textarea "Consolidated into a single source of truth for data"
drag, startPoint x: 470, startPoint y: 697, endPoint x: 485, endPoint y: 696, distance: 15.0
click at [485, 697] on textarea "Decreased churn on on our Streaming Platform (Globo Play)" at bounding box center [468, 711] width 106 height 28
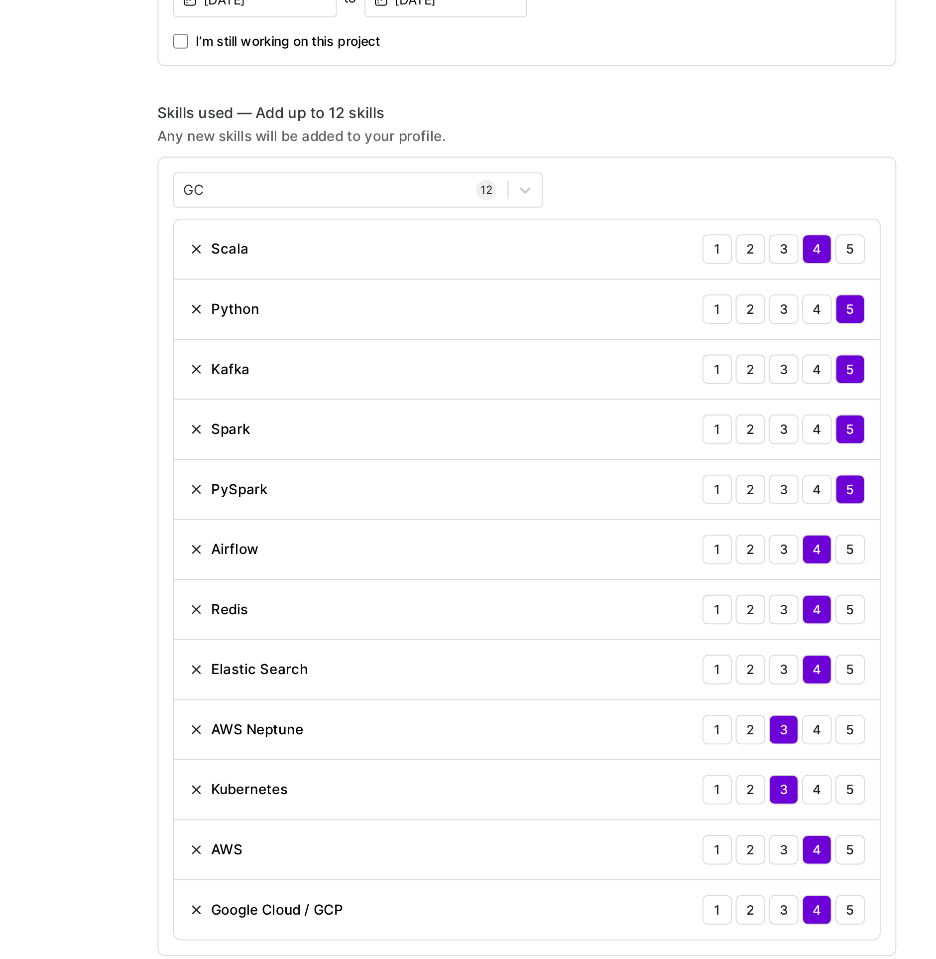
scroll to position [0, 0]
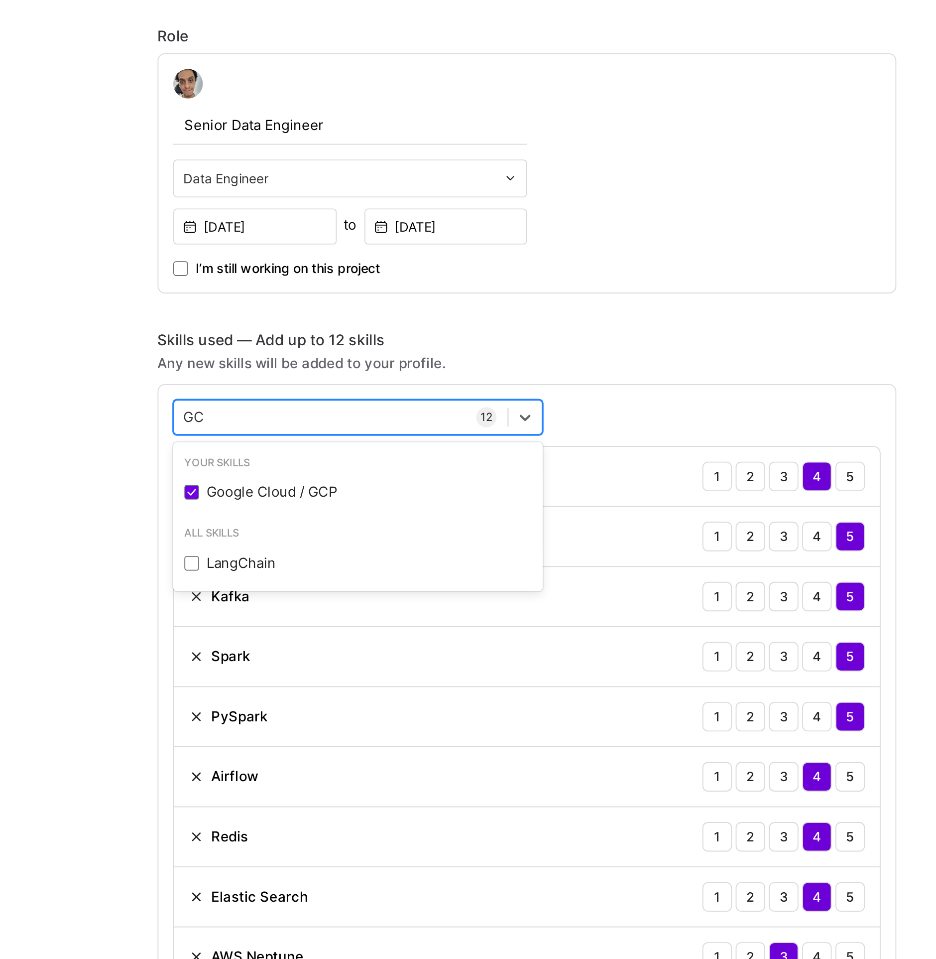
click at [367, 544] on div "GC GC" at bounding box center [368, 547] width 180 height 16
type input "G"
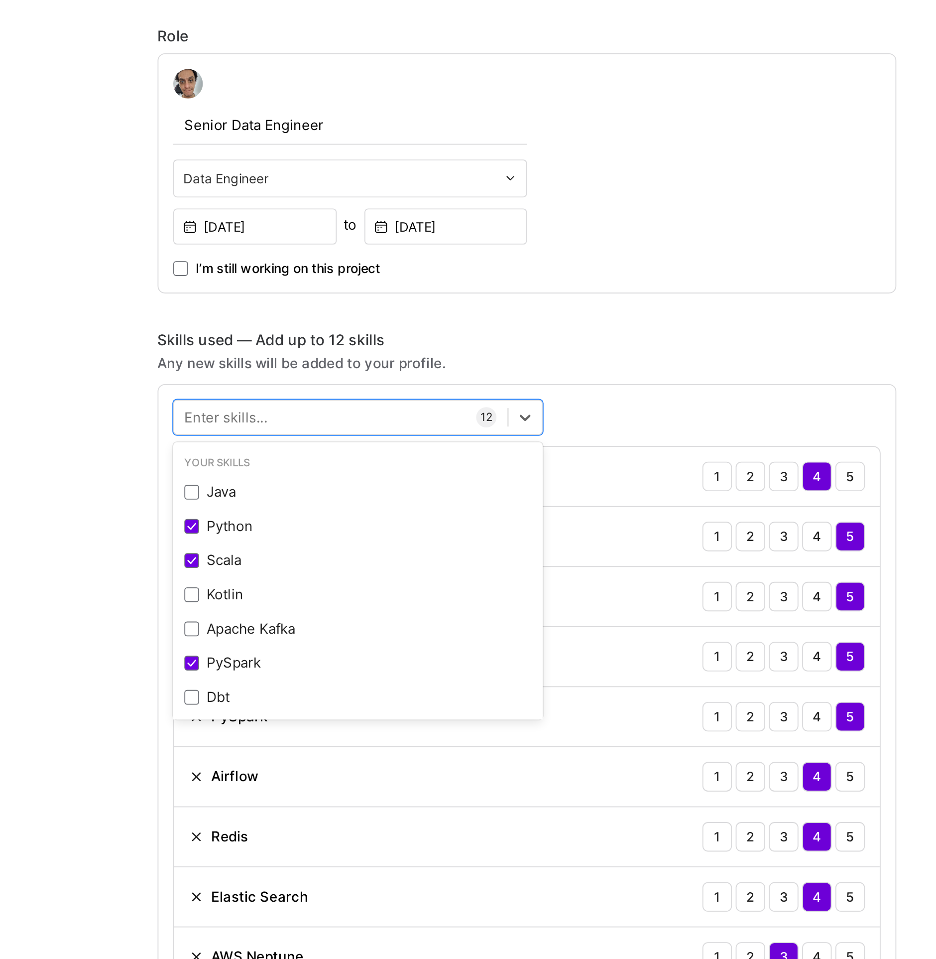
click at [522, 501] on div "Skills used — Add up to 12 skills" at bounding box center [468, 506] width 398 height 10
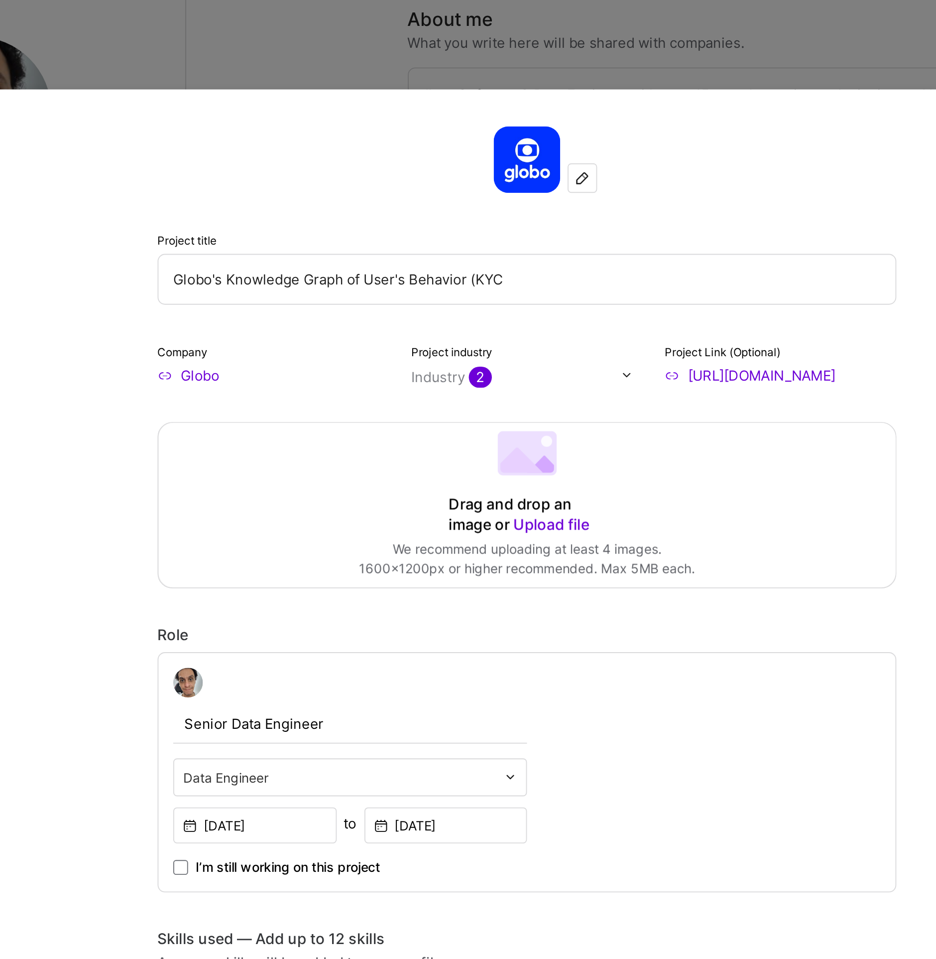
click at [470, 150] on input "Globo's Knowledge Graph of User's Behavior (KYC" at bounding box center [468, 149] width 398 height 27
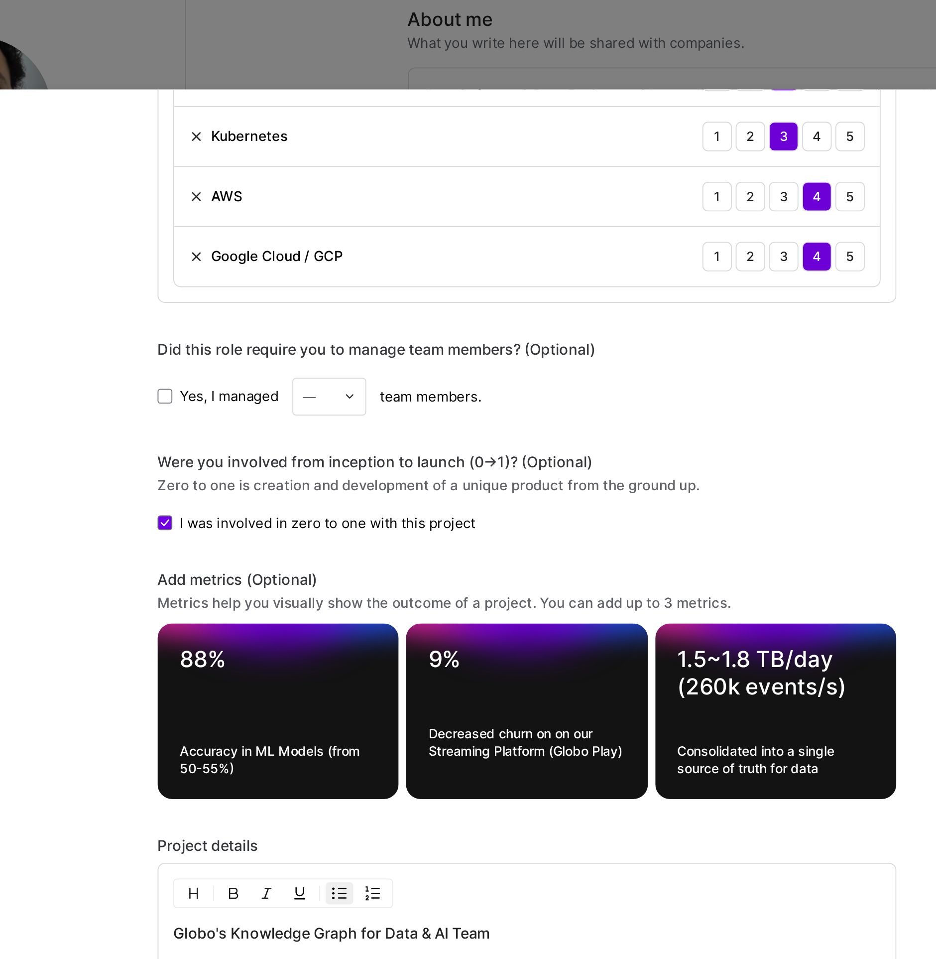
scroll to position [862, 0]
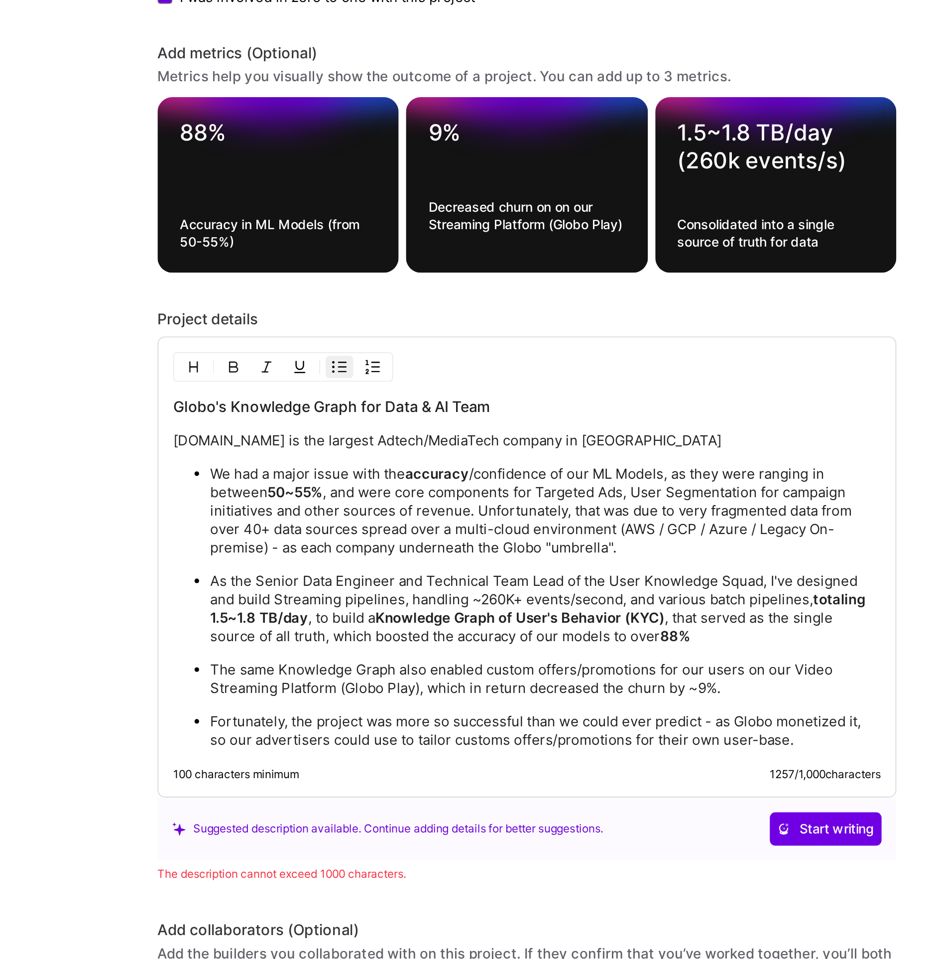
type input "Globo's Knowledge Graph of User's Behavior (KYC)"
drag, startPoint x: 299, startPoint y: 452, endPoint x: 236, endPoint y: 451, distance: 62.8
click at [236, 451] on form "Project title Globo's Knowledge Graph of User's Behavior (KYC) Company Globo Pr…" at bounding box center [468, 479] width 598 height 863
copy p "Globo.com"
click at [522, 454] on p "Globo.com is the largest Adtech/MediaTech company in Latin America" at bounding box center [468, 457] width 382 height 10
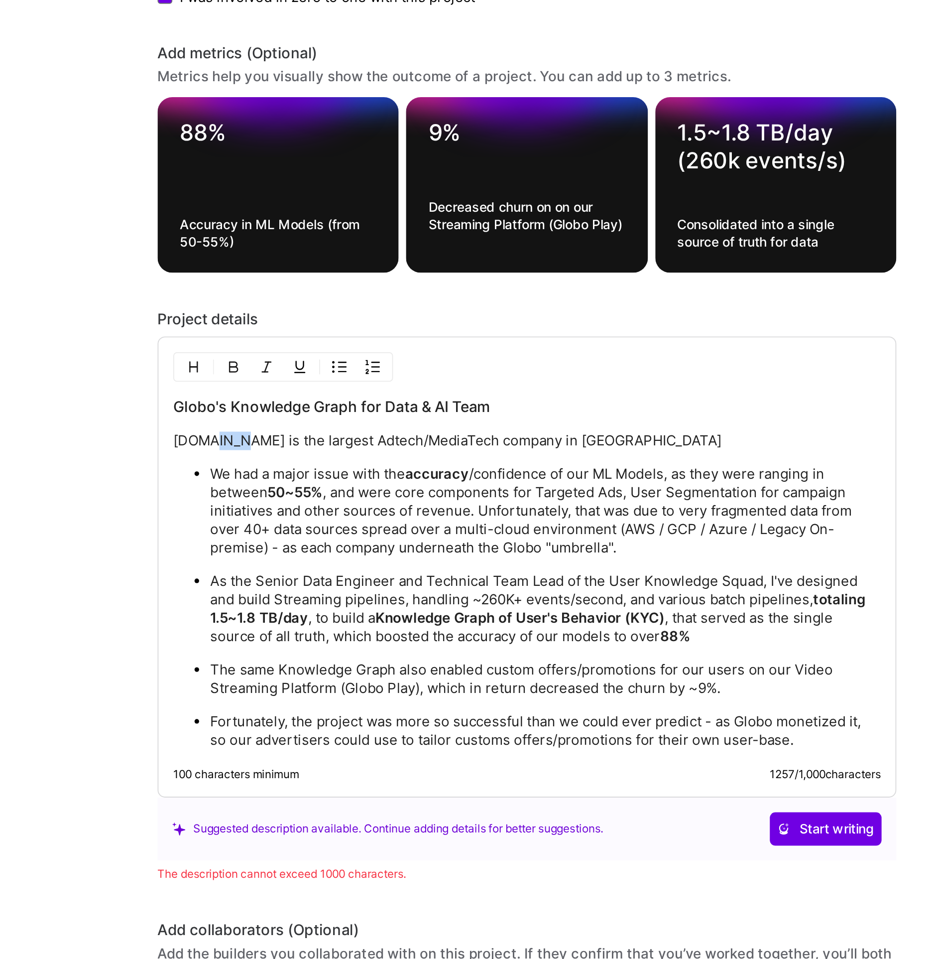
drag, startPoint x: 293, startPoint y: 451, endPoint x: 310, endPoint y: 452, distance: 16.9
click at [310, 452] on p "Globo.com is the largest Adtech/MediaTech company in Latin America" at bounding box center [468, 457] width 382 height 10
click at [519, 452] on p "Globo is the largest Adtech/MediaTech company in Latin America" at bounding box center [468, 457] width 382 height 10
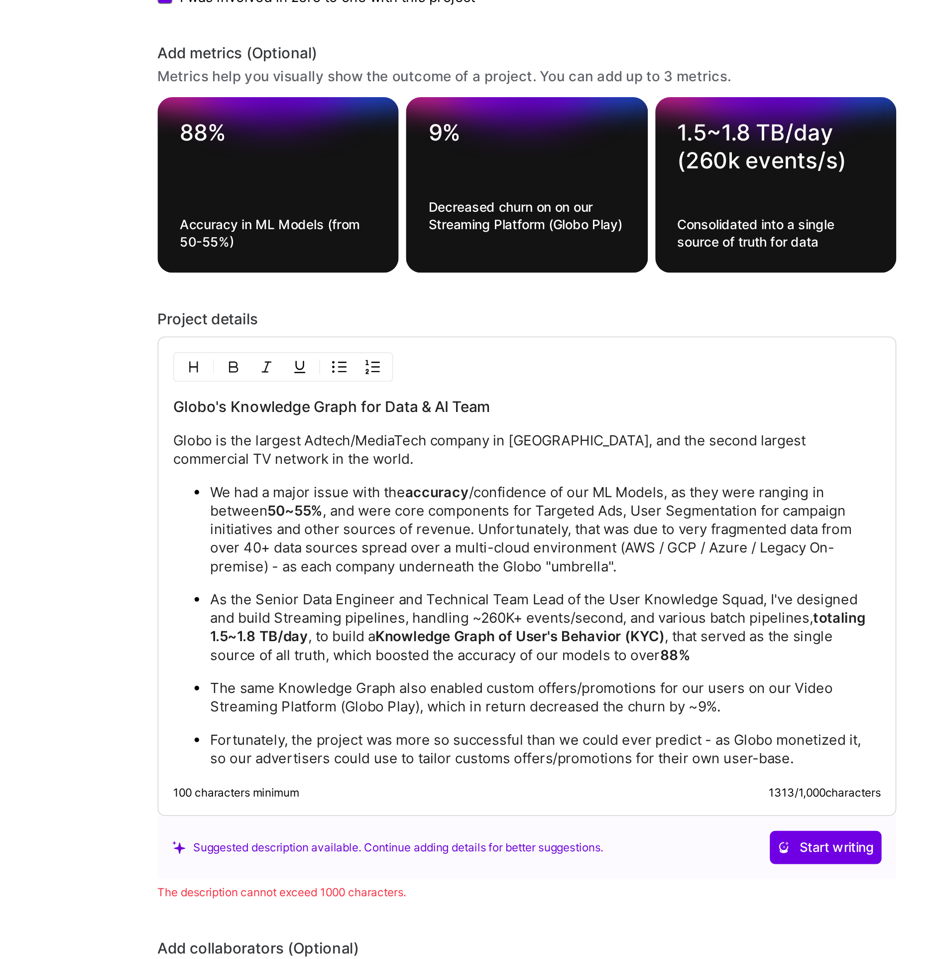
click at [421, 480] on strong "accuracy" at bounding box center [419, 484] width 34 height 9
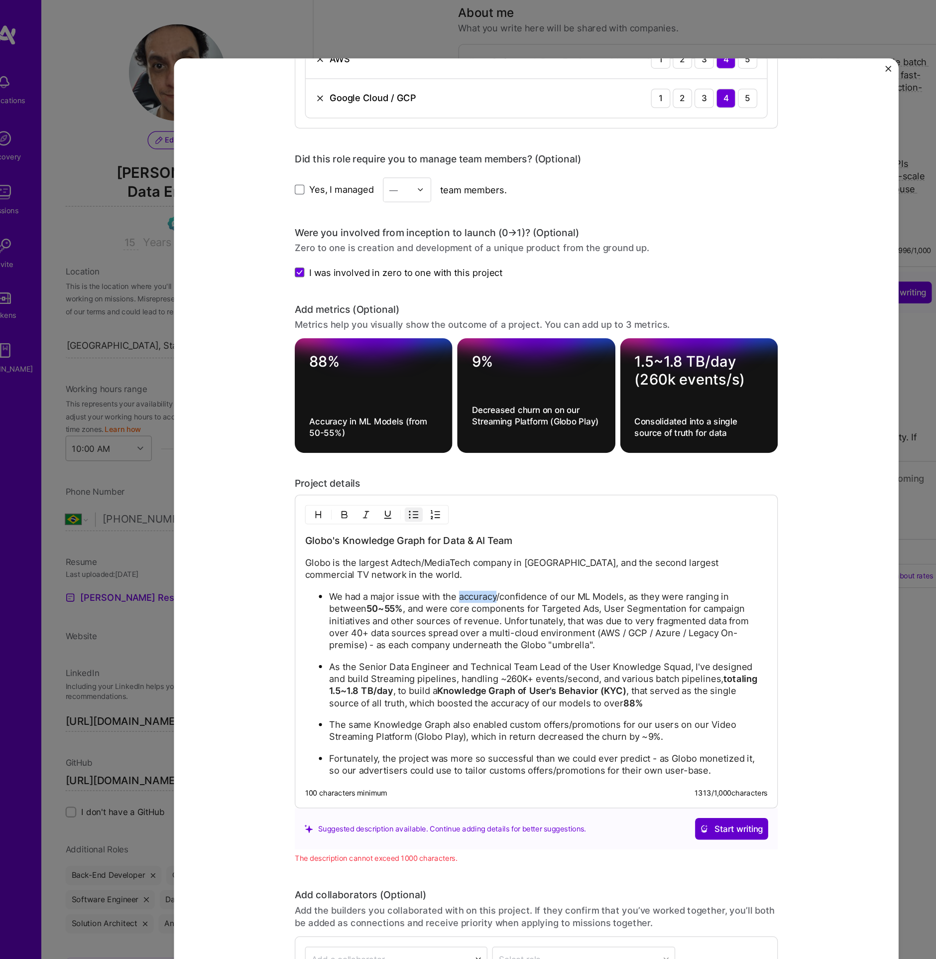
scroll to position [872, 0]
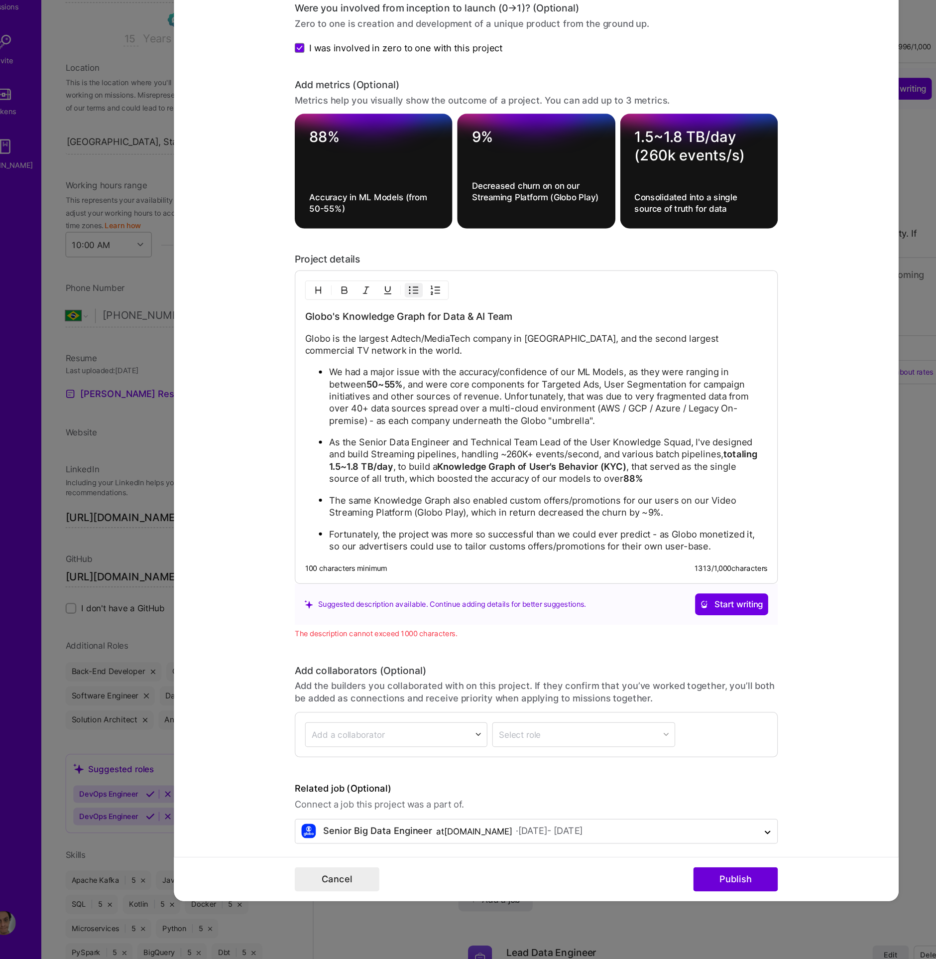
click at [484, 430] on div "Globo's Knowledge Graph for Data & AI Team Globo is the largest Adtech/MediaTec…" at bounding box center [468, 523] width 382 height 200
click at [489, 427] on h3 "Globo's Knowledge Graph for Data & AI Team" at bounding box center [468, 428] width 382 height 11
click at [623, 896] on button "Publish" at bounding box center [633, 893] width 70 height 20
click at [555, 583] on p "The same Knowledge Graph also enabled custom offers/promotions for our users on…" at bounding box center [478, 586] width 362 height 20
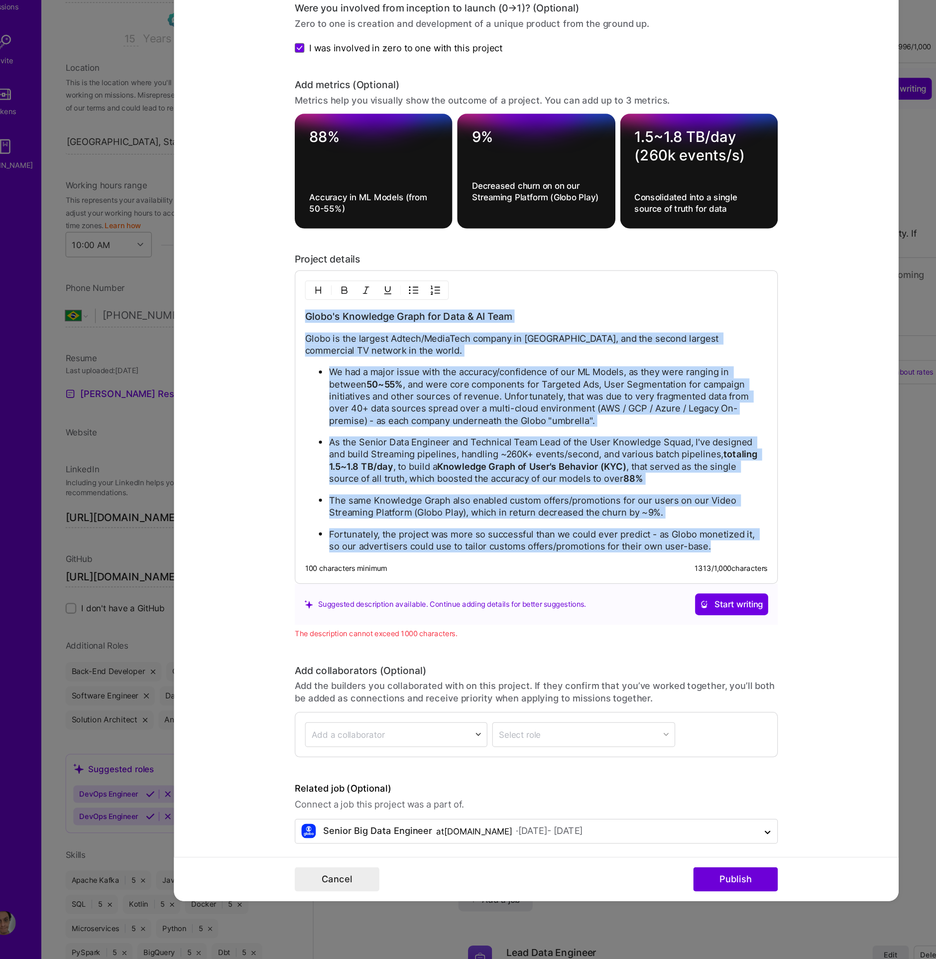
drag, startPoint x: 612, startPoint y: 610, endPoint x: 127, endPoint y: 399, distance: 529.6
click at [127, 399] on div "Project title Globo's Knowledge Graph of User's Behavior (KYC) Company Globo Pr…" at bounding box center [468, 479] width 936 height 959
copy div "Globo's Knowledge Graph for Data & AI Team Globo is the largest Adtech/MediaTec…"
click at [323, 442] on p "Globo is the largest Adtech/MediaTech company in Latin America, and the second …" at bounding box center [468, 452] width 382 height 20
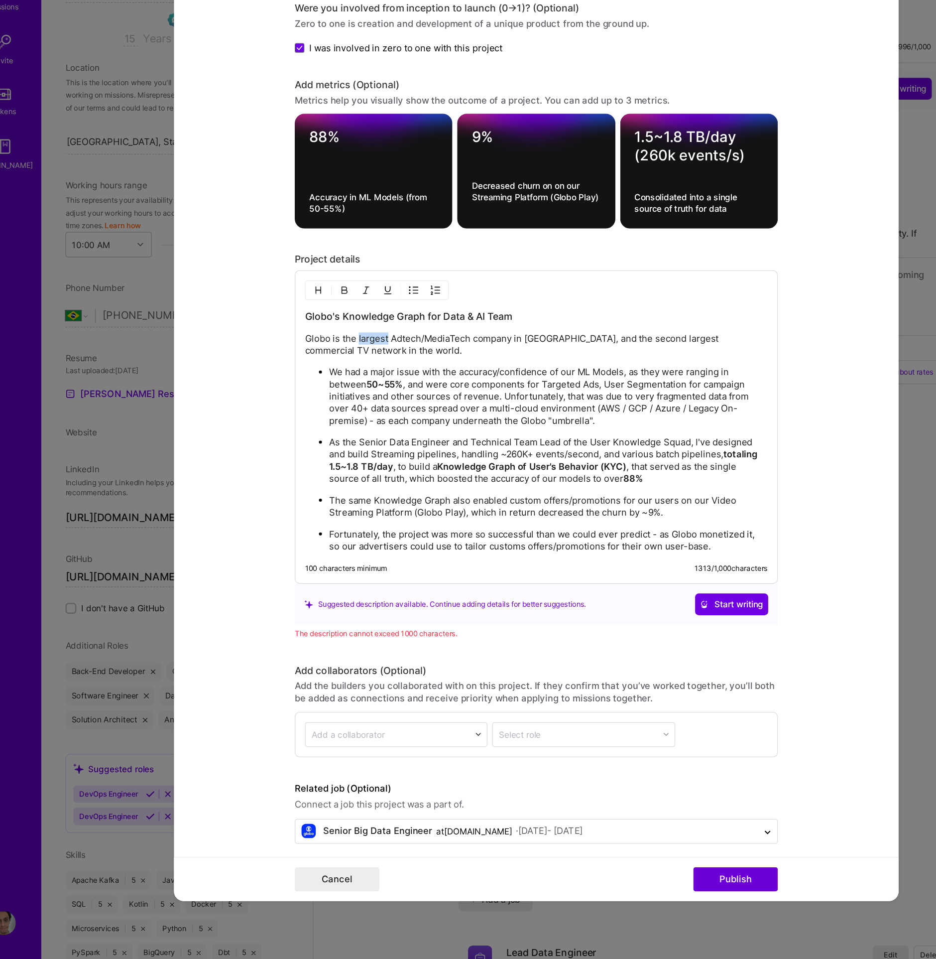
click at [323, 442] on p "Globo is the largest Adtech/MediaTech company in Latin America, and the second …" at bounding box center [468, 452] width 382 height 20
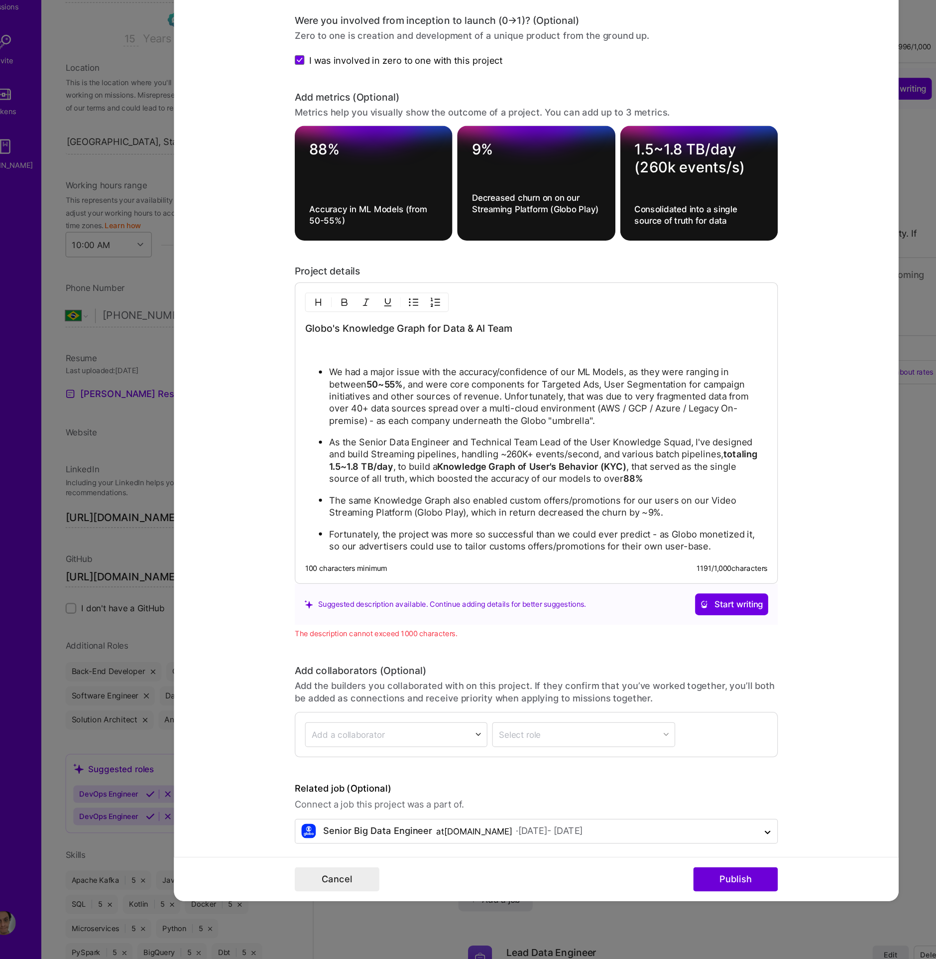
click at [351, 460] on div "Globo's Knowledge Graph for Data & AI Team We had a major issue with the accura…" at bounding box center [468, 528] width 382 height 190
click at [298, 454] on p at bounding box center [468, 457] width 382 height 10
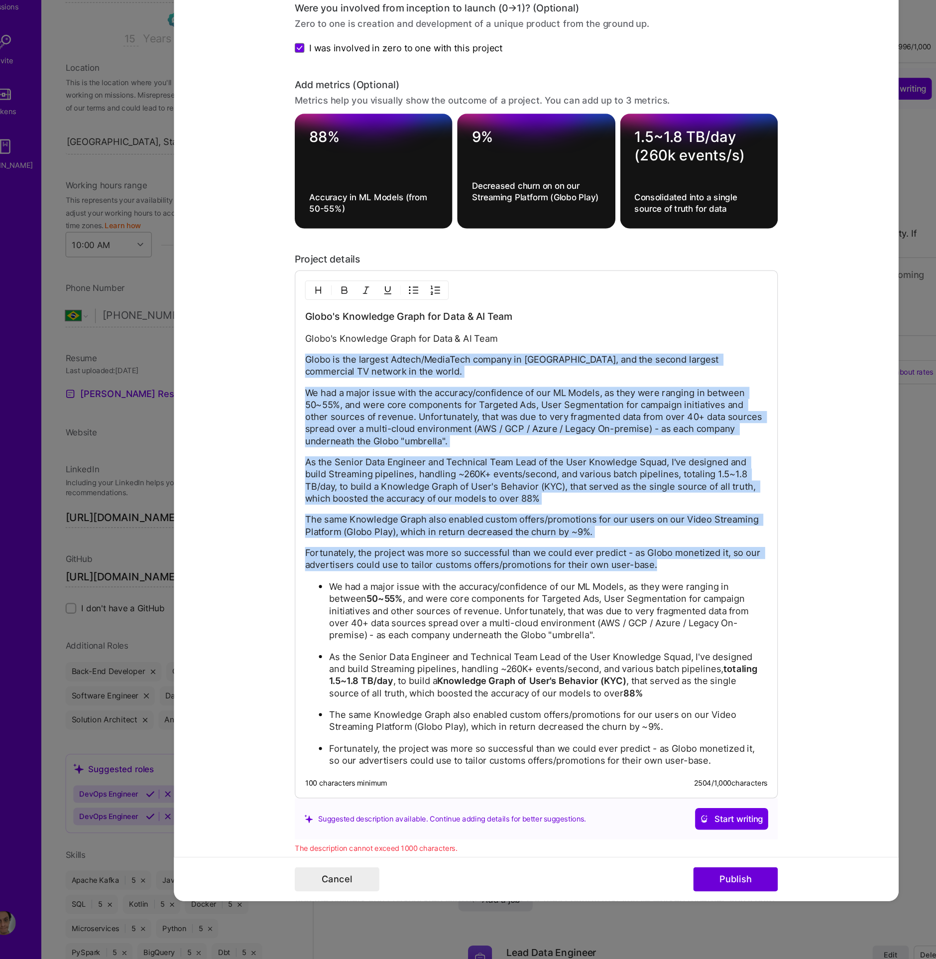
drag, startPoint x: 569, startPoint y: 632, endPoint x: 228, endPoint y: 461, distance: 381.6
click at [228, 461] on form "Project title Globo's Knowledge Graph of User's Behavior (KYC) Company Globo Pr…" at bounding box center [468, 479] width 598 height 863
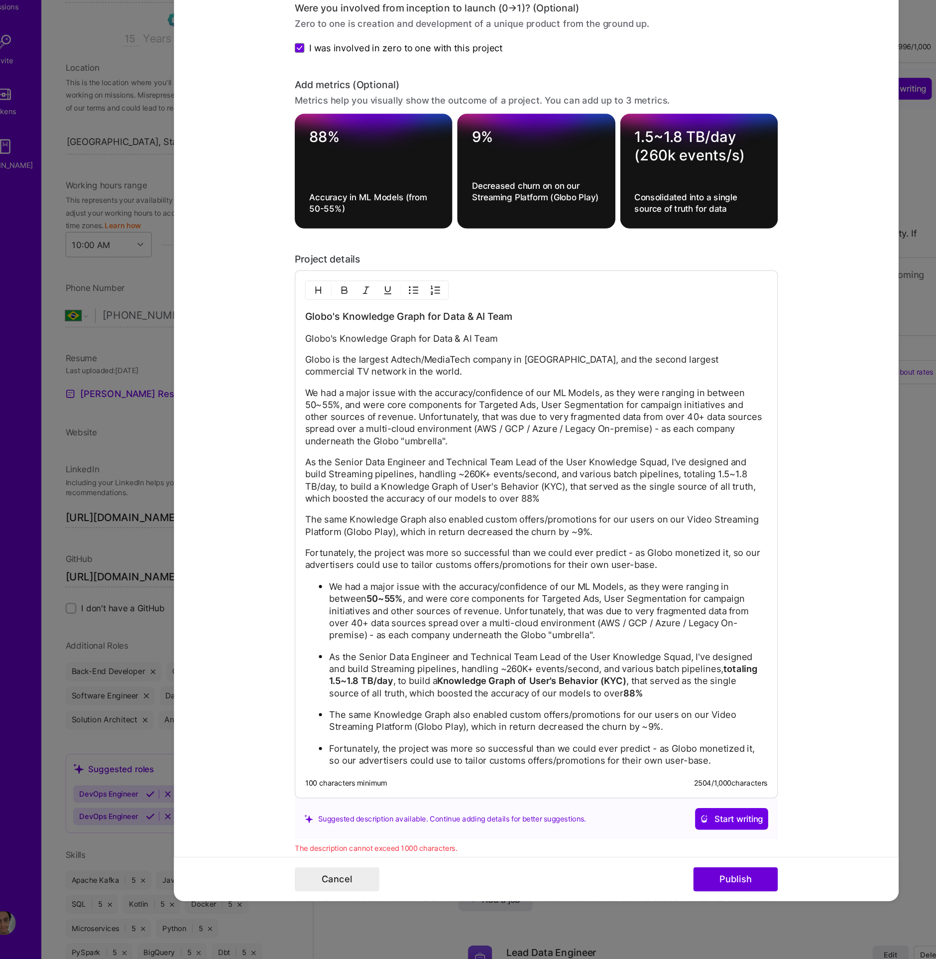
click at [327, 442] on p "Globo's Knowledge Graph for Data & AI Team" at bounding box center [468, 447] width 382 height 10
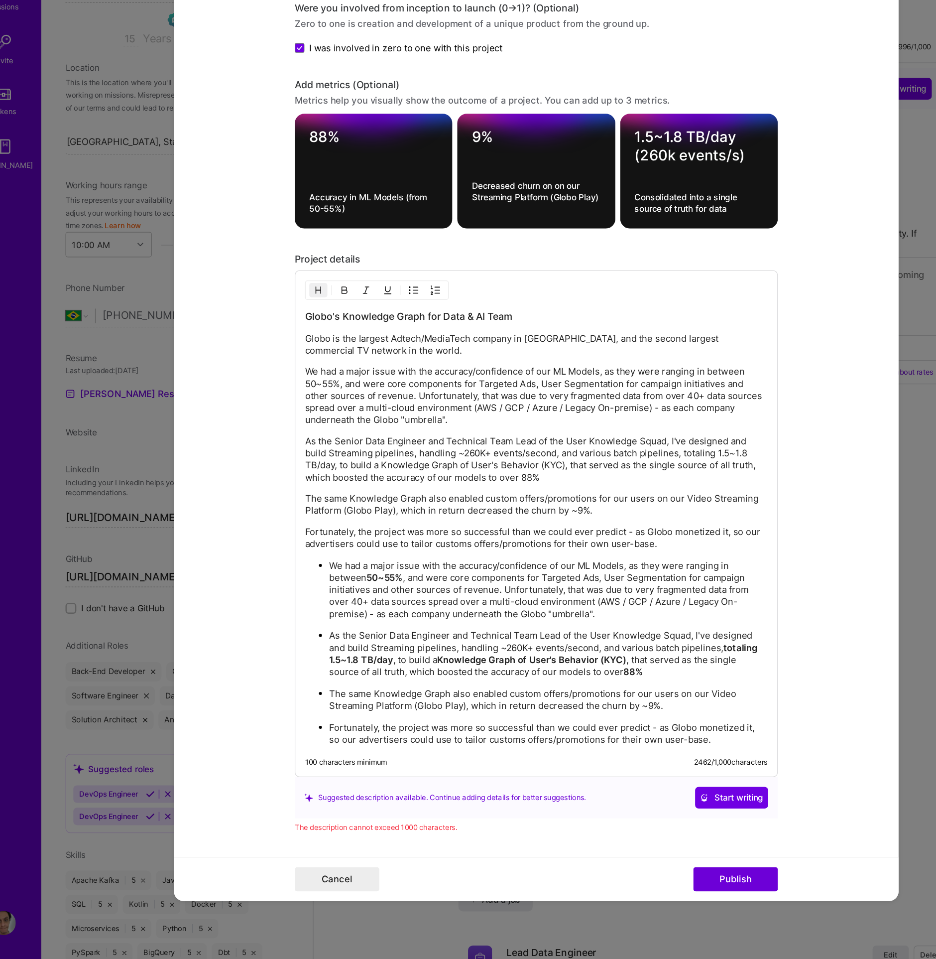
click at [330, 602] on p "Fortunately, the project was more so successful than we could ever predict - as…" at bounding box center [468, 612] width 382 height 20
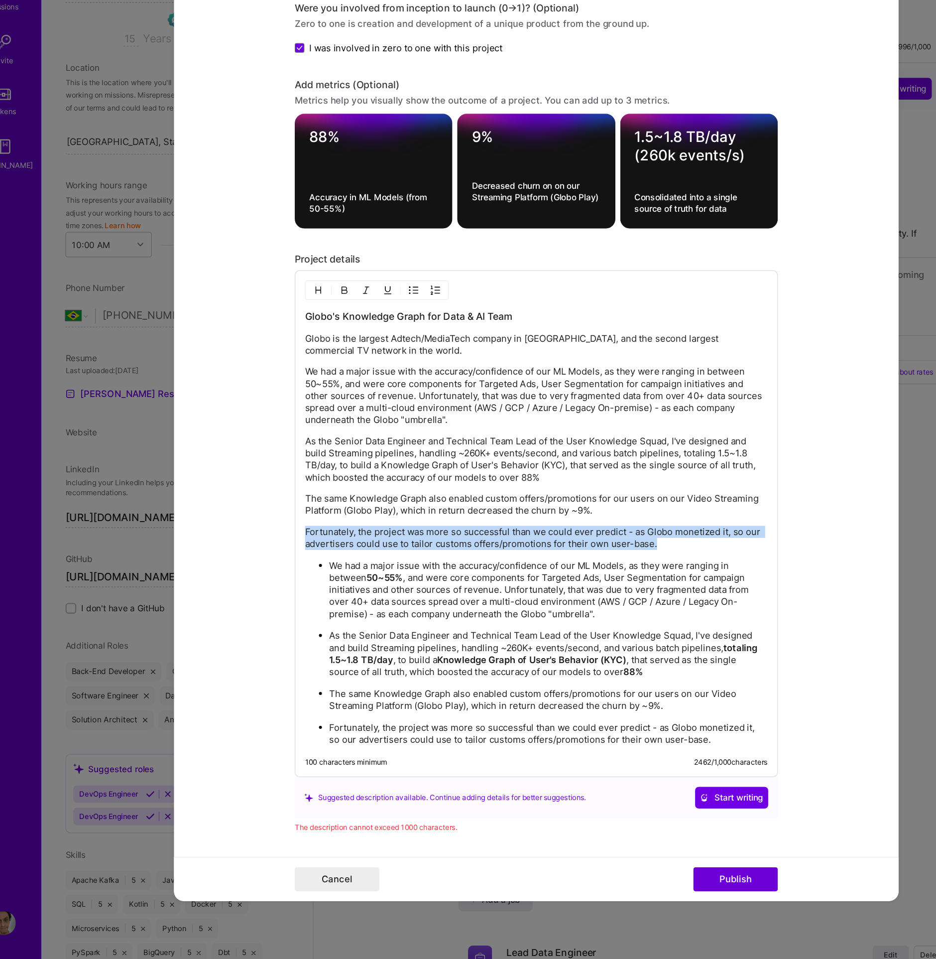
click at [330, 602] on p "Fortunately, the project was more so successful than we could ever predict - as…" at bounding box center [468, 612] width 382 height 20
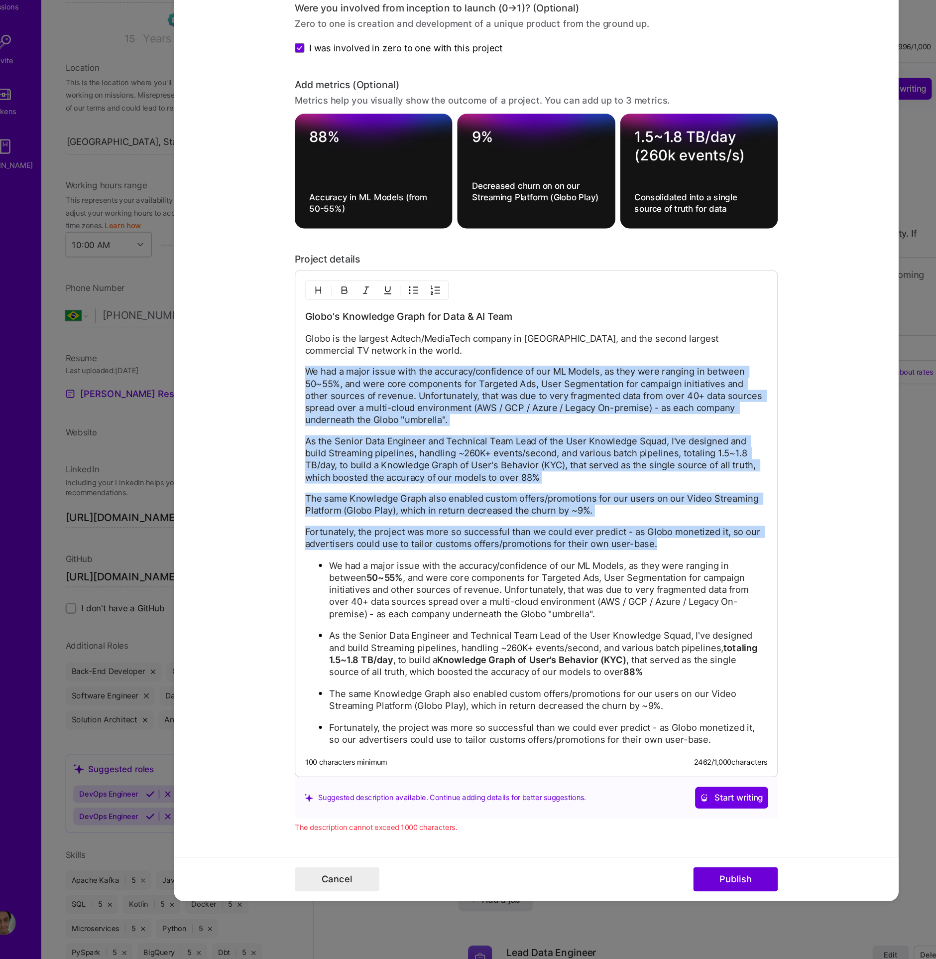
drag, startPoint x: 536, startPoint y: 594, endPoint x: 196, endPoint y: 468, distance: 362.8
click at [196, 468] on form "Project title Globo's Knowledge Graph of User's Behavior (KYC) Company Globo Pr…" at bounding box center [468, 479] width 598 height 863
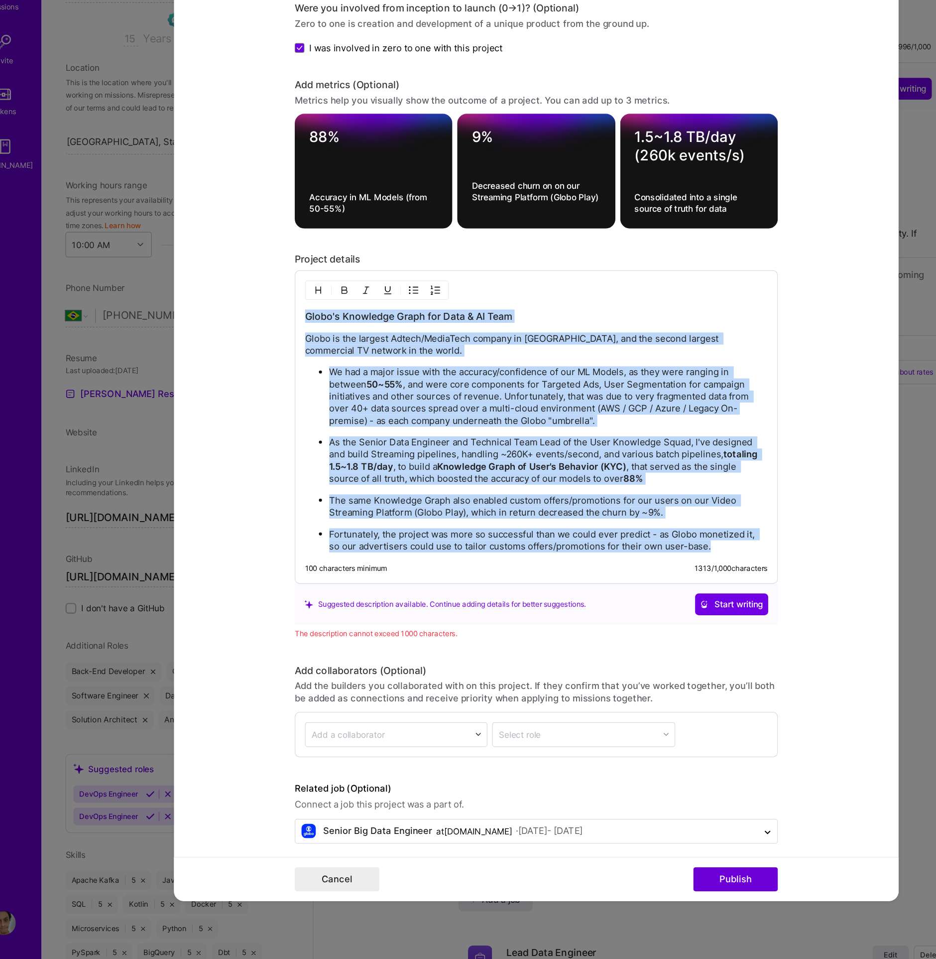
copy div "Globo's Knowledge Graph for Data & AI Team Globo is the largest Adtech/MediaTec…"
click at [494, 520] on ul "We had a major issue with the accuracy/confidence of our ML Models, as they wer…" at bounding box center [468, 547] width 382 height 154
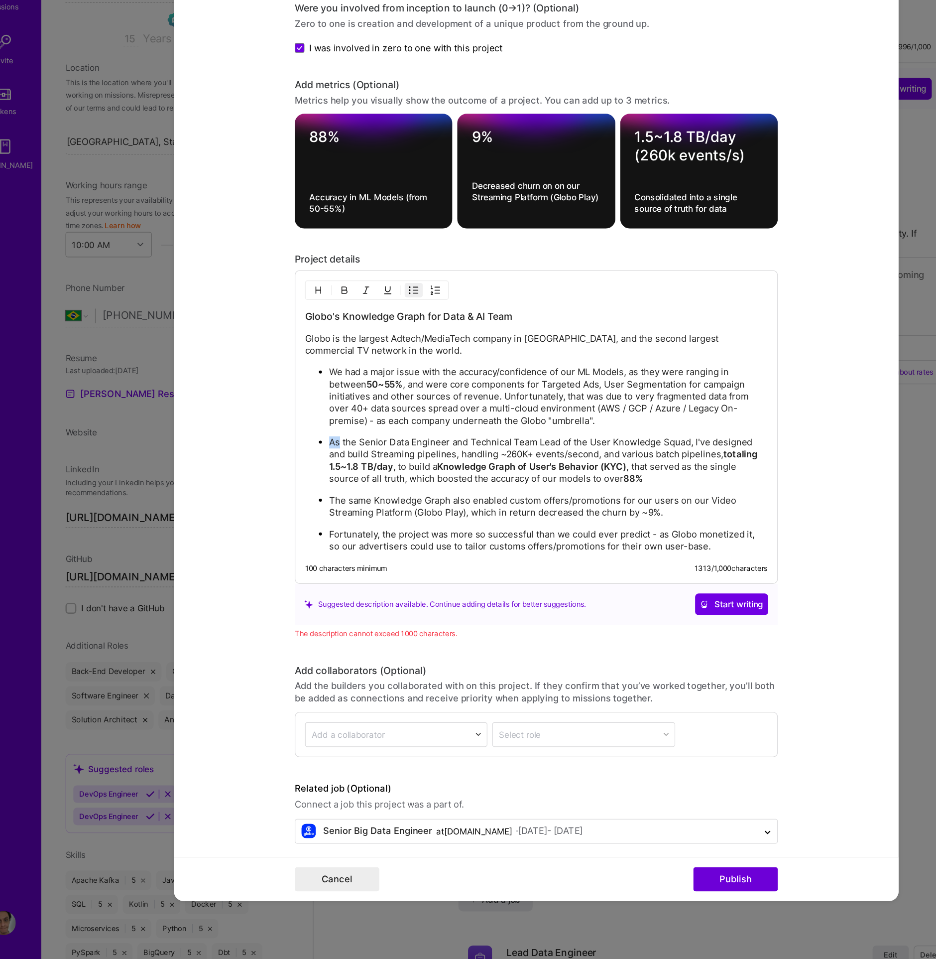
click at [494, 520] on ul "We had a major issue with the accuracy/confidence of our ML Models, as they wer…" at bounding box center [468, 547] width 382 height 154
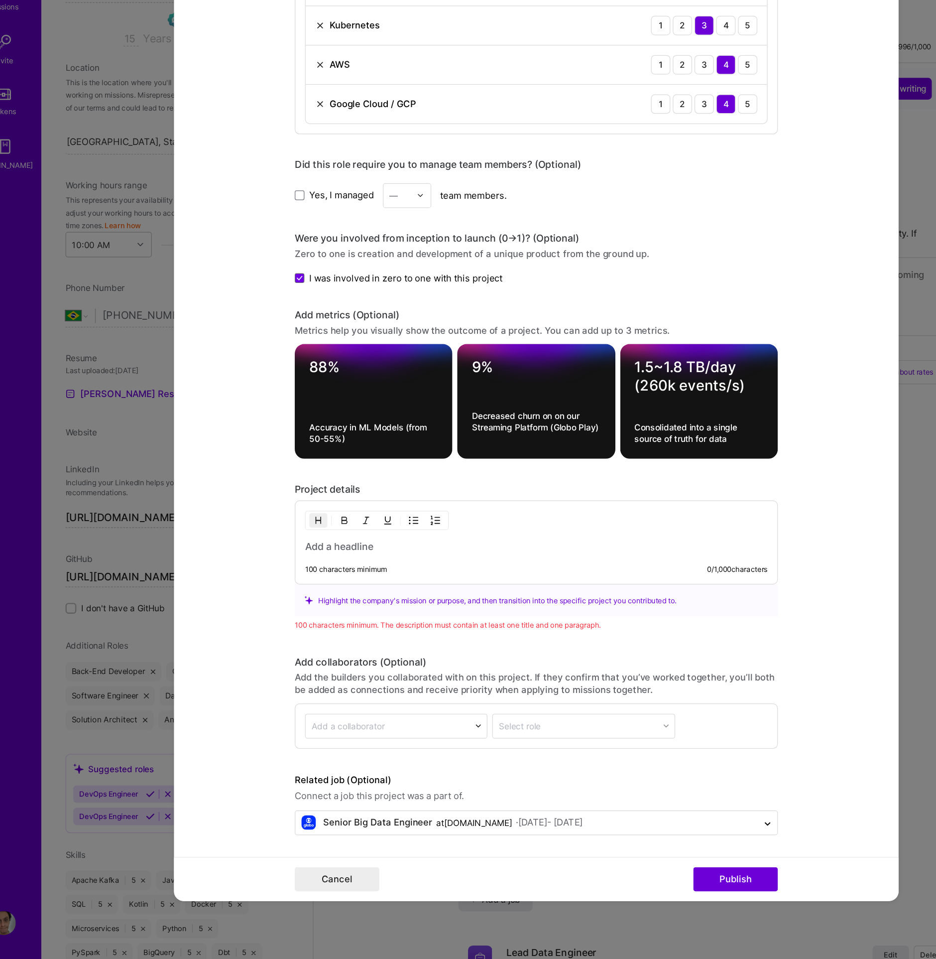
scroll to position [675, 0]
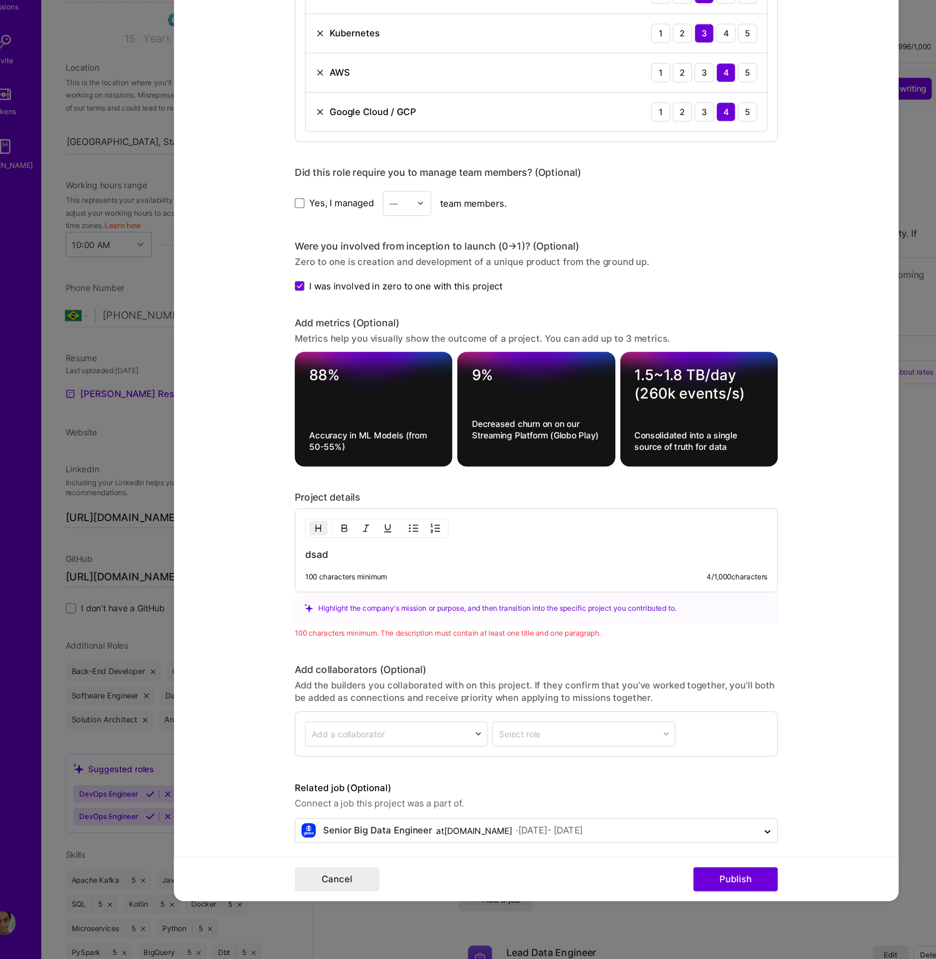
click at [336, 620] on h3 "dsad" at bounding box center [468, 625] width 382 height 11
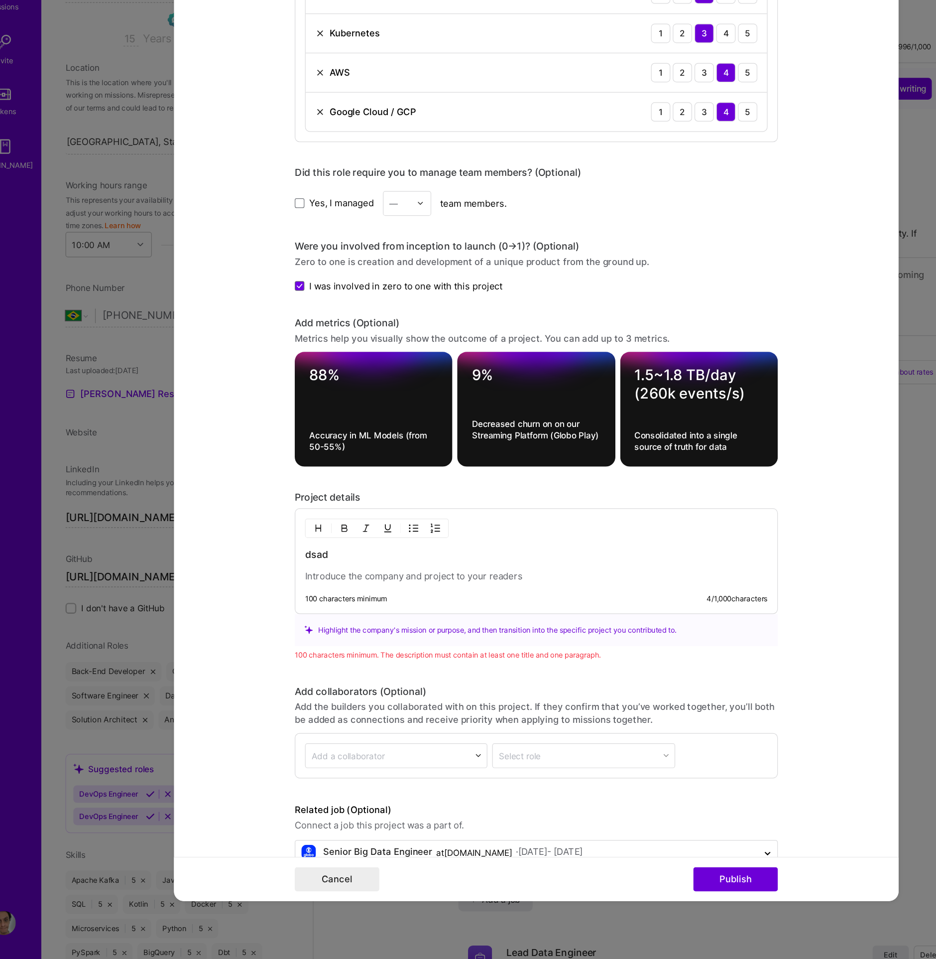
click at [423, 639] on p at bounding box center [468, 644] width 382 height 10
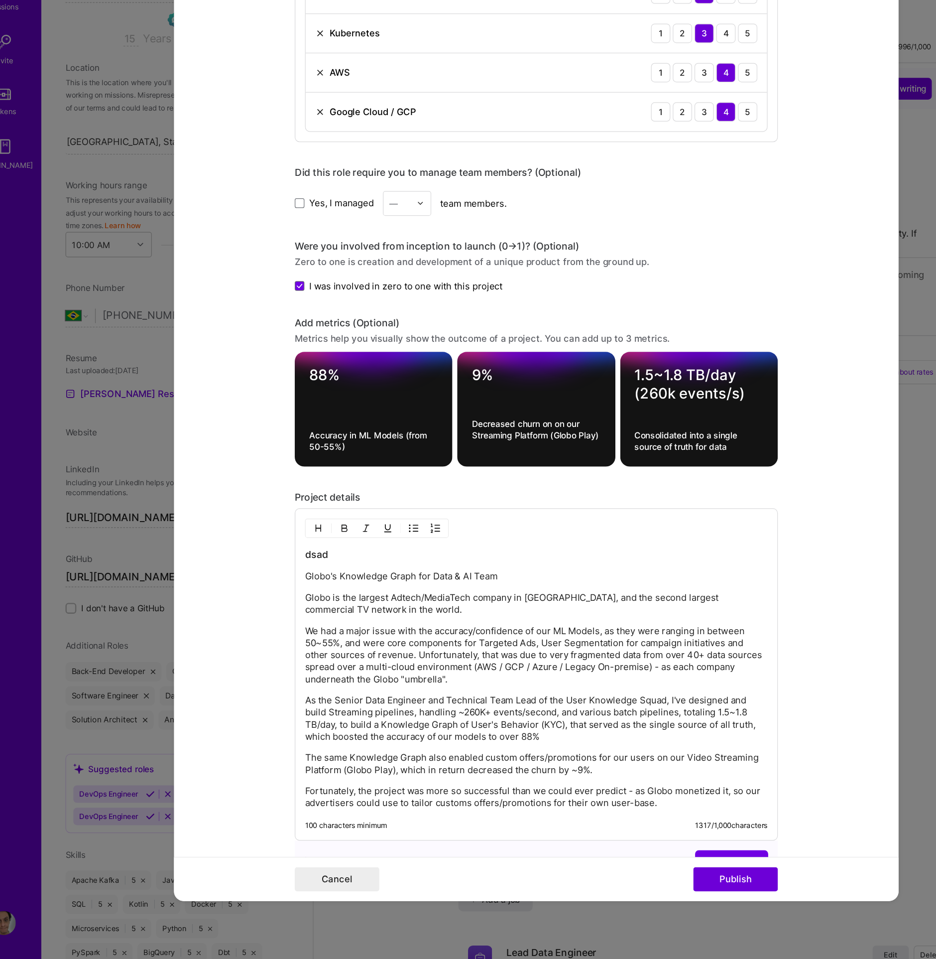
click at [304, 640] on p "Globo's Knowledge Graph for Data & AI Team" at bounding box center [468, 644] width 382 height 10
click at [291, 623] on h3 "dsad" at bounding box center [468, 625] width 382 height 11
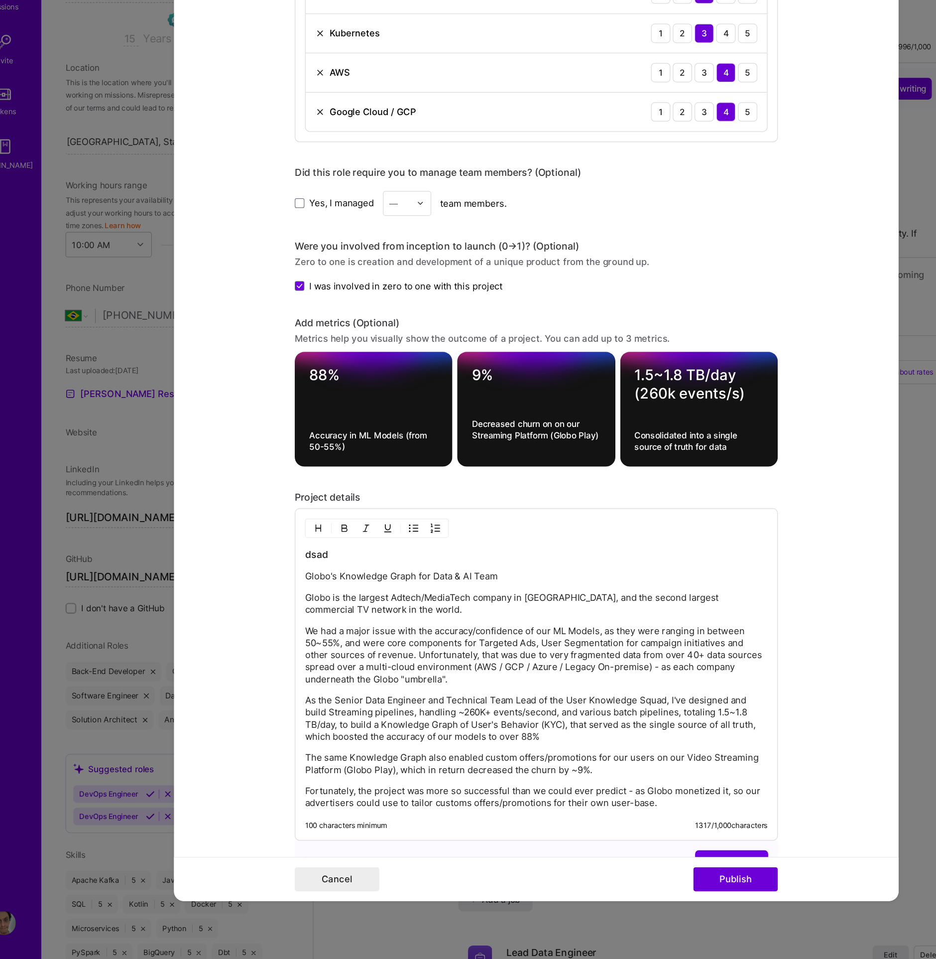
click at [288, 622] on h3 "dsad" at bounding box center [468, 625] width 382 height 11
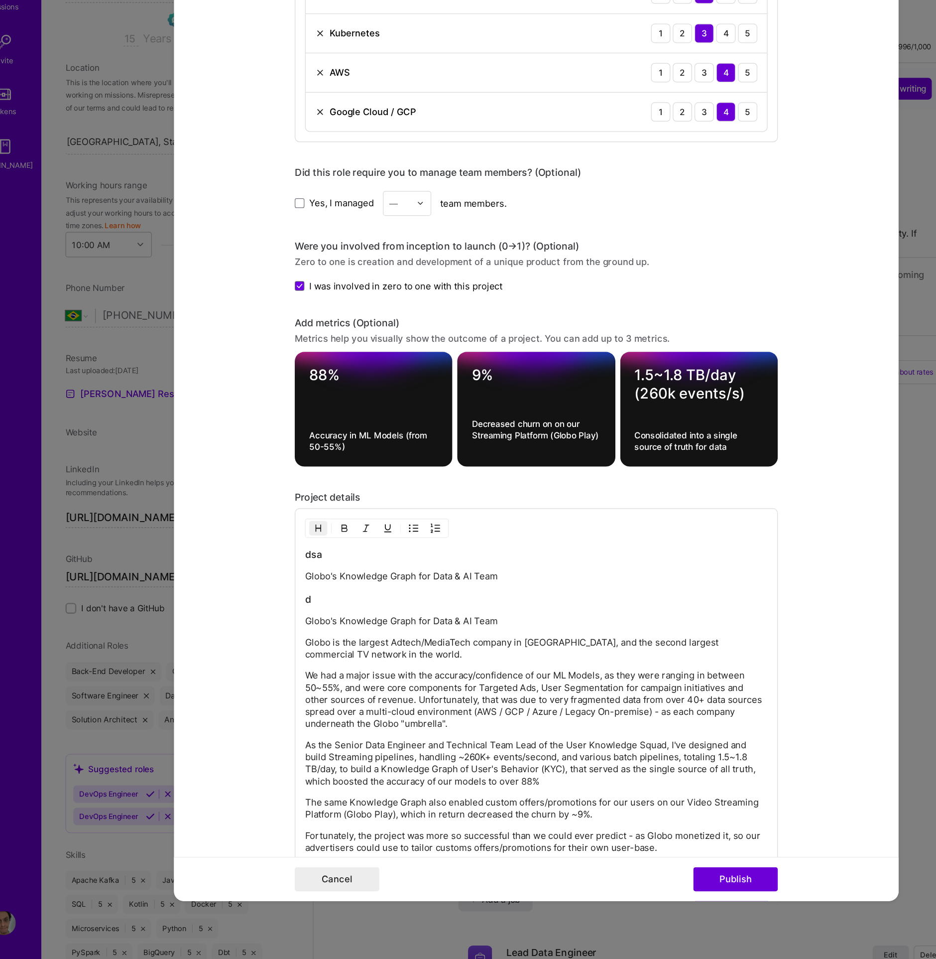
click at [307, 621] on h3 "dsa" at bounding box center [468, 625] width 382 height 11
click at [380, 640] on p "Globo's Knowledge Graph for Data & AI Team" at bounding box center [468, 644] width 382 height 10
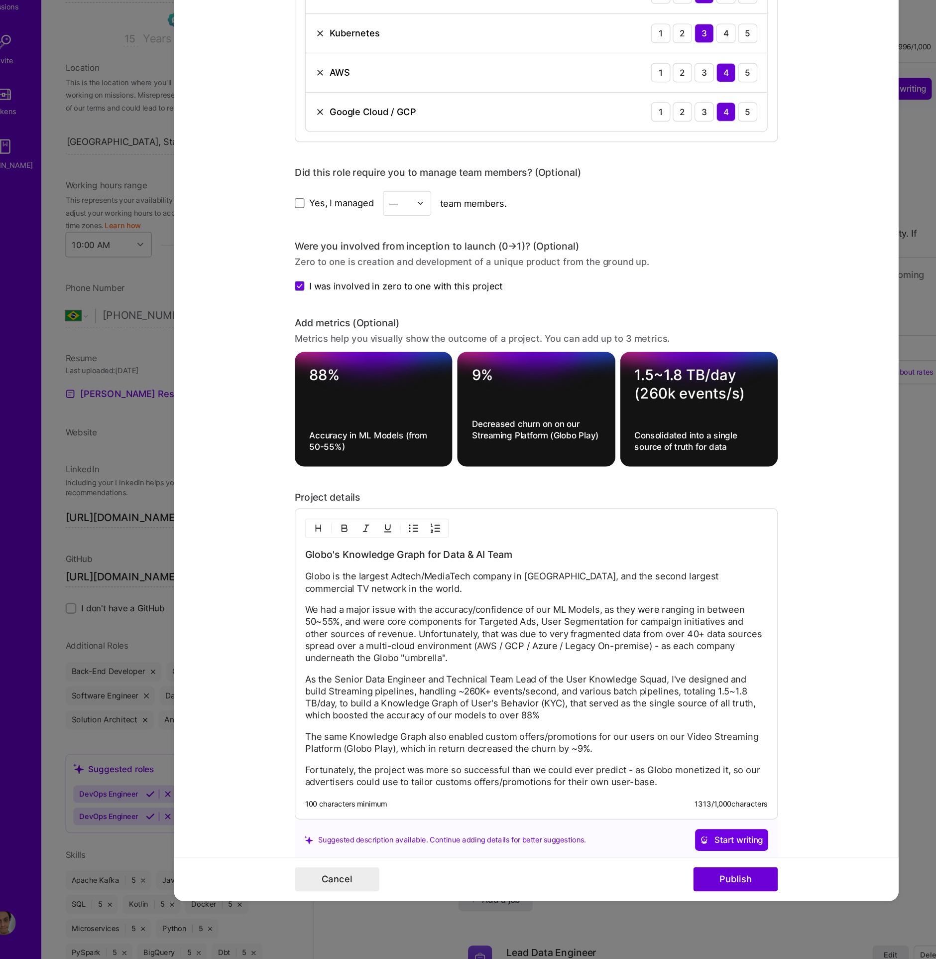
click at [562, 789] on div "Globo's Knowledge Graph for Data & AI Team Globo is the largest Adtech/MediaTec…" at bounding box center [468, 719] width 382 height 198
click at [567, 798] on p "Fortunately, the project was more so successful than we could ever predict - as…" at bounding box center [468, 808] width 382 height 20
click at [365, 777] on p "The same Knowledge Graph also enabled custom offers/promotions for our users on…" at bounding box center [468, 781] width 382 height 20
click at [366, 774] on p "The same Knowledge Graph also enabled custom offers/promotions for our users on…" at bounding box center [468, 781] width 382 height 20
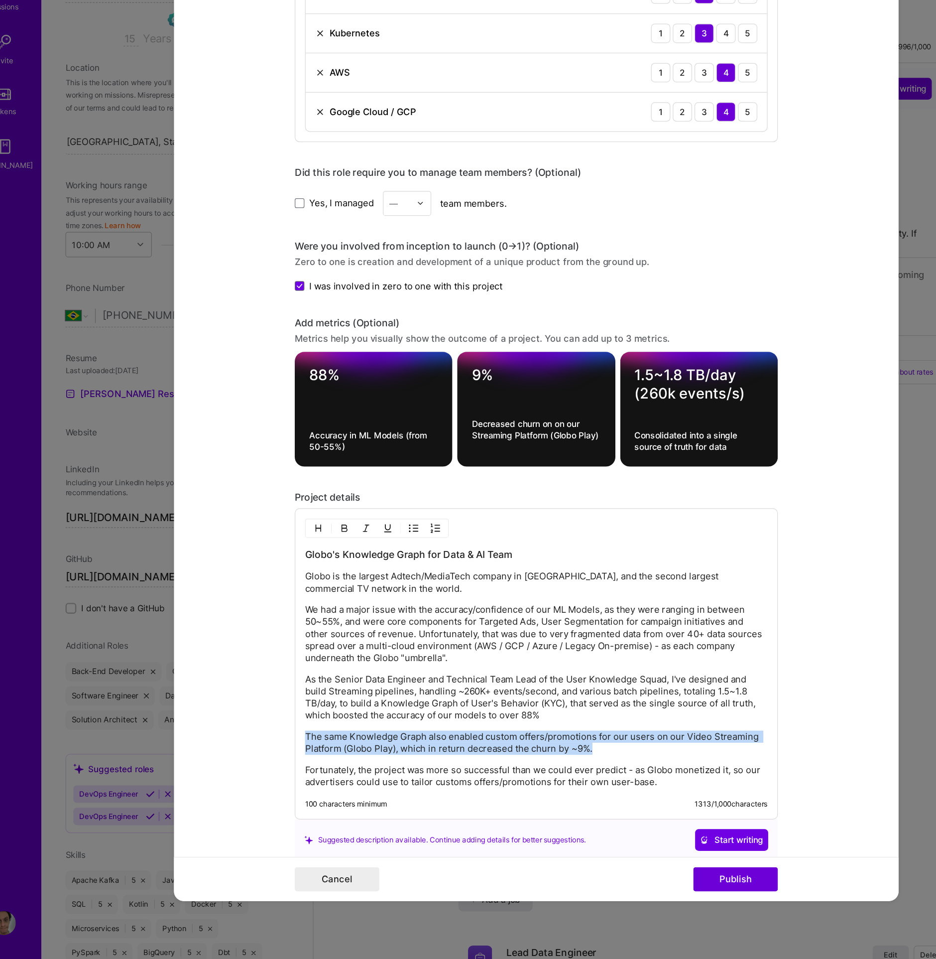
click at [366, 774] on p "The same Knowledge Graph also enabled custom offers/promotions for our users on…" at bounding box center [468, 781] width 382 height 20
click at [452, 798] on p "Fortunately, the project was more so successful than we could ever predict - as…" at bounding box center [468, 808] width 382 height 20
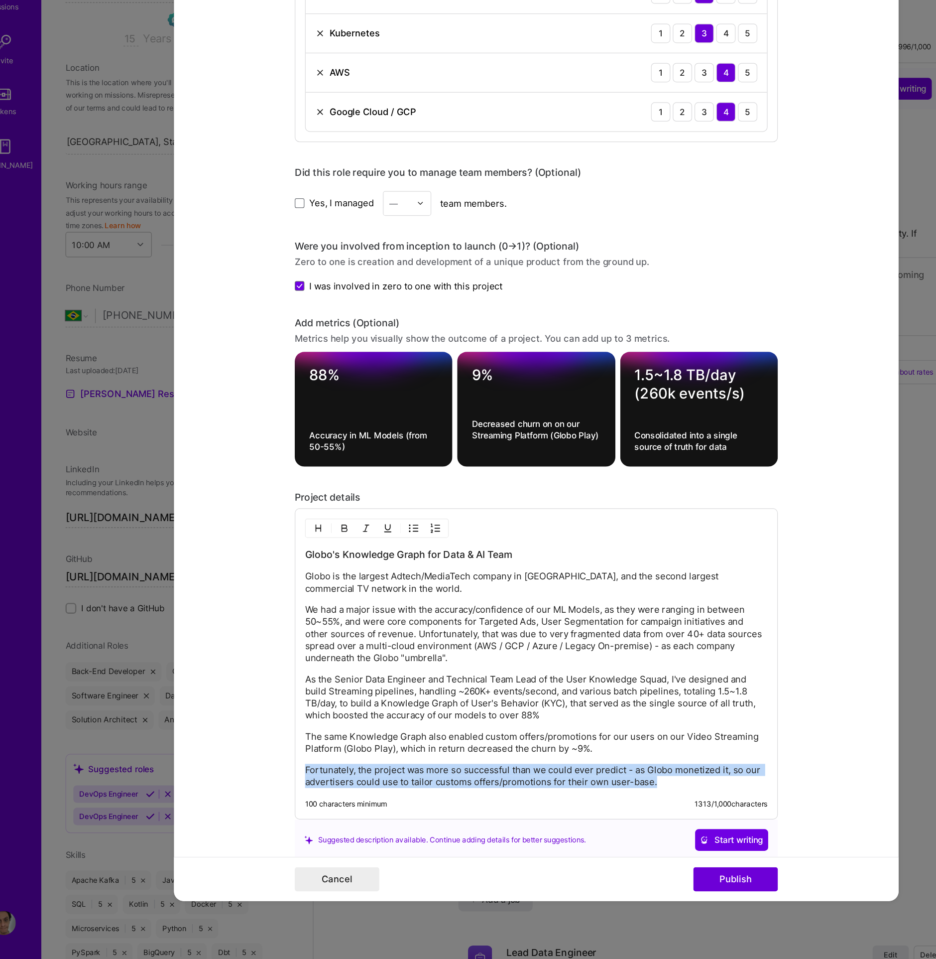
click at [452, 798] on p "Fortunately, the project was more so successful than we could ever predict - as…" at bounding box center [468, 808] width 382 height 20
click at [419, 755] on p "As the Senior Data Engineer and Technical Team Lead of the User Knowledge Squad…" at bounding box center [468, 743] width 382 height 40
click at [420, 745] on p "As the Senior Data Engineer and Technical Team Lead of the User Knowledge Squad…" at bounding box center [468, 743] width 382 height 40
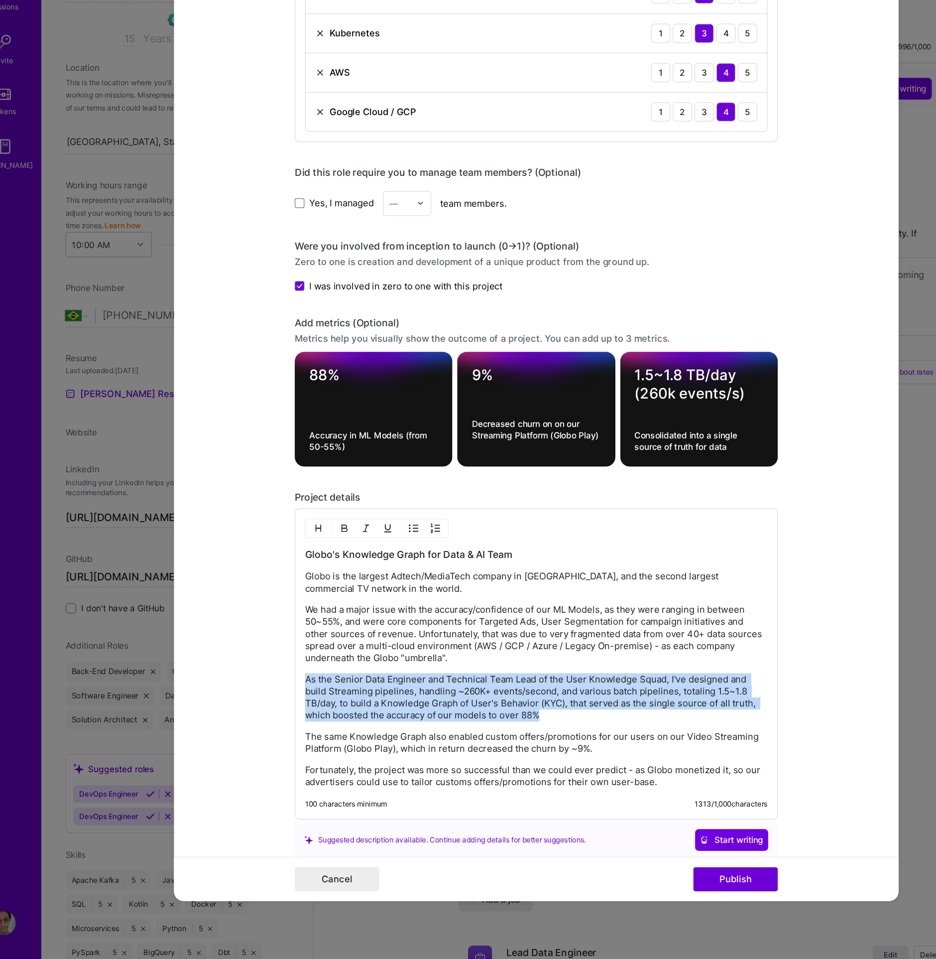
click at [420, 745] on p "As the Senior Data Engineer and Technical Team Lead of the User Knowledge Squad…" at bounding box center [468, 743] width 382 height 40
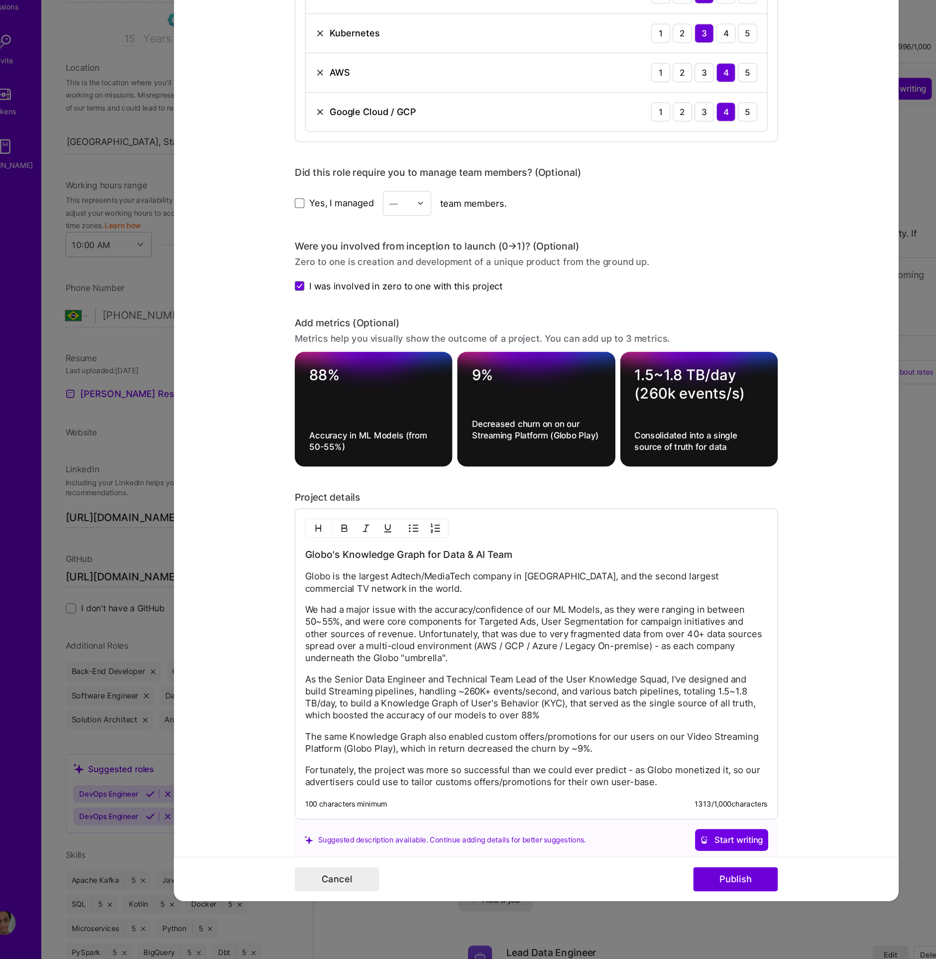
click at [476, 754] on p "As the Senior Data Engineer and Technical Team Lead of the User Knowledge Squad…" at bounding box center [468, 743] width 382 height 40
click at [495, 753] on p "As the Senior Data Engineer and Technical Team Lead of the User Knowledge Squad…" at bounding box center [468, 743] width 382 height 40
click at [395, 704] on p "We had a major issue with the accuracy/confidence of our ML Models, as they wer…" at bounding box center [468, 691] width 382 height 50
click at [358, 644] on p "Globo is the largest Adtech/MediaTech company in Latin America, and the second …" at bounding box center [468, 649] width 382 height 20
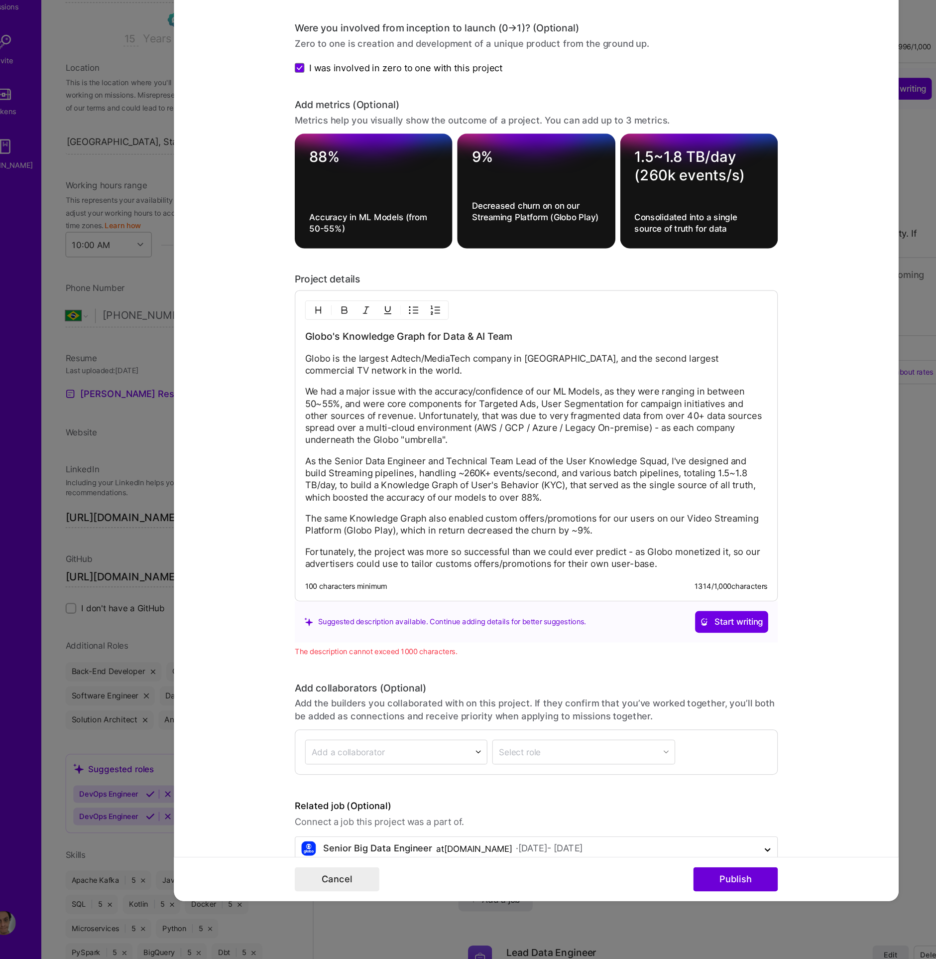
scroll to position [871, 0]
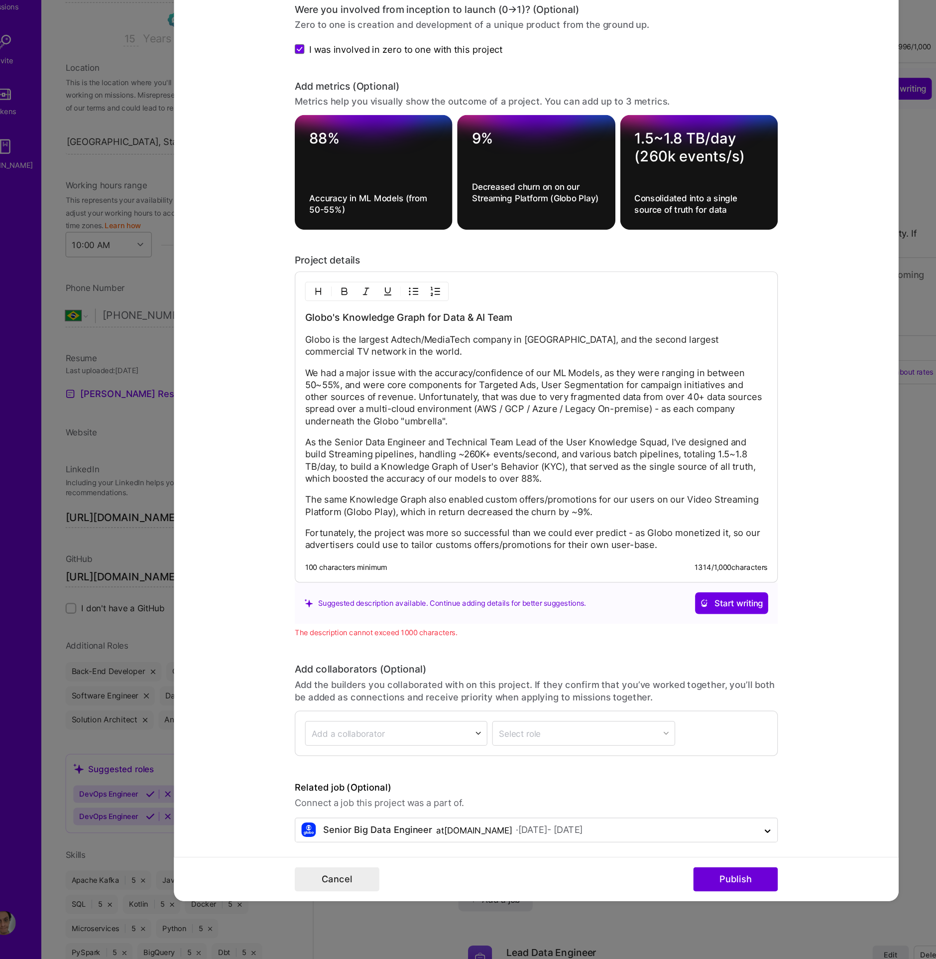
click at [559, 591] on div "Globo's Knowledge Graph for Data & AI Team Globo is the largest Adtech/MediaTec…" at bounding box center [468, 523] width 382 height 198
click at [577, 614] on p "Fortunately, the project was more so successful than we could ever predict - as…" at bounding box center [468, 613] width 382 height 20
click at [547, 594] on div "Globo's Knowledge Graph for Data & AI Team Globo is the largest Adtech/MediaTec…" at bounding box center [468, 523] width 382 height 198
click at [538, 581] on p "The same Knowledge Graph also enabled custom offers/promotions for our users on…" at bounding box center [468, 585] width 382 height 20
click at [583, 616] on p "Fortunately, the project was more so successful than we could ever predict - as…" at bounding box center [468, 613] width 382 height 20
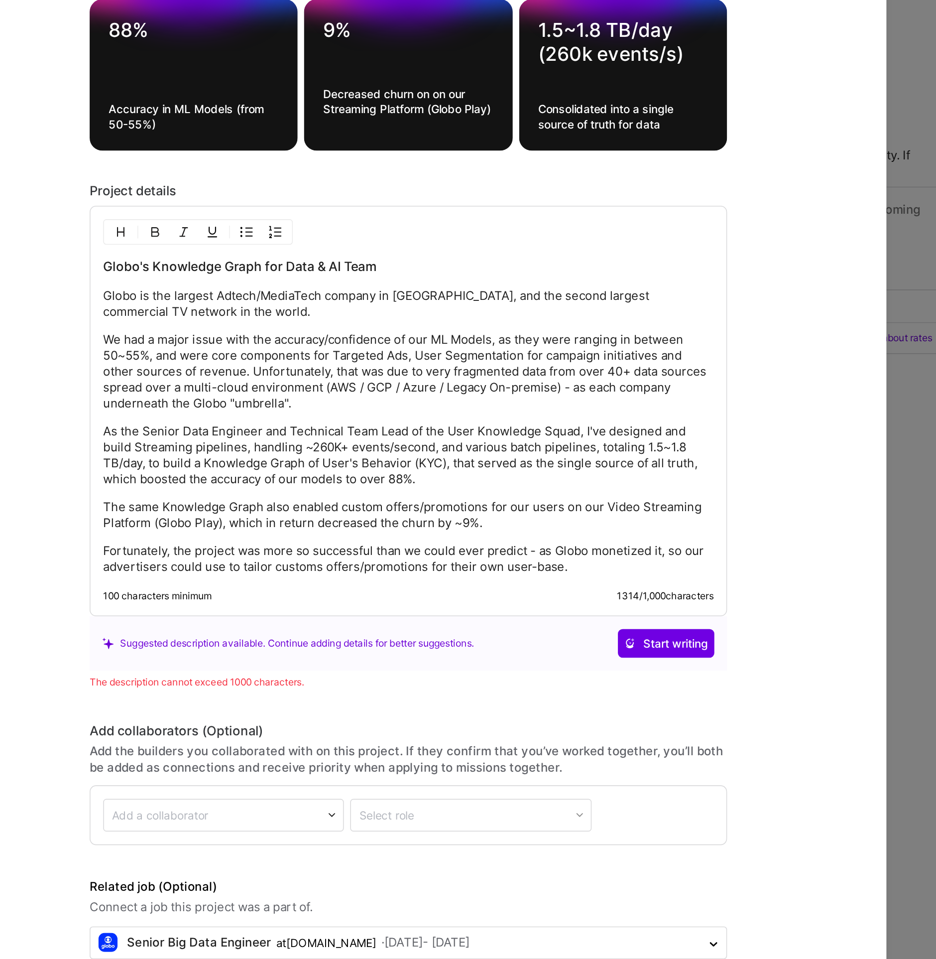
click at [384, 447] on p "Globo is the largest Adtech/MediaTech company in Latin America, and the second …" at bounding box center [468, 453] width 382 height 20
drag, startPoint x: 357, startPoint y: 443, endPoint x: 380, endPoint y: 431, distance: 26.5
click at [356, 443] on p "Globo is the largest Adtech/MediaTech company in Latin America, and the second …" at bounding box center [468, 453] width 382 height 20
drag, startPoint x: 315, startPoint y: 473, endPoint x: 464, endPoint y: 469, distance: 149.0
click at [464, 471] on p "We had a major issue with the accuracy/confidence of our ML Models, as they wer…" at bounding box center [468, 496] width 382 height 50
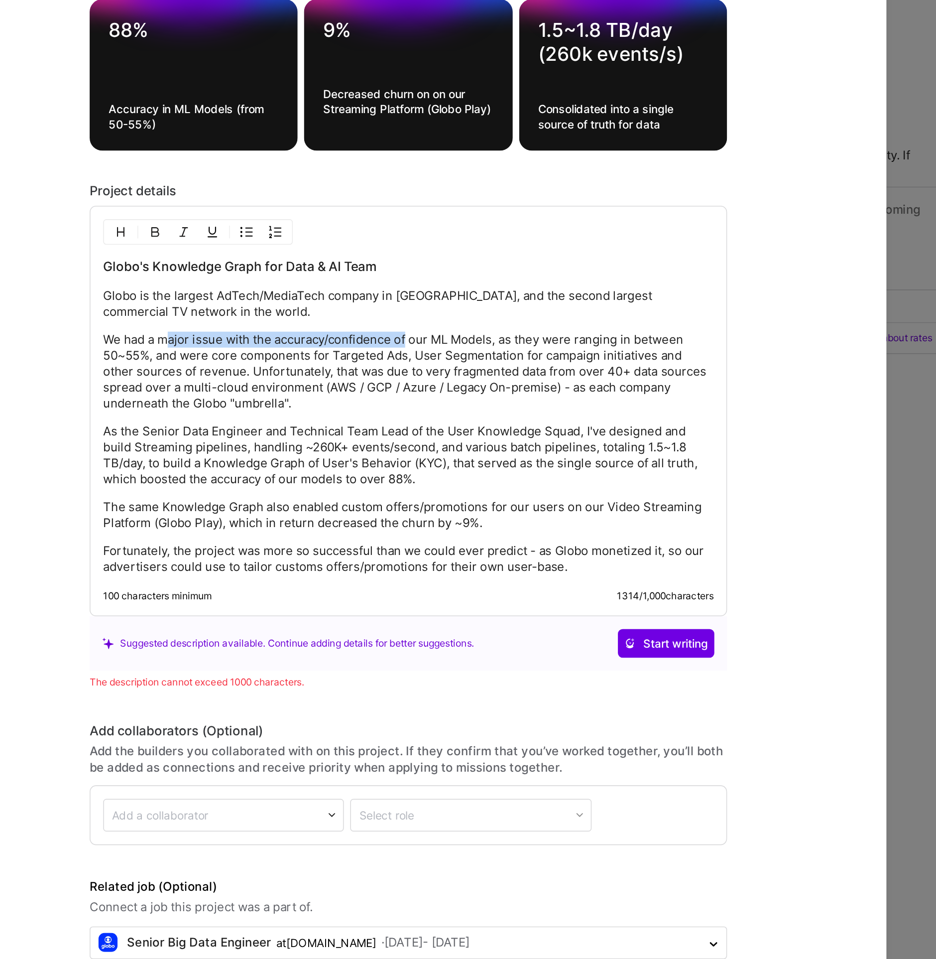
click at [464, 471] on p "We had a major issue with the accuracy/confidence of our ML Models, as they wer…" at bounding box center [468, 496] width 382 height 50
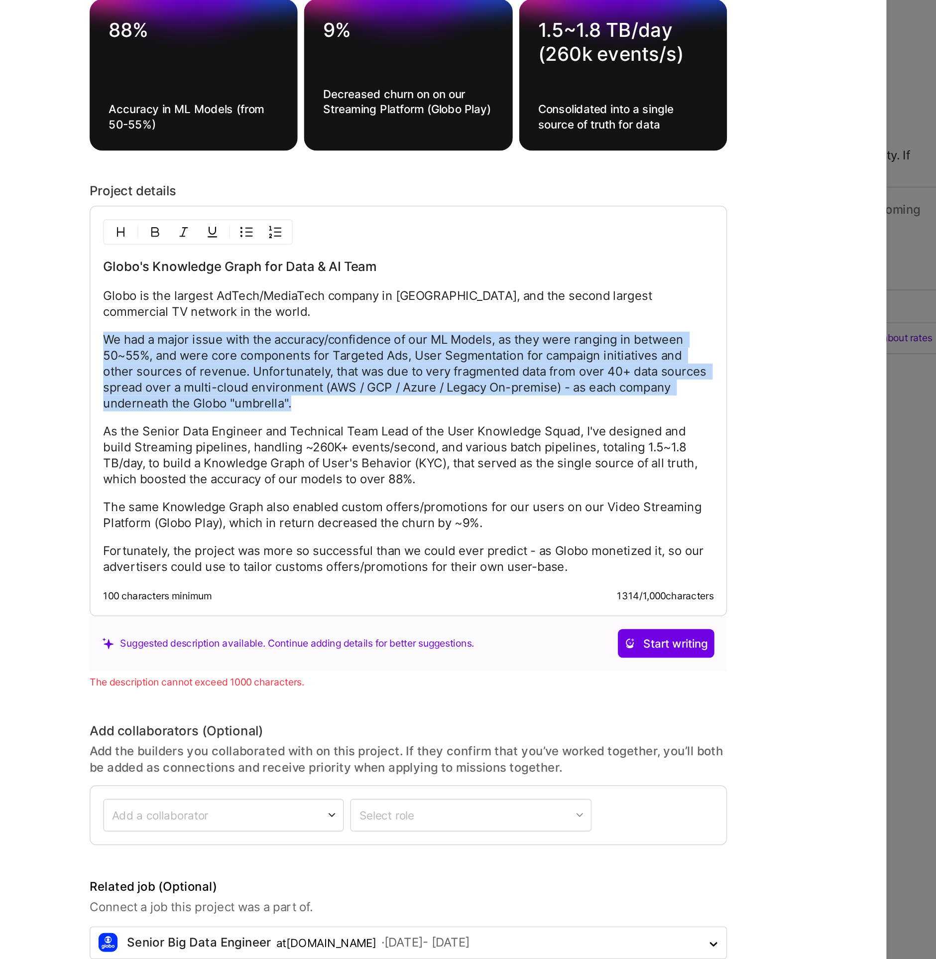
click at [464, 471] on p "We had a major issue with the accuracy/confidence of our ML Models, as they wer…" at bounding box center [468, 496] width 382 height 50
click at [518, 476] on p "We had a major issue with the accuracy/confidence of our ML Models, as they wer…" at bounding box center [468, 496] width 382 height 50
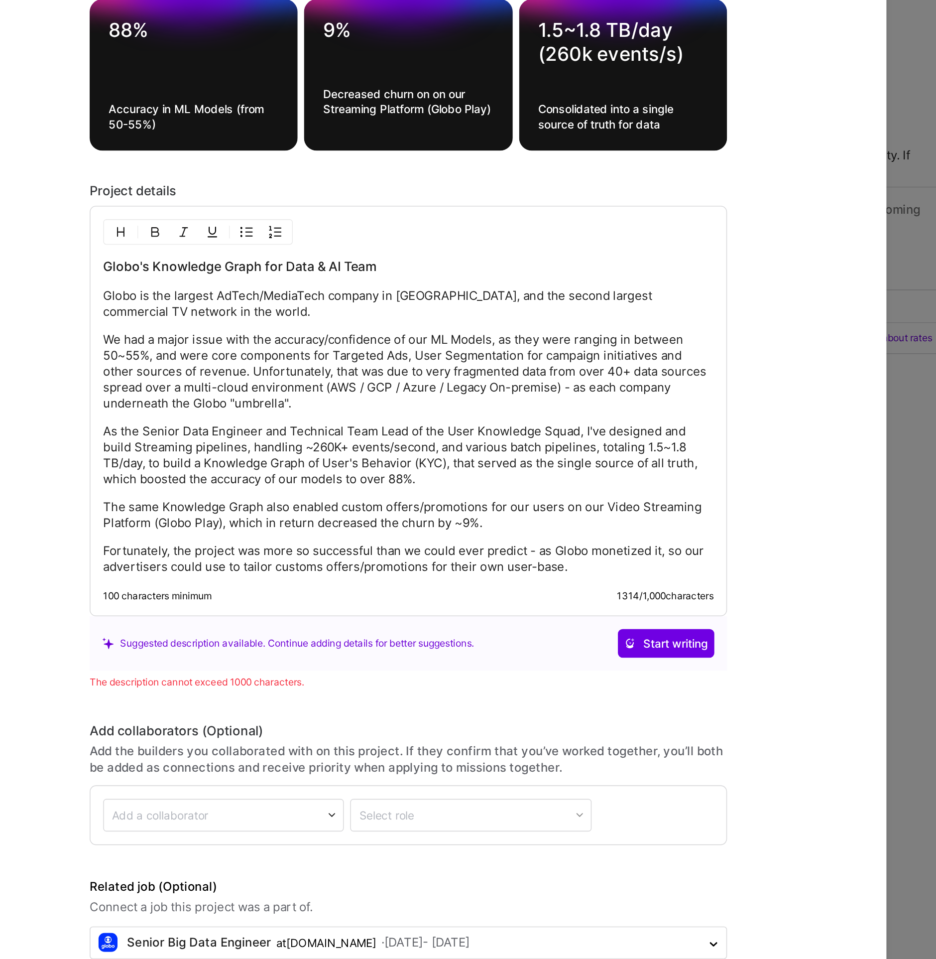
click at [401, 528] on p "As the Senior Data Engineer and Technical Team Lead of the User Knowledge Squad…" at bounding box center [468, 548] width 382 height 40
click at [310, 443] on p "Globo is the largest AdTech/MediaTech company in Latin America, and the second …" at bounding box center [468, 453] width 382 height 20
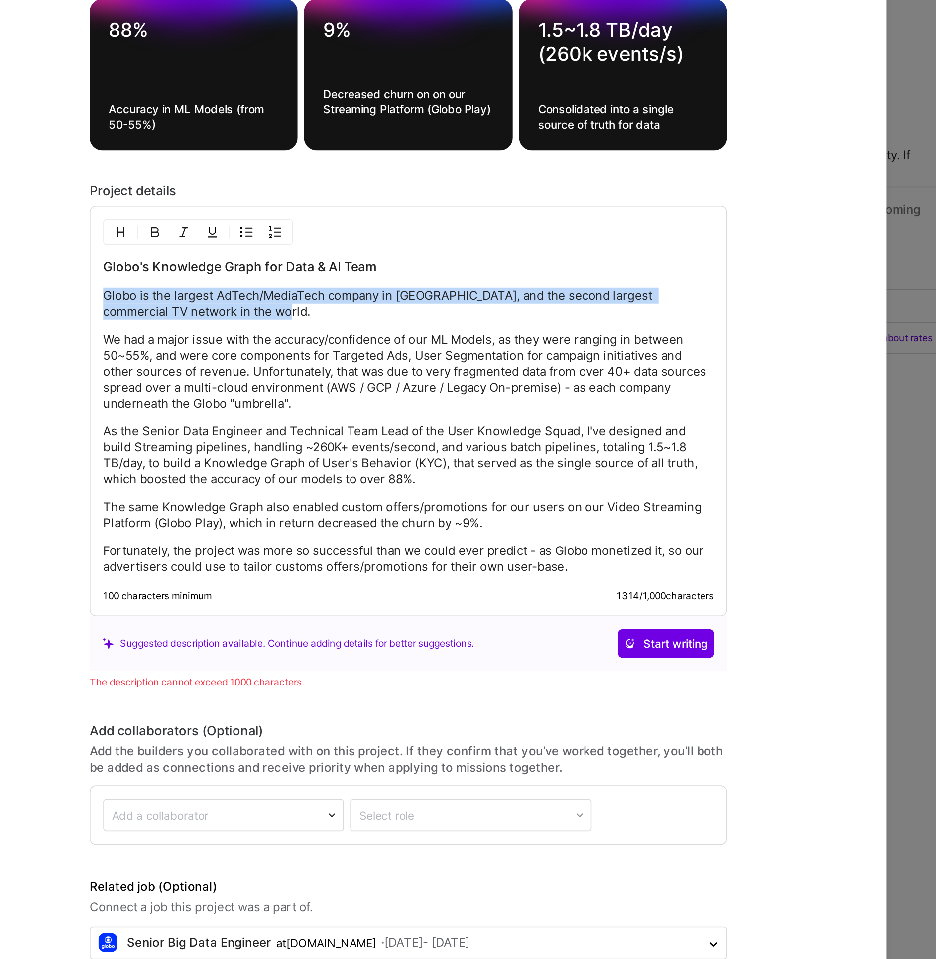
click at [310, 443] on p "Globo is the largest AdTech/MediaTech company in Latin America, and the second …" at bounding box center [468, 453] width 382 height 20
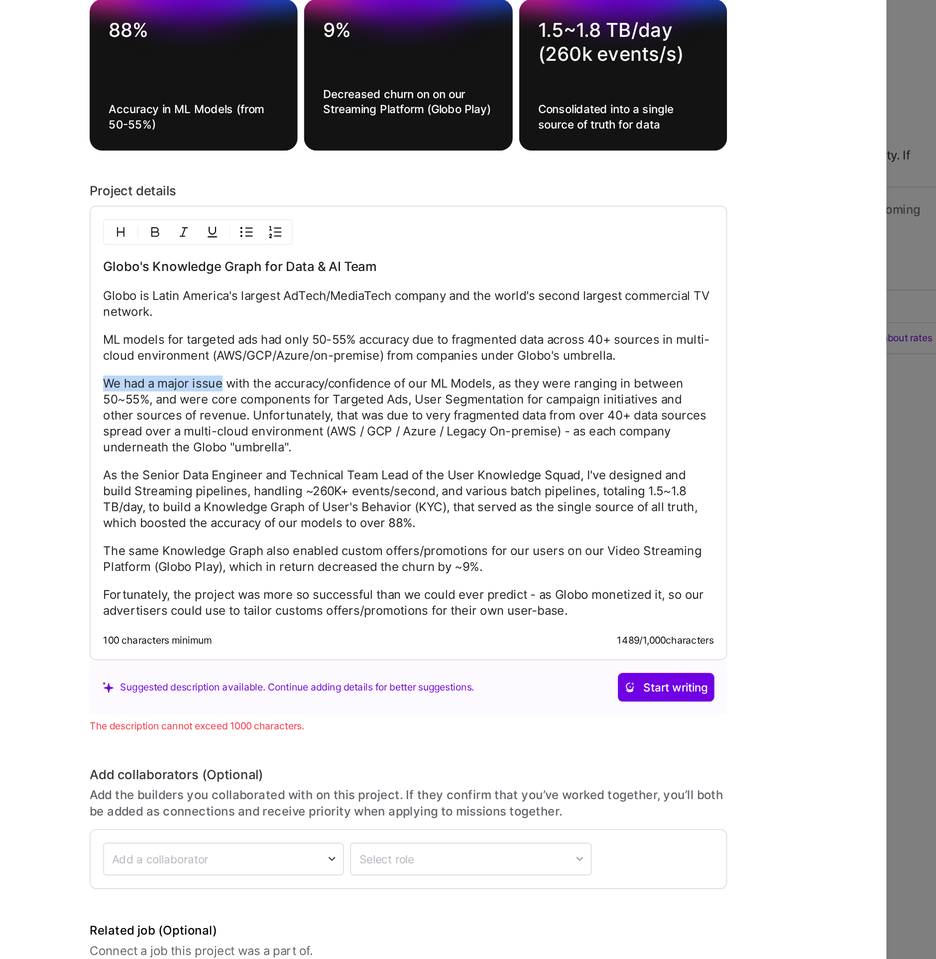
drag, startPoint x: 348, startPoint y: 497, endPoint x: 236, endPoint y: 498, distance: 112.1
click at [236, 498] on form "Project title Globo's Knowledge Graph of User's Behavior (KYC) Company Globo Pr…" at bounding box center [468, 479] width 598 height 863
copy p "We had a major issue"
click at [282, 474] on p "ML models for targeted ads had only 50-55% accuracy due to fragmented data acro…" at bounding box center [468, 481] width 382 height 20
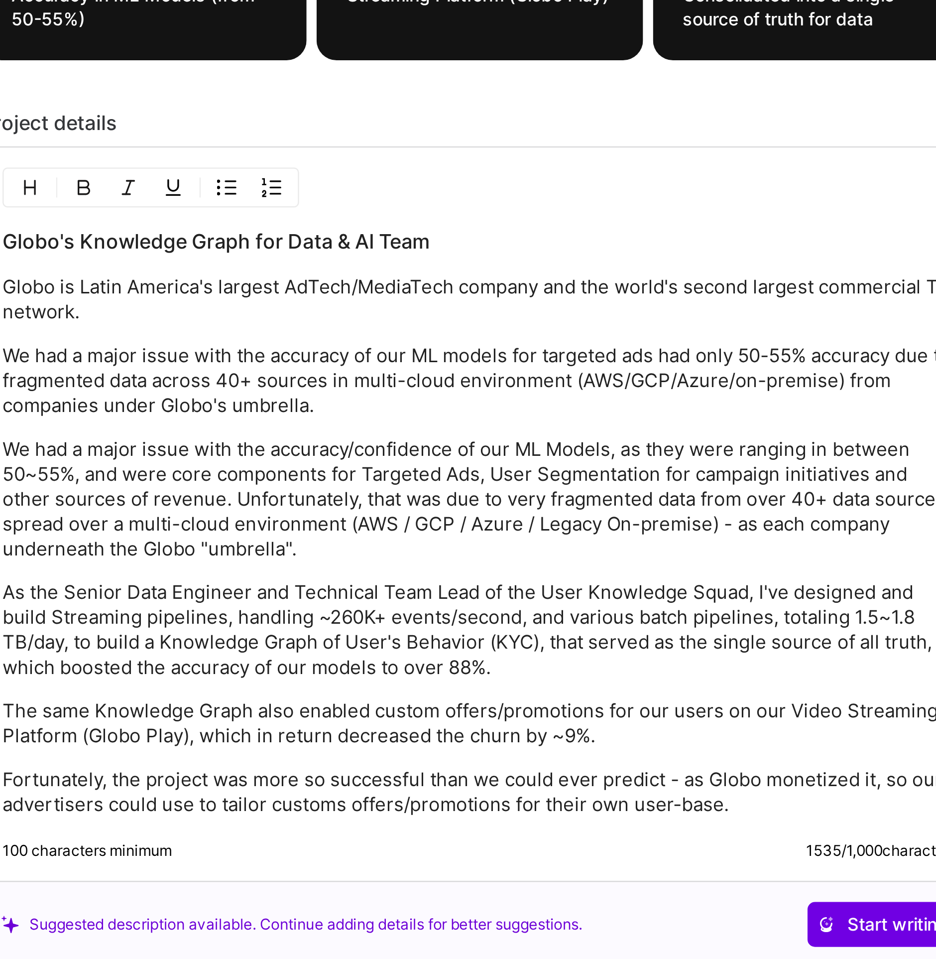
click at [476, 472] on p "We had a major issue with the accuracy of our ML models for targeted ads had on…" at bounding box center [468, 486] width 382 height 30
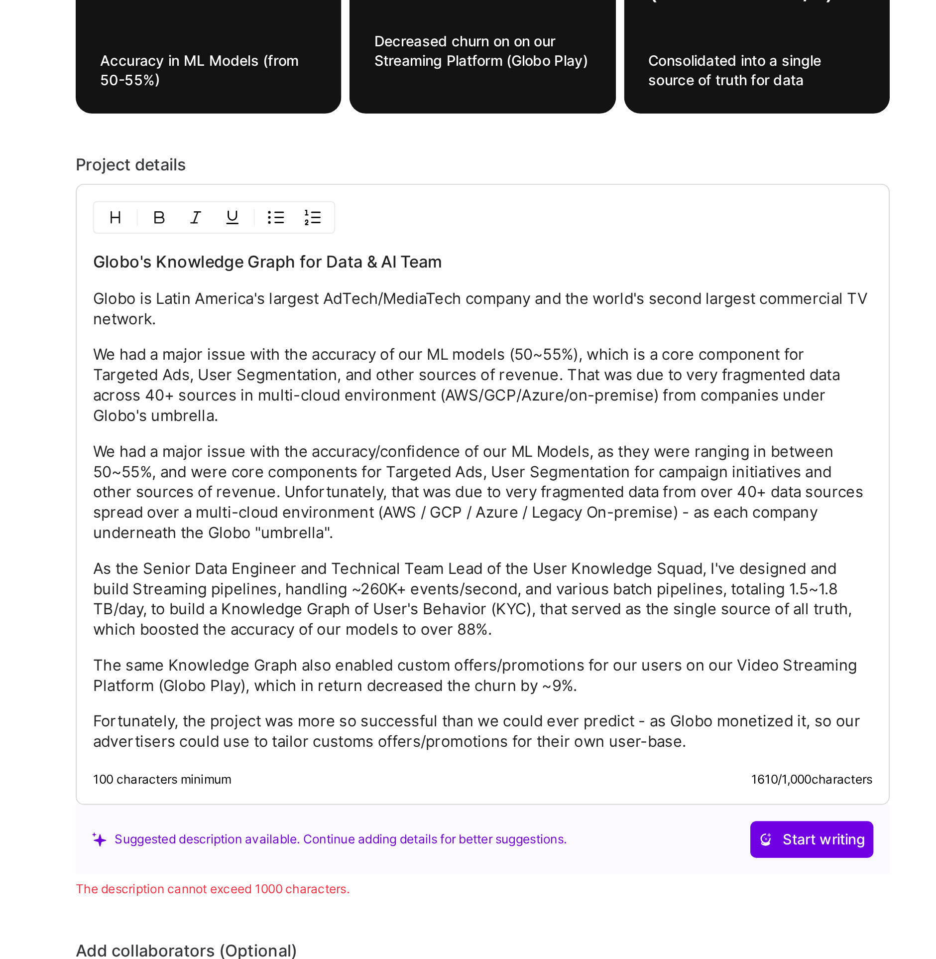
click at [319, 527] on p "We had a major issue with the accuracy/confidence of our ML Models, as they wer…" at bounding box center [468, 543] width 382 height 50
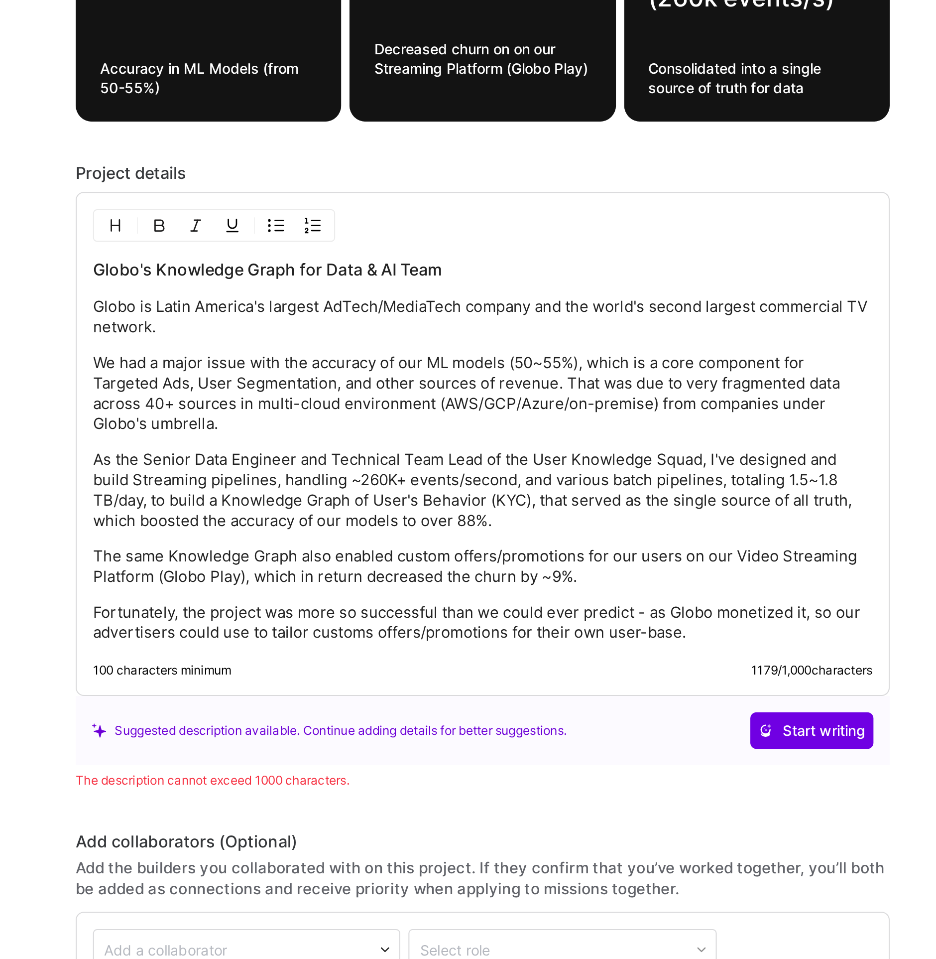
scroll to position [861, 0]
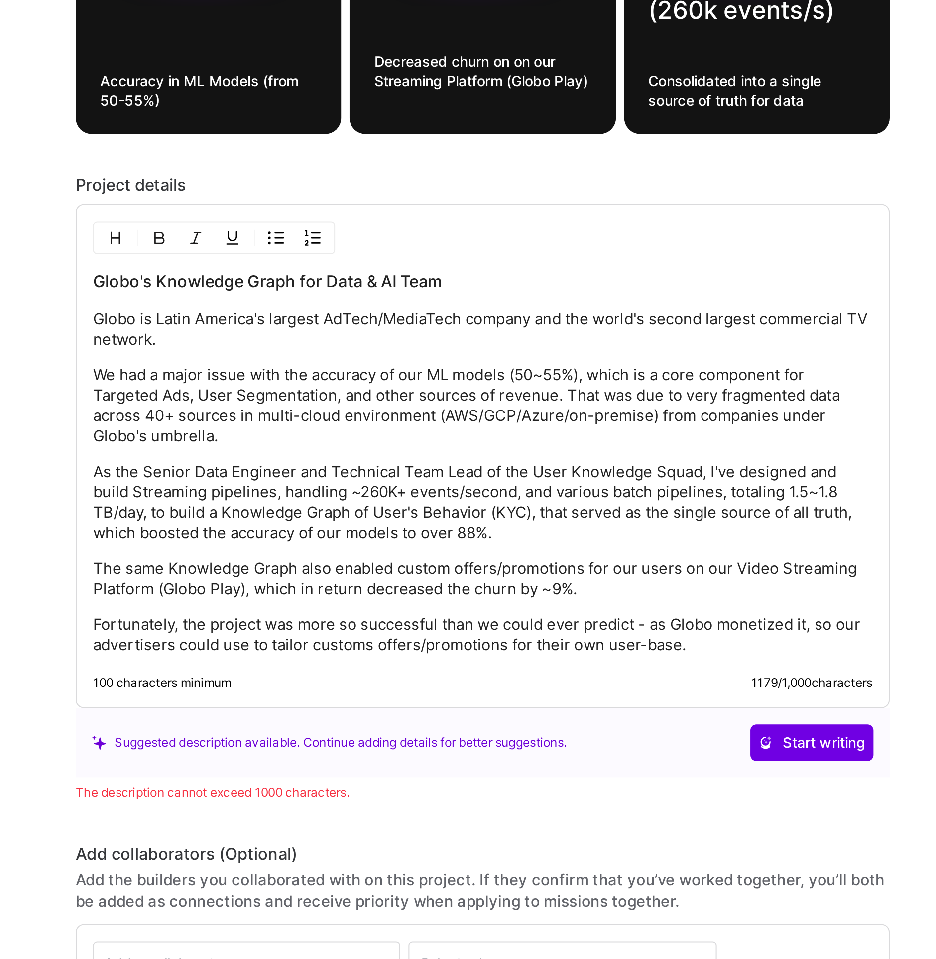
click at [424, 528] on p "As the Senior Data Engineer and Technical Team Lead of the User Knowledge Squad…" at bounding box center [468, 548] width 382 height 40
click at [409, 528] on p "As the Senior Data Engineer and Technical Team Lead of the User Knowledge Squad…" at bounding box center [468, 548] width 382 height 40
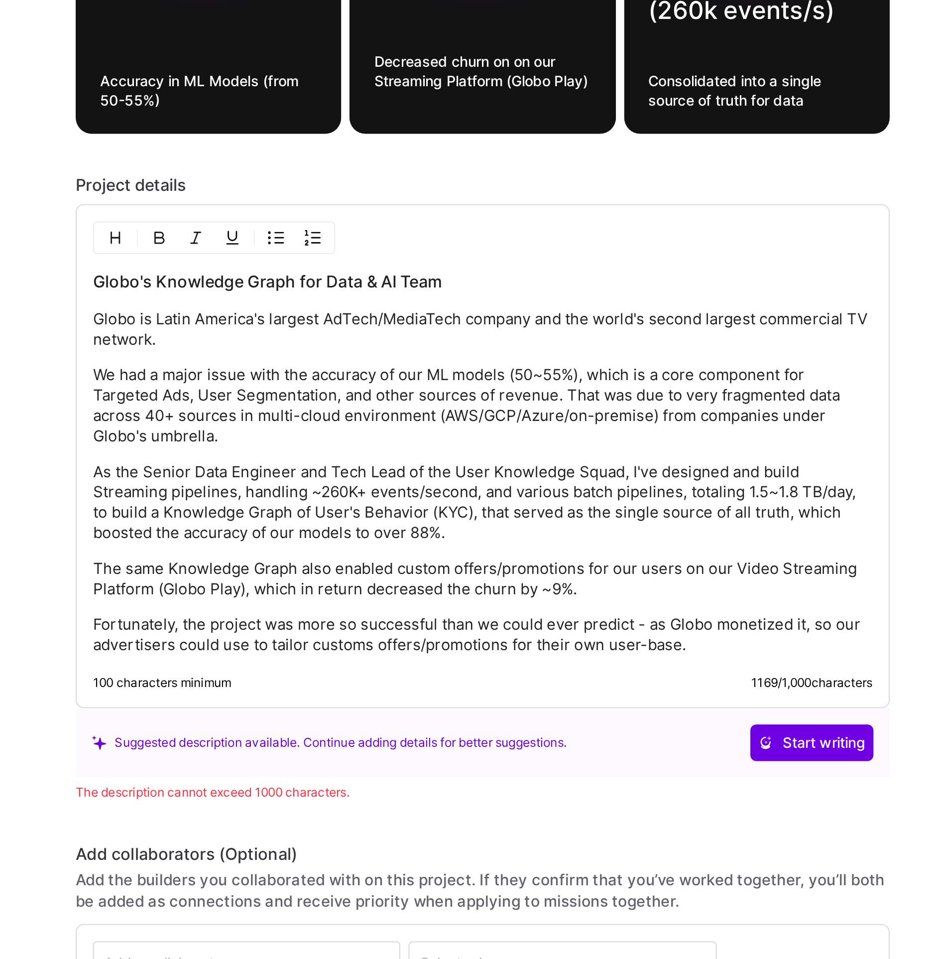
click at [293, 528] on p "As the Senior Data Engineer and Tech Lead of the User Knowledge Squad, I've des…" at bounding box center [468, 548] width 382 height 40
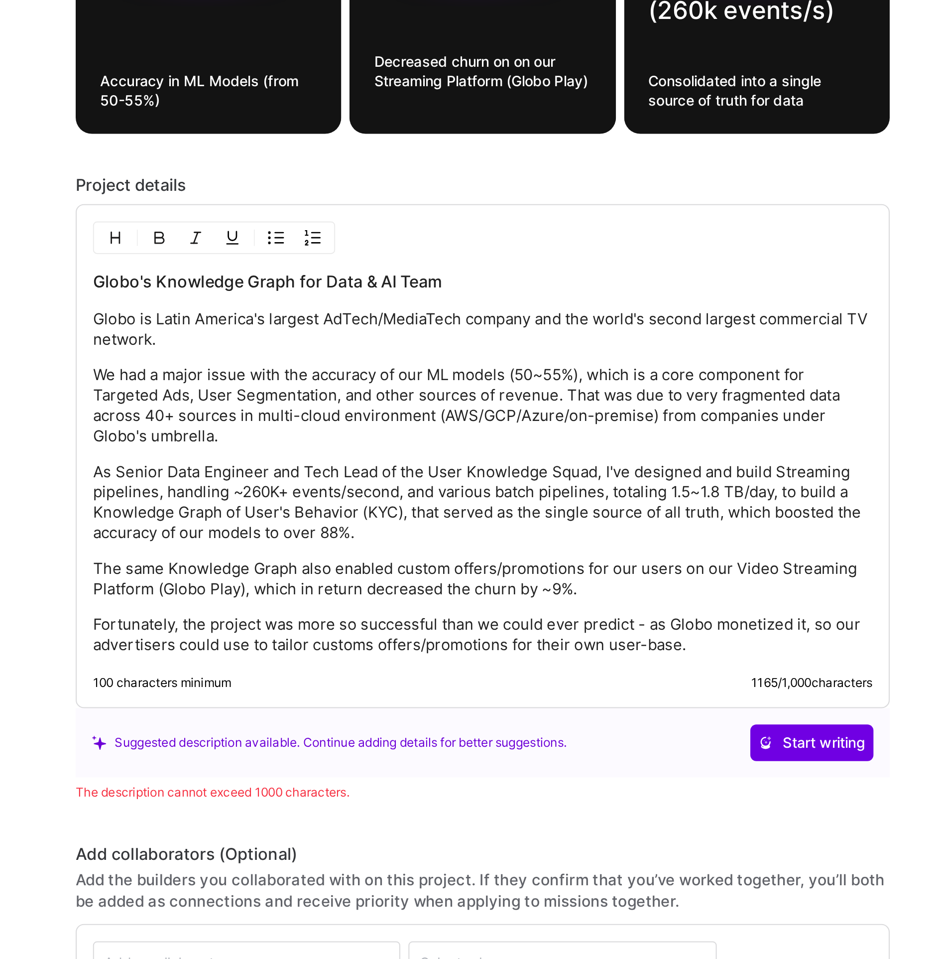
click at [603, 528] on p "As Senior Data Engineer and Tech Lead of the User Knowledge Squad, I've designe…" at bounding box center [468, 548] width 382 height 40
click at [459, 538] on p "As Senior Data Engineer and Tech Lead of the User Knowledge Squad, I've designe…" at bounding box center [468, 548] width 382 height 40
click at [500, 539] on p "As Senior Data Engineer and Tech Lead of the User Knowledge Squad, I've designe…" at bounding box center [468, 548] width 382 height 40
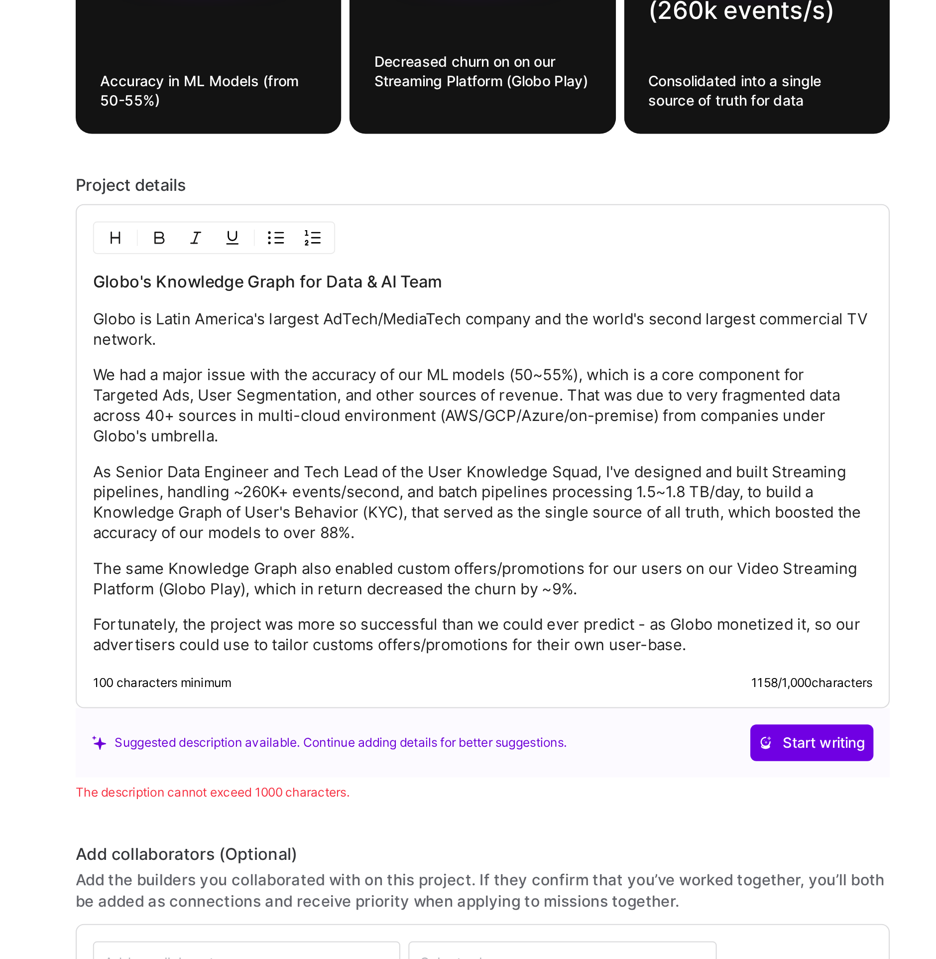
click at [592, 537] on p "As Senior Data Engineer and Tech Lead of the User Knowledge Squad, I've designe…" at bounding box center [468, 548] width 382 height 40
click at [417, 547] on p "As Senior Data Engineer and Tech Lead of the User Knowledge Squad, I've designe…" at bounding box center [468, 548] width 382 height 40
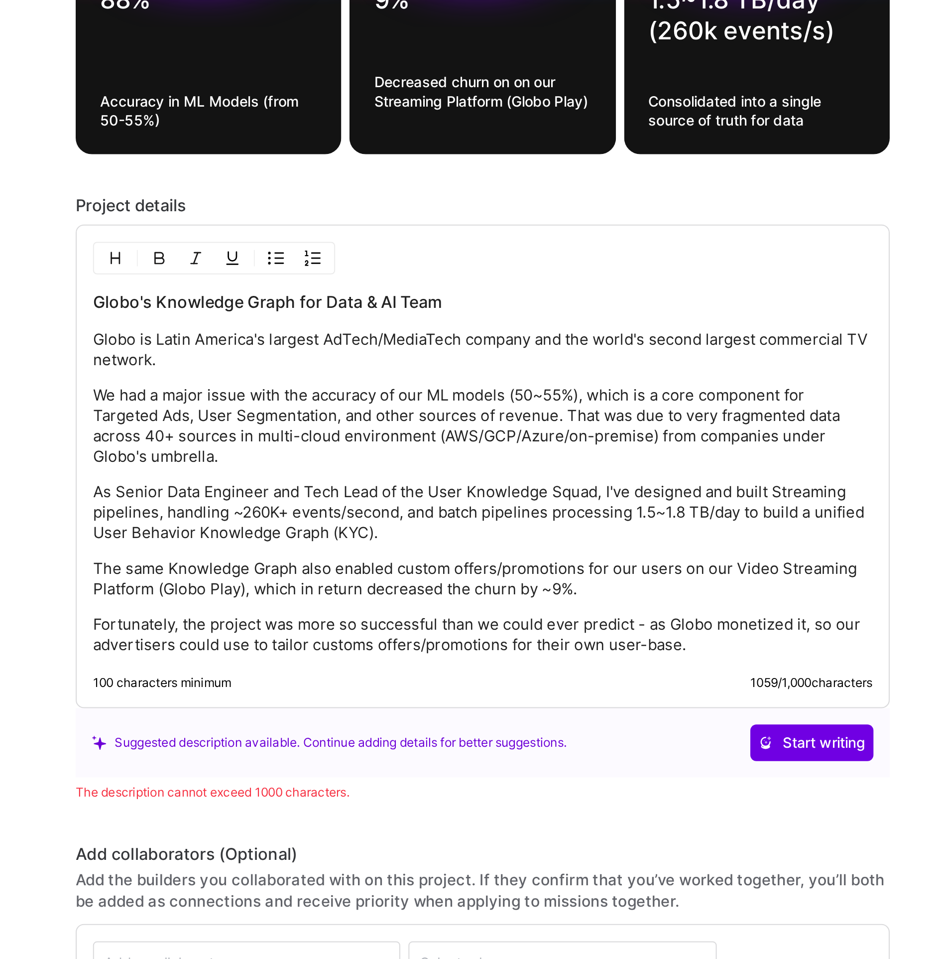
click at [372, 491] on p "We had a major issue with the accuracy of our ML models (50~55%), which is a co…" at bounding box center [468, 511] width 382 height 40
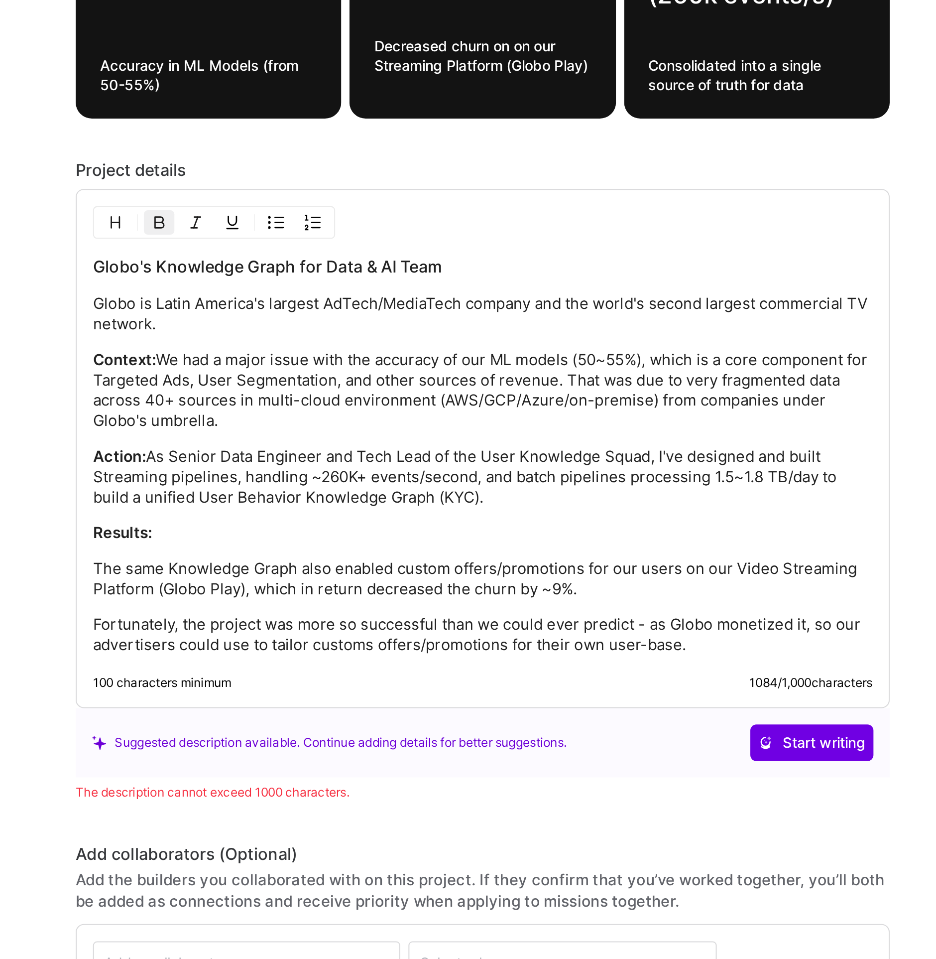
scroll to position [871, 0]
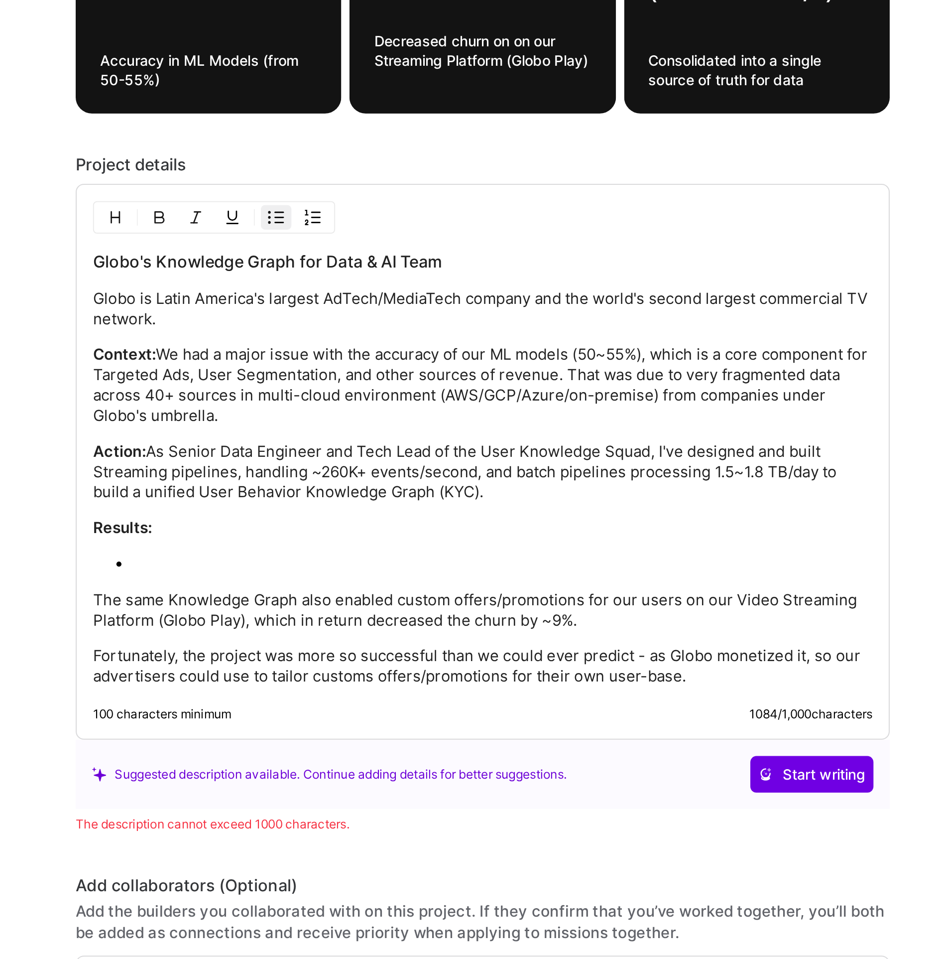
click at [304, 471] on strong "Context:" at bounding box center [292, 475] width 31 height 9
click at [315, 573] on p at bounding box center [478, 578] width 362 height 10
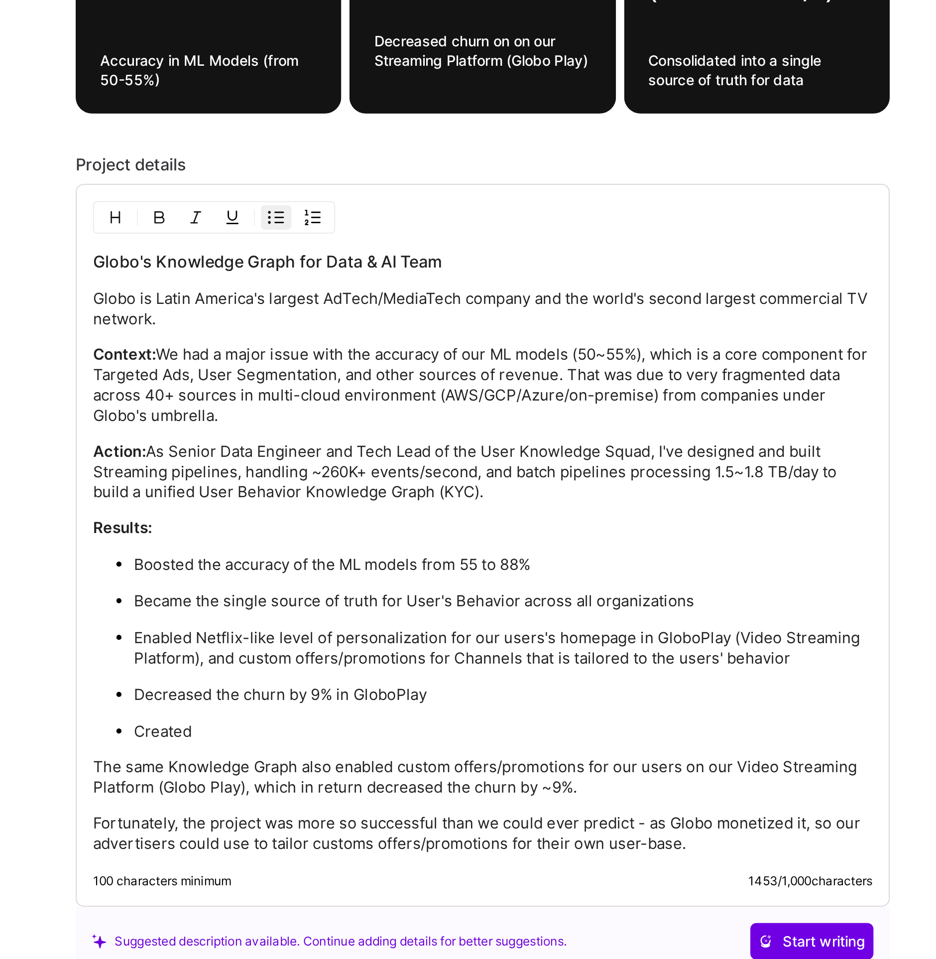
click at [301, 655] on p "Created" at bounding box center [478, 660] width 362 height 10
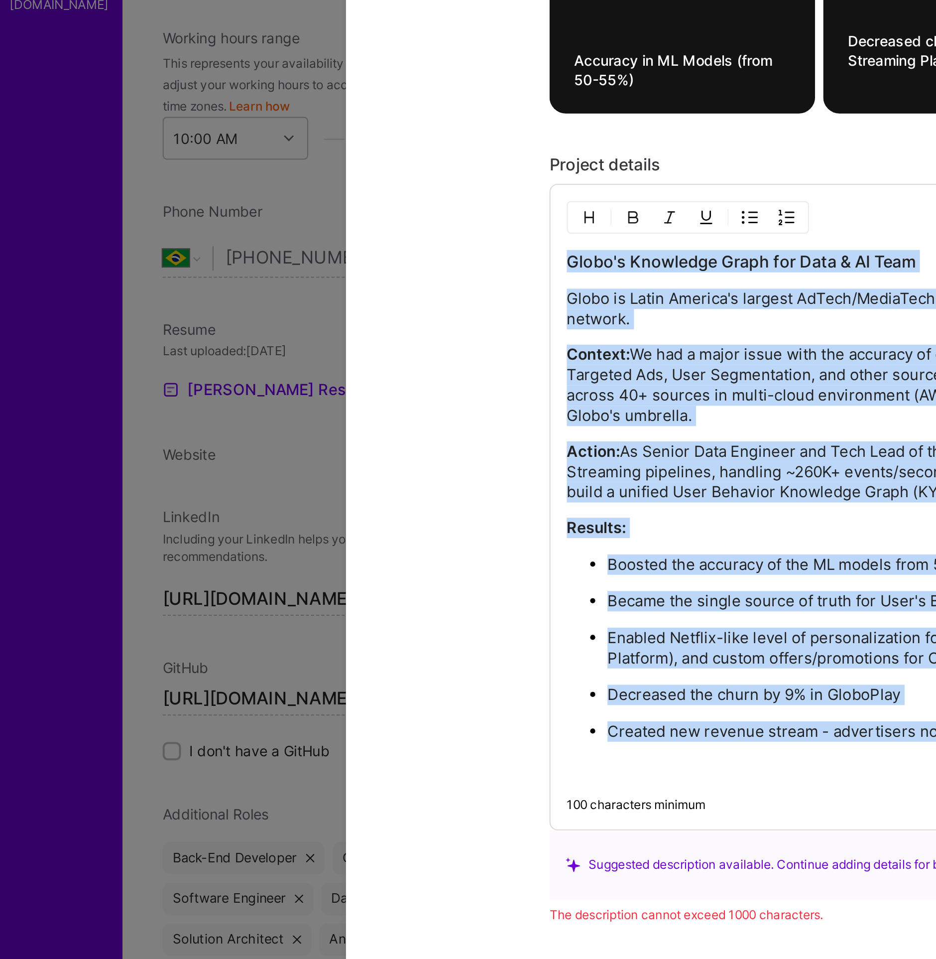
drag, startPoint x: 636, startPoint y: 650, endPoint x: -51, endPoint y: 428, distance: 721.4
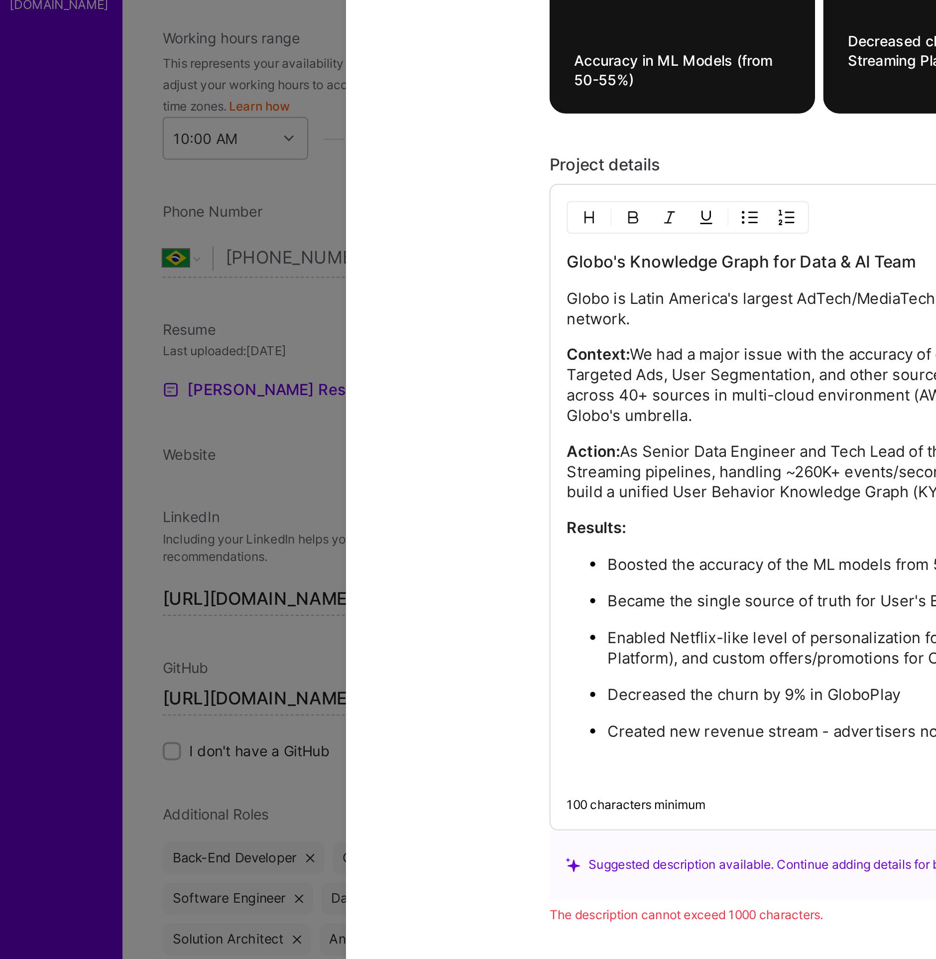
click at [401, 480] on p "Context: We had a major issue with the accuracy of our ML models (50~55%), whic…" at bounding box center [468, 491] width 382 height 40
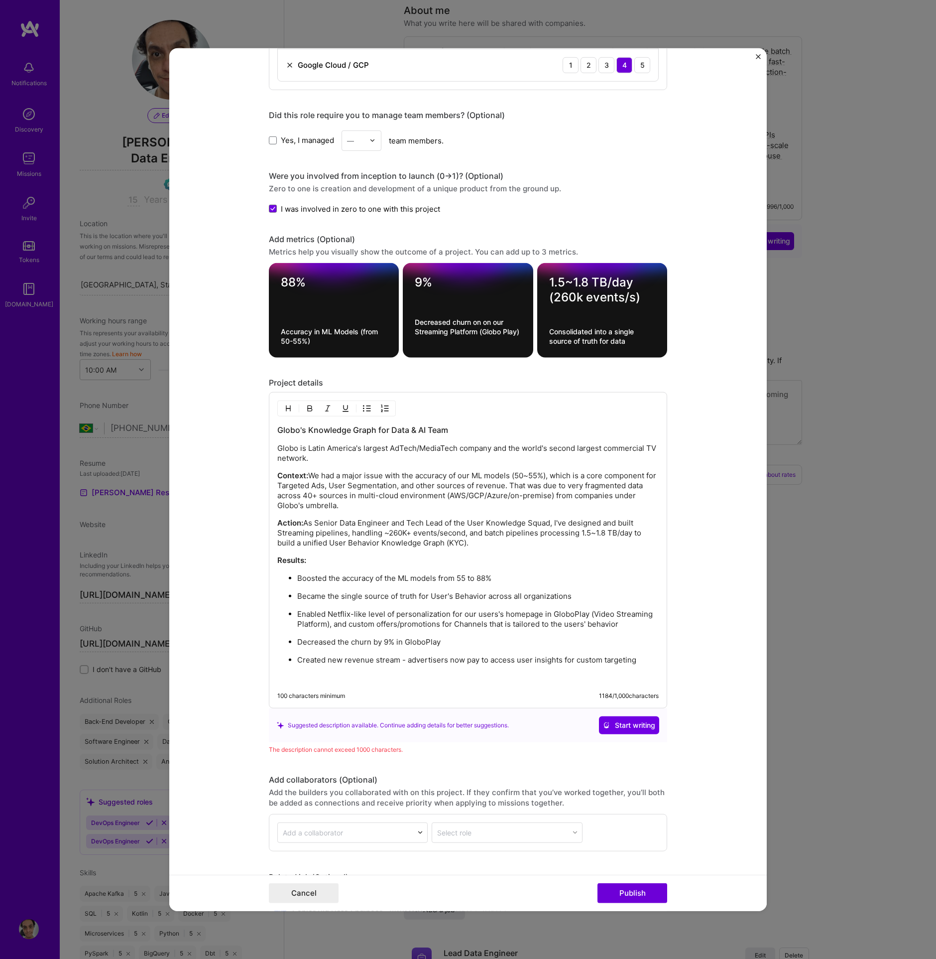
click at [618, 655] on p "Created new revenue stream - advertisers now pay to access user insights for cu…" at bounding box center [478, 660] width 362 height 10
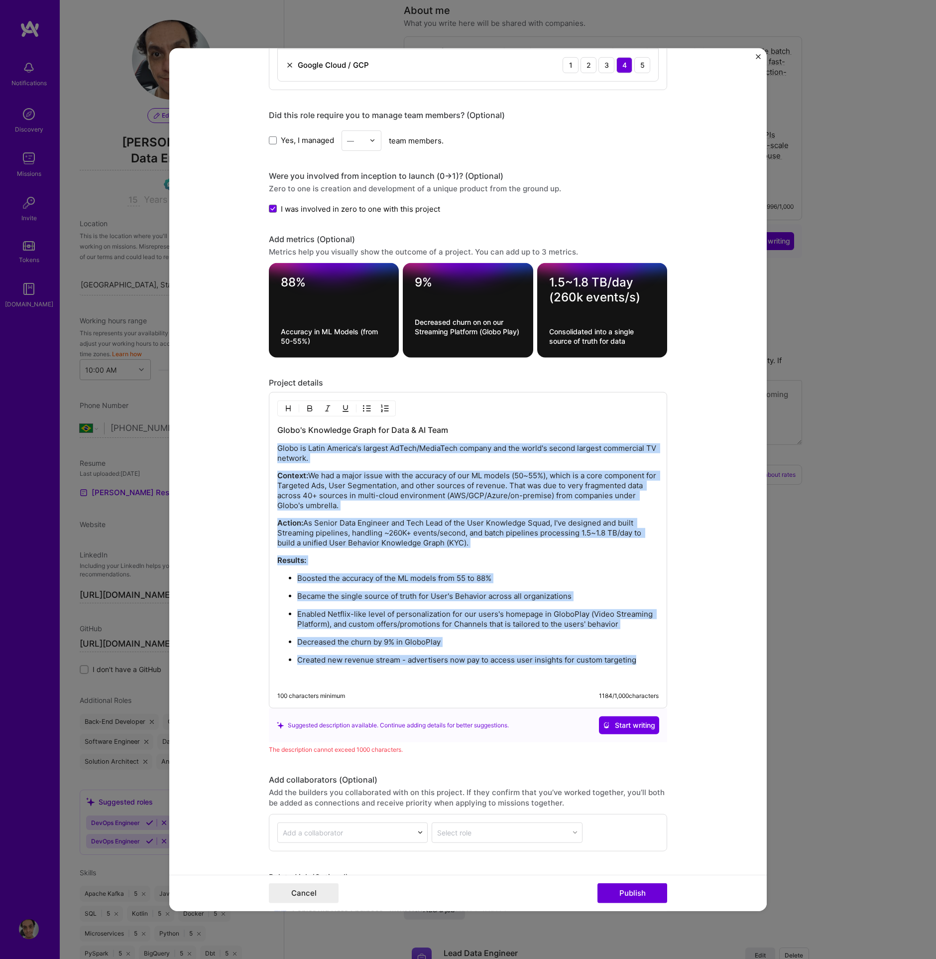
drag, startPoint x: 626, startPoint y: 644, endPoint x: 260, endPoint y: 438, distance: 419.9
click at [260, 438] on form "Project title Globo's Knowledge Graph of User's Behavior (KYC) Company Globo Pr…" at bounding box center [468, 479] width 598 height 863
copy div "Globo is Latin America's largest AdTech/MediaTech company and the world's secon…"
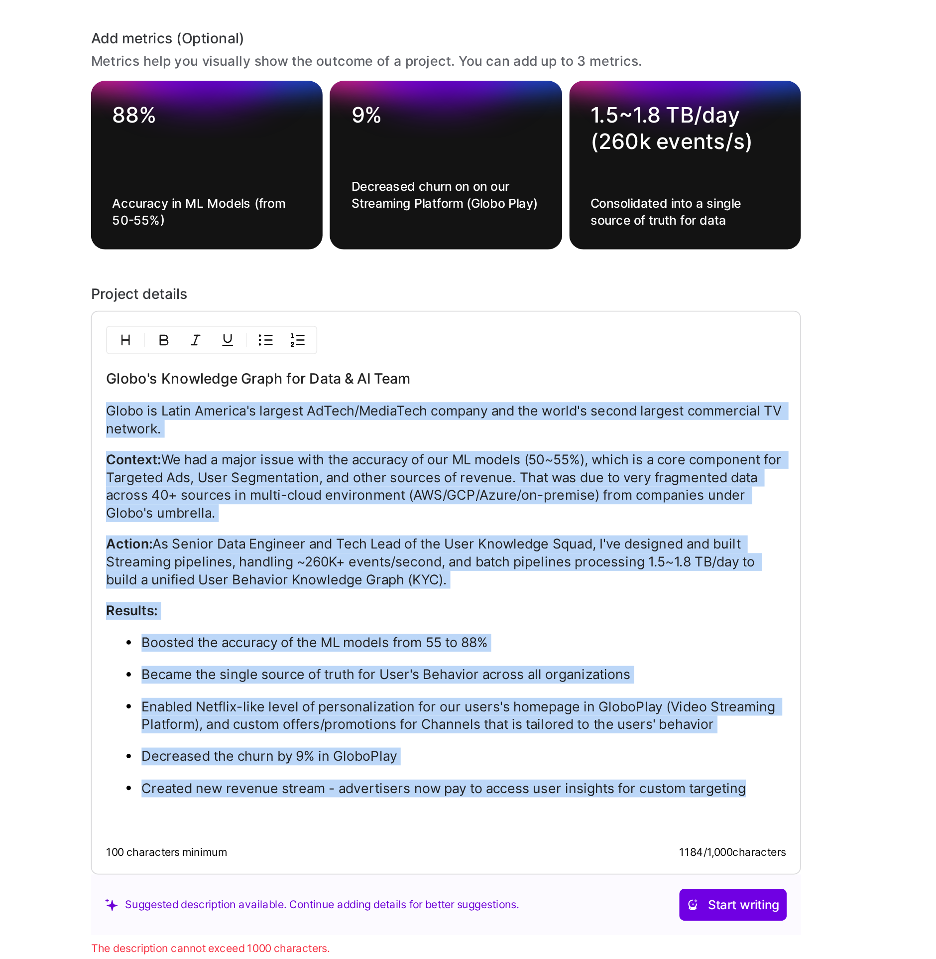
click at [414, 583] on ul "Boosted the accuracy of the ML models from 55 to 88% Became the single source o…" at bounding box center [468, 628] width 382 height 110
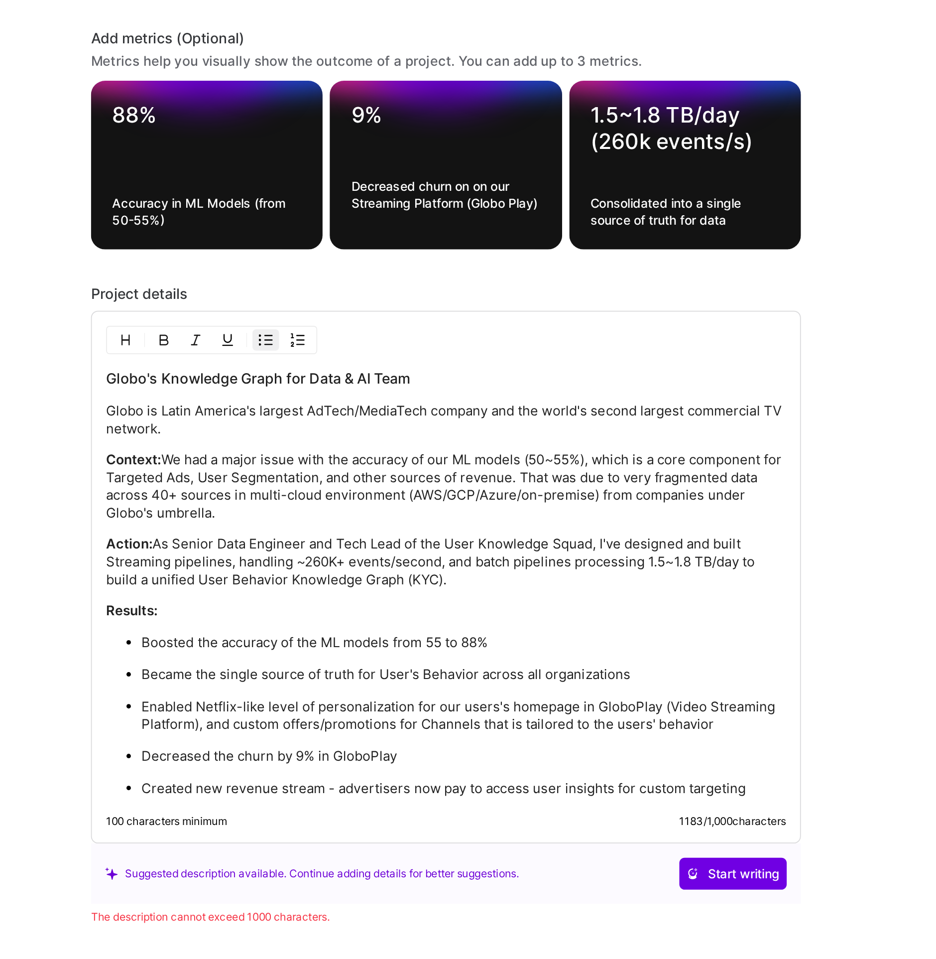
click at [322, 443] on p "Globo is Latin America's largest AdTech/MediaTech company and the world's secon…" at bounding box center [468, 453] width 382 height 20
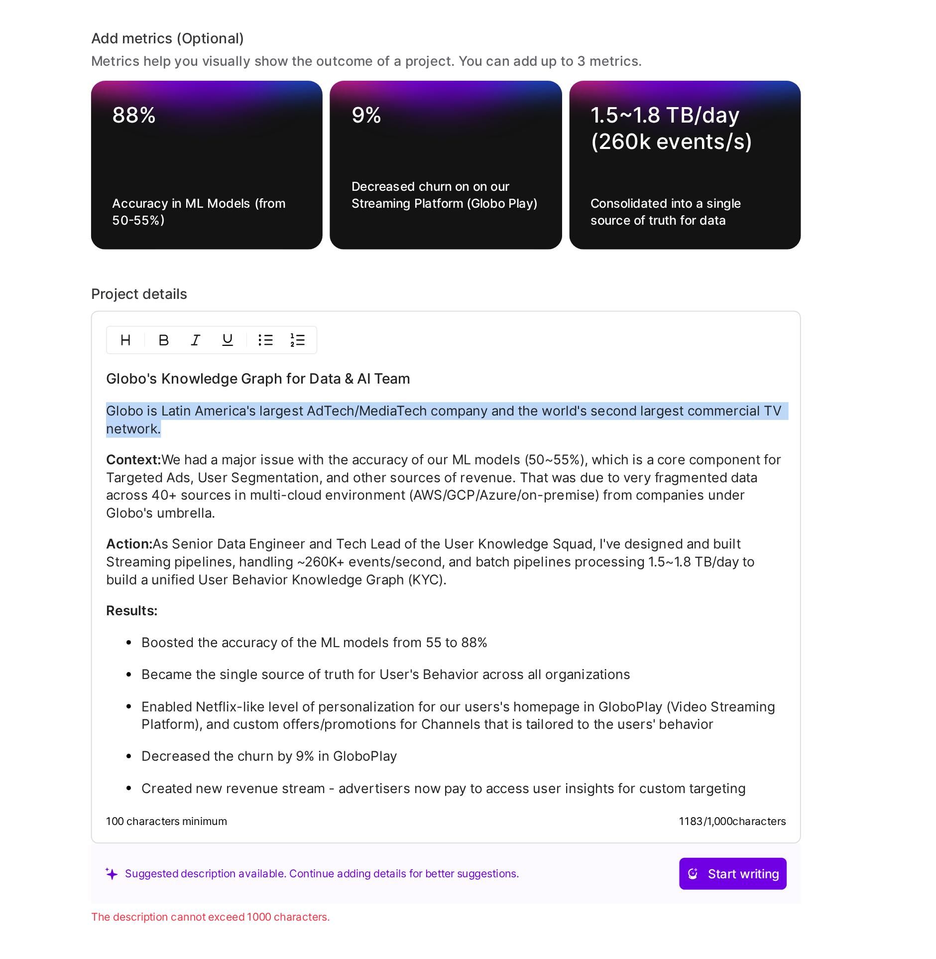
click at [322, 443] on p "Globo is Latin America's largest AdTech/MediaTech company and the world's secon…" at bounding box center [468, 453] width 382 height 20
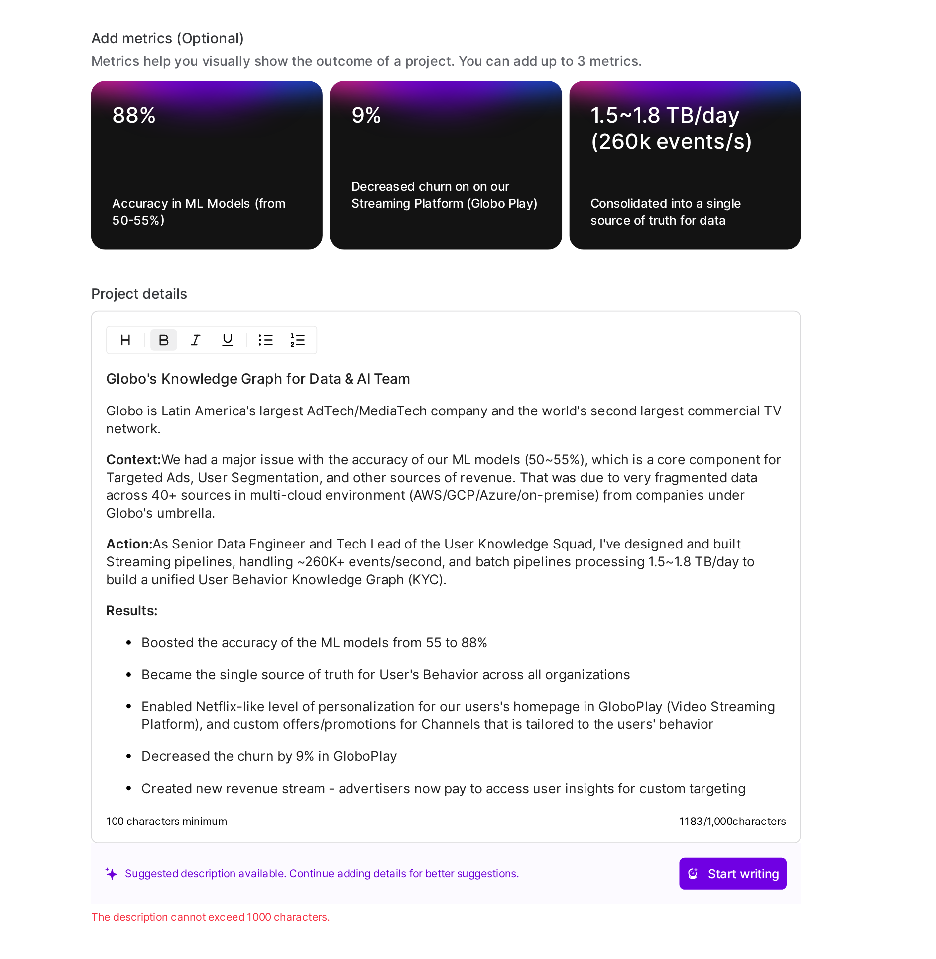
click at [317, 481] on p "Context: We had a major issue with the accuracy of our ML models (50~55%), whic…" at bounding box center [468, 491] width 382 height 40
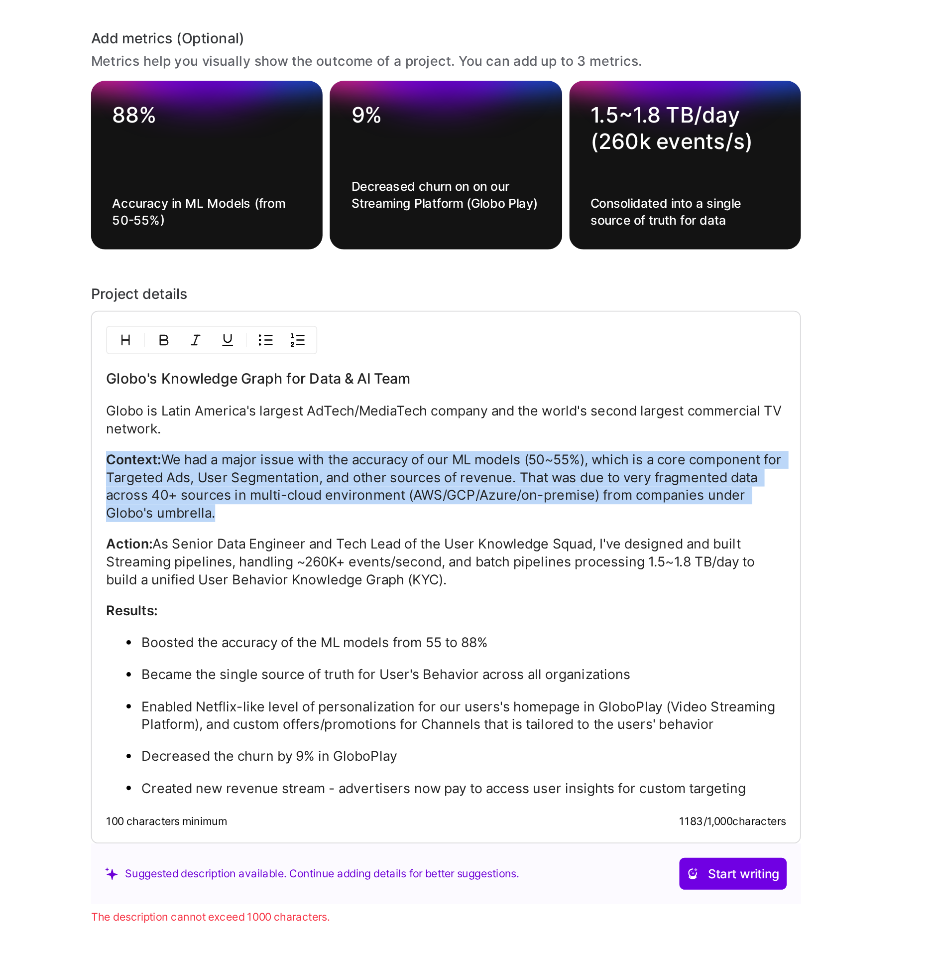
click at [317, 481] on p "Context: We had a major issue with the accuracy of our ML models (50~55%), whic…" at bounding box center [468, 491] width 382 height 40
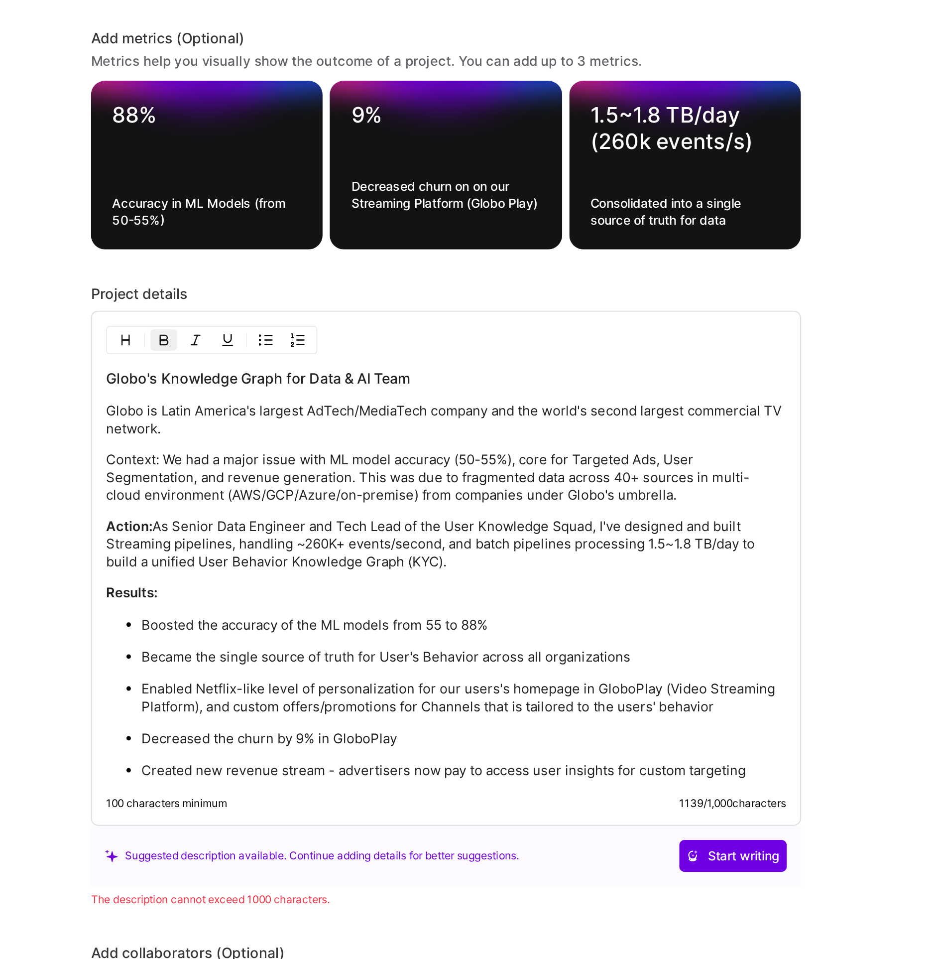
click at [302, 471] on p "Context: We had a major issue with ML model accuracy (50-55%), core for Targete…" at bounding box center [468, 486] width 382 height 30
click at [301, 516] on p "Action: As Senior Data Engineer and Tech Lead of the User Knowledge Squad, I've…" at bounding box center [468, 523] width 382 height 30
click at [284, 510] on p "Action: As Senior Data Engineer and Tech Lead of User Knowledge Squad, I design…" at bounding box center [468, 523] width 382 height 30
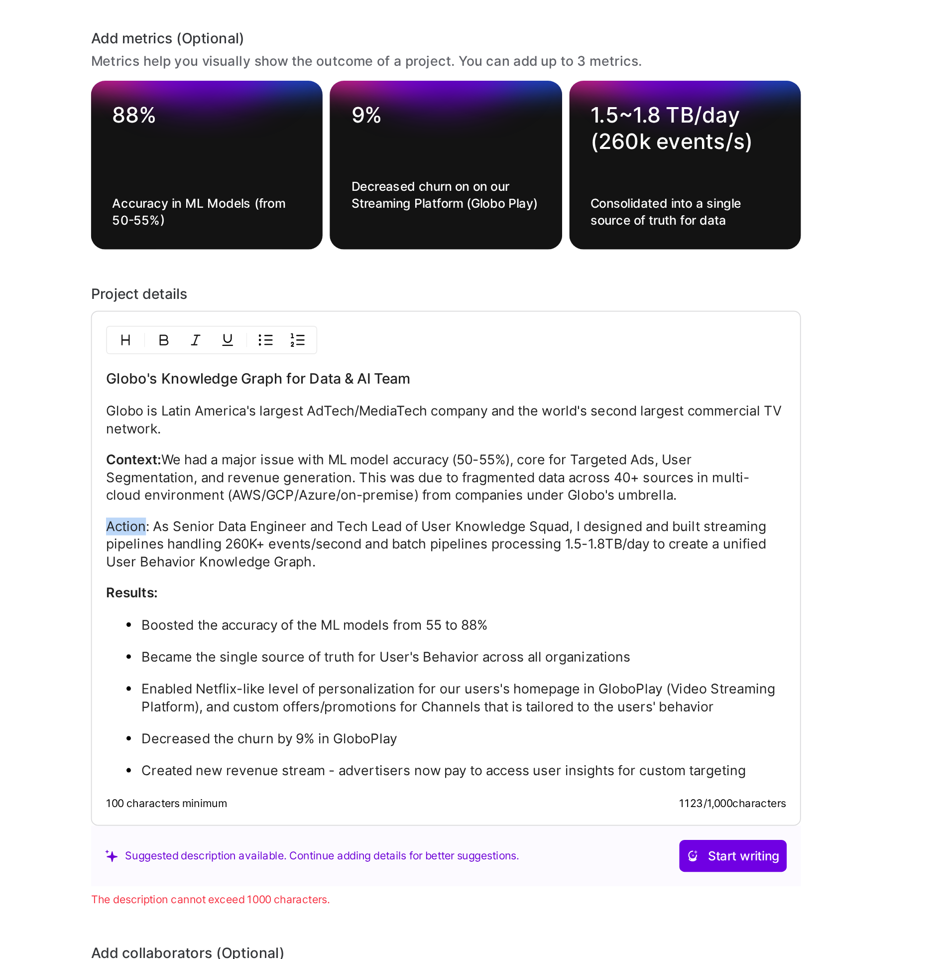
click at [284, 510] on p "Action: As Senior Data Engineer and Tech Lead of User Knowledge Squad, I design…" at bounding box center [468, 523] width 382 height 30
click at [372, 566] on p "Boosted the accuracy of the ML models from 55 to 88%" at bounding box center [478, 568] width 362 height 10
click at [308, 581] on p "Became the single source of truth for User's Behavior across all organizations" at bounding box center [478, 586] width 362 height 10
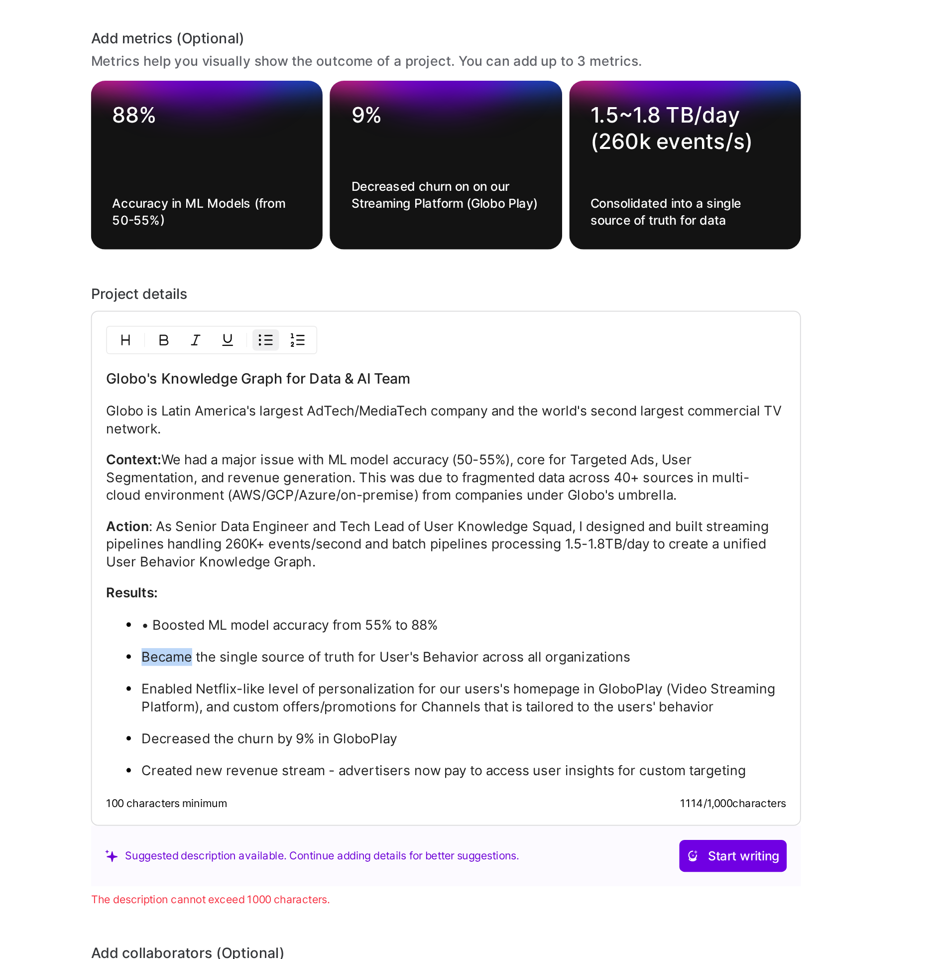
click at [308, 581] on p "Became the single source of truth for User's Behavior across all organizations" at bounding box center [478, 586] width 362 height 10
click at [312, 600] on p "Enabled Netflix-like level of personalization for our users's homepage in Globo…" at bounding box center [478, 609] width 362 height 20
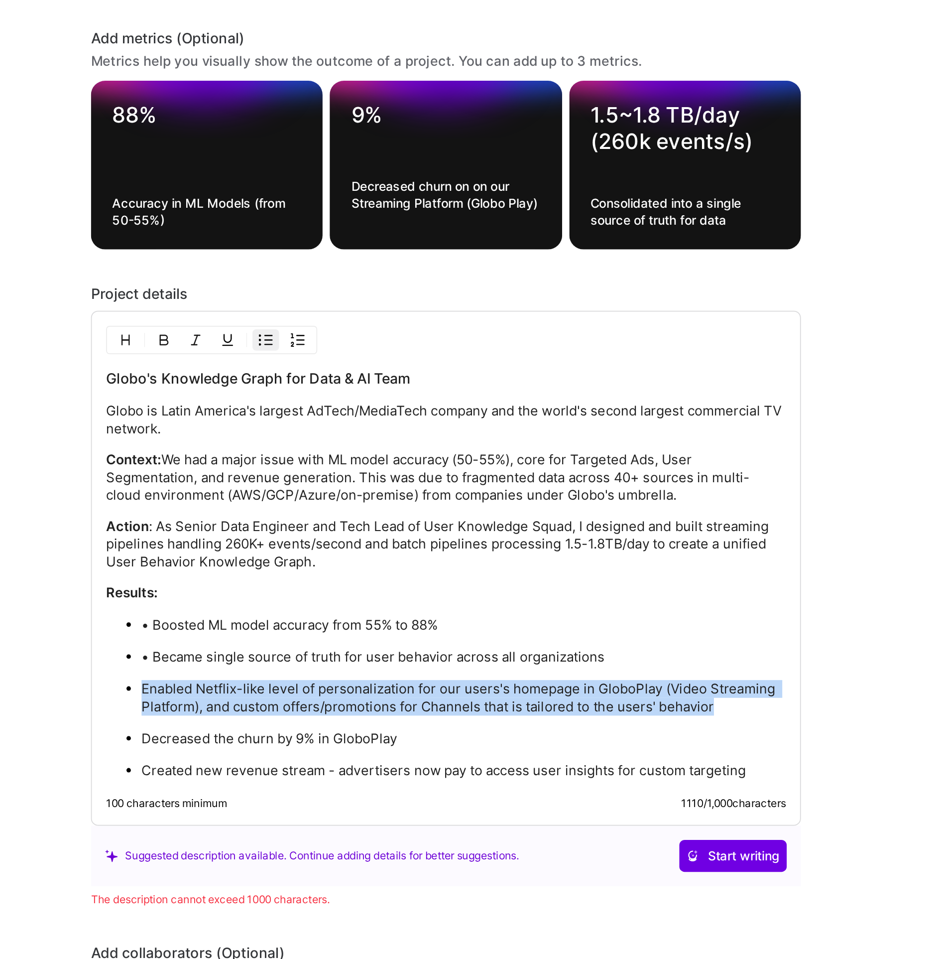
click at [312, 600] on p "Enabled Netflix-like level of personalization for our users's homepage in Globo…" at bounding box center [478, 609] width 362 height 20
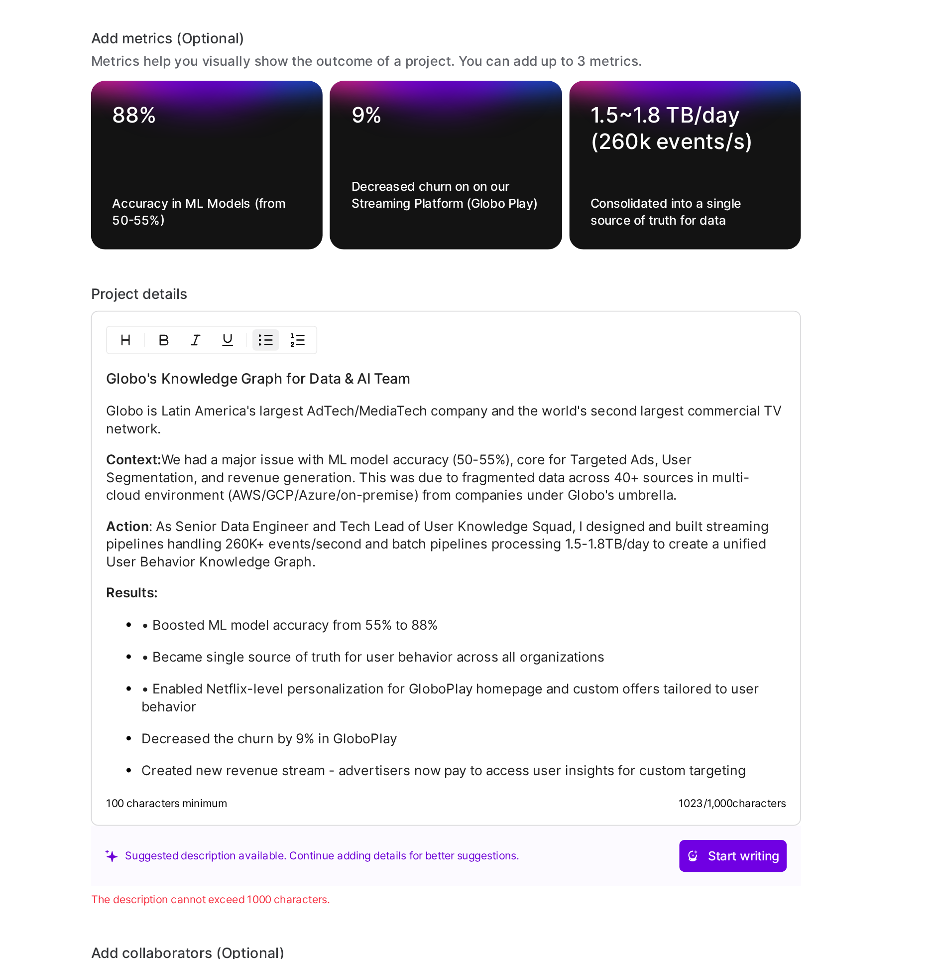
click at [333, 630] on p "Decreased the churn by 9% in GloboPlay" at bounding box center [478, 632] width 362 height 10
click at [323, 648] on p "Created new revenue stream - advertisers now pay to access user insights for cu…" at bounding box center [478, 650] width 362 height 10
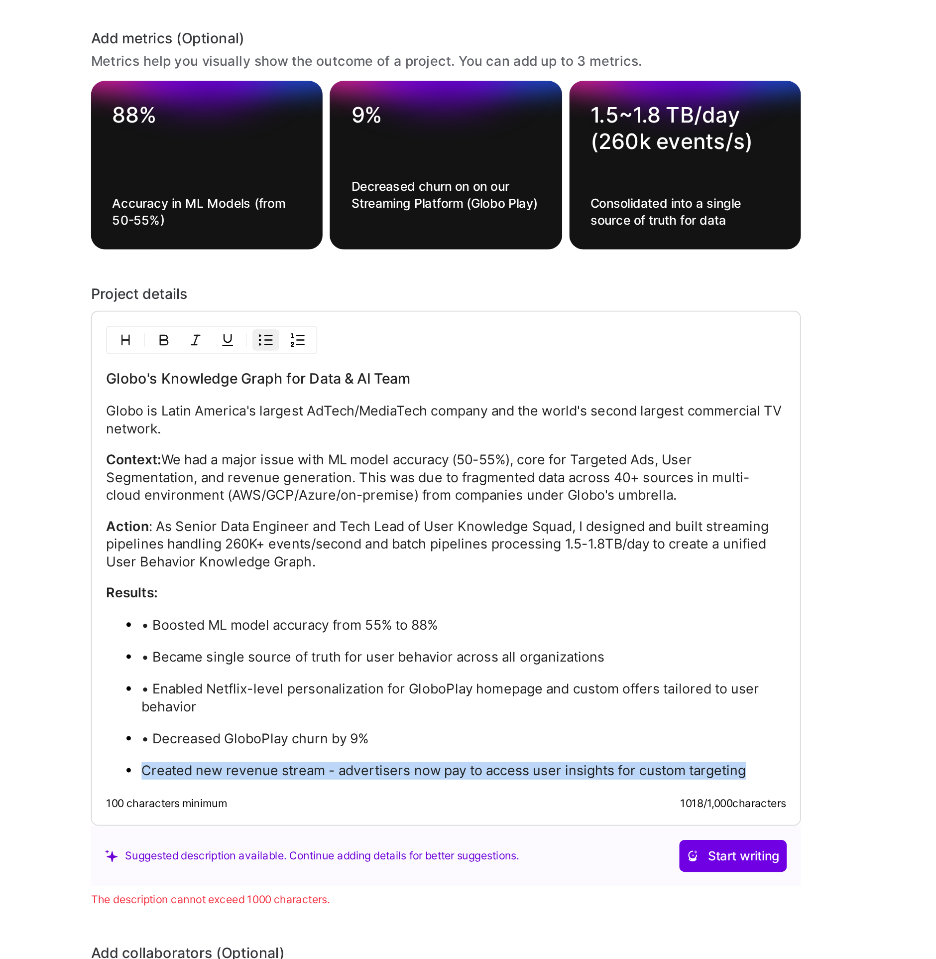
click at [323, 648] on p "Created new revenue stream - advertisers now pay to access user insights for cu…" at bounding box center [478, 650] width 362 height 10
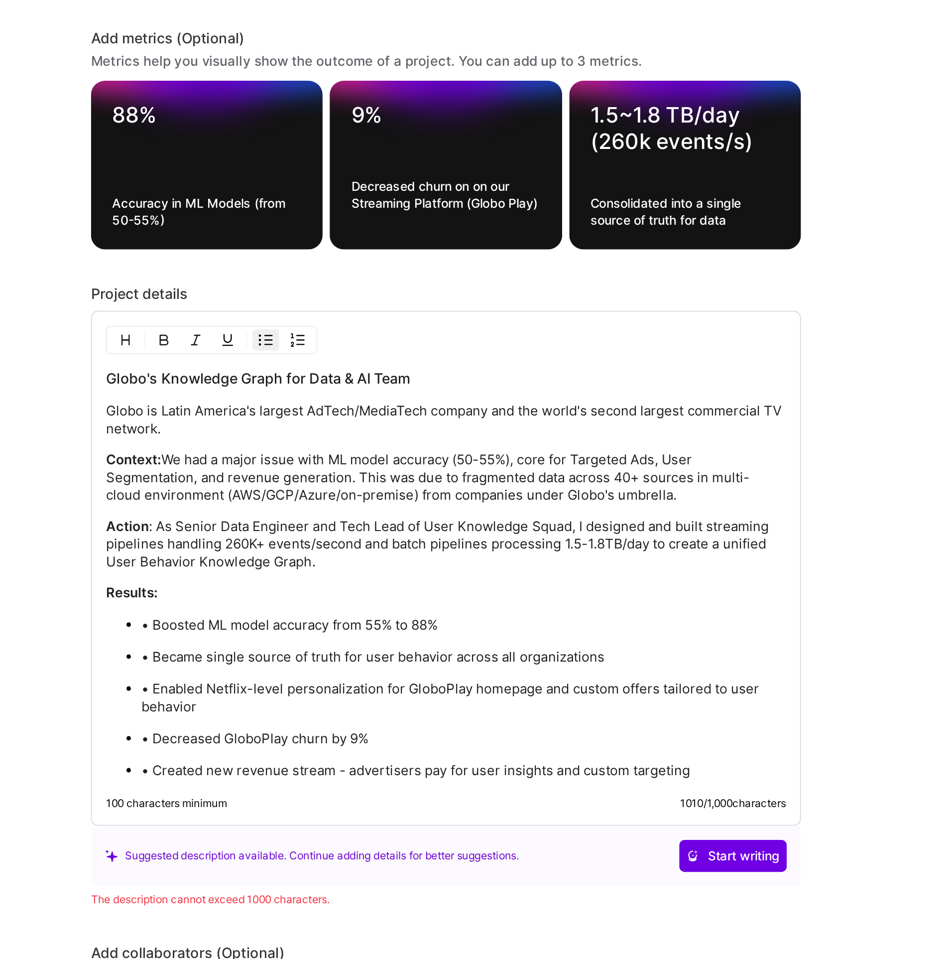
click at [409, 645] on p "• Created new revenue stream - advertisers pay for user insights and custom tar…" at bounding box center [478, 650] width 362 height 10
click at [304, 563] on p "• Boosted ML model accuracy from 55% to 88%" at bounding box center [478, 568] width 362 height 10
click at [302, 424] on h3 "Globo's Knowledge Graph for Data & AI Team" at bounding box center [468, 429] width 382 height 11
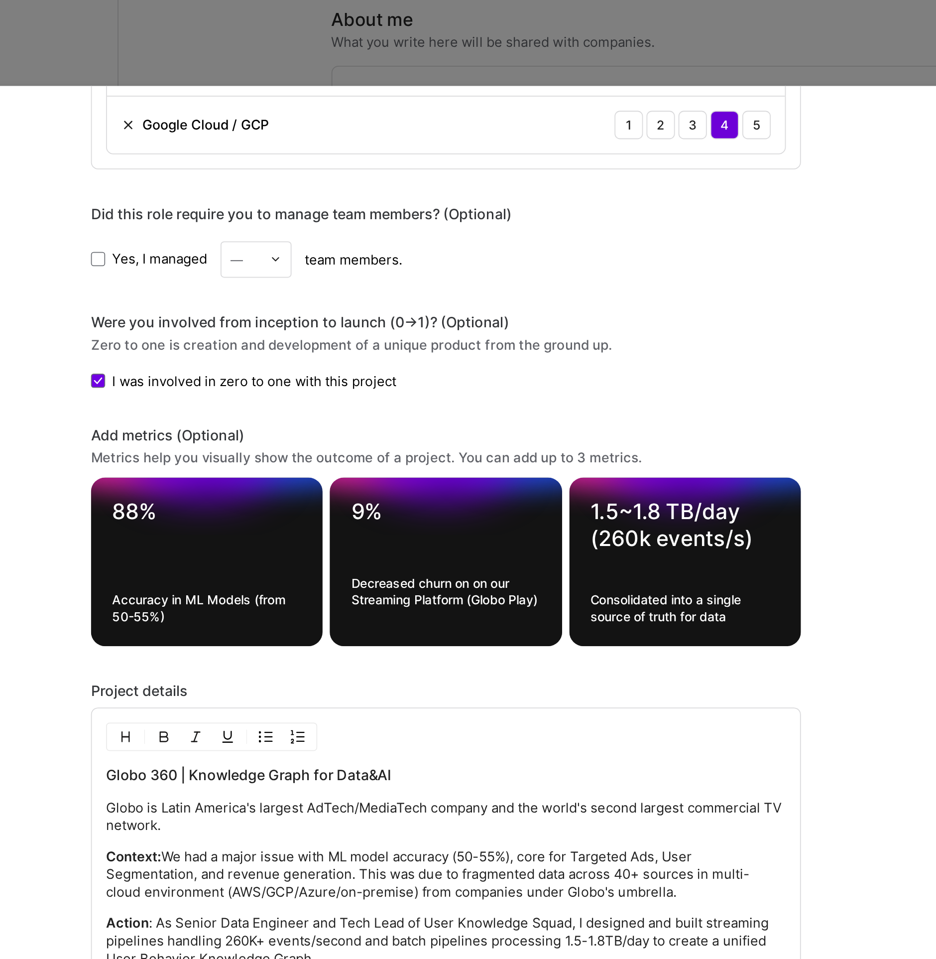
scroll to position [206, 0]
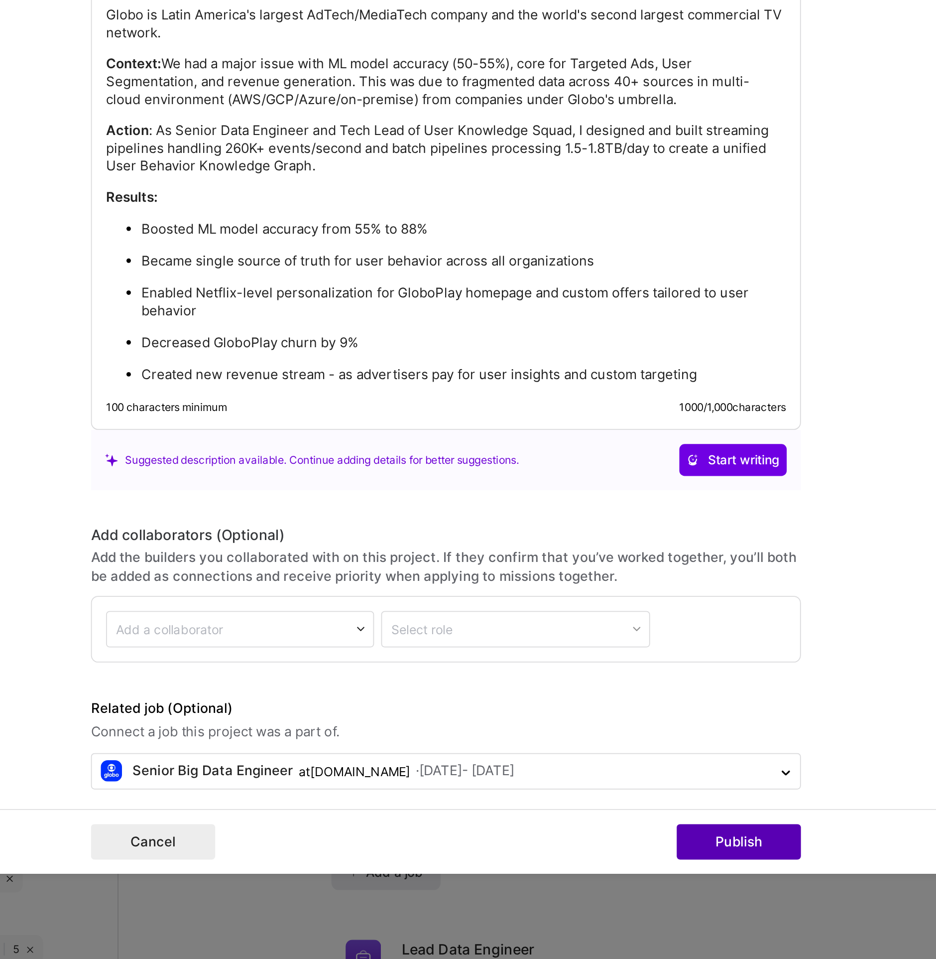
click at [630, 896] on button "Publish" at bounding box center [633, 893] width 70 height 20
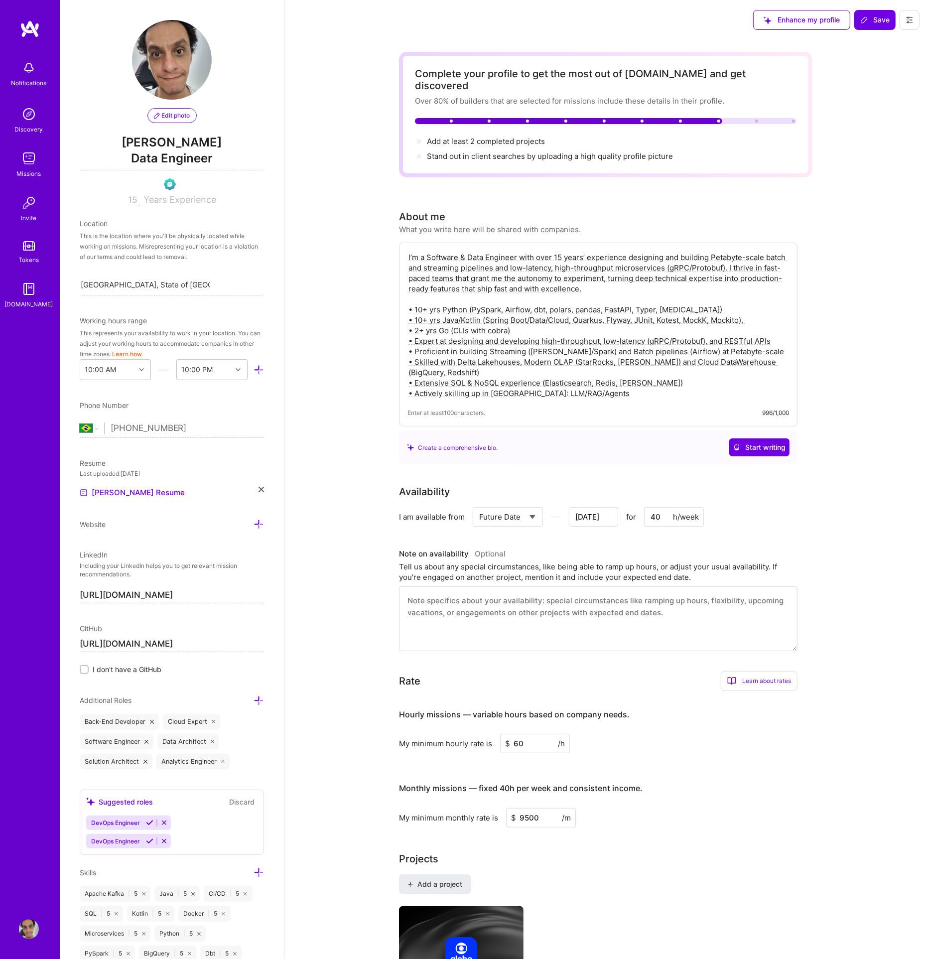
scroll to position [73, 0]
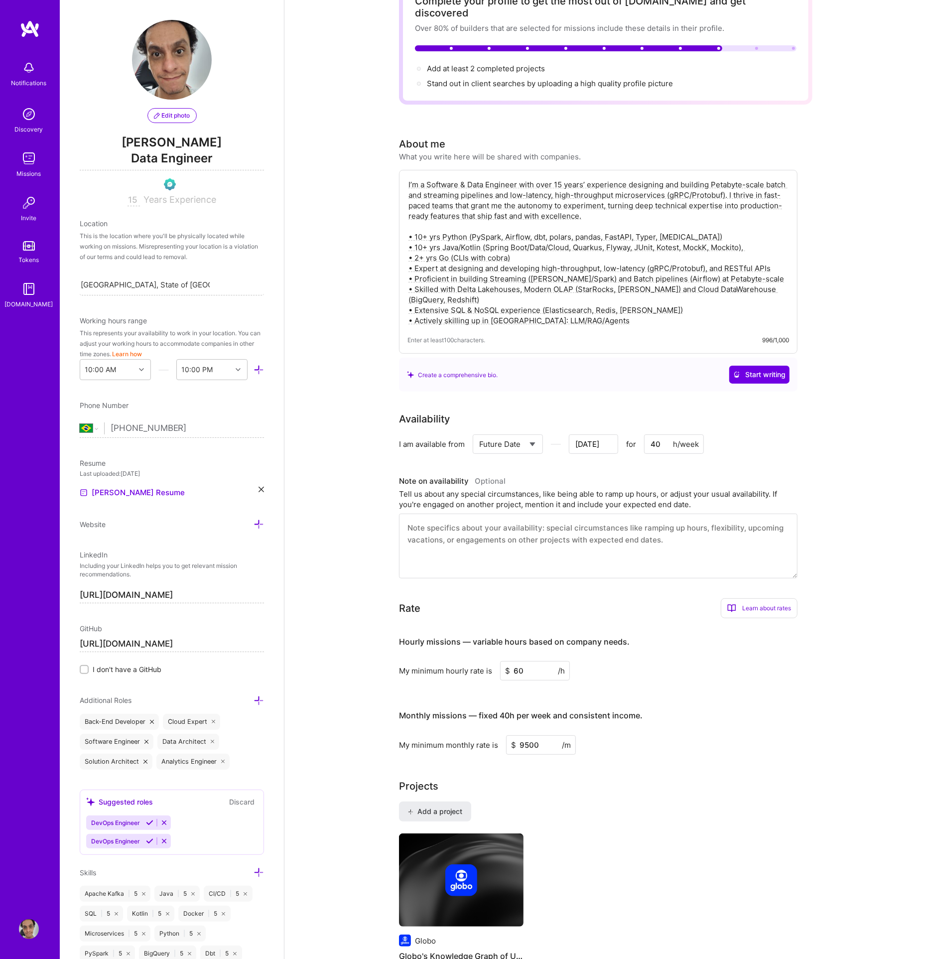
click at [534, 735] on input "9500" at bounding box center [541, 744] width 70 height 19
type input "9500"
click at [591, 738] on div "My minimum monthly rate is $ 9500 /m" at bounding box center [598, 744] width 398 height 19
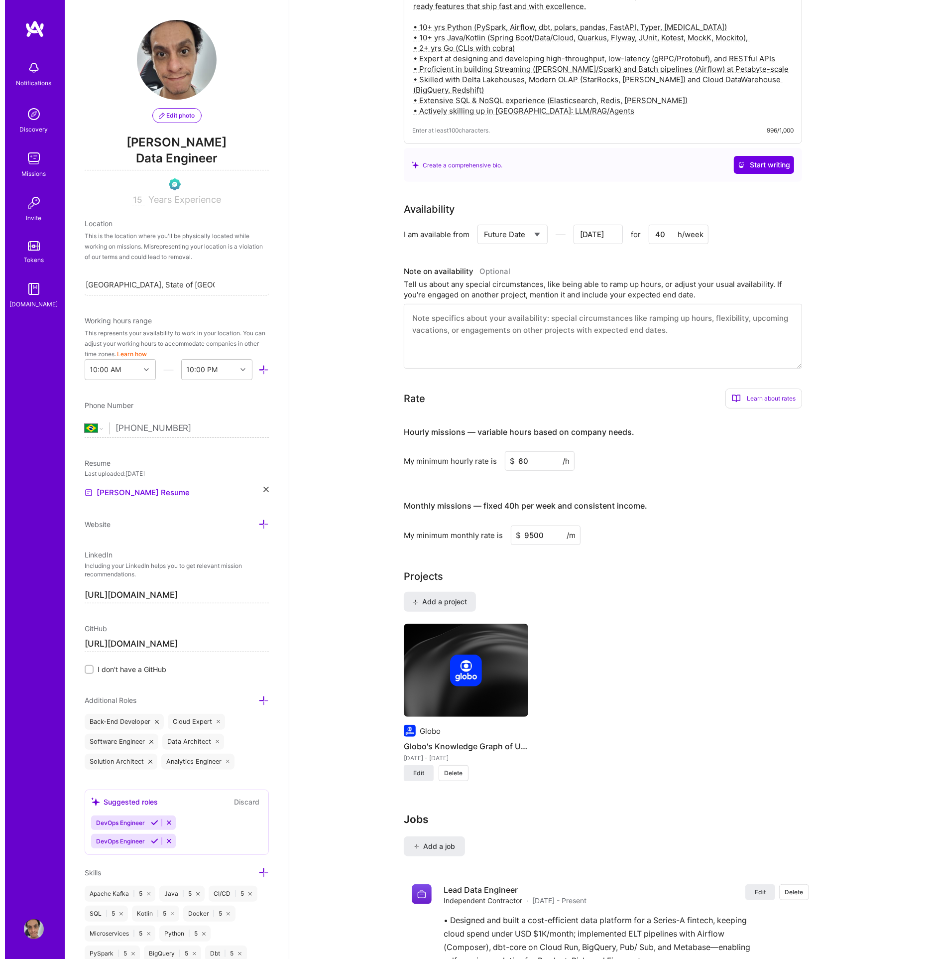
scroll to position [347, 0]
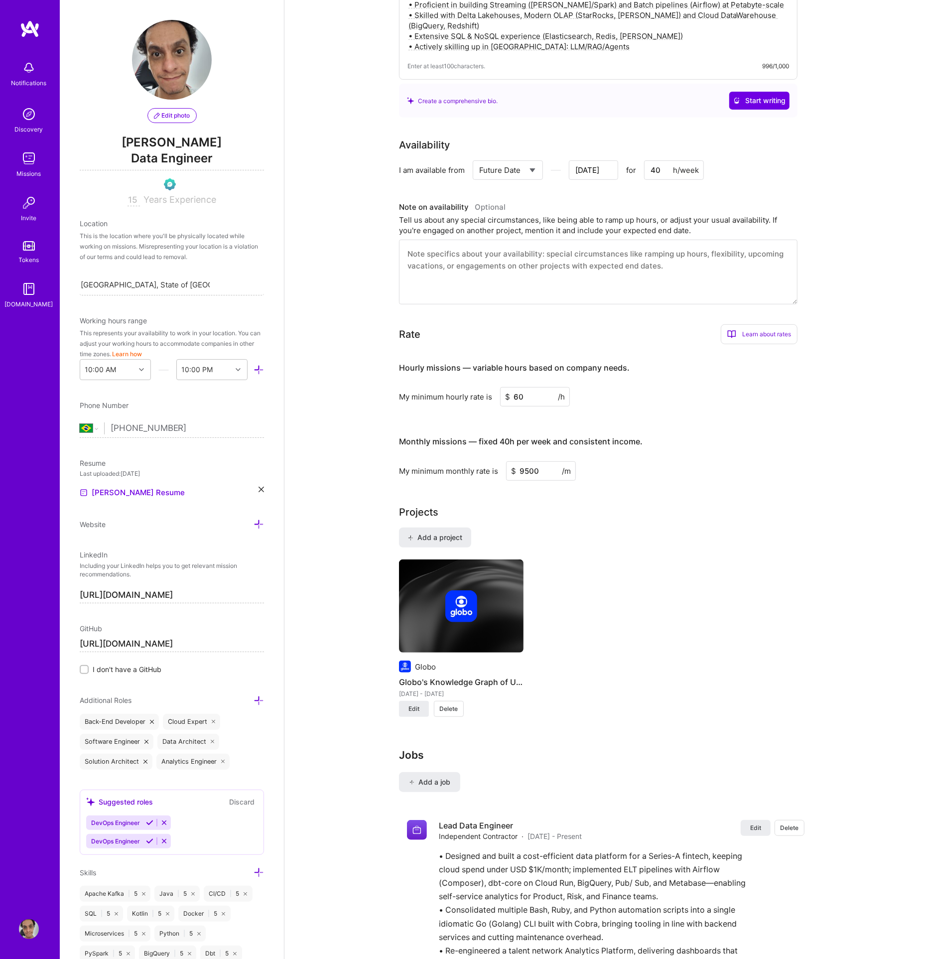
click at [460, 604] on img at bounding box center [461, 606] width 32 height 32
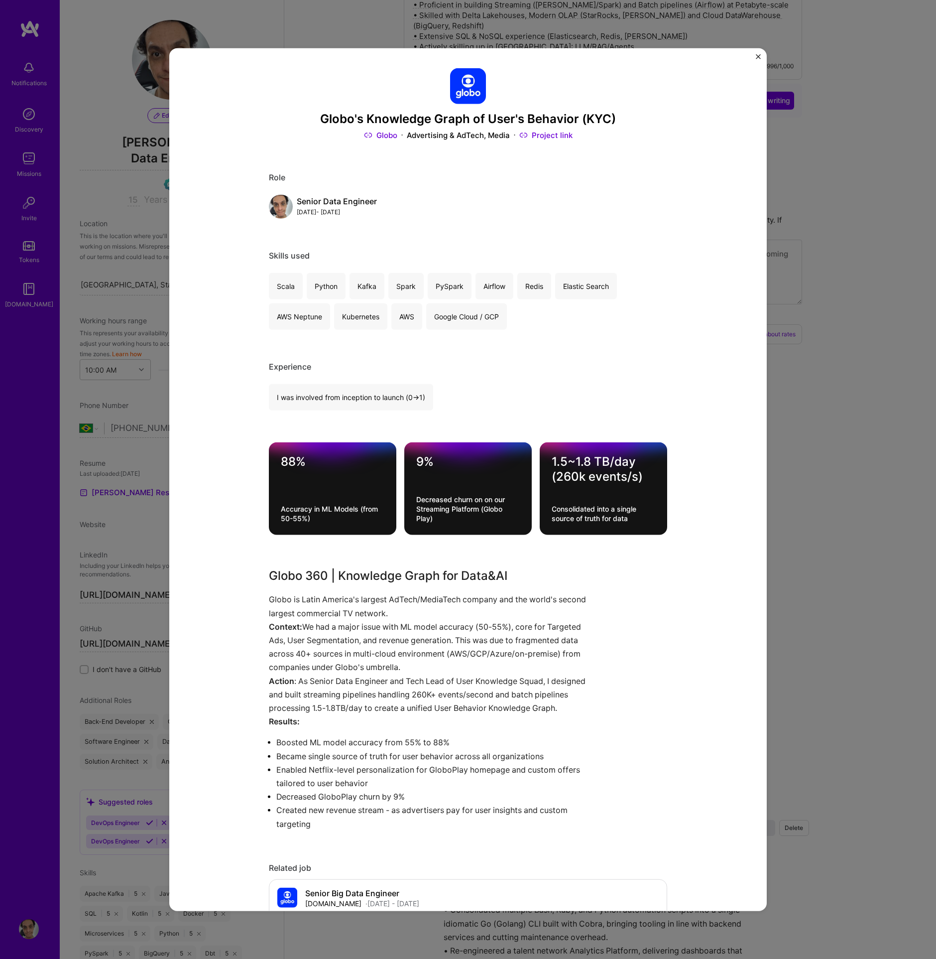
click at [387, 638] on p "Context: We had a major issue with ML model accuracy (50-55%), core for Targete…" at bounding box center [431, 647] width 324 height 54
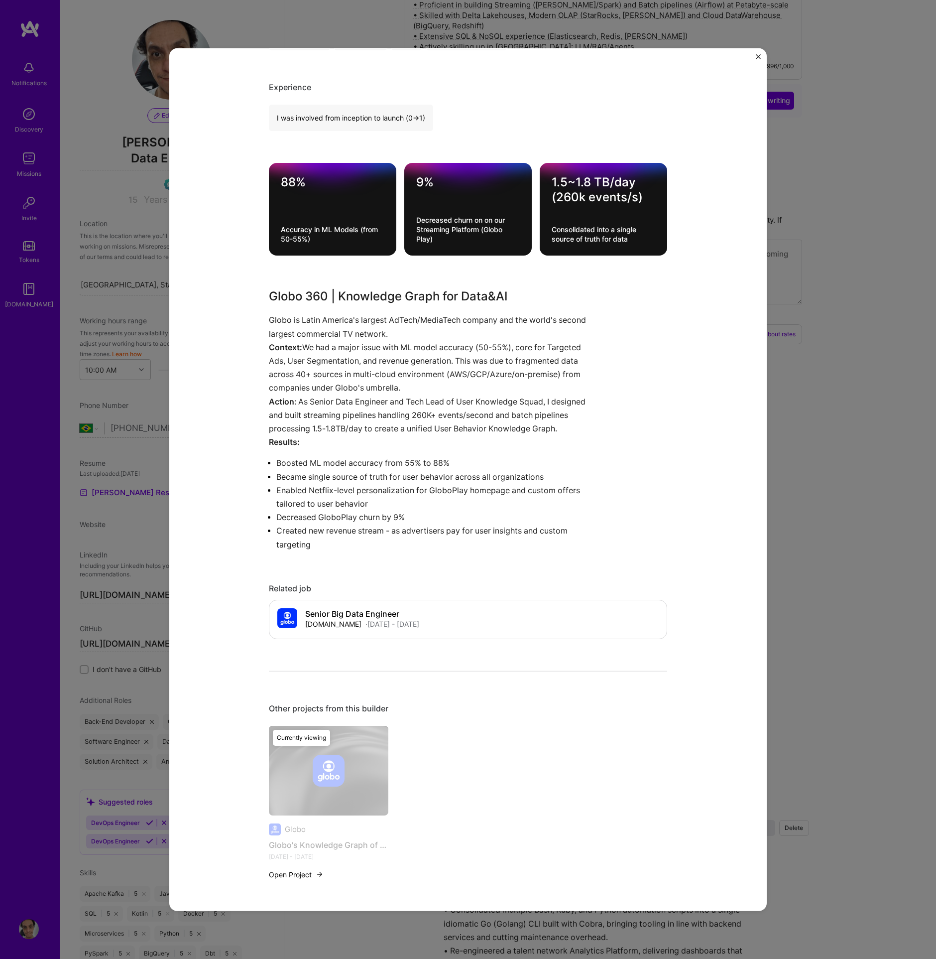
click at [341, 521] on p "Decreased GloboPlay churn by 9%" at bounding box center [434, 517] width 316 height 13
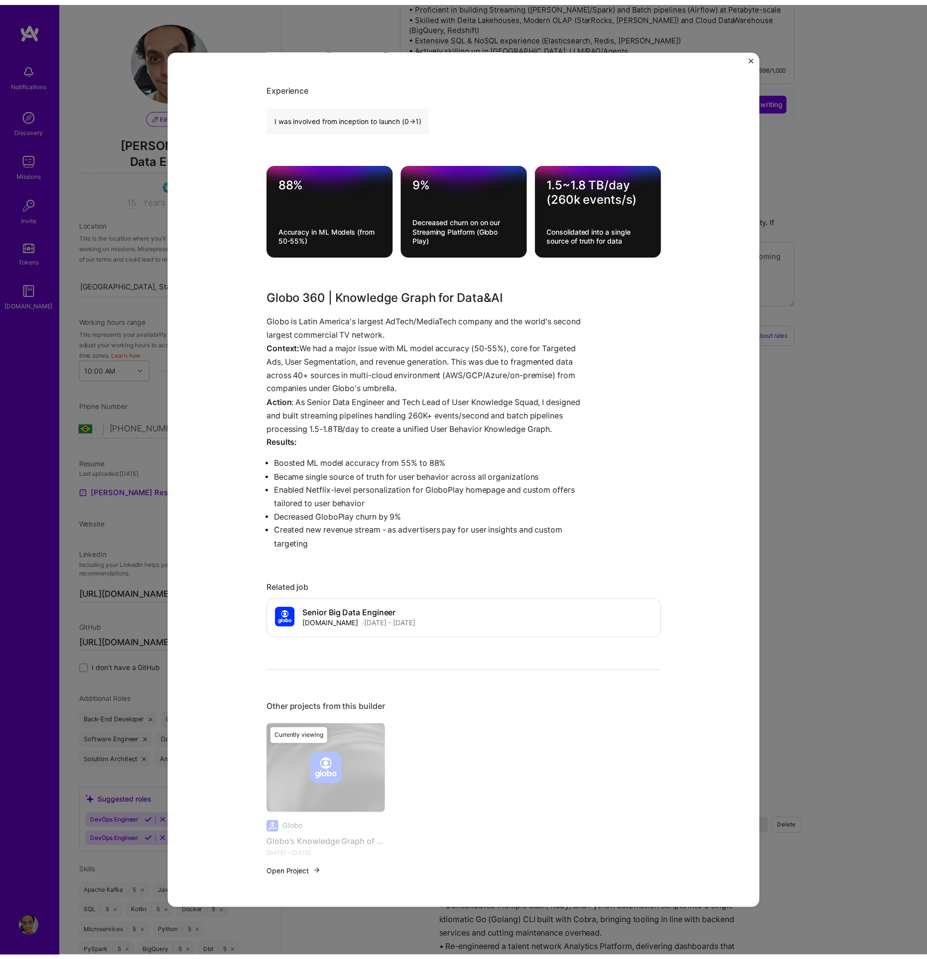
scroll to position [0, 0]
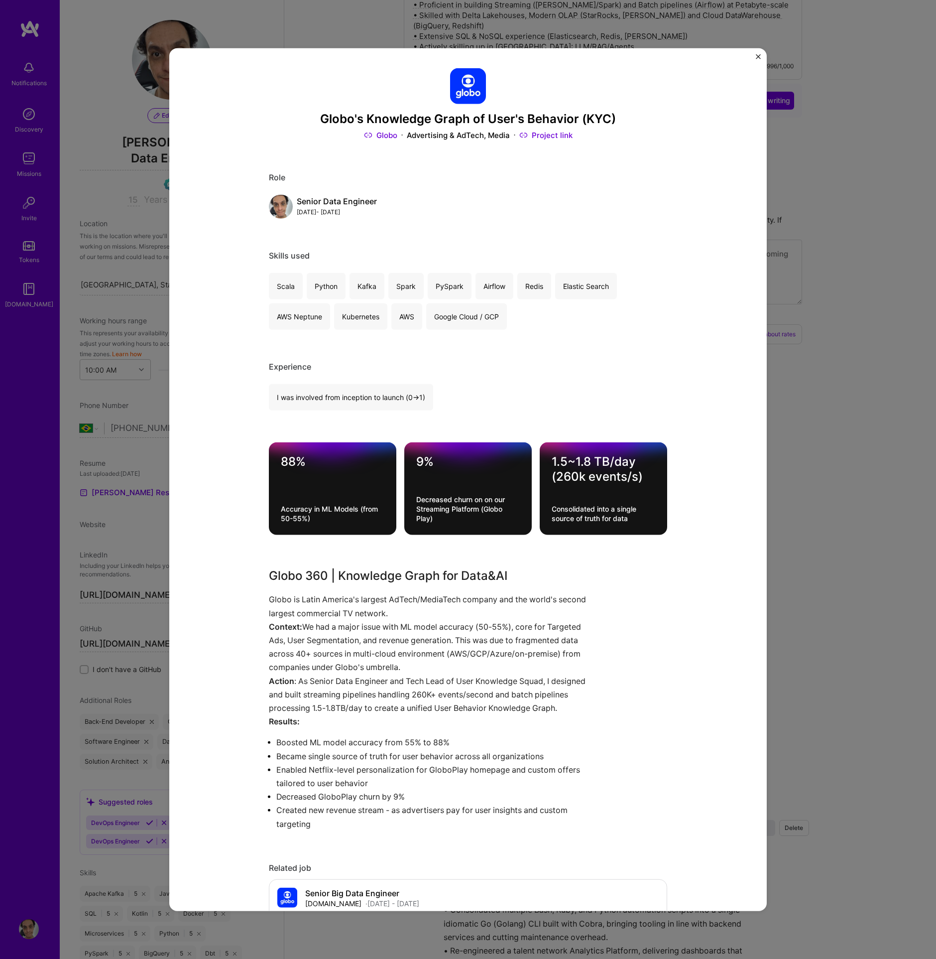
click at [758, 59] on button "Close" at bounding box center [758, 59] width 5 height 10
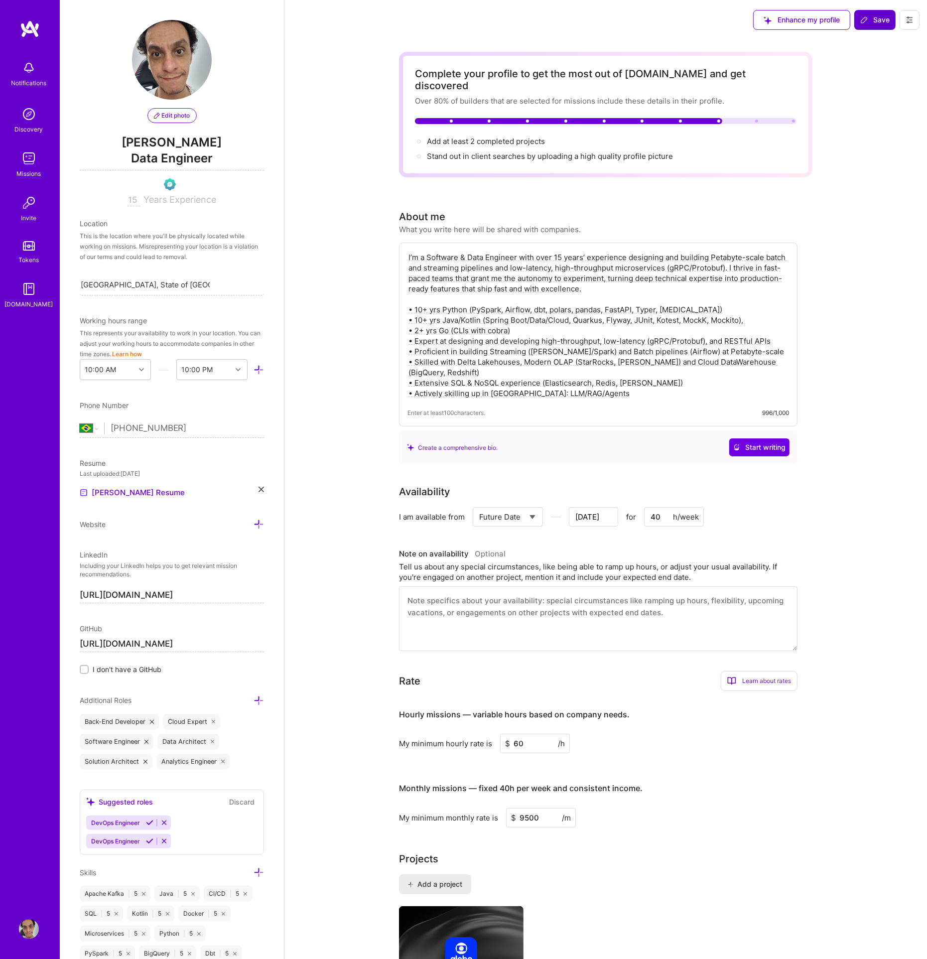
click at [886, 20] on span "Save" at bounding box center [874, 20] width 29 height 10
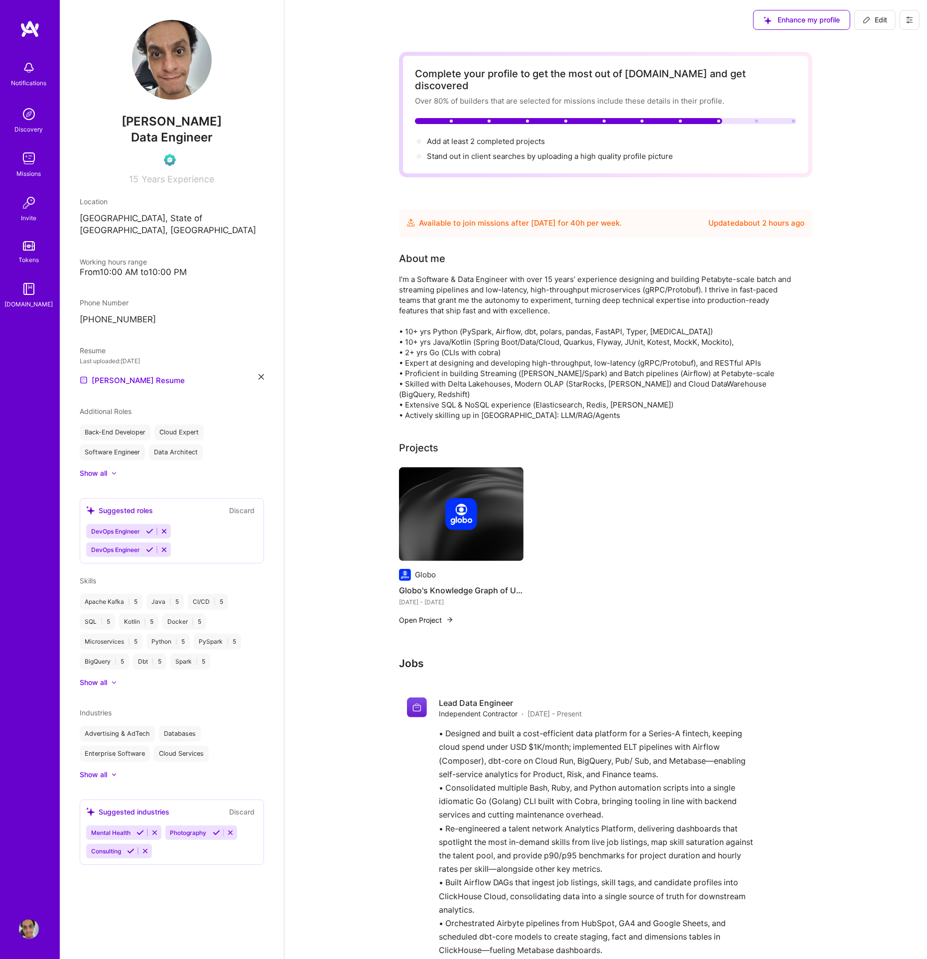
click at [871, 21] on span "Edit" at bounding box center [875, 20] width 24 height 10
select select "BR"
select select "Future Date"
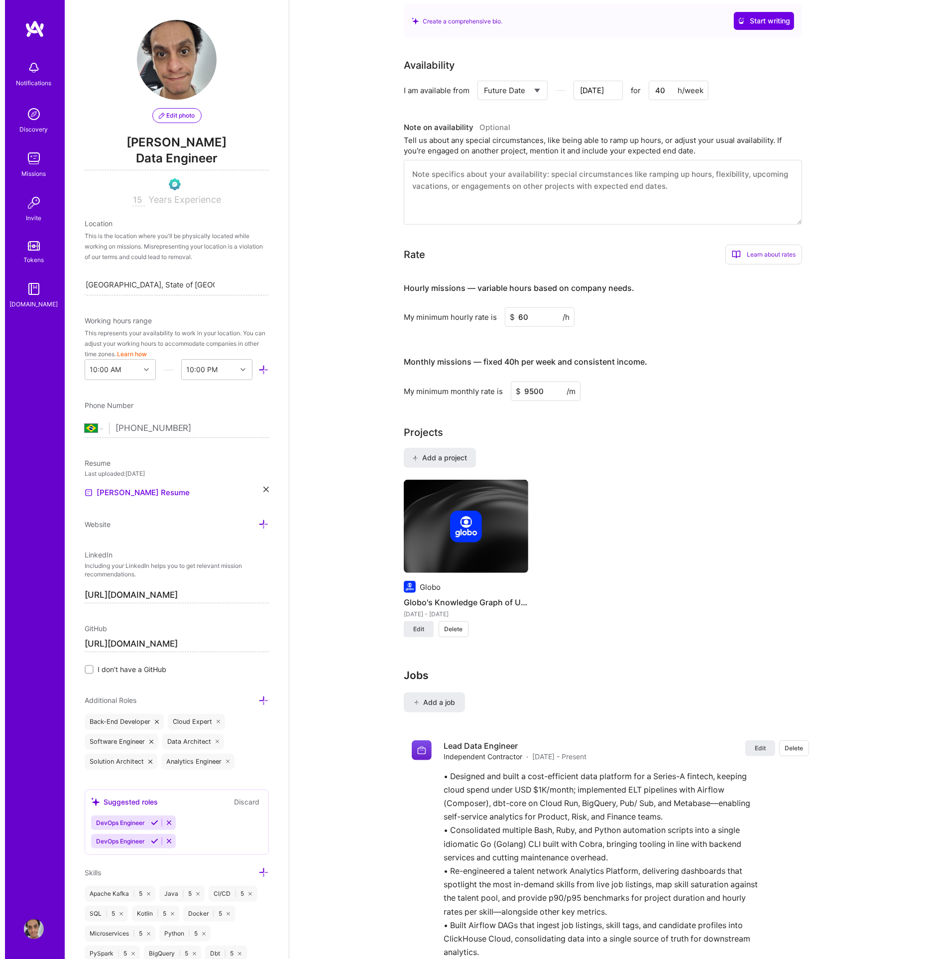
scroll to position [419, 0]
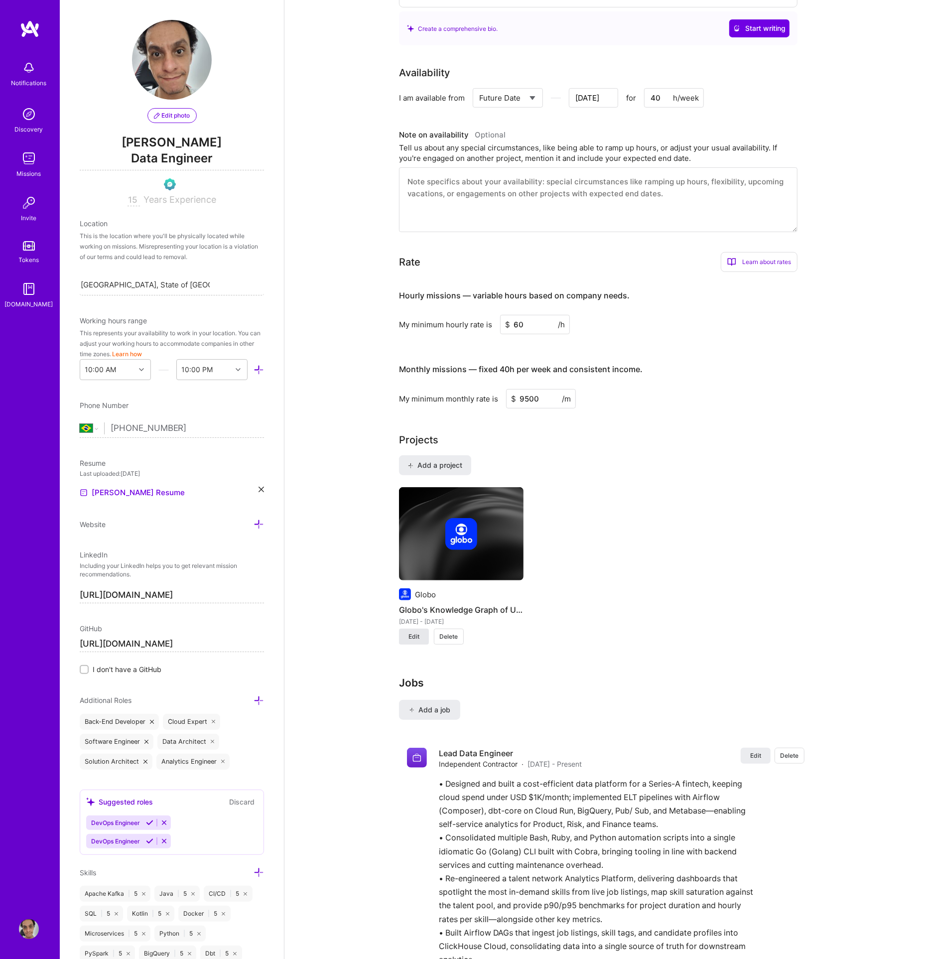
click at [417, 632] on span "Edit" at bounding box center [413, 636] width 11 height 9
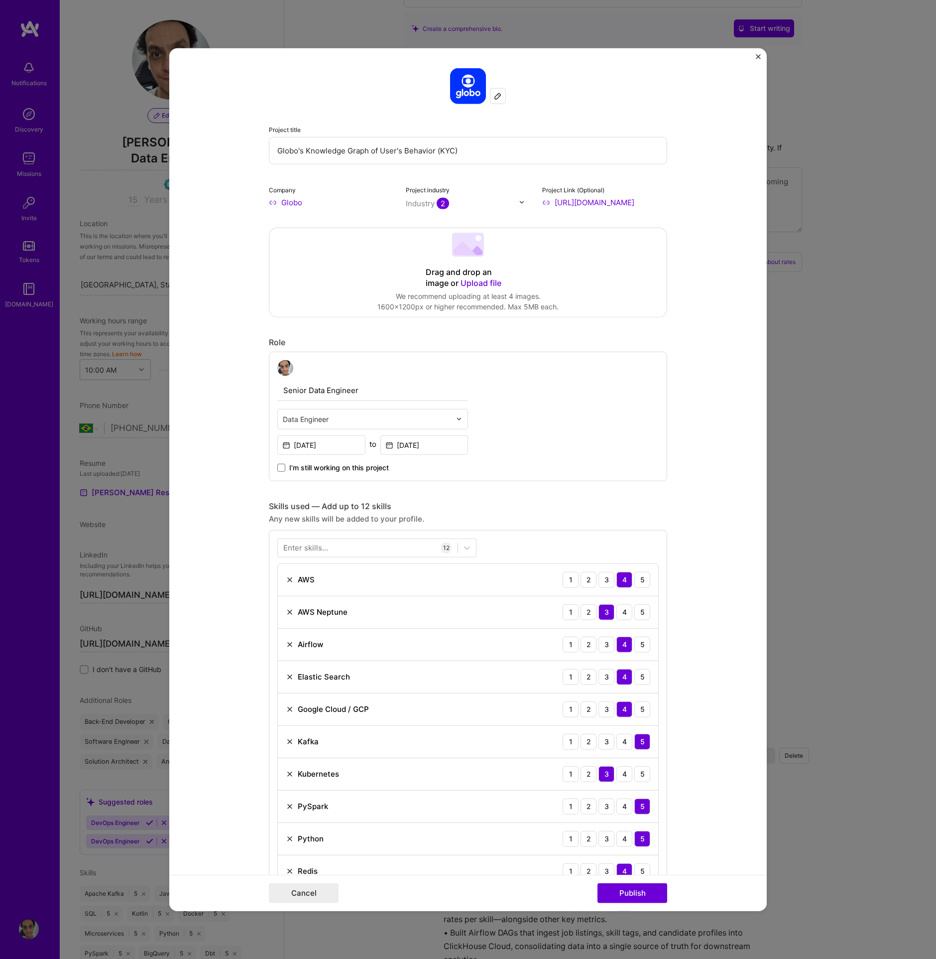
scroll to position [711, 0]
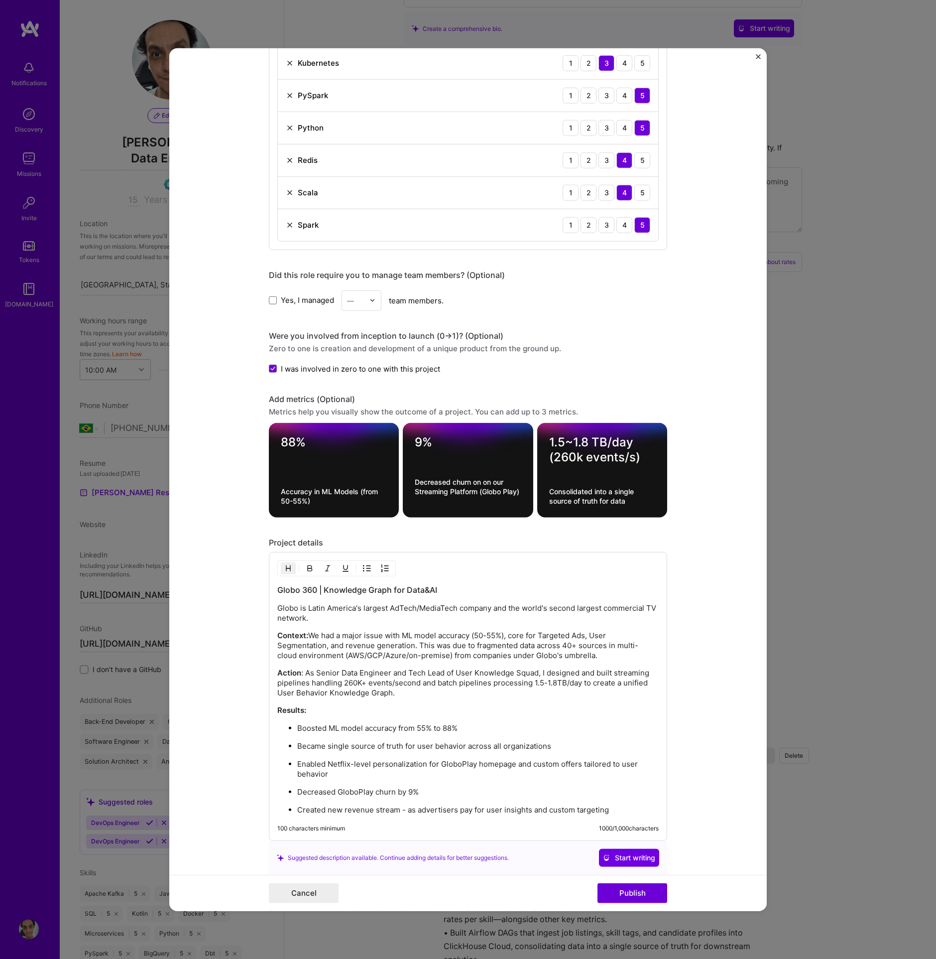
click at [324, 619] on div "Globo 360 | Knowledge Graph for Data&AI Globo is Latin America's largest AdTech…" at bounding box center [468, 699] width 382 height 231
click at [563, 603] on p "Globo is Latin America's largest AdTech/MediaTech company and the world's secon…" at bounding box center [468, 613] width 382 height 20
click at [605, 603] on p "Globo is Latin America's largest AdTech/MediaTech company and the world's secon…" at bounding box center [468, 613] width 382 height 20
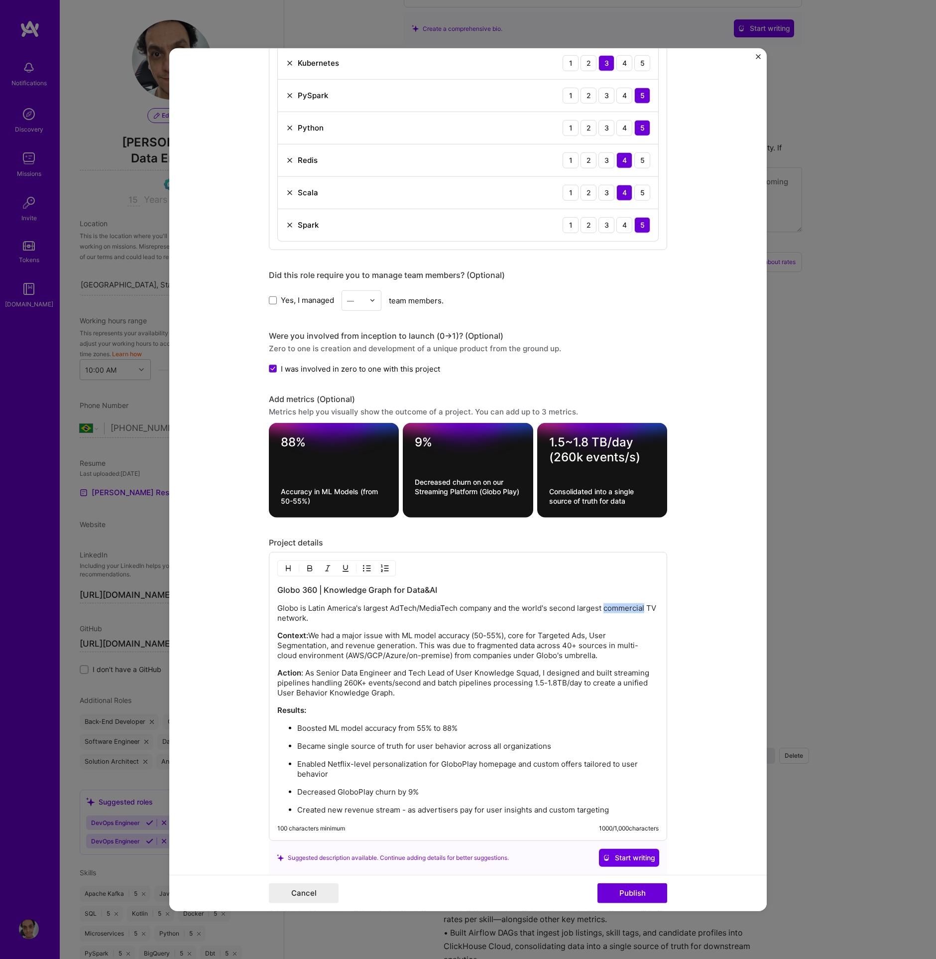
scroll to position [808, 0]
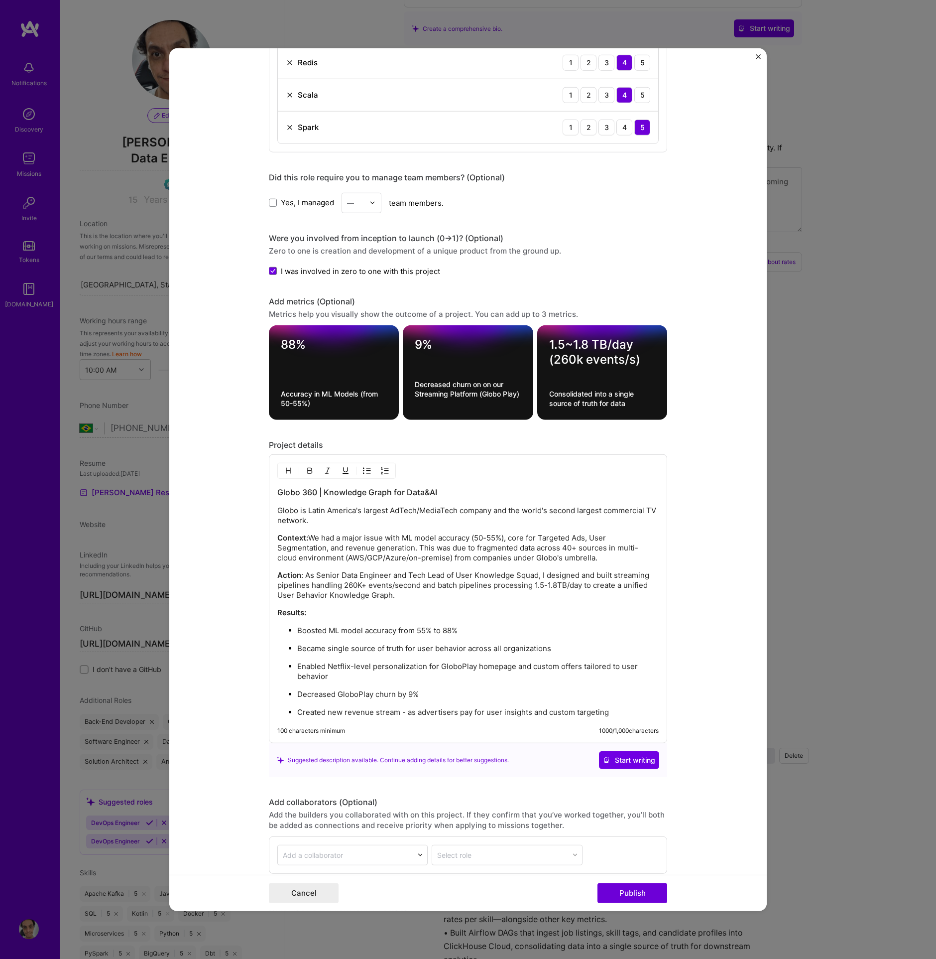
click at [619, 707] on p "Created new revenue stream - as advertisers pay for user insights and custom ta…" at bounding box center [478, 712] width 362 height 10
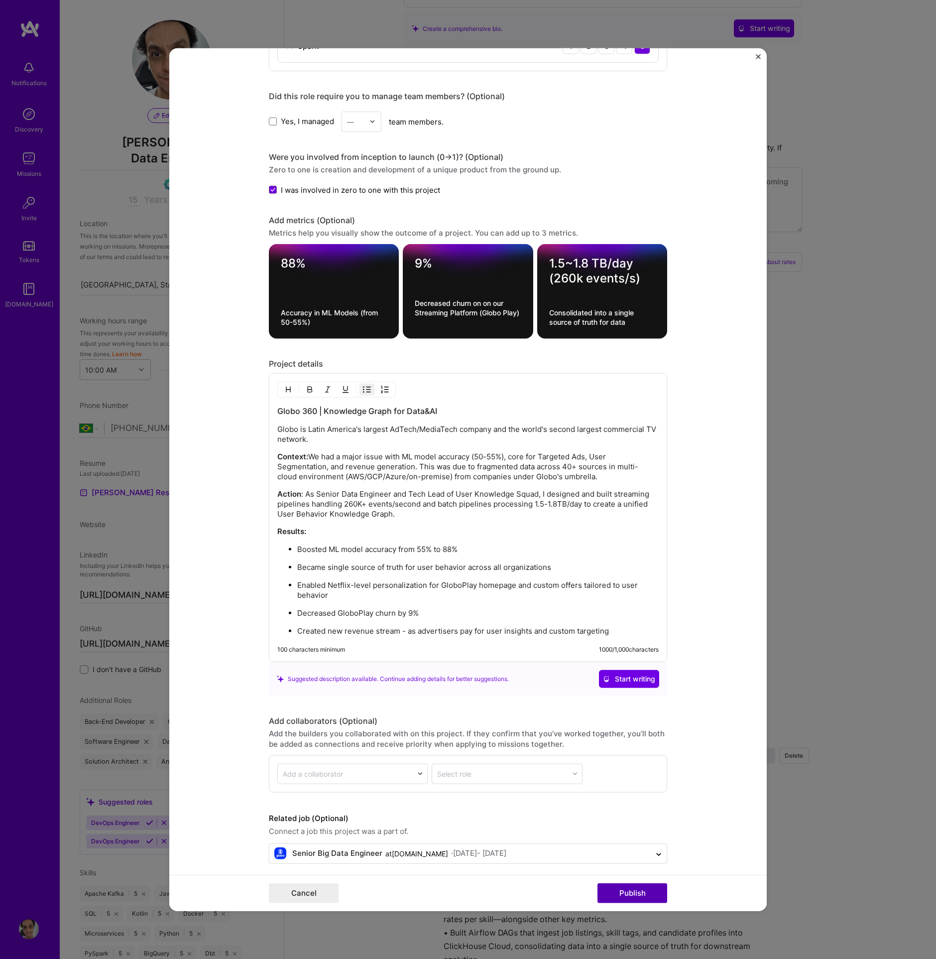
click at [620, 901] on button "Publish" at bounding box center [633, 893] width 70 height 20
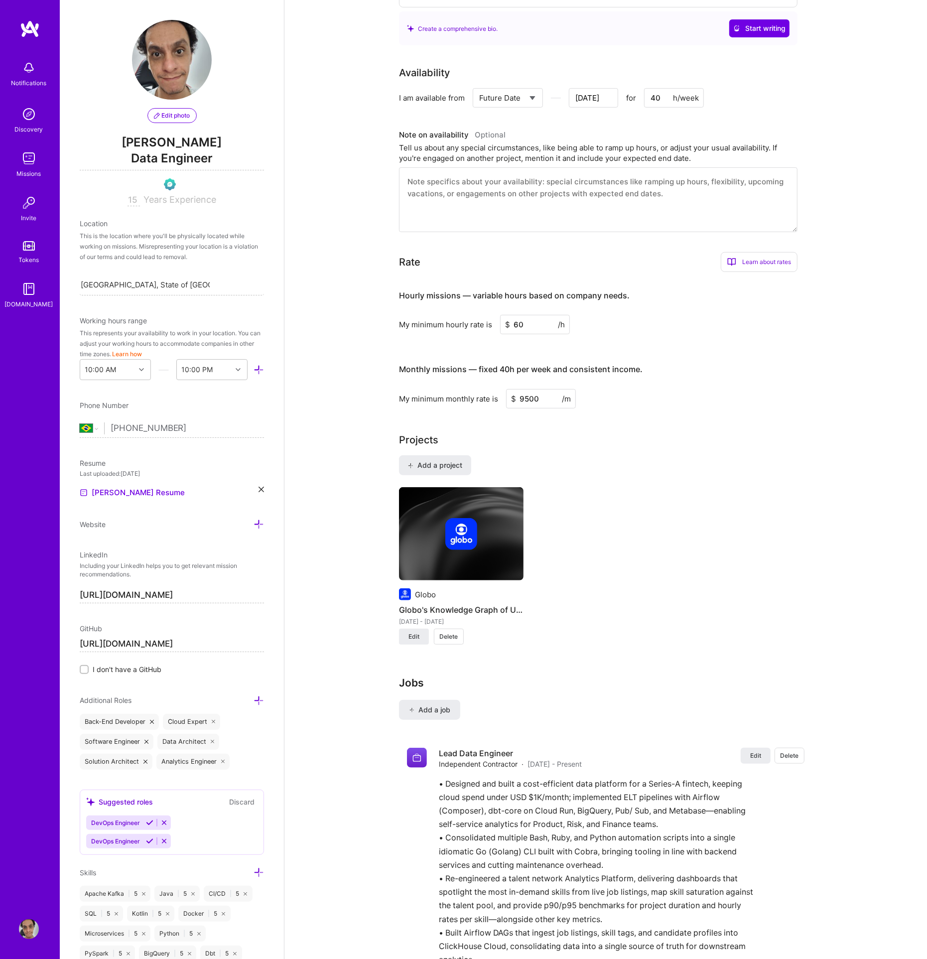
click at [443, 461] on div "Add a project Globo Globo's Knowledge Graph of User's Behavior (KYC) Apr 2020 -…" at bounding box center [605, 556] width 413 height 202
click at [441, 460] on span "Add a project" at bounding box center [435, 465] width 54 height 10
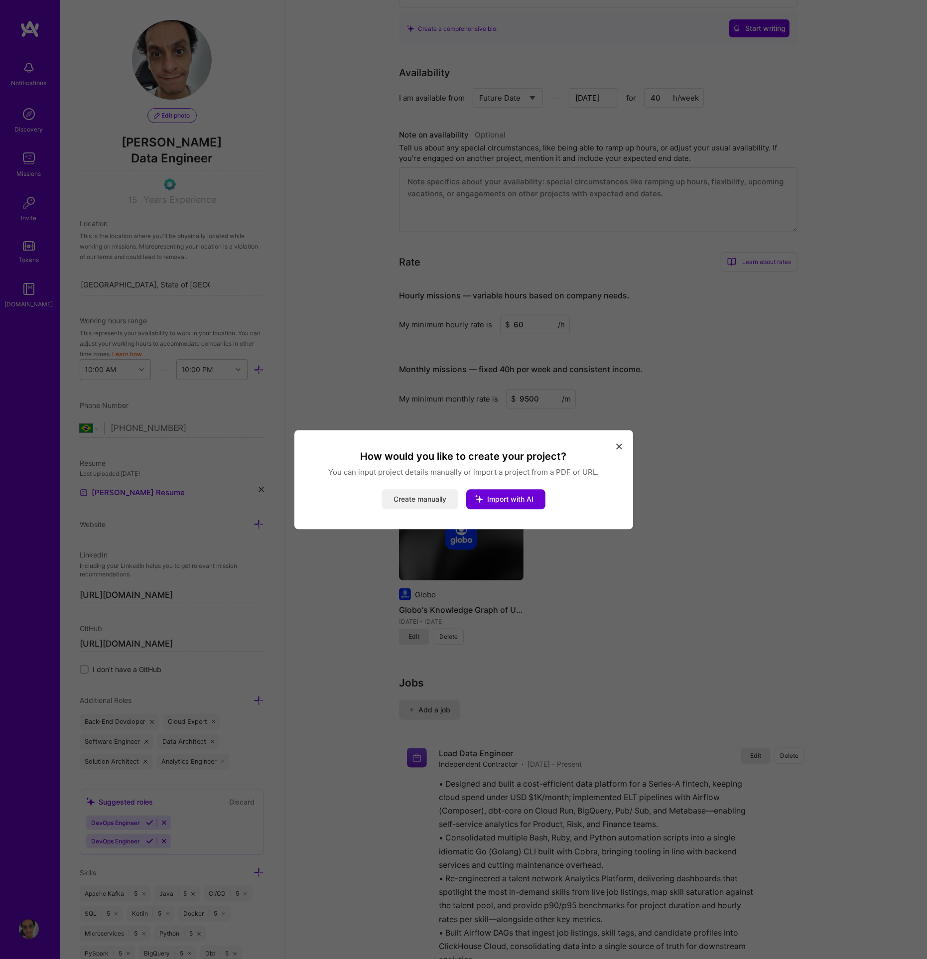
click at [417, 496] on button "Create manually" at bounding box center [420, 499] width 77 height 20
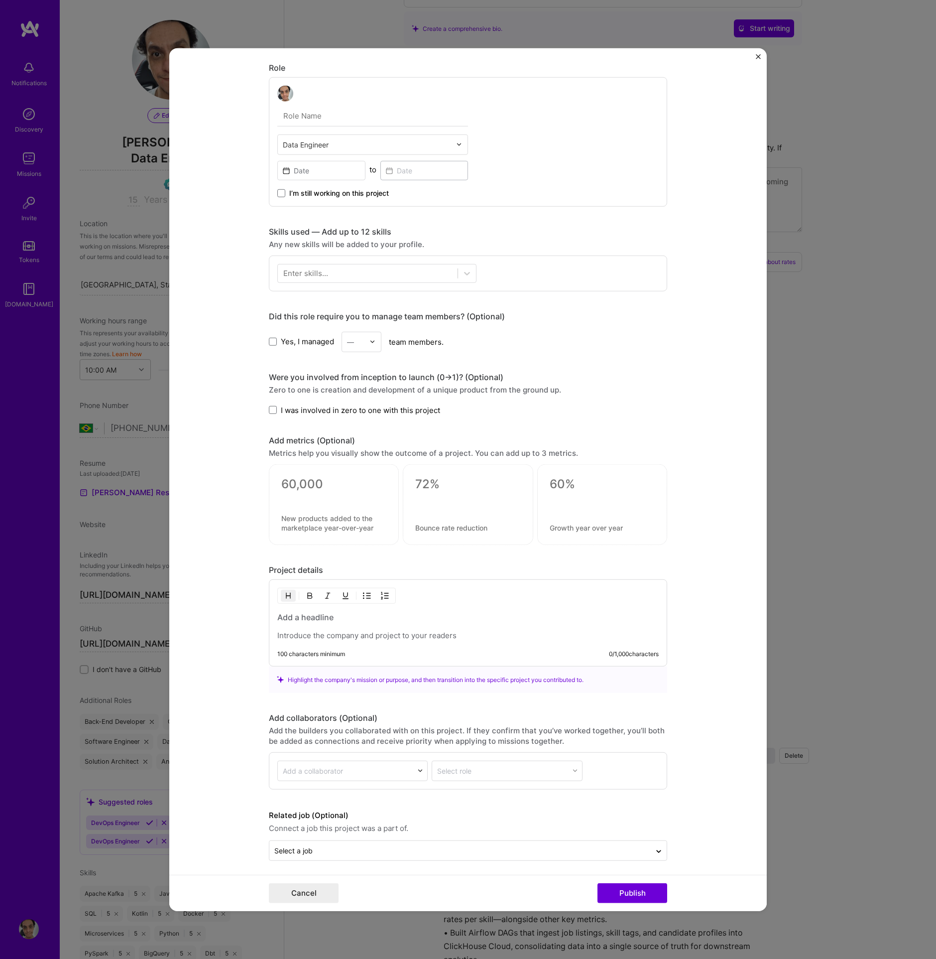
scroll to position [0, 0]
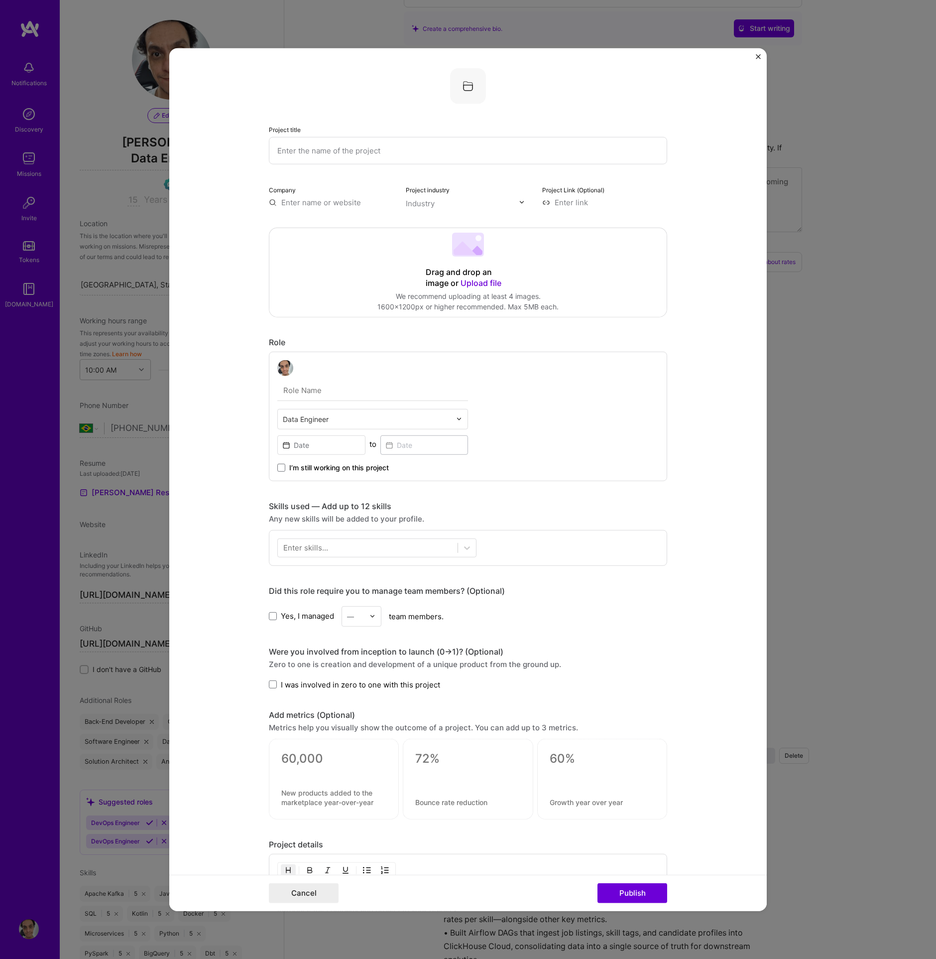
click at [363, 146] on input "text" at bounding box center [468, 149] width 398 height 27
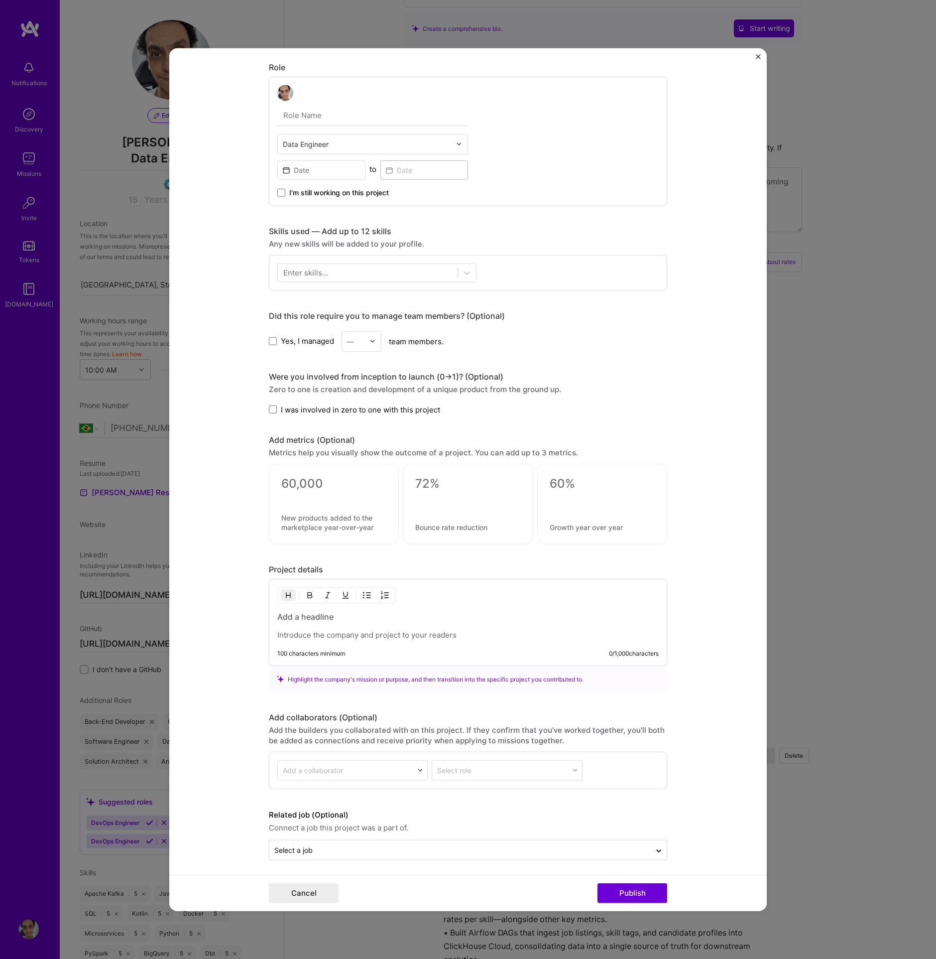
scroll to position [274, 0]
click at [355, 632] on p at bounding box center [468, 636] width 382 height 10
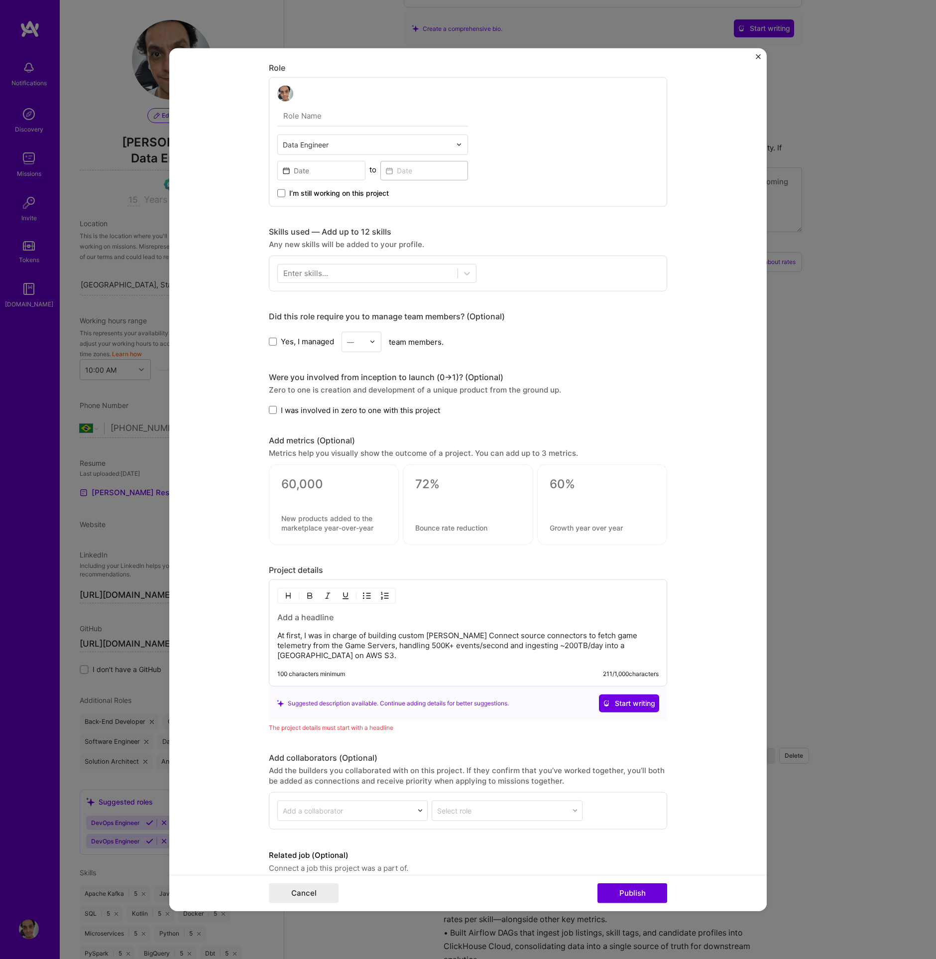
click at [321, 467] on div at bounding box center [334, 504] width 130 height 81
click at [321, 477] on textarea at bounding box center [333, 484] width 105 height 15
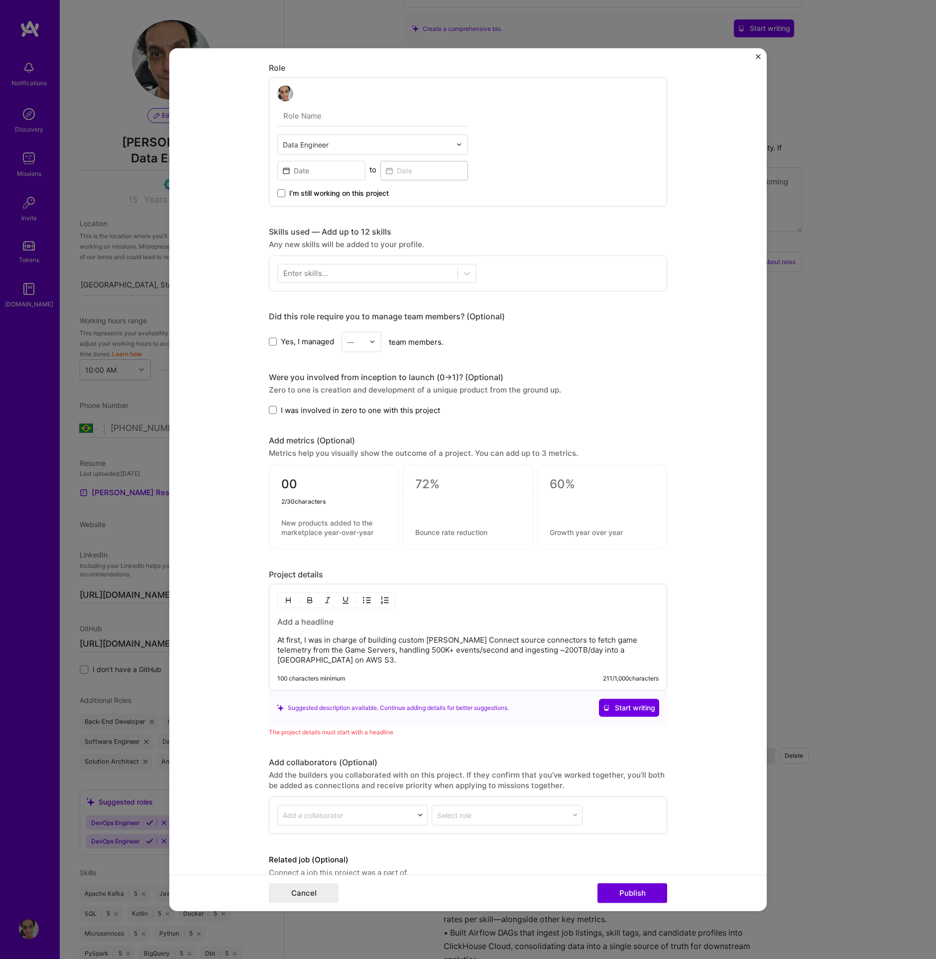
type textarea "0"
click at [299, 518] on textarea at bounding box center [333, 527] width 105 height 19
click at [276, 486] on div "200 TB/day 0 / 80 characters" at bounding box center [334, 506] width 130 height 85
click at [281, 482] on textarea "200 TB/day" at bounding box center [333, 486] width 105 height 19
type textarea "~200 TB/day"
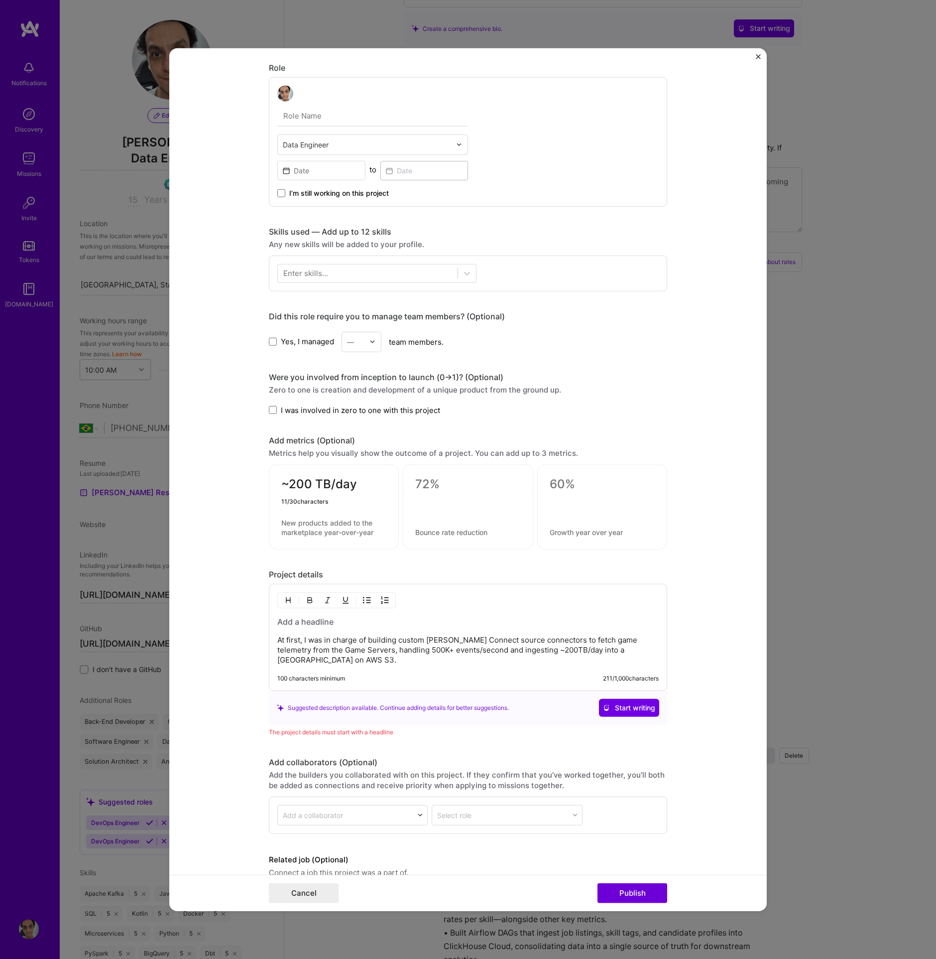
click at [310, 518] on textarea at bounding box center [333, 527] width 105 height 19
click at [323, 527] on textarea at bounding box center [333, 527] width 105 height 19
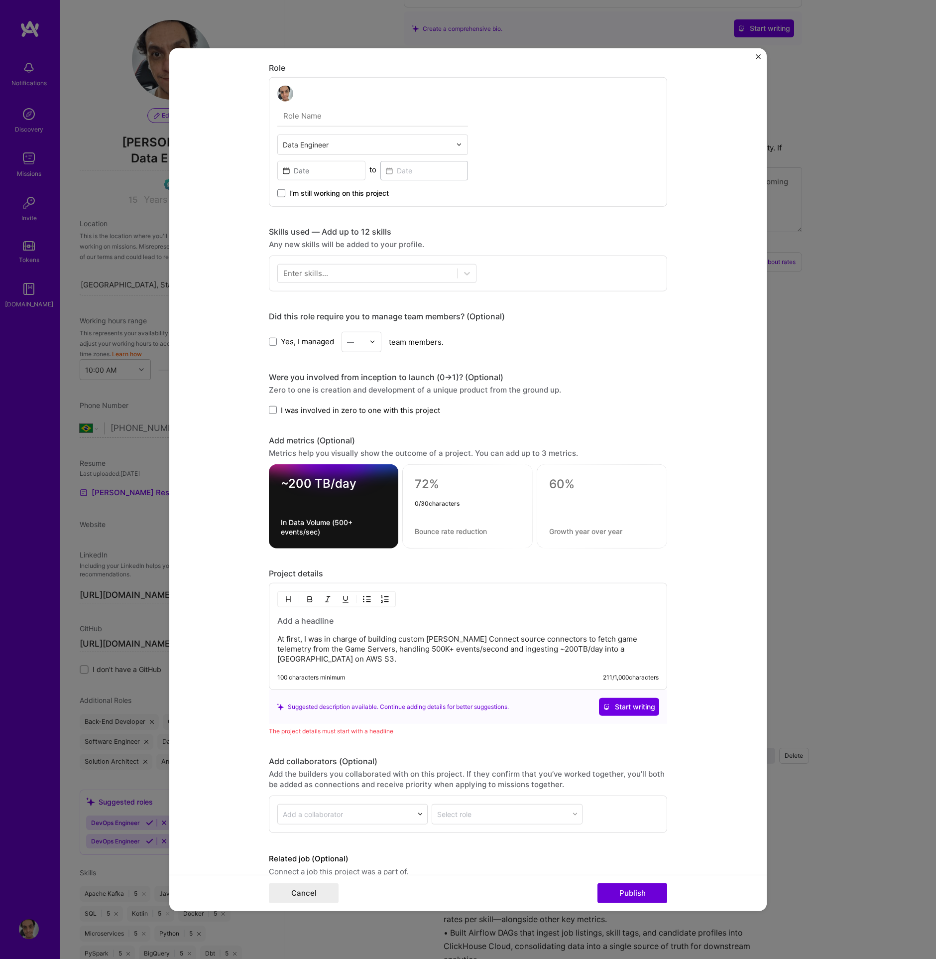
click at [281, 518] on textarea "In Data Volume (500+ events/sec)" at bounding box center [334, 527] width 106 height 19
type textarea "Petabyte-scale Delta Lakehouse"
click at [427, 487] on textarea at bounding box center [468, 484] width 106 height 15
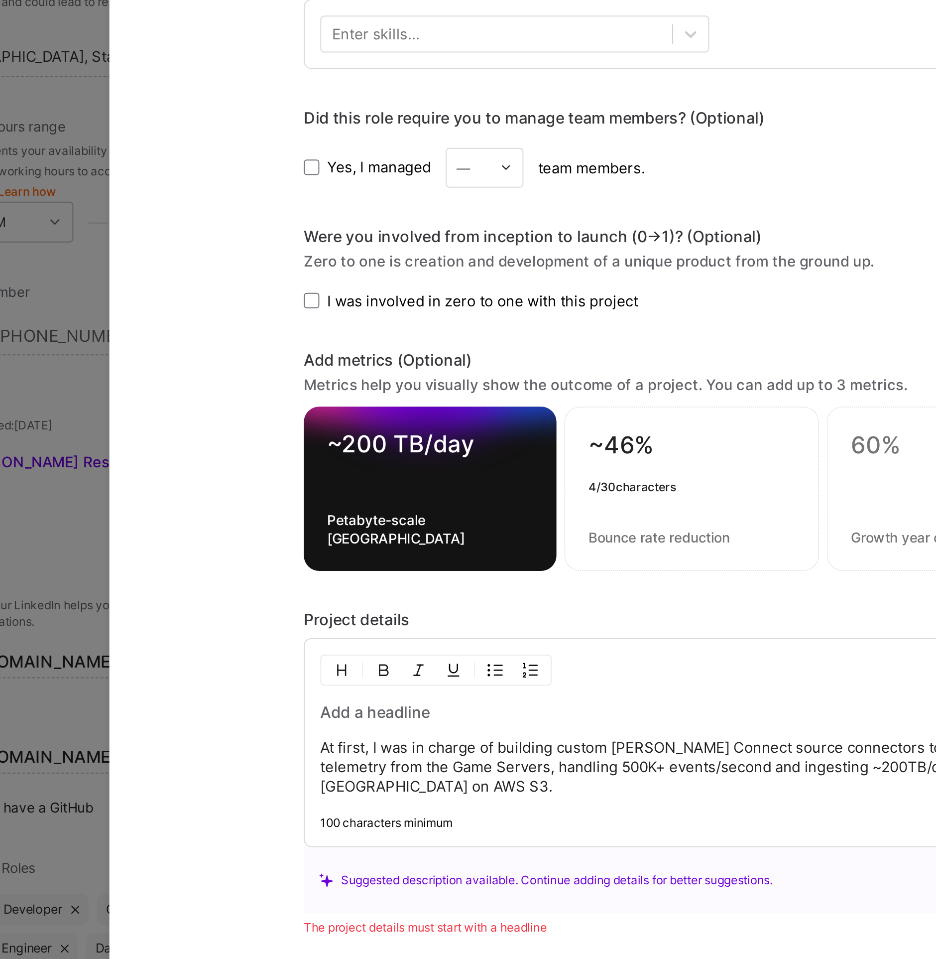
type textarea "~46%"
click at [441, 526] on textarea at bounding box center [468, 530] width 106 height 9
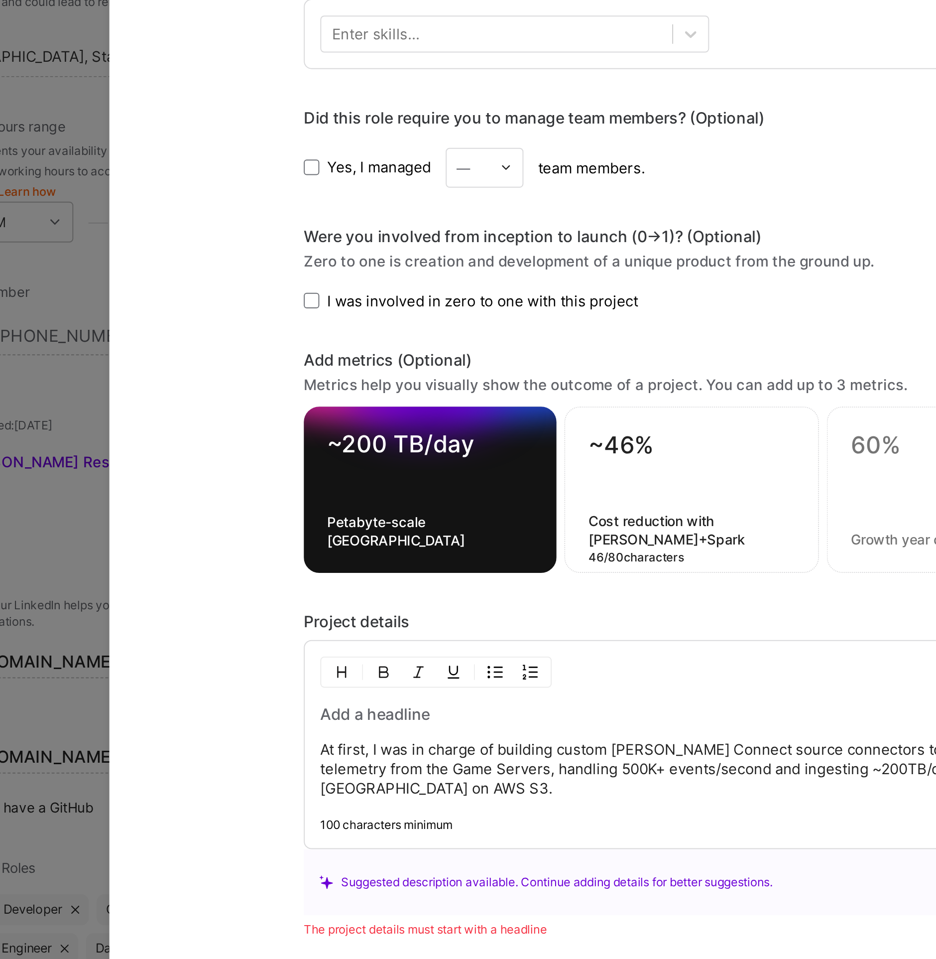
type textarea "Cost reduction with Kafka+Spark infrastructure"
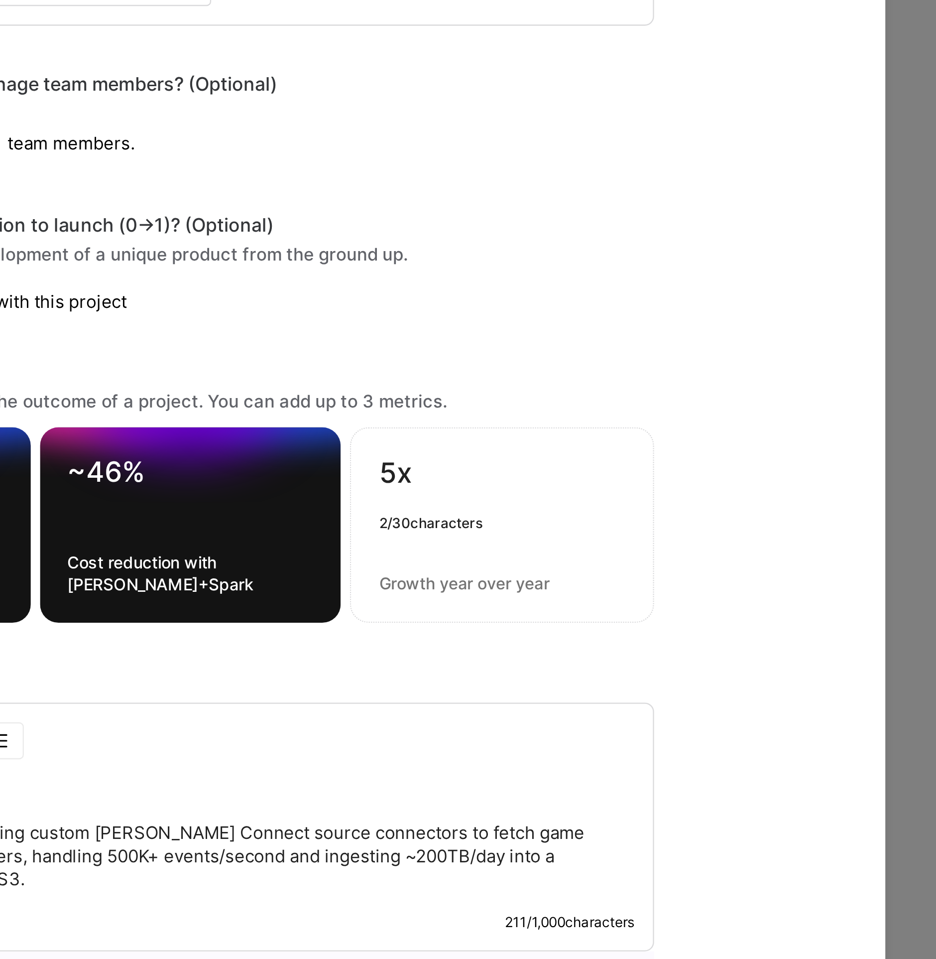
type textarea "5x"
click at [561, 527] on textarea at bounding box center [602, 530] width 106 height 9
type textarea "Cost reduction with"
click at [549, 483] on textarea "5x" at bounding box center [602, 486] width 106 height 19
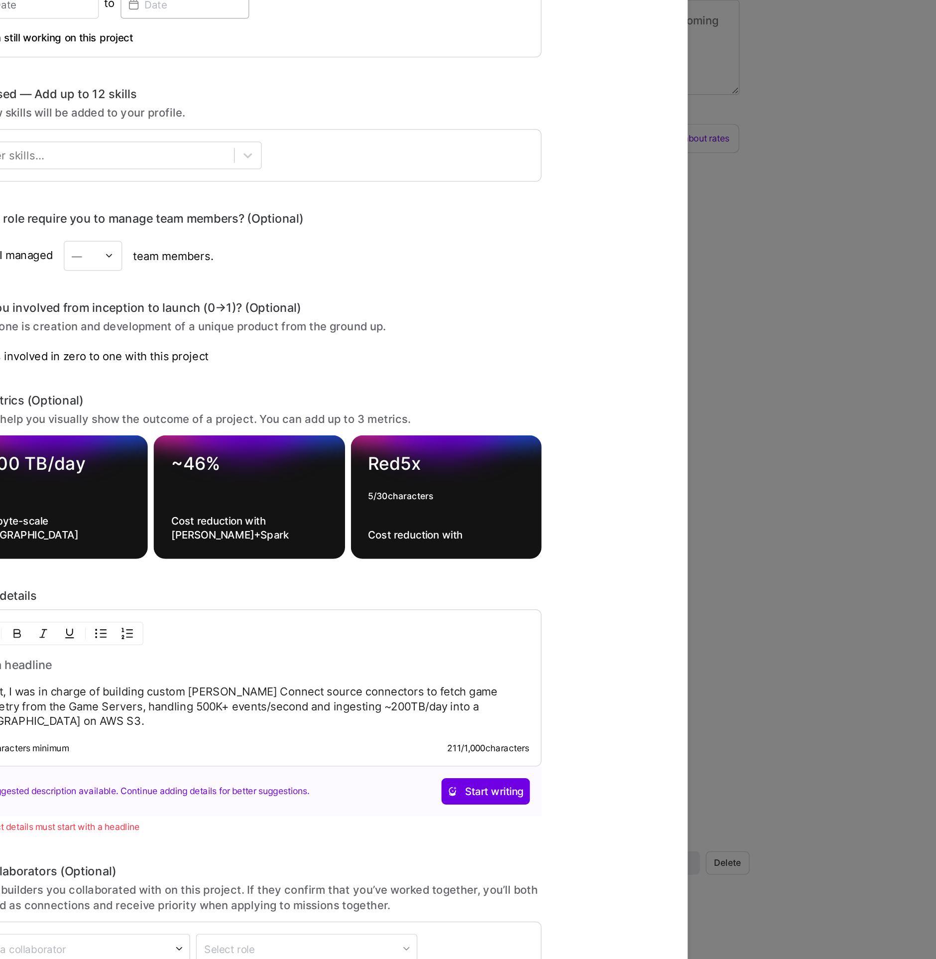
type textarea "Red5x"
click at [470, 470] on div "~46% Cost reduction with Kafka+Spark infrastructure" at bounding box center [468, 506] width 130 height 84
click at [454, 476] on textarea "~46%" at bounding box center [468, 485] width 106 height 19
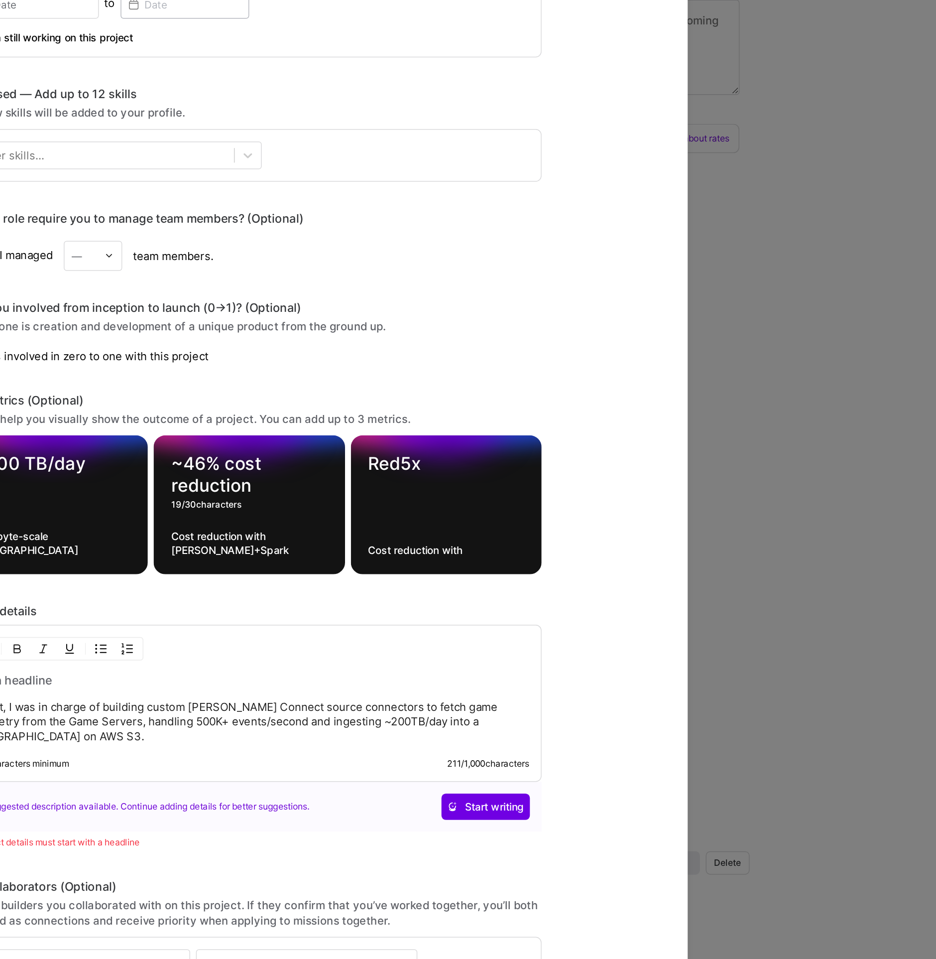
type textarea "~46% cost reduction"
drag, startPoint x: 466, startPoint y: 533, endPoint x: 537, endPoint y: 517, distance: 72.6
click at [466, 533] on textarea "Cost reduction with Kafka+Spark infrastructure" at bounding box center [468, 537] width 106 height 19
type textarea "with Kafka+Spark infrastructure"
click at [576, 483] on textarea "Red5x" at bounding box center [602, 485] width 106 height 19
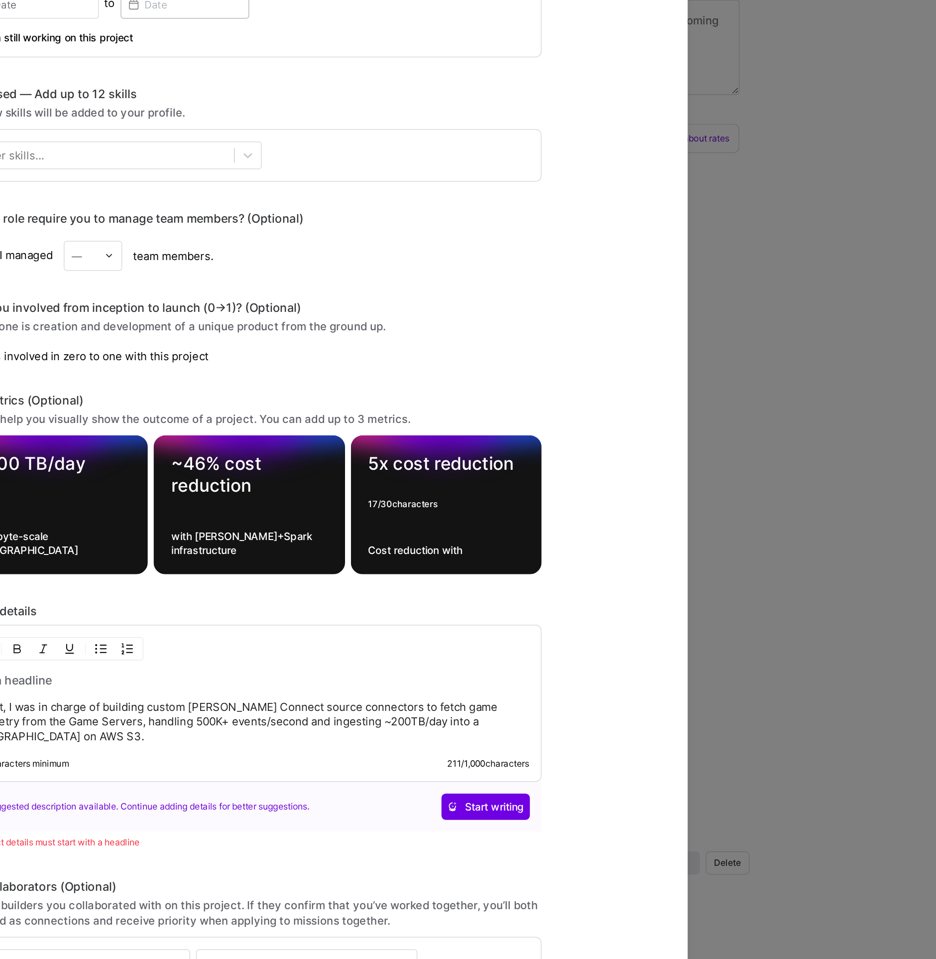
type textarea "5x cost reduction"
click at [553, 540] on textarea "Cost reduction with" at bounding box center [602, 541] width 106 height 9
type textarea "with a new Query Engine to replace Snowflake"
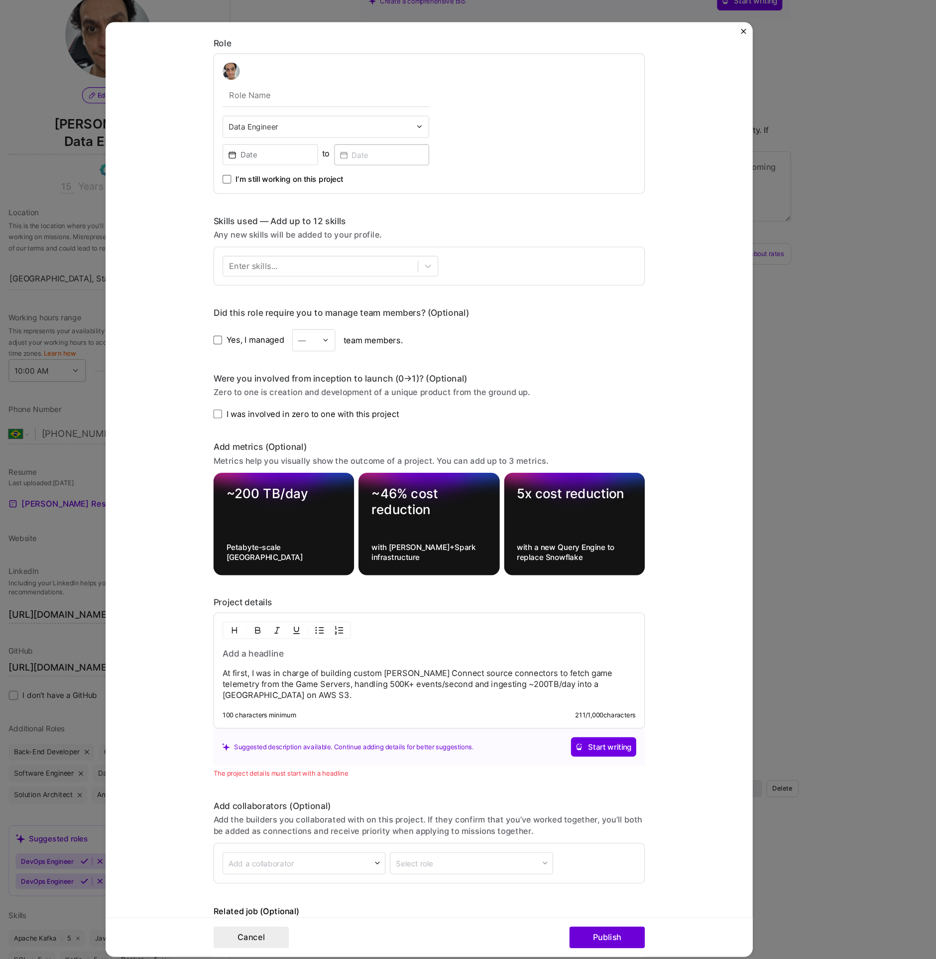
scroll to position [419, 0]
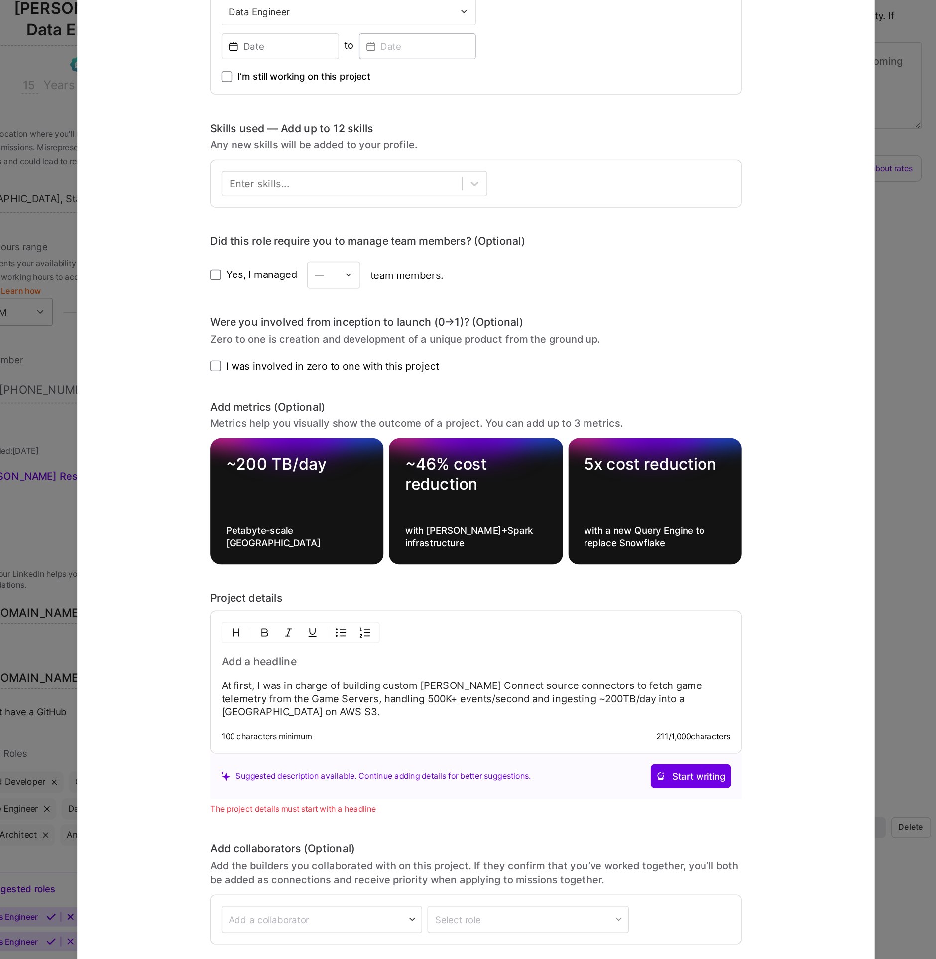
click at [312, 630] on h3 at bounding box center [468, 631] width 382 height 11
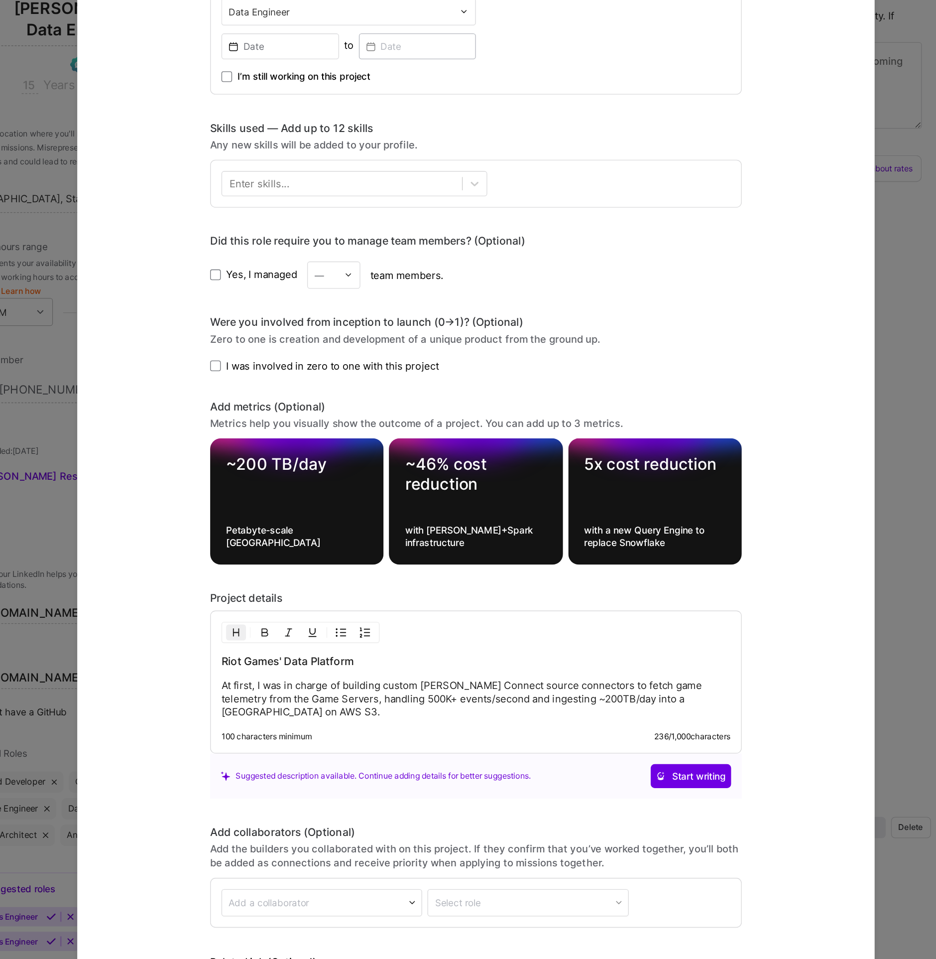
click at [321, 631] on h3 "Riot Games' Data Platform" at bounding box center [468, 631] width 382 height 11
drag, startPoint x: 332, startPoint y: 650, endPoint x: 327, endPoint y: 660, distance: 11.8
click at [332, 650] on p "At first, I was in charge of building custom Kafka Connect source connectors to…" at bounding box center [468, 660] width 382 height 30
click at [321, 652] on p "At first, I was in charge of building custom Kafka Connect source connectors to…" at bounding box center [468, 660] width 382 height 30
click at [315, 652] on p "At first, I was in charge of building custom Kafka Connect source connectors to…" at bounding box center [468, 660] width 382 height 30
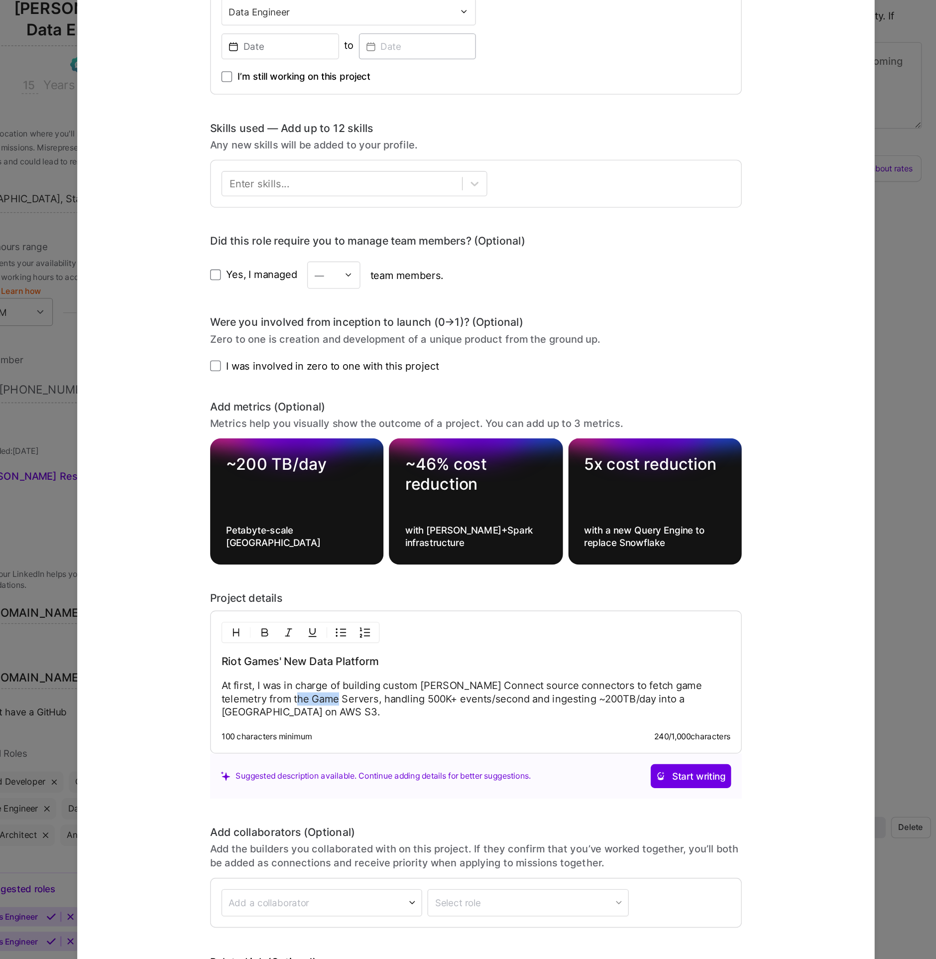
click at [315, 652] on p "At first, I was in charge of building custom Kafka Connect source connectors to…" at bounding box center [468, 660] width 382 height 30
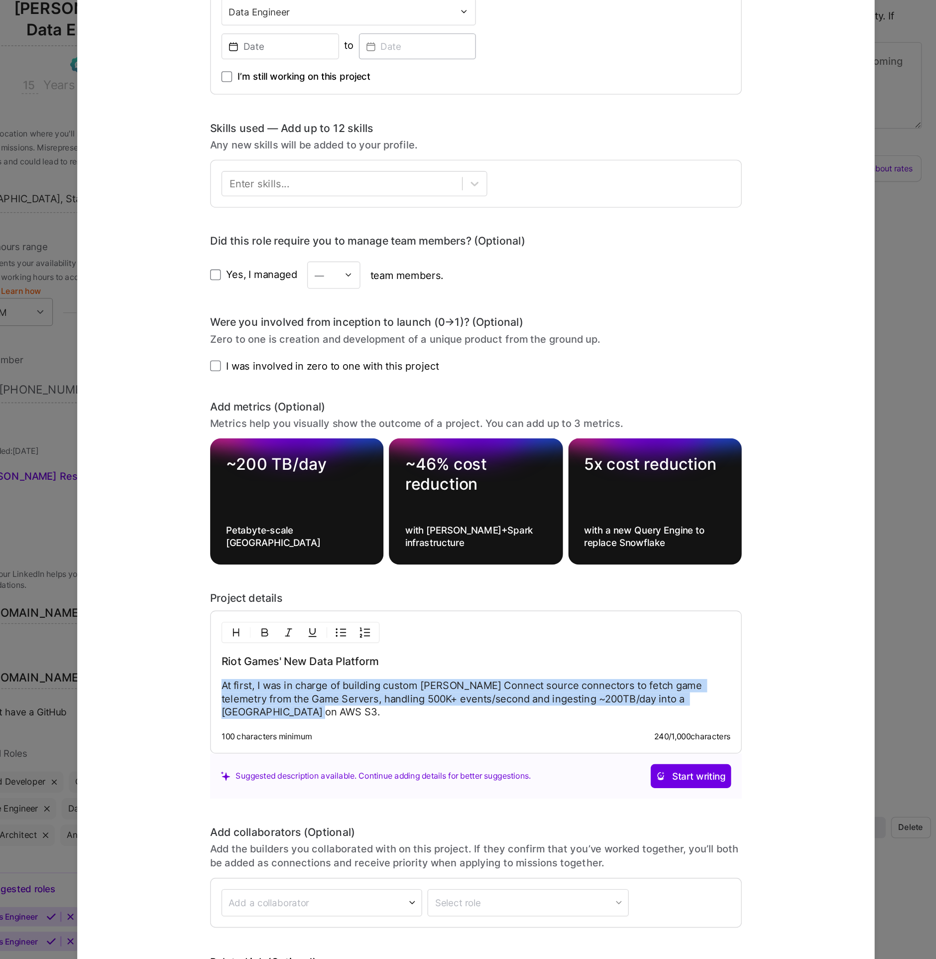
click at [315, 652] on p "At first, I was in charge of building custom Kafka Connect source connectors to…" at bounding box center [468, 660] width 382 height 30
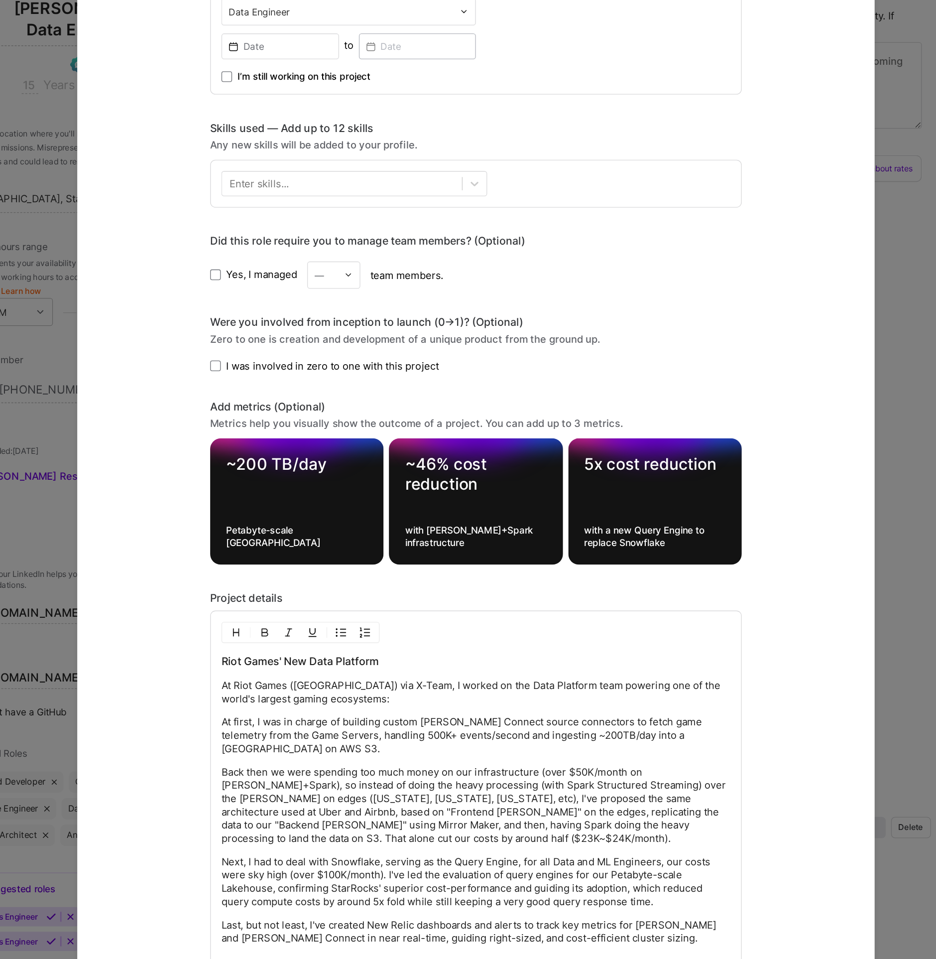
click at [306, 651] on p "At Riot Games (USA) via X-Team, I worked on the Data Platform team powering one…" at bounding box center [468, 655] width 382 height 20
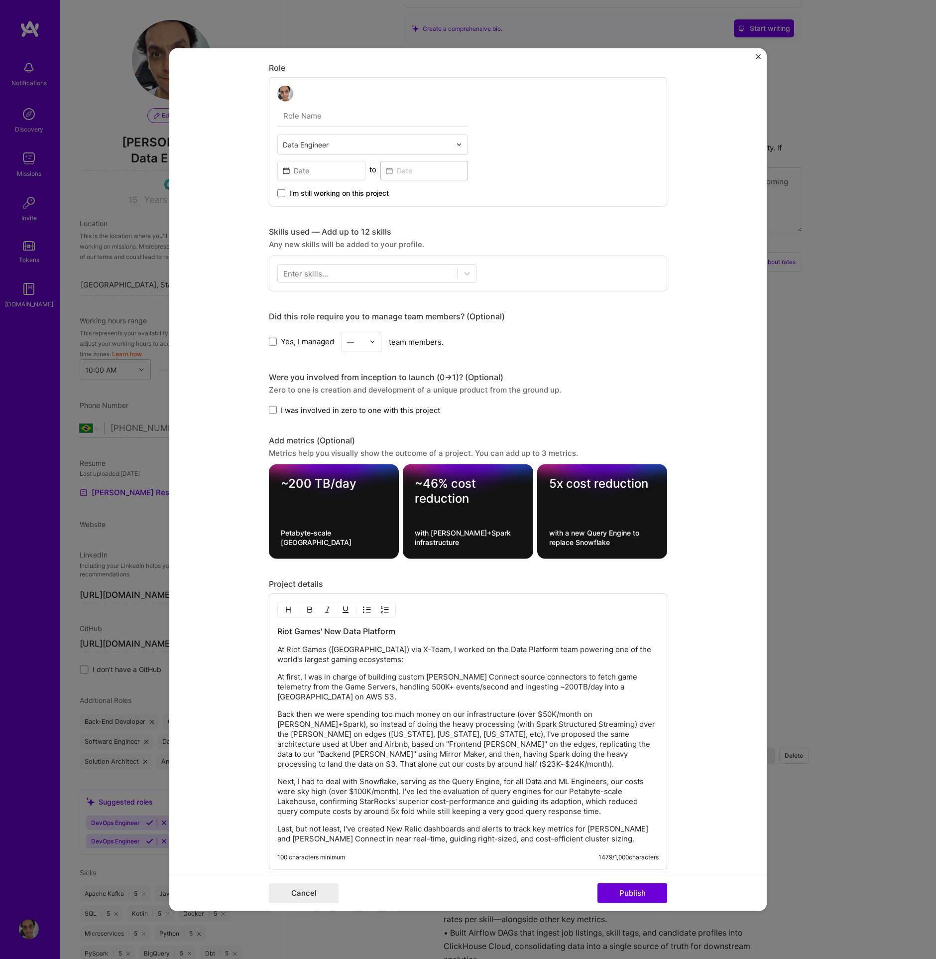
click at [376, 789] on p "Next, I had to deal with Snowflake, serving as the Query Engine, for all Data a…" at bounding box center [468, 797] width 382 height 40
click at [375, 789] on p "Next, I had to deal with Snowflake, serving as the Query Engine, for all Data a…" at bounding box center [468, 797] width 382 height 40
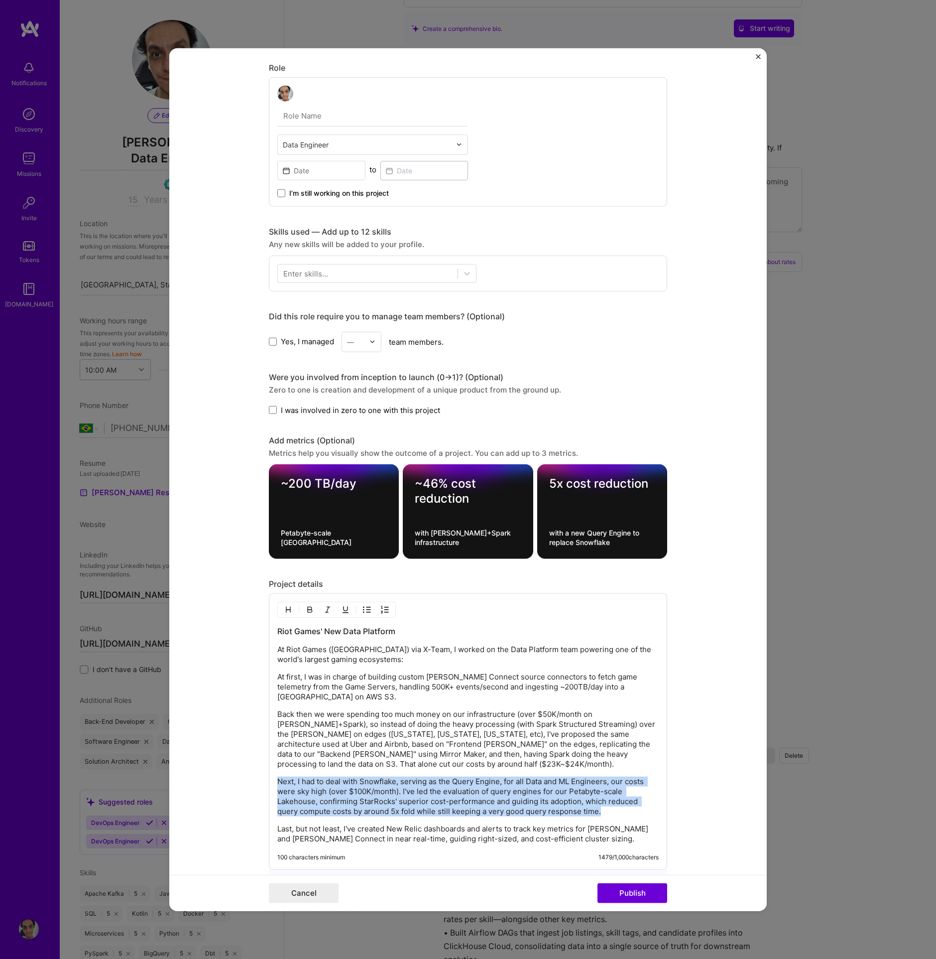
click at [375, 789] on p "Next, I had to deal with Snowflake, serving as the Query Engine, for all Data a…" at bounding box center [468, 797] width 382 height 40
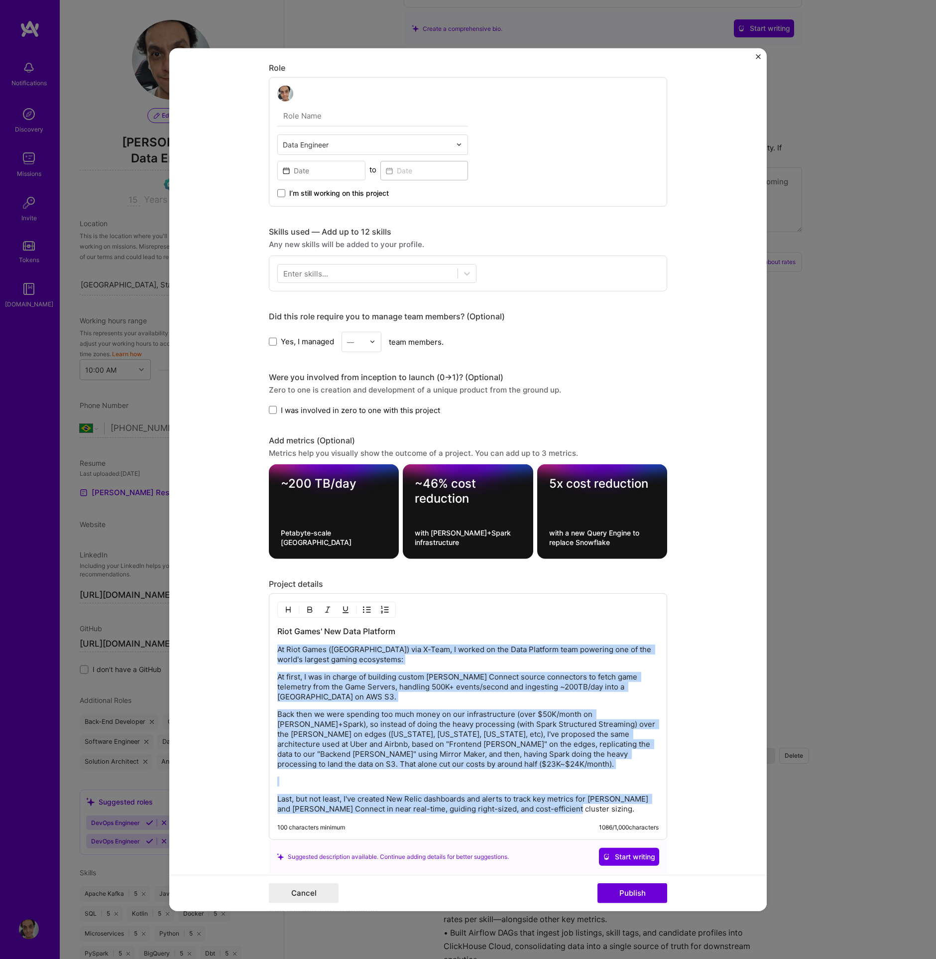
drag, startPoint x: 557, startPoint y: 802, endPoint x: 265, endPoint y: 650, distance: 329.3
click at [269, 650] on div "Riot Games' New Data Platform At Riot Games (USA) via X-Team, I worked on the D…" at bounding box center [468, 716] width 398 height 247
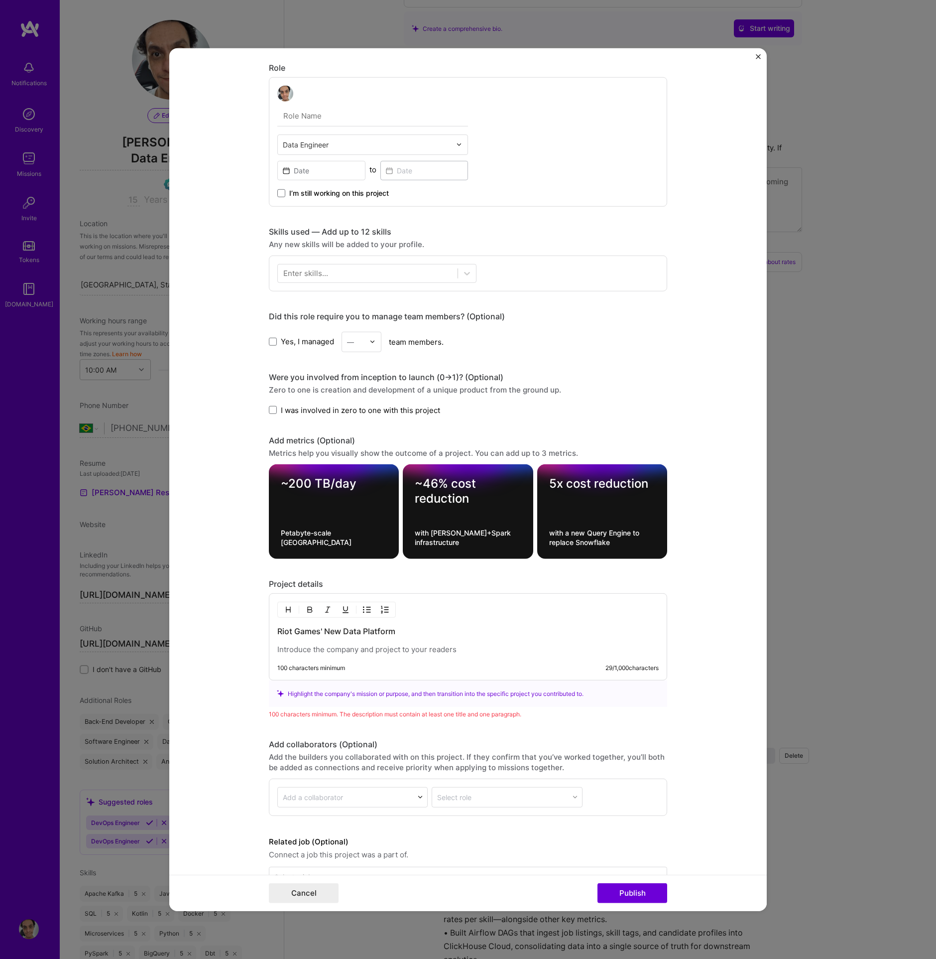
click at [302, 649] on p at bounding box center [468, 650] width 382 height 10
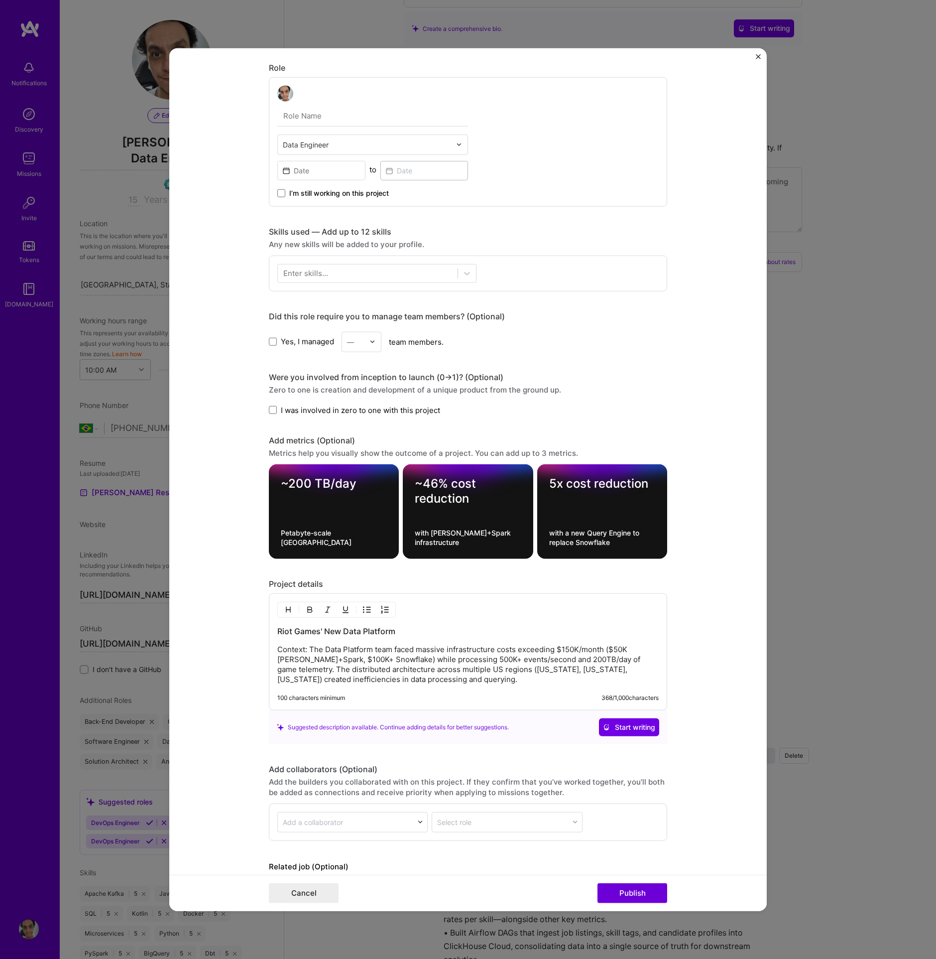
click at [283, 648] on p "Context: The Data Platform team faced massive infrastructure costs exceeding $1…" at bounding box center [468, 665] width 382 height 40
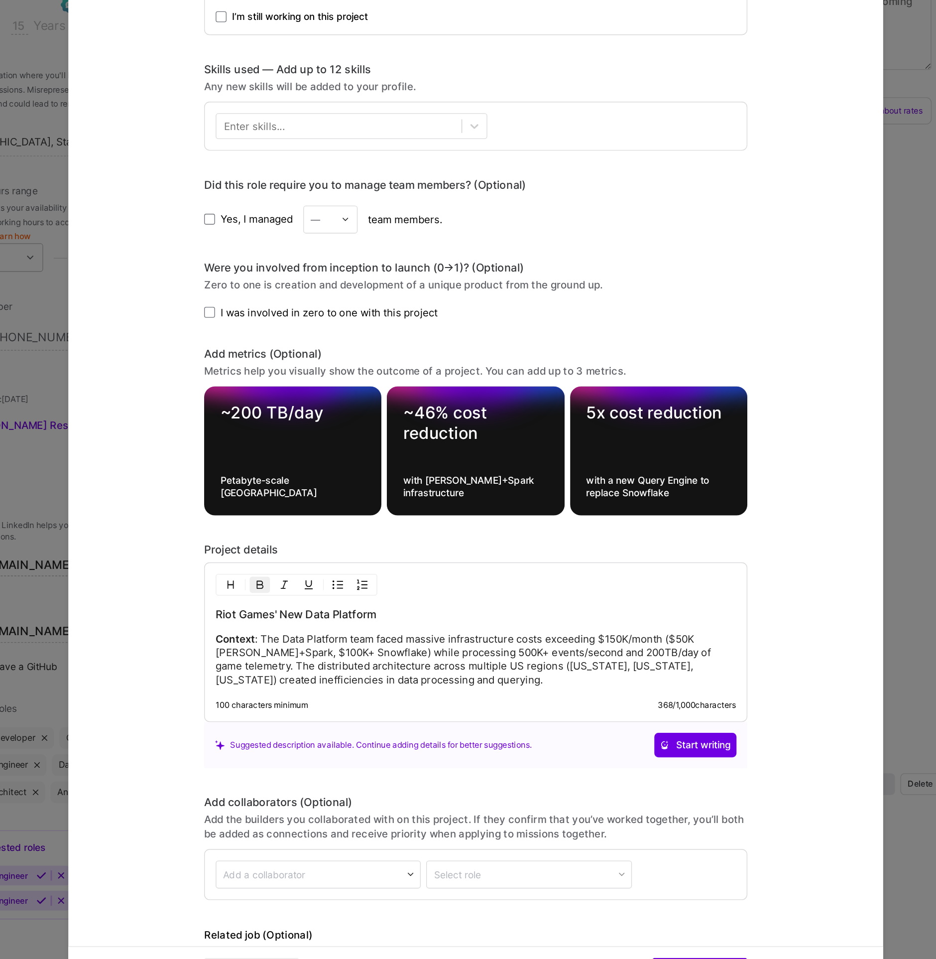
click at [604, 668] on p "Context : The Data Platform team faced massive infrastructure costs exceeding $…" at bounding box center [468, 665] width 382 height 40
click at [411, 666] on p "Context : The Data Platform team faced massive infrastructure costs exceeding $…" at bounding box center [468, 665] width 382 height 40
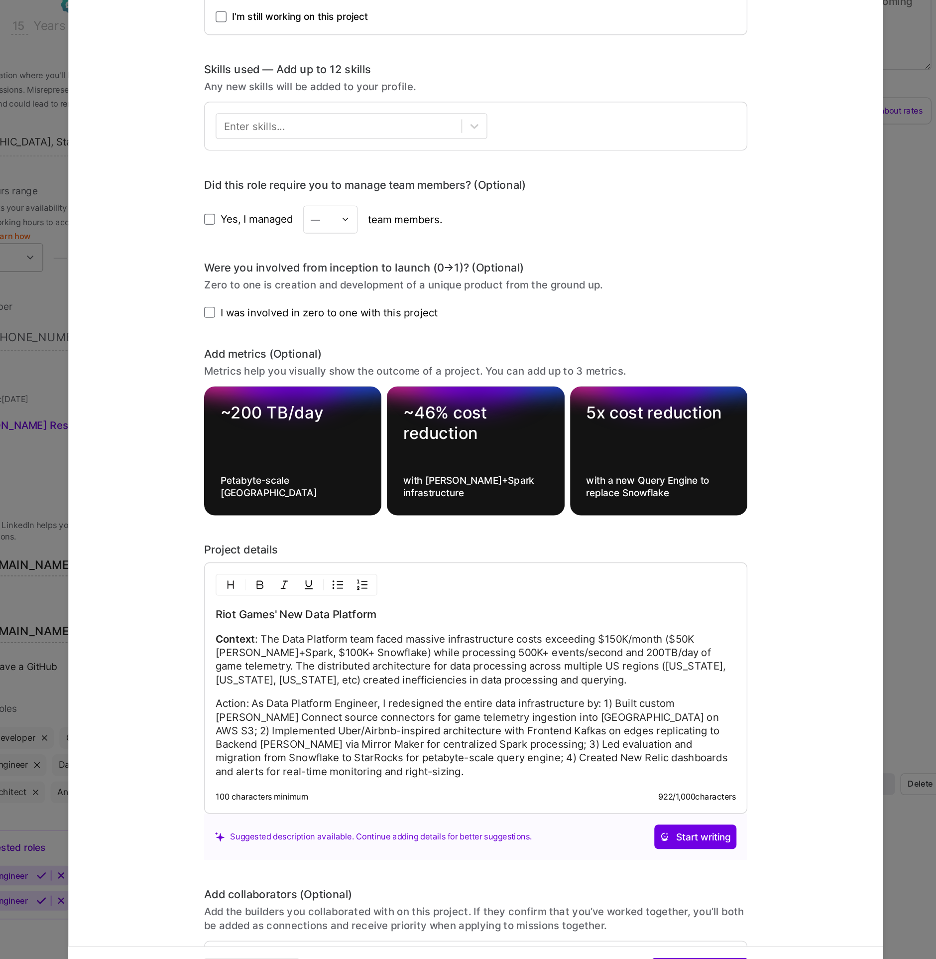
click at [299, 692] on p "Action: As Data Platform Engineer, I redesigned the entire data infrastructure …" at bounding box center [468, 722] width 382 height 60
drag, startPoint x: 391, startPoint y: 694, endPoint x: 302, endPoint y: 695, distance: 88.2
click at [302, 695] on p "Action: As Data Platform Engineer, I redesigned the entire data infrastructure …" at bounding box center [468, 722] width 382 height 60
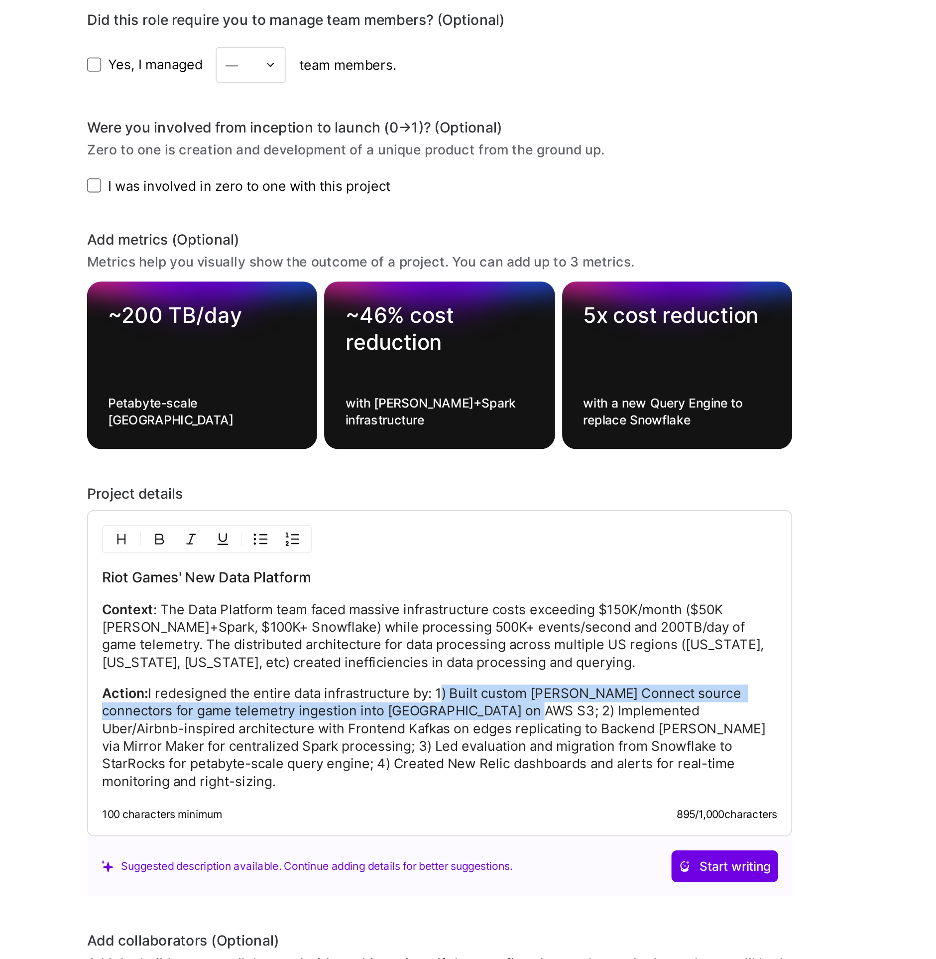
drag, startPoint x: 464, startPoint y: 693, endPoint x: 486, endPoint y: 703, distance: 24.1
click at [486, 703] on p "Action: I redesigned the entire data infrastructure by: 1) Built custom Kafka C…" at bounding box center [468, 722] width 382 height 60
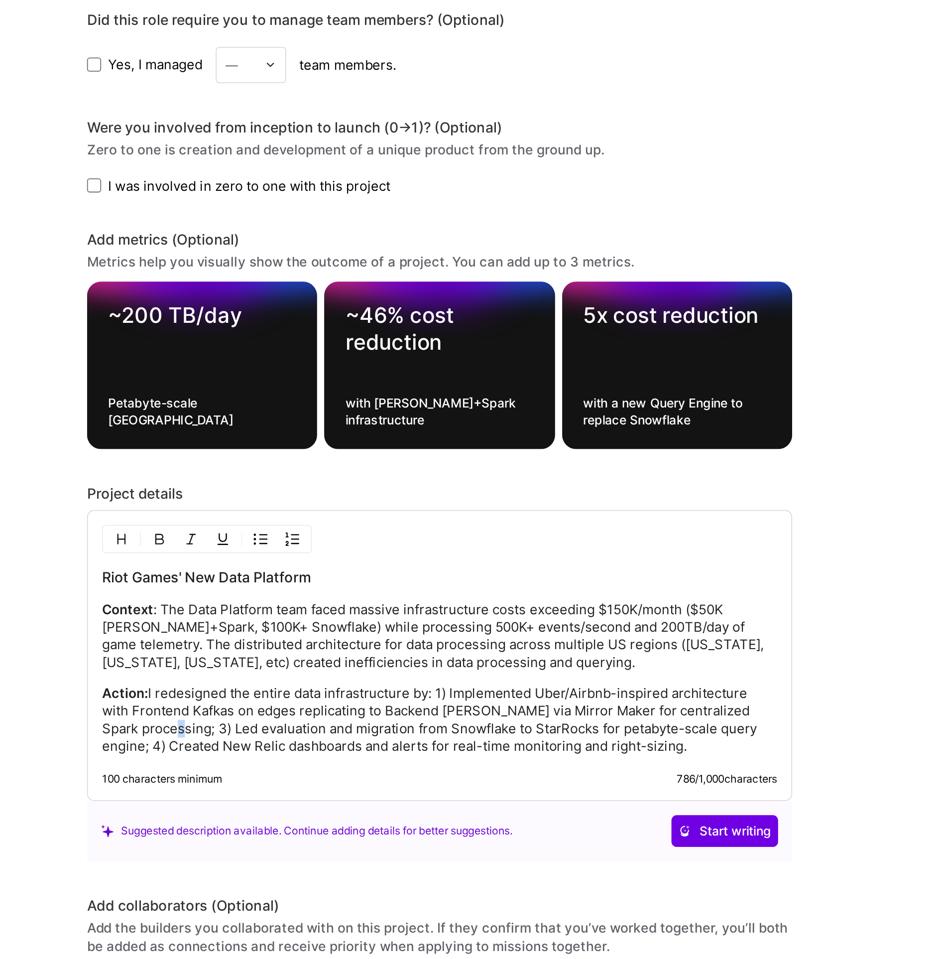
click at [316, 714] on p "Action: I redesigned the entire data infrastructure by: 1) Implemented Uber/Air…" at bounding box center [468, 712] width 382 height 40
drag, startPoint x: 269, startPoint y: 723, endPoint x: 279, endPoint y: 722, distance: 10.5
click at [269, 723] on div "Riot Games' New Data Platform Context : The Data Platform team faced massive in…" at bounding box center [468, 675] width 398 height 164
click at [279, 722] on p "Action: I redesigned the entire data infrastructure by: 1) Implemented Uber/Air…" at bounding box center [468, 712] width 382 height 40
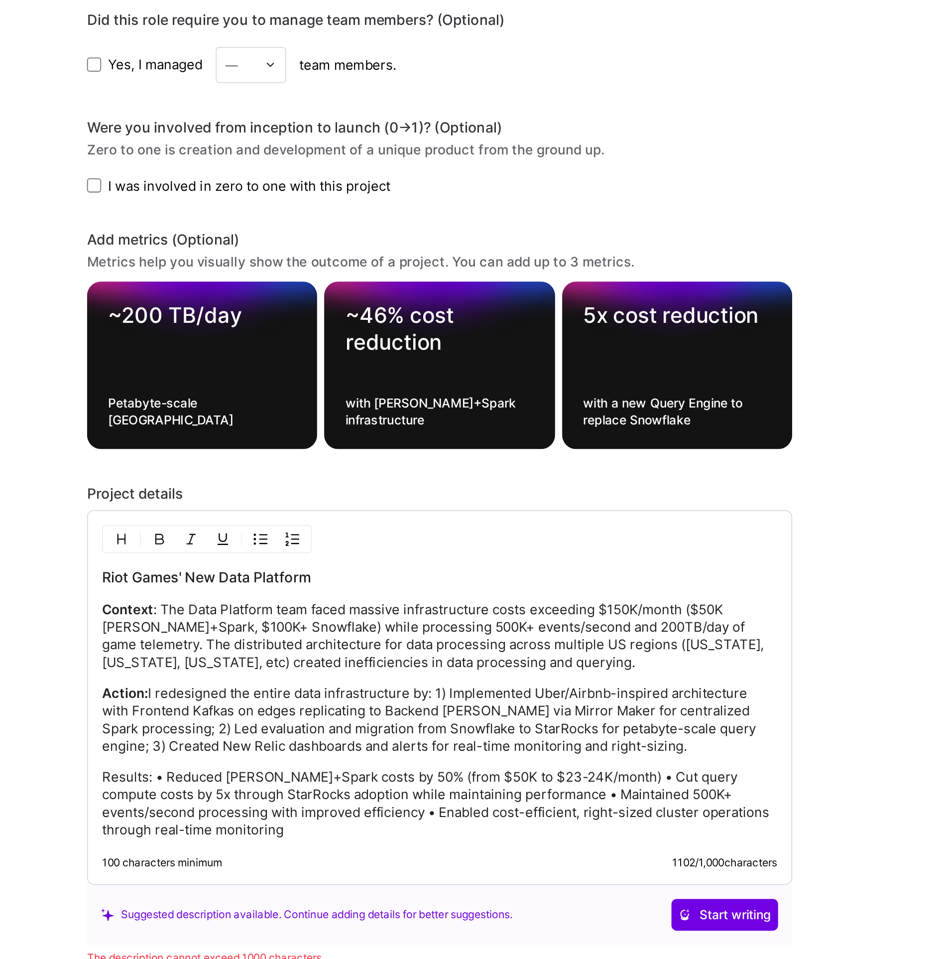
click at [299, 741] on p "Results: • Reduced Kafka+Spark costs by 50% (from $50K to $23-24K/month) • Cut …" at bounding box center [468, 759] width 382 height 40
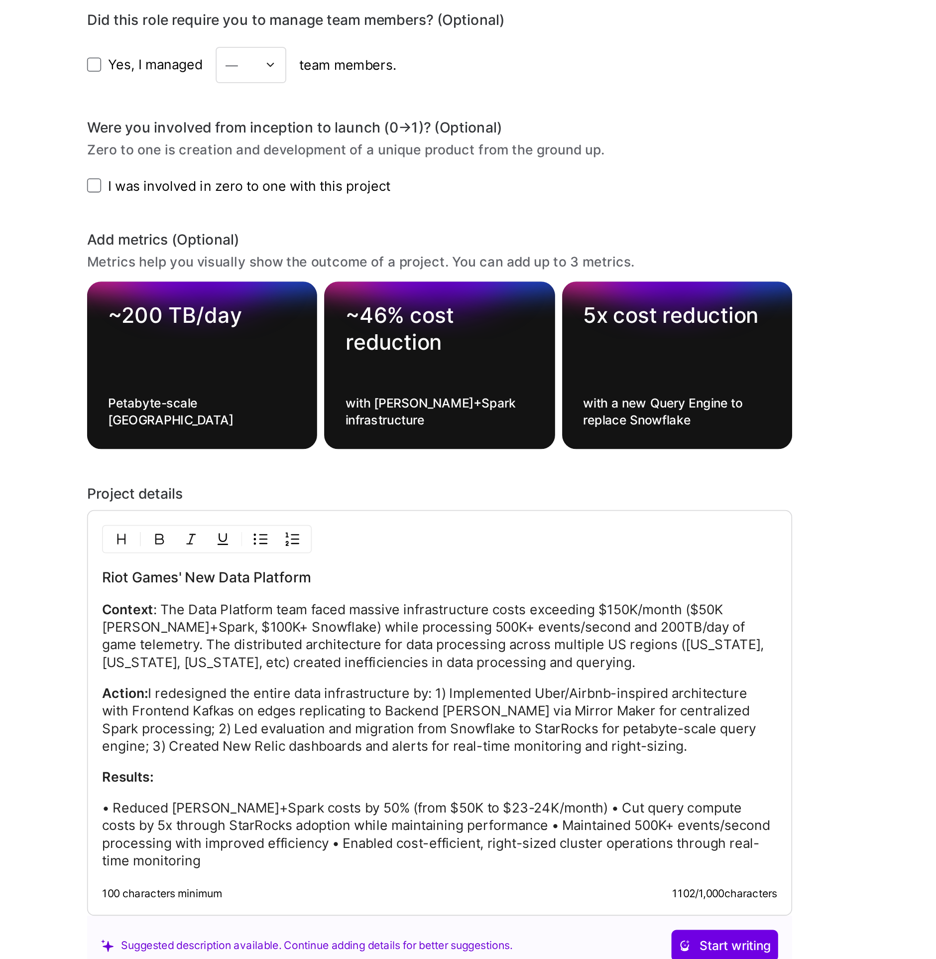
click at [393, 759] on p "• Reduced Kafka+Spark costs by 50% (from $50K to $23-24K/month) • Cut query com…" at bounding box center [468, 777] width 382 height 40
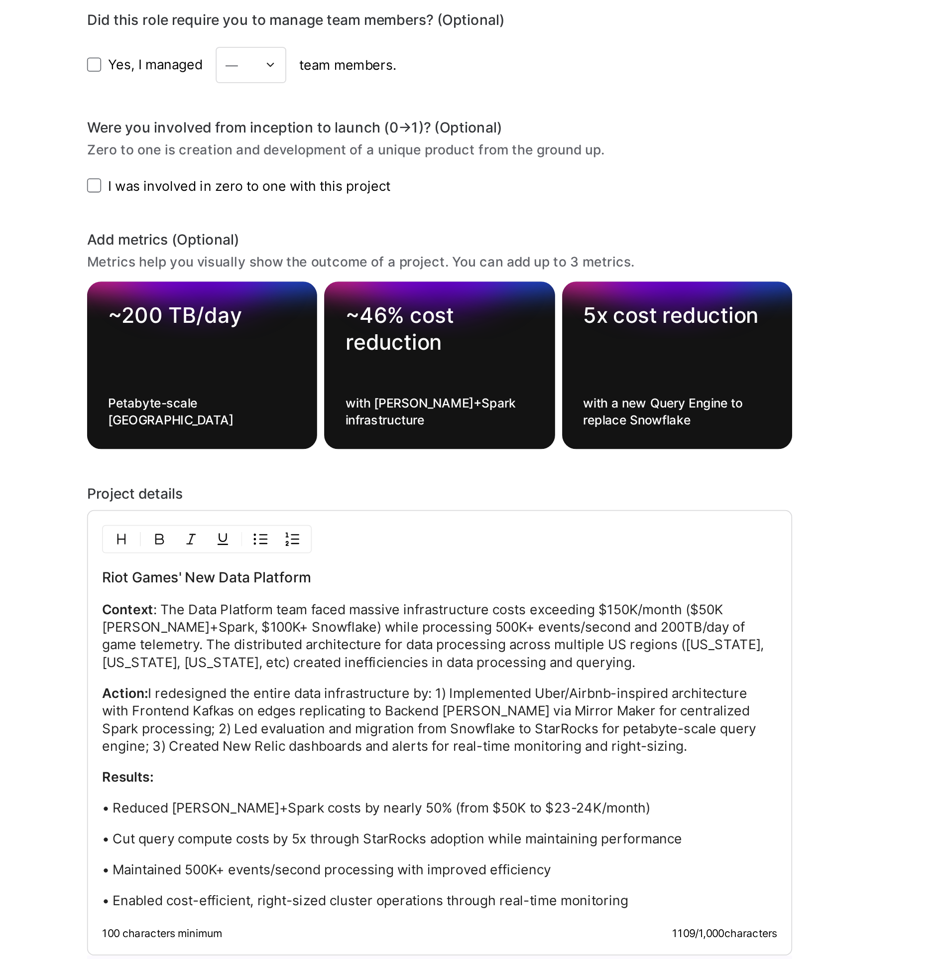
click at [501, 723] on p "Action: I redesigned the entire data infrastructure by: 1) Implemented Uber/Air…" at bounding box center [468, 712] width 382 height 40
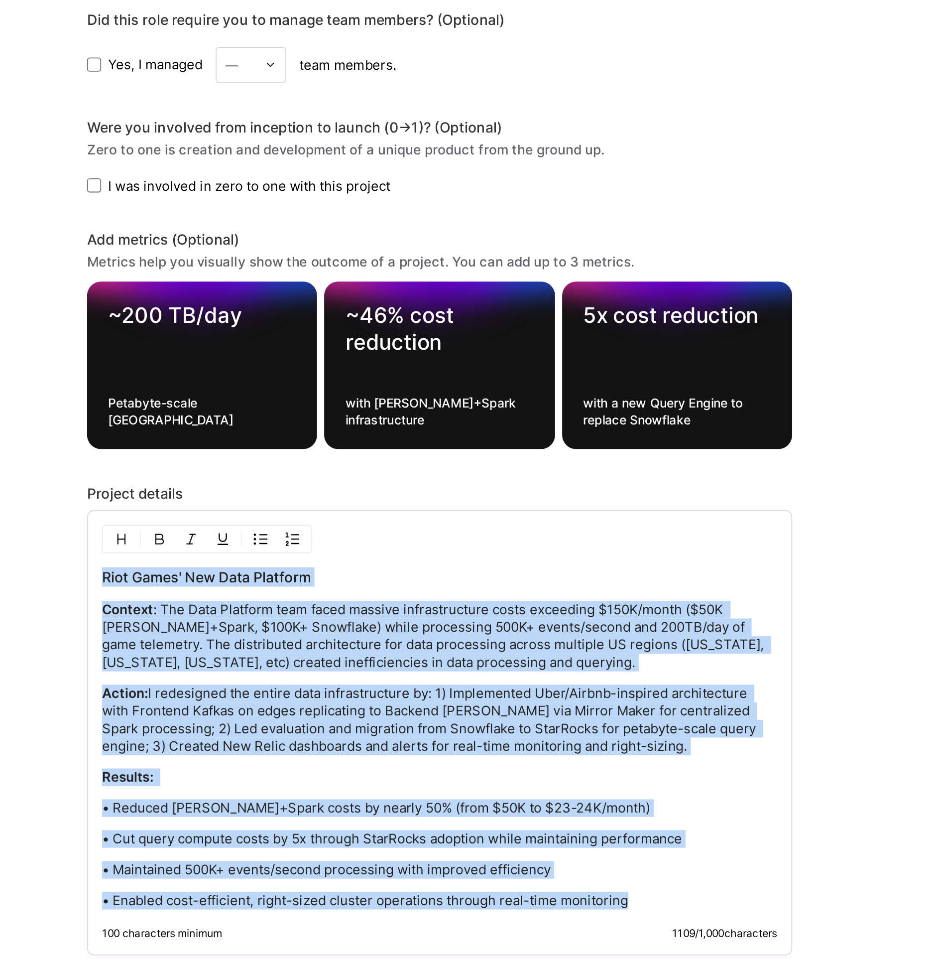
copy div "Riot Games' New Data Platform Context : The Data Platform team faced massive in…"
click at [320, 654] on p "Context : The Data Platform team faced massive infrastructure costs exceeding $…" at bounding box center [468, 665] width 382 height 40
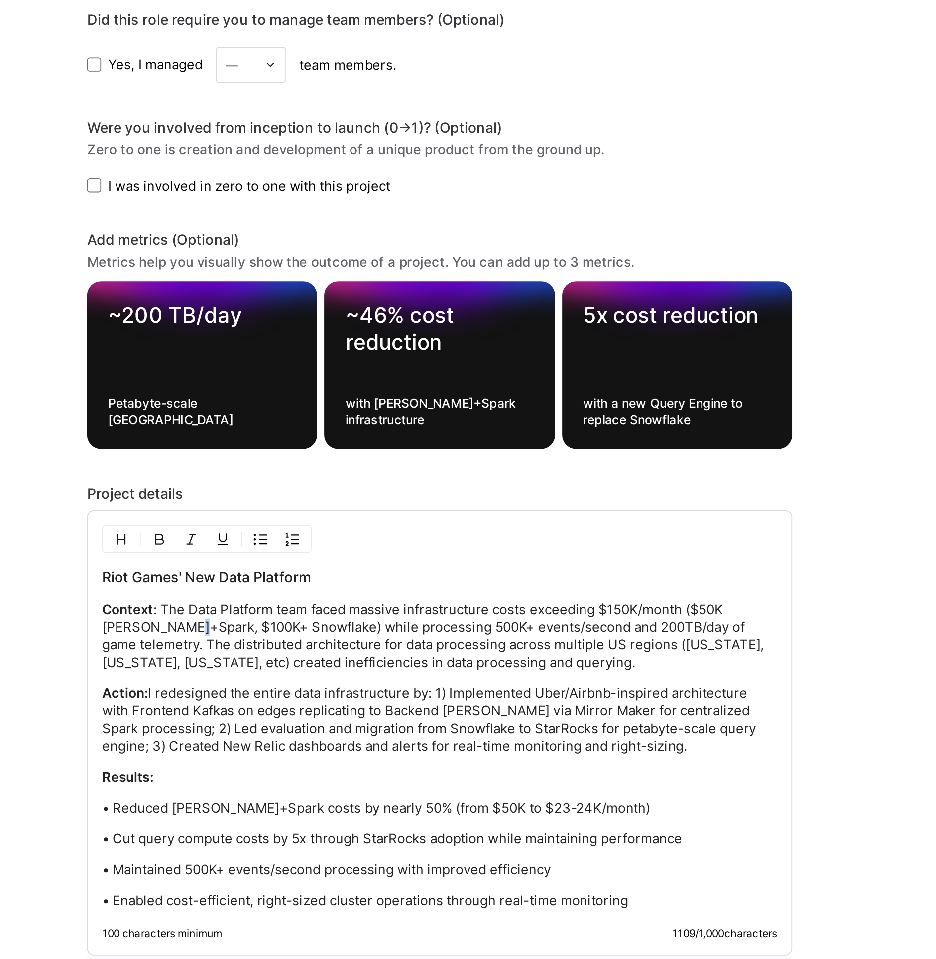
click at [320, 654] on p "Context : The Data Platform team faced massive infrastructure costs exceeding $…" at bounding box center [468, 665] width 382 height 40
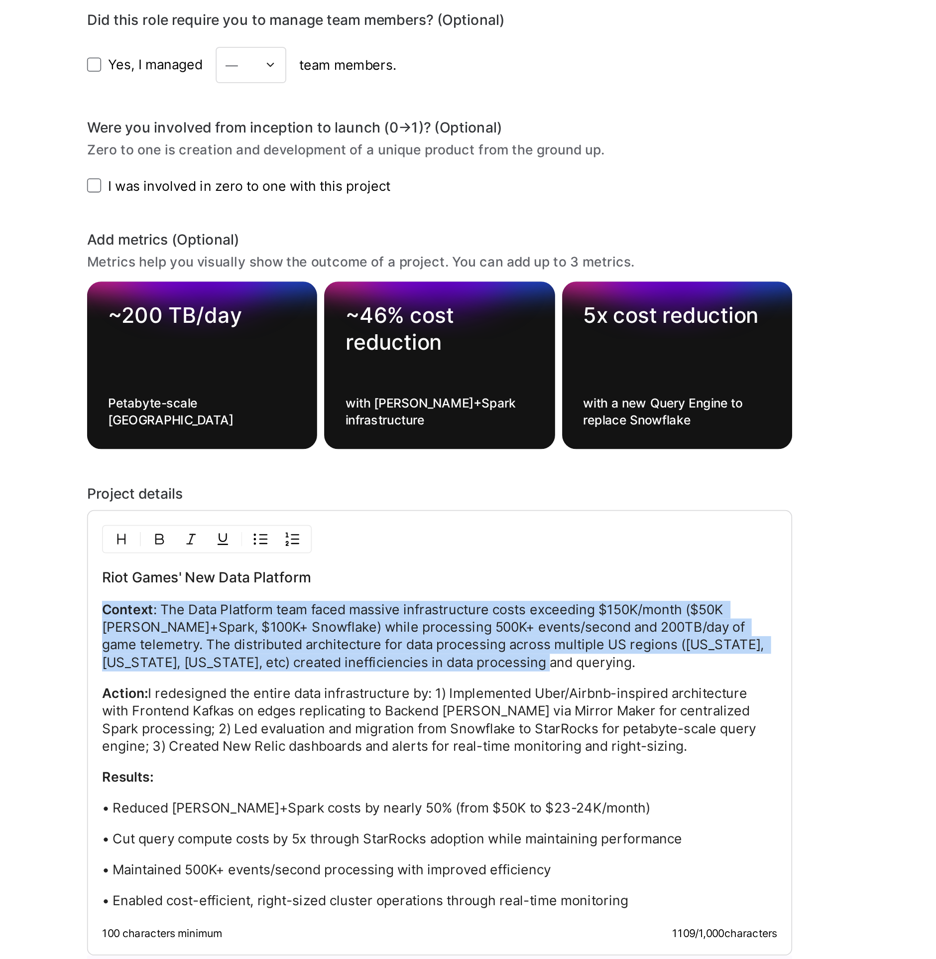
click at [320, 654] on p "Context : The Data Platform team faced massive infrastructure costs exceeding $…" at bounding box center [468, 665] width 382 height 40
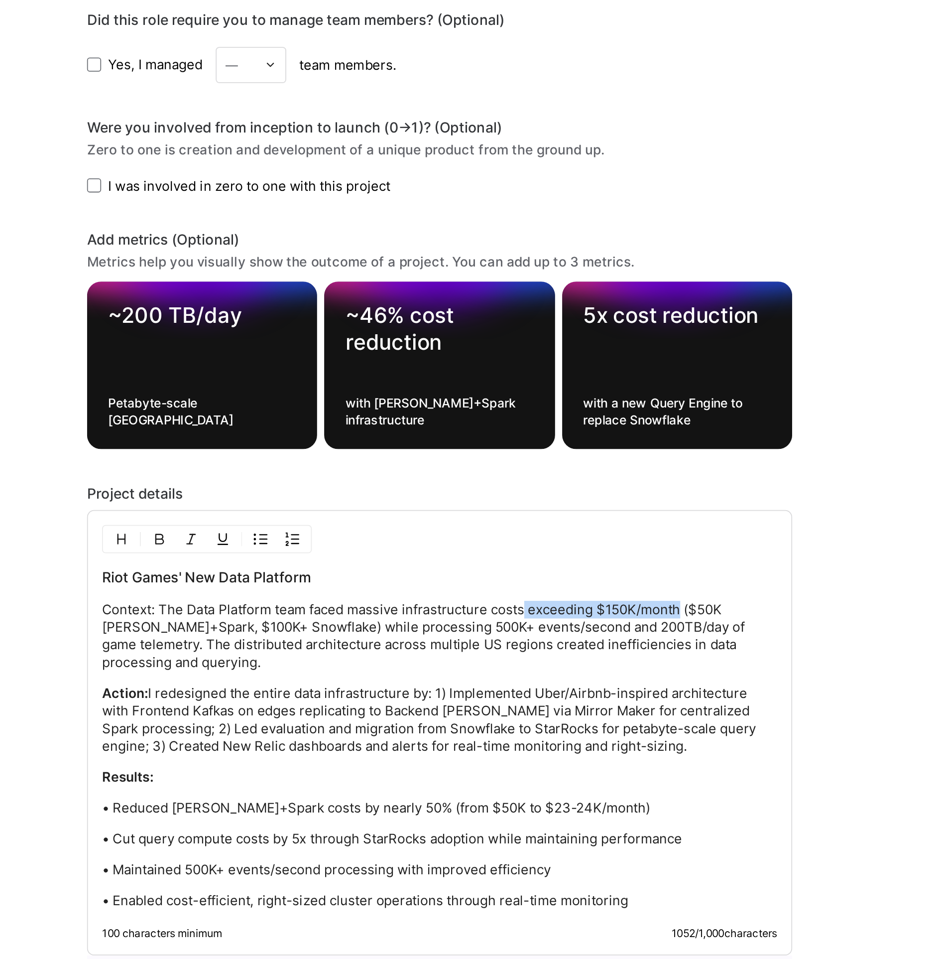
drag, startPoint x: 513, startPoint y: 647, endPoint x: 601, endPoint y: 646, distance: 88.2
click at [601, 646] on p "Context: The Data Platform team faced massive infrastructure costs exceeding $1…" at bounding box center [468, 665] width 382 height 40
click at [311, 654] on p "Context: The Data Platform team faced massive infrastructure costs exceeding $5…" at bounding box center [468, 665] width 382 height 40
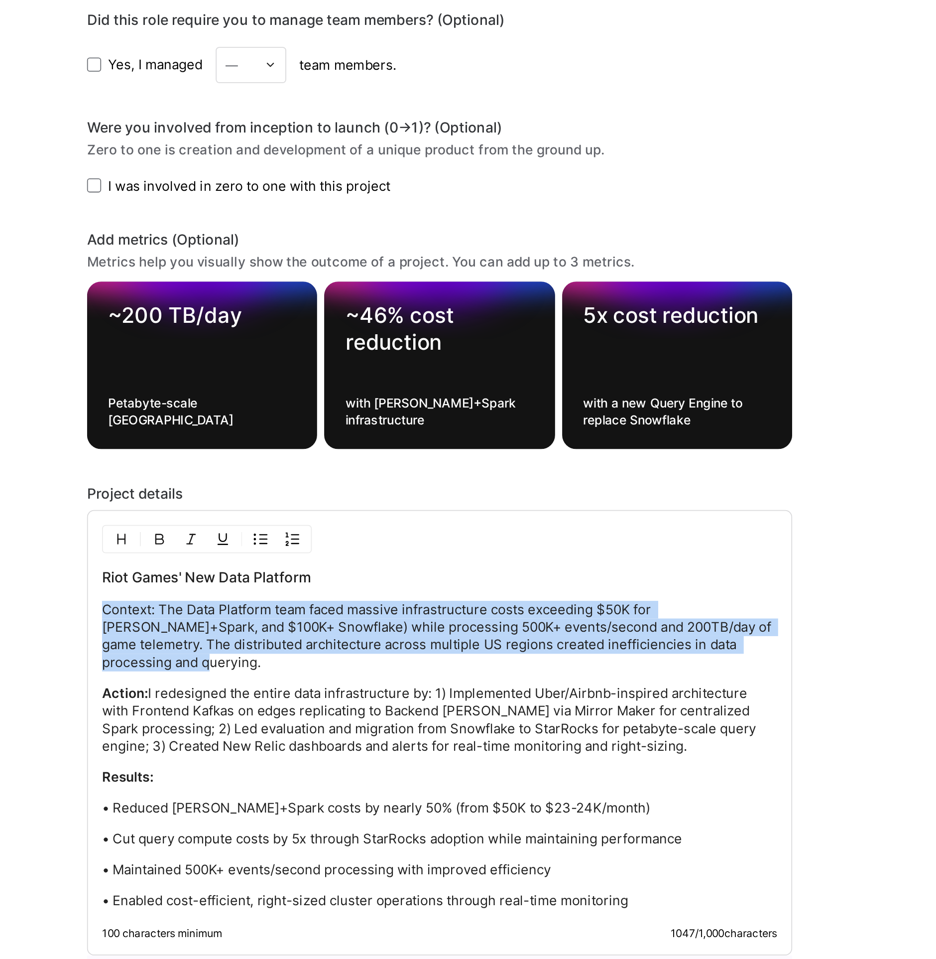
click at [311, 654] on p "Context: The Data Platform team faced massive infrastructure costs exceeding $5…" at bounding box center [468, 665] width 382 height 40
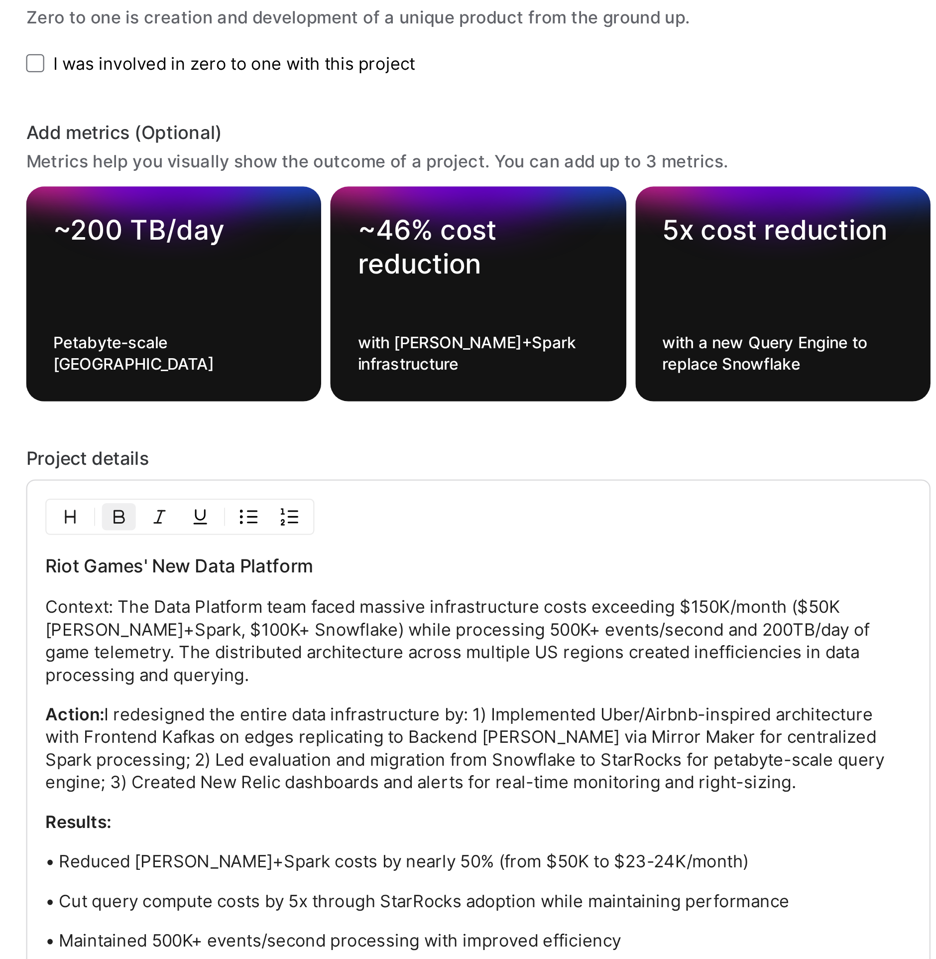
click at [362, 660] on p "Context: The Data Platform team faced massive infrastructure costs exceeding $1…" at bounding box center [468, 665] width 382 height 40
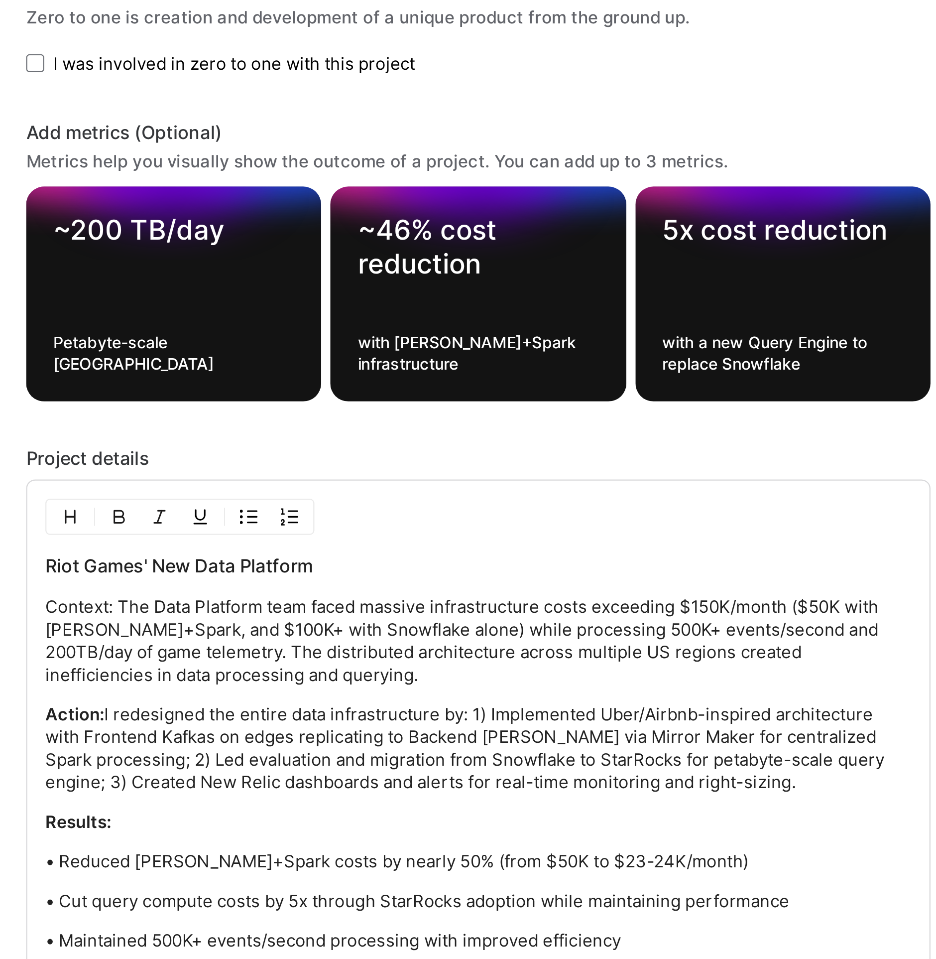
click at [491, 655] on p "Context: The Data Platform team faced massive infrastructure costs exceeding $1…" at bounding box center [468, 665] width 382 height 40
click at [517, 667] on p "Context: The Data Platform team faced massive infrastructure costs exceeding $1…" at bounding box center [468, 665] width 382 height 40
click at [535, 667] on p "Context: The Data Platform team faced massive infrastructure costs exceeding $1…" at bounding box center [468, 665] width 382 height 40
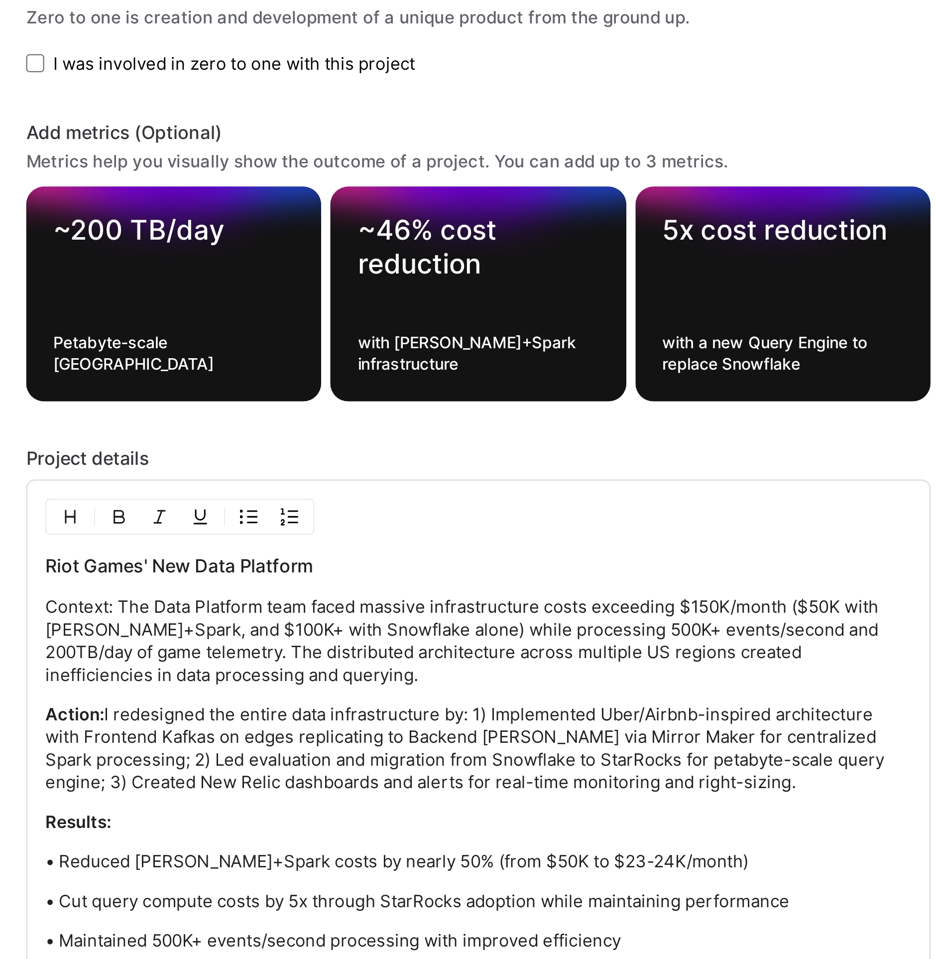
click at [376, 667] on p "Context: The Data Platform team faced massive infrastructure costs exceeding $1…" at bounding box center [468, 665] width 382 height 40
click at [383, 666] on p "Context: The Data Platform team faced massive infrastructure costs exceeding $1…" at bounding box center [468, 665] width 382 height 40
click at [556, 646] on p "Context: The Data Platform team faced massive infrastructure costs exceeding $1…" at bounding box center [468, 665] width 382 height 40
drag, startPoint x: 554, startPoint y: 646, endPoint x: 606, endPoint y: 650, distance: 51.5
click at [606, 650] on p "Context: The Data Platform team faced massive infrastructure costs exceeding $1…" at bounding box center [468, 665] width 382 height 40
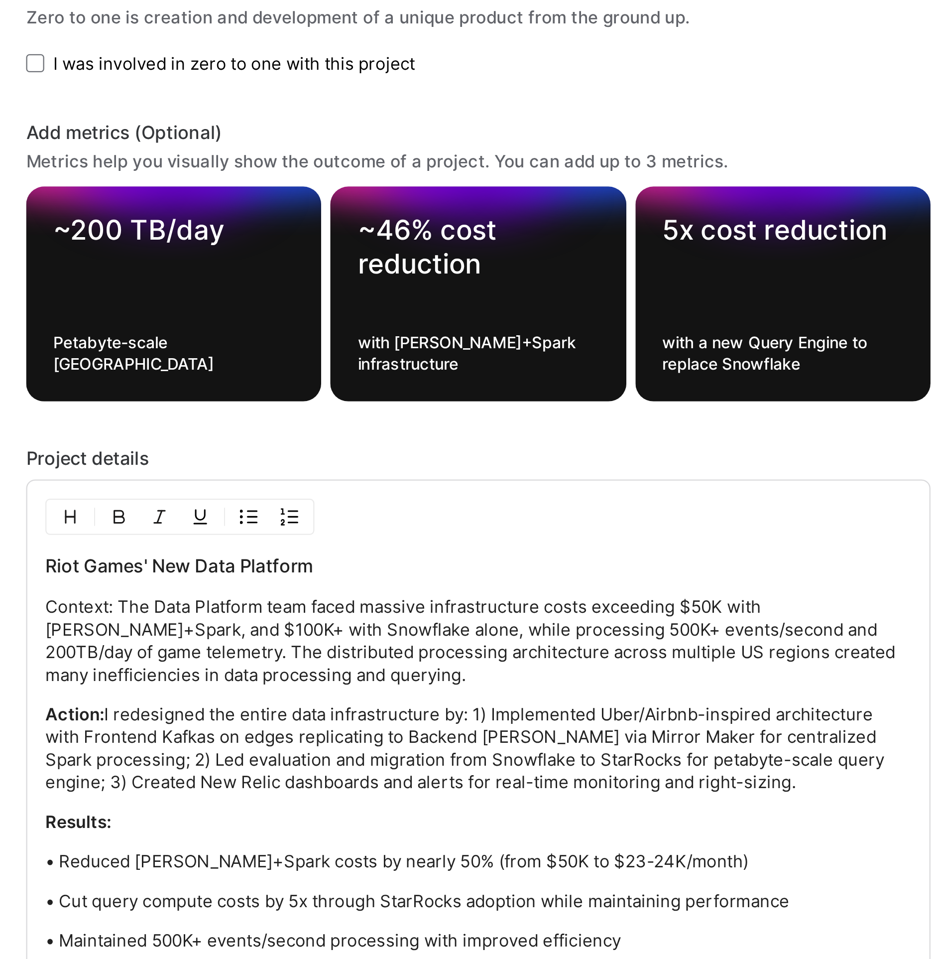
click at [512, 647] on p "Context: The Data Platform team faced massive infrastructure costs exceeding $5…" at bounding box center [468, 665] width 382 height 40
click at [457, 656] on p "Context: The Data Platform team faced massive infrastructure costs, exceeding $…" at bounding box center [468, 665] width 382 height 40
click at [415, 655] on p "Context: The Data Platform team faced massive infrastructure costs, exceeding $…" at bounding box center [468, 665] width 382 height 40
click at [502, 667] on p "Context: The Data Platform team faced massive infrastructure costs, exceeding $…" at bounding box center [468, 665] width 382 height 40
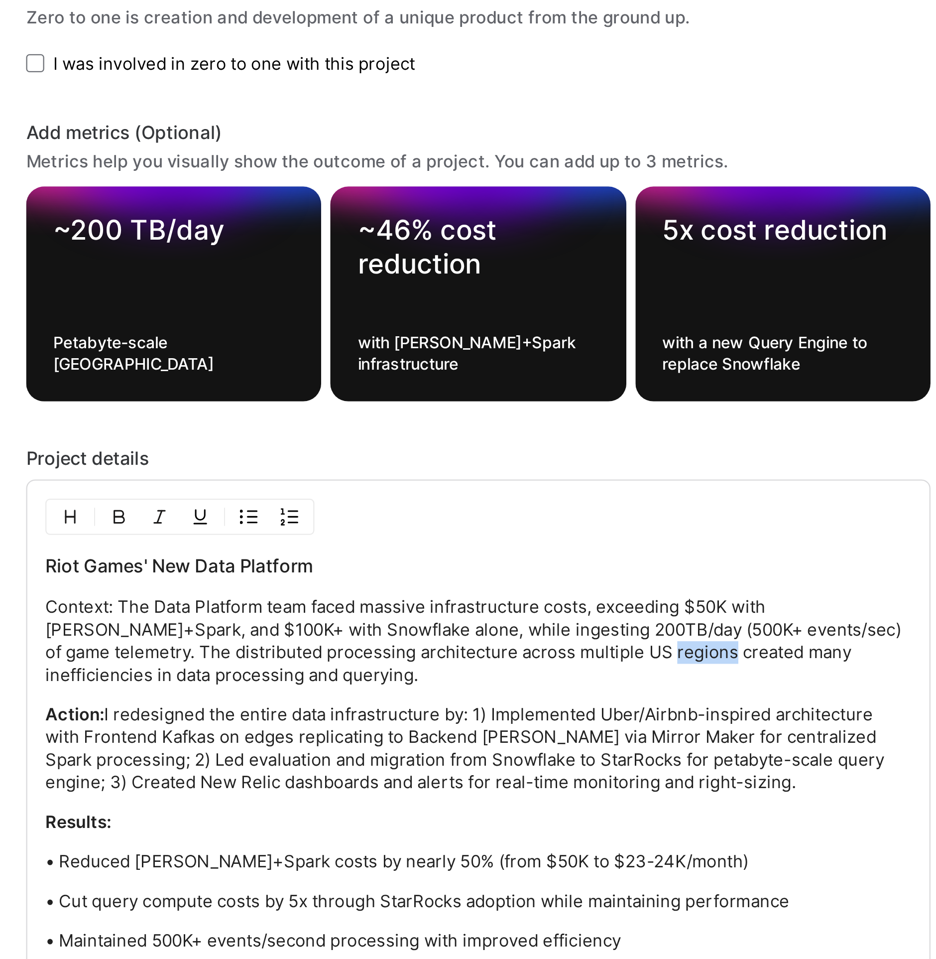
click at [502, 667] on p "Context: The Data Platform team faced massive infrastructure costs, exceeding $…" at bounding box center [468, 665] width 382 height 40
click at [531, 666] on p "Context: The Data Platform team faced massive infrastructure costs, exceeding $…" at bounding box center [468, 665] width 382 height 40
click at [280, 647] on p "Context: The Data Platform team faced massive infrastructure costs, exceeding $…" at bounding box center [468, 665] width 382 height 40
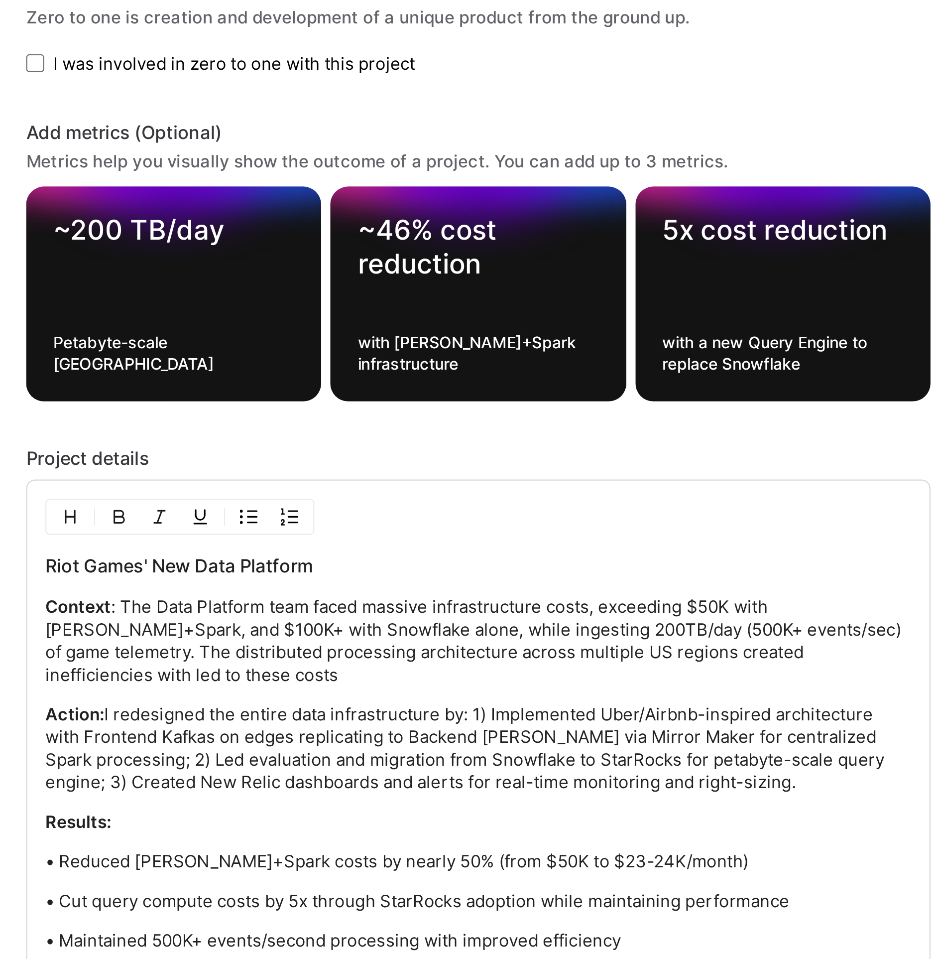
click at [422, 645] on p "Context : The Data Platform team faced massive infrastructure costs, exceeding …" at bounding box center [468, 665] width 382 height 40
click at [513, 648] on p "Context : The Data Platform team faced massive infrastructure costs, exceeding …" at bounding box center [468, 665] width 382 height 40
click at [338, 607] on button "button" at bounding box center [345, 610] width 15 height 12
click at [486, 674] on div "Riot Games' New Data Platform Context : The Data Platform team faced massive in…" at bounding box center [468, 722] width 382 height 193
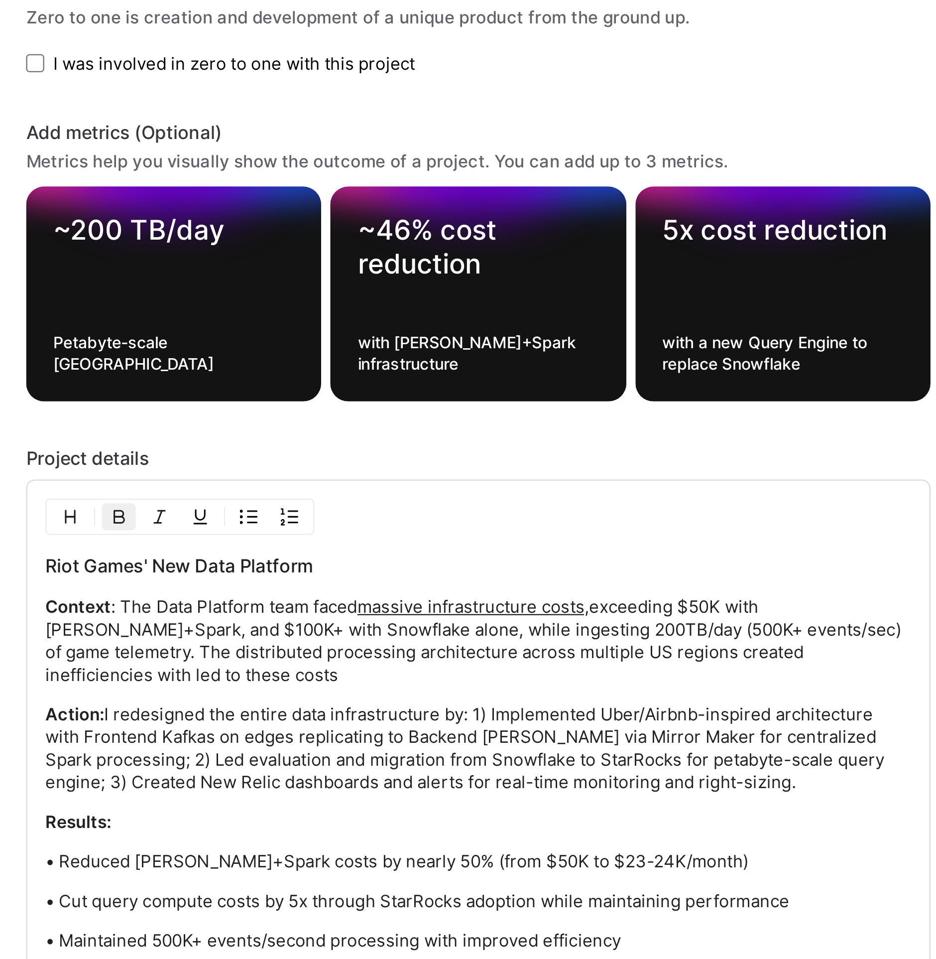
click at [311, 692] on p "Action: I redesigned the entire data infrastructure by: 1) Implemented Uber/Air…" at bounding box center [468, 712] width 382 height 40
click at [369, 692] on p "Action: I redesigned the entire data infrastructure by: 1) Implemented Uber/Air…" at bounding box center [468, 712] width 382 height 40
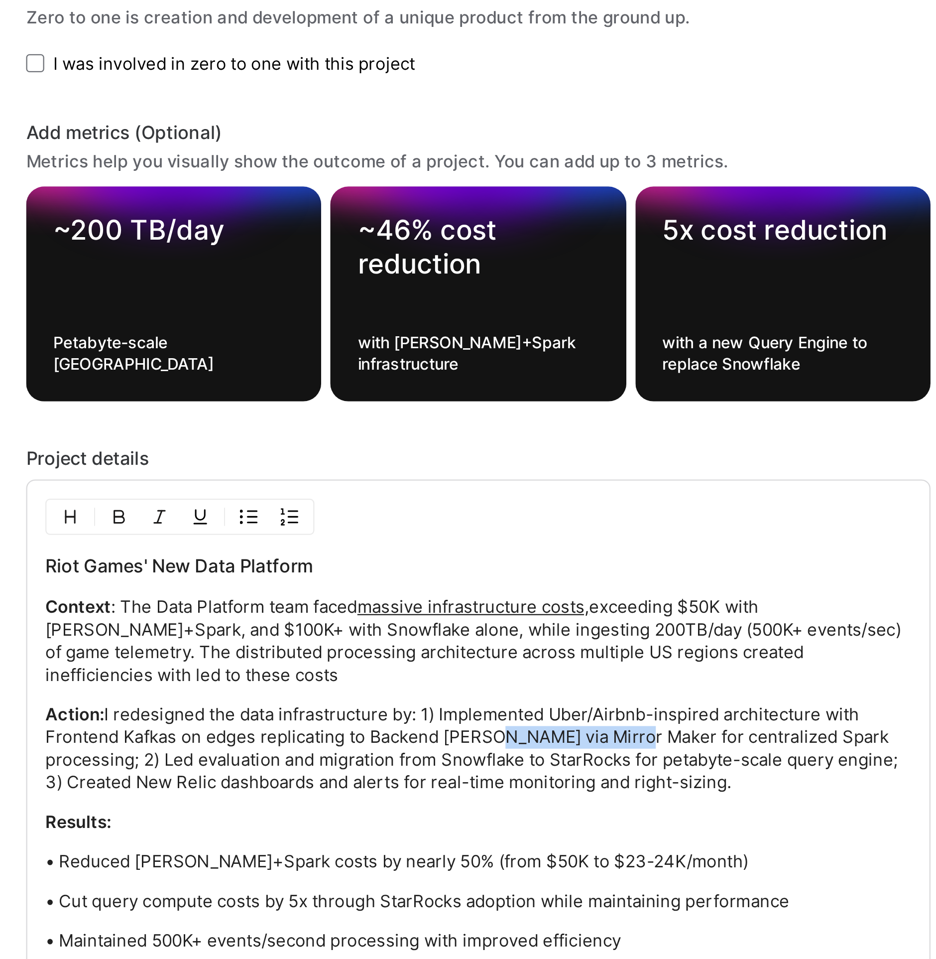
drag, startPoint x: 469, startPoint y: 694, endPoint x: 527, endPoint y: 693, distance: 57.8
click at [527, 693] on p "Action: I redesigned the data infrastructure by: 1) Implemented Uber/Airbnb-ins…" at bounding box center [468, 712] width 382 height 40
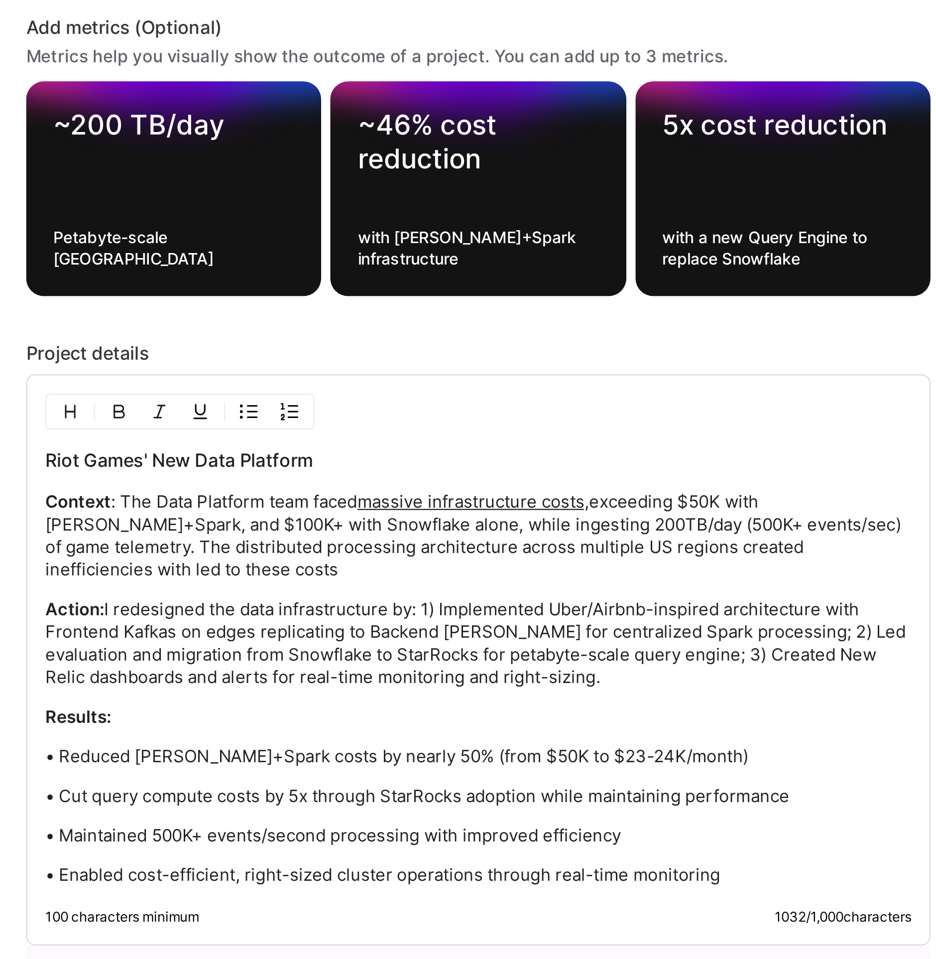
scroll to position [331, 0]
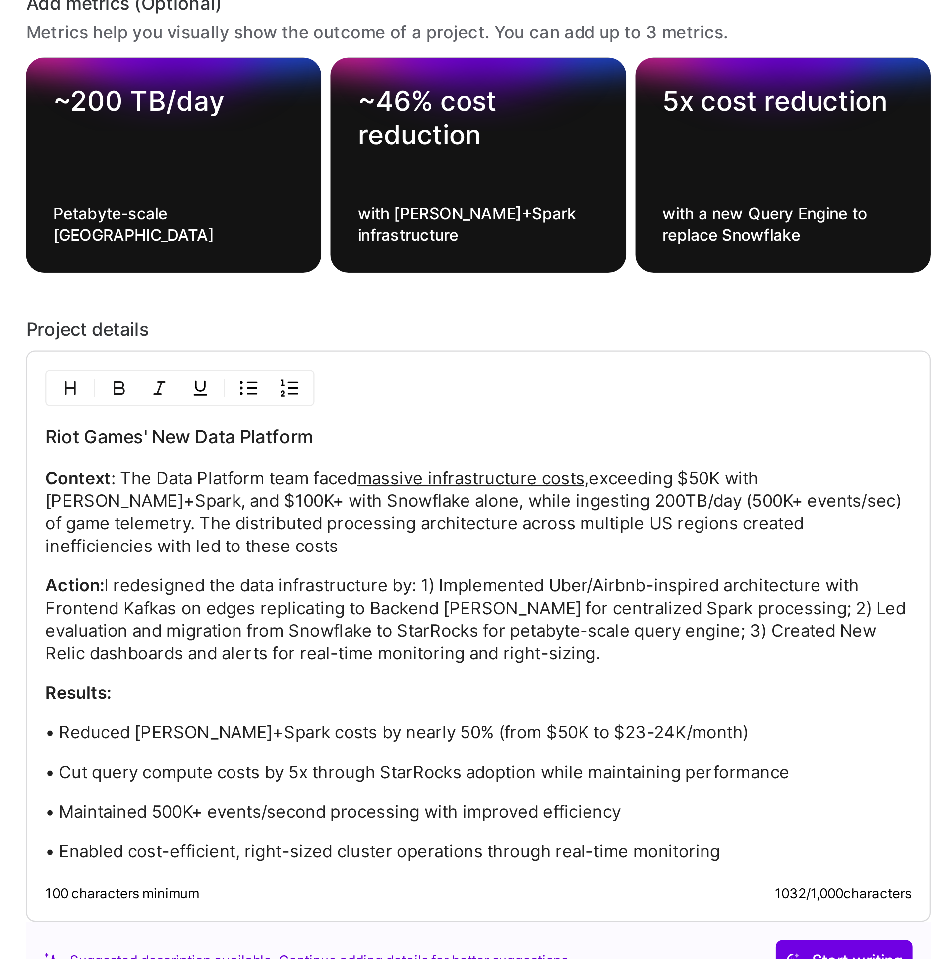
click at [397, 700] on p "• Reduced Kafka+Spark costs by nearly 50% (from $50K to $23-24K/month)" at bounding box center [468, 705] width 382 height 10
click at [297, 700] on p "• Reduced Kafka+Spark costs by nearly 50% (from $50K to $23-24K/month)" at bounding box center [468, 705] width 382 height 10
click at [416, 700] on p "• Reduced Kafka+Spark costs by nearly 50% (from $50K to $23-24K/month)" at bounding box center [468, 705] width 382 height 10
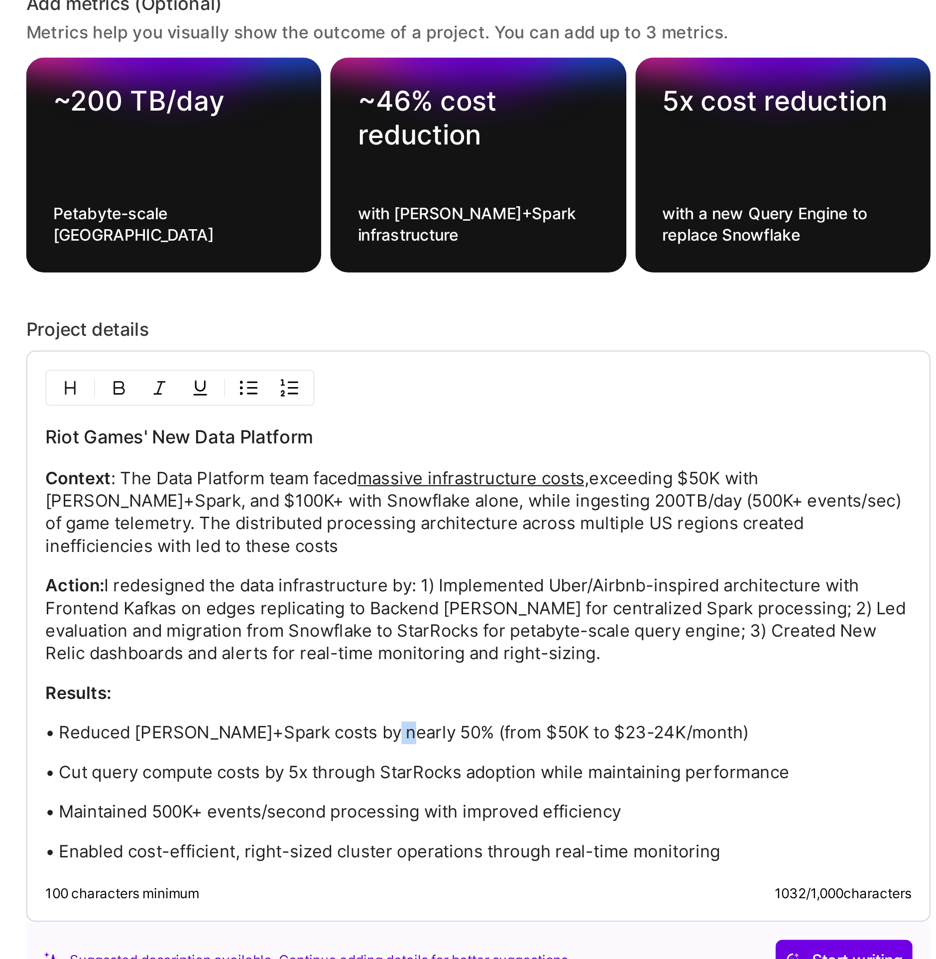
click at [416, 700] on p "• Reduced Kafka+Spark costs by nearly 50% (from $50K to $23-24K/month)" at bounding box center [468, 705] width 382 height 10
drag, startPoint x: 492, startPoint y: 709, endPoint x: 601, endPoint y: 708, distance: 108.6
click at [601, 717] on p "• Cut query compute costs by 5x through StarRocks adoption while maintaining pe…" at bounding box center [468, 722] width 382 height 10
click at [586, 717] on p "• Cut query compute costs by 5x through StarRocks adoption while maintaining pe…" at bounding box center [468, 722] width 382 height 10
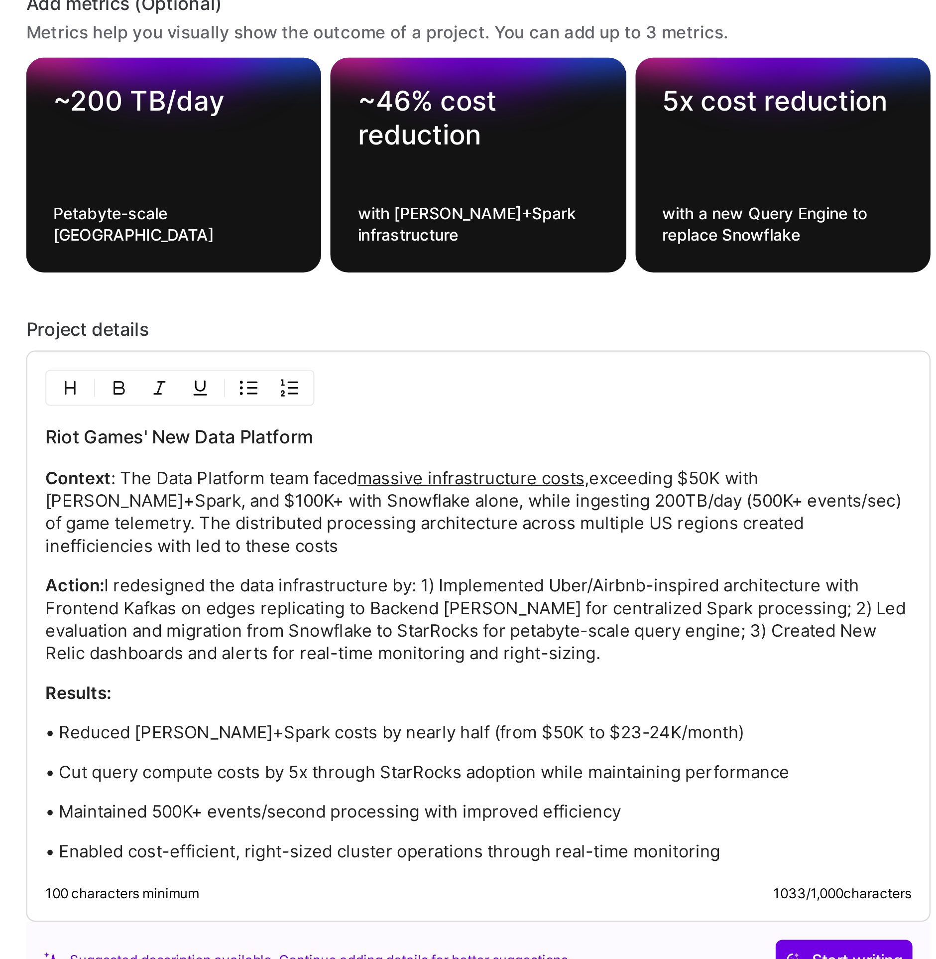
click at [352, 735] on p "• Maintained 500K+ events/second processing with improved efficiency" at bounding box center [468, 740] width 382 height 10
click at [388, 735] on p "• Maintained 500K+ events/second processing with improved efficiency" at bounding box center [468, 740] width 382 height 10
click at [461, 735] on p "• Maintained 500K+ events/sec processing with improved efficiency" at bounding box center [468, 740] width 382 height 10
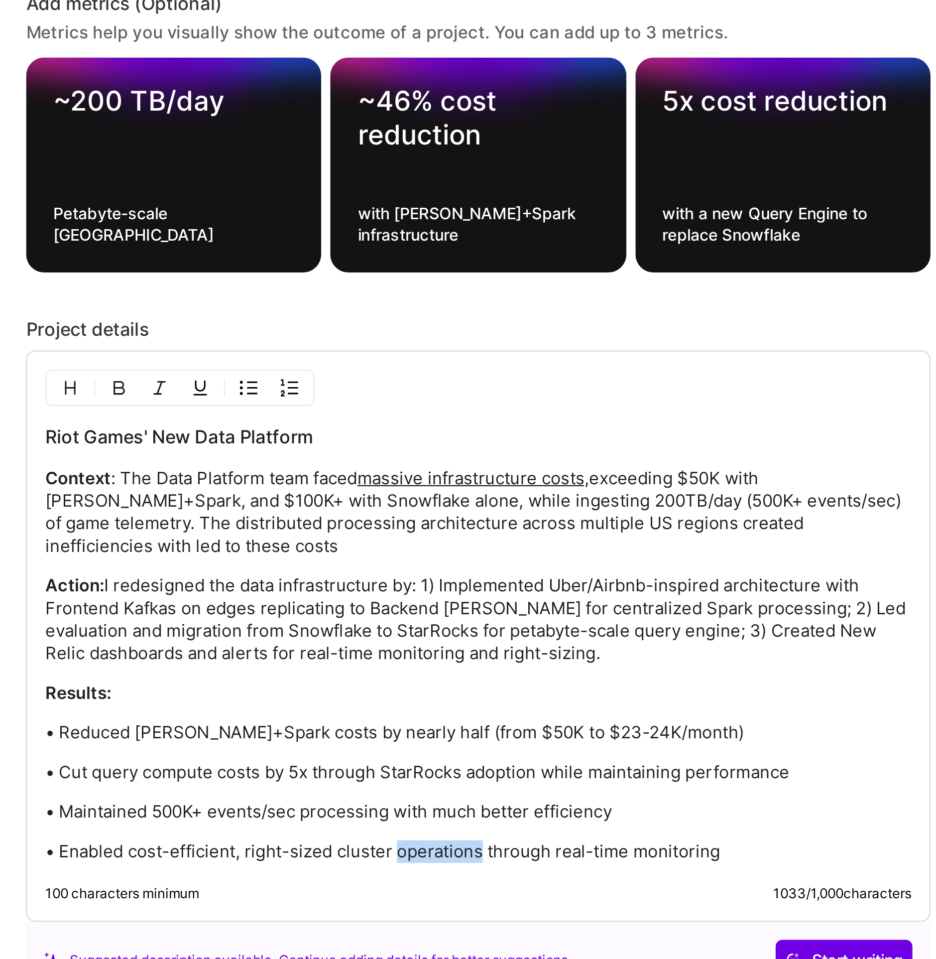
drag, startPoint x: 466, startPoint y: 745, endPoint x: 427, endPoint y: 744, distance: 38.4
click at [427, 752] on p "• Enabled cost-efficient, right-sized cluster operations through real-time moni…" at bounding box center [468, 757] width 382 height 10
click at [482, 700] on p "• Reduced Kafka+Spark costs by nearly half (from $50K to $23-24K/month)" at bounding box center [468, 705] width 382 height 10
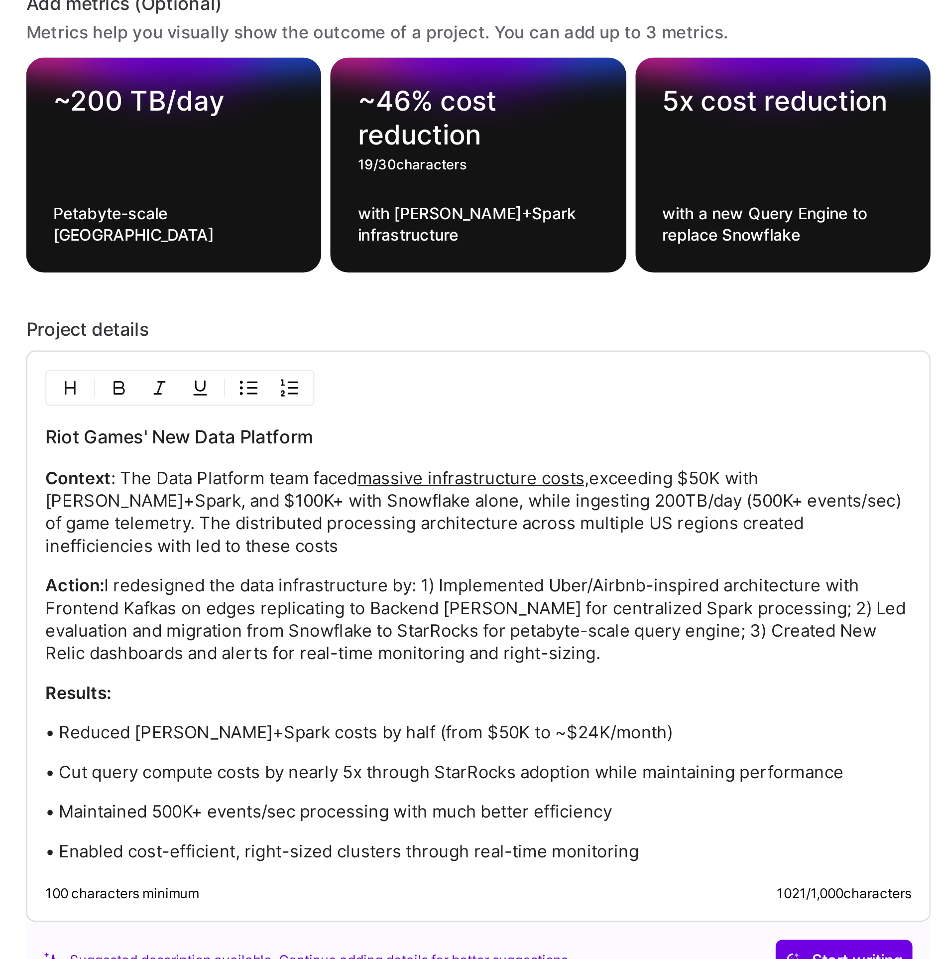
click at [430, 422] on textarea "~46% cost reduction" at bounding box center [468, 434] width 106 height 30
type textarea "~52% cost reduction"
click at [426, 475] on textarea "with Kafka+Spark infrastructure" at bounding box center [468, 480] width 106 height 19
type textarea "with the Kafka+Spark infrastructure"
click at [394, 700] on p "• Reduced Kafka+Spark costs by half (from $50K to ~$24K/month)" at bounding box center [468, 705] width 382 height 10
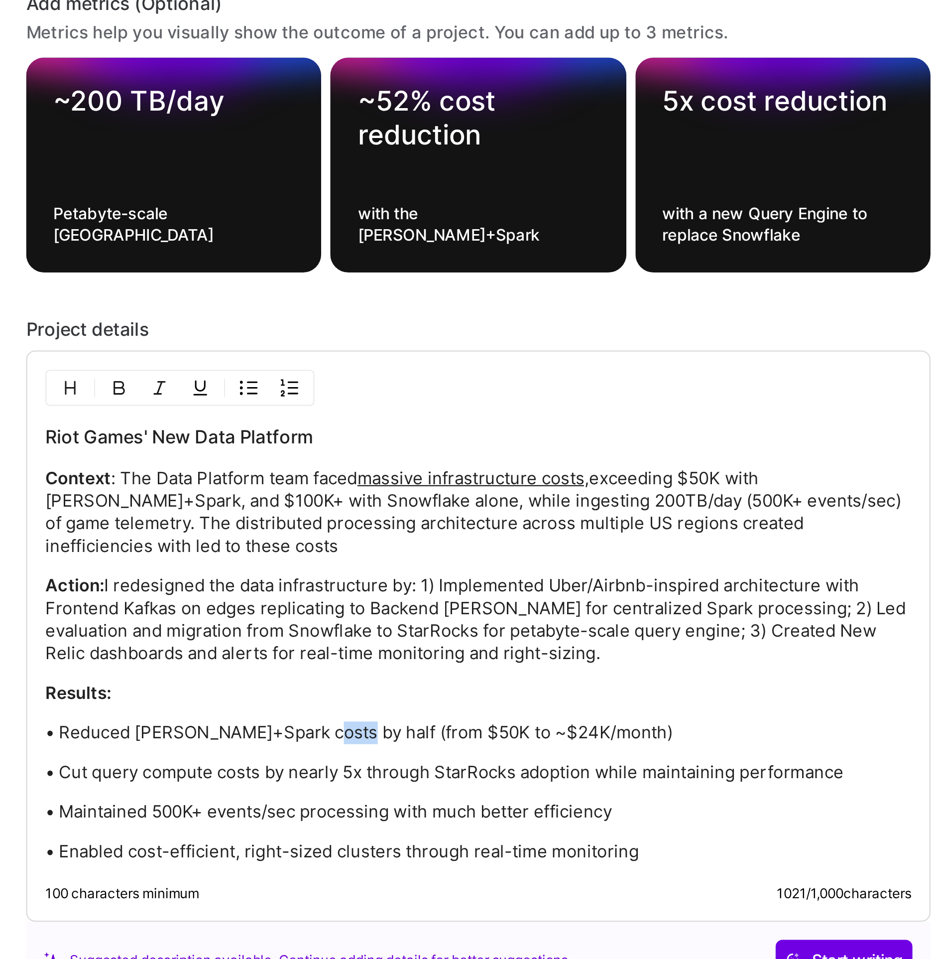
click at [394, 700] on p "• Reduced Kafka+Spark costs by half (from $50K to ~$24K/month)" at bounding box center [468, 705] width 382 height 10
click at [420, 700] on p "• Reduced Kafka+Spark costs by 52% (from $50K to ~$24K/month)" at bounding box center [468, 705] width 382 height 10
click at [501, 700] on p "• Reduced Kafka+Spark costs by 52% (from $50K to ~$24K/month)" at bounding box center [468, 705] width 382 height 10
drag, startPoint x: 514, startPoint y: 709, endPoint x: 629, endPoint y: 708, distance: 115.1
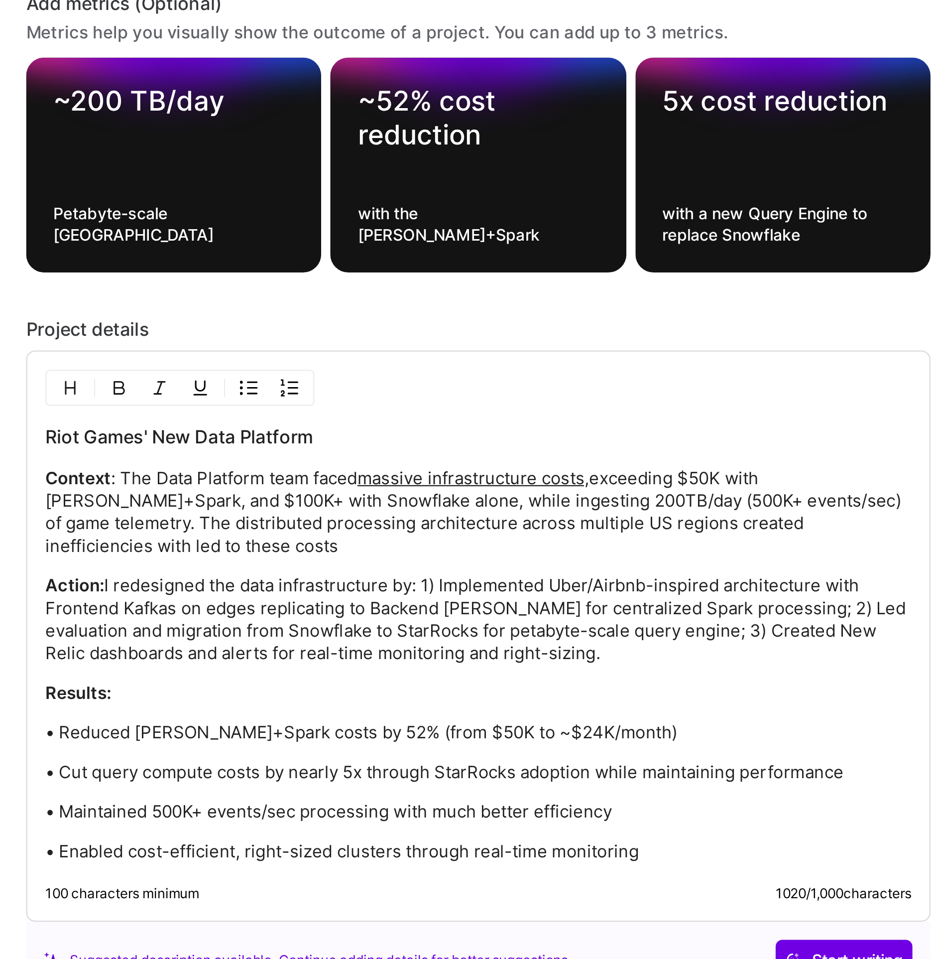
click at [629, 717] on p "• Cut query compute costs by nearly 5x through StarRocks adoption while maintai…" at bounding box center [468, 722] width 382 height 10
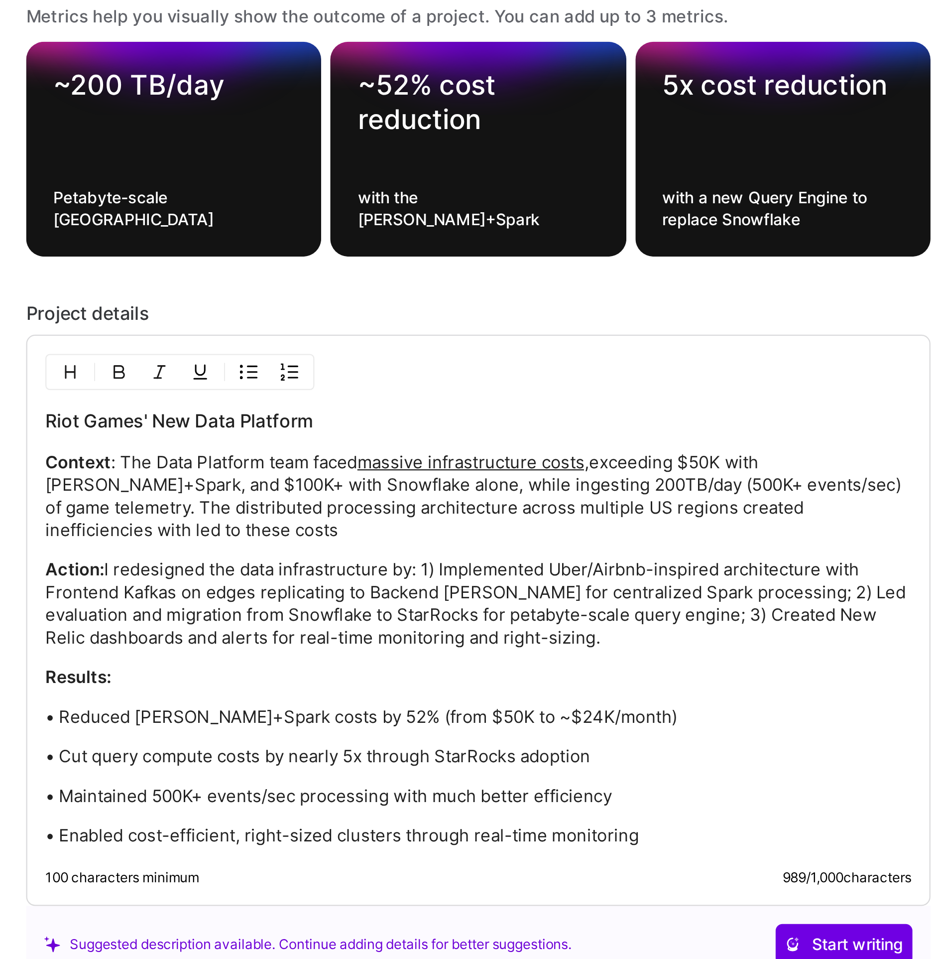
scroll to position [342, 0]
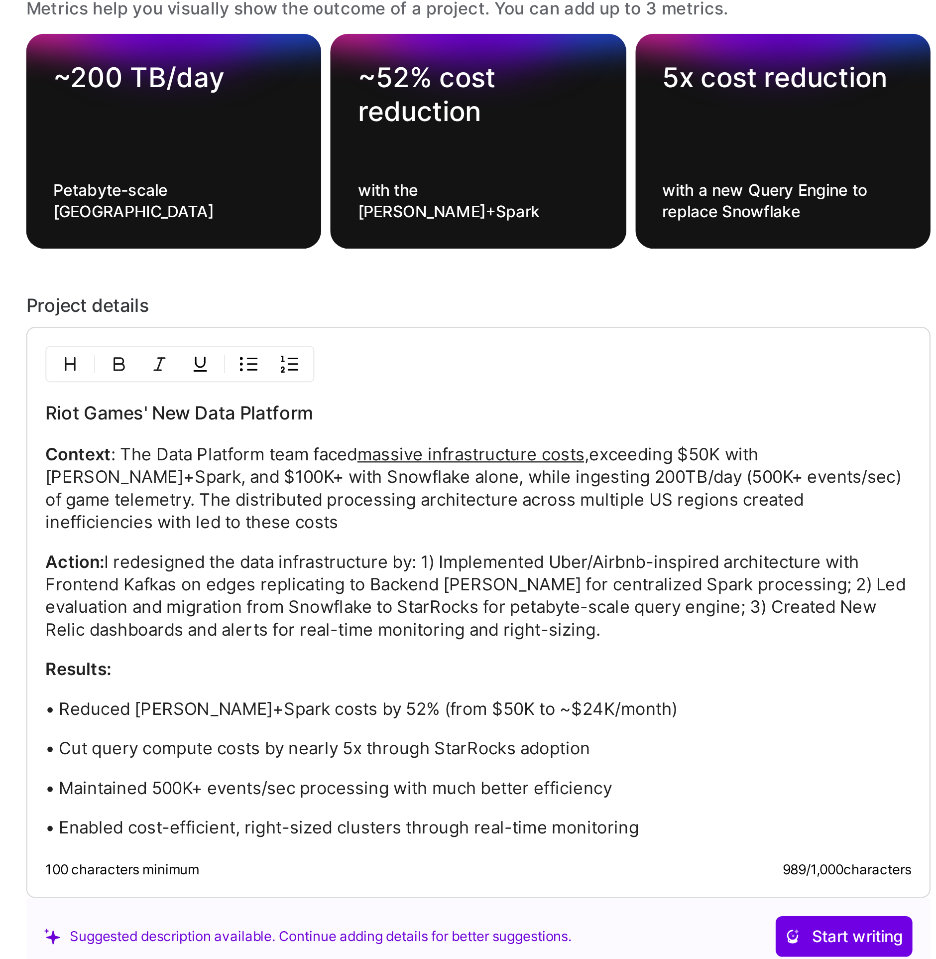
click at [524, 707] on p "• Cut query compute costs by nearly 5x through StarRocks adoption" at bounding box center [468, 712] width 382 height 10
drag, startPoint x: 432, startPoint y: 734, endPoint x: 488, endPoint y: 732, distance: 55.8
click at [488, 742] on p "• Enabled cost-efficient, right-sized clusters through real-time monitoring" at bounding box center [468, 747] width 382 height 10
click at [477, 742] on p "• Enabled cost-efficient, right-sized clusters through real-time monitoring" at bounding box center [468, 747] width 382 height 10
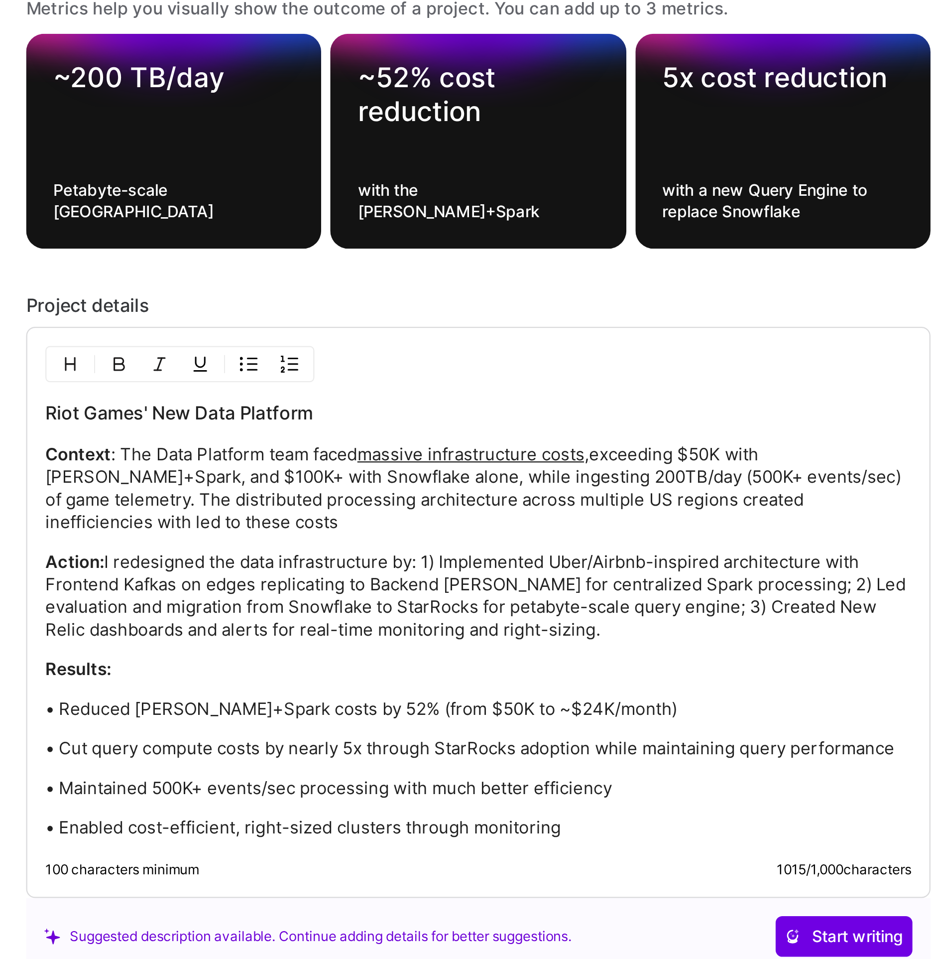
click at [638, 582] on p "Context : The Data Platform team faced massive infrastructure costs, exceeding …" at bounding box center [468, 597] width 382 height 40
click at [381, 591] on p "Context : The Data Platform team faced massive infrastructure costs, exceeding …" at bounding box center [468, 597] width 382 height 40
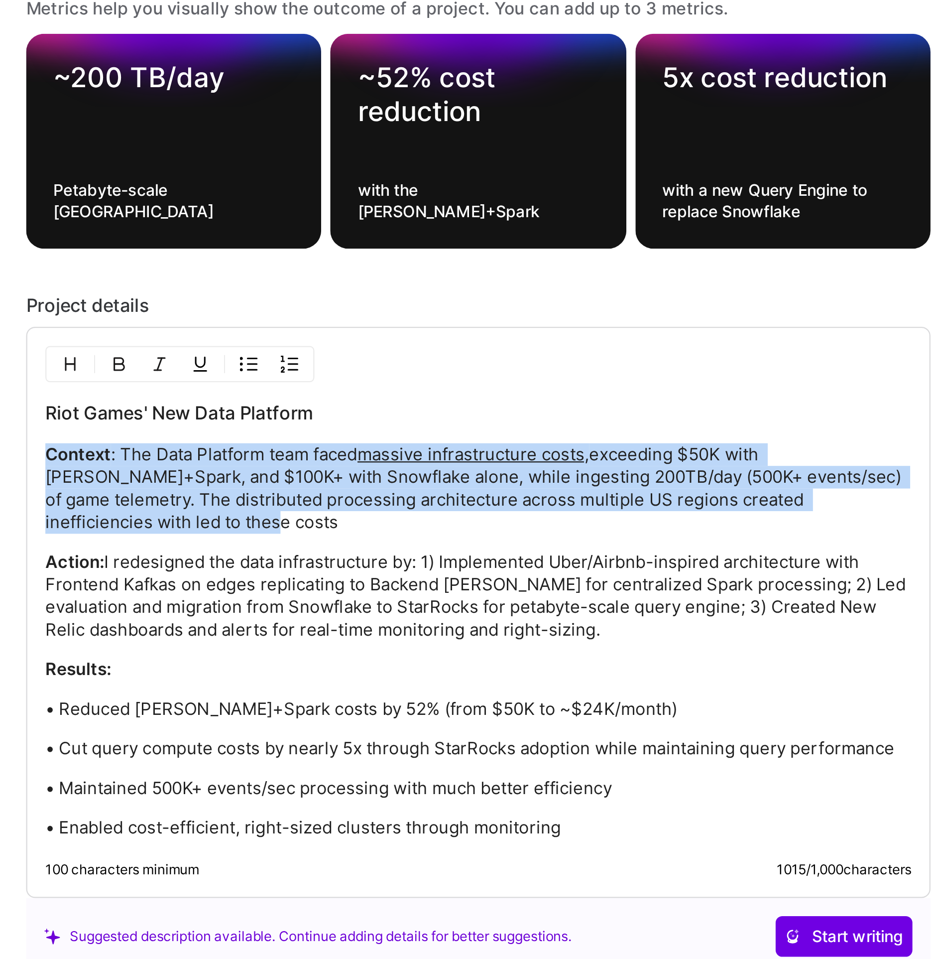
drag, startPoint x: 653, startPoint y: 599, endPoint x: 267, endPoint y: 580, distance: 386.5
click at [269, 580] on div "Riot Games' New Data Platform Context : The Data Platform team faced massive in…" at bounding box center [468, 652] width 398 height 252
copy p "Context : The Data Platform team faced massive infrastructure costs, exceeding …"
click at [633, 590] on p "Context : The Data Platform team faced massive infrastructure costs, exceeding …" at bounding box center [468, 597] width 382 height 40
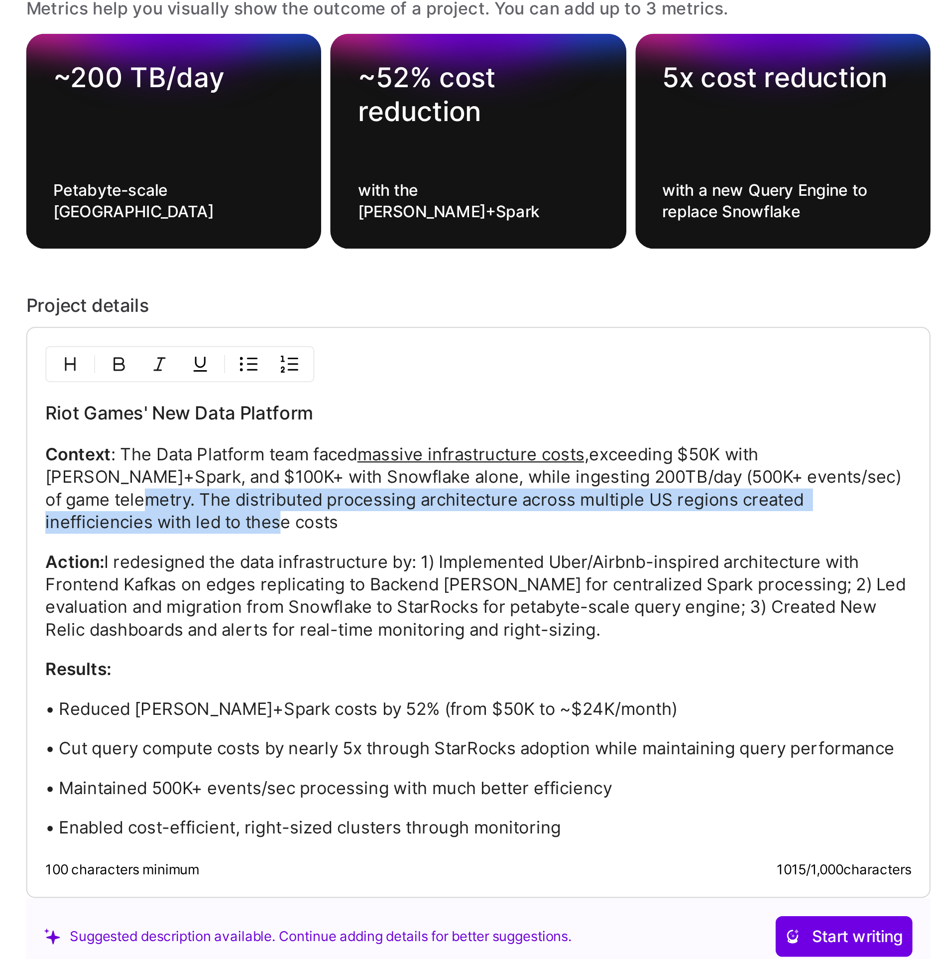
drag, startPoint x: 633, startPoint y: 589, endPoint x: 651, endPoint y: 599, distance: 20.5
click at [651, 599] on p "Context : The Data Platform team faced massive infrastructure costs, exceeding …" at bounding box center [468, 597] width 382 height 40
copy p "The distributed processing architecture across multiple US regions created inef…"
click at [575, 597] on p "Context : The Data Platform team faced massive infrastructure costs, exceeding …" at bounding box center [468, 597] width 382 height 40
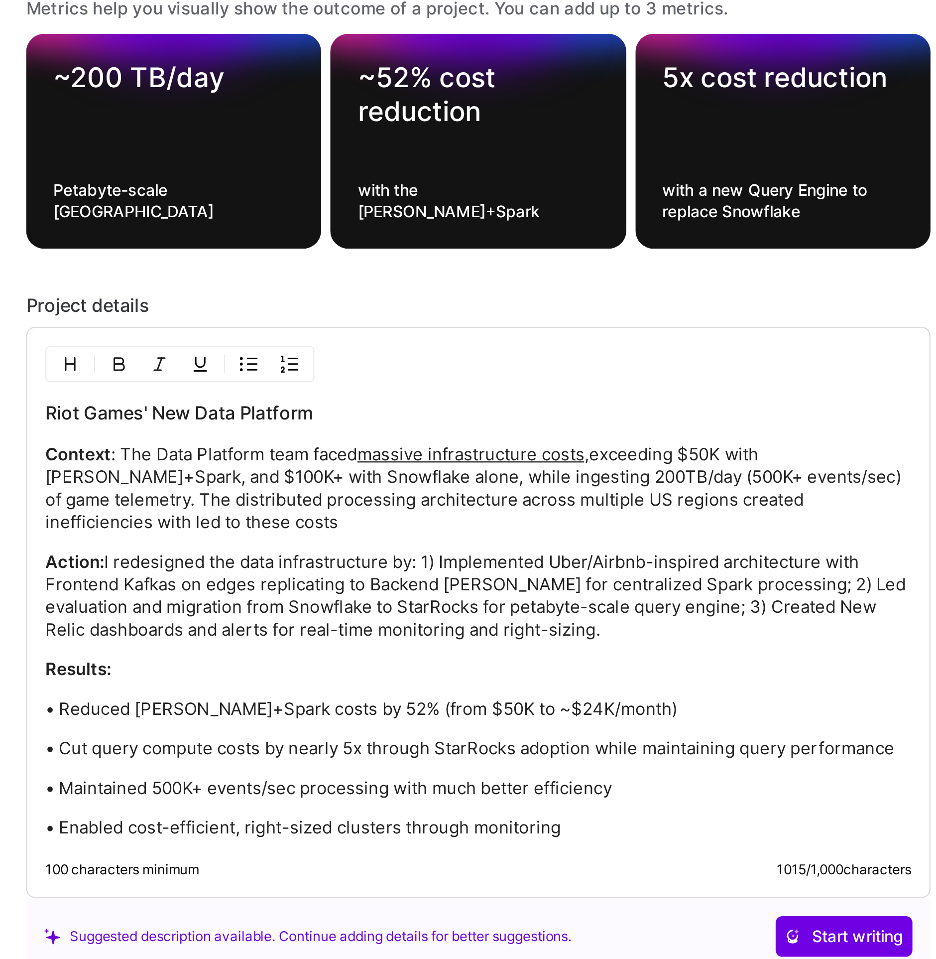
click at [575, 597] on p "Context : The Data Platform team faced massive infrastructure costs, exceeding …" at bounding box center [468, 597] width 382 height 40
click at [582, 601] on p "Context : The Data Platform team faced massive infrastructure costs, exceeding …" at bounding box center [468, 597] width 382 height 40
click at [507, 628] on p "Action: I redesigned the data infrastructure by: 1) Implemented Uber/Airbnb-ins…" at bounding box center [468, 645] width 382 height 40
click at [518, 626] on p "Action: I redesigned the data infrastructure by: 1) Implemented Uber/Airbnb-ins…" at bounding box center [468, 645] width 382 height 40
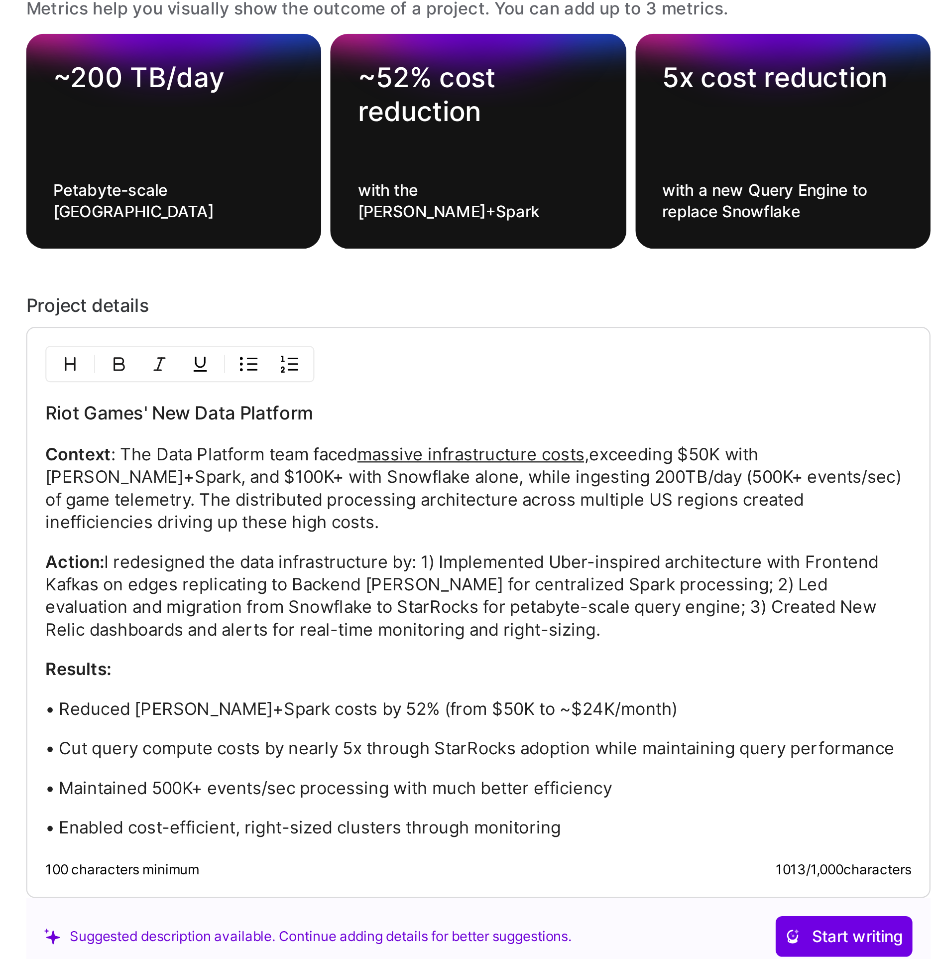
click at [383, 636] on p "Action: I redesigned the data infrastructure by: 1) Implemented Uber-inspired a…" at bounding box center [468, 645] width 382 height 40
click at [468, 638] on p "Action: I redesigned the data infrastructure by: 1) Implemented Uber-inspired a…" at bounding box center [468, 645] width 382 height 40
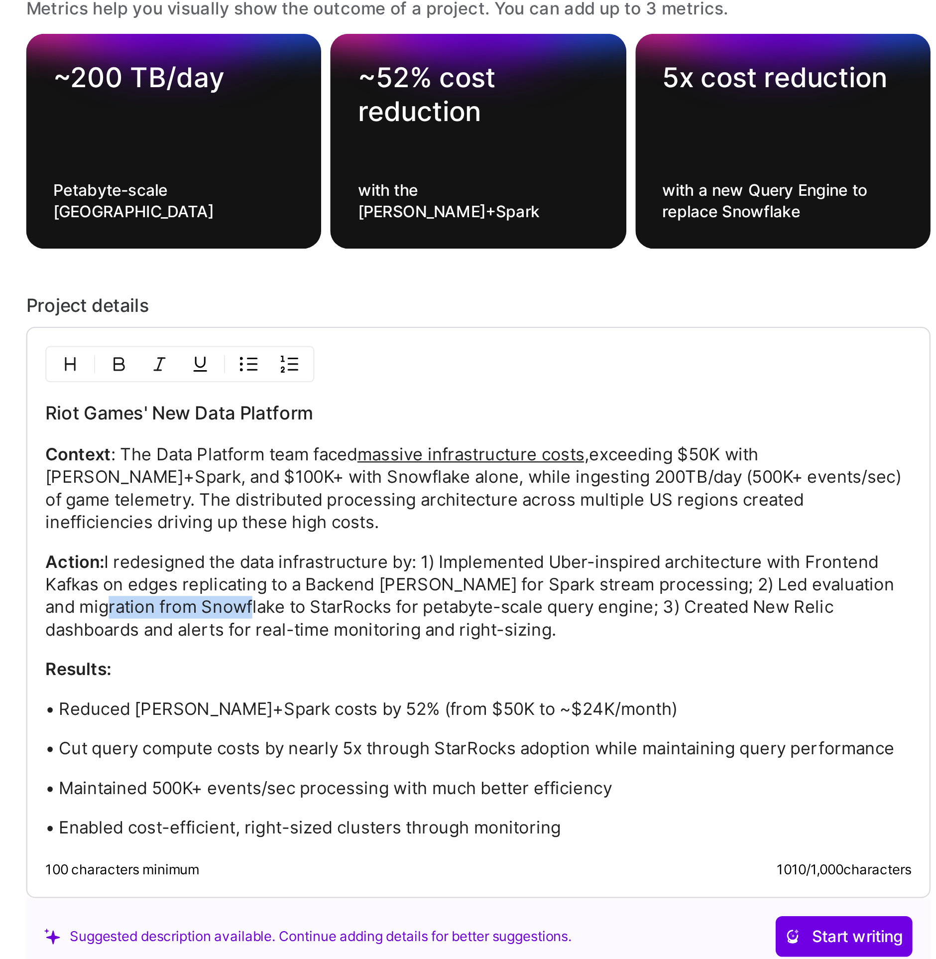
drag, startPoint x: 307, startPoint y: 647, endPoint x: 371, endPoint y: 643, distance: 63.4
click at [371, 643] on p "Action: I redesigned the data infrastructure by: 1) Implemented Uber-inspired a…" at bounding box center [468, 645] width 382 height 40
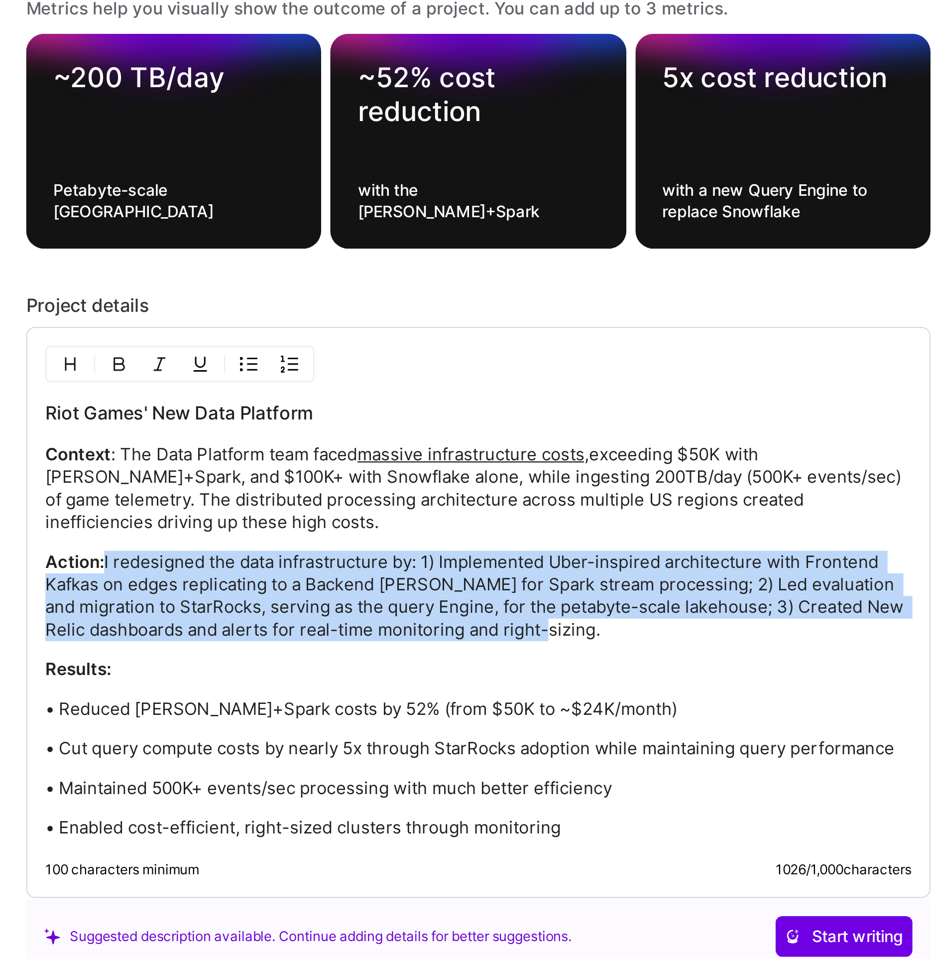
drag, startPoint x: 420, startPoint y: 650, endPoint x: 299, endPoint y: 624, distance: 123.7
click at [299, 625] on p "Action: I redesigned the data infrastructure by: 1) Implemented Uber-inspired a…" at bounding box center [468, 645] width 382 height 40
copy p "I redesigned the data infrastructure by: 1) Implemented Uber-inspired architect…"
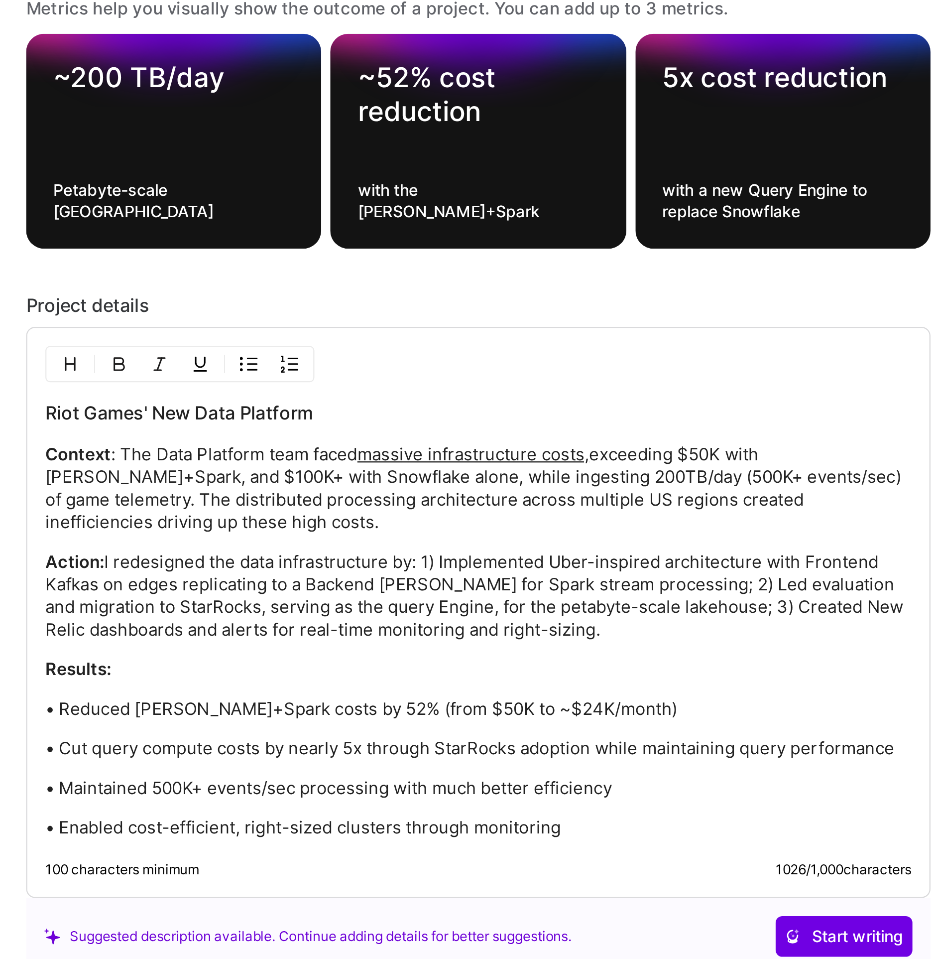
click at [302, 627] on p "Action: I redesigned the data infrastructure by: 1) Implemented Uber-inspired a…" at bounding box center [468, 645] width 382 height 40
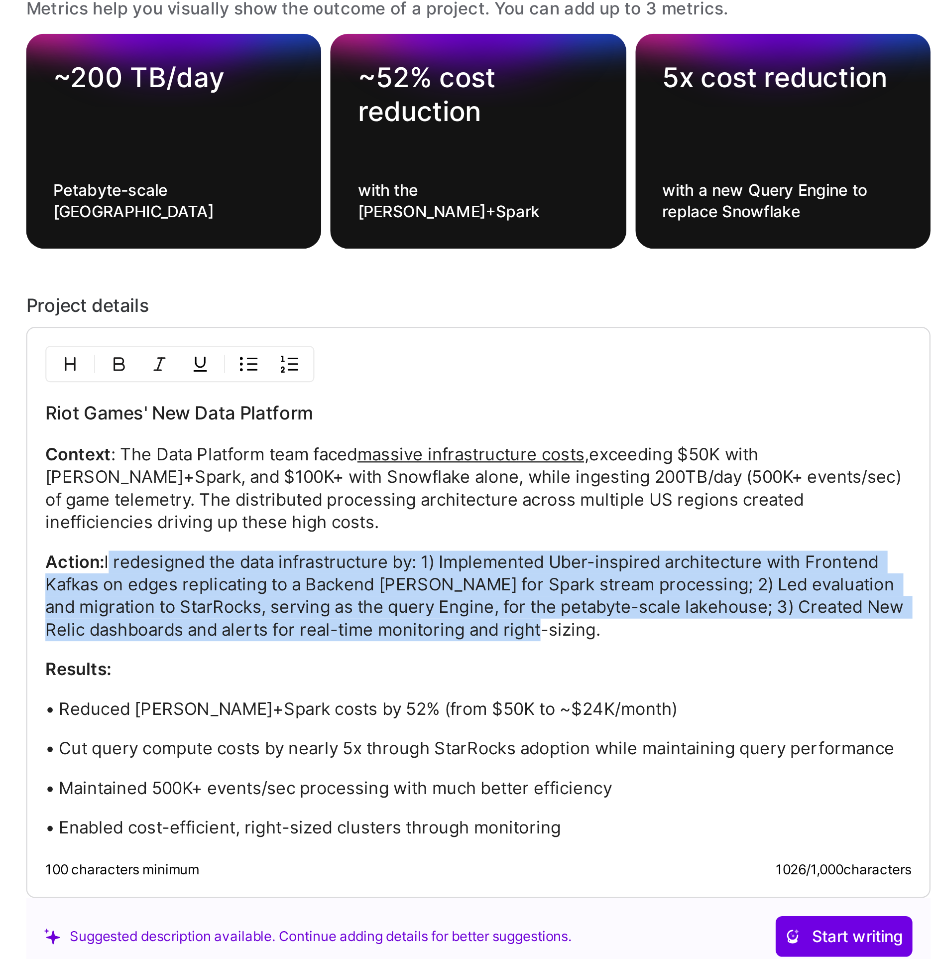
drag, startPoint x: 301, startPoint y: 625, endPoint x: 513, endPoint y: 655, distance: 213.8
click at [513, 655] on p "Action: I redesigned the data infrastructure by: 1) Implemented Uber-inspired a…" at bounding box center [468, 645] width 382 height 40
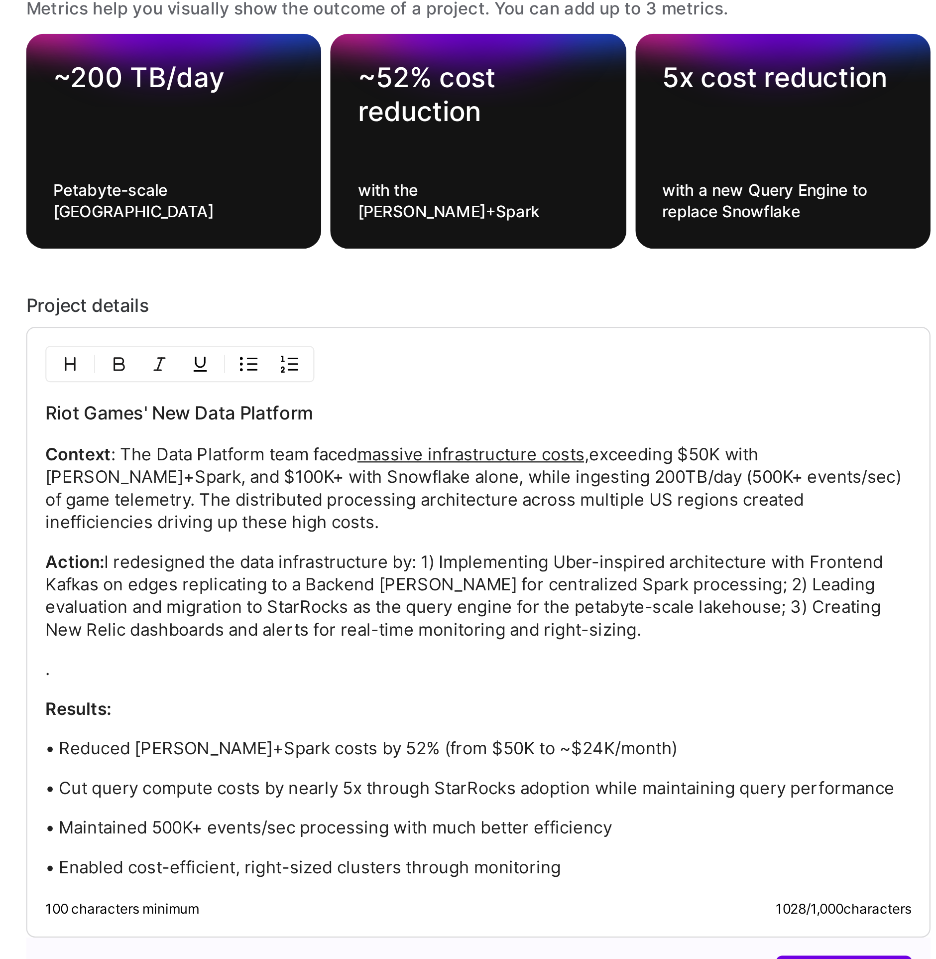
click at [313, 674] on p "." at bounding box center [468, 677] width 382 height 10
click at [312, 674] on p "." at bounding box center [468, 677] width 382 height 10
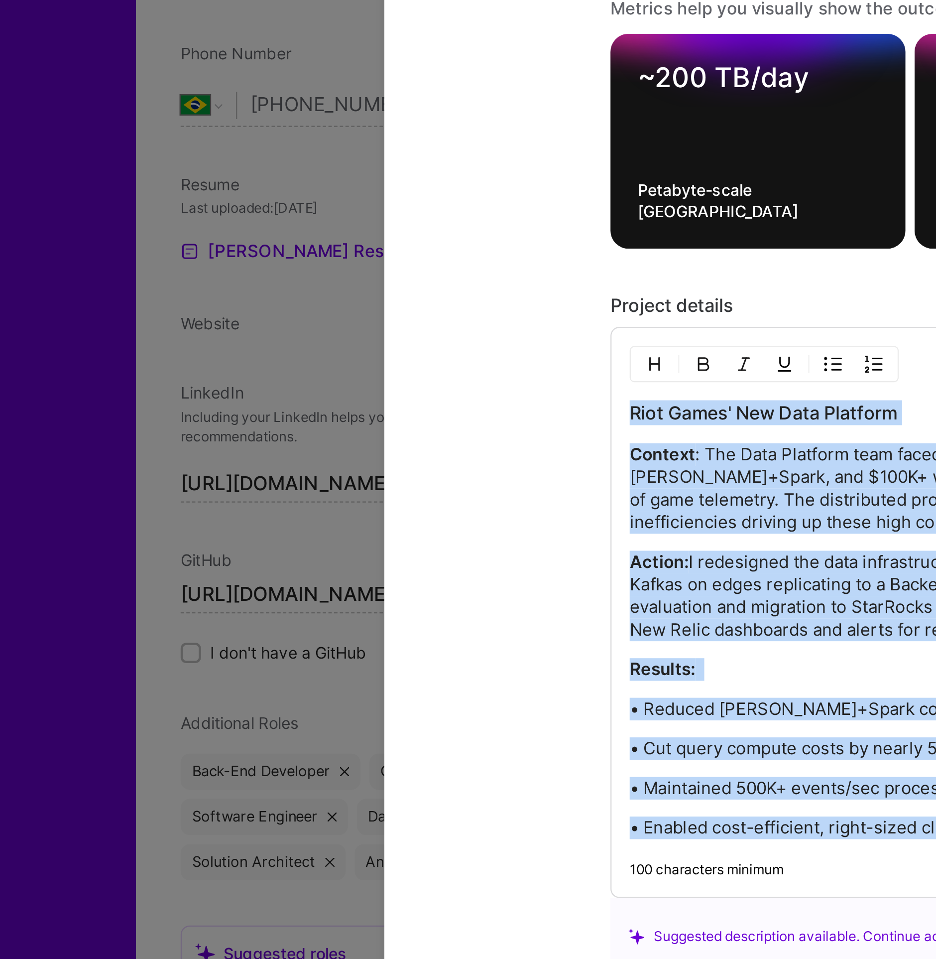
drag, startPoint x: 533, startPoint y: 746, endPoint x: 20, endPoint y: 573, distance: 541.4
click at [20, 573] on div "Project title Company Project industry Industry Project Link (Optional) Drag an…" at bounding box center [468, 479] width 936 height 959
copy div "Riot Games' New Data Platform Context : The Data Platform team faced massive in…"
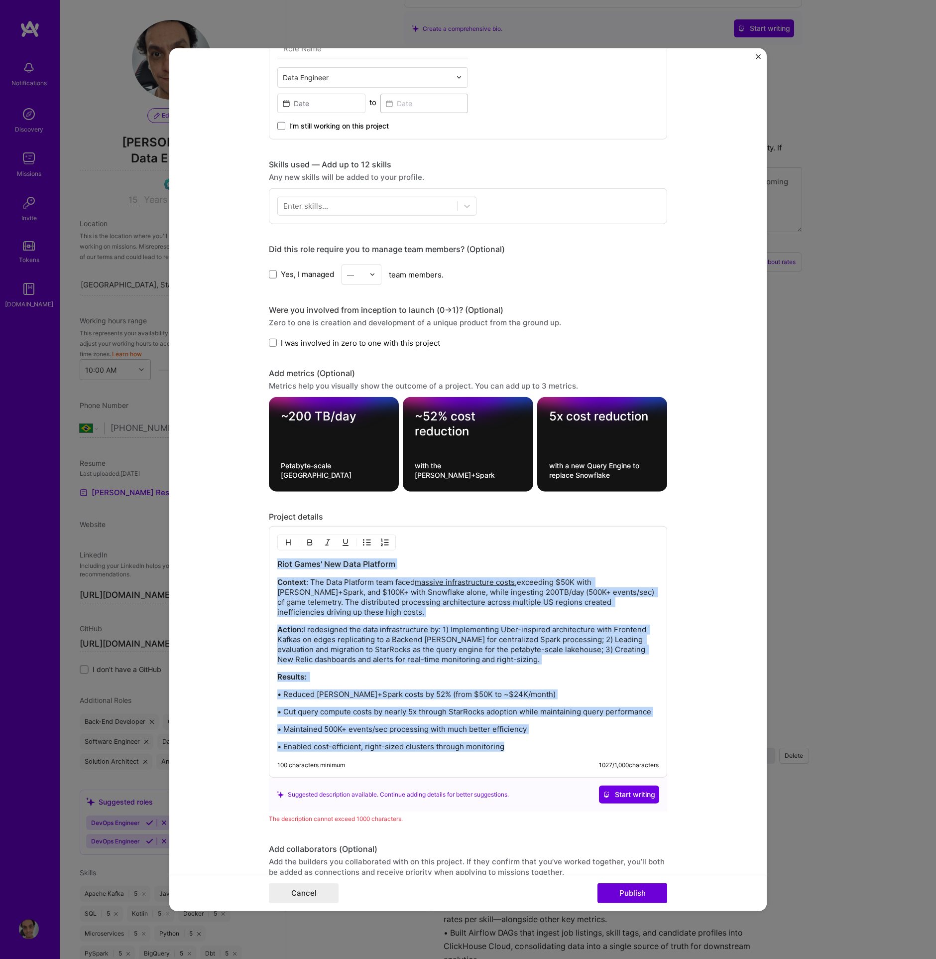
click at [327, 592] on p "Context : The Data Platform team faced massive infrastructure costs, exceeding …" at bounding box center [468, 597] width 382 height 40
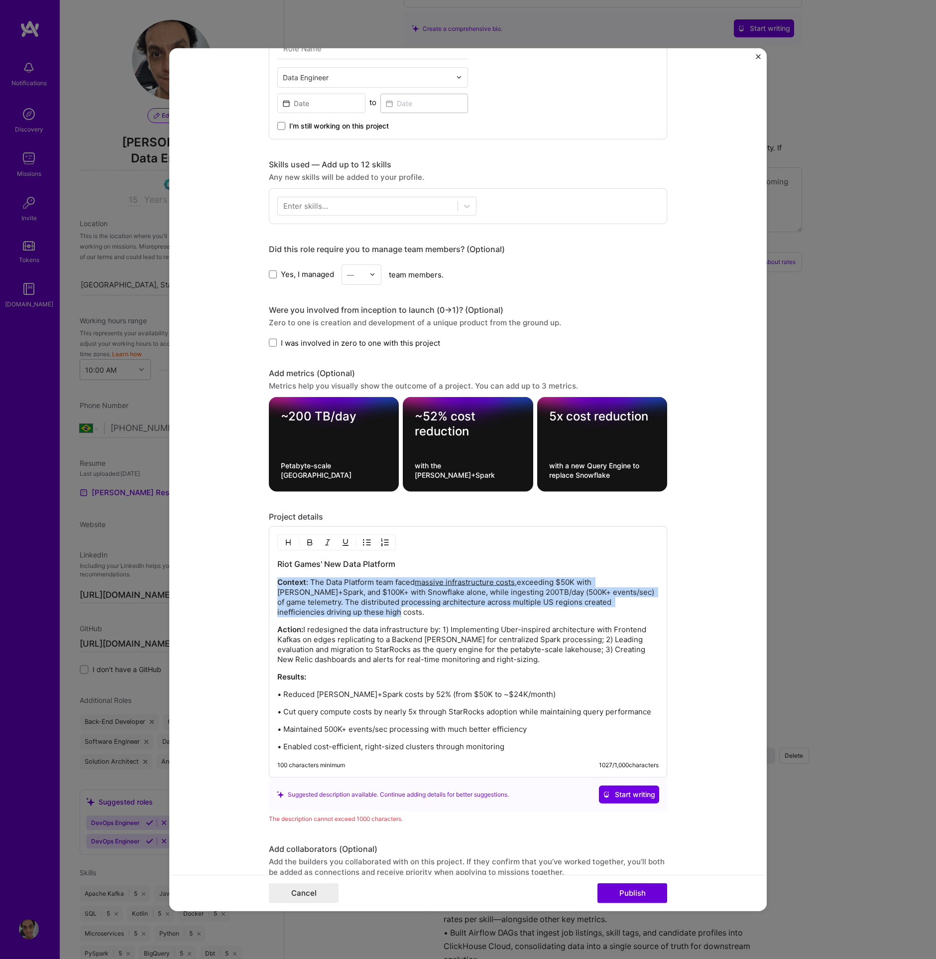
click at [327, 592] on p "Context : The Data Platform team faced massive infrastructure costs, exceeding …" at bounding box center [468, 597] width 382 height 40
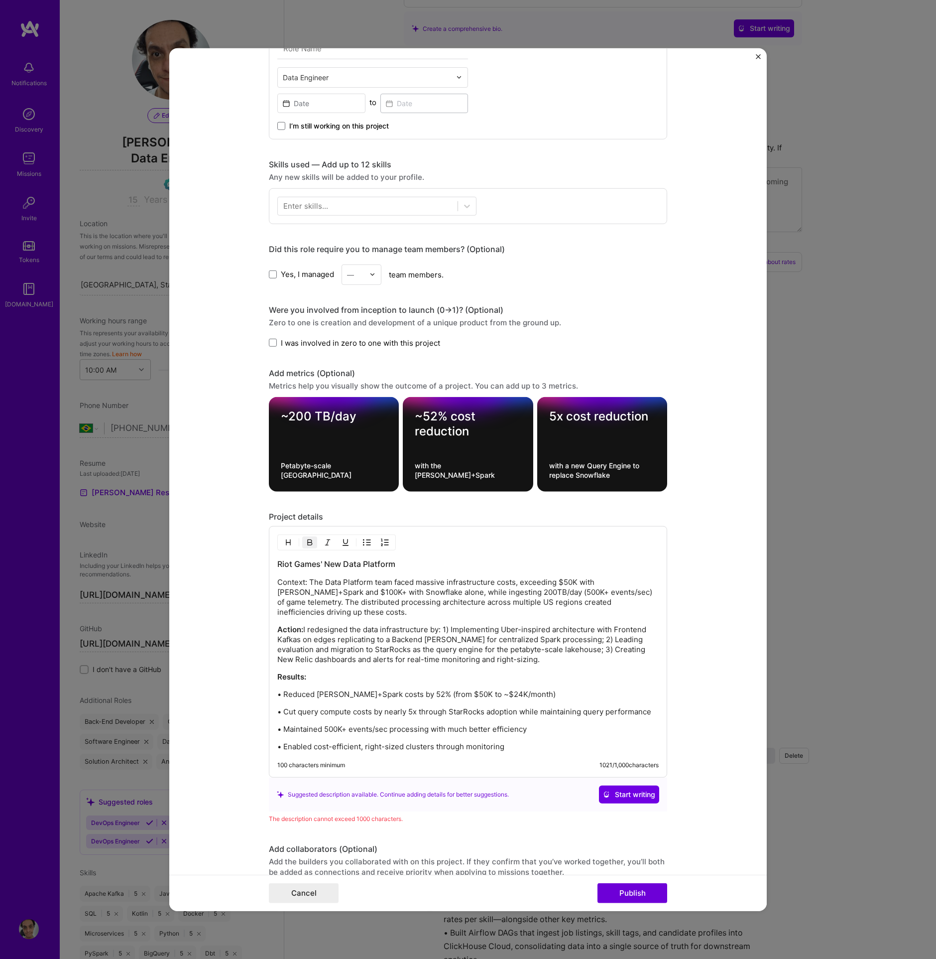
click at [293, 578] on p "Context: The Data Platform team faced massive infrastructure costs, exceeding $…" at bounding box center [468, 597] width 382 height 40
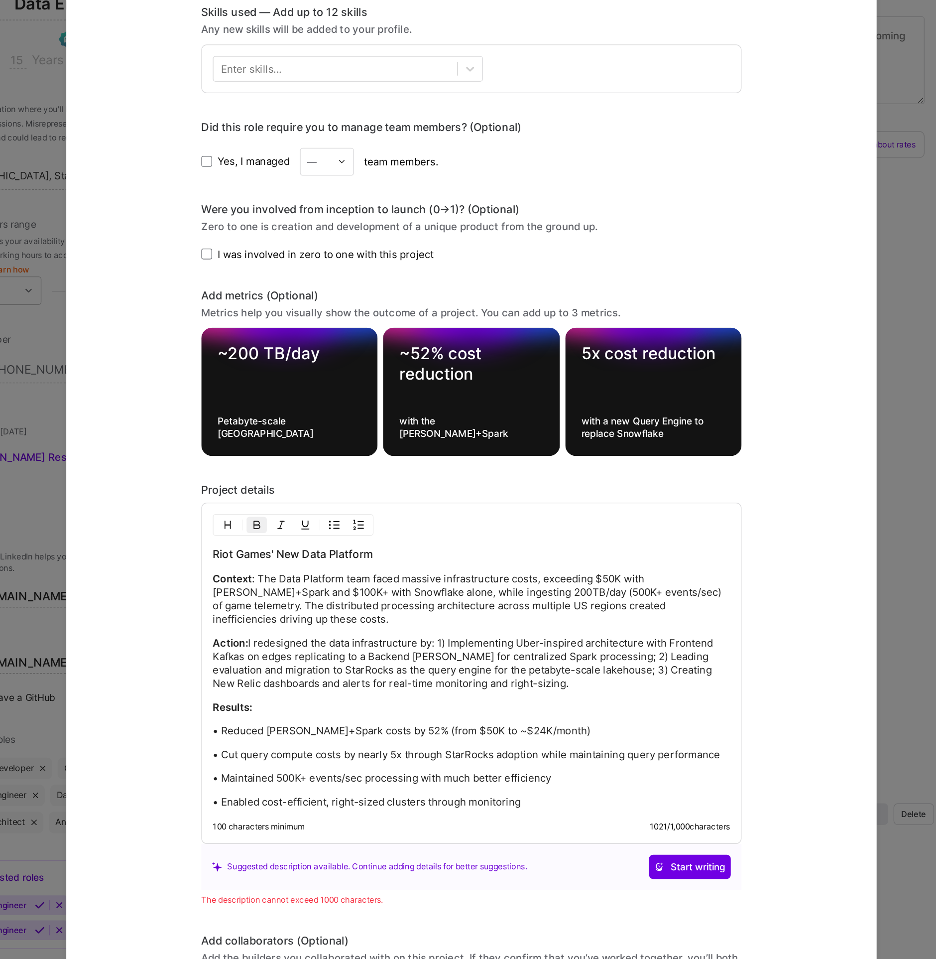
click at [423, 581] on p "Context : The Data Platform team faced massive infrastructure costs, exceeding …" at bounding box center [468, 597] width 382 height 40
click at [333, 625] on p "Action: I redesigned the data infrastructure by: 1) Implementing Uber-inspired …" at bounding box center [468, 645] width 382 height 40
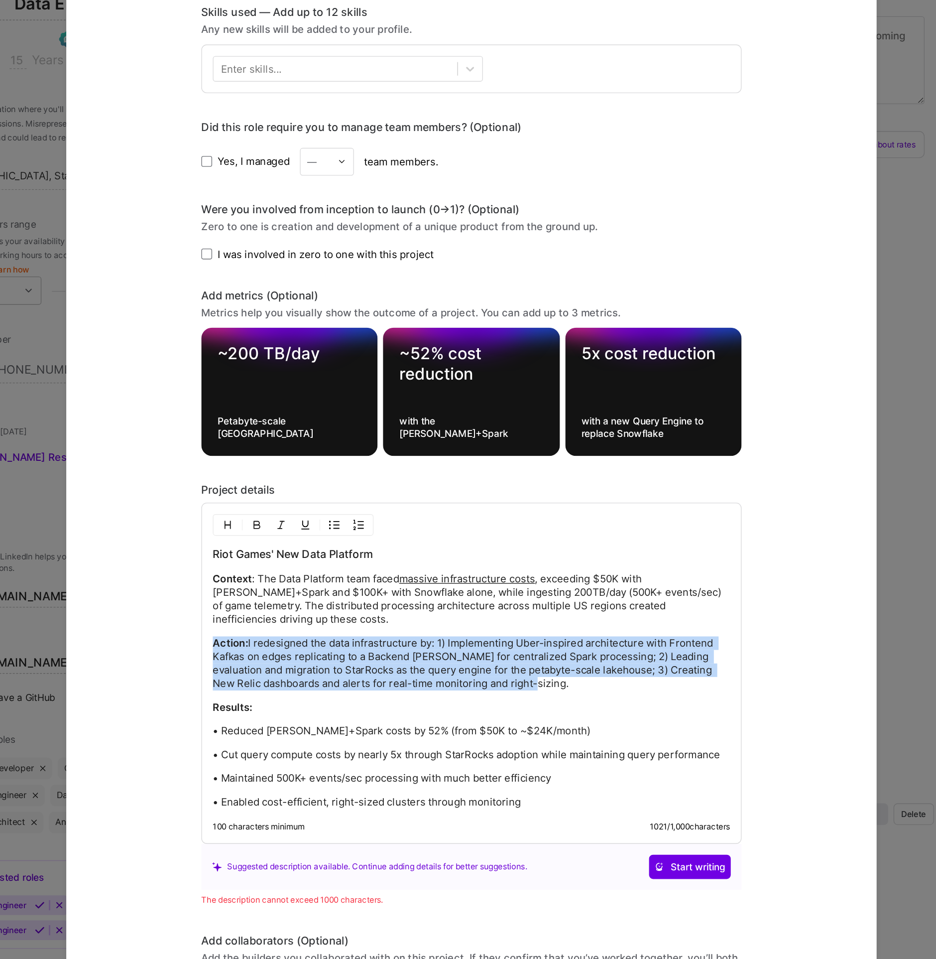
click at [333, 625] on p "Action: I redesigned the data infrastructure by: 1) Implementing Uber-inspired …" at bounding box center [468, 645] width 382 height 40
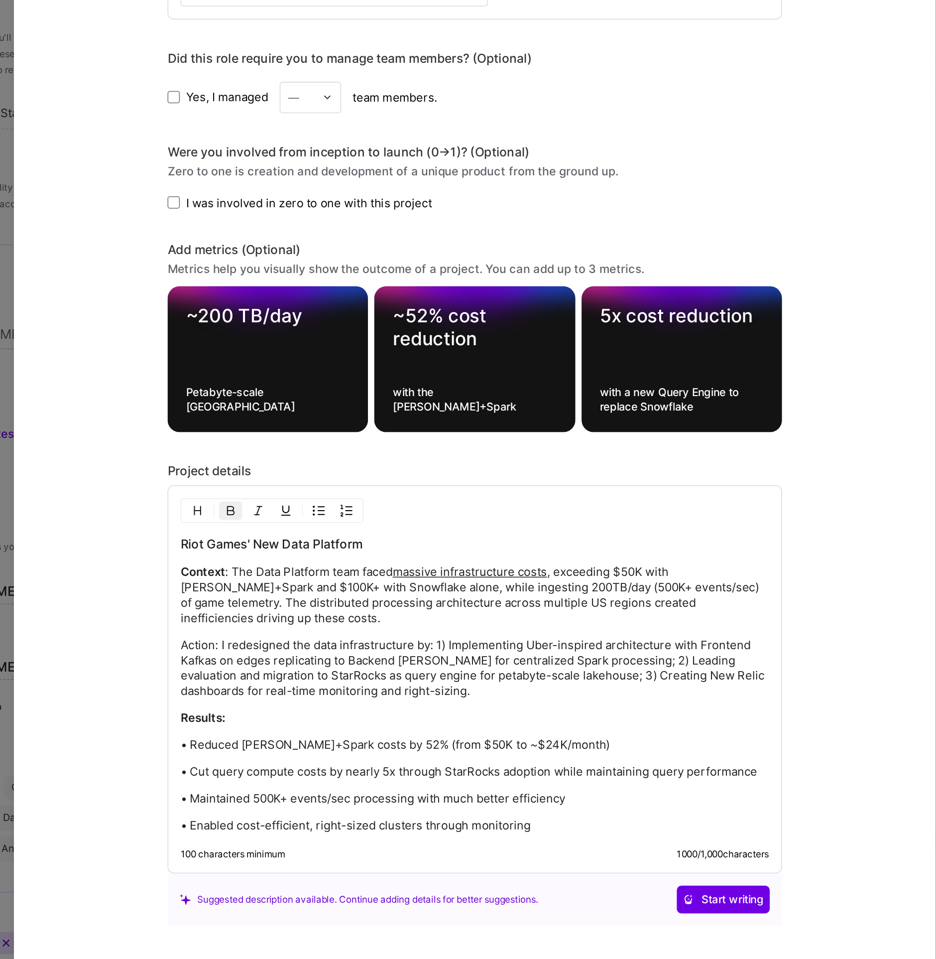
click at [428, 638] on p "Action: I redesigned the data infrastructure by: 1) Implementing Uber-inspired …" at bounding box center [468, 645] width 382 height 40
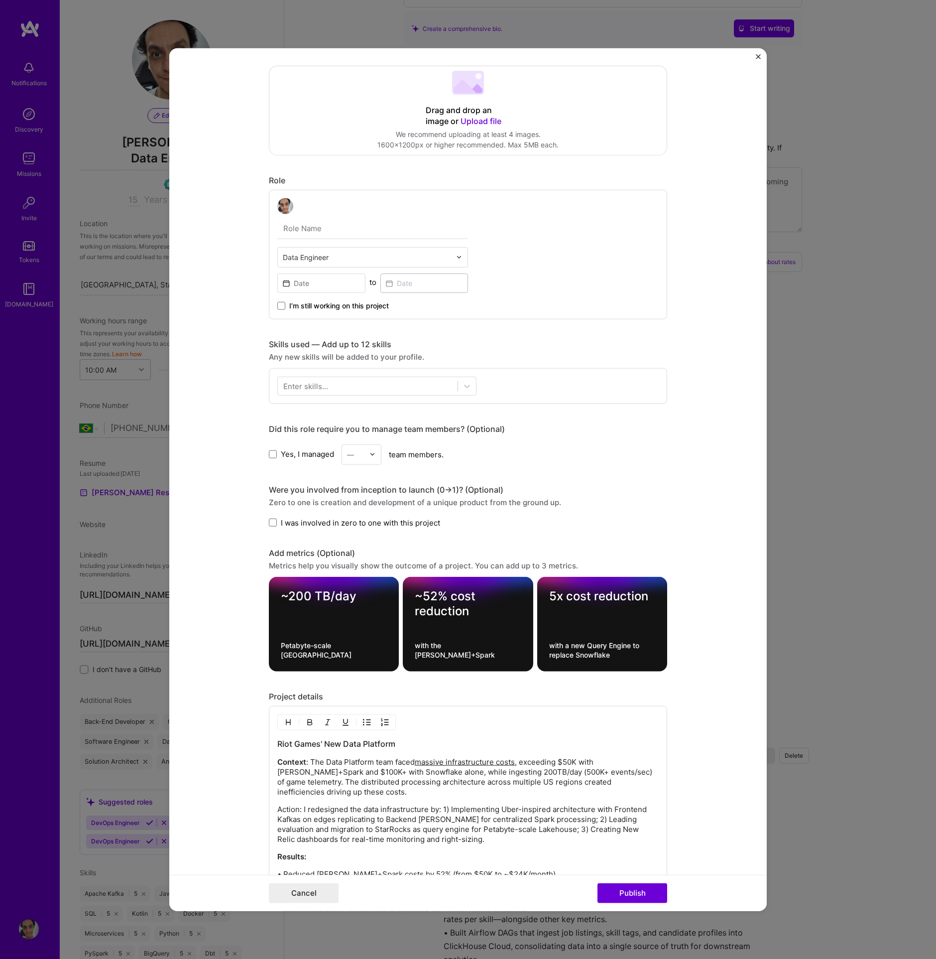
scroll to position [0, 0]
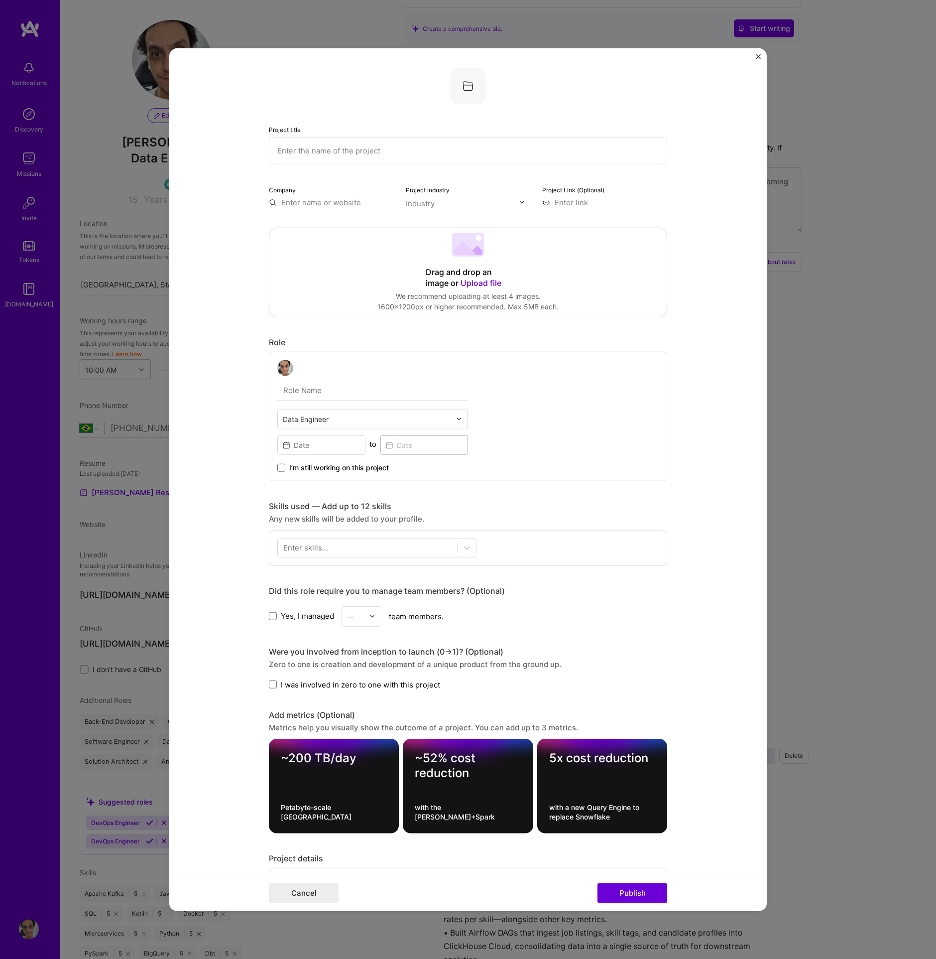
click at [338, 419] on input "text" at bounding box center [367, 418] width 168 height 10
click at [344, 392] on input "text" at bounding box center [372, 390] width 191 height 21
type input "Senior Data Engineer"
click at [317, 166] on div "Project title Company Project industry Industry Project Link (Optional)" at bounding box center [468, 137] width 398 height 139
click at [321, 154] on input "text" at bounding box center [468, 149] width 398 height 27
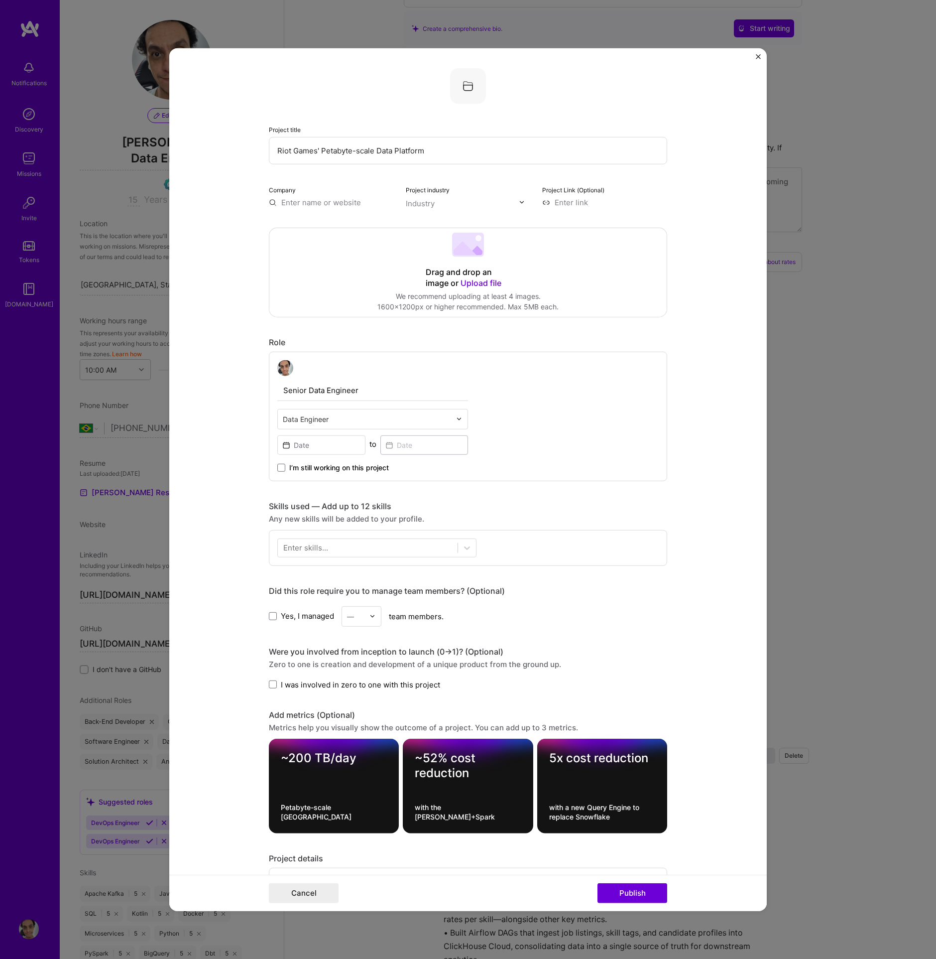
type input "Riot Games' Petabyte-scale Data Platform"
click at [321, 441] on input at bounding box center [321, 444] width 88 height 19
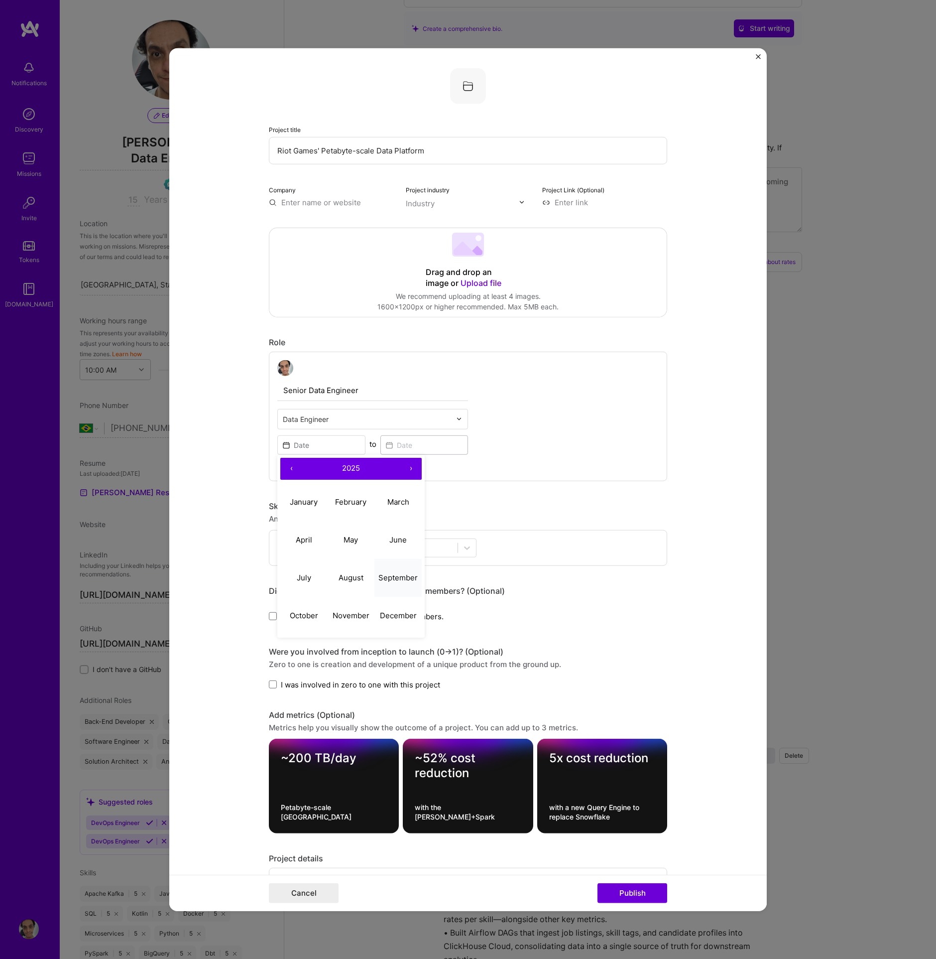
click at [395, 576] on abbr "September" at bounding box center [398, 577] width 39 height 9
click at [395, 576] on div "Project title Riot Games' Petabyte-scale Data Platform Company Project industry…" at bounding box center [468, 694] width 398 height 1253
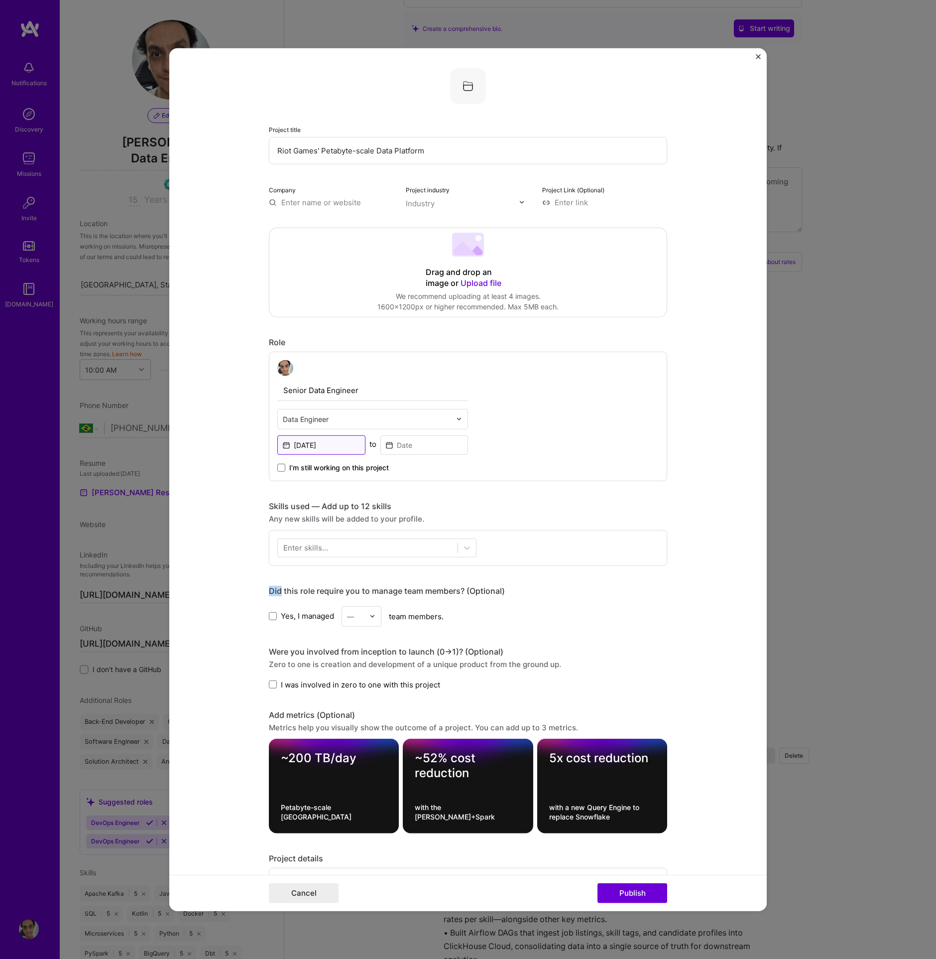
click at [334, 447] on input "Sep, 2025" at bounding box center [321, 444] width 88 height 19
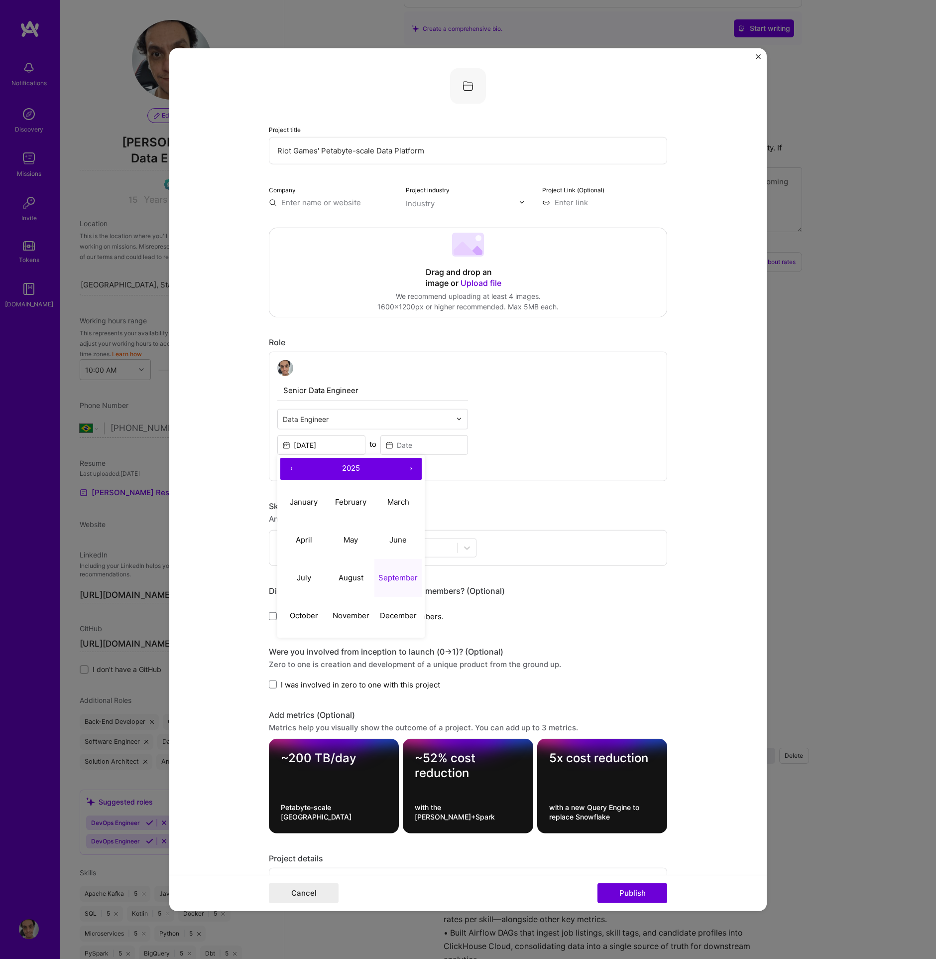
click at [287, 465] on button "‹" at bounding box center [291, 468] width 22 height 22
click at [287, 466] on button "‹" at bounding box center [291, 468] width 22 height 22
click at [390, 577] on abbr "September" at bounding box center [398, 577] width 39 height 9
type input "Sep, 2023"
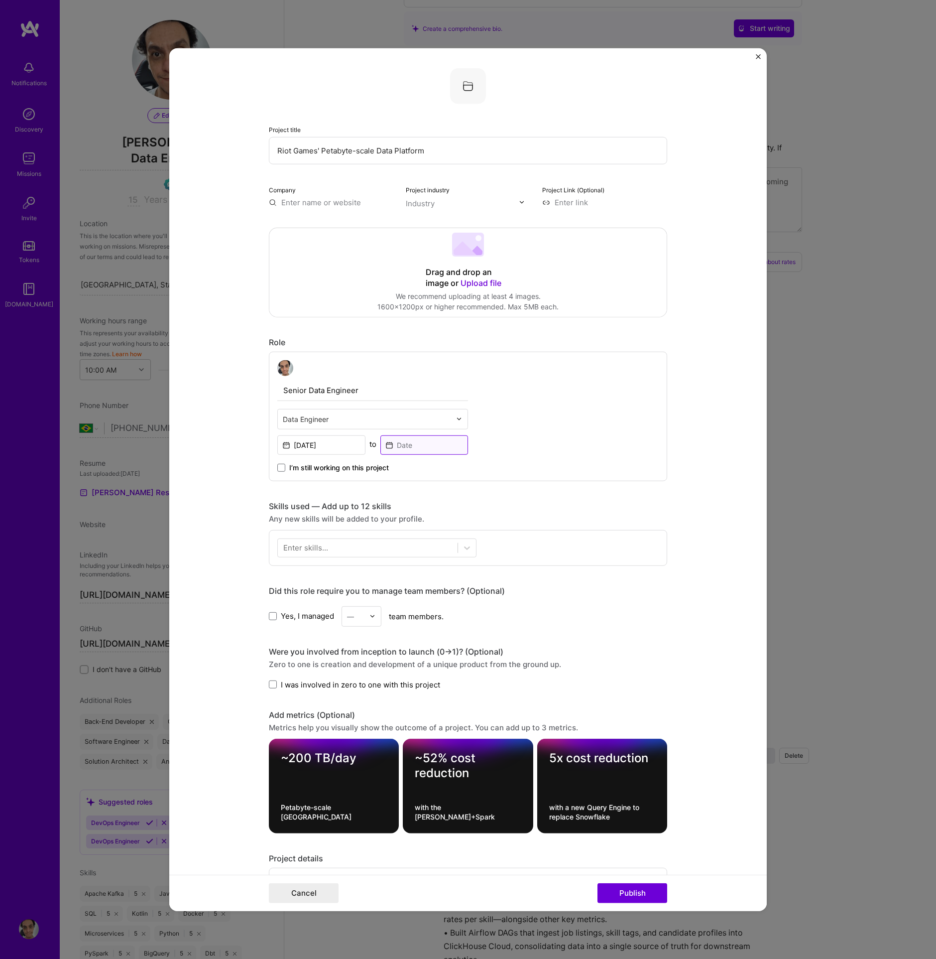
click at [427, 447] on input at bounding box center [425, 444] width 88 height 19
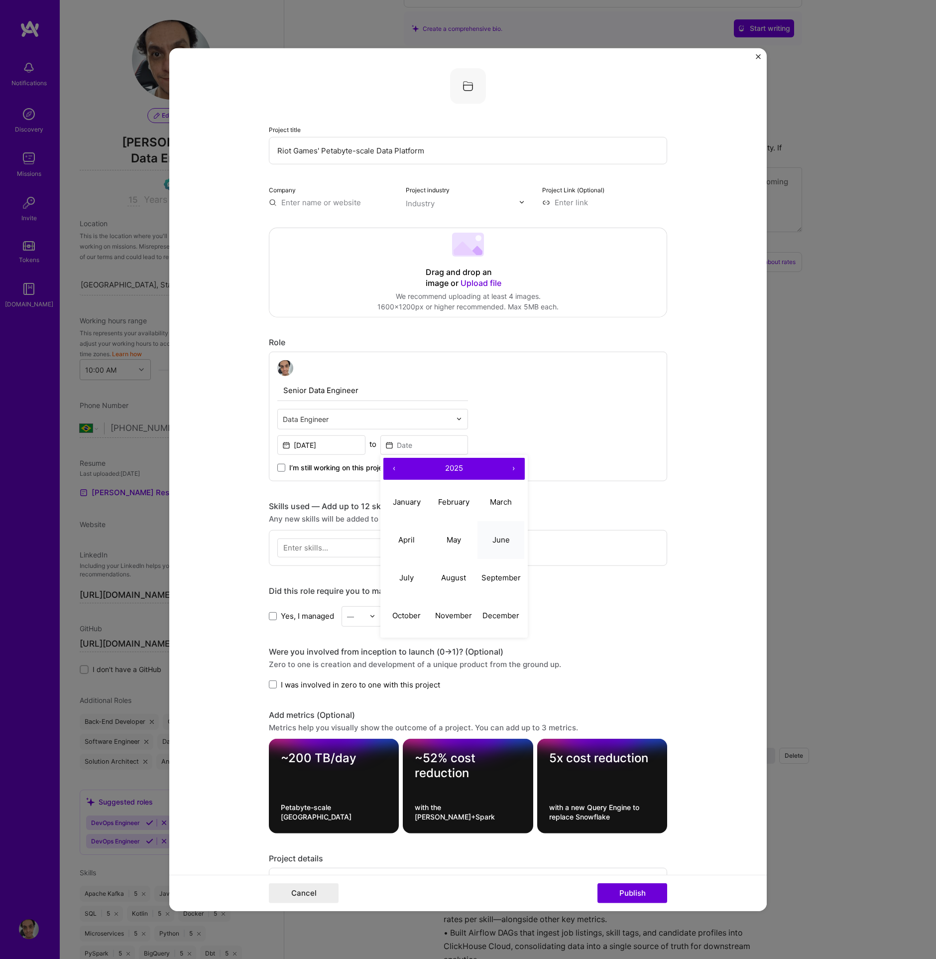
click at [495, 538] on abbr "June" at bounding box center [501, 539] width 17 height 9
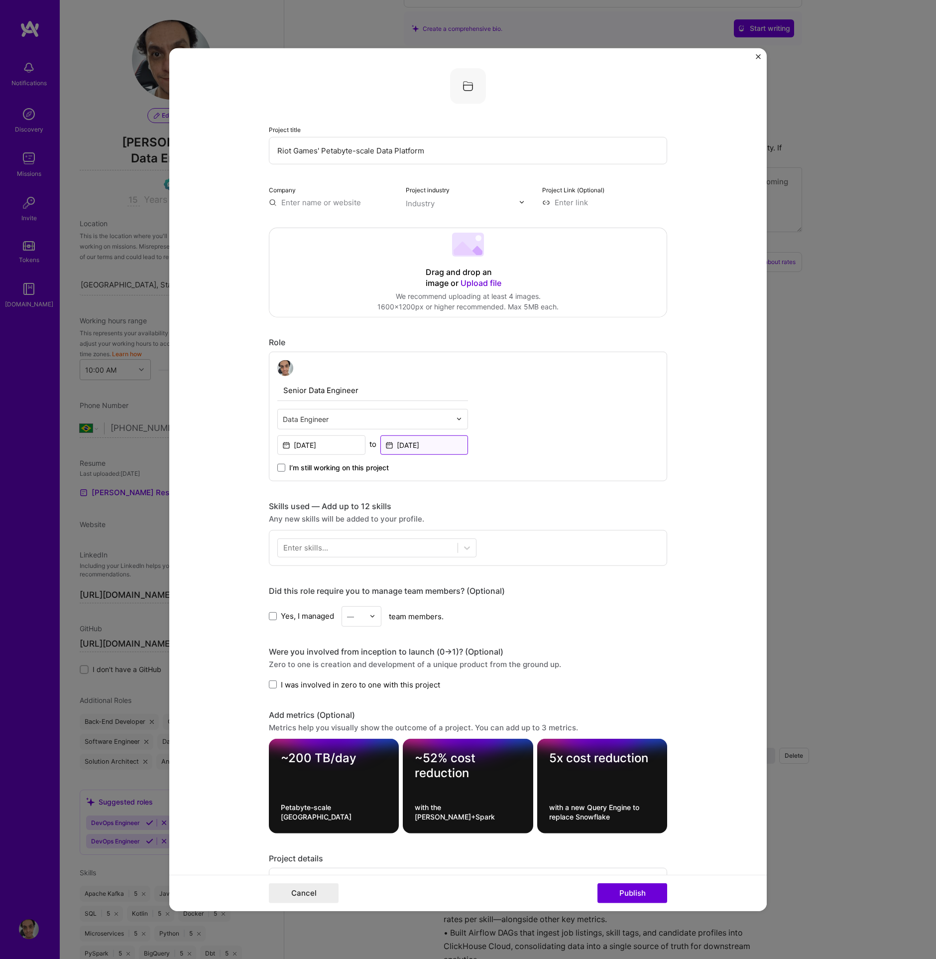
click at [427, 440] on input "Jun, 2025" at bounding box center [425, 444] width 88 height 19
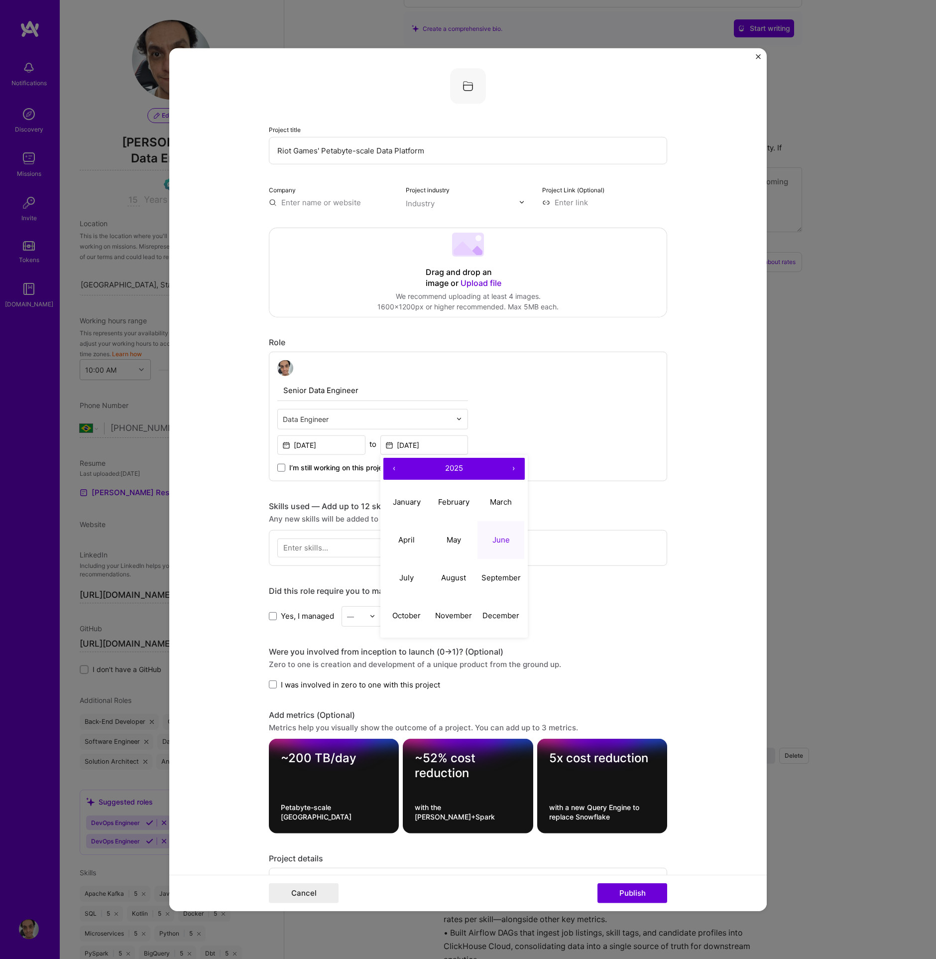
click at [458, 464] on button "2025" at bounding box center [454, 468] width 98 height 22
click at [415, 540] on button "2024" at bounding box center [407, 540] width 47 height 38
click at [491, 546] on button "June" at bounding box center [501, 540] width 47 height 38
type input "Jun, 2024"
click at [339, 539] on div at bounding box center [368, 547] width 180 height 16
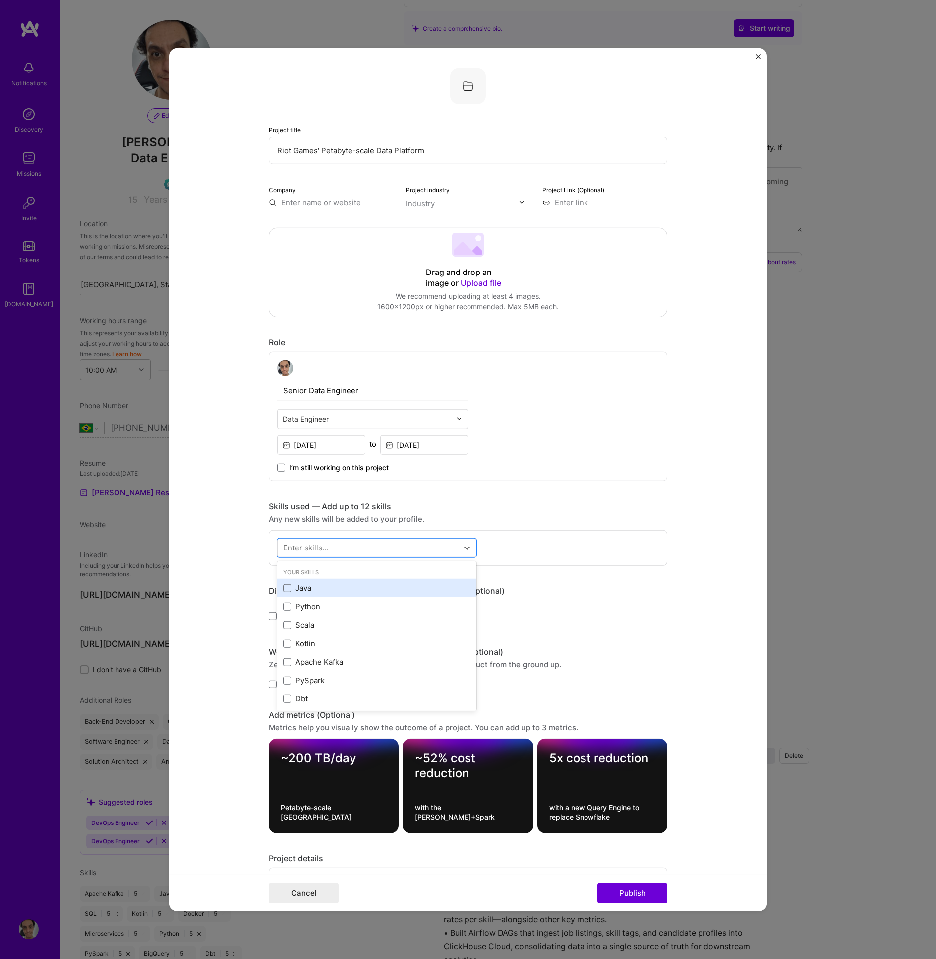
click at [341, 591] on div "Java" at bounding box center [376, 588] width 187 height 10
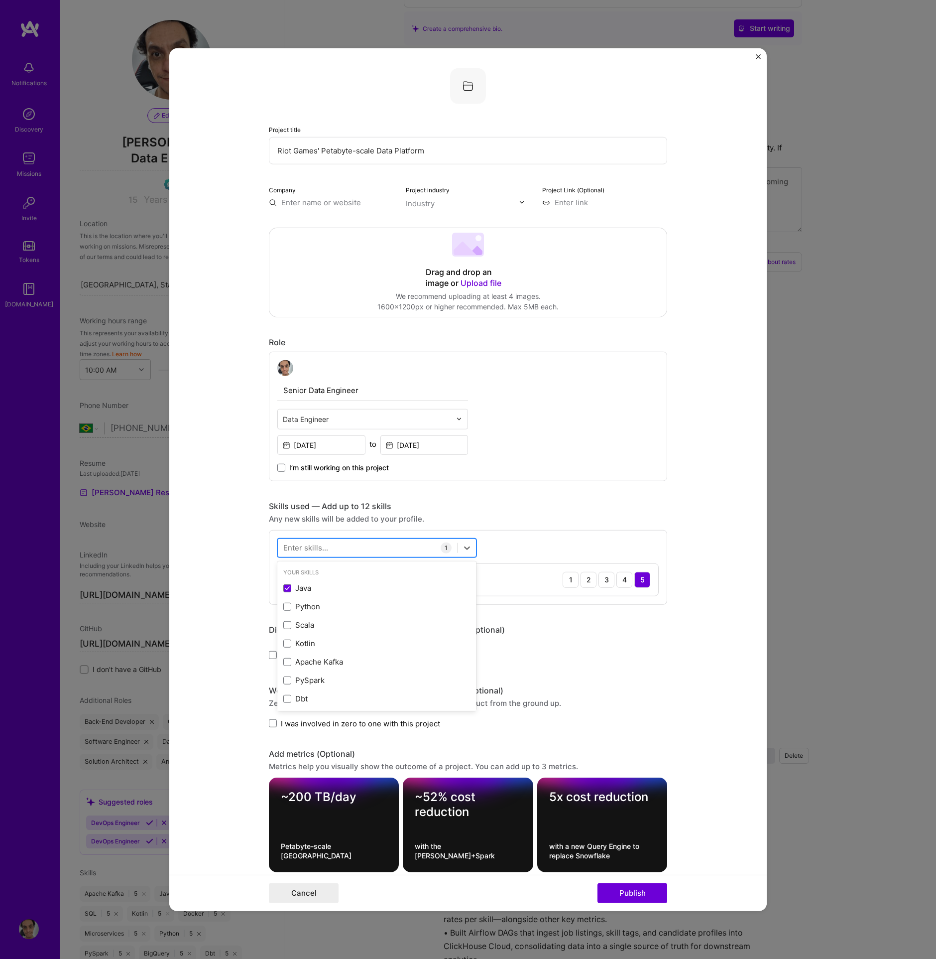
click at [334, 545] on div at bounding box center [368, 547] width 180 height 16
type input "Go"
click at [339, 585] on div "Go" at bounding box center [376, 588] width 187 height 10
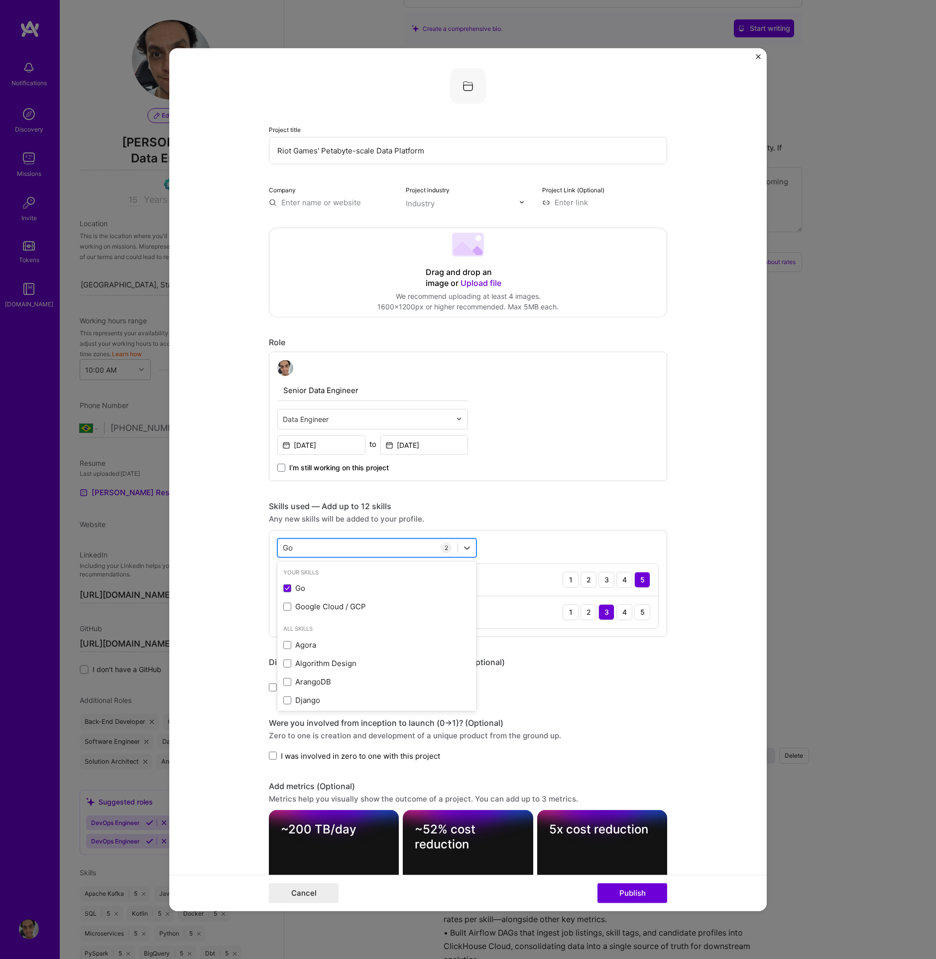
click at [336, 547] on div "Go Go" at bounding box center [368, 547] width 180 height 16
click at [335, 543] on div "Go Go" at bounding box center [368, 547] width 180 height 16
click at [301, 604] on div "Kafka" at bounding box center [376, 606] width 187 height 10
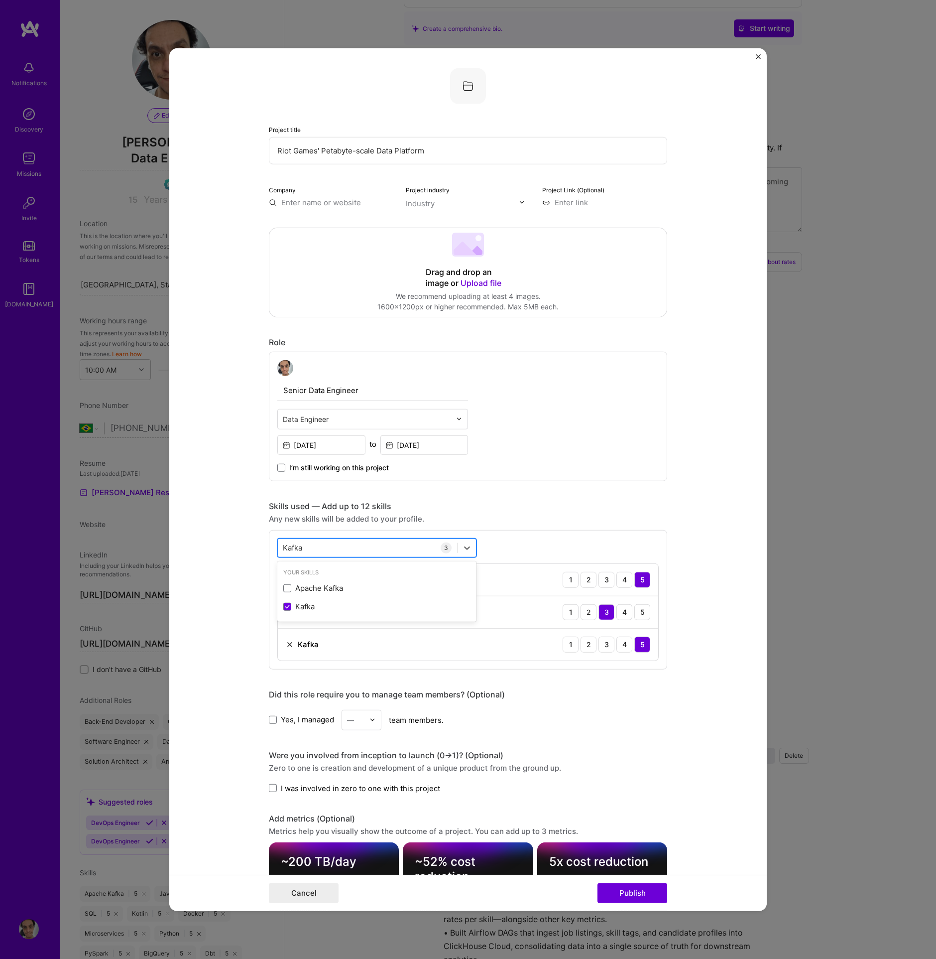
click at [325, 545] on div "Kafka Kafka" at bounding box center [368, 547] width 180 height 16
click at [316, 544] on div "Kafka Kafka" at bounding box center [368, 547] width 180 height 16
type input "Kafka"
click at [317, 602] on div "Spark" at bounding box center [376, 606] width 187 height 10
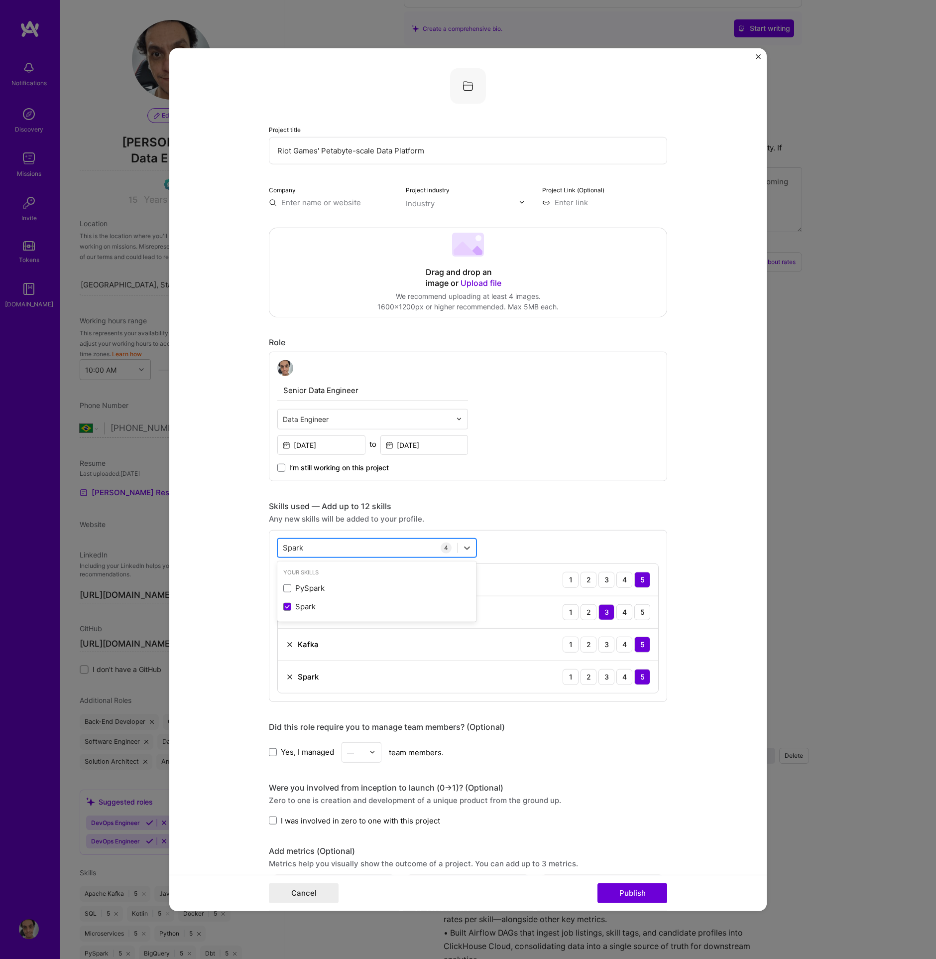
click at [316, 548] on div "Spark Spark" at bounding box center [368, 547] width 180 height 16
click at [313, 546] on div "Spark Spark" at bounding box center [368, 547] width 180 height 16
click at [319, 583] on div "Databricks" at bounding box center [376, 588] width 187 height 10
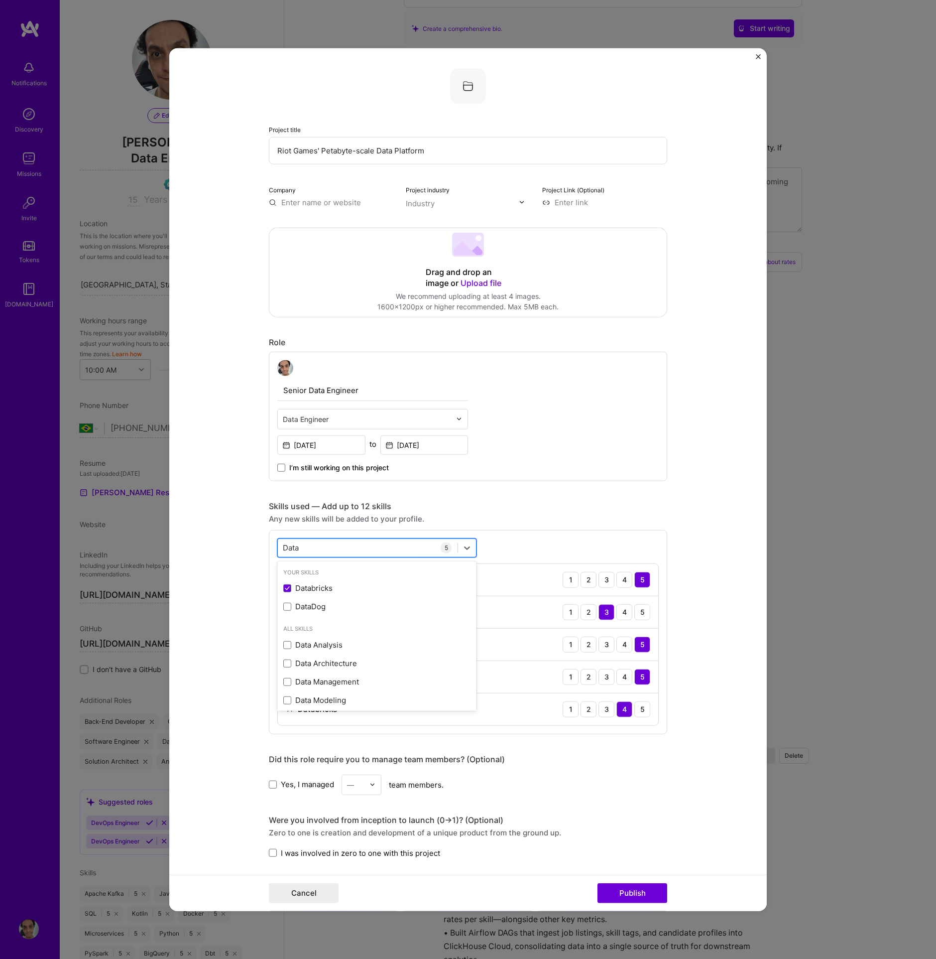
click at [336, 541] on div "Data Data" at bounding box center [368, 547] width 180 height 16
click at [337, 546] on div "Data Data" at bounding box center [368, 547] width 180 height 16
click at [364, 585] on div "Kubernetes" at bounding box center [376, 588] width 187 height 10
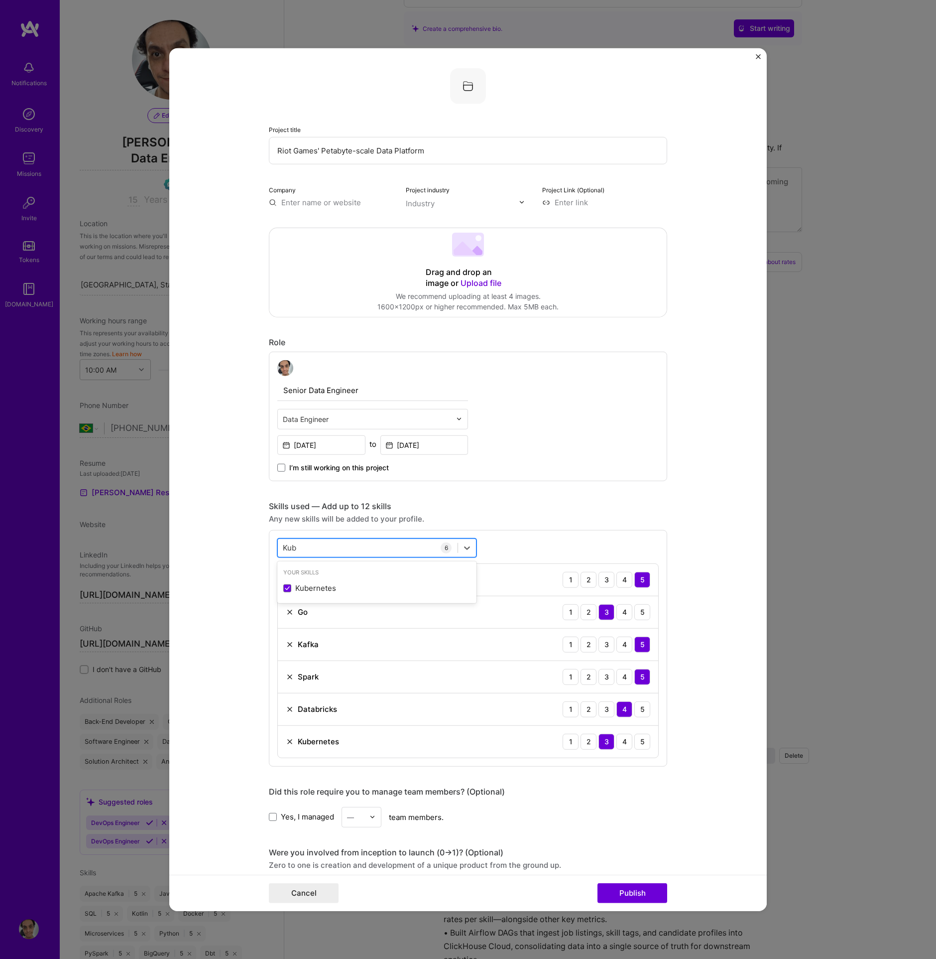
click at [346, 546] on div "Kub Kub" at bounding box center [368, 547] width 180 height 16
click at [356, 584] on div "NewRelic" at bounding box center [376, 588] width 187 height 10
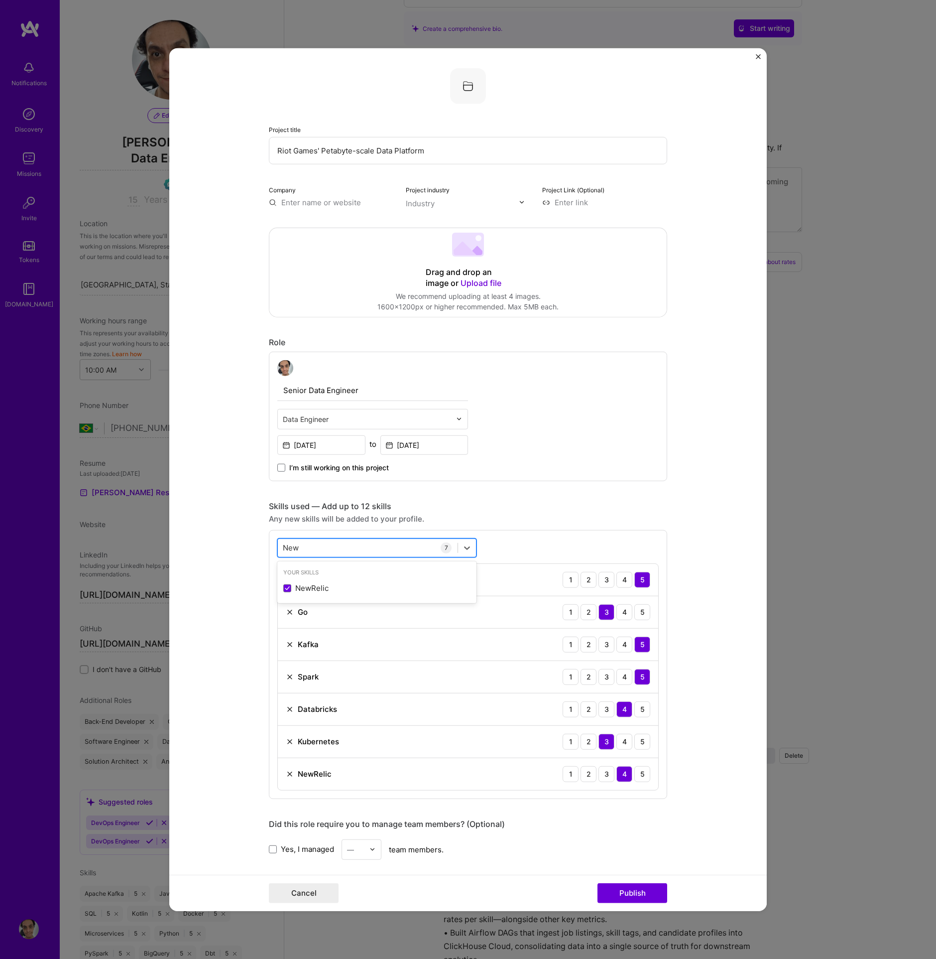
click at [341, 540] on div "New New" at bounding box center [368, 547] width 180 height 16
click at [328, 591] on div "AWS" at bounding box center [376, 588] width 199 height 18
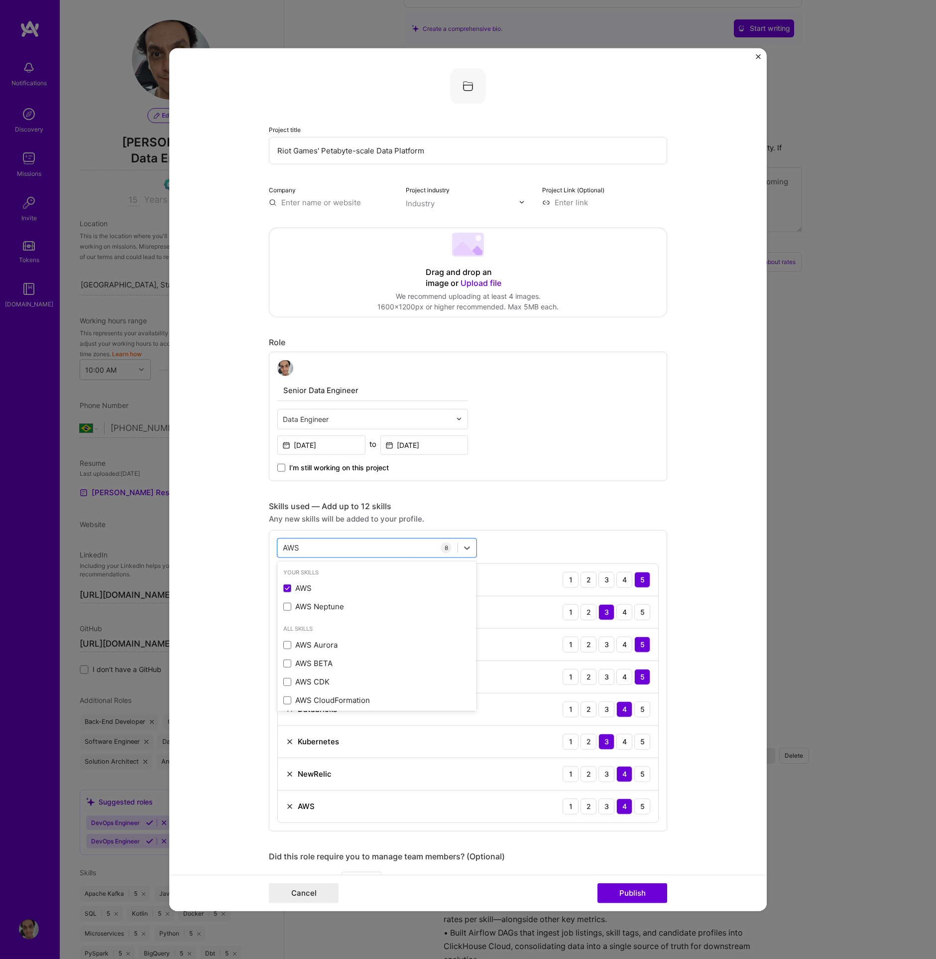
type input "AWS"
click at [229, 583] on form "Project title Riot Games' Petabyte-scale Data Platform Company Project industry…" at bounding box center [468, 479] width 598 height 863
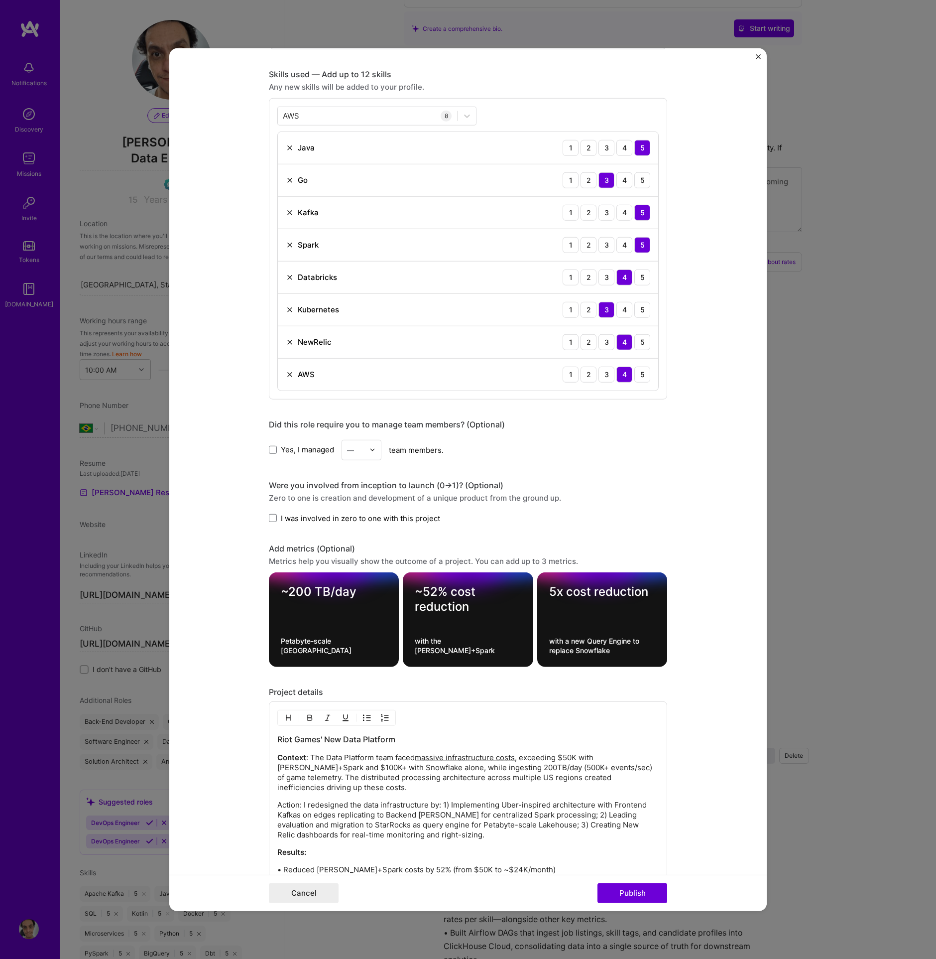
scroll to position [715, 0]
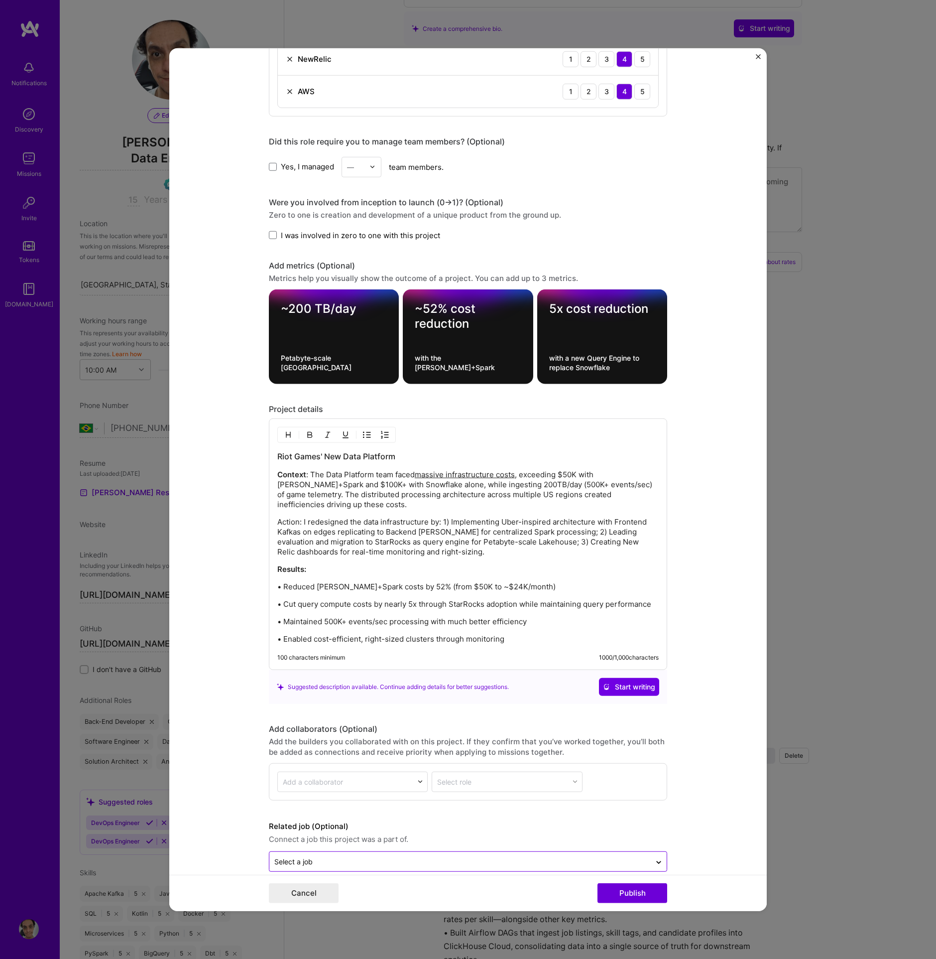
click at [431, 856] on input "text" at bounding box center [460, 861] width 372 height 10
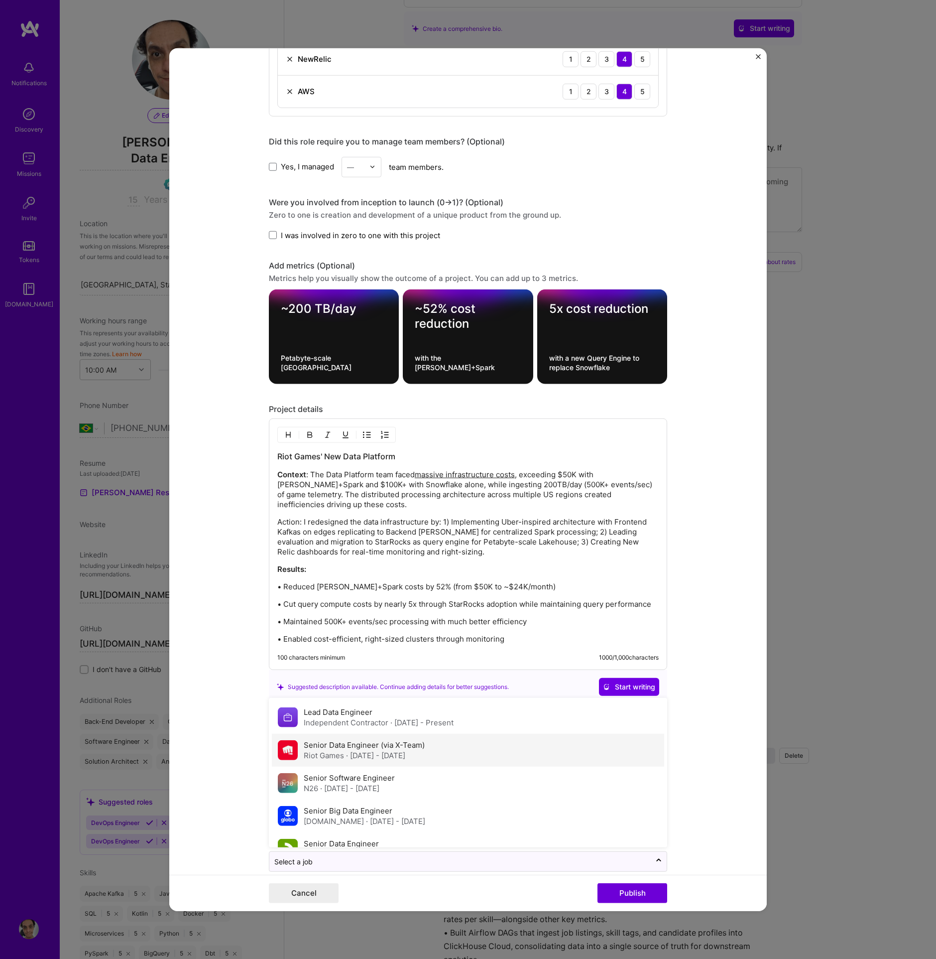
click at [400, 747] on div "Senior Data Engineer (via X-Team) Riot Games · Sep 2023 - Jun 2024" at bounding box center [468, 750] width 392 height 33
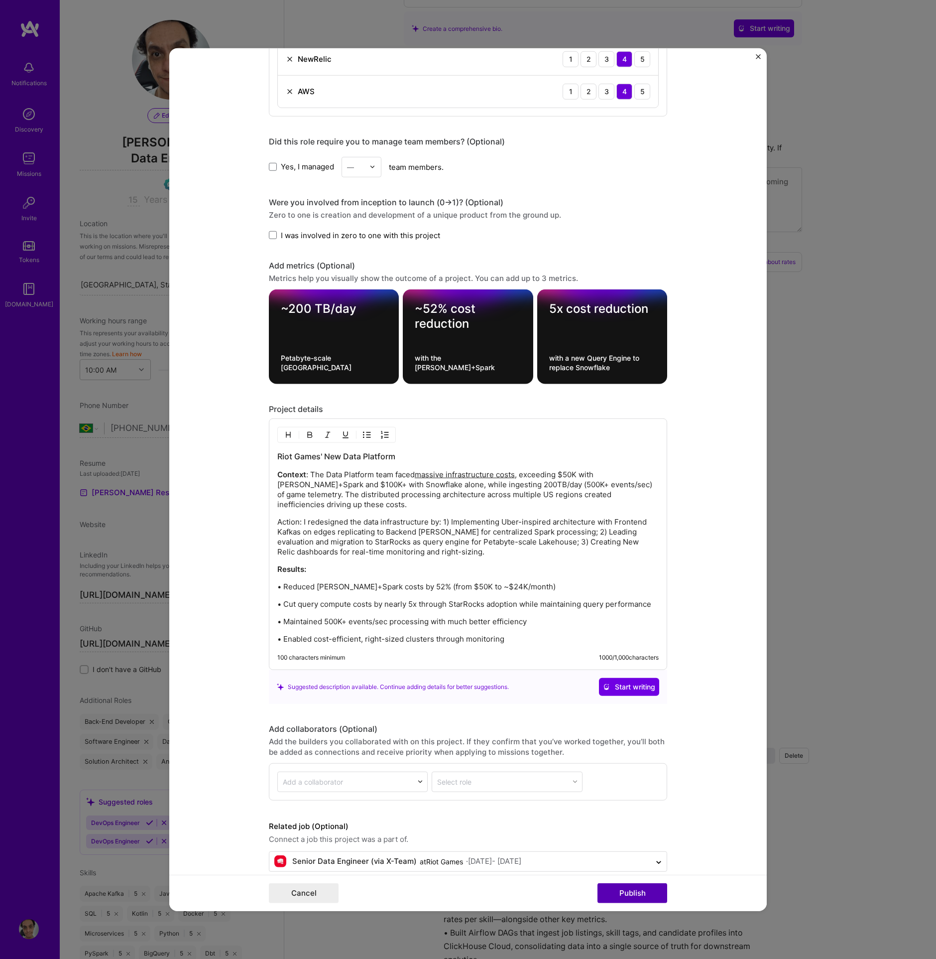
click at [629, 895] on button "Publish" at bounding box center [633, 893] width 70 height 20
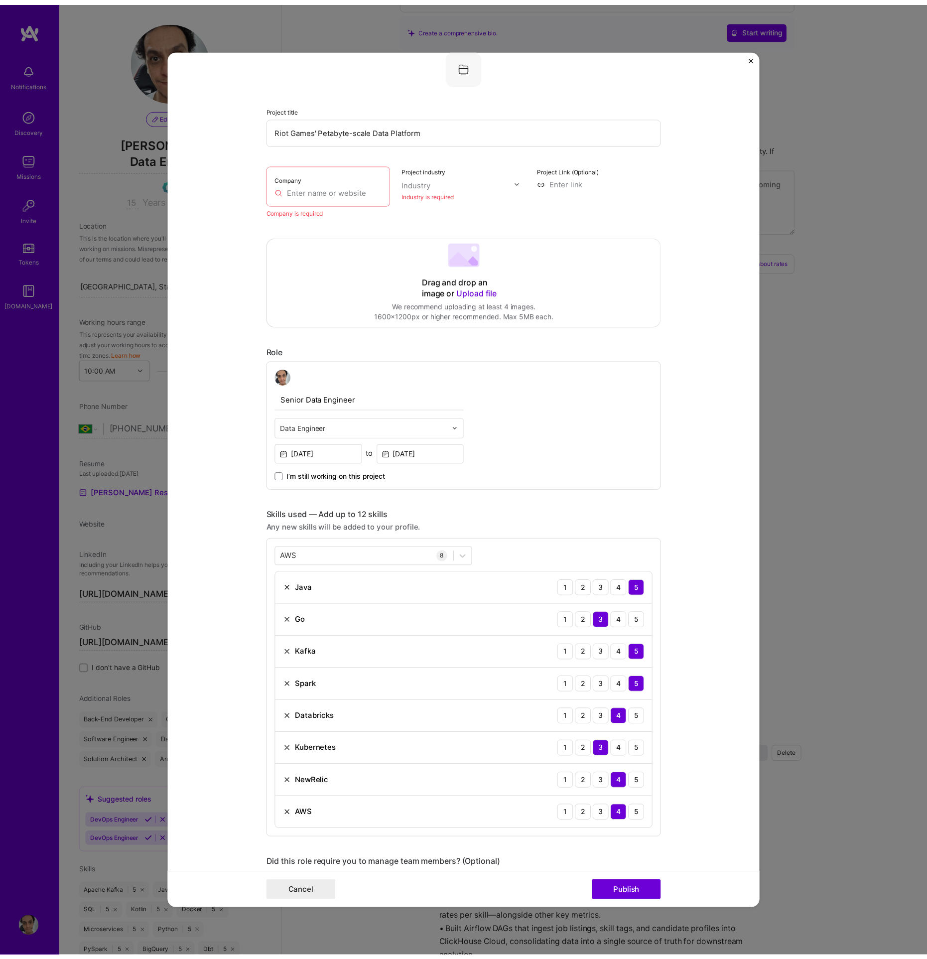
scroll to position [20, 0]
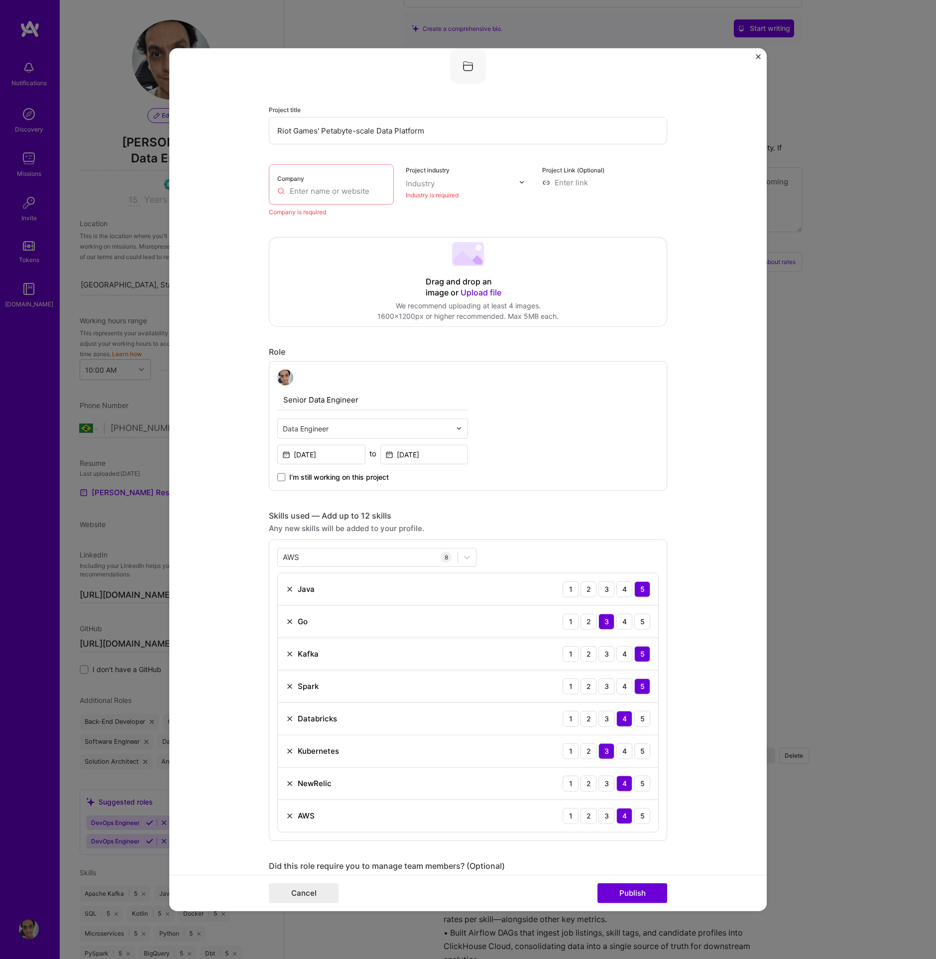
click at [321, 184] on div "Company" at bounding box center [331, 184] width 125 height 40
click at [318, 188] on input "text" at bounding box center [331, 190] width 108 height 10
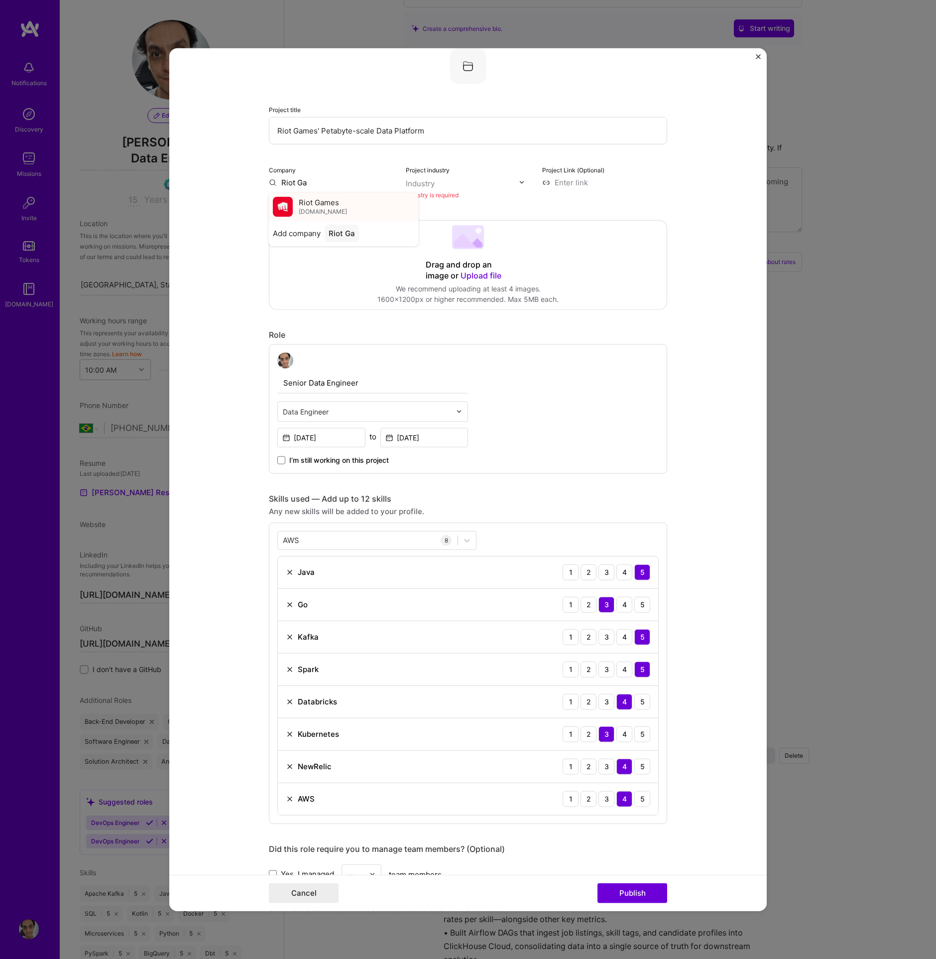
click at [321, 205] on span "Riot Games" at bounding box center [319, 202] width 40 height 10
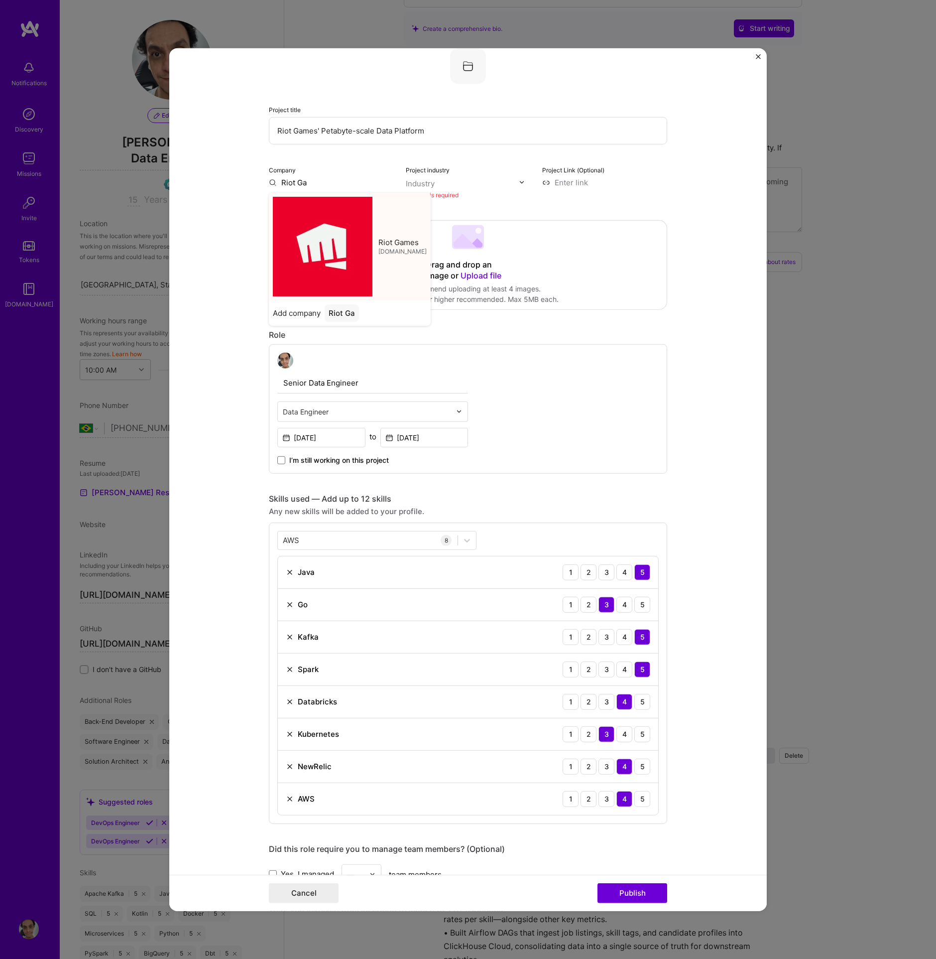
type input "Riot Games"
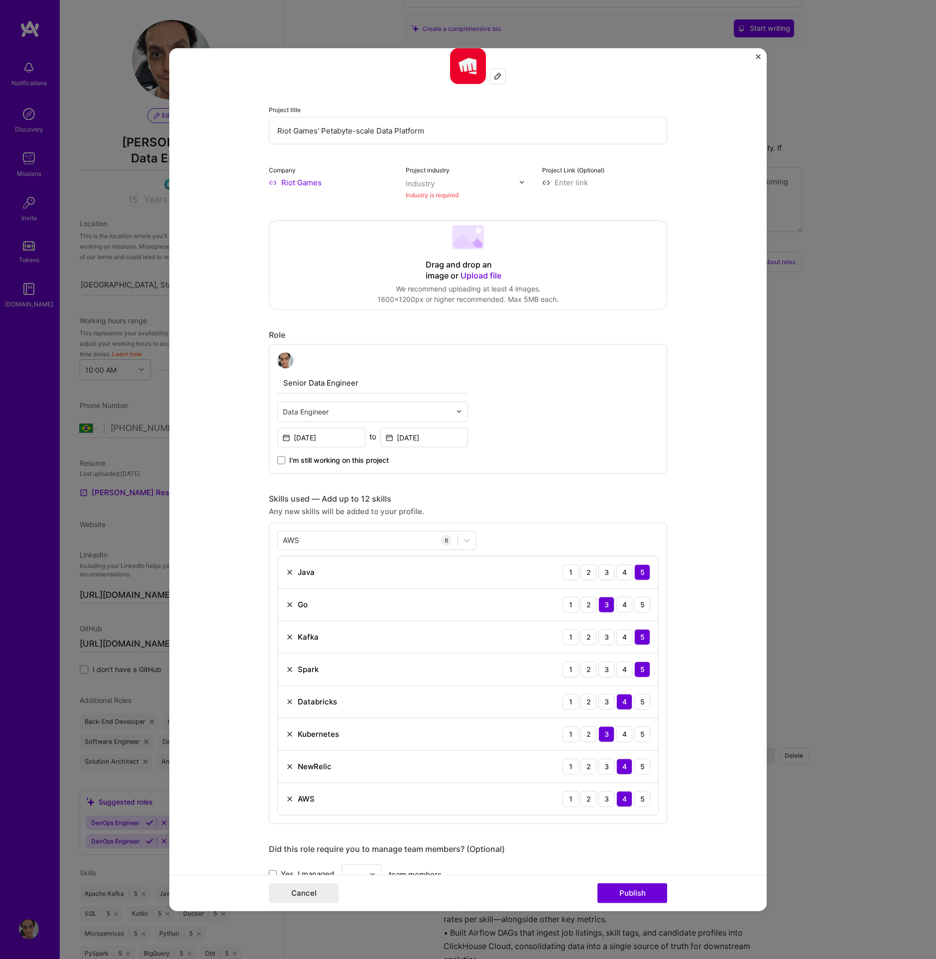
click at [435, 179] on input "text" at bounding box center [463, 183] width 114 height 10
type input "Gam"
click at [466, 220] on div "Gaming & e-Sports" at bounding box center [461, 222] width 68 height 10
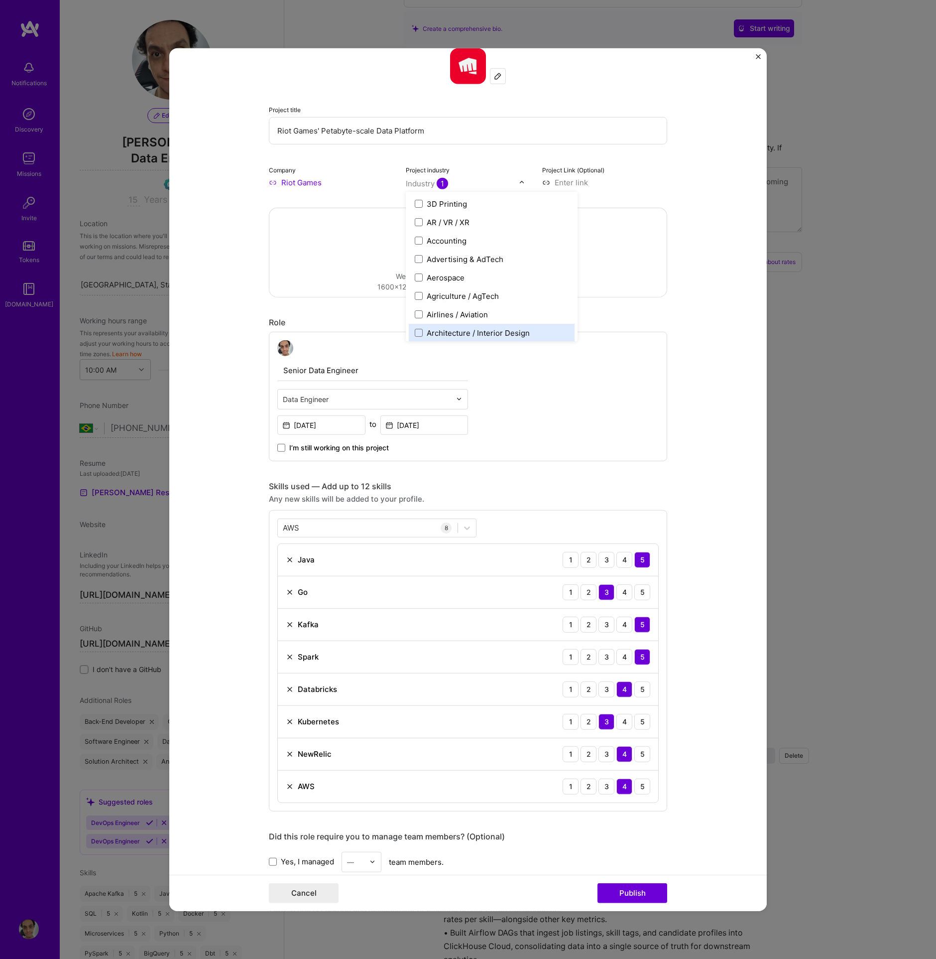
click at [710, 307] on form "Project title Riot Games' Petabyte-scale Data Platform Company Riot Games Proje…" at bounding box center [468, 479] width 598 height 863
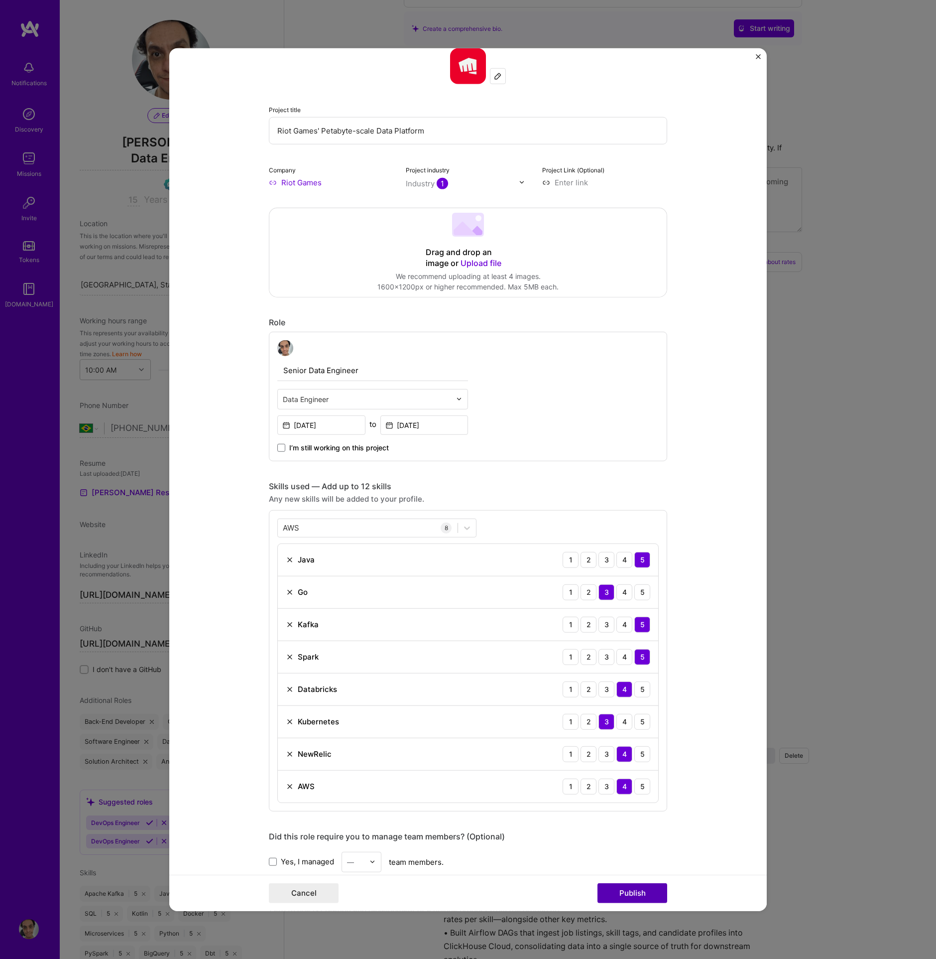
click at [618, 892] on button "Publish" at bounding box center [633, 893] width 70 height 20
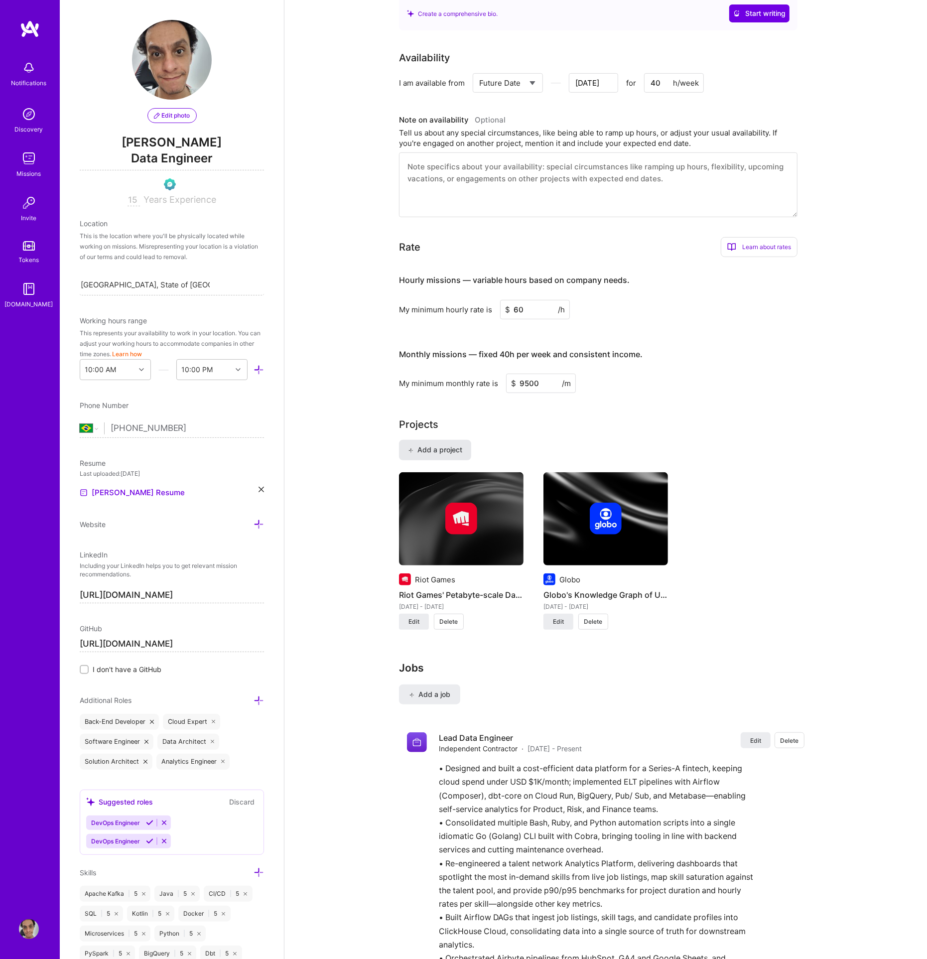
click at [446, 445] on span "Add a project" at bounding box center [435, 450] width 54 height 10
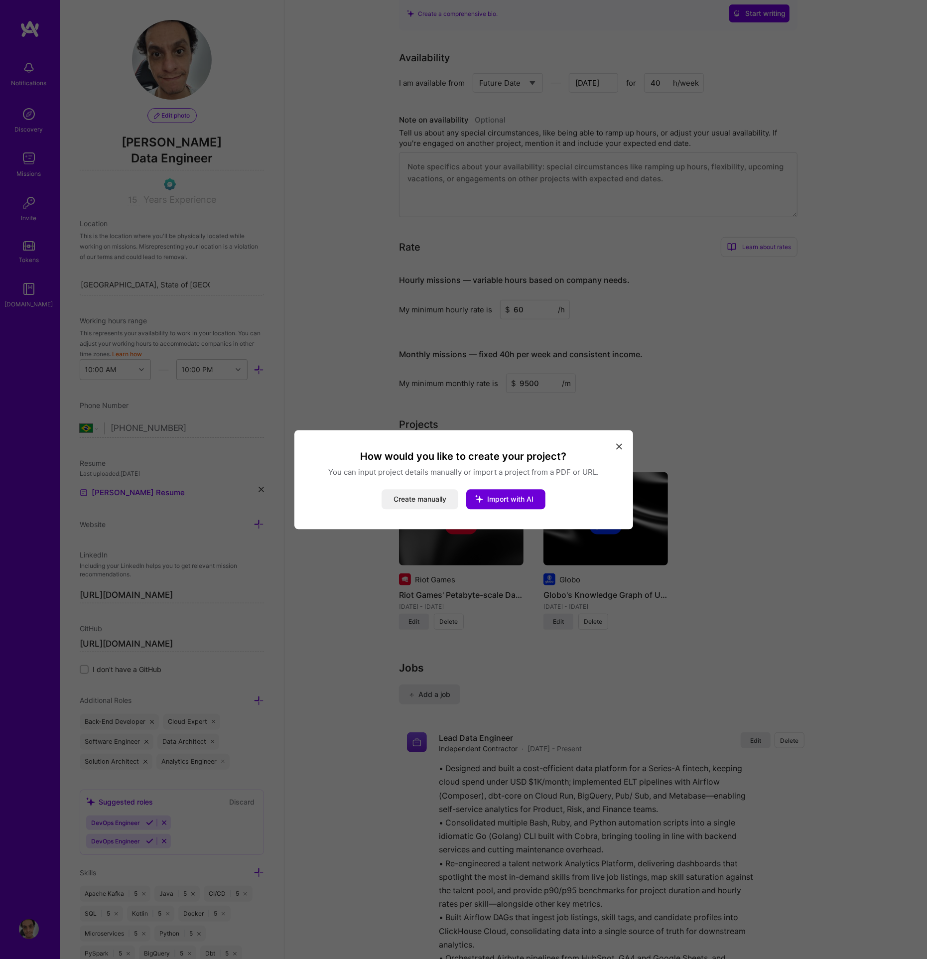
click at [613, 445] on div "How would you like to create your project? You can input project details manual…" at bounding box center [463, 479] width 339 height 99
click at [619, 445] on icon "modal" at bounding box center [619, 447] width 6 height 6
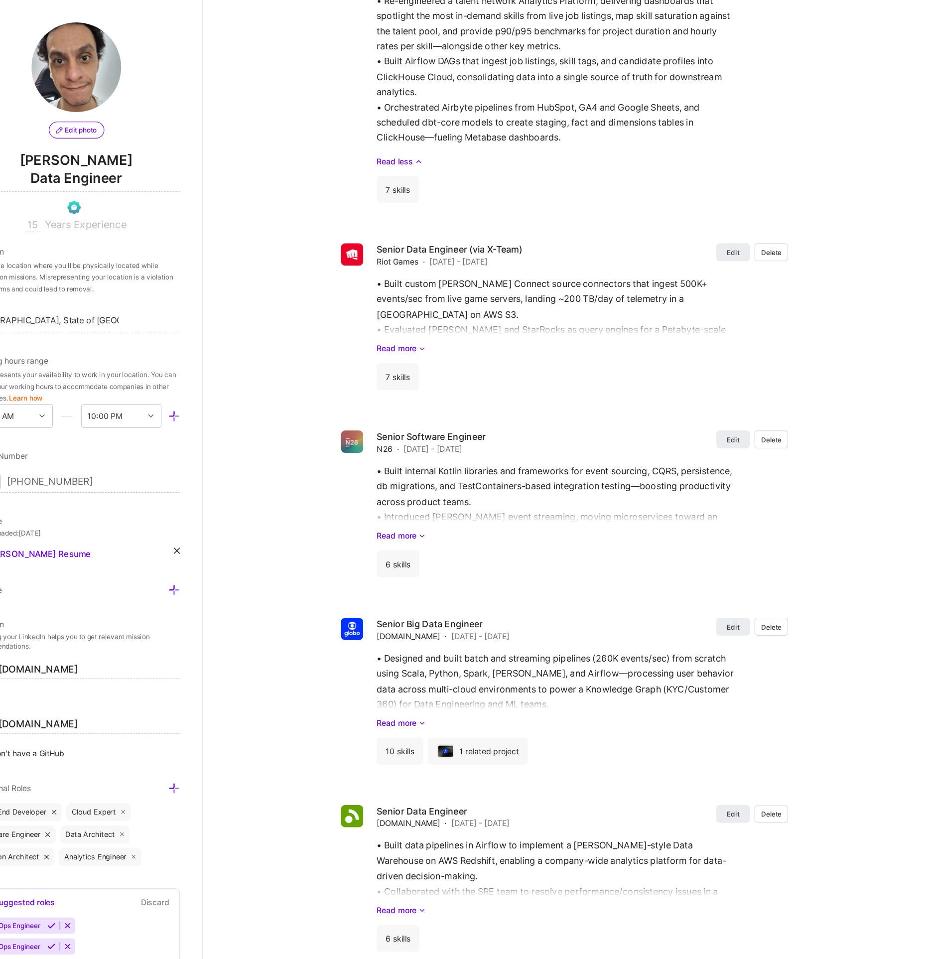
scroll to position [0, 0]
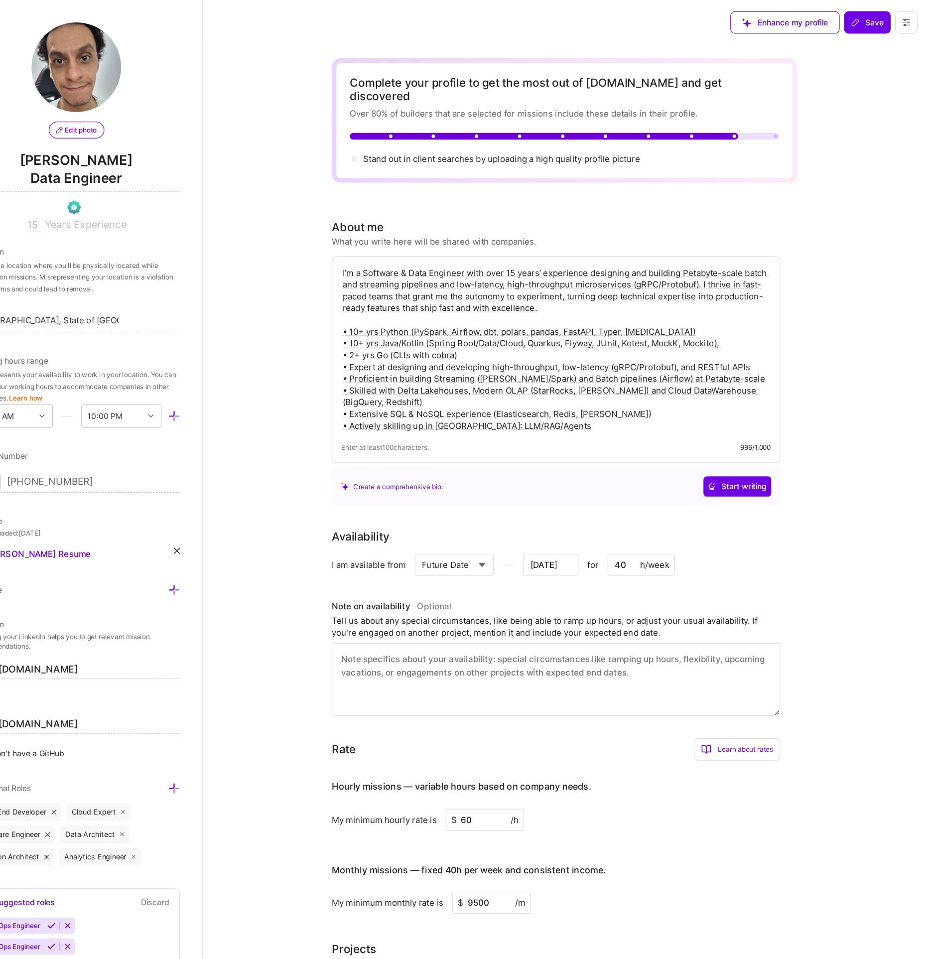
click at [613, 119] on div "Complete your profile to get the most out of A.Team and get discovered Over 80%…" at bounding box center [606, 107] width 382 height 79
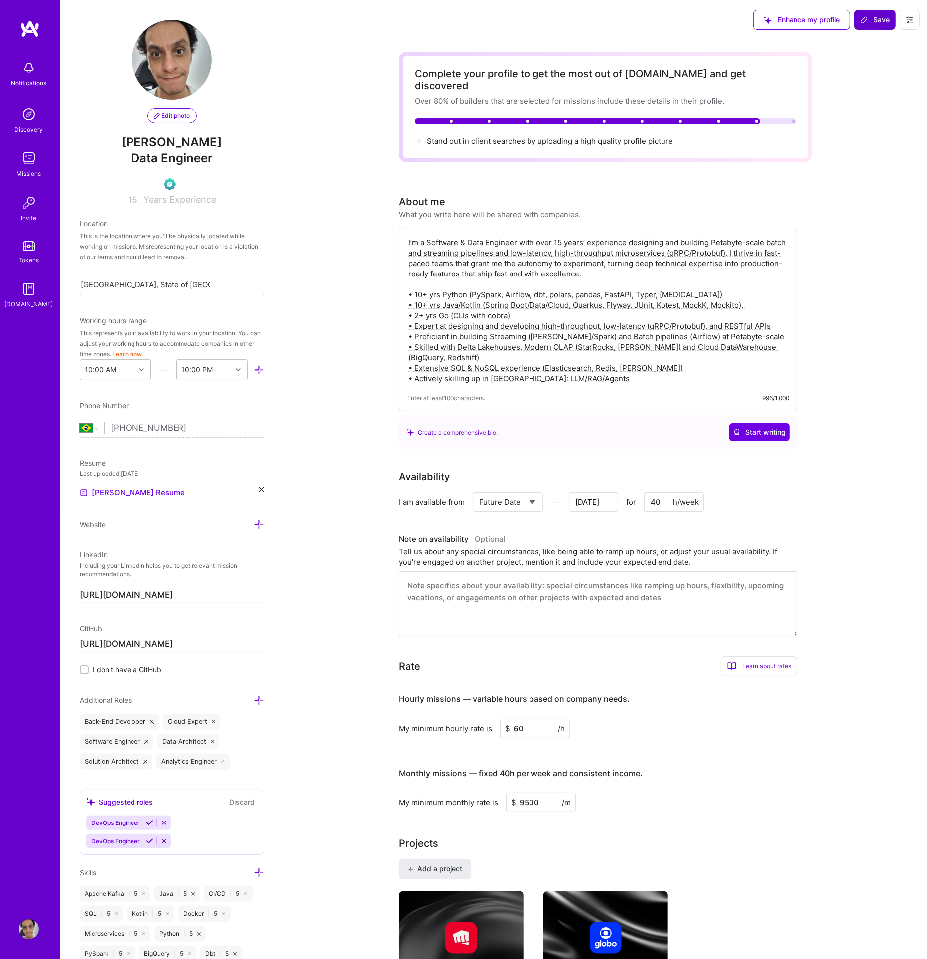
click at [872, 19] on span "Save" at bounding box center [874, 20] width 29 height 10
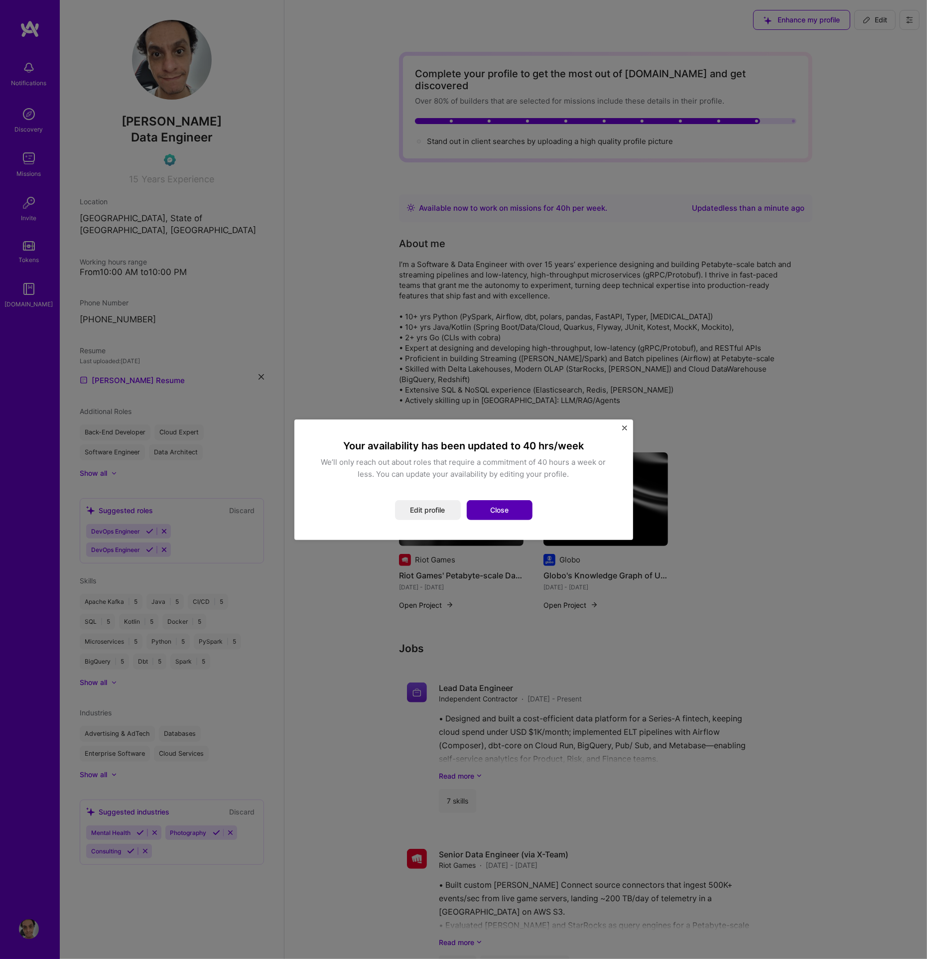
click at [503, 513] on button "Close" at bounding box center [500, 510] width 66 height 20
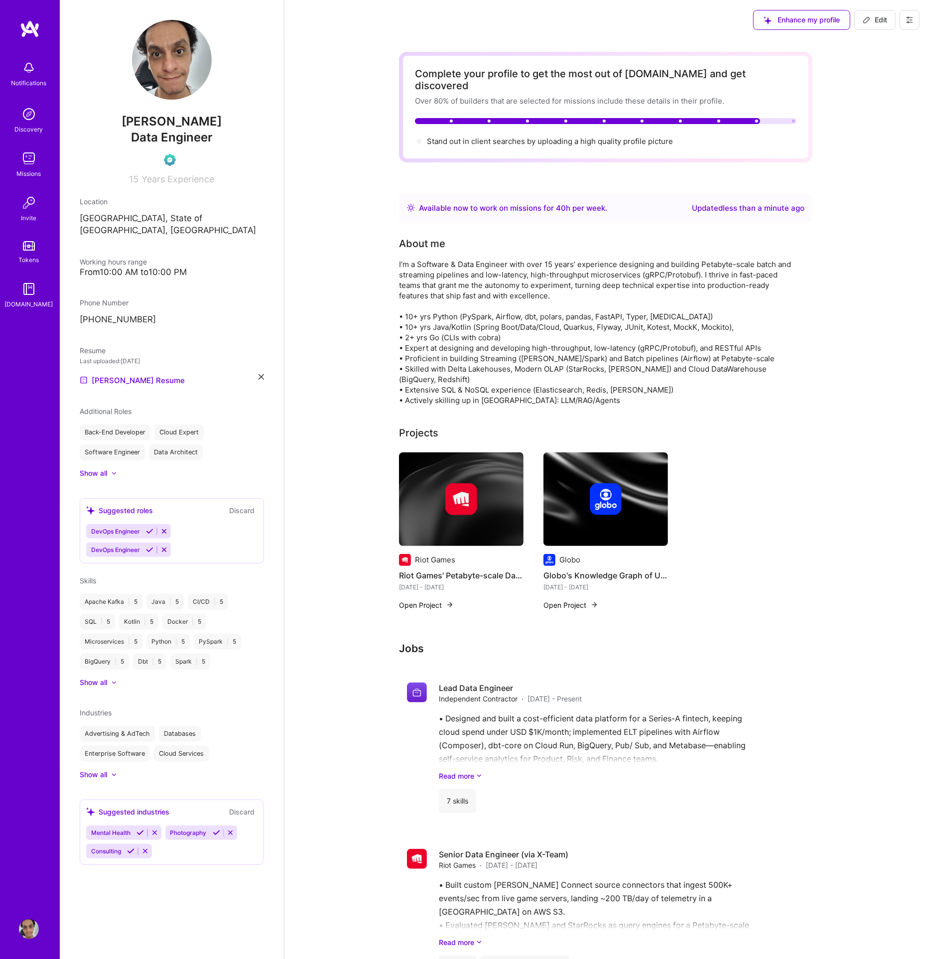
click at [876, 23] on span "Edit" at bounding box center [875, 20] width 24 height 10
select select "BR"
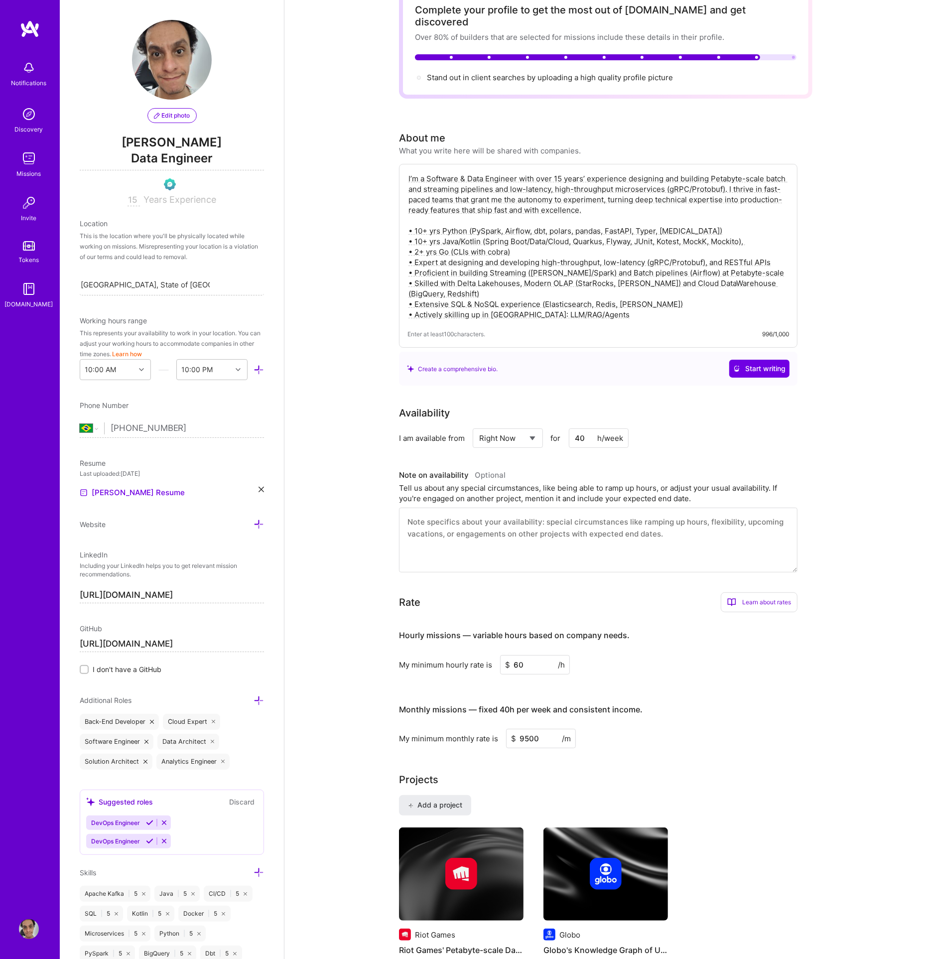
scroll to position [72, 0]
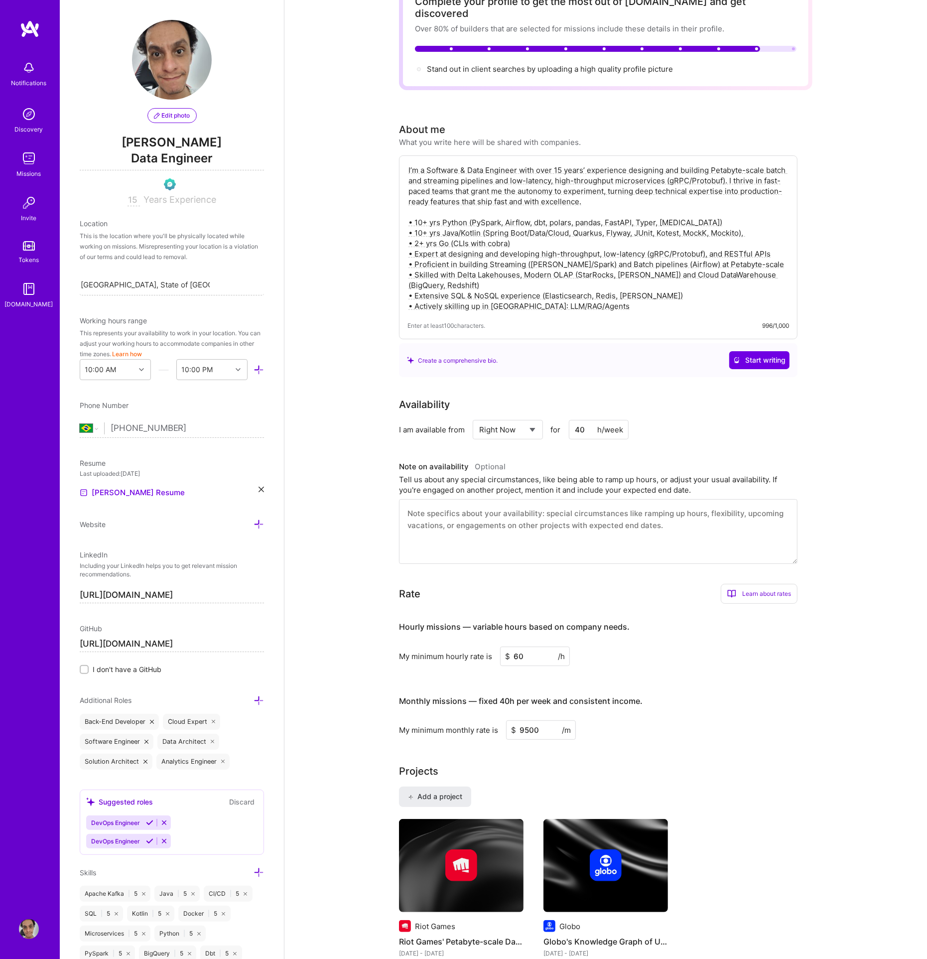
click at [527, 417] on select "Select... Right Now Future Date Not Available" at bounding box center [507, 429] width 57 height 25
click at [479, 417] on select "Select... Right Now Future Date Not Available" at bounding box center [507, 429] width 57 height 25
click at [525, 421] on select "Select... Right Now Future Date Not Available" at bounding box center [507, 429] width 57 height 25
select select "Right Now"
click at [479, 417] on select "Select... Right Now Future Date Not Available" at bounding box center [507, 429] width 57 height 25
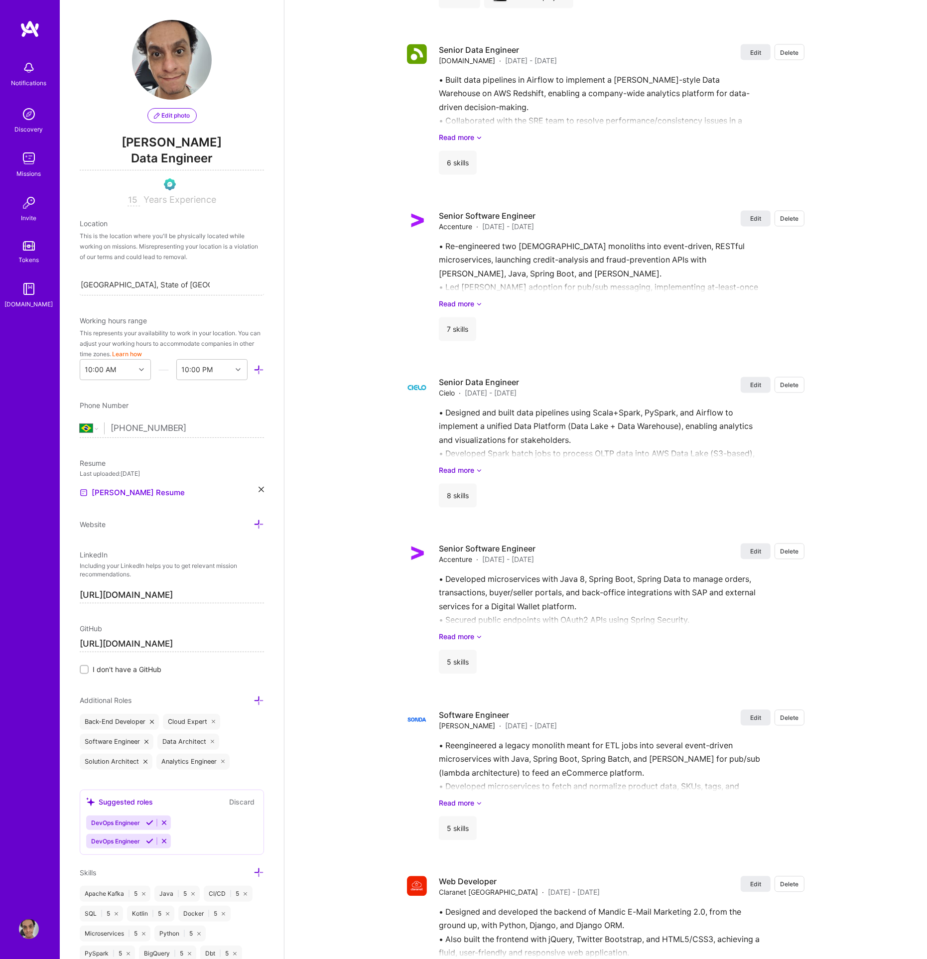
scroll to position [0, 0]
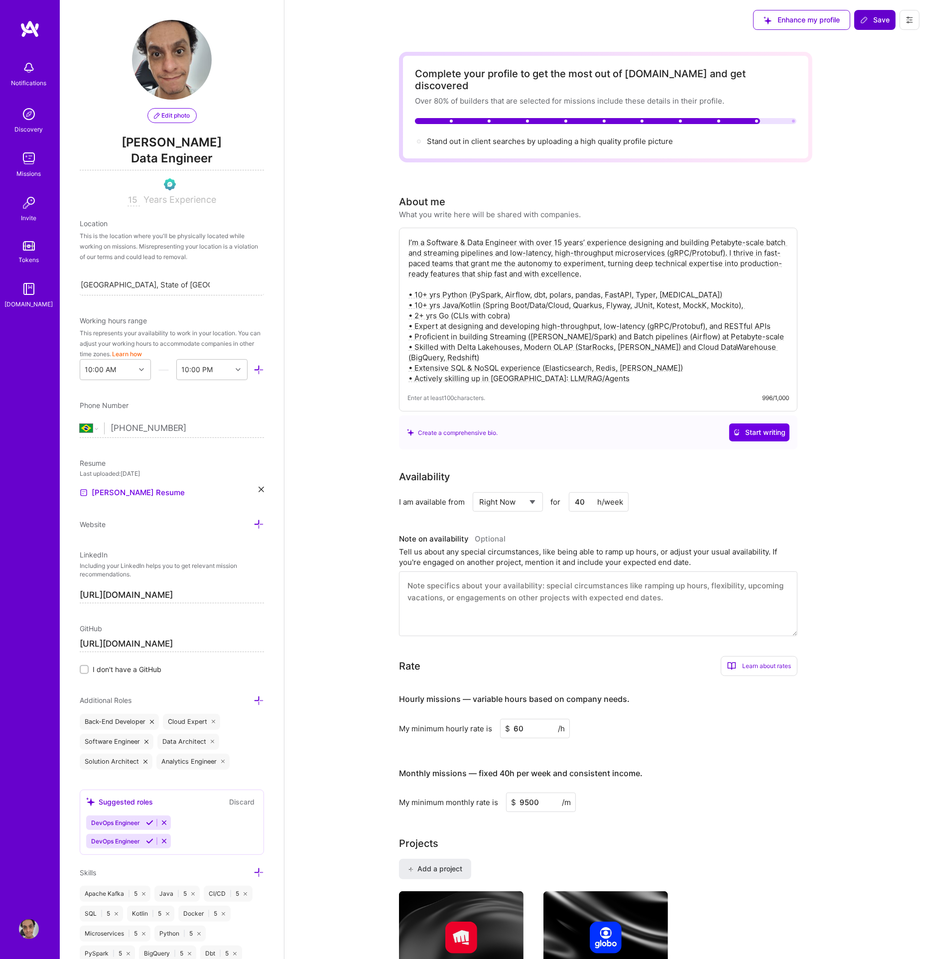
click at [872, 21] on span "Save" at bounding box center [874, 20] width 29 height 10
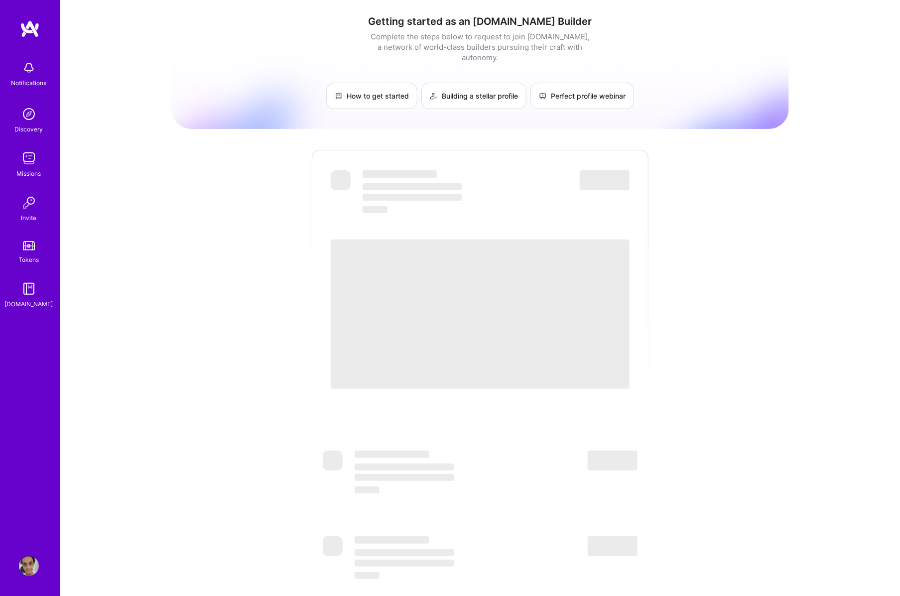
click at [482, 215] on div "‌" at bounding box center [480, 304] width 299 height 179
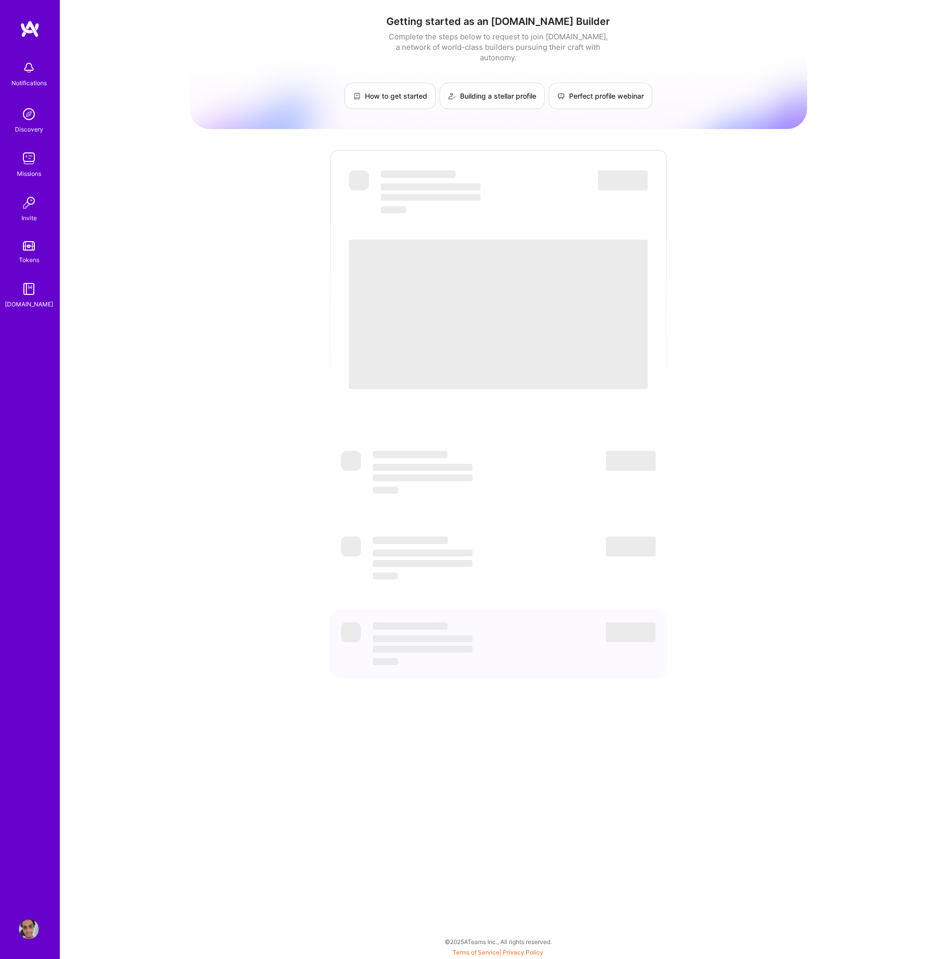
click at [22, 66] on img at bounding box center [29, 68] width 20 height 20
click at [22, 127] on div "Discovery" at bounding box center [29, 129] width 28 height 10
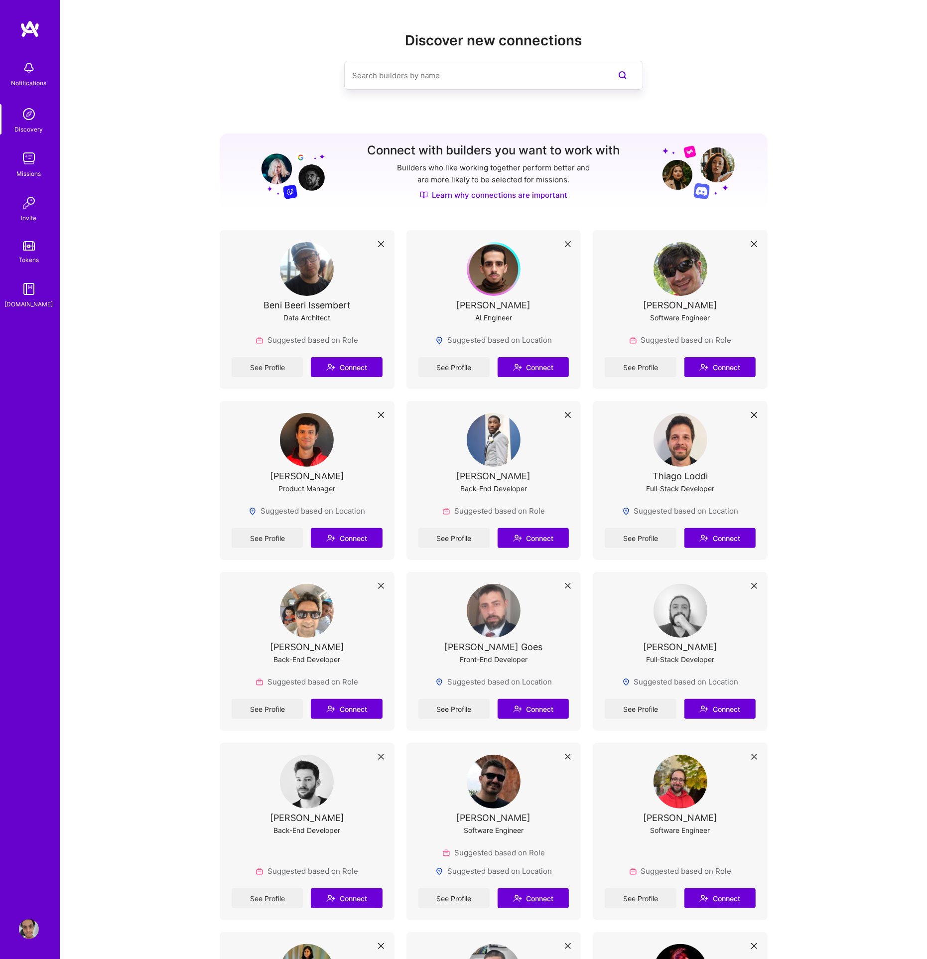
click at [22, 116] on img at bounding box center [29, 114] width 20 height 20
click at [30, 160] on img at bounding box center [29, 158] width 20 height 20
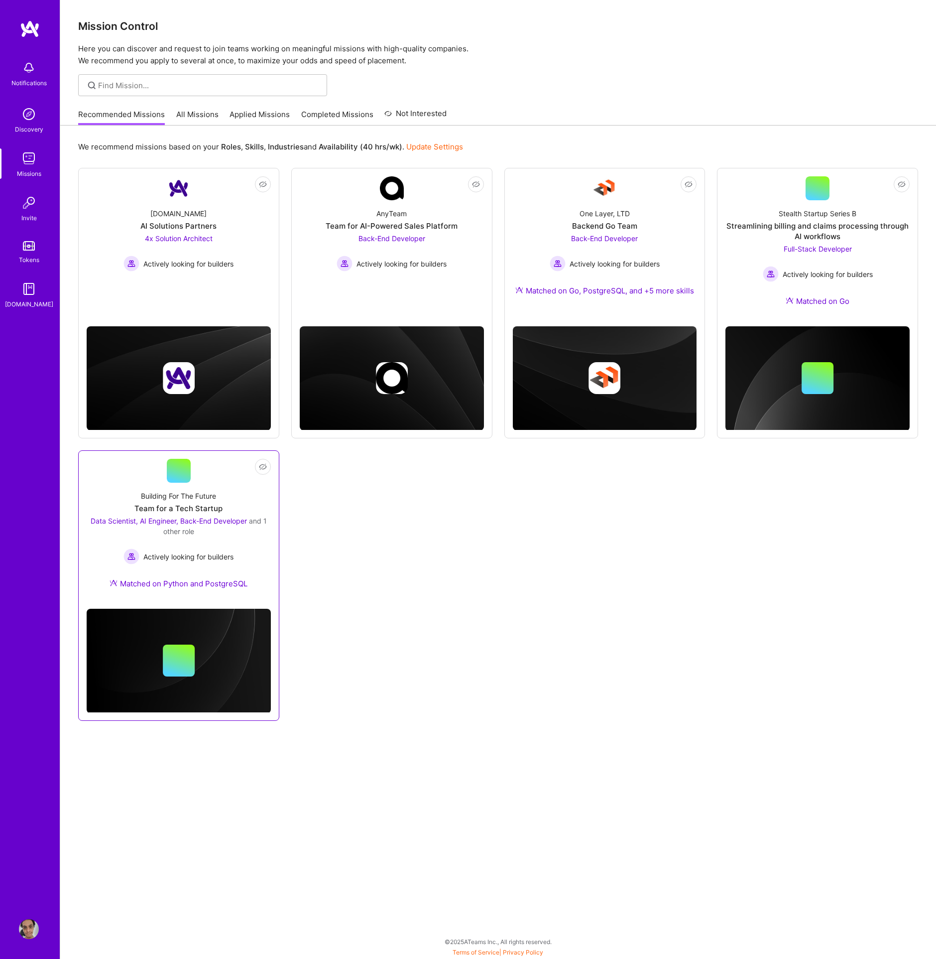
click at [145, 494] on div "Building For The Future" at bounding box center [178, 496] width 75 height 10
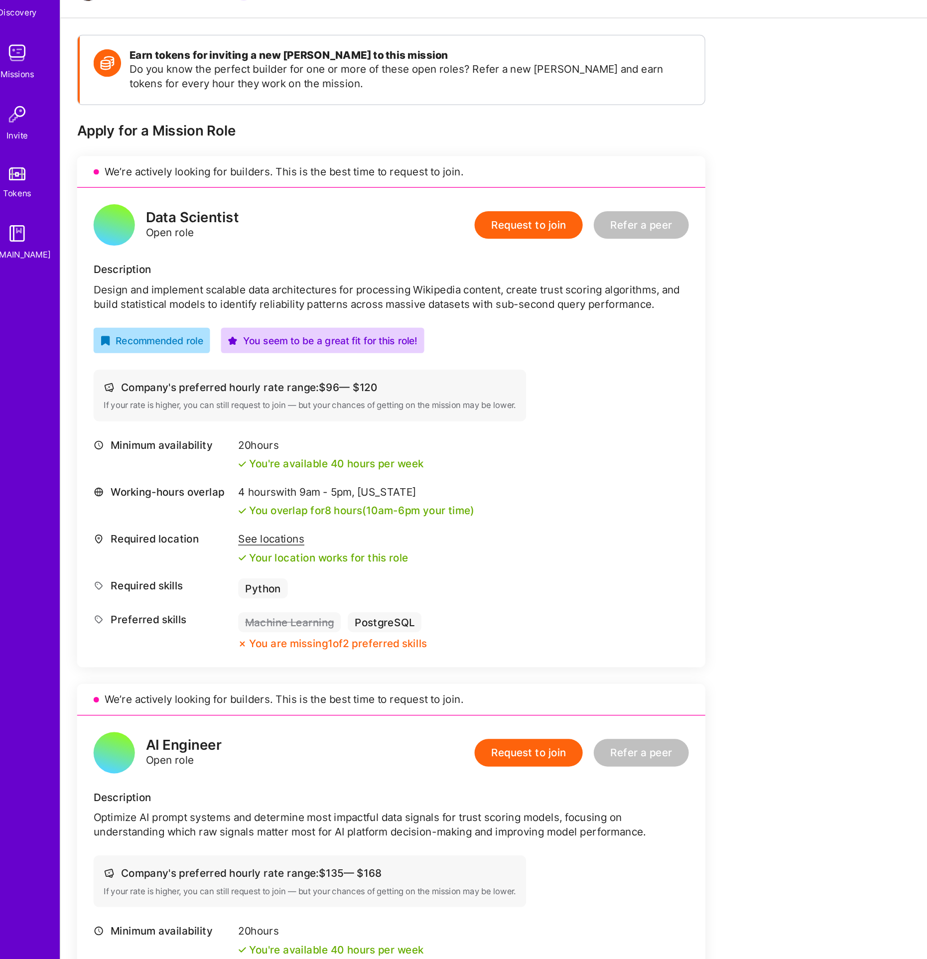
click at [208, 510] on div "See locations" at bounding box center [250, 510] width 123 height 10
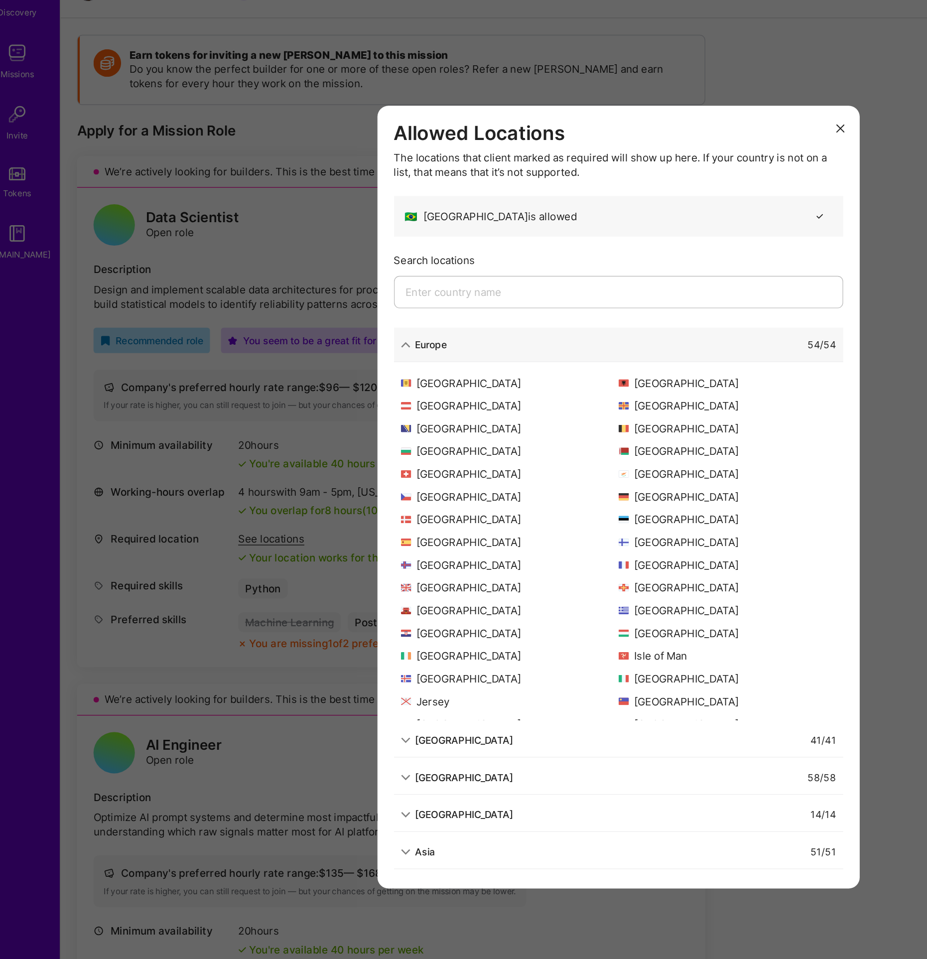
click at [81, 501] on div "Allowed Locations The locations that client marked as required will show up her…" at bounding box center [463, 479] width 927 height 959
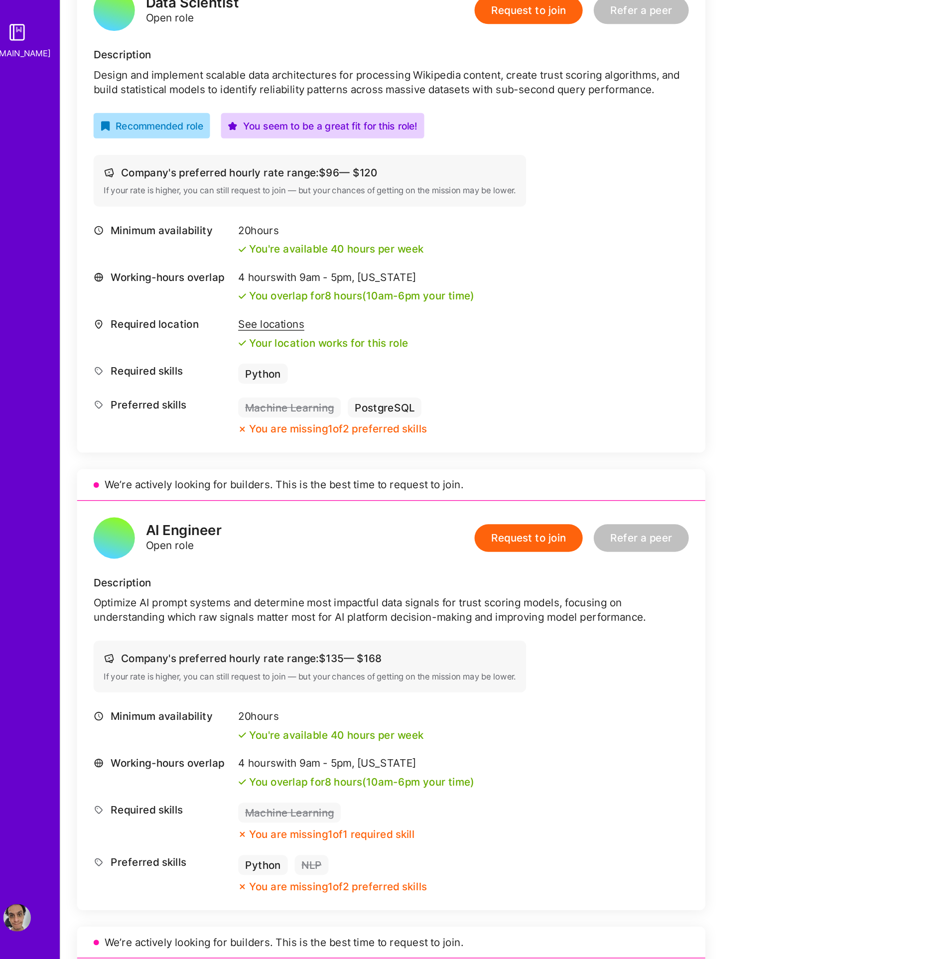
scroll to position [201, 0]
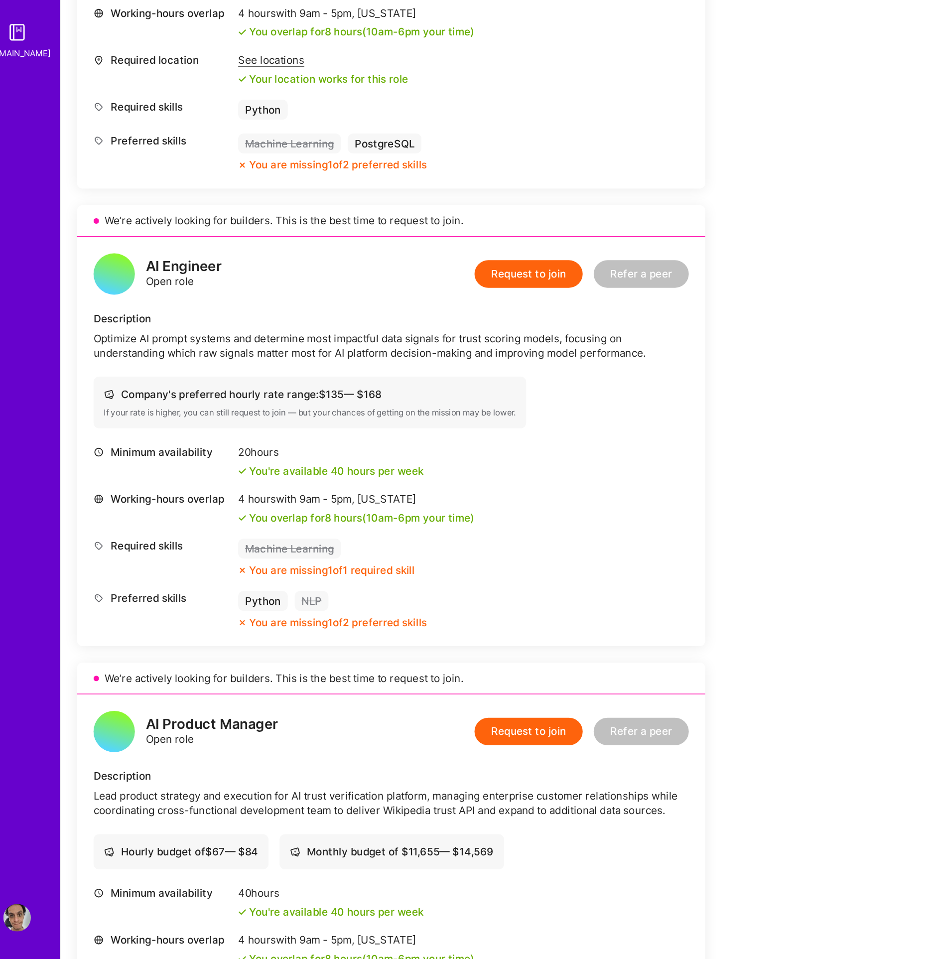
click at [118, 550] on div "Company's preferred hourly rate range: $ 135 — $ 168" at bounding box center [241, 550] width 298 height 10
click at [117, 554] on div "Company's preferred hourly rate range: $ 135 — $ 168" at bounding box center [241, 550] width 298 height 10
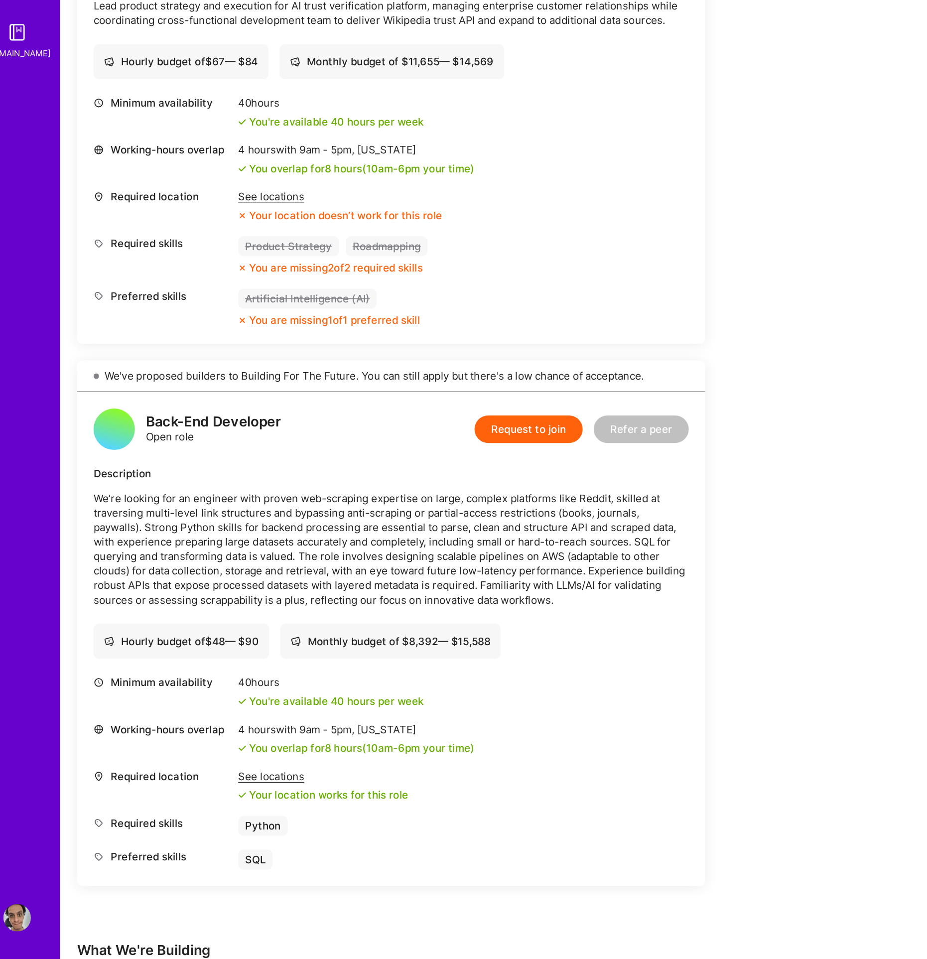
scroll to position [818, 0]
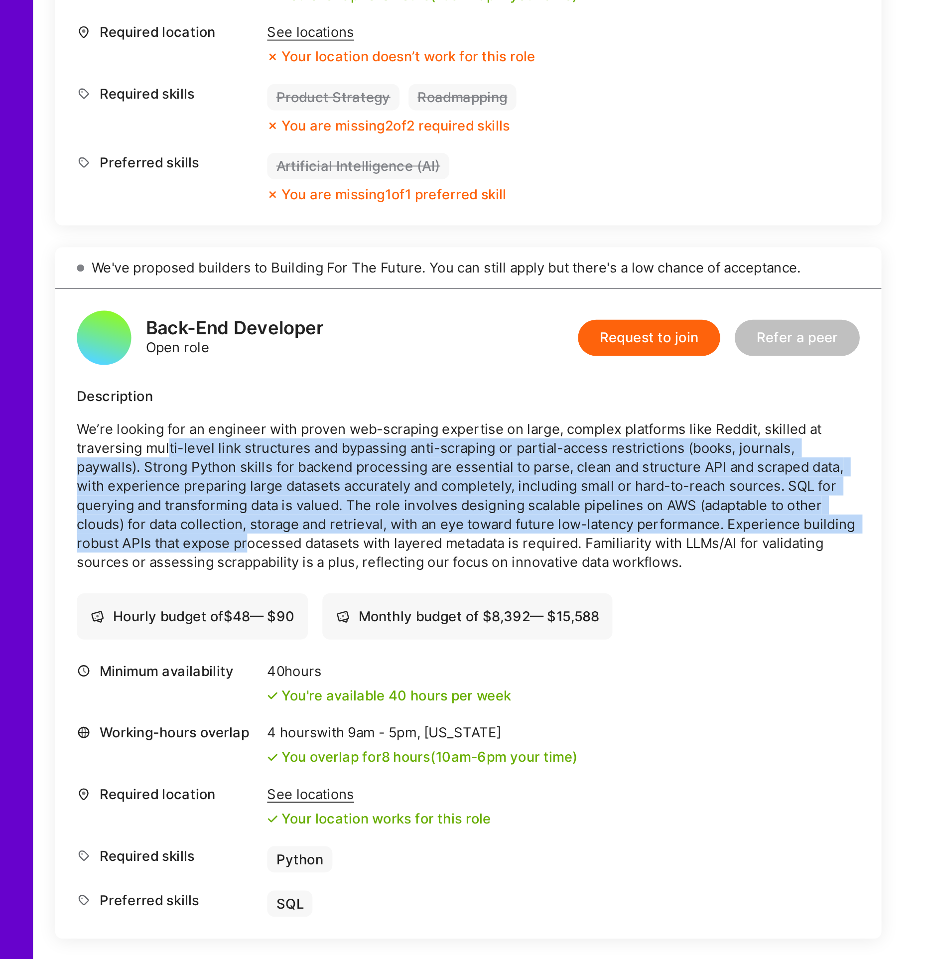
drag, startPoint x: 133, startPoint y: 583, endPoint x: 176, endPoint y: 637, distance: 68.8
click at [176, 637] on p "We’re looking for an engineer with proven web-scraping expertise on large, comp…" at bounding box center [299, 616] width 430 height 84
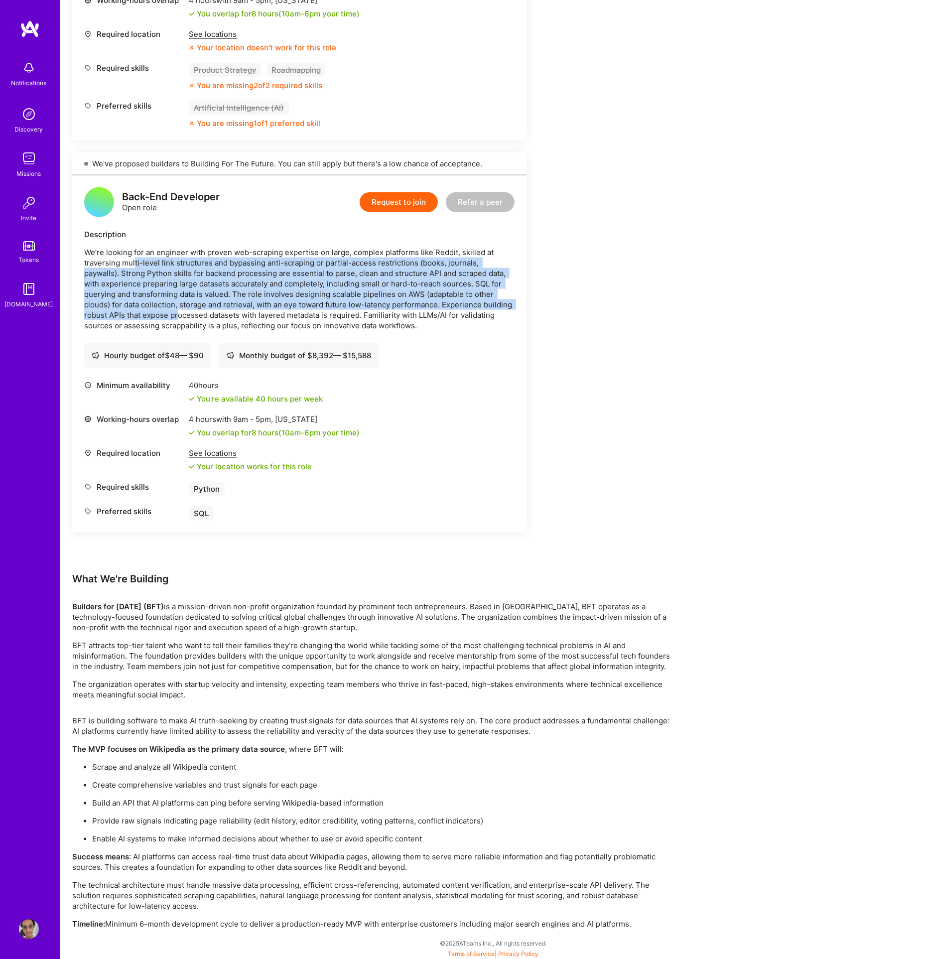
scroll to position [1100, 0]
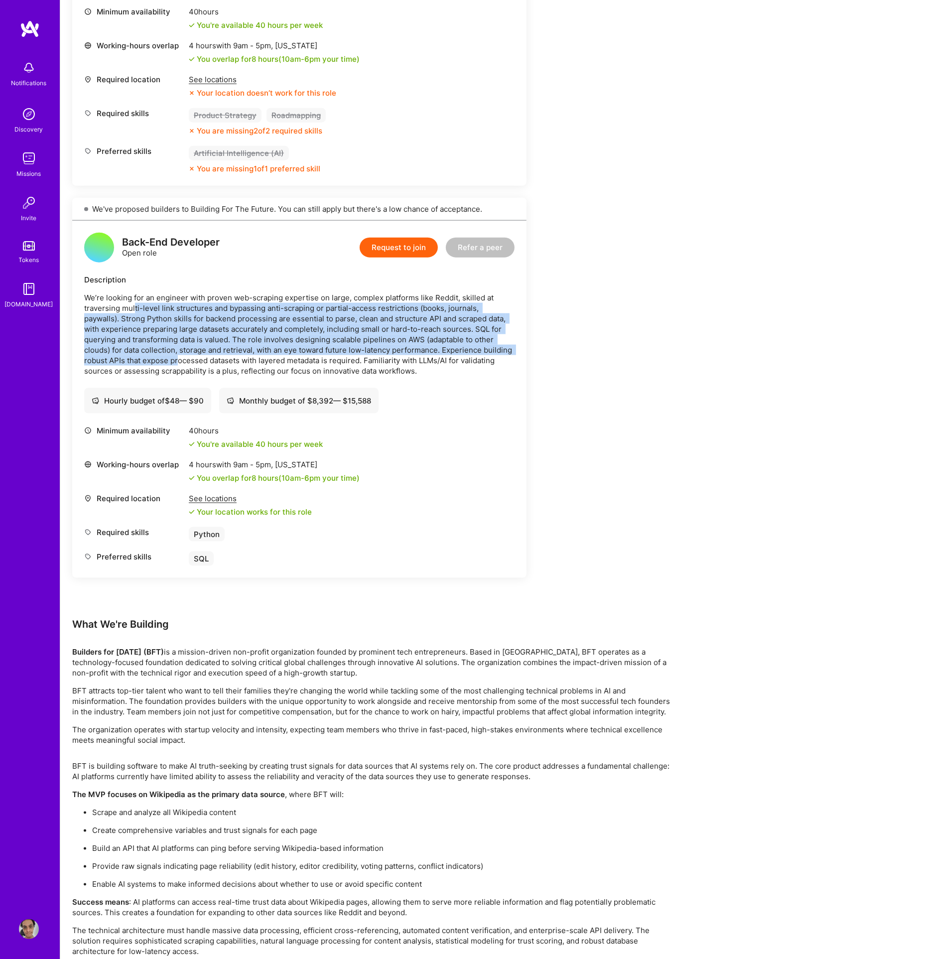
click at [33, 75] on img at bounding box center [29, 68] width 20 height 20
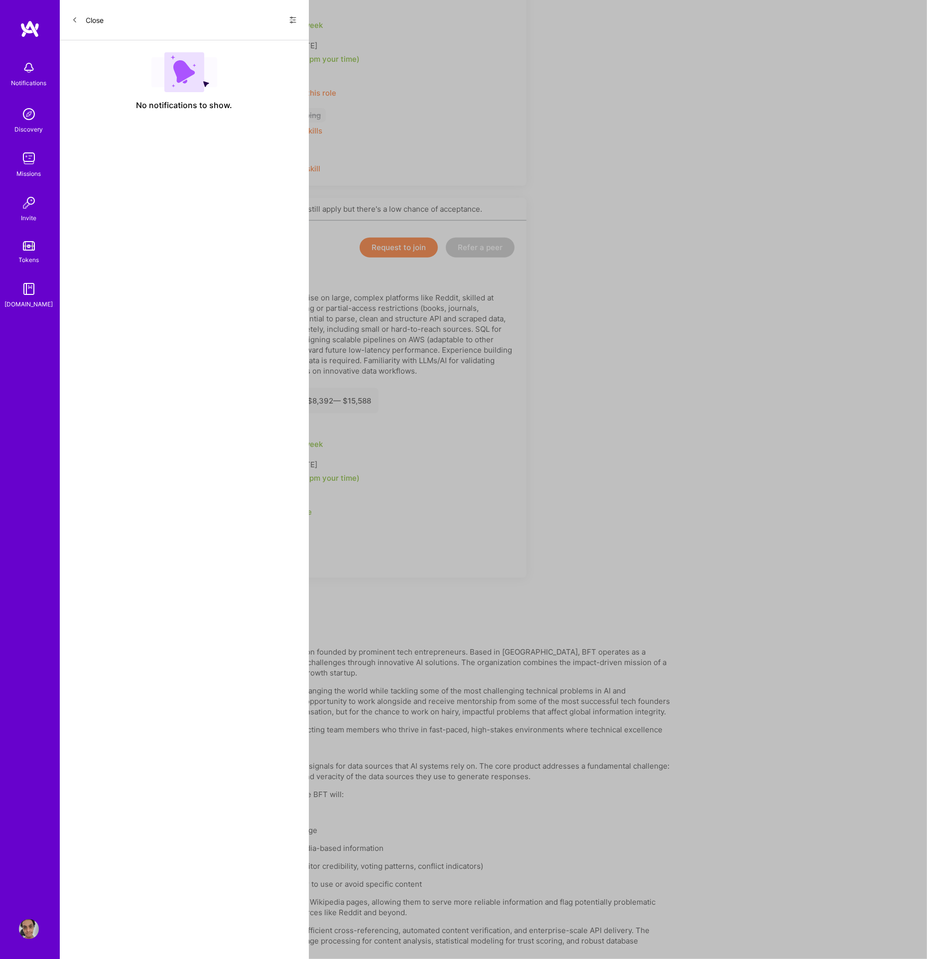
click at [33, 75] on div "Notifications Discovery Missions Invite Tokens [DOMAIN_NAME]" at bounding box center [30, 183] width 60 height 254
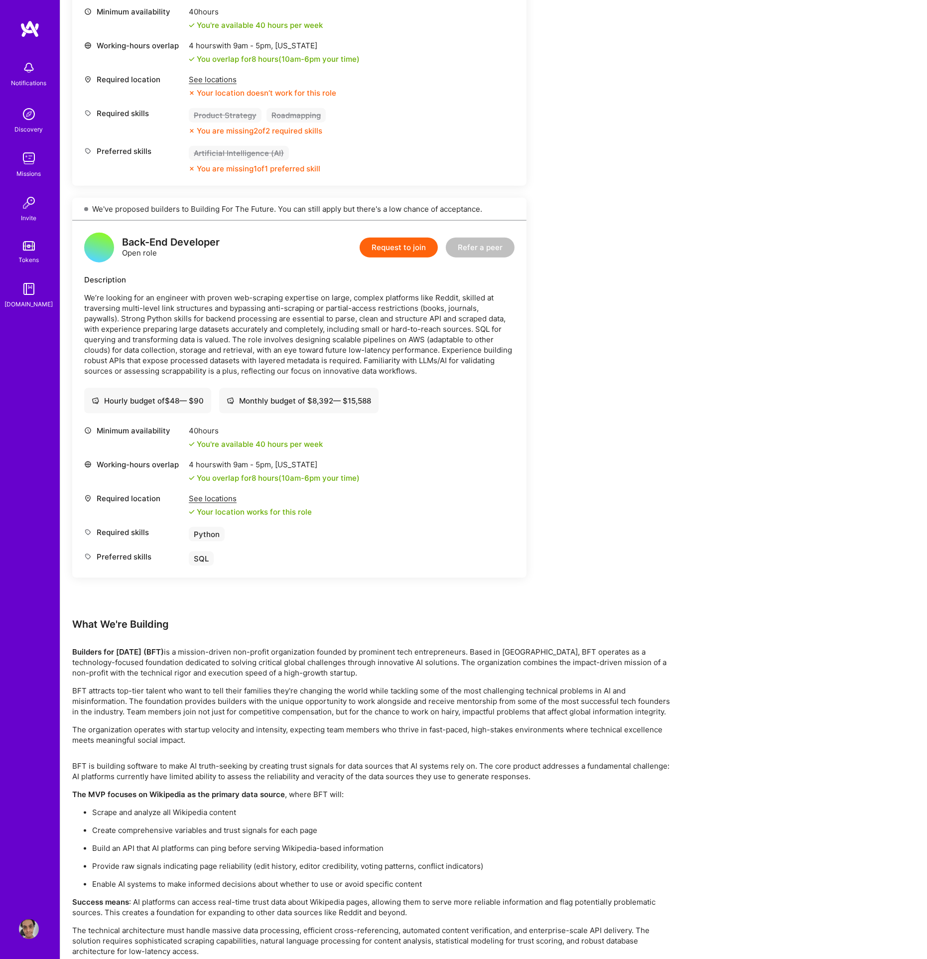
click at [30, 116] on img at bounding box center [29, 114] width 20 height 20
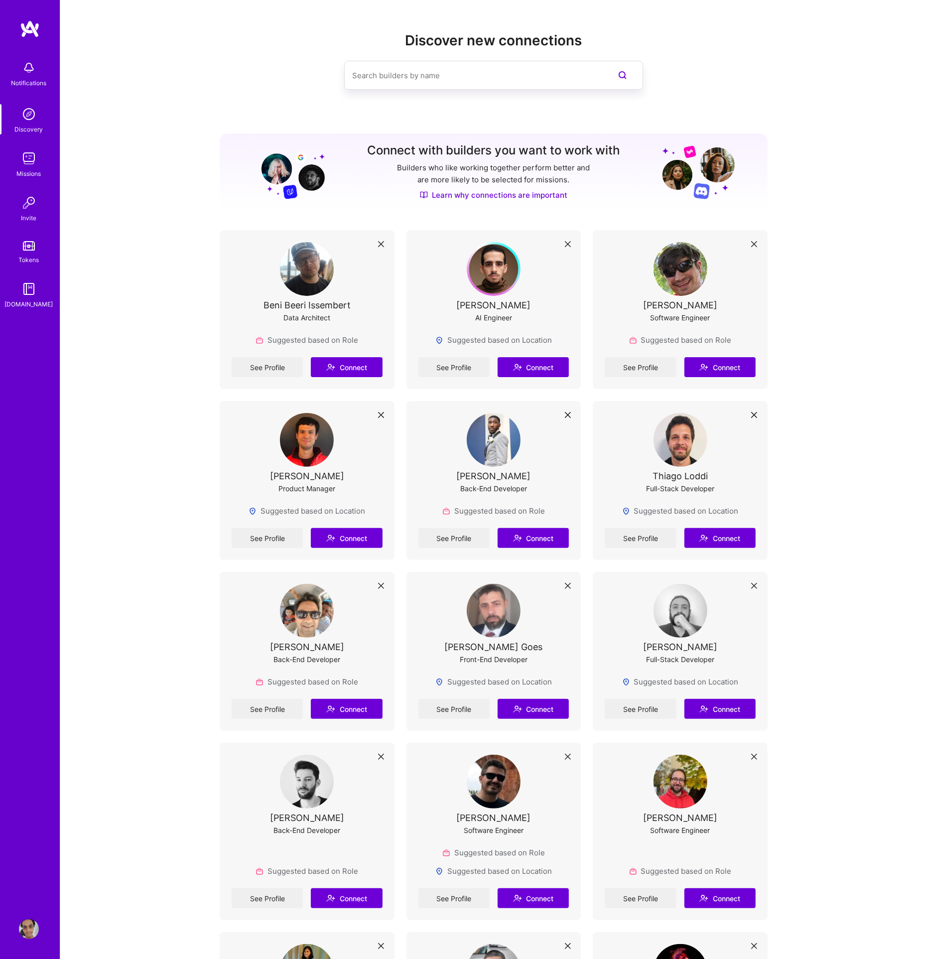
click at [35, 167] on img at bounding box center [29, 158] width 20 height 20
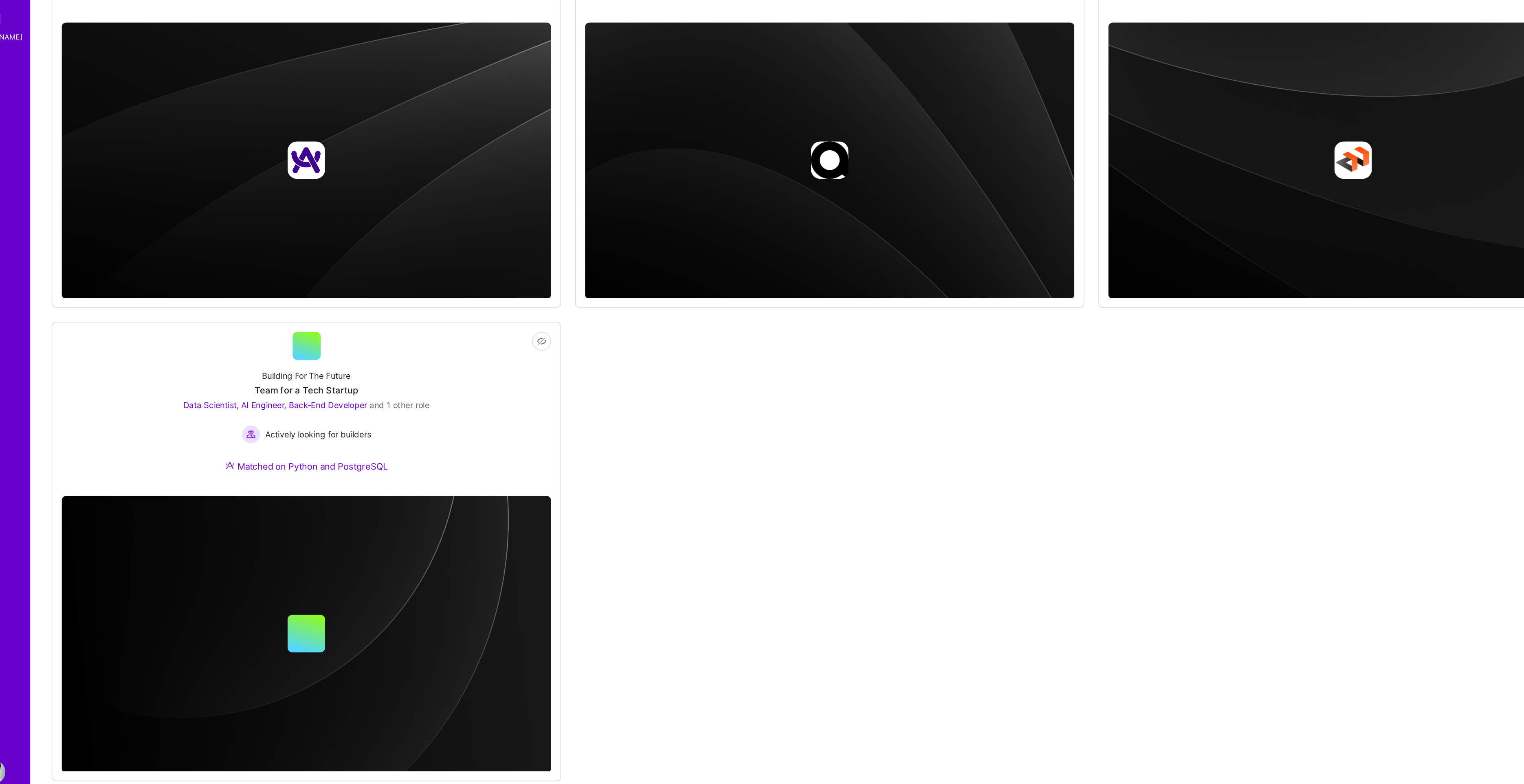
scroll to position [20, 0]
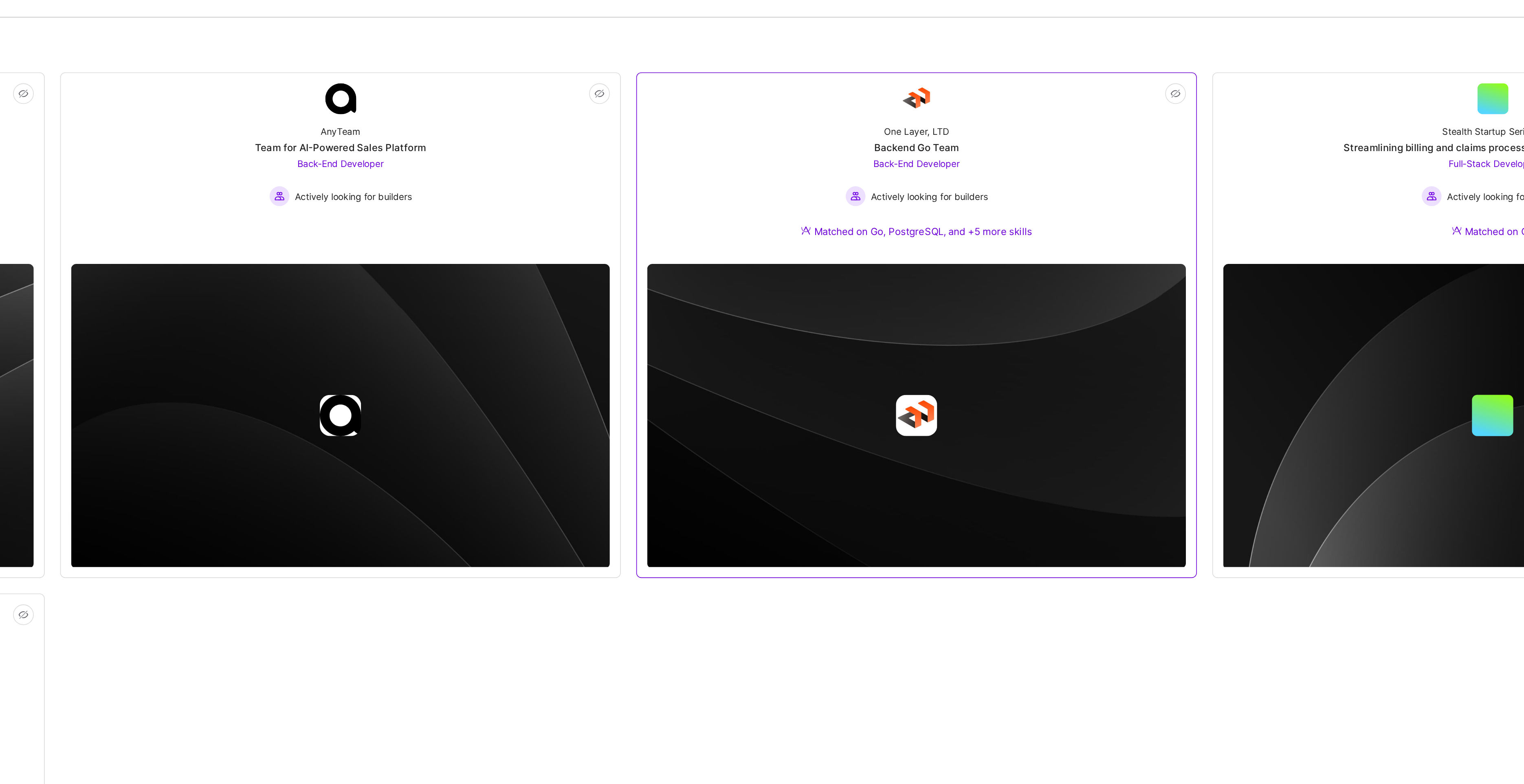
click at [766, 198] on div "One Layer, LTD Backend Go Team Back-End Developer Actively looking for builders…" at bounding box center [969, 188] width 340 height 88
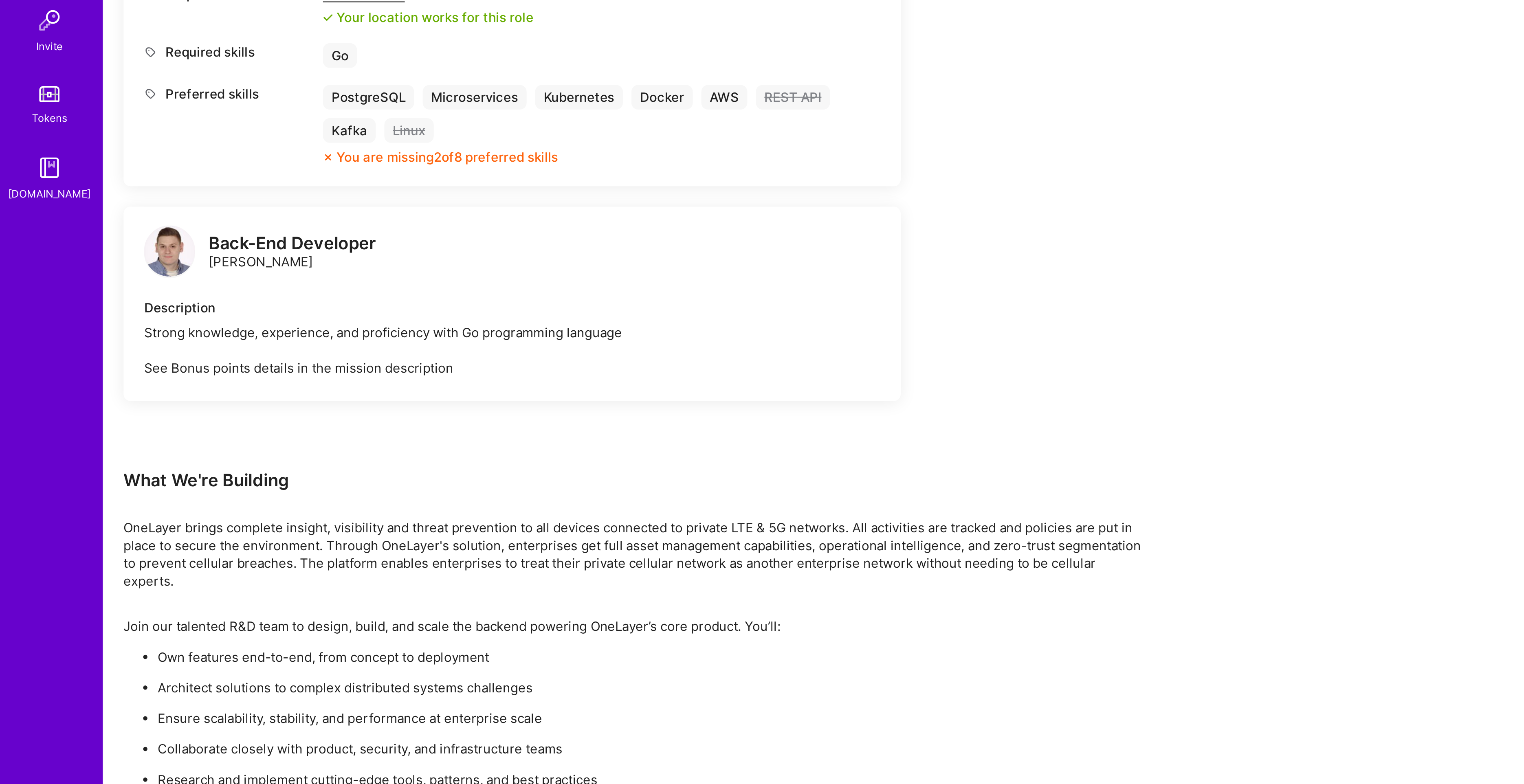
scroll to position [4, 0]
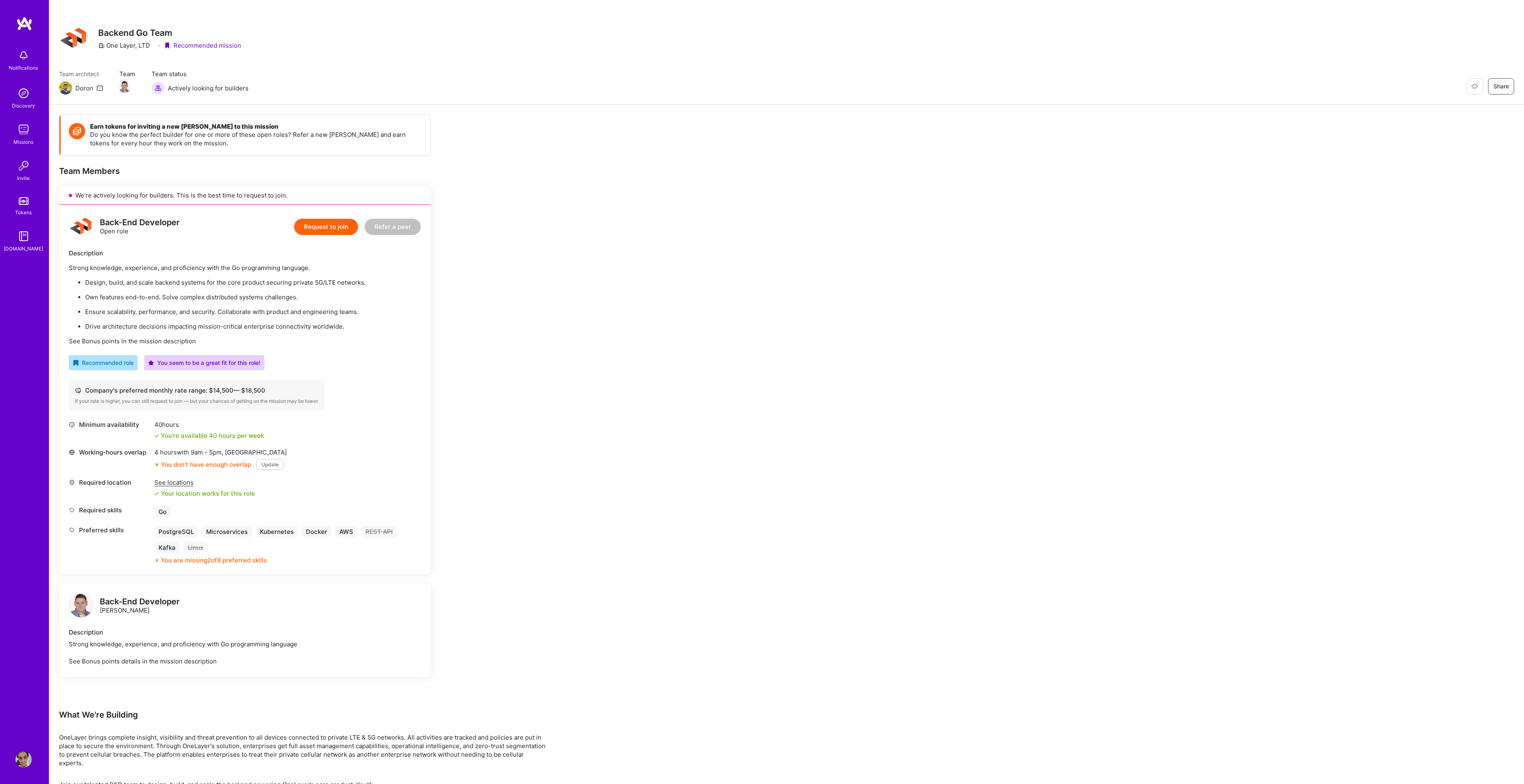
click at [20, 22] on img at bounding box center [25, 24] width 16 height 15
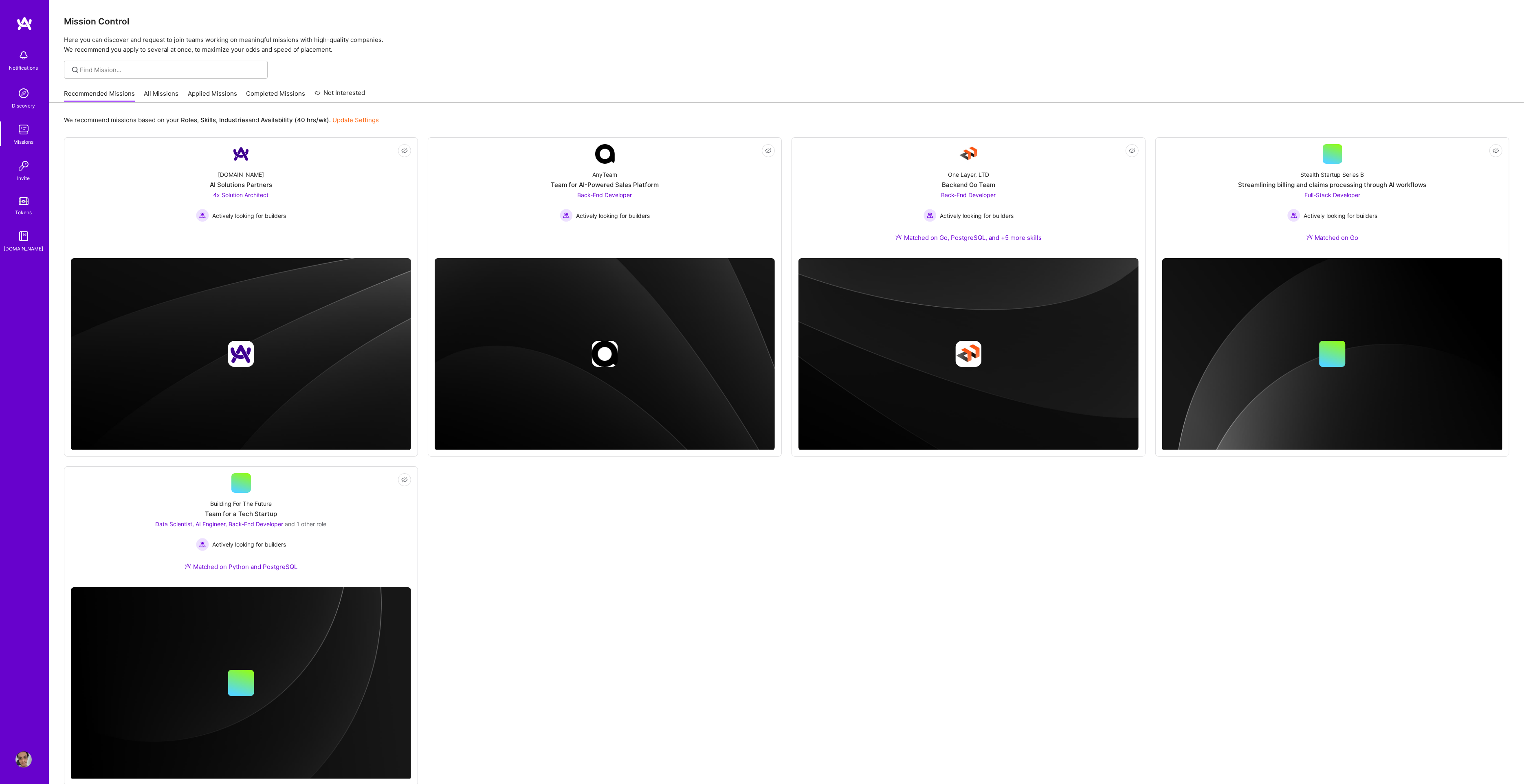
click at [30, 755] on img at bounding box center [24, 759] width 16 height 16
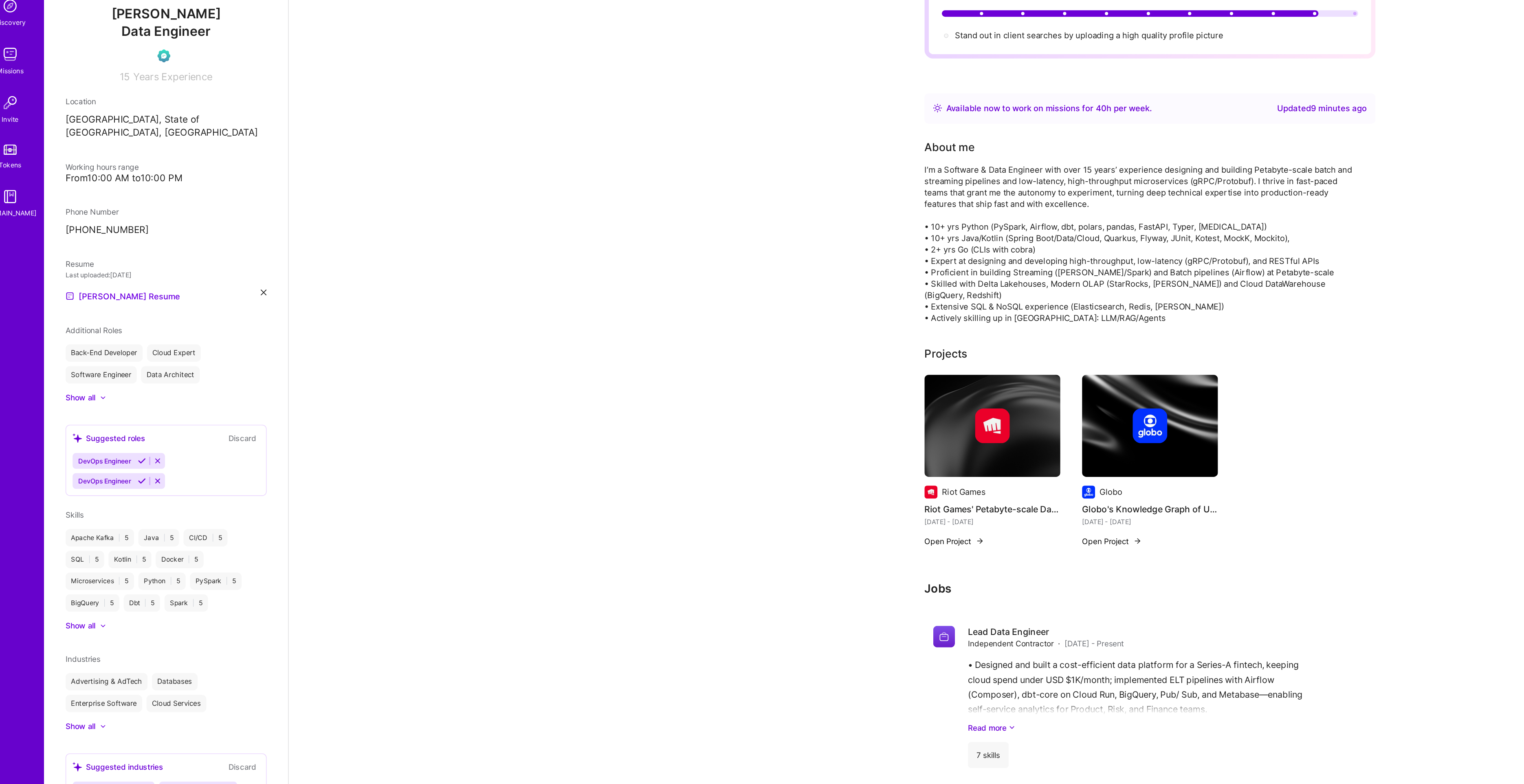
click at [74, 553] on div "Show all" at bounding box center [76, 558] width 22 height 8
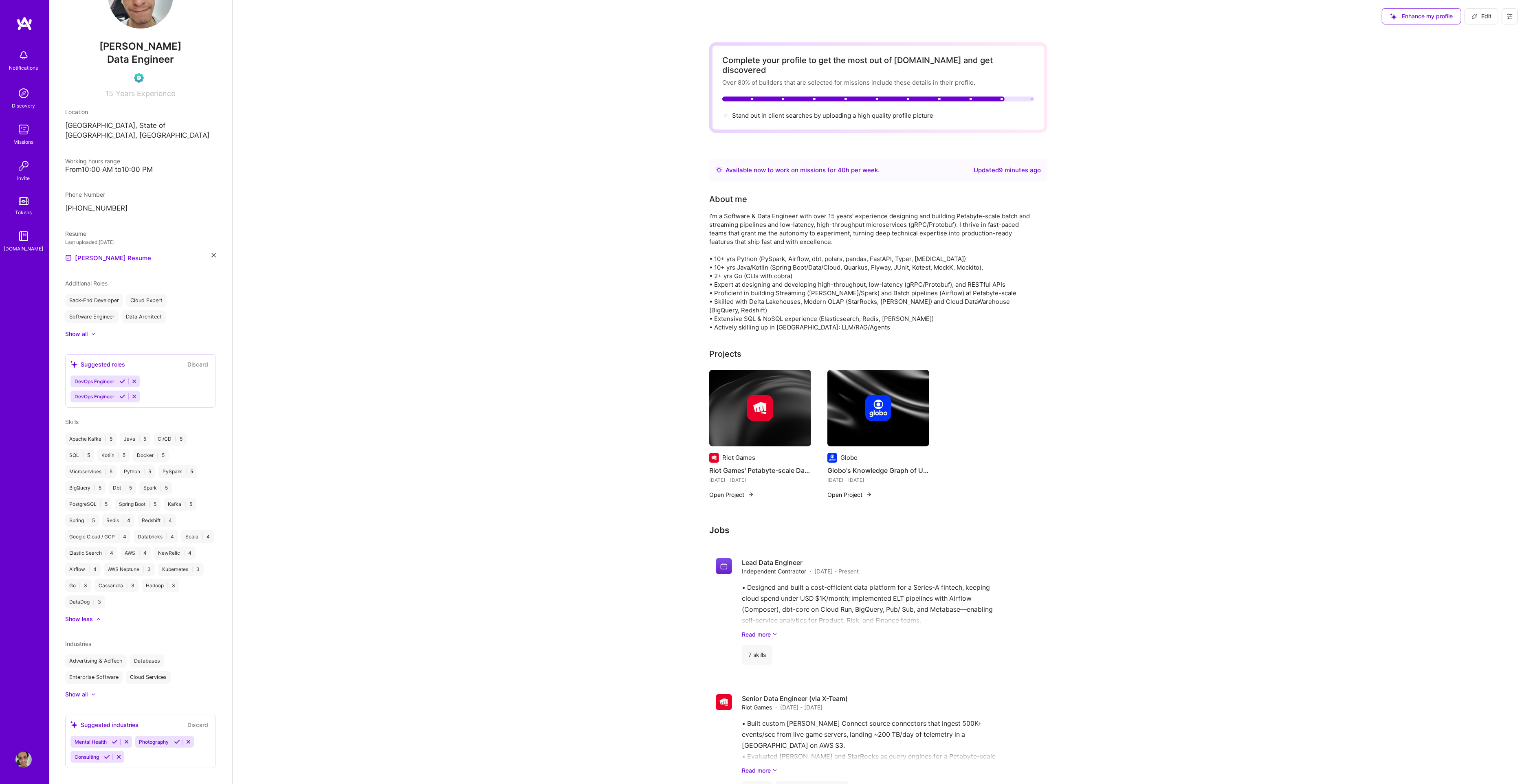
click at [766, 16] on span "Edit" at bounding box center [1481, 16] width 20 height 8
select select "BR"
select select "Right Now"
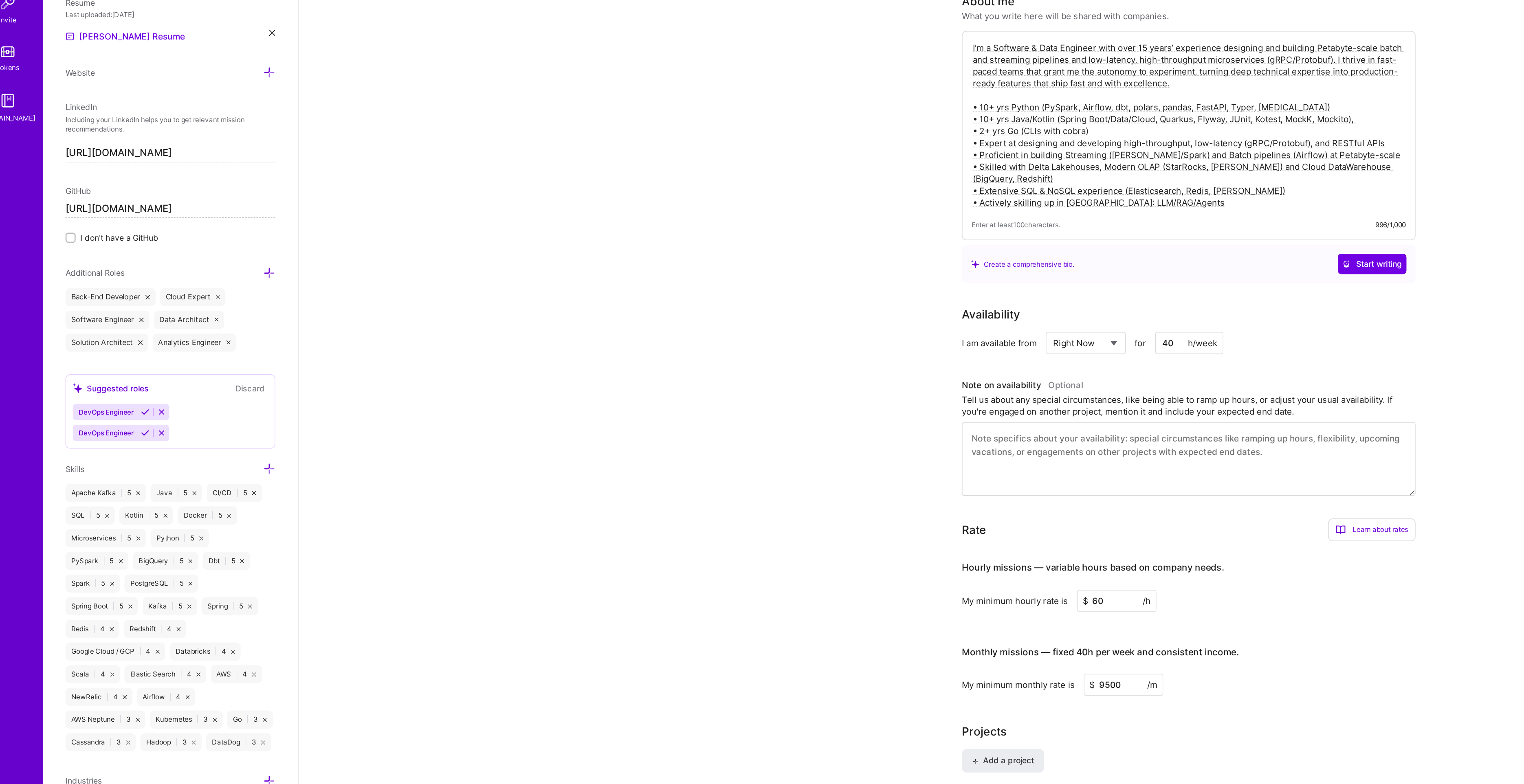
scroll to position [298, 0]
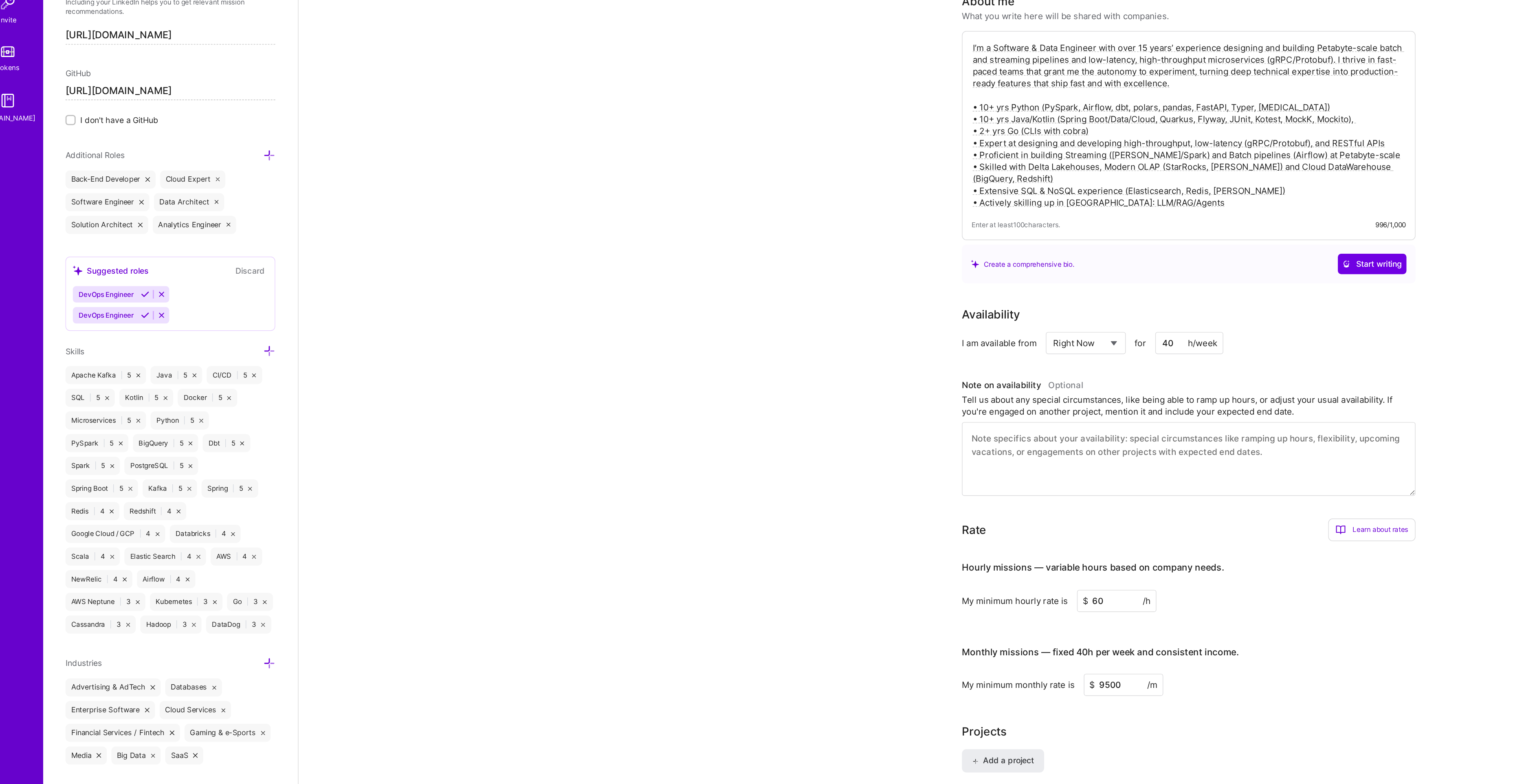
click at [208, 412] on icon at bounding box center [212, 416] width 8 height 8
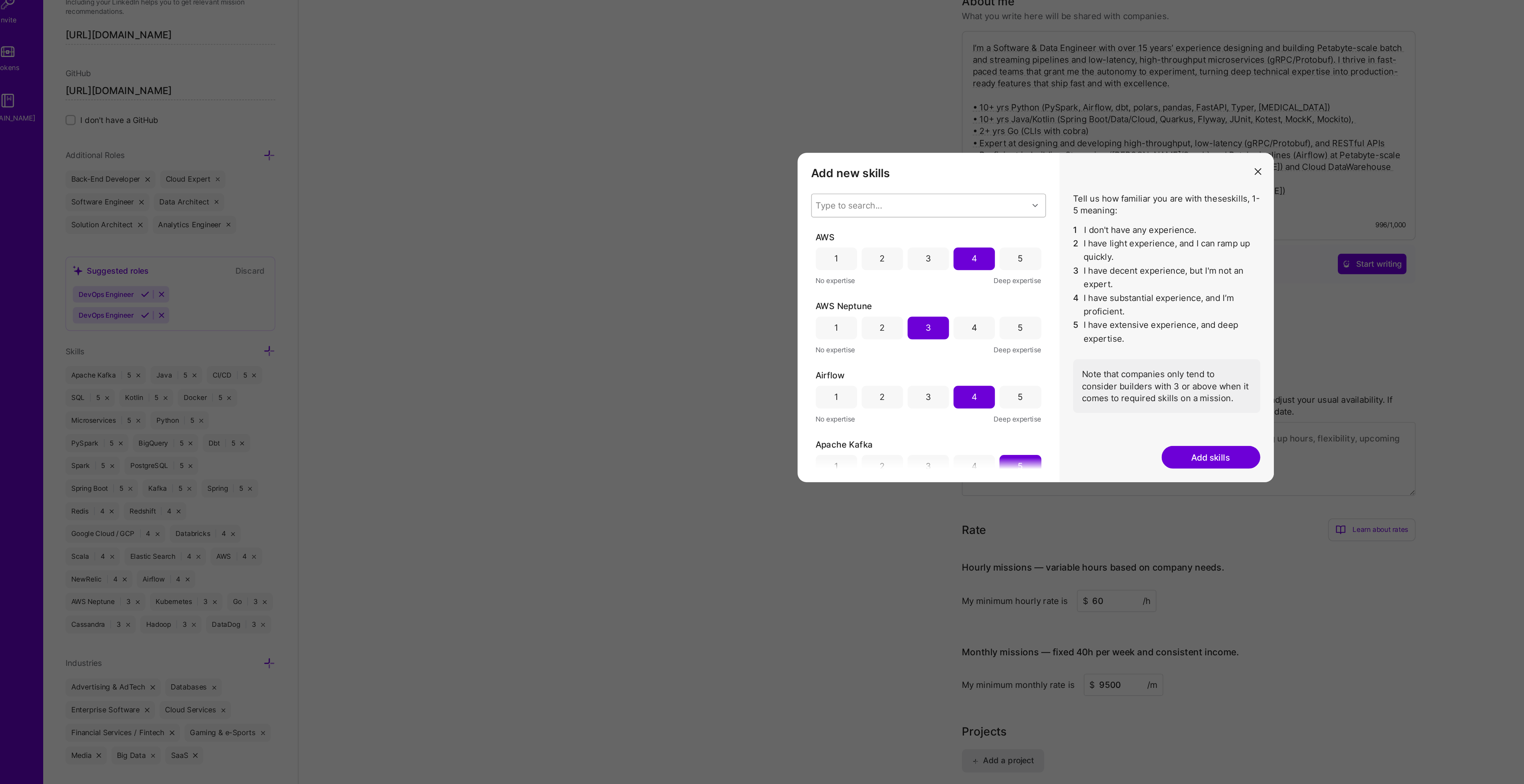
click at [678, 315] on div "Type to search..." at bounding box center [679, 311] width 155 height 16
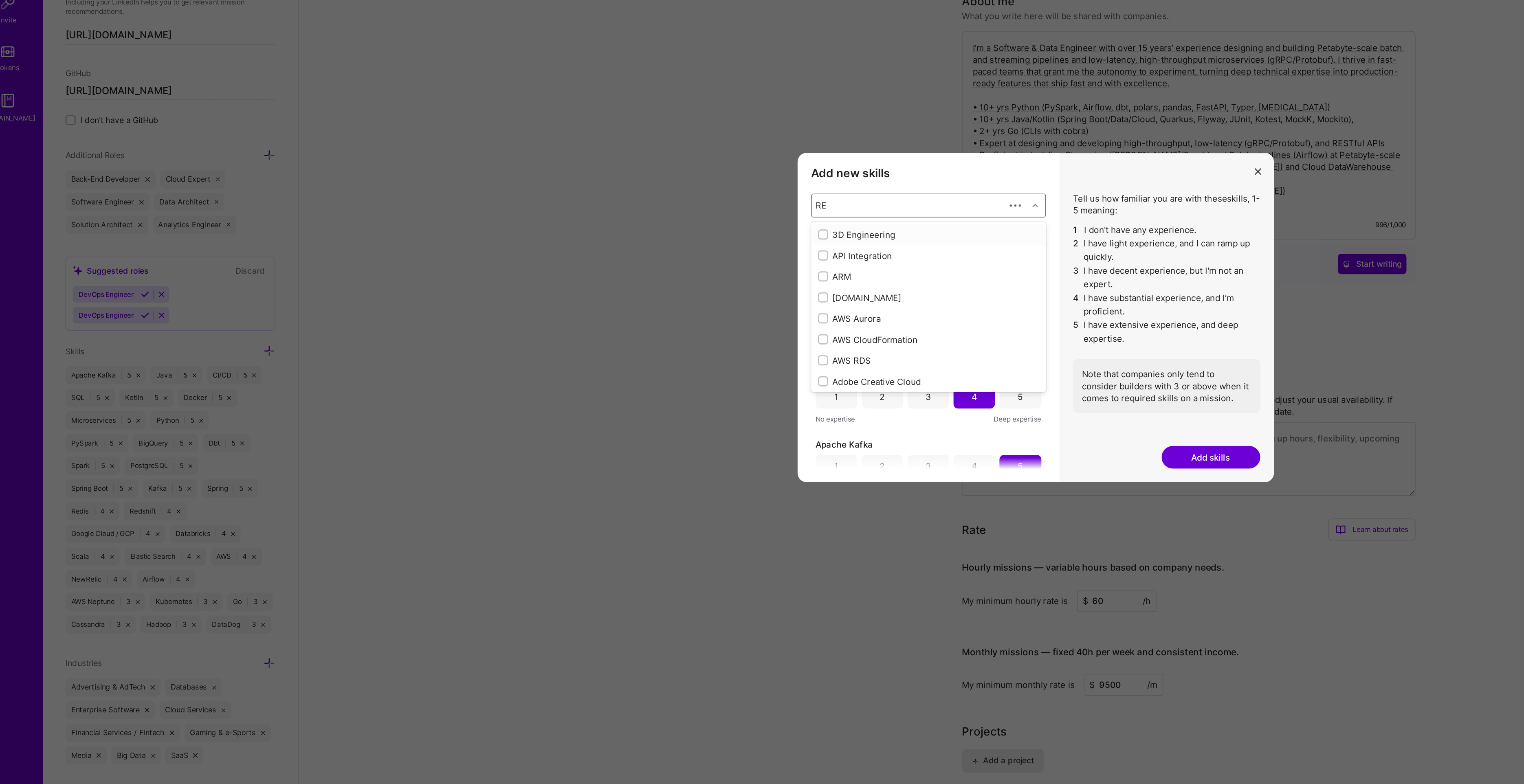
type input "RES"
checkbox input "true"
type input "REST"
click at [669, 334] on div "REST API" at bounding box center [686, 332] width 159 height 8
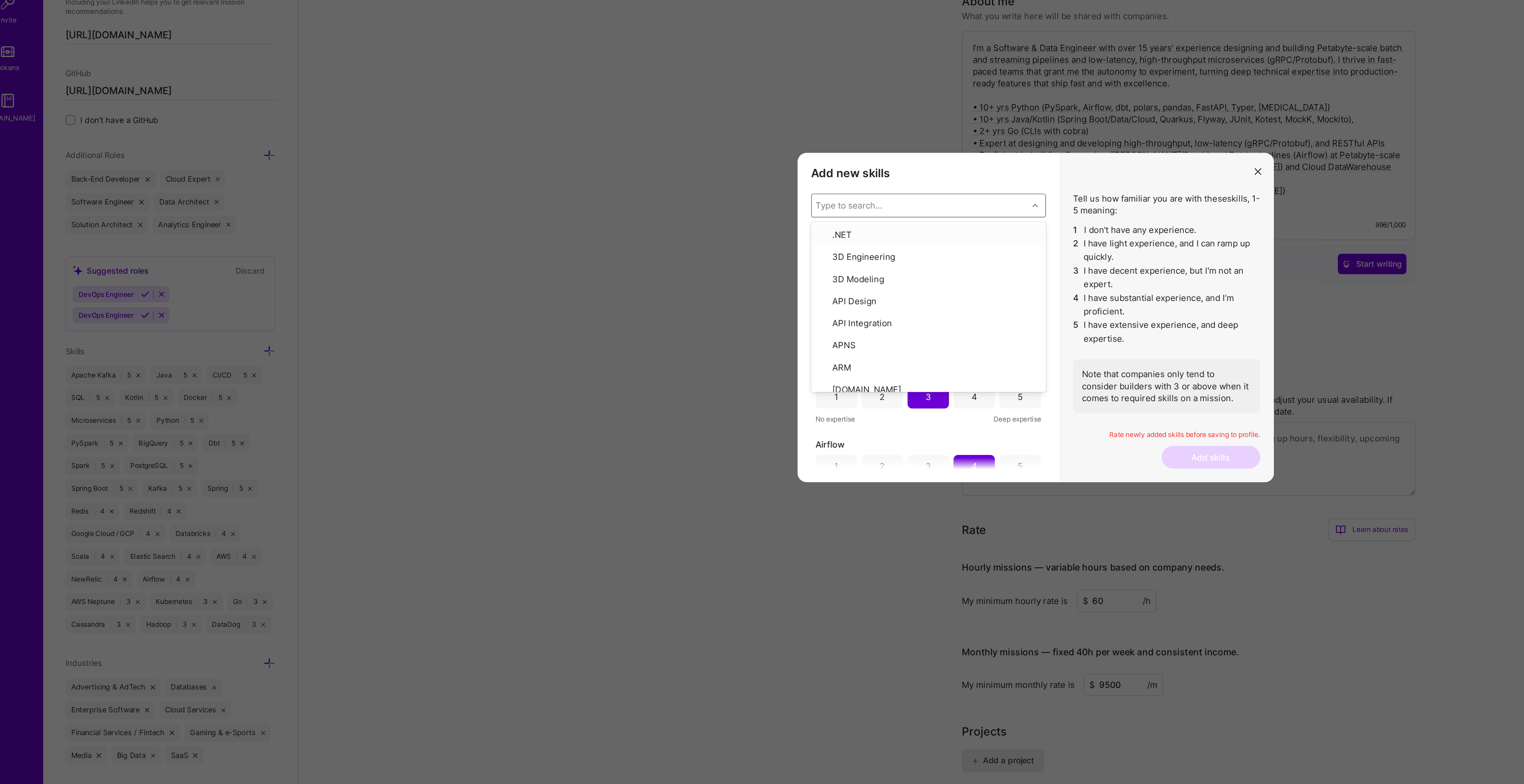
click at [720, 293] on div "Add new skills Tell us how familiar you are with given skills, using between 1 …" at bounding box center [686, 392] width 188 height 237
click at [754, 351] on div "5" at bounding box center [751, 350] width 29 height 16
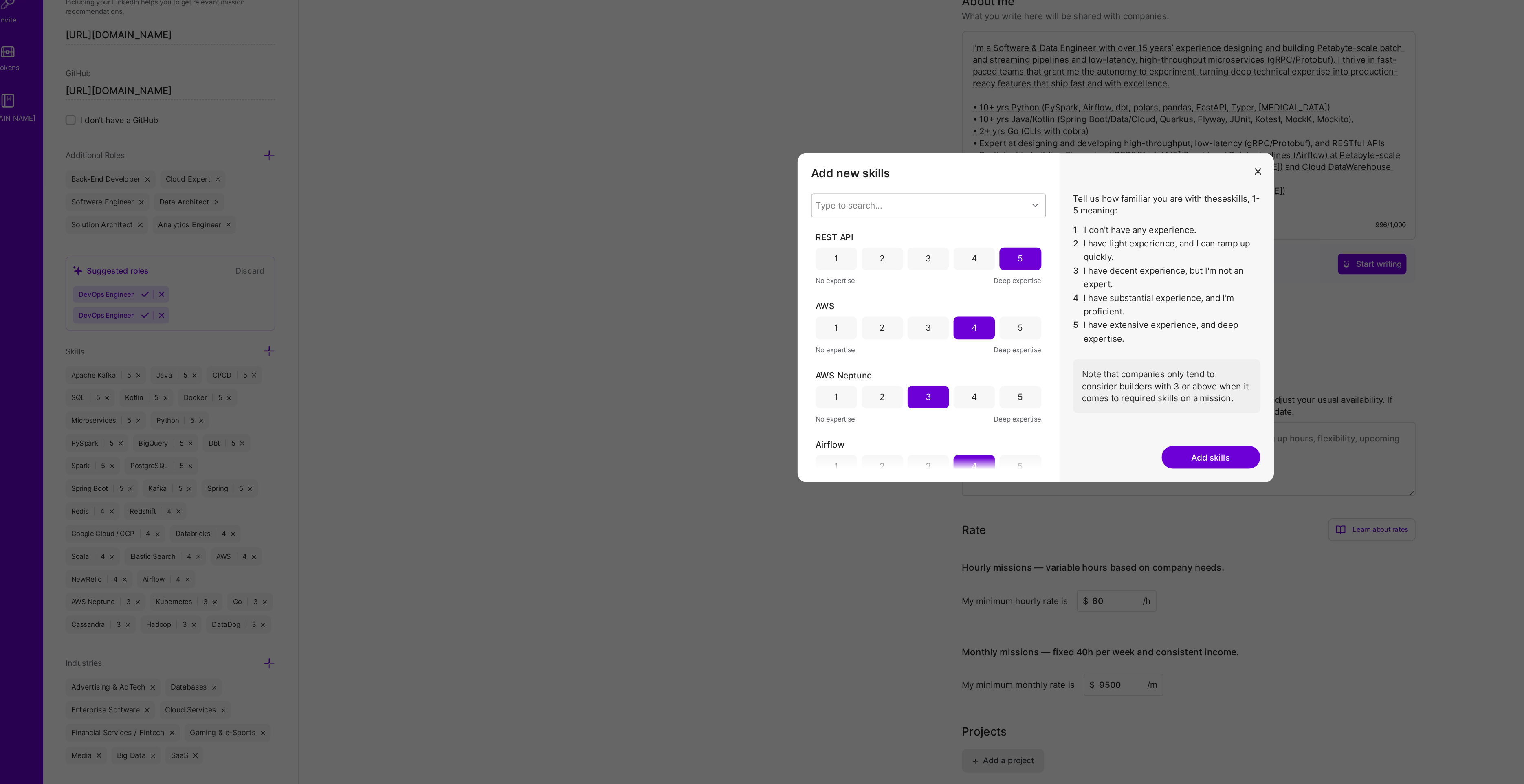
click at [688, 308] on div "Type to search..." at bounding box center [679, 311] width 155 height 16
type input "Linux"
click at [706, 335] on div "Linux" at bounding box center [686, 332] width 159 height 8
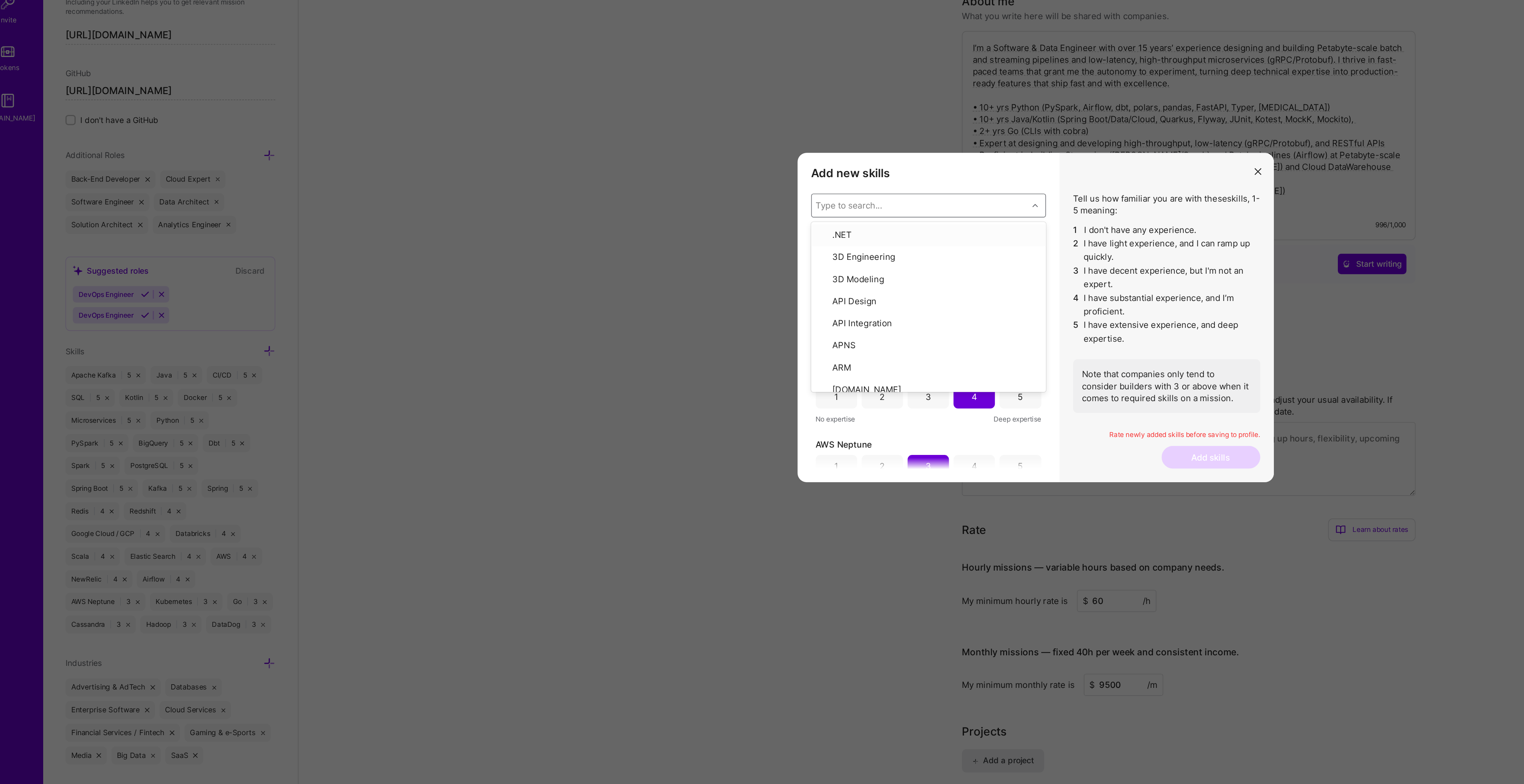
click at [747, 298] on div "Add new skills Tell us how familiar you are with given skills, using between 1 …" at bounding box center [686, 392] width 188 height 237
click at [749, 347] on div "5" at bounding box center [751, 349] width 3 height 8
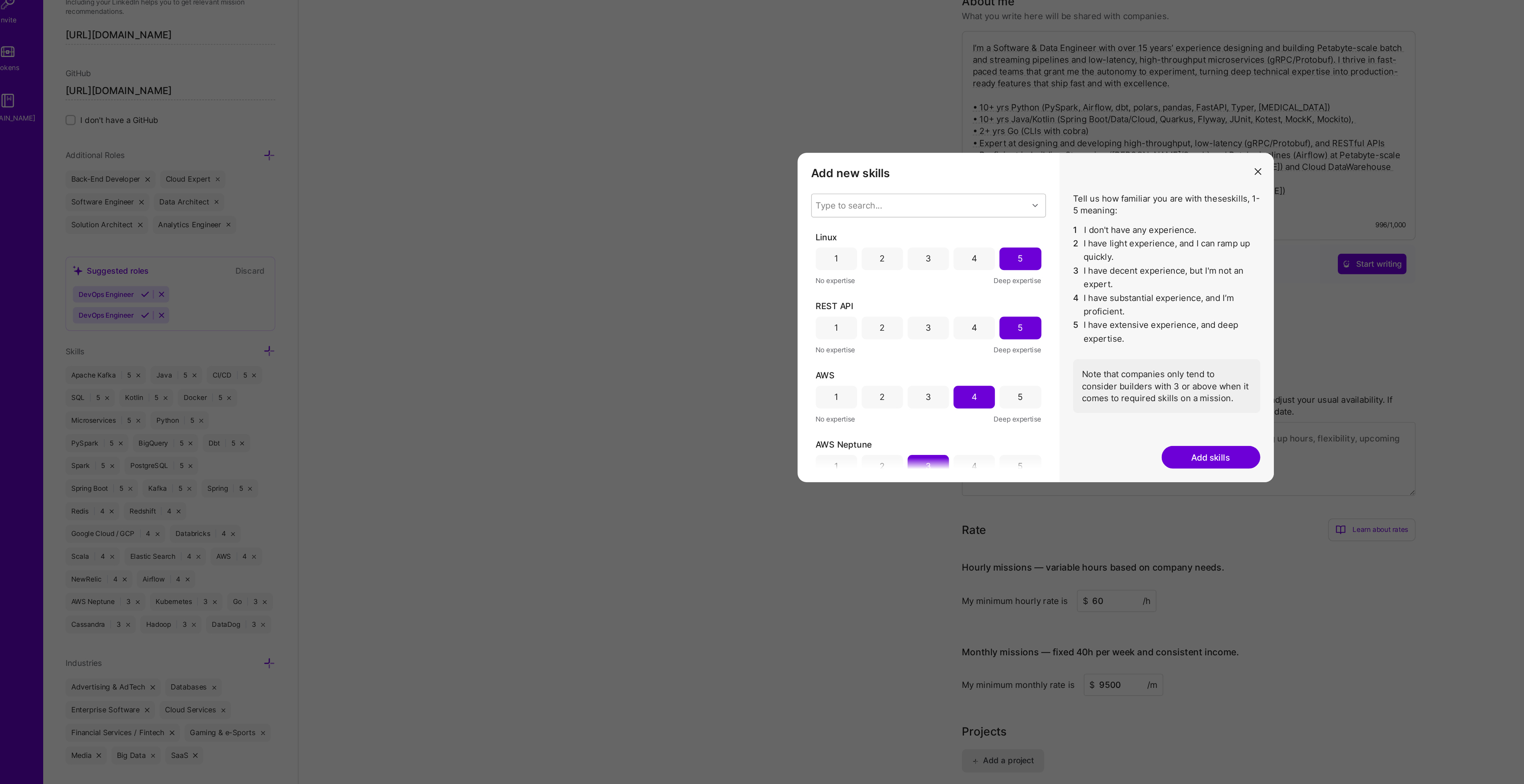
click at [766, 494] on button "Add skills" at bounding box center [888, 492] width 71 height 16
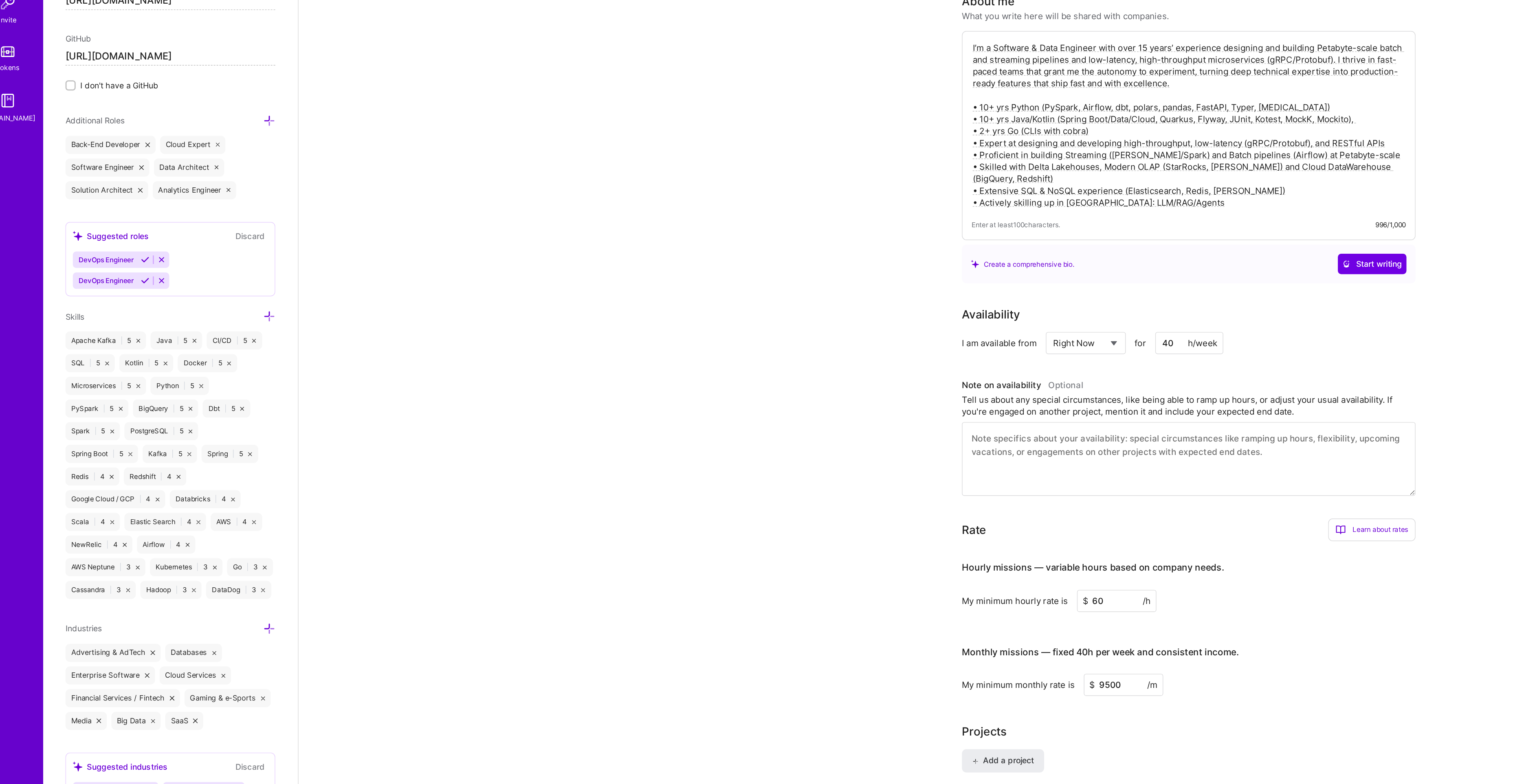
scroll to position [352, 0]
click at [75, 532] on div "Scala | 4" at bounding box center [85, 539] width 39 height 13
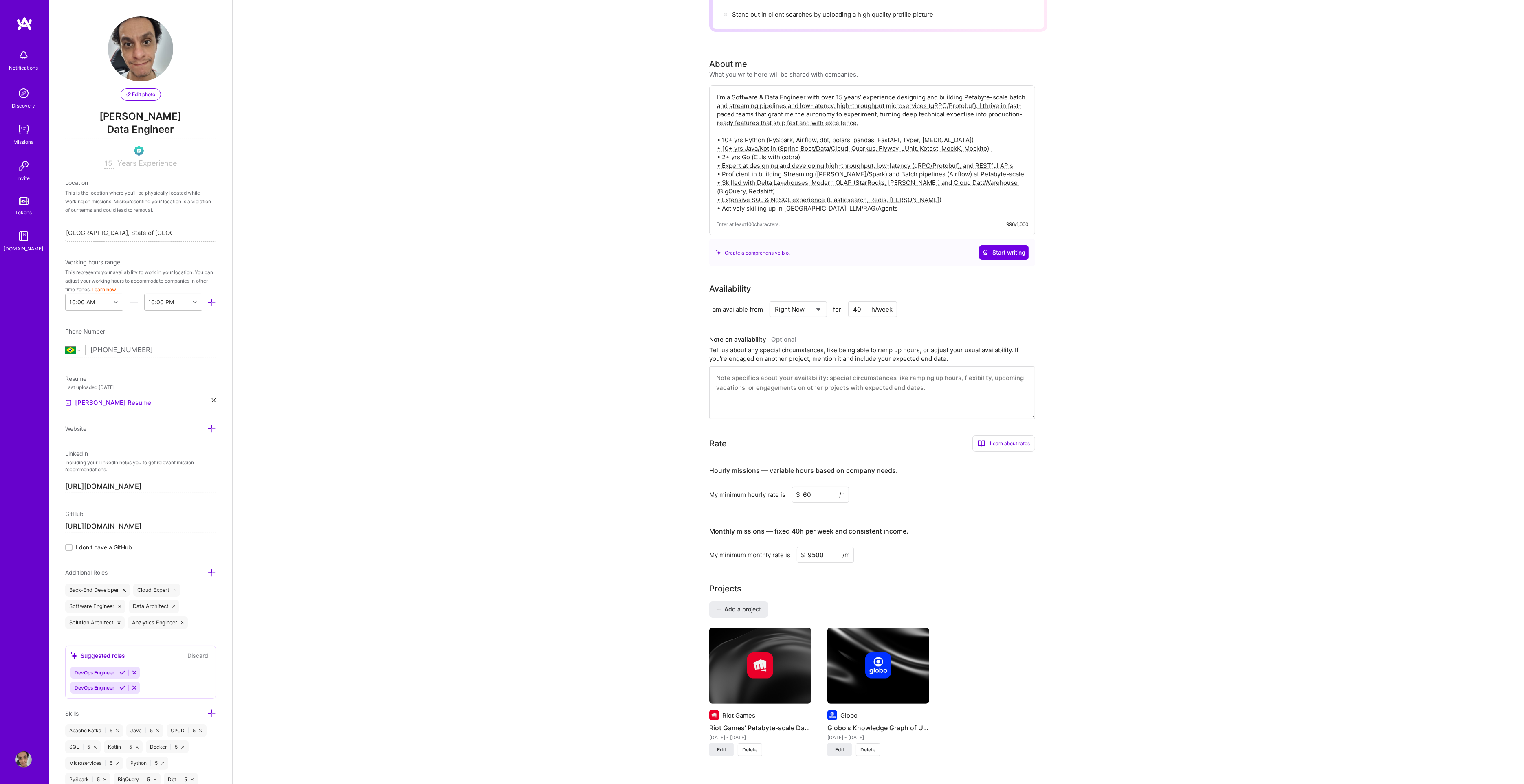
scroll to position [0, 0]
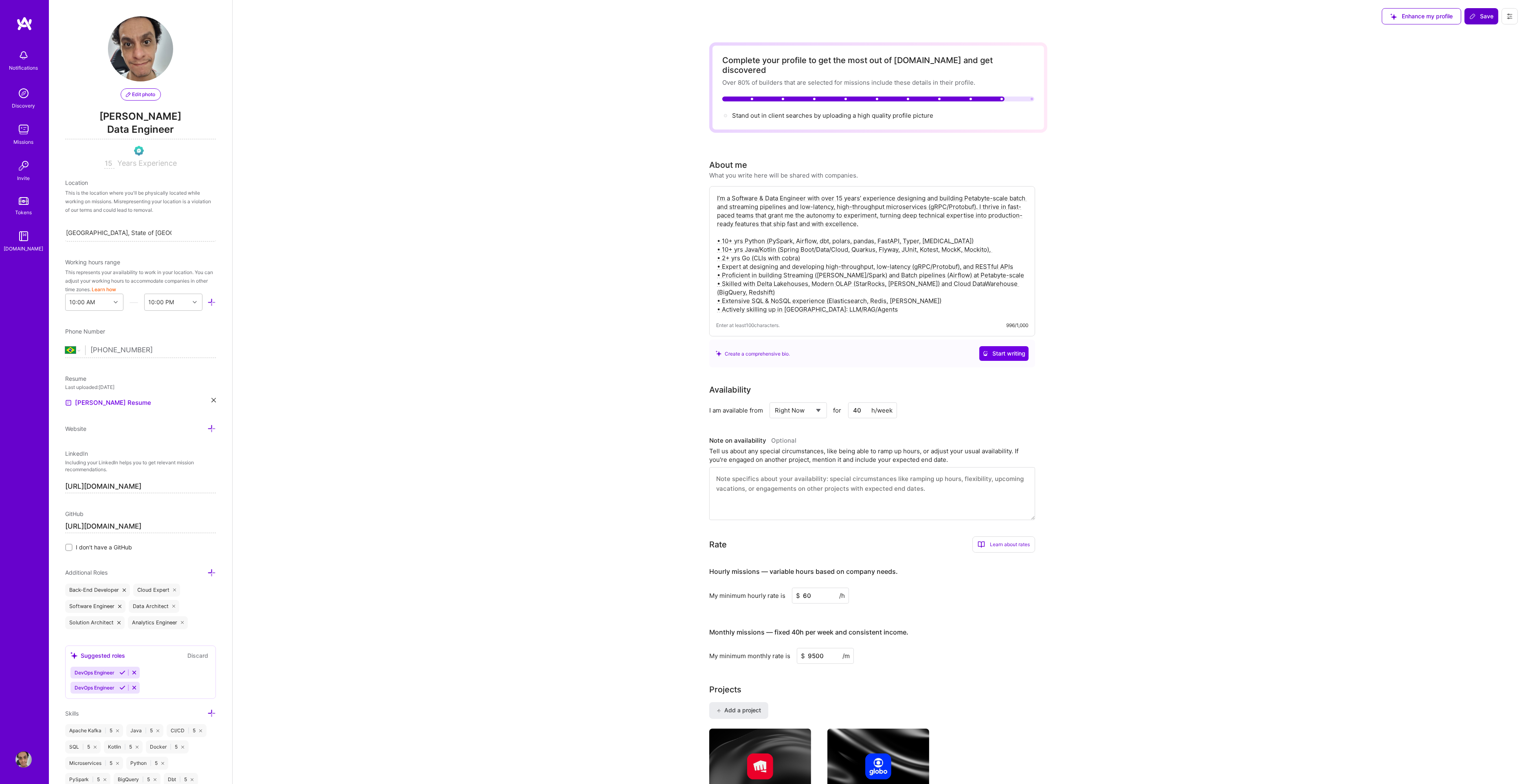
click at [766, 16] on span "Save" at bounding box center [1481, 16] width 24 height 8
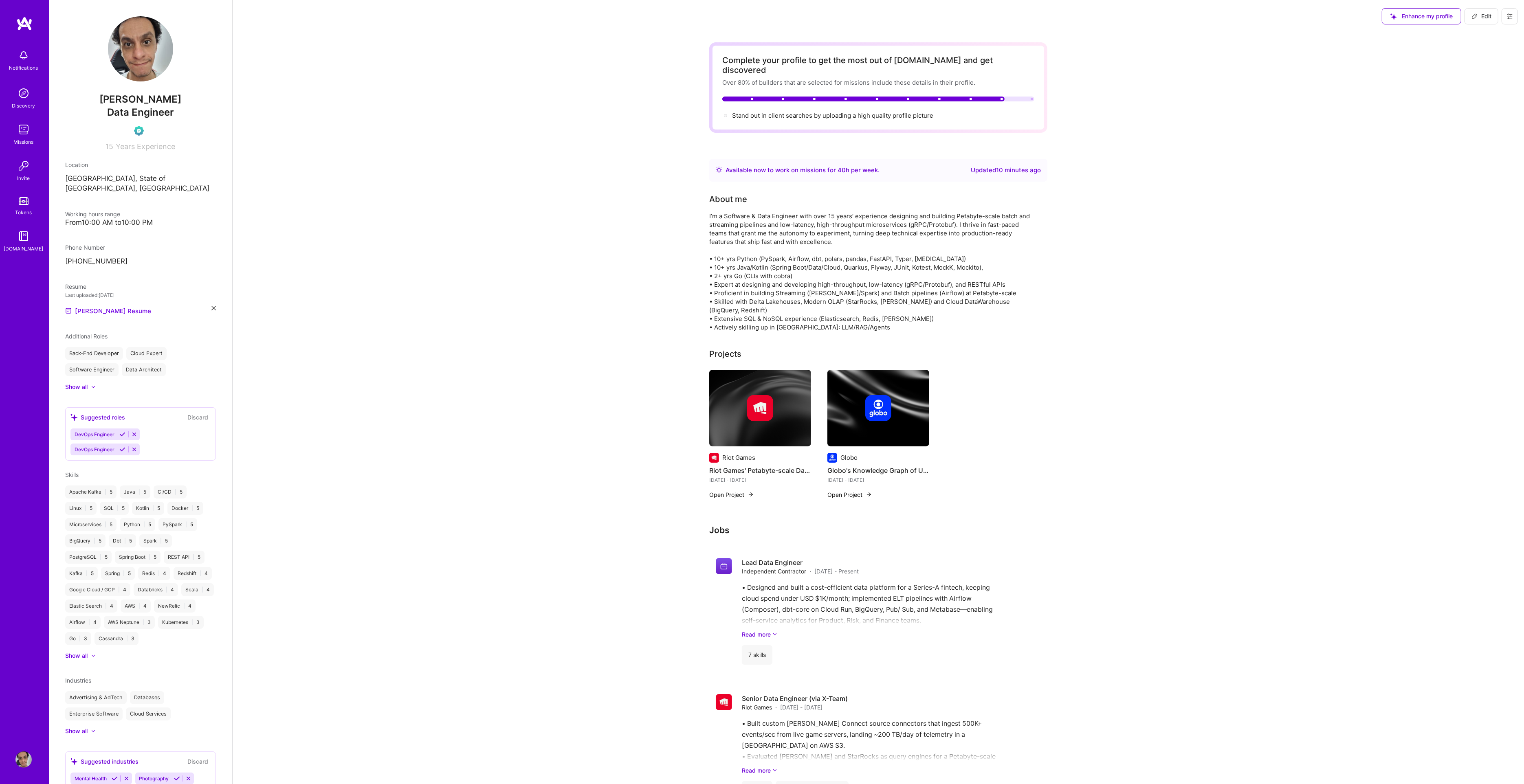
click at [766, 111] on div "Stand out in client searches by uploading a high quality profile picture" at bounding box center [833, 115] width 201 height 8
click at [25, 65] on div "Notifications" at bounding box center [23, 68] width 29 height 8
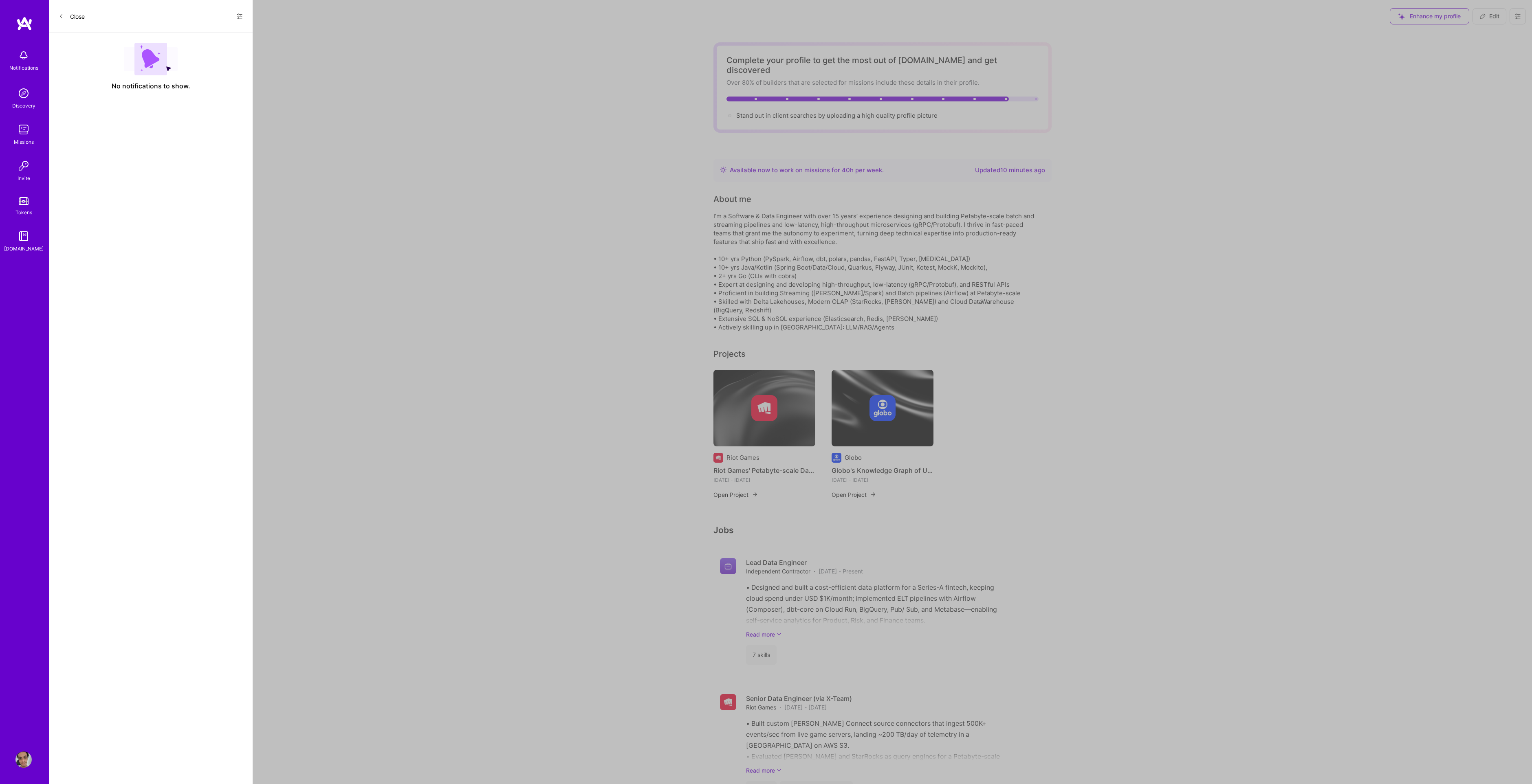
click at [26, 101] on div "Discovery" at bounding box center [24, 105] width 23 height 8
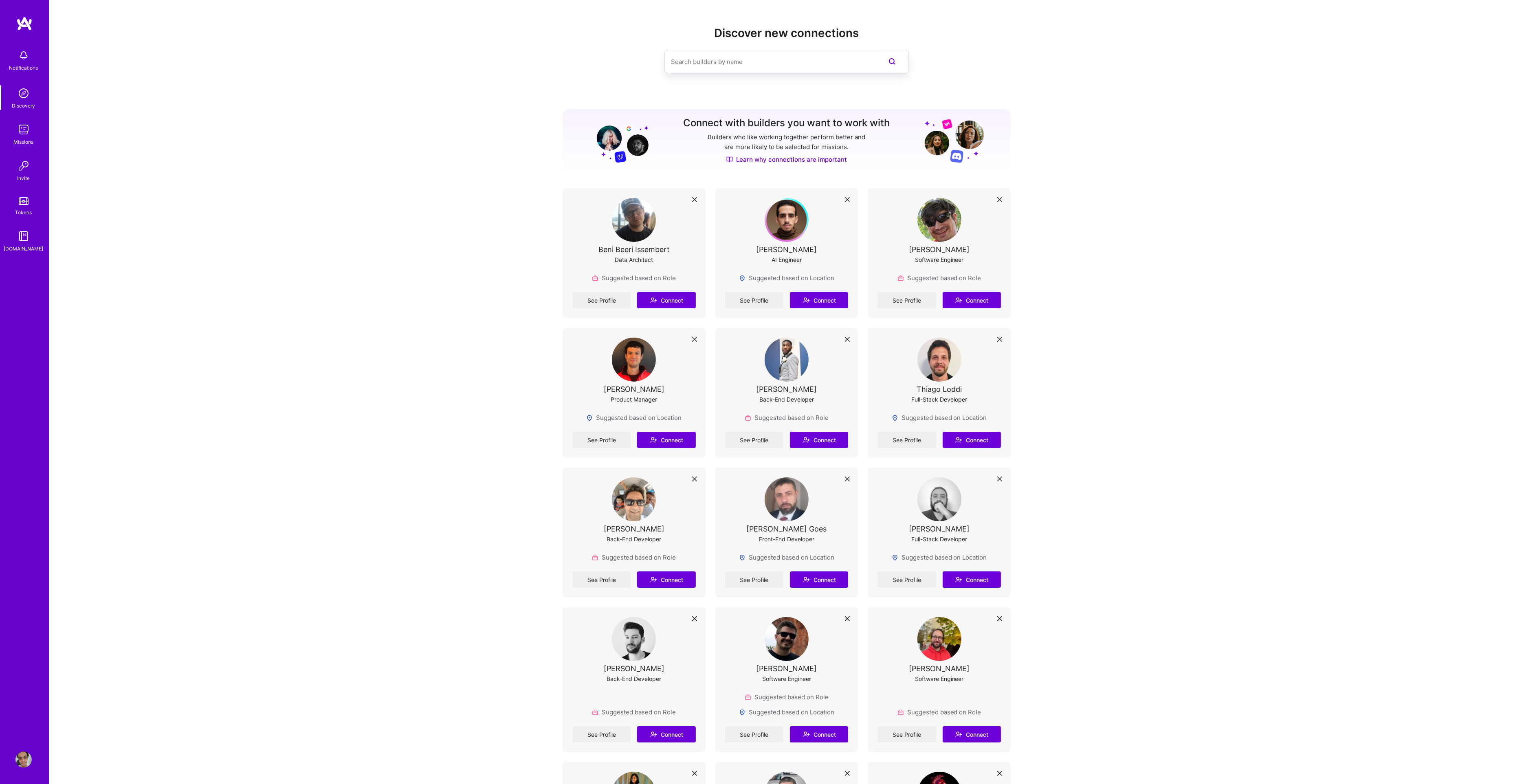
click at [25, 106] on div "Discovery" at bounding box center [24, 105] width 23 height 8
click at [25, 153] on div "Notifications Discovery Missions Invite Tokens [DOMAIN_NAME]" at bounding box center [25, 150] width 49 height 208
click at [25, 128] on img at bounding box center [24, 129] width 16 height 16
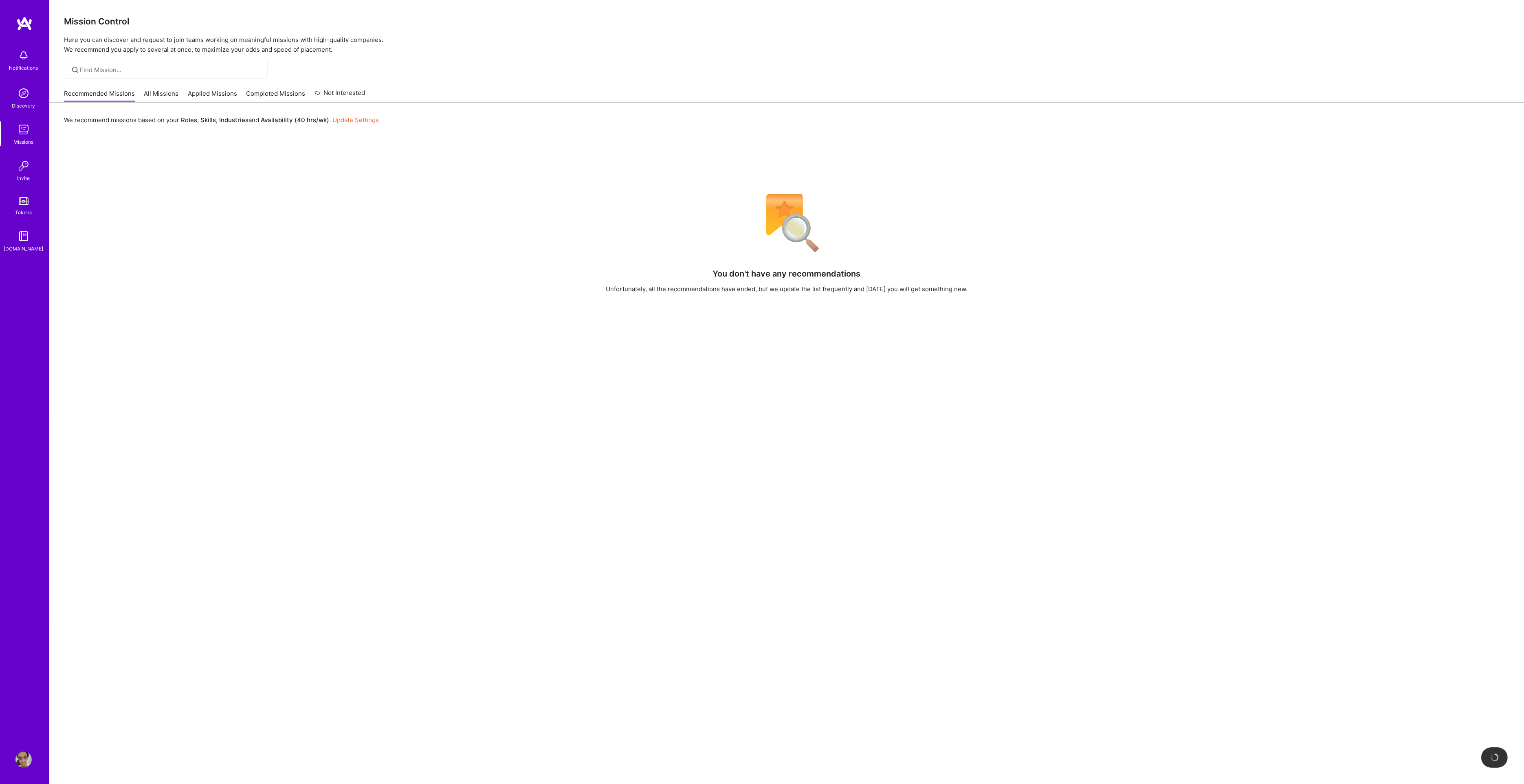
click at [164, 90] on link "All Missions" at bounding box center [161, 96] width 34 height 13
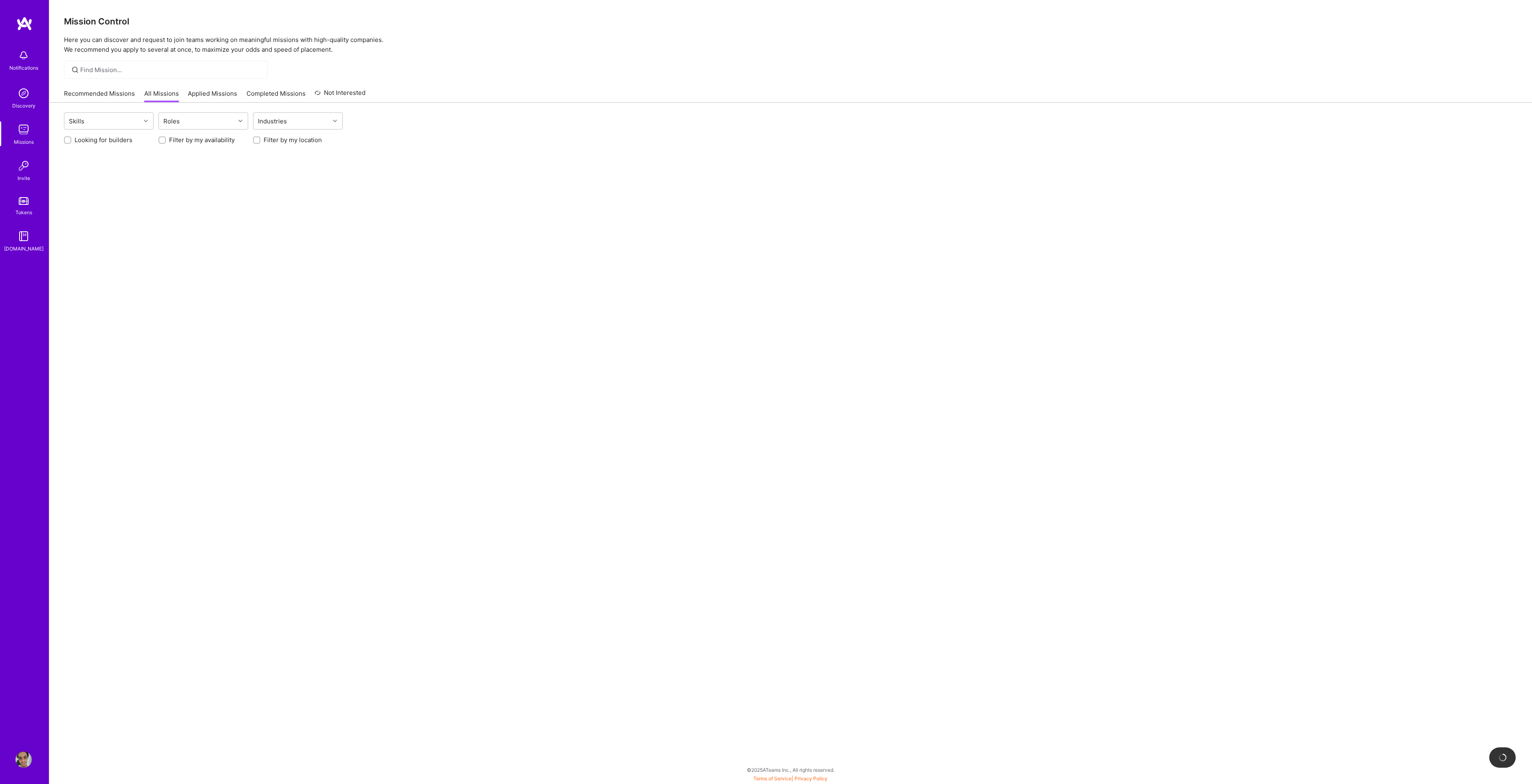
click at [115, 92] on link "Recommended Missions" at bounding box center [99, 96] width 71 height 13
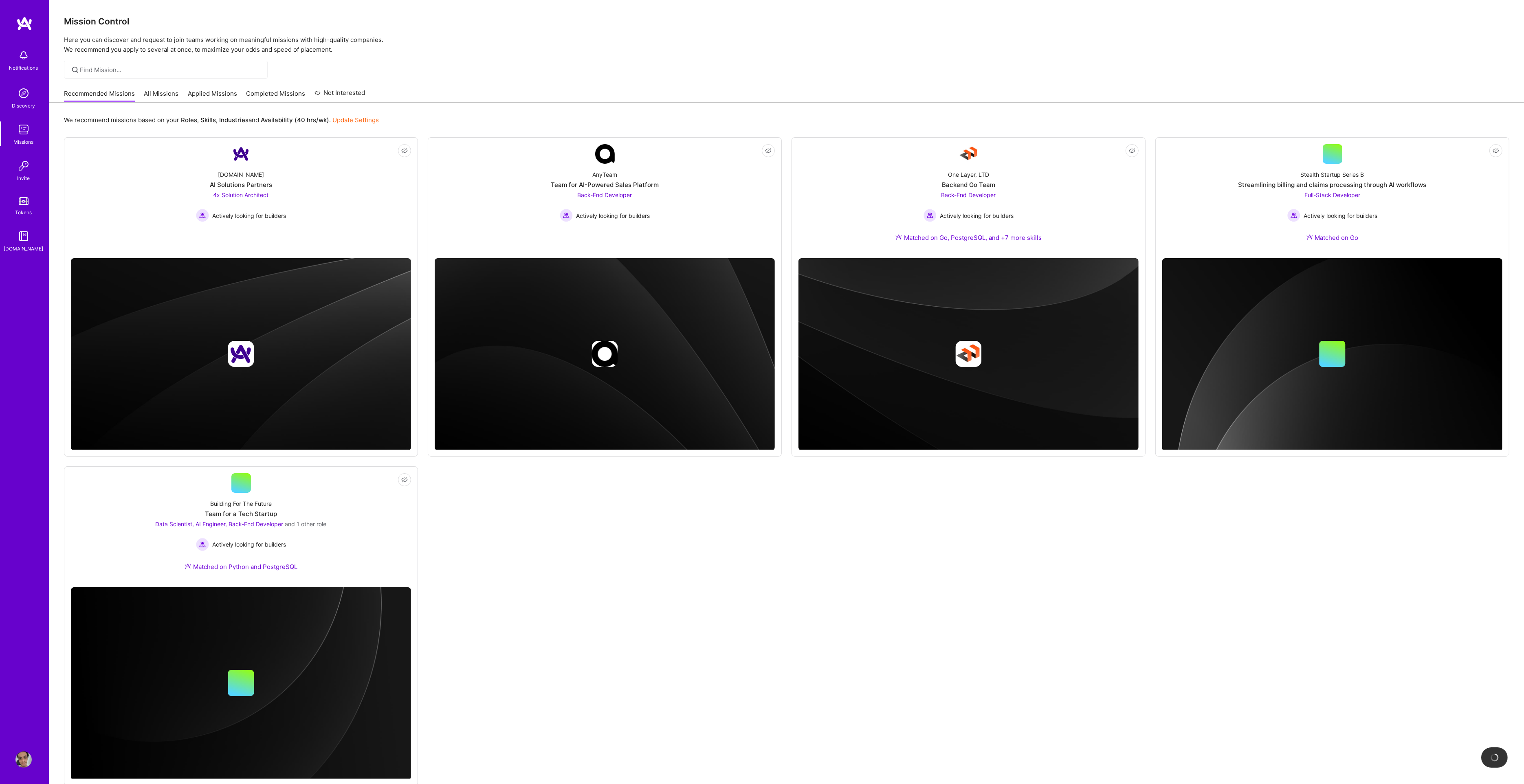
click at [166, 104] on div "We recommend missions based on your Roles , Skills , Industries and Availabilit…" at bounding box center [786, 454] width 1475 height 702
click at [163, 96] on link "All Missions" at bounding box center [161, 96] width 34 height 13
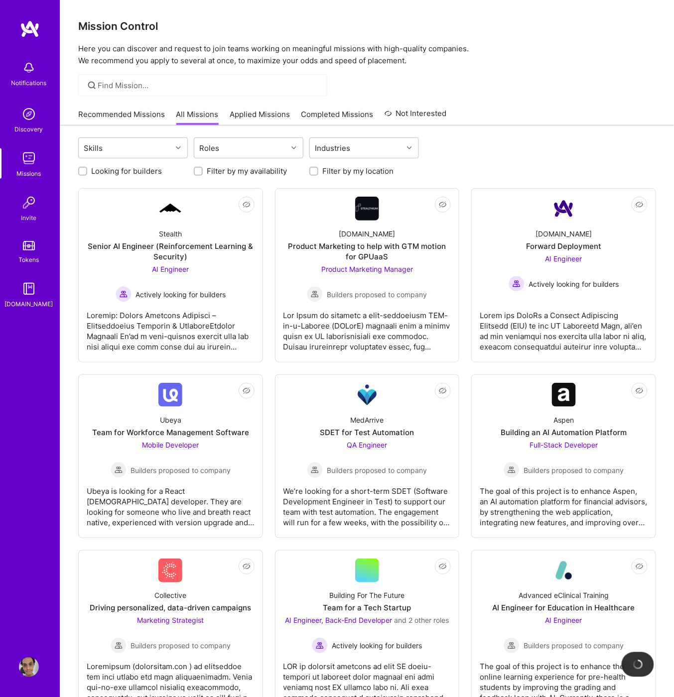
click at [110, 114] on link "Recommended Missions" at bounding box center [121, 117] width 87 height 16
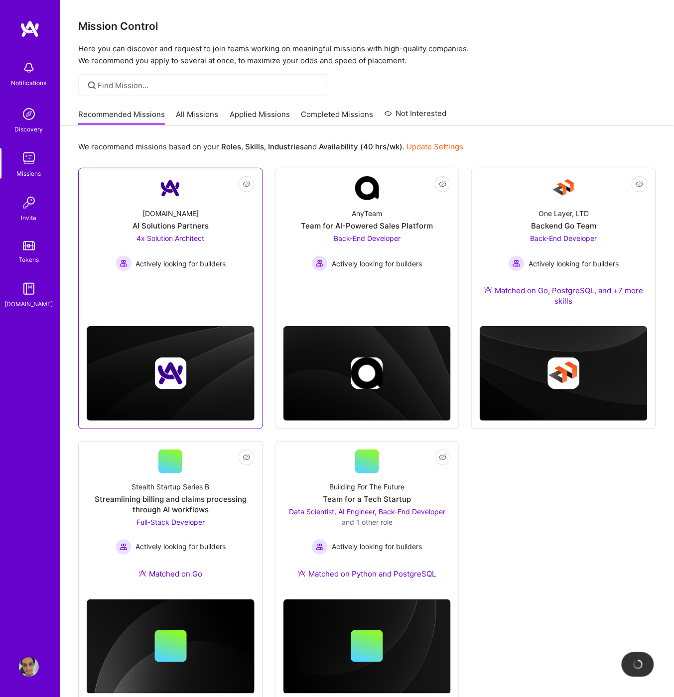
click at [192, 276] on link "Not Interested A.Team AI Solutions Partners 4x Solution Architect Actively look…" at bounding box center [171, 235] width 168 height 118
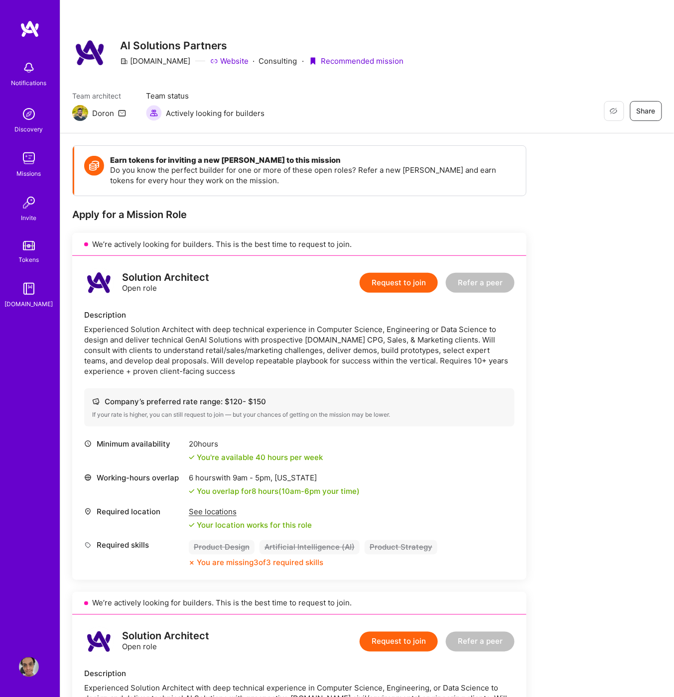
click at [80, 112] on img at bounding box center [80, 113] width 16 height 16
drag, startPoint x: 113, startPoint y: 162, endPoint x: 207, endPoint y: 165, distance: 94.2
click at [207, 165] on div "Earn tokens for inviting a new [PERSON_NAME] to this mission Do you know the pe…" at bounding box center [300, 171] width 452 height 50
click at [39, 117] on link "Discovery" at bounding box center [29, 119] width 62 height 30
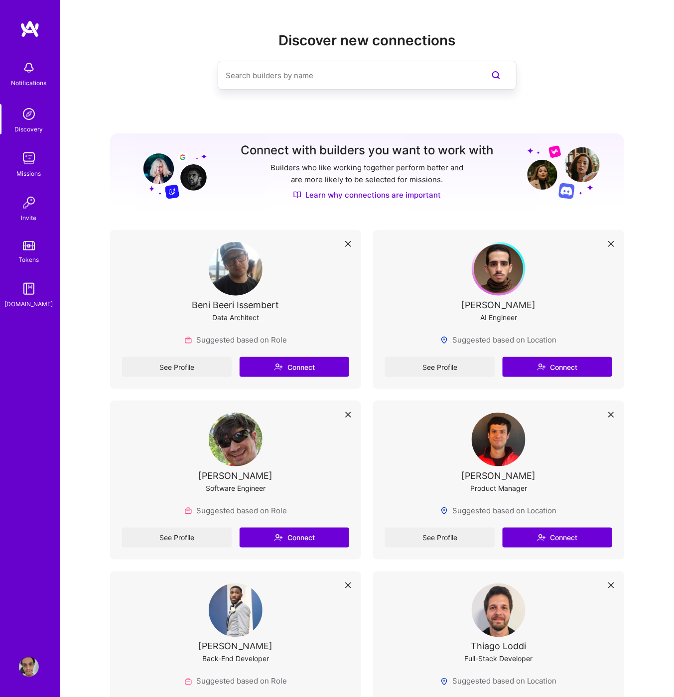
click at [33, 169] on div "Missions" at bounding box center [29, 173] width 24 height 10
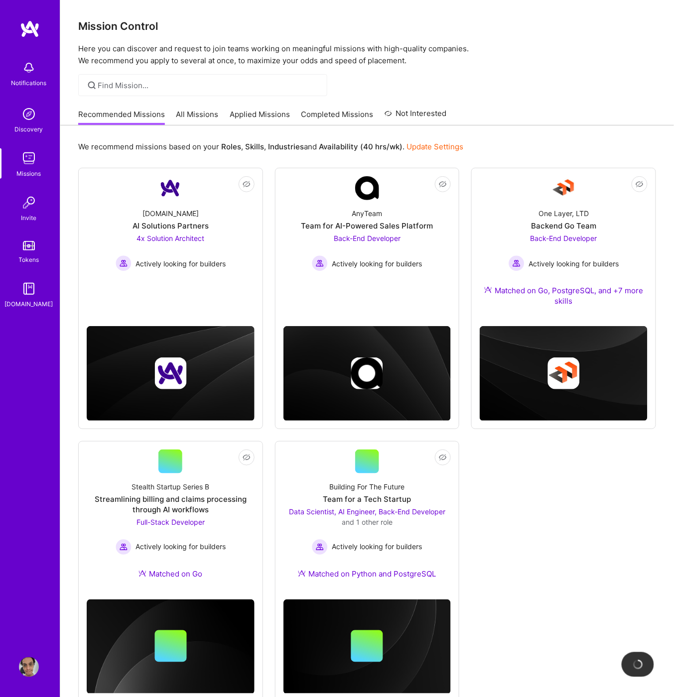
click at [38, 210] on img at bounding box center [29, 203] width 20 height 20
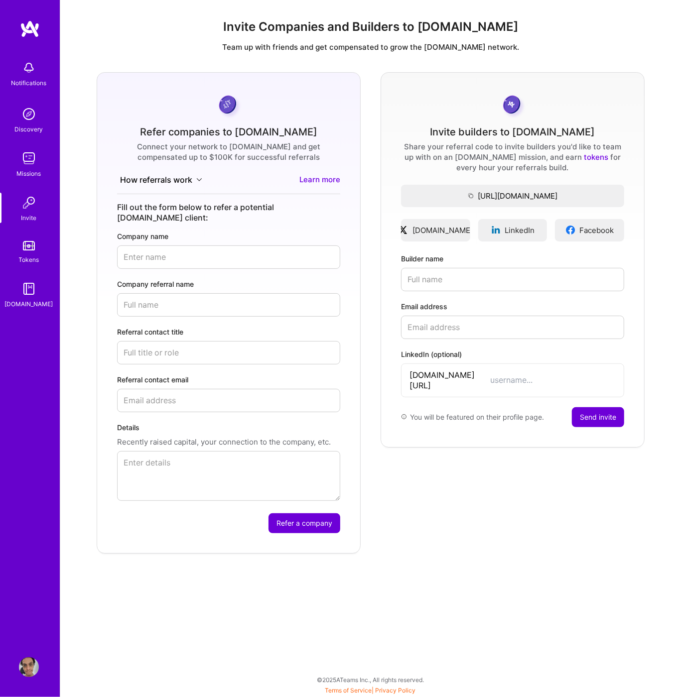
click at [288, 246] on input "Company name" at bounding box center [228, 257] width 223 height 23
click at [183, 182] on button "How referrals work" at bounding box center [161, 179] width 88 height 11
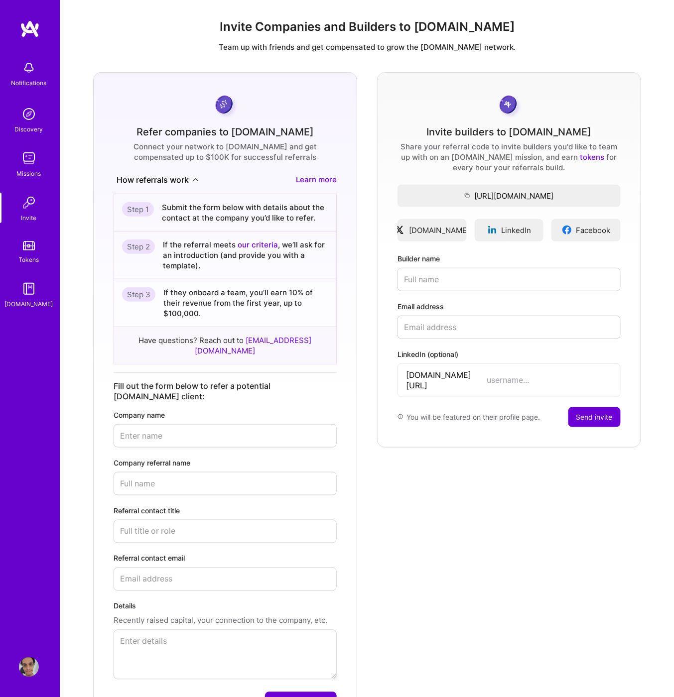
click at [195, 209] on div "Submit the form below with details about the contact at the company you’d like …" at bounding box center [245, 212] width 166 height 21
click at [223, 156] on div "Connect your network to A.Team and get compensated up to $100K for successful r…" at bounding box center [225, 151] width 223 height 21
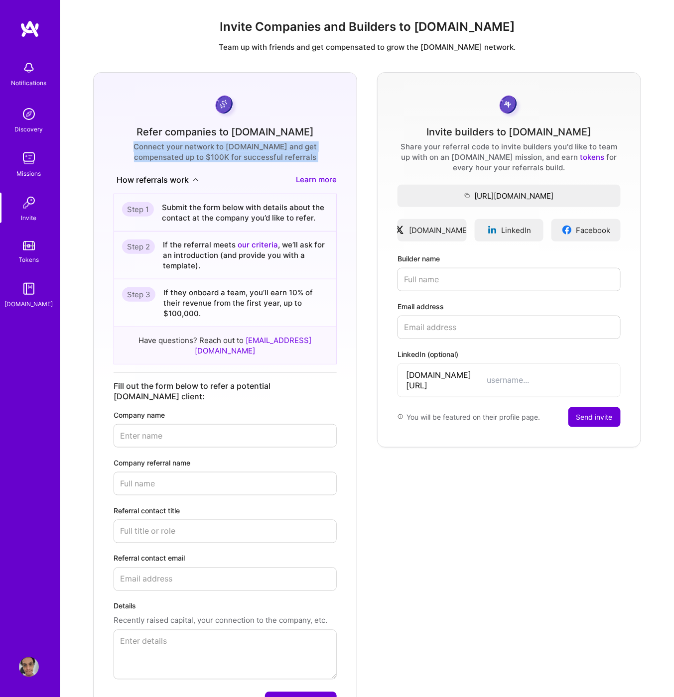
click at [223, 156] on div "Connect your network to A.Team and get compensated up to $100K for successful r…" at bounding box center [225, 151] width 223 height 21
click at [30, 75] on img at bounding box center [29, 68] width 20 height 20
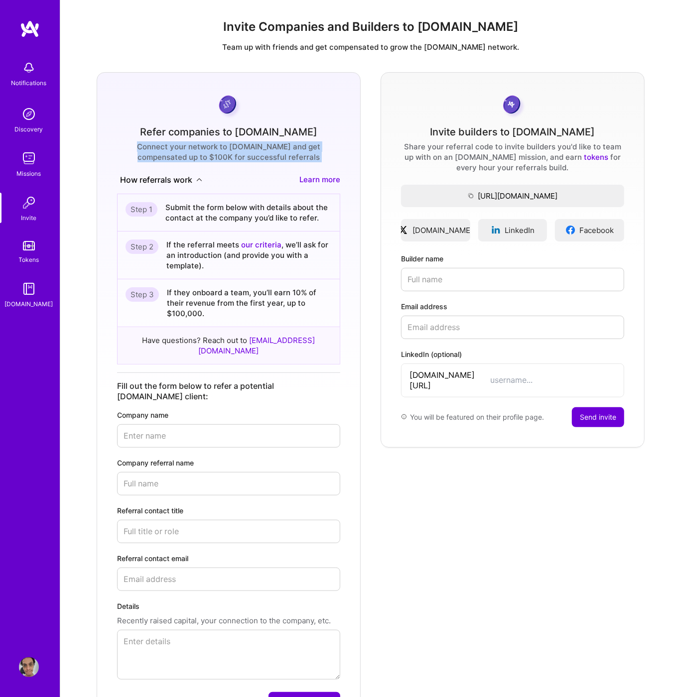
click at [31, 120] on img at bounding box center [29, 114] width 20 height 20
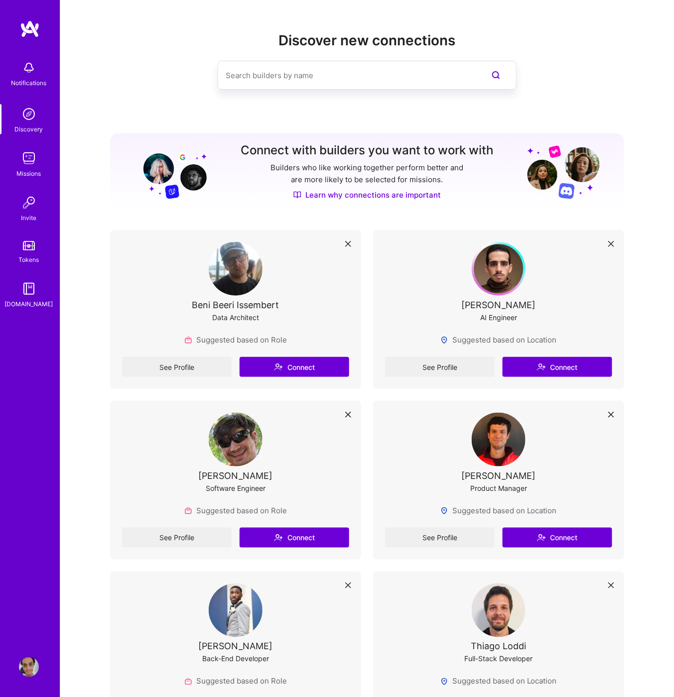
click at [509, 272] on img at bounding box center [499, 269] width 54 height 54
click at [456, 366] on link "See Profile" at bounding box center [440, 367] width 110 height 20
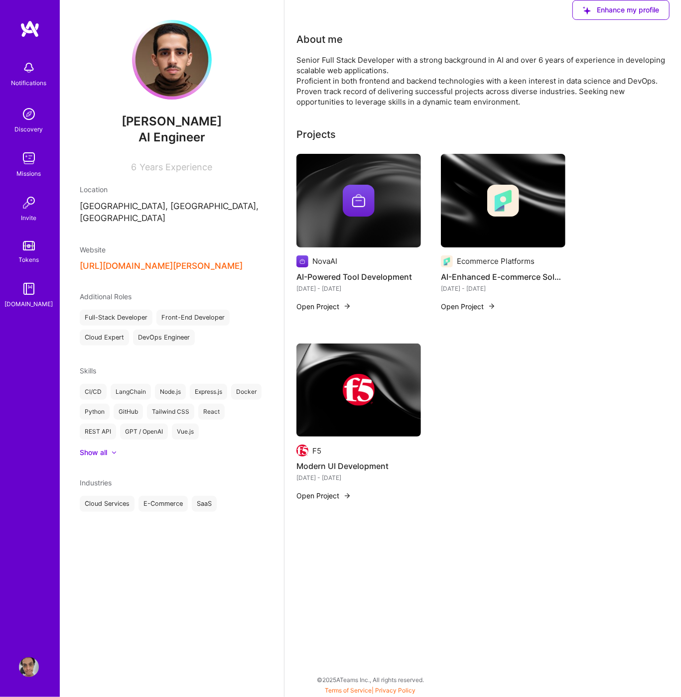
click at [376, 68] on div "Senior Full Stack Developer with a strong background in AI and over 6 years of …" at bounding box center [482, 81] width 373 height 52
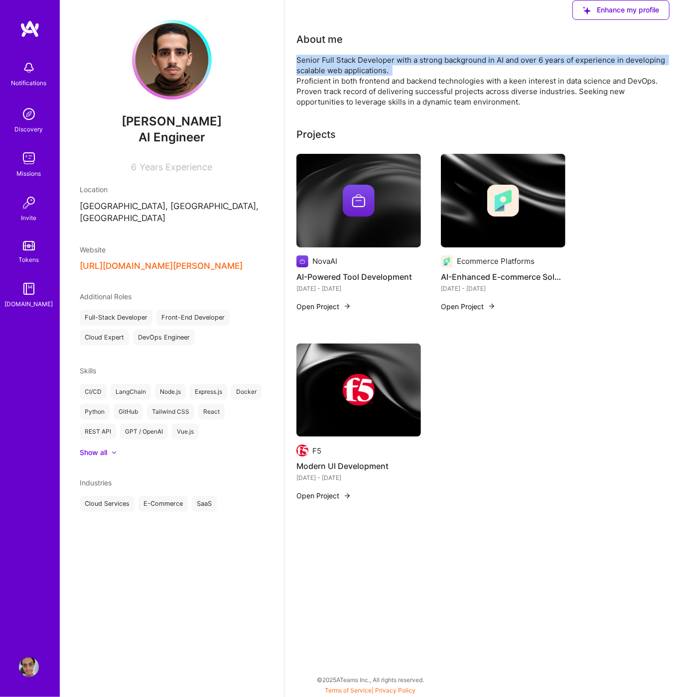
click at [376, 68] on div "Senior Full Stack Developer with a strong background in AI and over 6 years of …" at bounding box center [482, 81] width 373 height 52
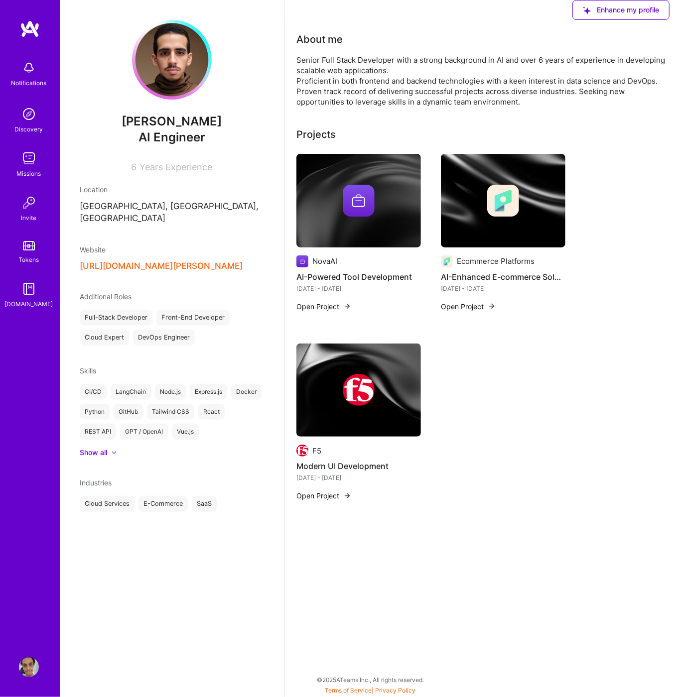
click at [369, 66] on div "Senior Full Stack Developer with a strong background in AI and over 6 years of …" at bounding box center [482, 81] width 373 height 52
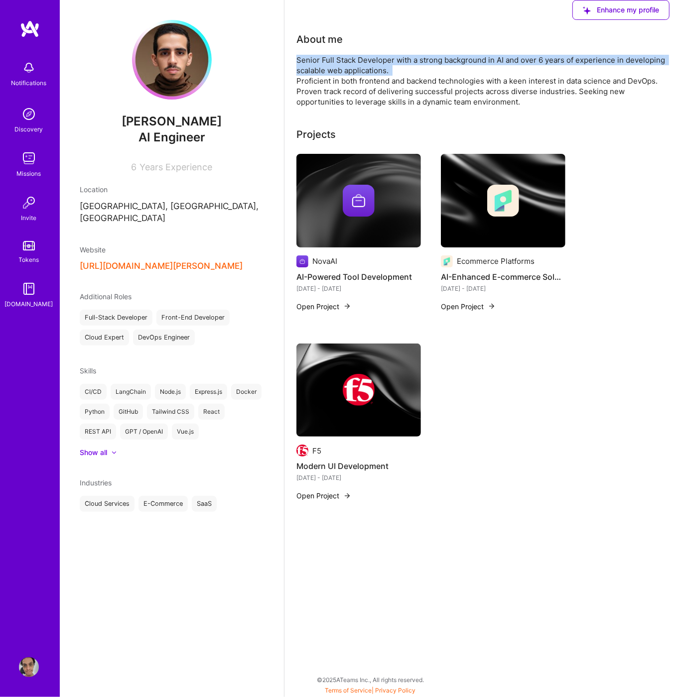
click at [369, 66] on div "Senior Full Stack Developer with a strong background in AI and over 6 years of …" at bounding box center [482, 81] width 373 height 52
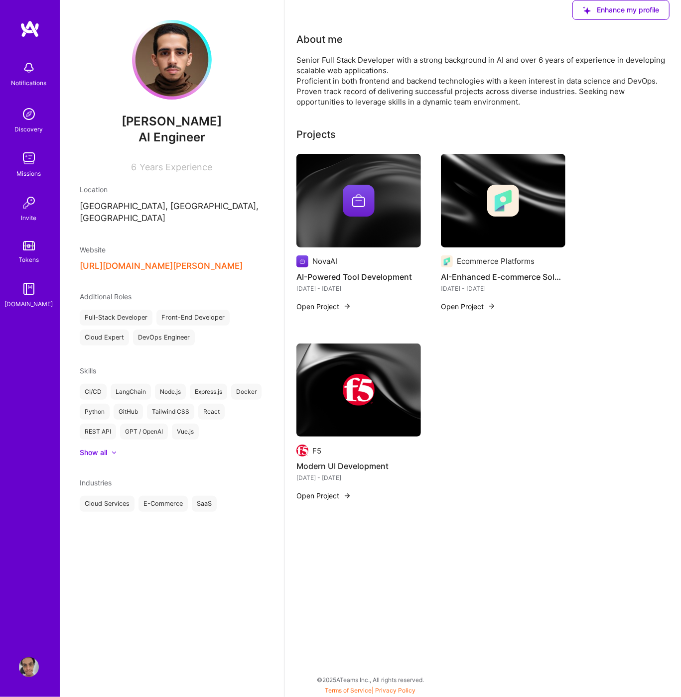
click at [348, 94] on div "Senior Full Stack Developer with a strong background in AI and over 6 years of …" at bounding box center [482, 81] width 373 height 52
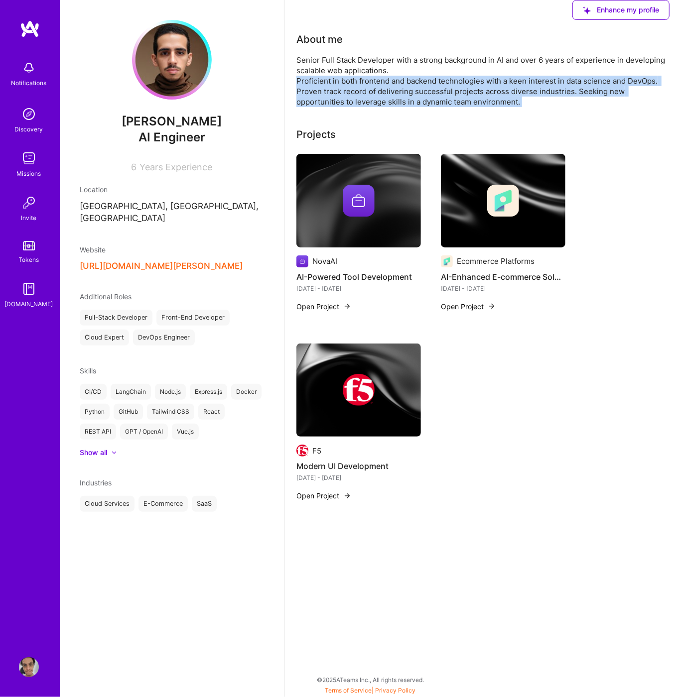
click at [348, 94] on div "Senior Full Stack Developer with a strong background in AI and over 6 years of …" at bounding box center [482, 81] width 373 height 52
click at [347, 83] on div "Senior Full Stack Developer with a strong background in AI and over 6 years of …" at bounding box center [482, 81] width 373 height 52
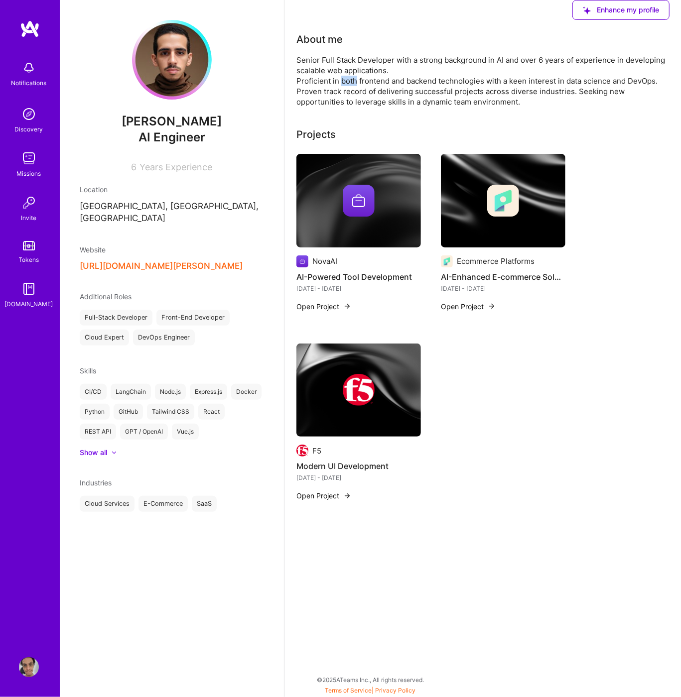
click at [347, 83] on div "Senior Full Stack Developer with a strong background in AI and over 6 years of …" at bounding box center [482, 81] width 373 height 52
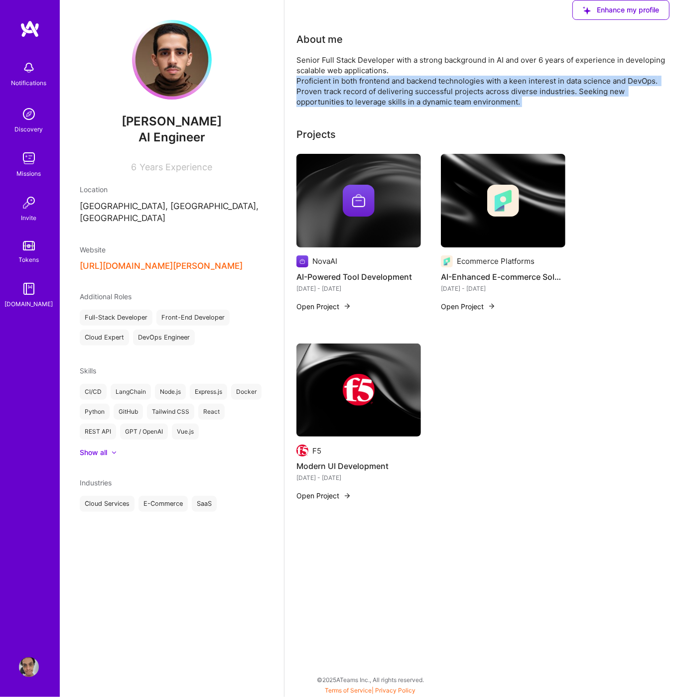
click at [347, 83] on div "Senior Full Stack Developer with a strong background in AI and over 6 years of …" at bounding box center [482, 81] width 373 height 52
click at [346, 87] on div "Senior Full Stack Developer with a strong background in AI and over 6 years of …" at bounding box center [482, 81] width 373 height 52
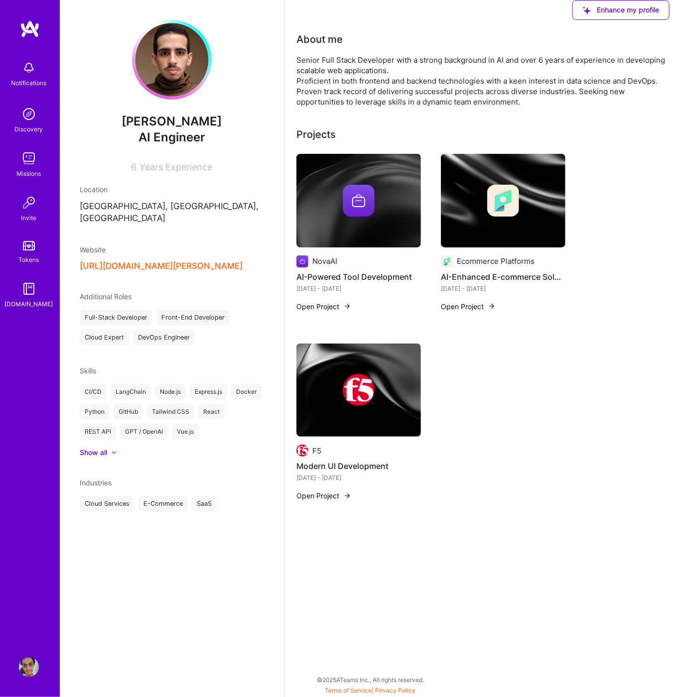
click at [339, 94] on div "Senior Full Stack Developer with a strong background in AI and over 6 years of …" at bounding box center [482, 81] width 373 height 52
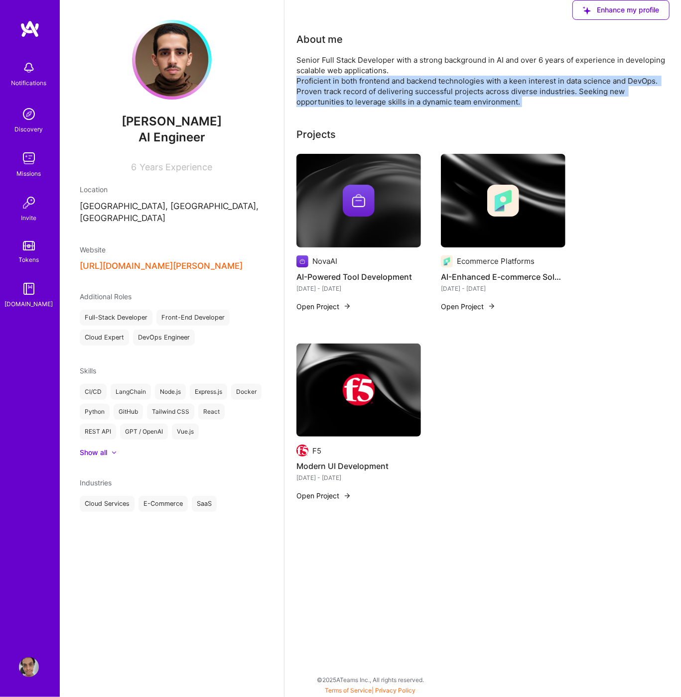
click at [339, 94] on div "Senior Full Stack Developer with a strong background in AI and over 6 years of …" at bounding box center [482, 81] width 373 height 52
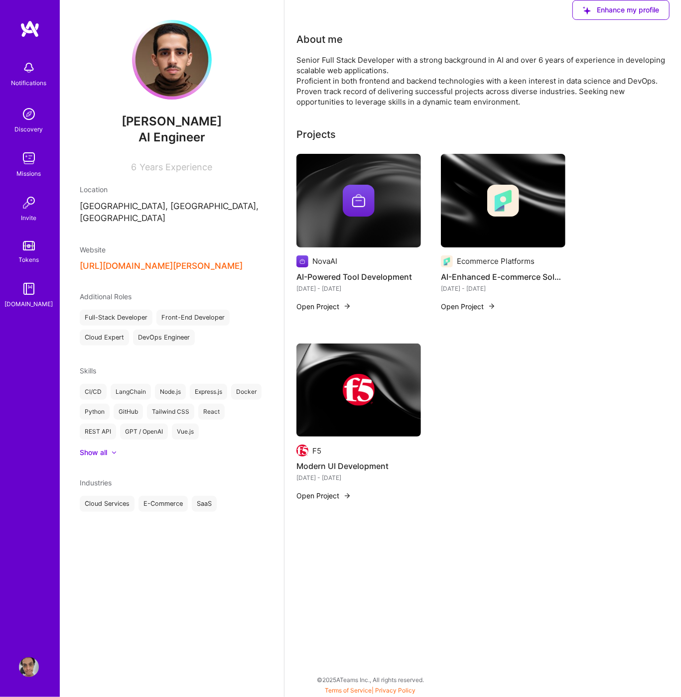
click at [104, 448] on div "Show all" at bounding box center [93, 453] width 27 height 10
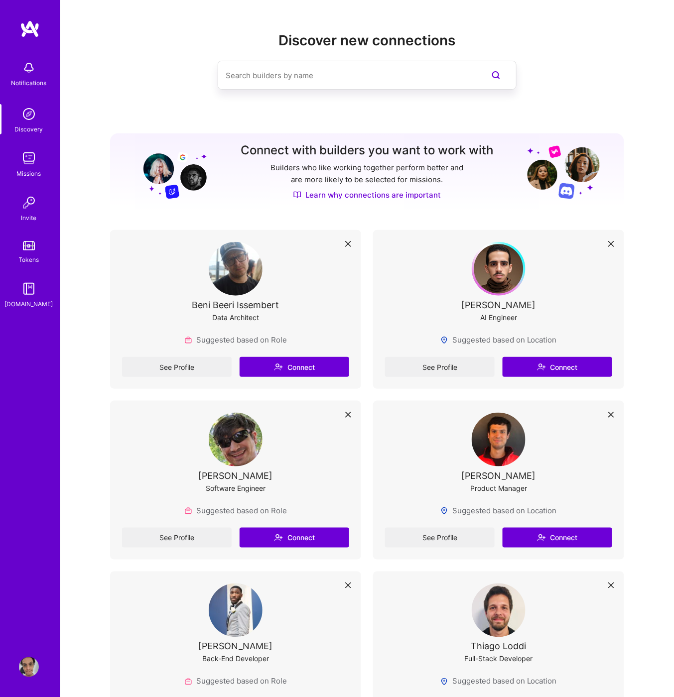
click at [30, 676] on img at bounding box center [29, 667] width 20 height 20
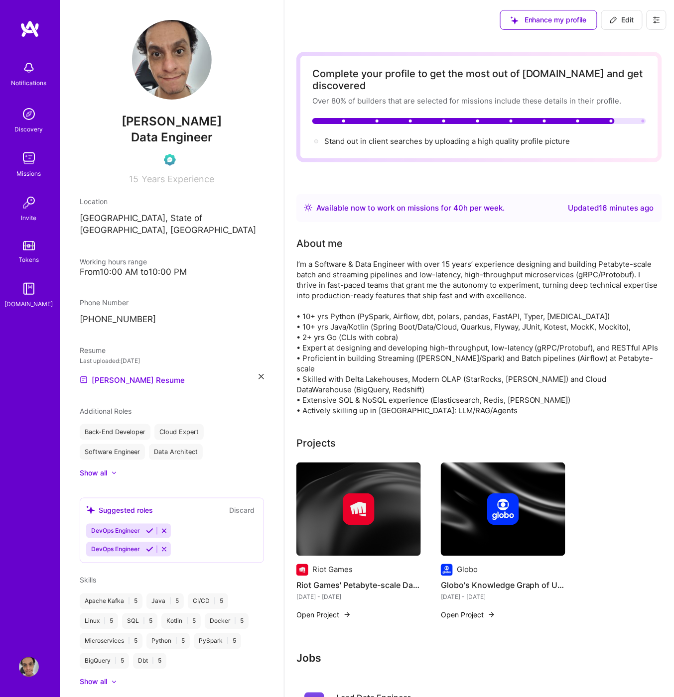
click at [177, 136] on span "Data Engineer" at bounding box center [172, 137] width 82 height 14
click at [629, 19] on span "Edit" at bounding box center [622, 20] width 24 height 10
select select "BR"
select select "Right Now"
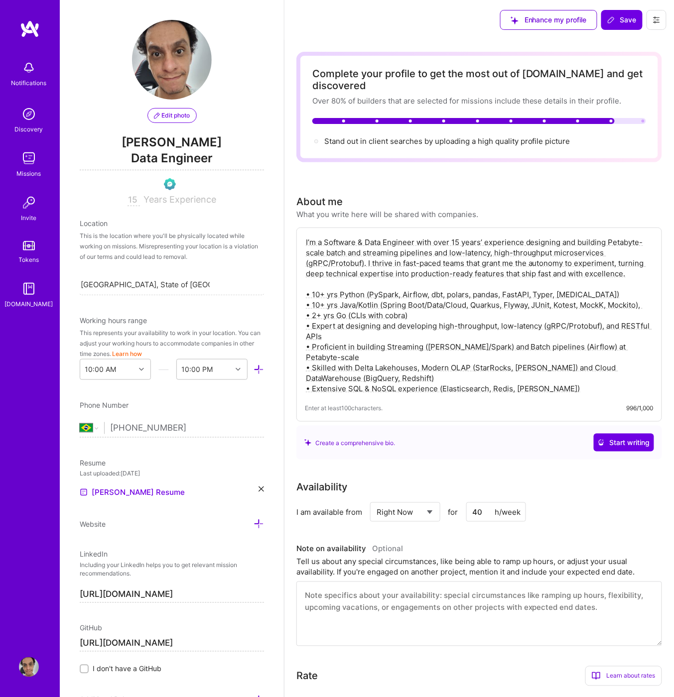
click at [146, 164] on span "Data Engineer" at bounding box center [172, 160] width 184 height 20
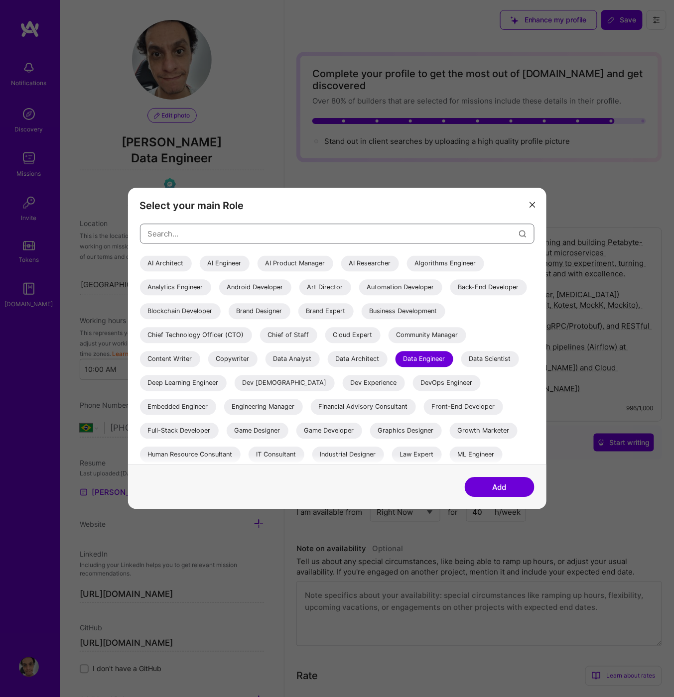
click at [319, 237] on input "modal" at bounding box center [333, 233] width 371 height 25
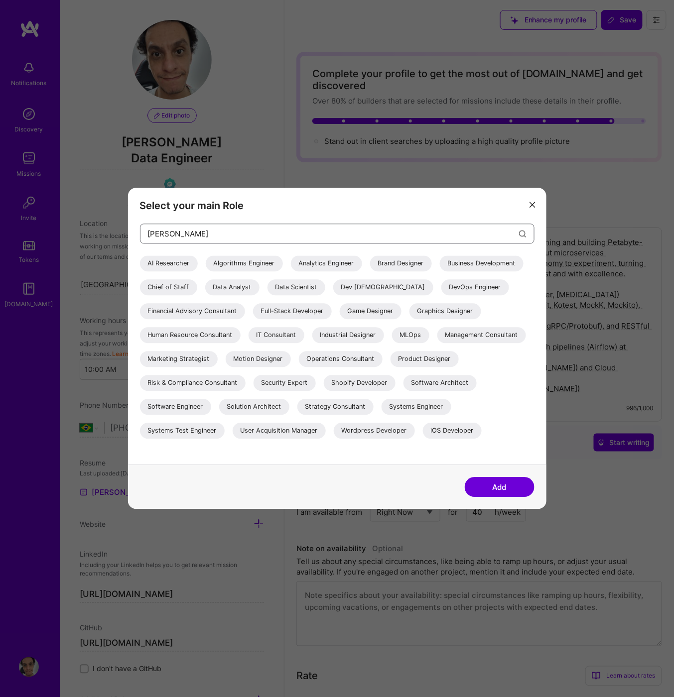
type input "Backend"
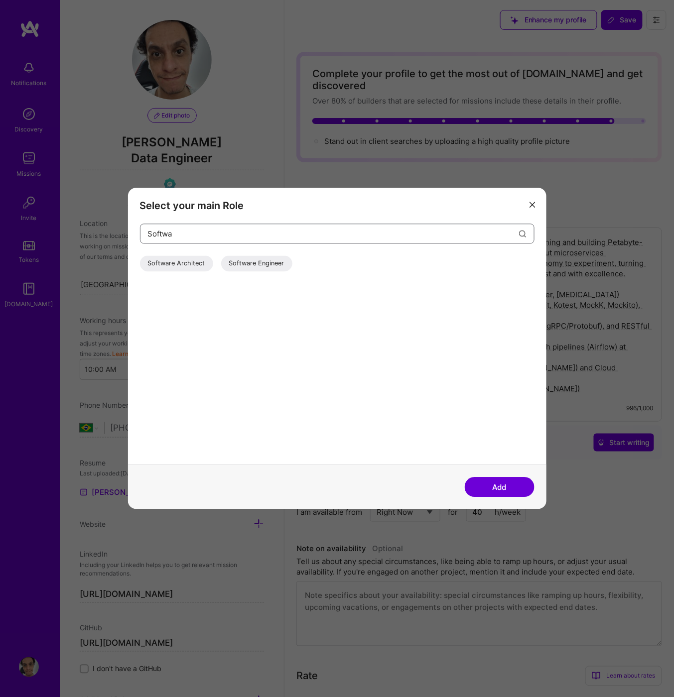
type input "Softwa"
click at [240, 262] on div "Software Engineer" at bounding box center [256, 264] width 71 height 16
click at [207, 234] on input "Softwa" at bounding box center [333, 233] width 371 height 25
type input "Data"
click at [224, 261] on div "Data Architect" at bounding box center [232, 264] width 60 height 16
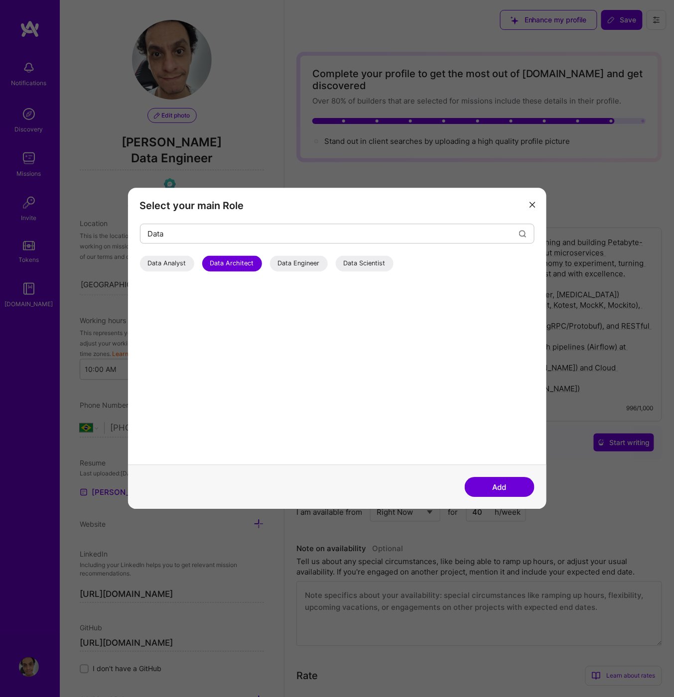
click at [511, 493] on button "Add" at bounding box center [500, 488] width 70 height 20
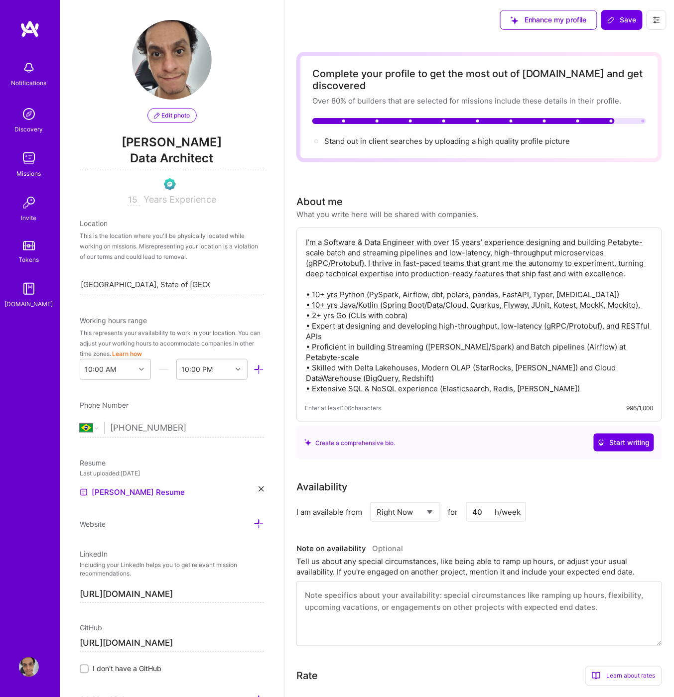
click at [177, 115] on span "Edit photo" at bounding box center [172, 115] width 36 height 9
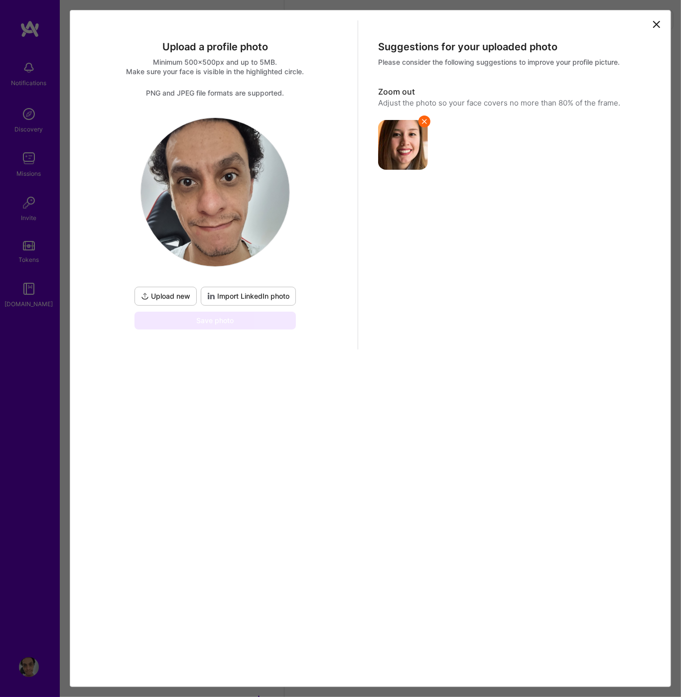
click at [659, 23] on icon at bounding box center [657, 24] width 12 height 12
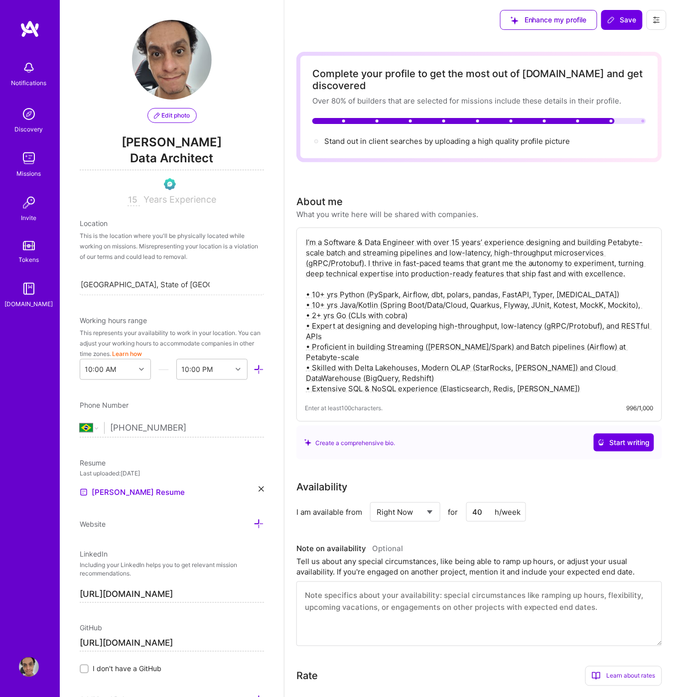
click at [172, 114] on span "Edit photo" at bounding box center [172, 115] width 36 height 9
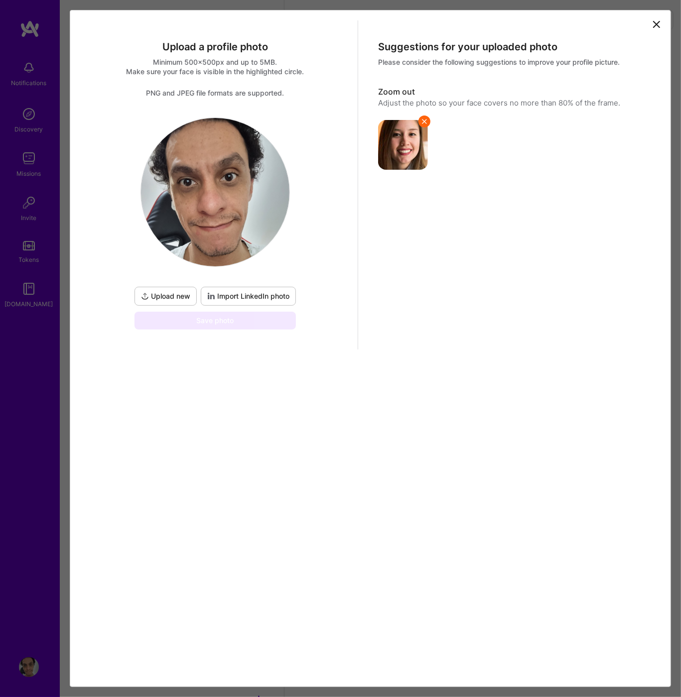
click at [655, 26] on icon at bounding box center [657, 24] width 12 height 12
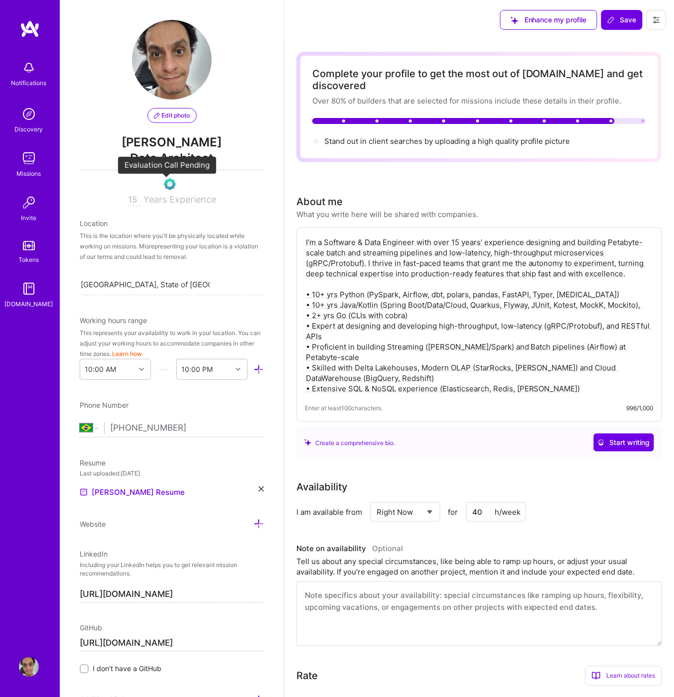
click at [167, 185] on img at bounding box center [170, 184] width 12 height 12
click at [167, 186] on img at bounding box center [170, 184] width 12 height 12
click at [624, 20] on span "Save" at bounding box center [621, 20] width 29 height 10
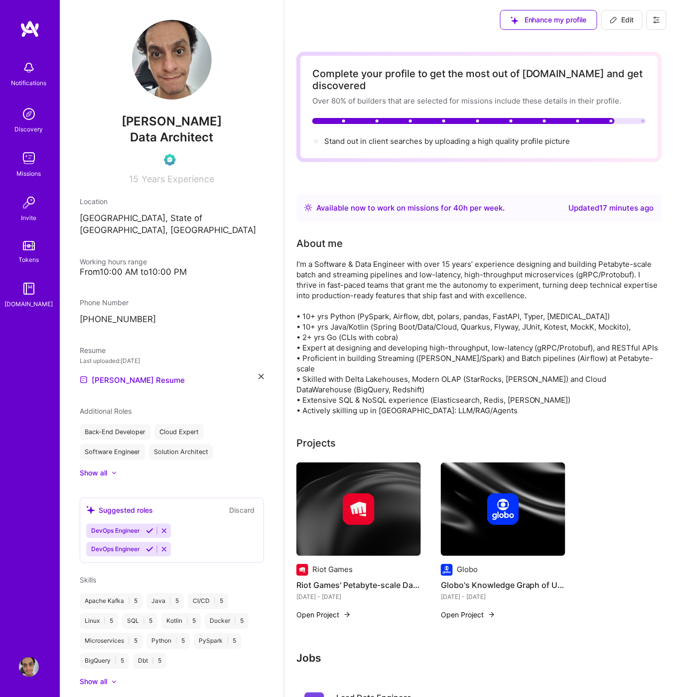
click at [627, 16] on span "Edit" at bounding box center [622, 20] width 24 height 10
select select "BR"
select select "Right Now"
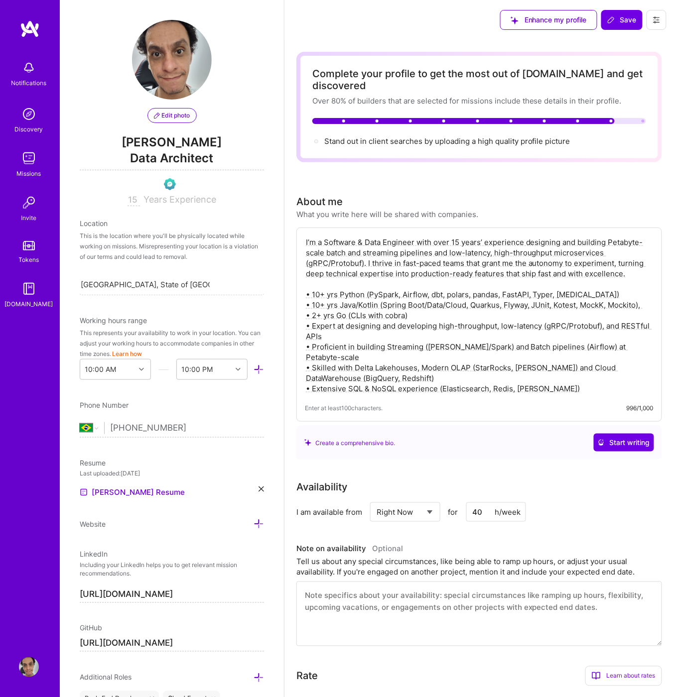
click at [154, 149] on span "Bruno Oliveira" at bounding box center [172, 142] width 184 height 15
click at [160, 144] on span "Bruno Oliveira" at bounding box center [172, 142] width 184 height 15
drag, startPoint x: 161, startPoint y: 143, endPoint x: 213, endPoint y: 144, distance: 52.3
click at [213, 144] on span "Bruno Oliveira" at bounding box center [172, 142] width 184 height 15
drag, startPoint x: 197, startPoint y: 164, endPoint x: 147, endPoint y: 161, distance: 50.4
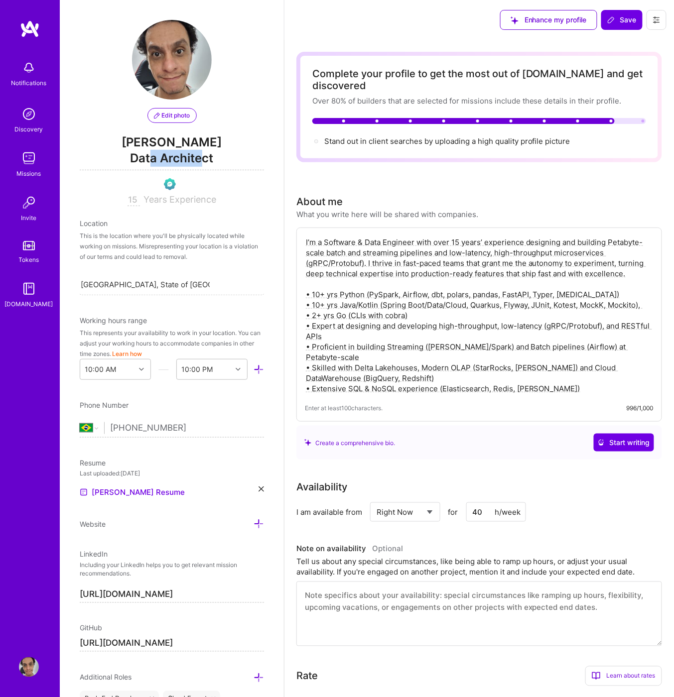
click at [147, 161] on span "Data Architect" at bounding box center [172, 160] width 184 height 20
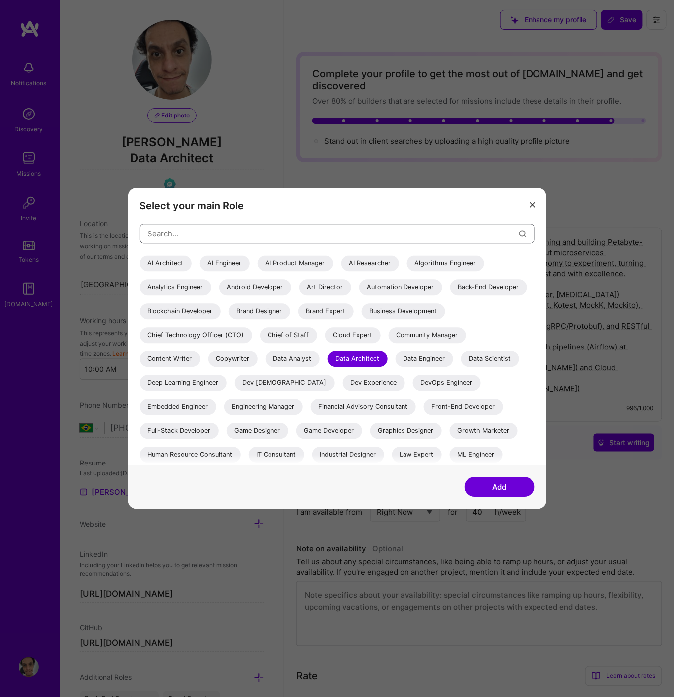
click at [298, 238] on input "modal" at bounding box center [333, 233] width 371 height 25
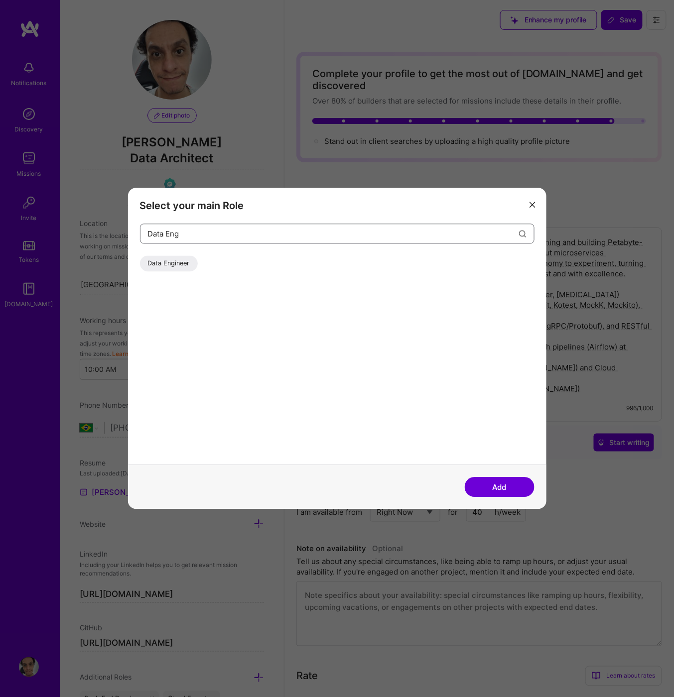
type input "Data Eng"
click at [174, 268] on div "Data Engineer" at bounding box center [169, 264] width 58 height 16
click at [496, 491] on button "Add" at bounding box center [500, 488] width 70 height 20
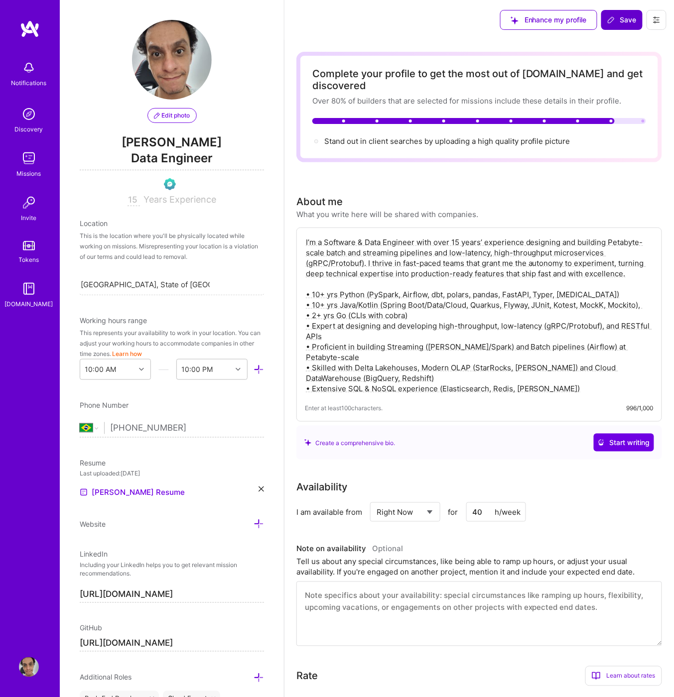
click at [626, 26] on button "Save" at bounding box center [621, 20] width 41 height 20
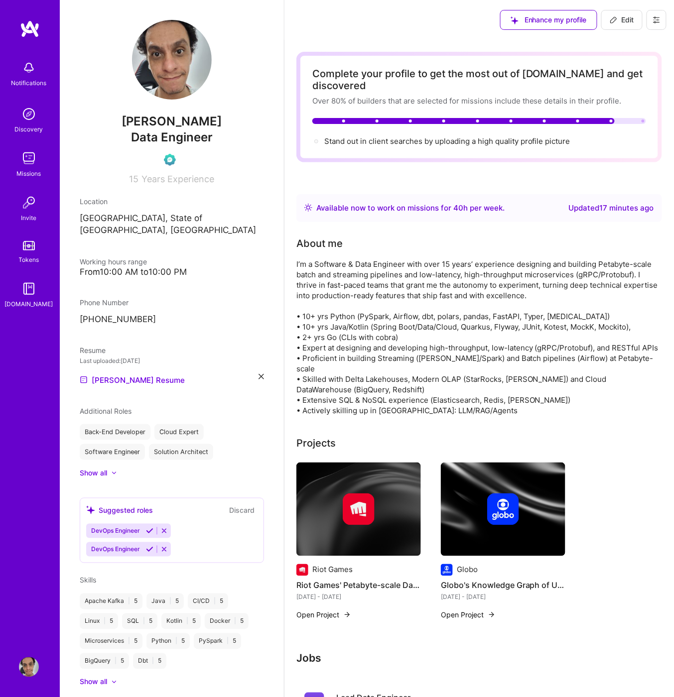
click at [629, 19] on span "Edit" at bounding box center [622, 20] width 24 height 10
select select "BR"
select select "Right Now"
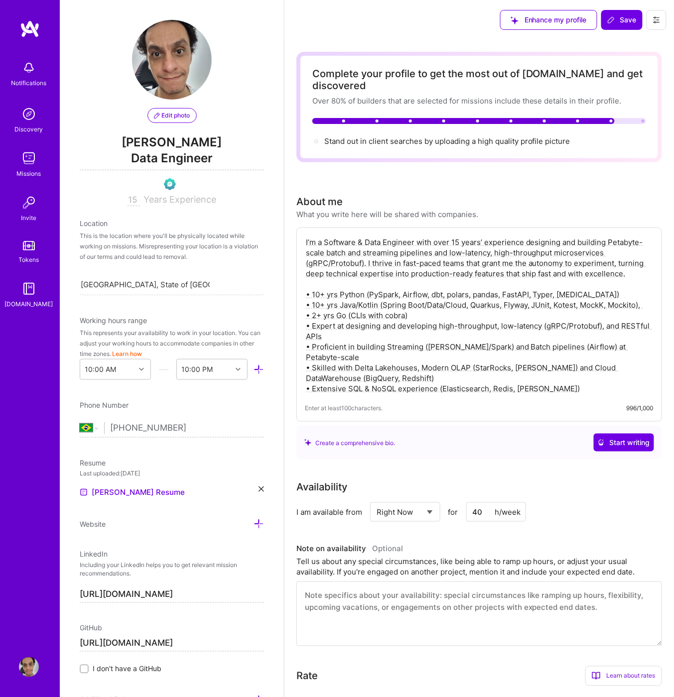
click at [590, 356] on textarea "I’m a Software & Data Engineer with over 15 years’ experience designing and bui…" at bounding box center [479, 315] width 349 height 159
type textarea "I’m a Software & Data Engineer with over 15 years’ experience designing and bui…"
click at [616, 22] on span "Save" at bounding box center [621, 20] width 29 height 10
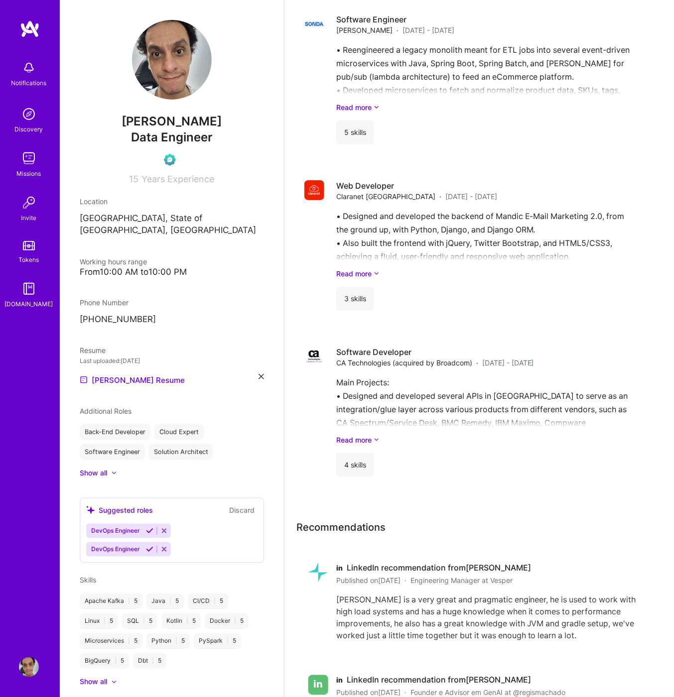
scroll to position [2139, 0]
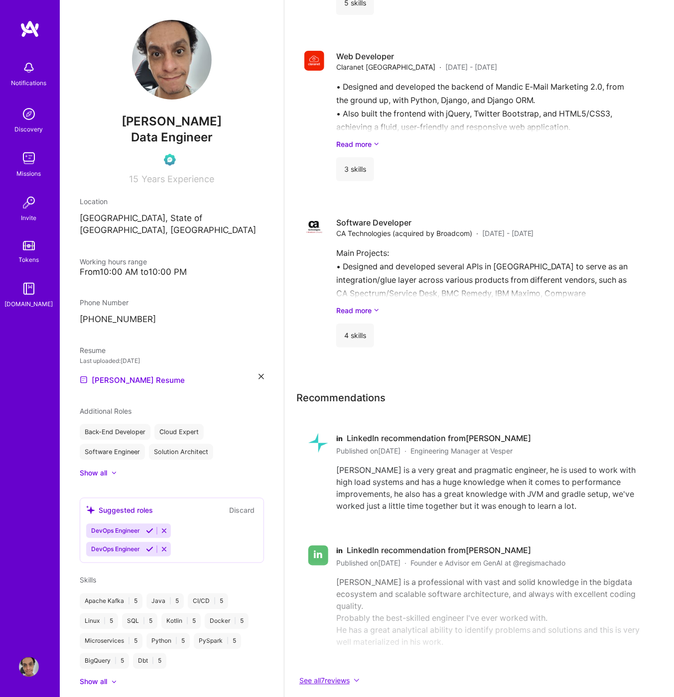
click at [346, 675] on button "See all 7 reviews" at bounding box center [479, 680] width 366 height 11
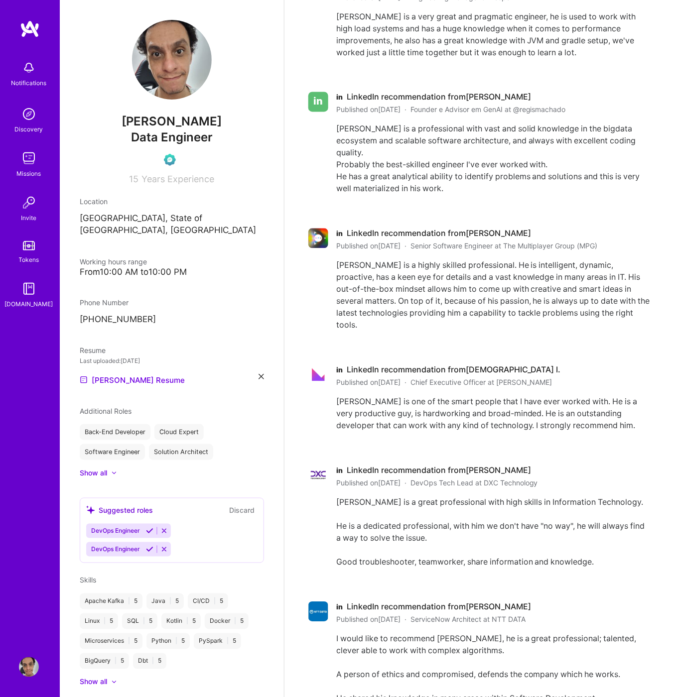
scroll to position [2785, 0]
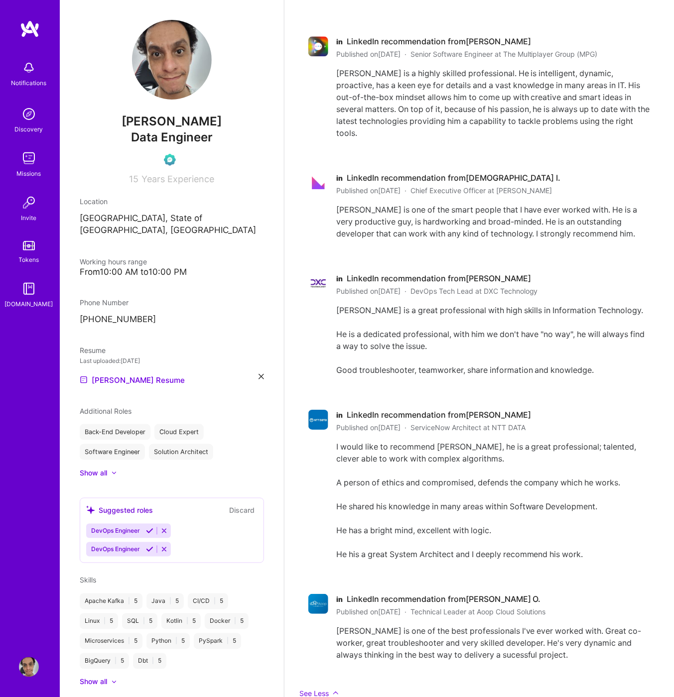
click at [314, 410] on img at bounding box center [318, 420] width 20 height 20
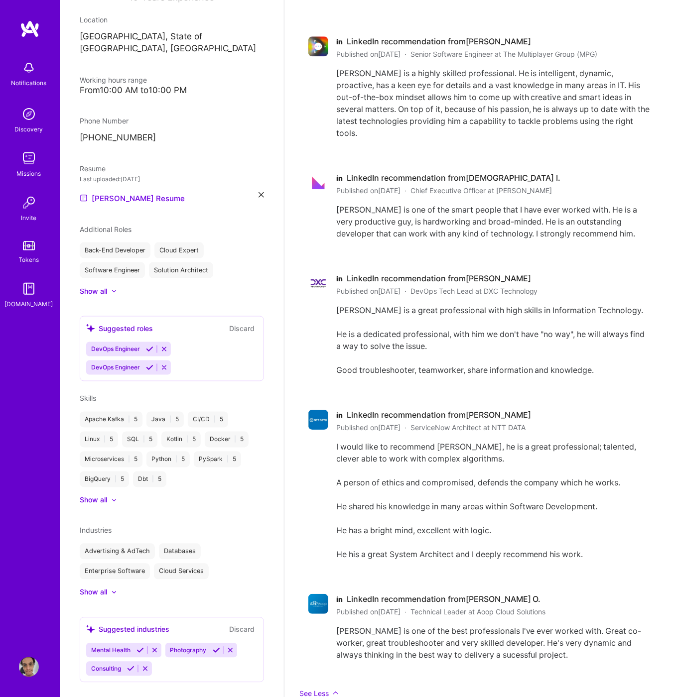
scroll to position [0, 0]
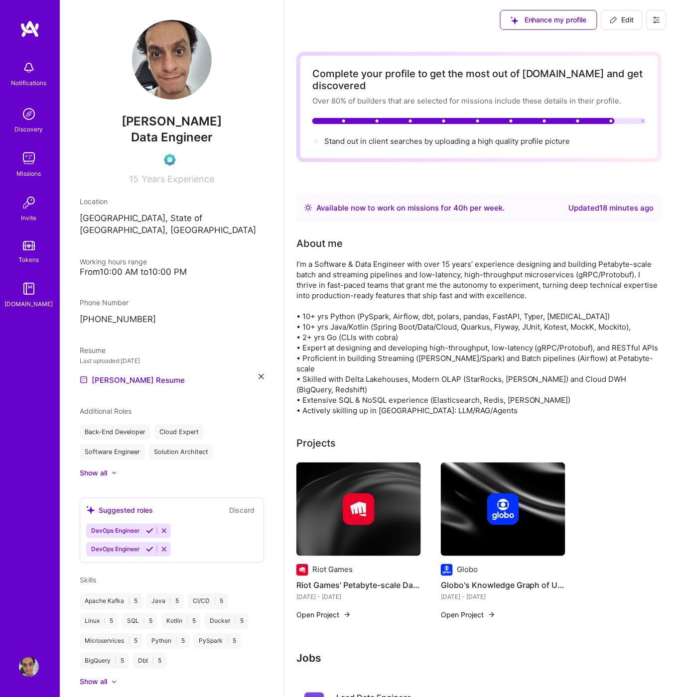
click at [30, 81] on div "Notifications" at bounding box center [28, 83] width 35 height 10
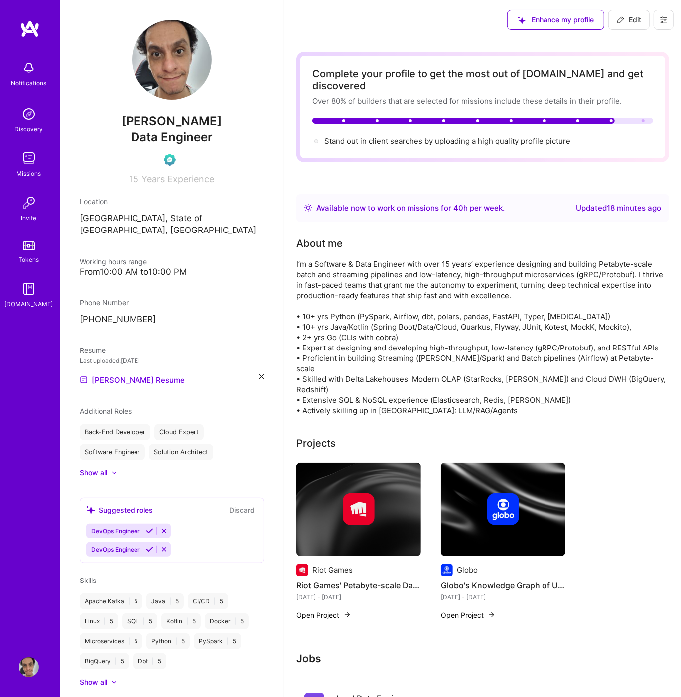
click at [37, 142] on div "Notifications Discovery Missions Invite Tokens [DOMAIN_NAME]" at bounding box center [30, 183] width 60 height 254
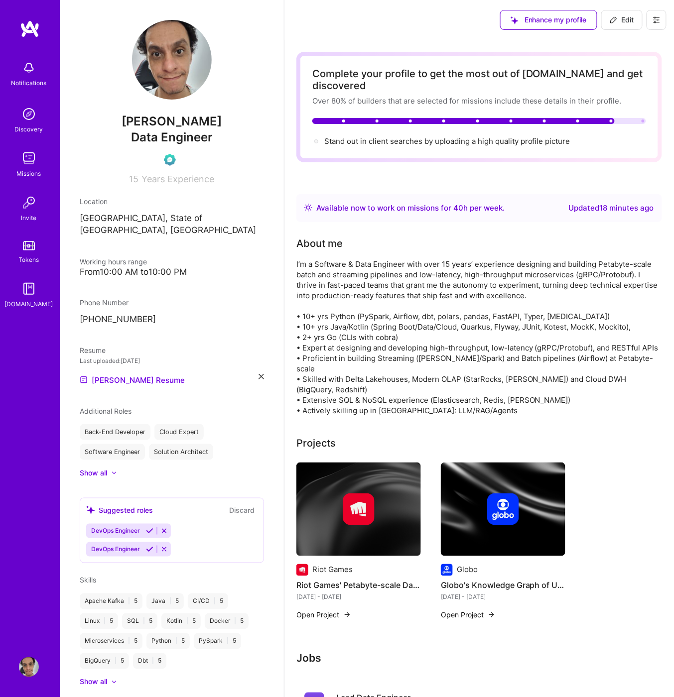
click at [32, 129] on div "Discovery" at bounding box center [29, 129] width 28 height 10
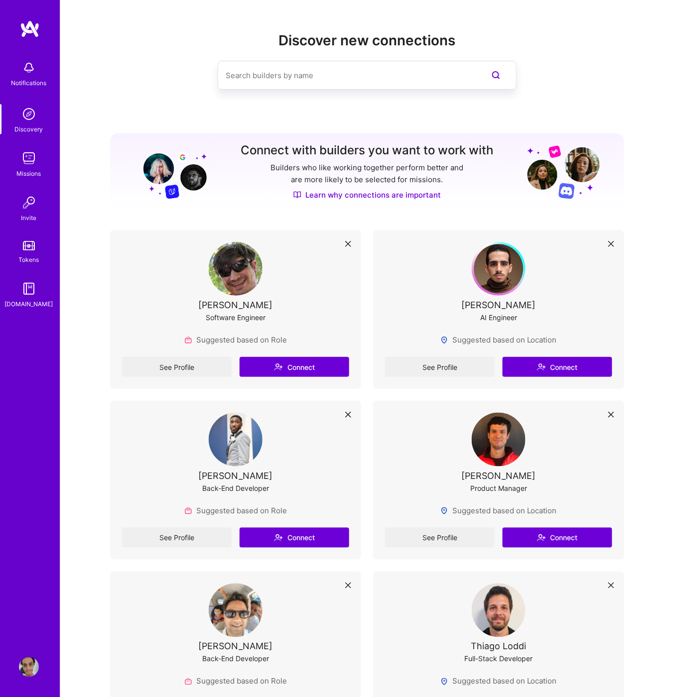
click at [27, 69] on img at bounding box center [29, 68] width 20 height 20
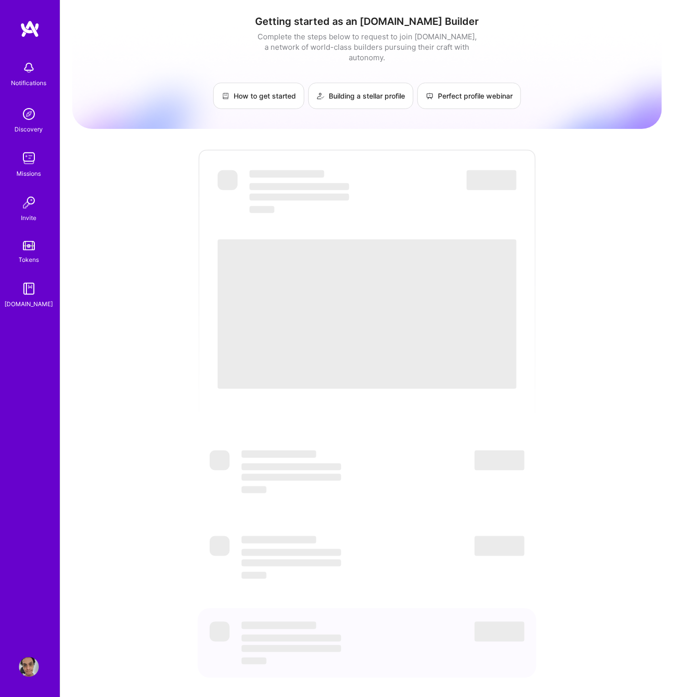
click at [28, 66] on img at bounding box center [29, 68] width 20 height 20
click at [22, 33] on img at bounding box center [30, 29] width 20 height 18
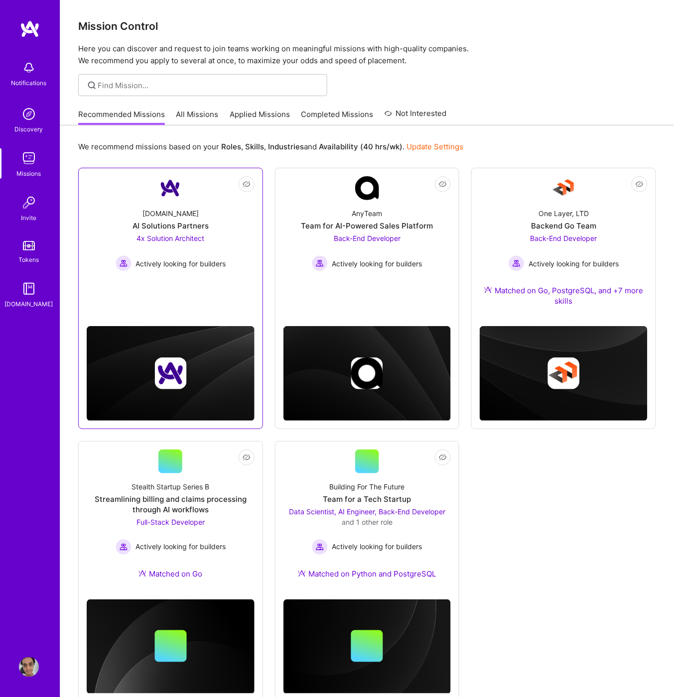
scroll to position [28, 0]
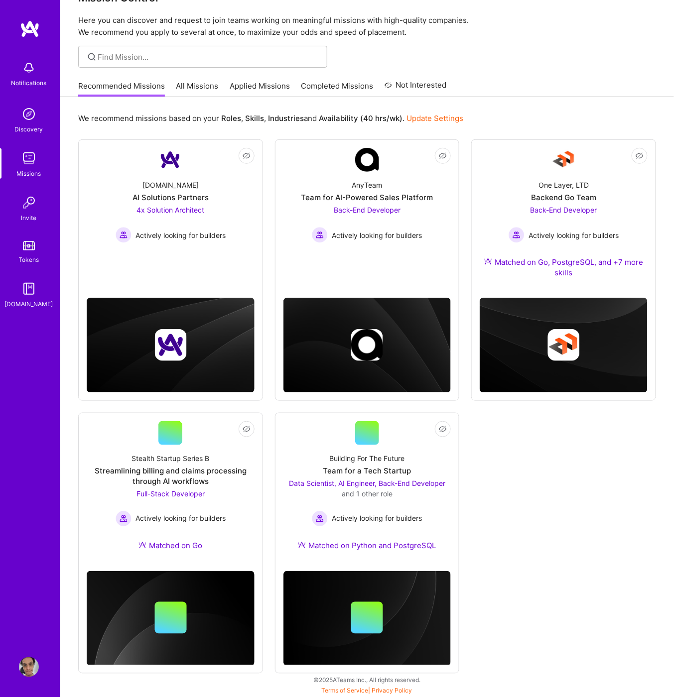
click at [291, 9] on div "Mission Control Here you can discover and request to join teams working on mean…" at bounding box center [367, 5] width 614 height 67
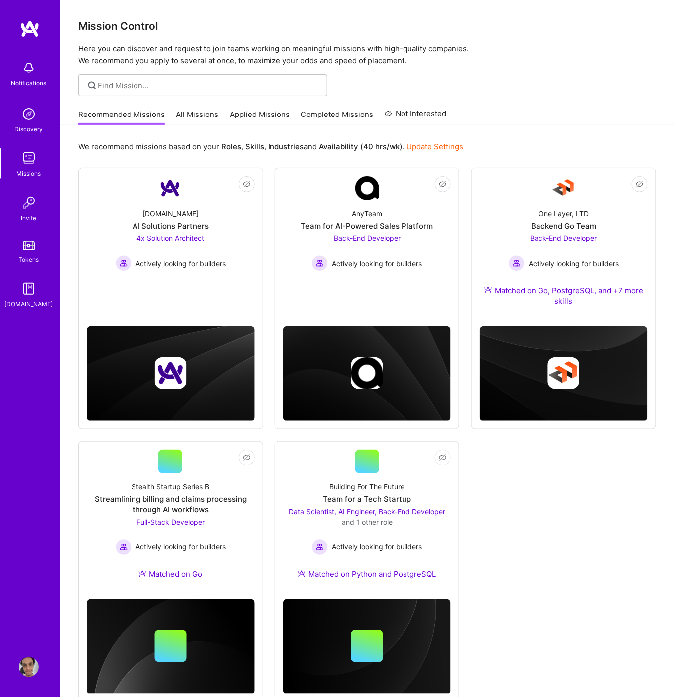
click at [39, 81] on div "Notifications" at bounding box center [28, 83] width 35 height 10
click at [25, 76] on div "Notifications Discovery Missions Invite Tokens [DOMAIN_NAME]" at bounding box center [30, 183] width 60 height 254
click at [26, 86] on div "Notifications" at bounding box center [28, 83] width 35 height 10
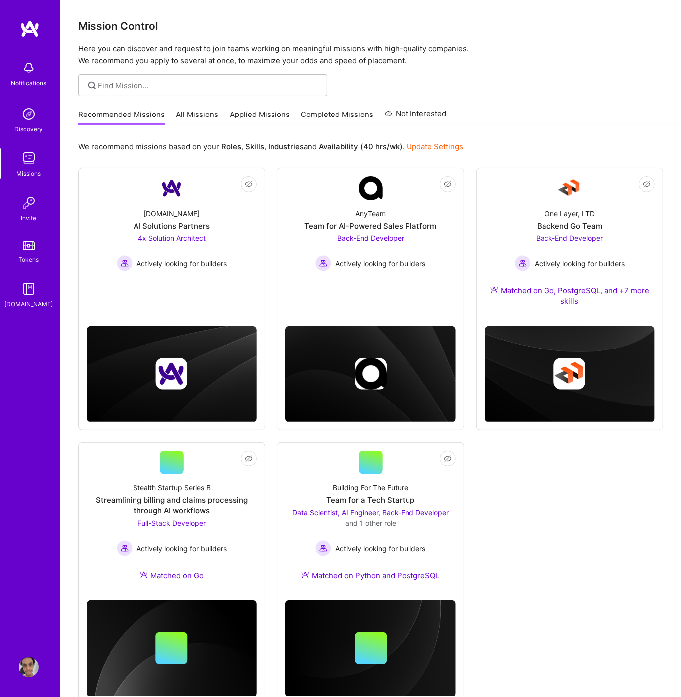
click at [34, 131] on div "Discovery" at bounding box center [29, 129] width 28 height 10
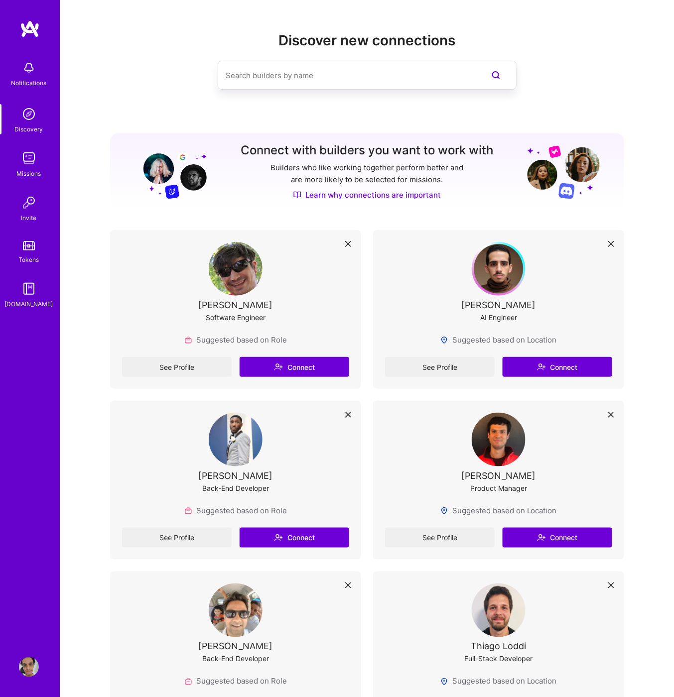
click at [27, 159] on img at bounding box center [29, 158] width 20 height 20
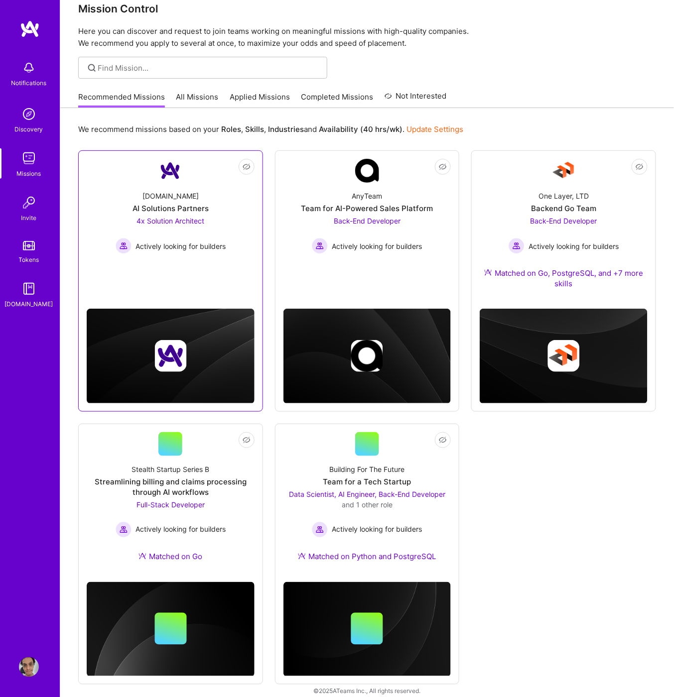
scroll to position [28, 0]
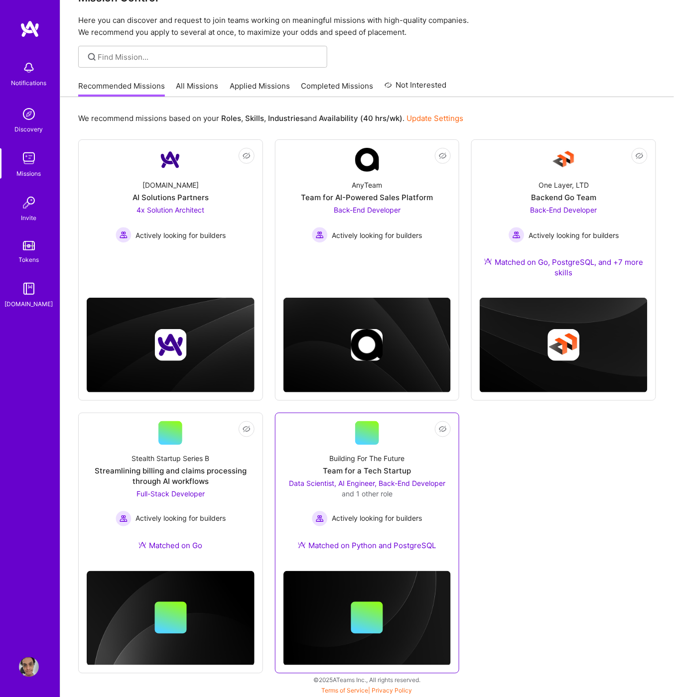
click at [408, 507] on div "Data Scientist, AI Engineer, Back-End Developer and 1 other role Actively looki…" at bounding box center [367, 502] width 168 height 49
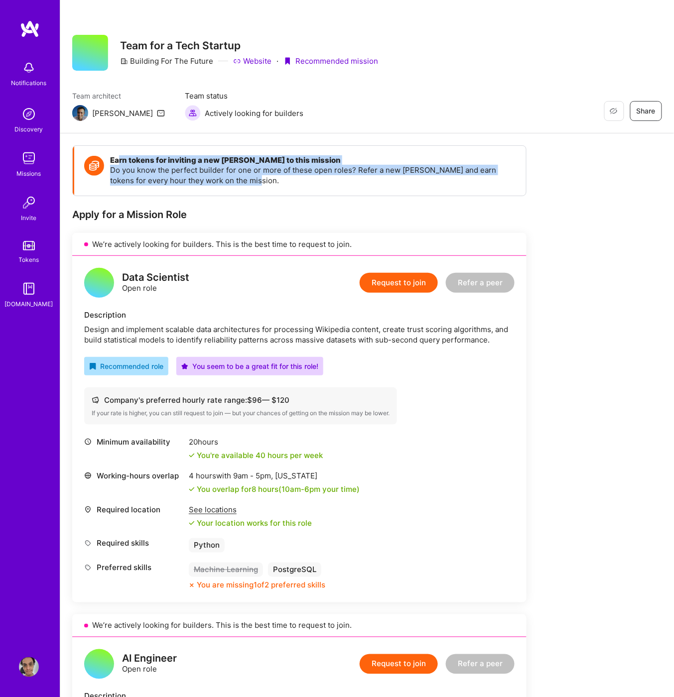
drag, startPoint x: 127, startPoint y: 162, endPoint x: 291, endPoint y: 181, distance: 165.9
click at [291, 181] on div "Earn tokens for inviting a new [PERSON_NAME] to this mission Do you know the pe…" at bounding box center [313, 171] width 406 height 30
click at [291, 181] on p "Do you know the perfect builder for one or more of these open roles? Refer a ne…" at bounding box center [313, 175] width 406 height 21
drag, startPoint x: 284, startPoint y: 181, endPoint x: 92, endPoint y: 160, distance: 193.4
click at [92, 160] on div "Earn tokens for inviting a new [PERSON_NAME] to this mission Do you know the pe…" at bounding box center [300, 171] width 452 height 50
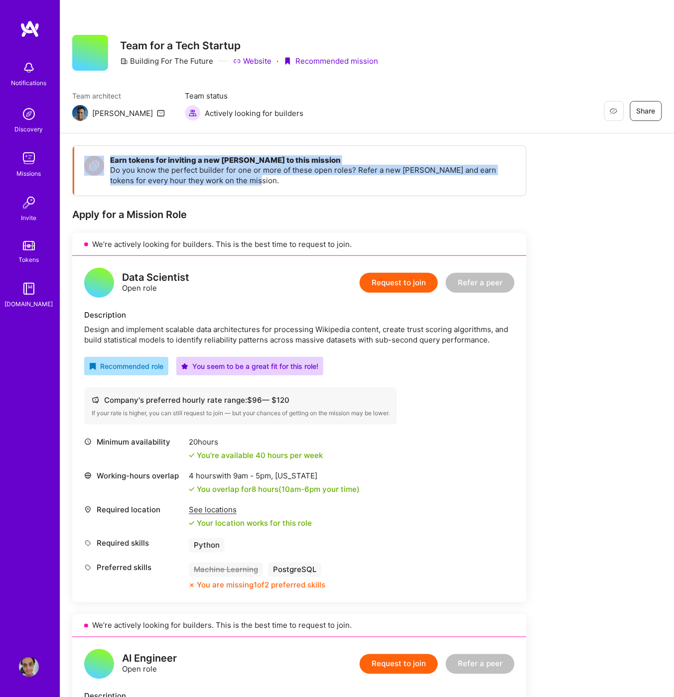
click at [121, 172] on p "Do you know the perfect builder for one or more of these open roles? Refer a ne…" at bounding box center [313, 175] width 406 height 21
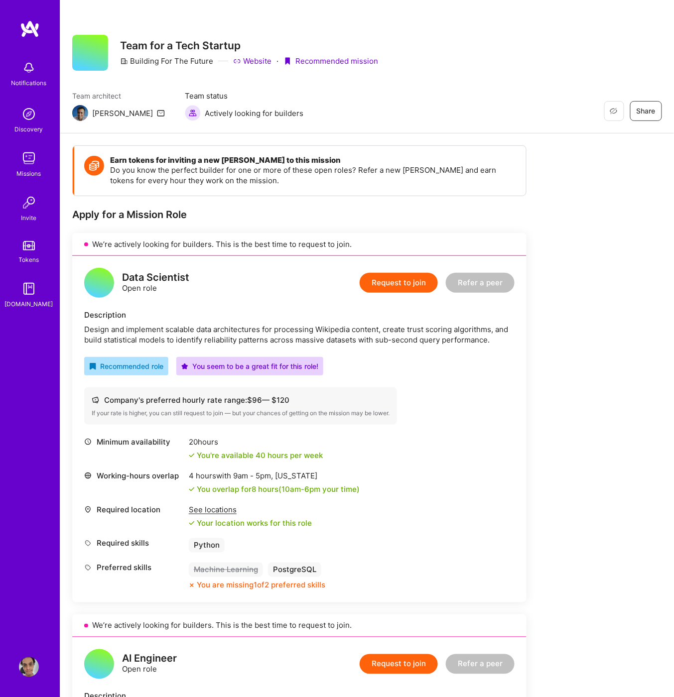
click at [124, 171] on p "Do you know the perfect builder for one or more of these open roles? Refer a ne…" at bounding box center [313, 175] width 406 height 21
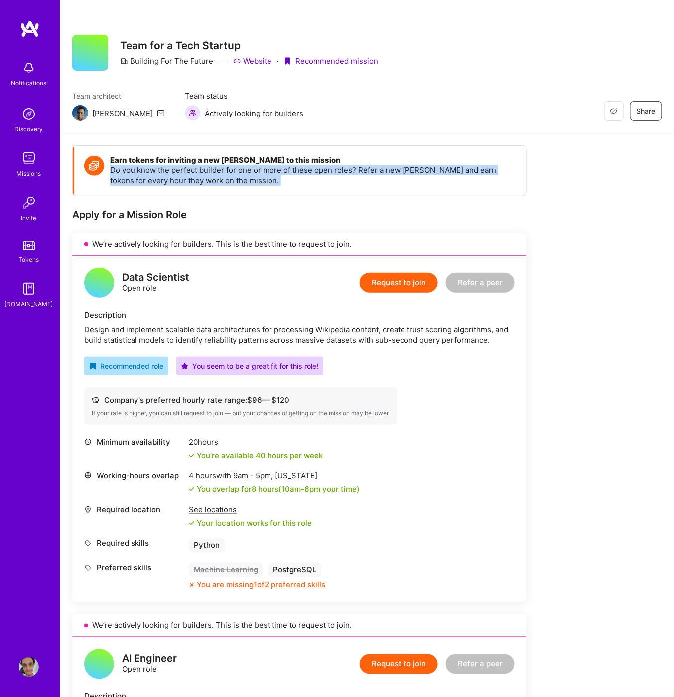
click at [124, 171] on p "Do you know the perfect builder for one or more of these open roles? Refer a ne…" at bounding box center [313, 175] width 406 height 21
click at [221, 171] on p "Do you know the perfect builder for one or more of these open roles? Refer a ne…" at bounding box center [313, 175] width 406 height 21
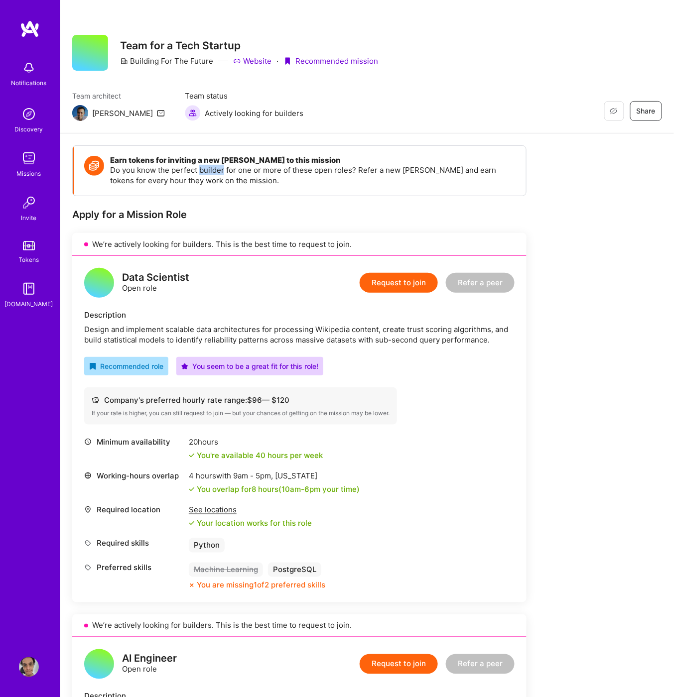
click at [221, 171] on p "Do you know the perfect builder for one or more of these open roles? Refer a ne…" at bounding box center [313, 175] width 406 height 21
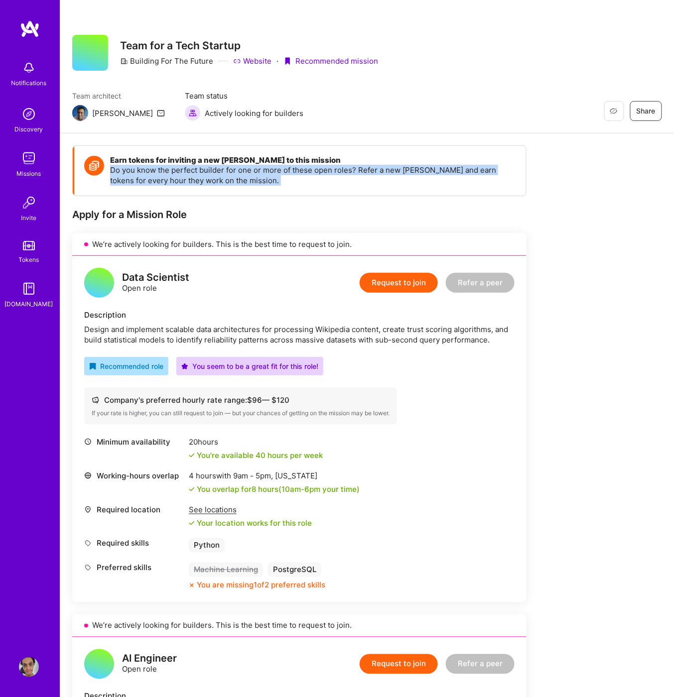
click at [221, 171] on p "Do you know the perfect builder for one or more of these open roles? Refer a ne…" at bounding box center [313, 175] width 406 height 21
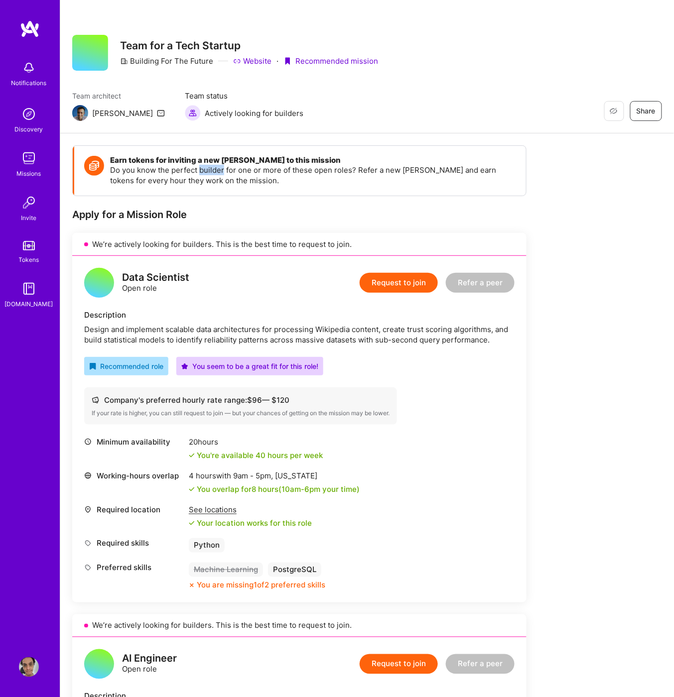
click at [221, 171] on p "Do you know the perfect builder for one or more of these open roles? Refer a ne…" at bounding box center [313, 175] width 406 height 21
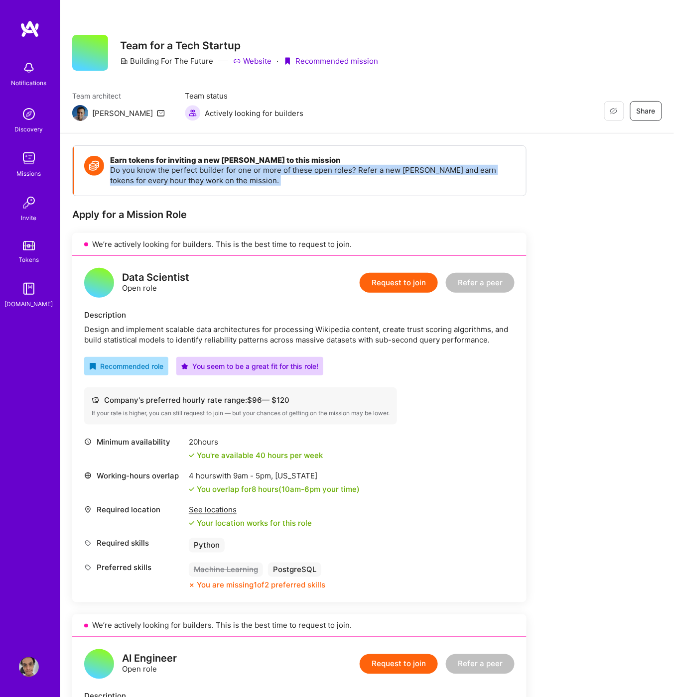
click at [221, 171] on p "Do you know the perfect builder for one or more of these open roles? Refer a ne…" at bounding box center [313, 175] width 406 height 21
click at [215, 179] on p "Do you know the perfect builder for one or more of these open roles? Refer a ne…" at bounding box center [313, 175] width 406 height 21
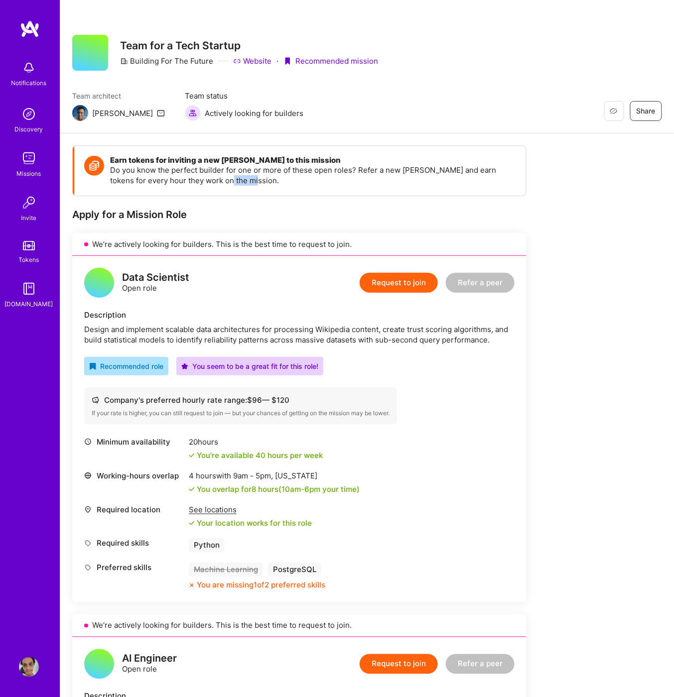
click at [215, 179] on p "Do you know the perfect builder for one or more of these open roles? Refer a ne…" at bounding box center [313, 175] width 406 height 21
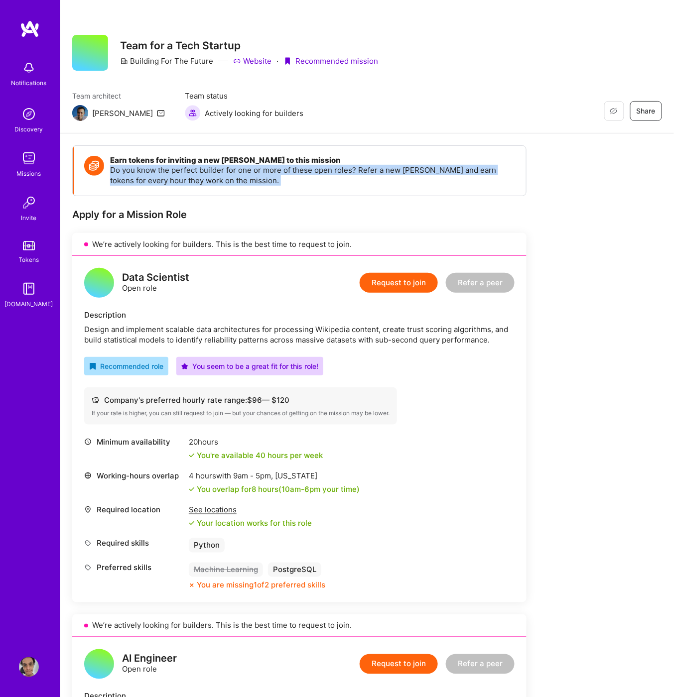
click at [215, 179] on p "Do you know the perfect builder for one or more of these open roles? Refer a ne…" at bounding box center [313, 175] width 406 height 21
click at [27, 71] on img at bounding box center [29, 68] width 20 height 20
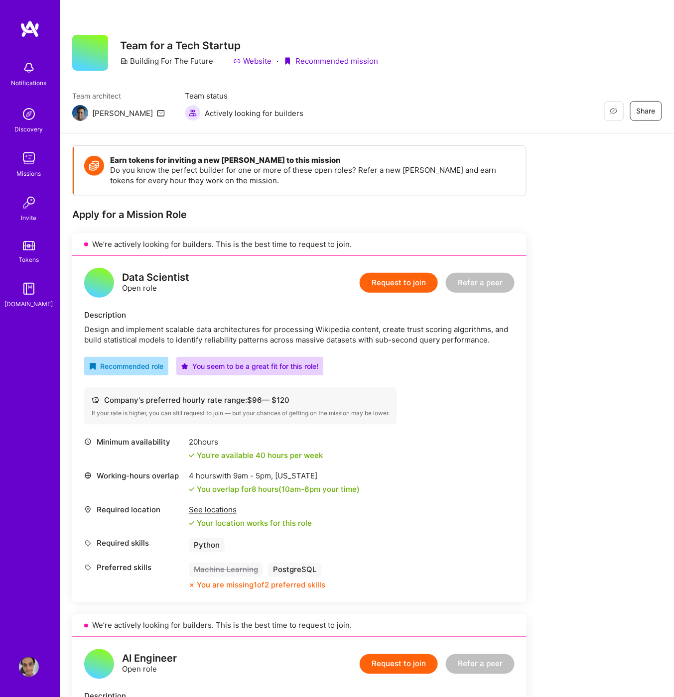
click at [27, 71] on div "Notifications Discovery Missions Invite Tokens [DOMAIN_NAME]" at bounding box center [30, 183] width 60 height 254
click at [20, 31] on img at bounding box center [30, 29] width 20 height 18
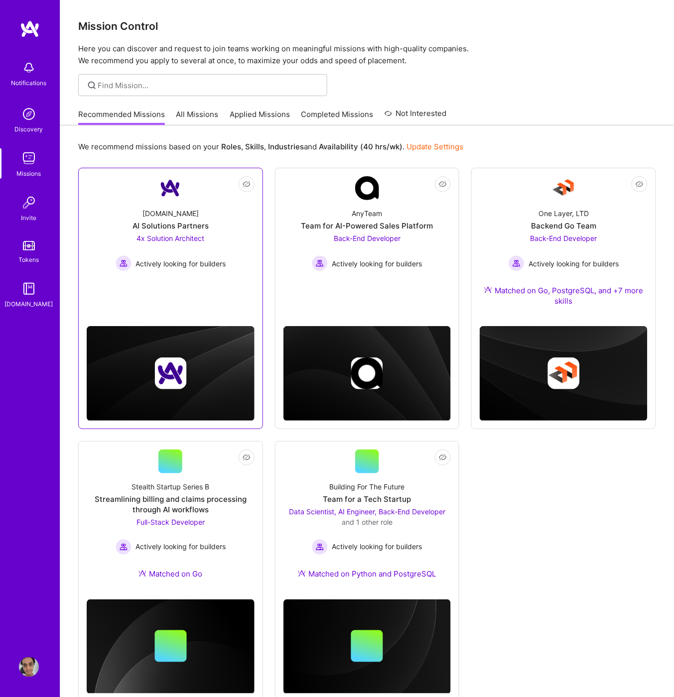
scroll to position [28, 0]
